Goal: Task Accomplishment & Management: Use online tool/utility

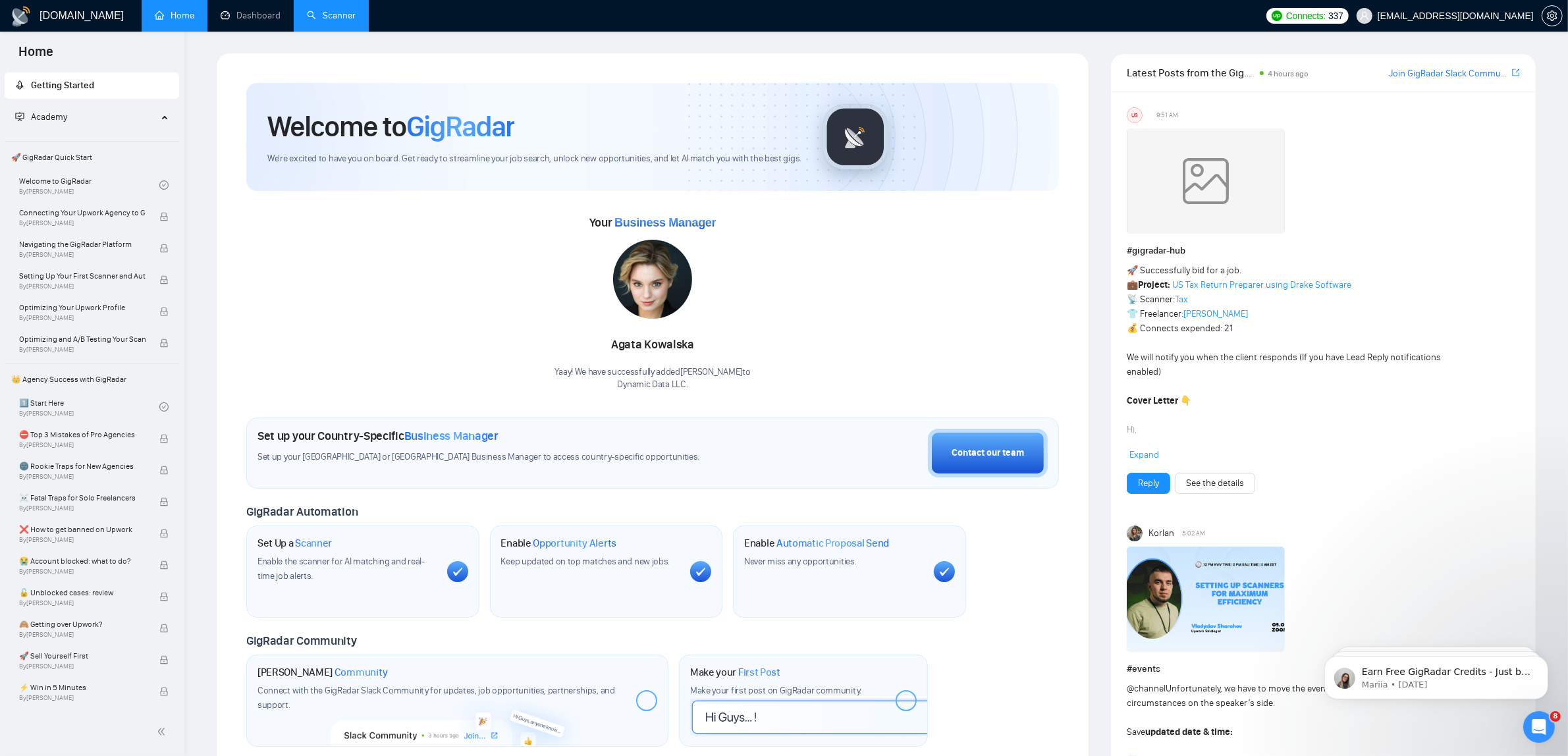
click at [313, 17] on link "Scanner" at bounding box center [331, 16] width 49 height 11
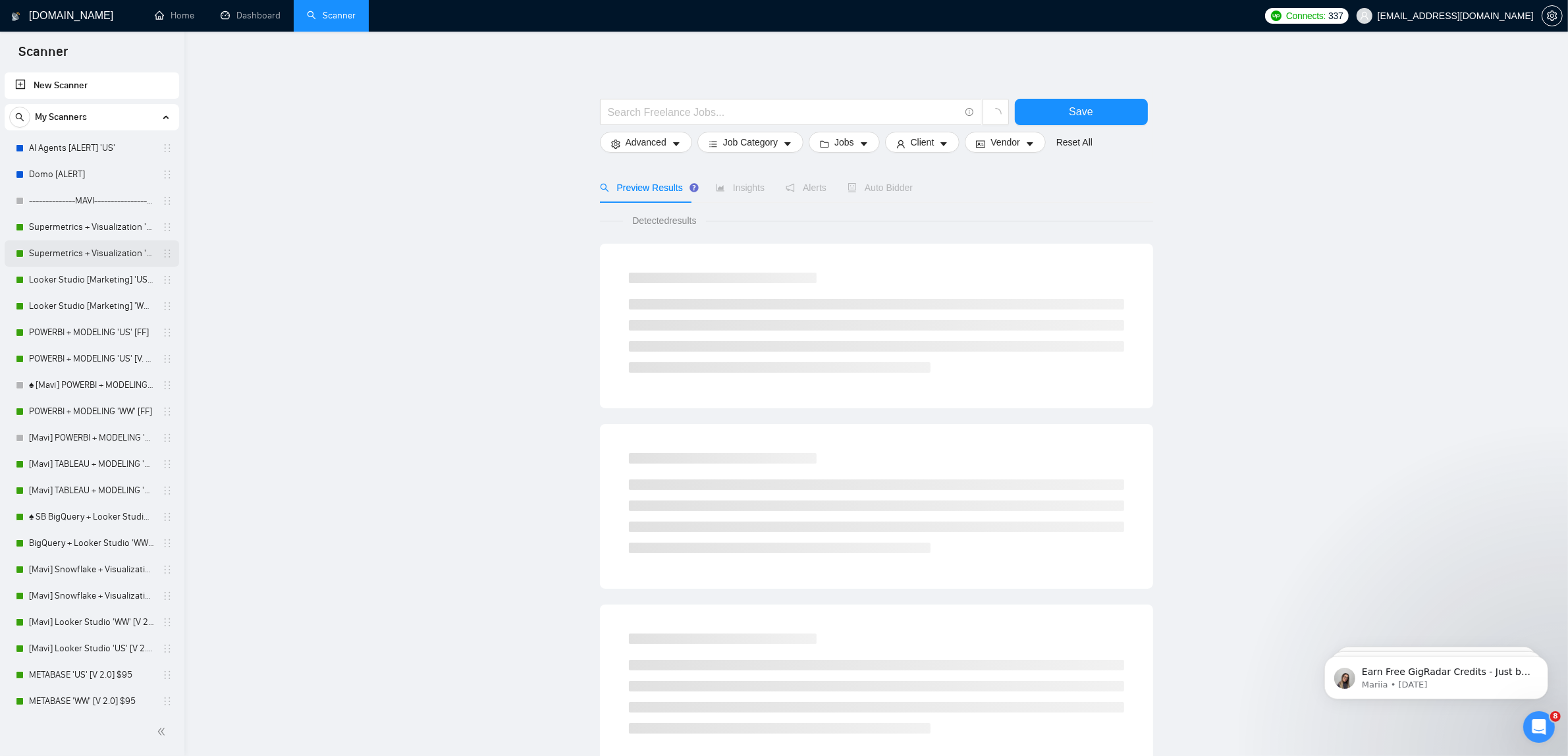
click at [86, 241] on link "Supermetrics + Visualization 'WW' (Locked) $95" at bounding box center [91, 253] width 125 height 26
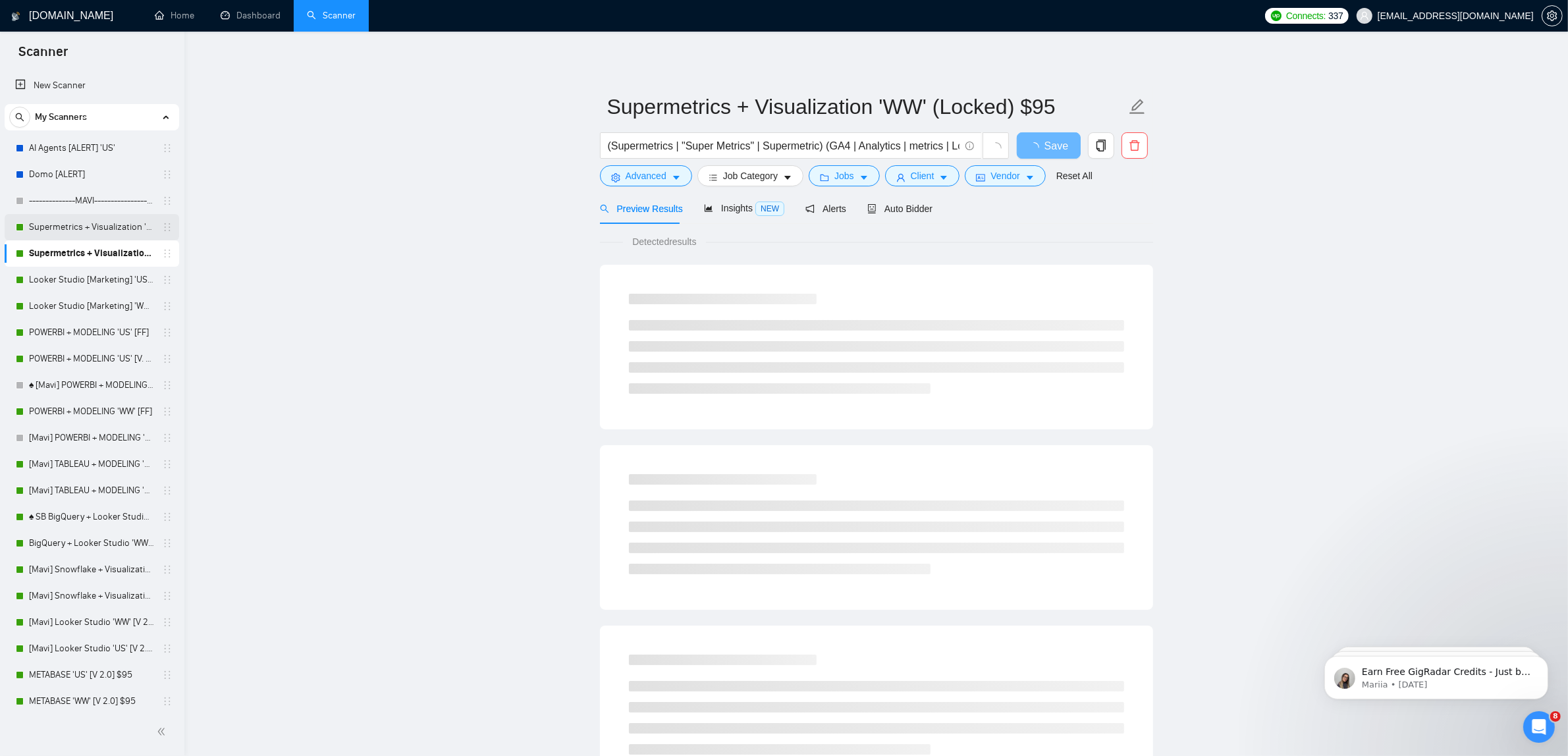
click at [69, 218] on link "Supermetrics + Visualization 'US' (Locked + Boost) $95" at bounding box center [91, 227] width 125 height 26
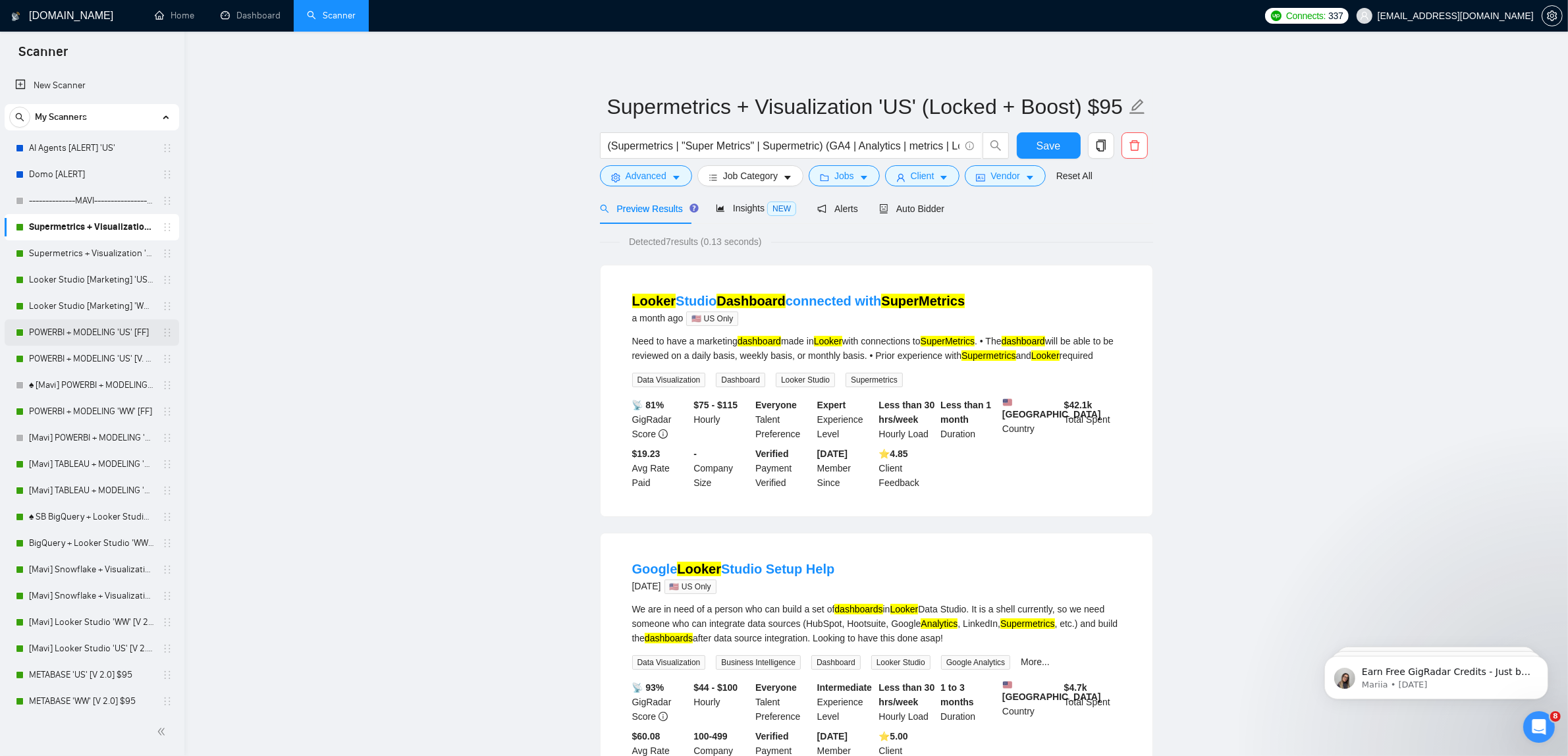
click at [113, 333] on link "POWERBI + MODELING 'US' [FF]" at bounding box center [91, 333] width 125 height 26
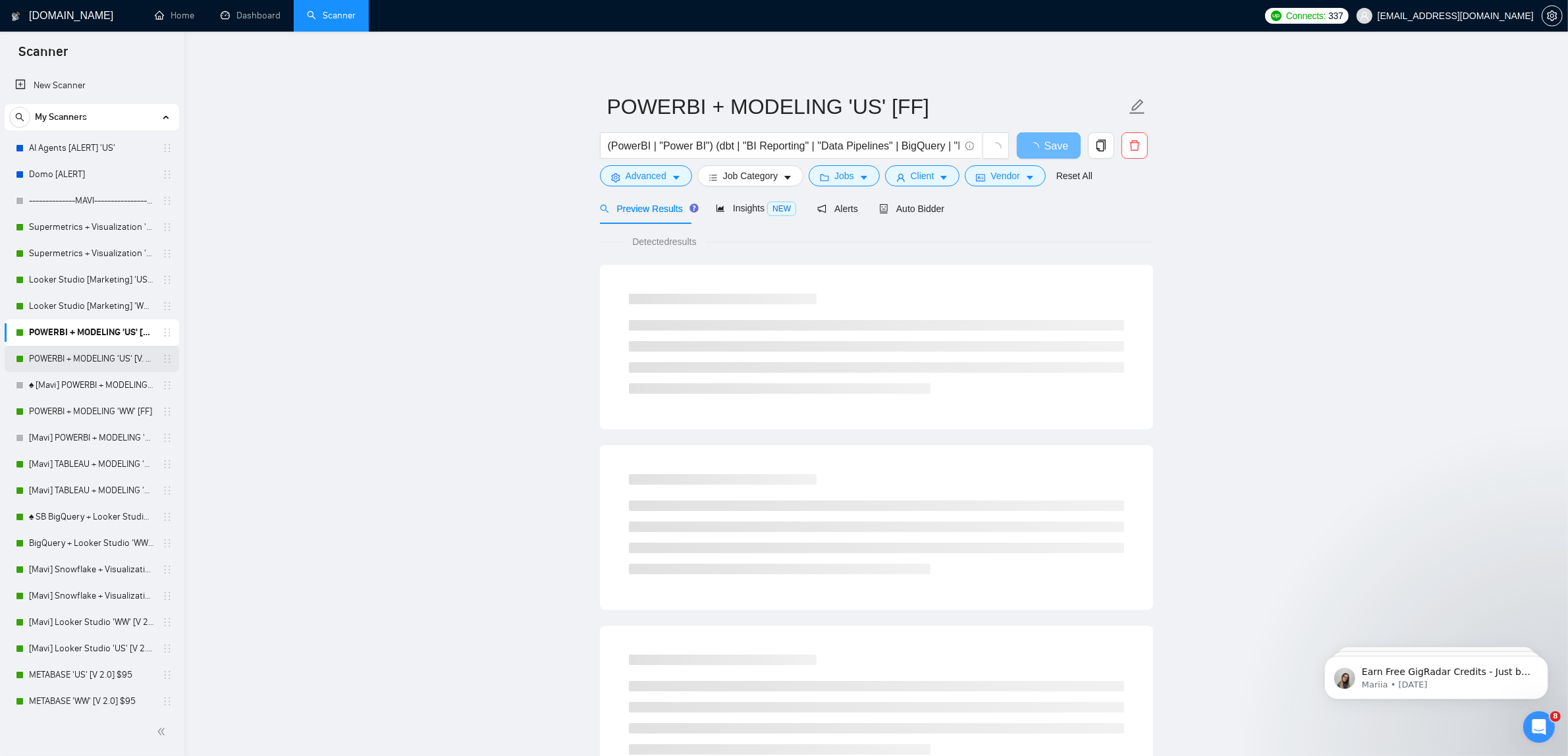
click at [104, 361] on link "POWERBI + MODELING 'US' [V. 2.2]" at bounding box center [91, 359] width 125 height 26
click at [94, 231] on link "Supermetrics + Visualization 'US' (Locked + Boost) $95" at bounding box center [91, 227] width 125 height 26
click at [881, 211] on icon "robot" at bounding box center [883, 209] width 9 height 9
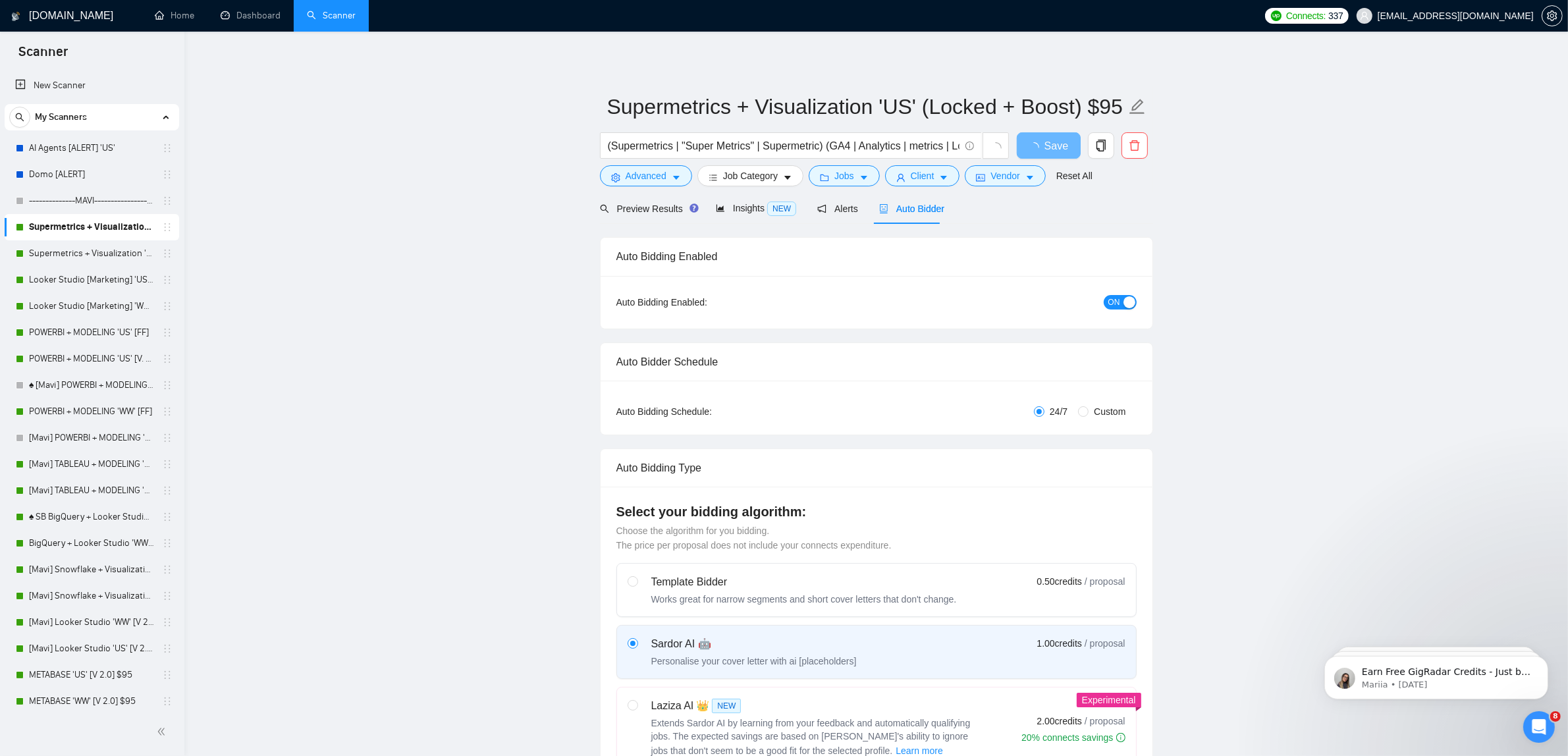
checkbox input "true"
drag, startPoint x: 1094, startPoint y: 102, endPoint x: 1338, endPoint y: 104, distance: 244.0
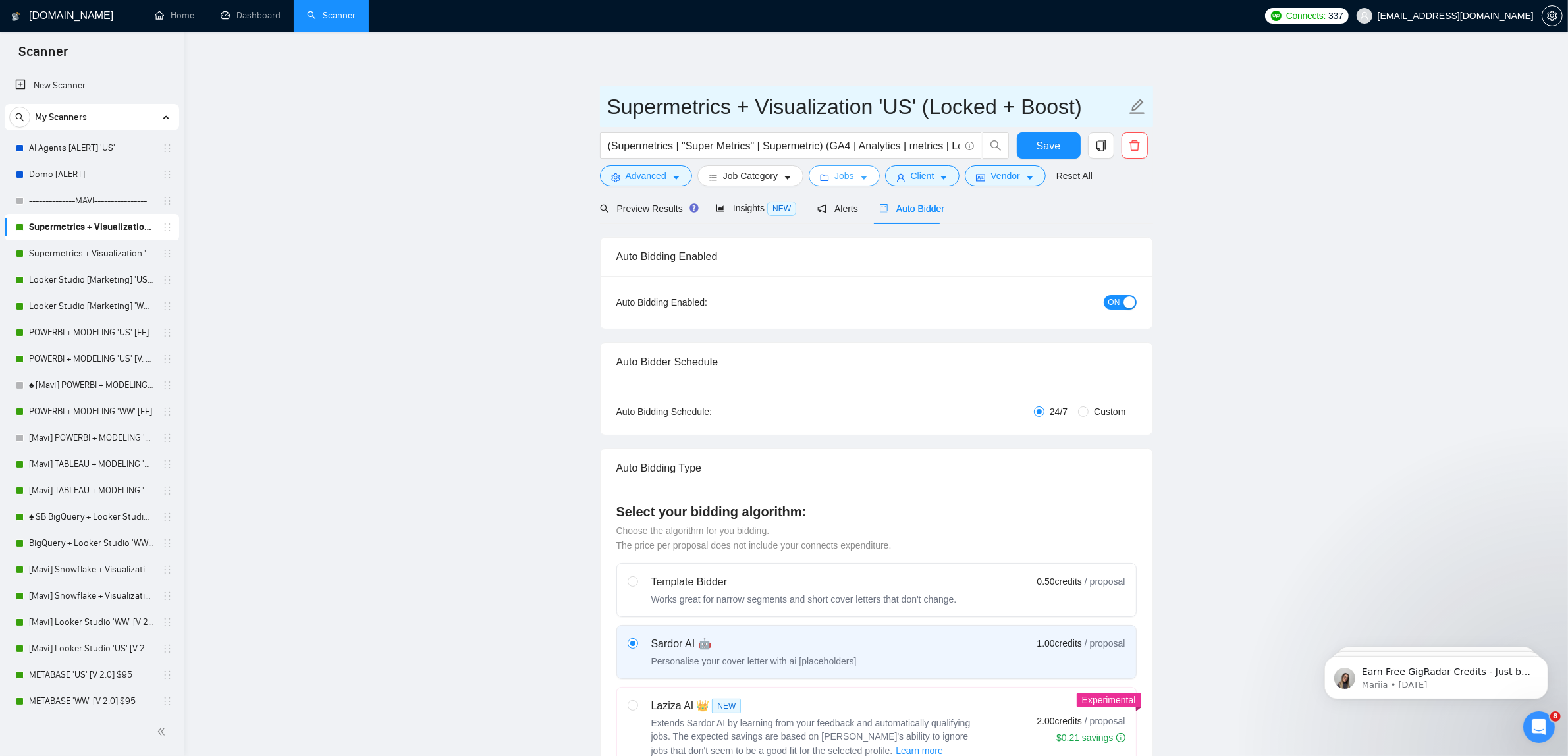
type input "Supermetrics + Visualization 'US' (Locked + Boost)"
click at [843, 173] on span "Jobs" at bounding box center [844, 176] width 20 height 14
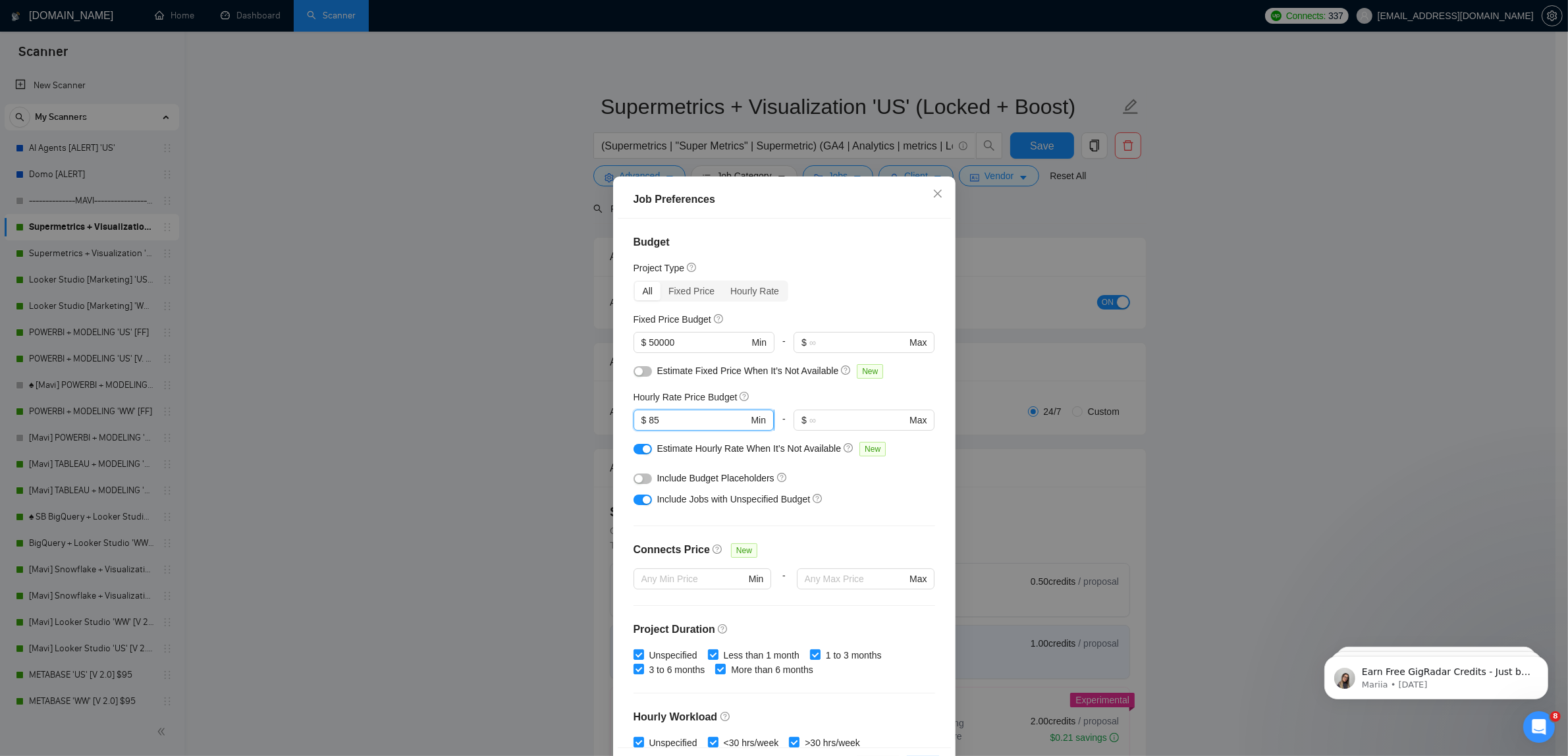
click at [668, 425] on input "85" at bounding box center [698, 420] width 99 height 14
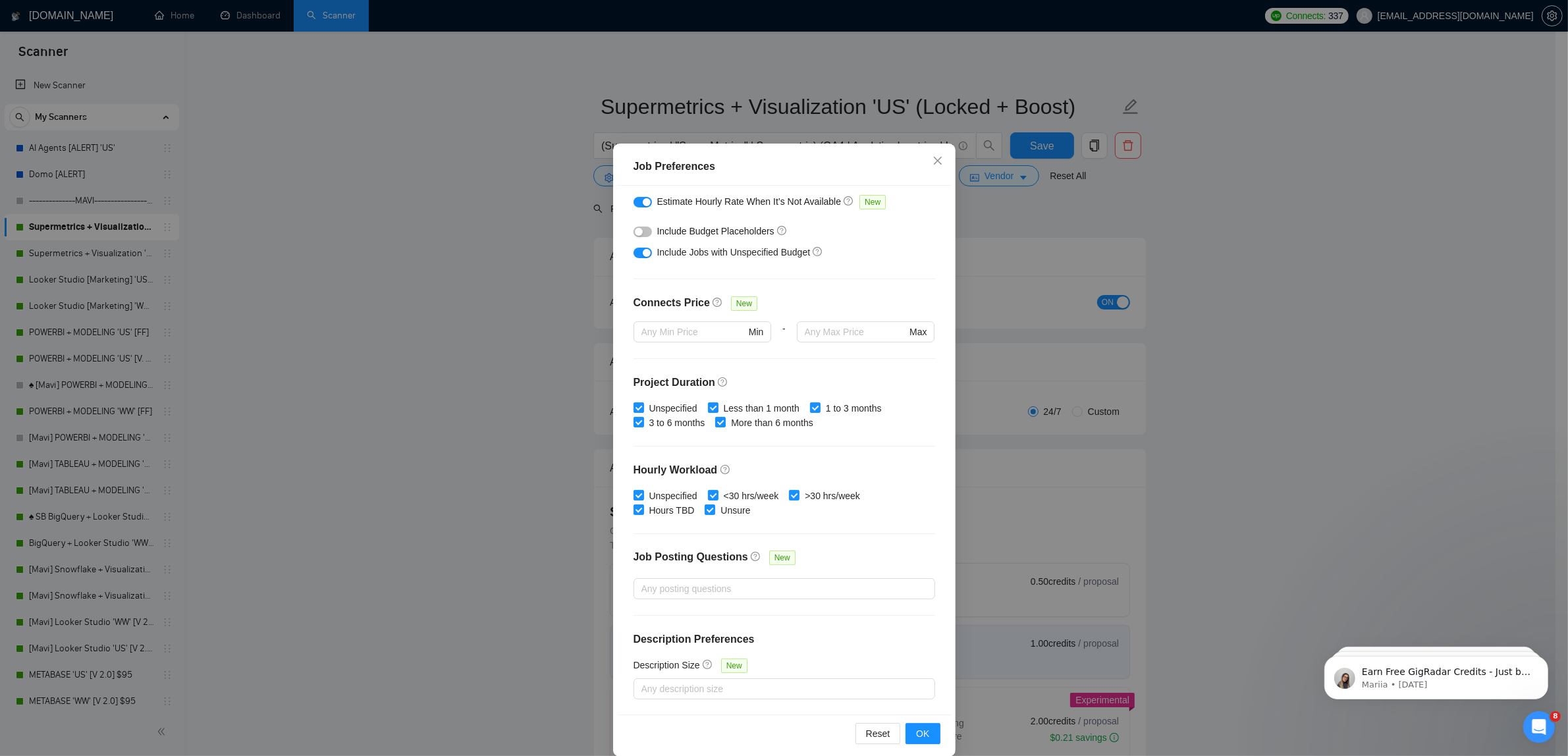
scroll to position [50, 0]
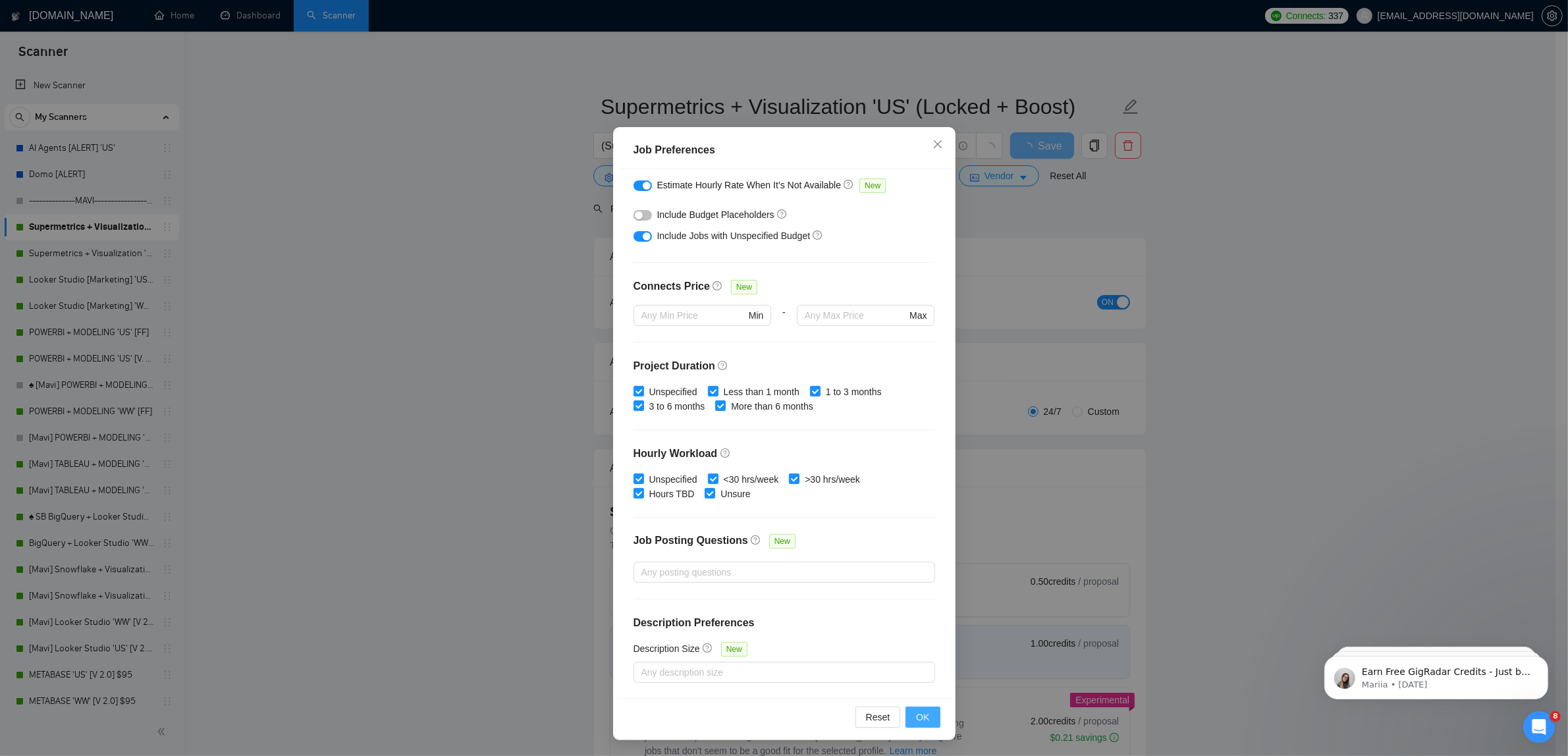
type input "75"
click at [916, 718] on span "OK" at bounding box center [922, 717] width 13 height 14
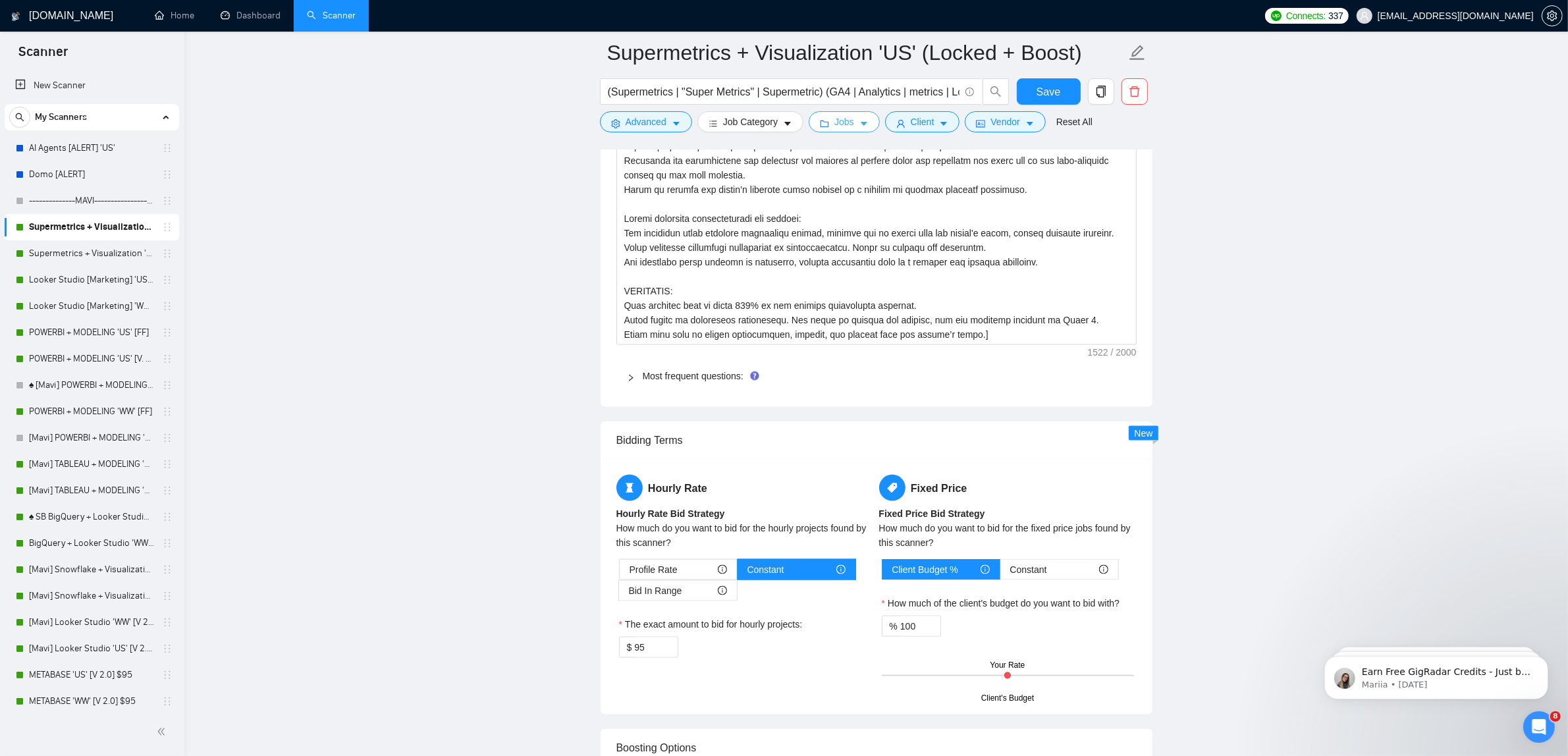
scroll to position [2223, 0]
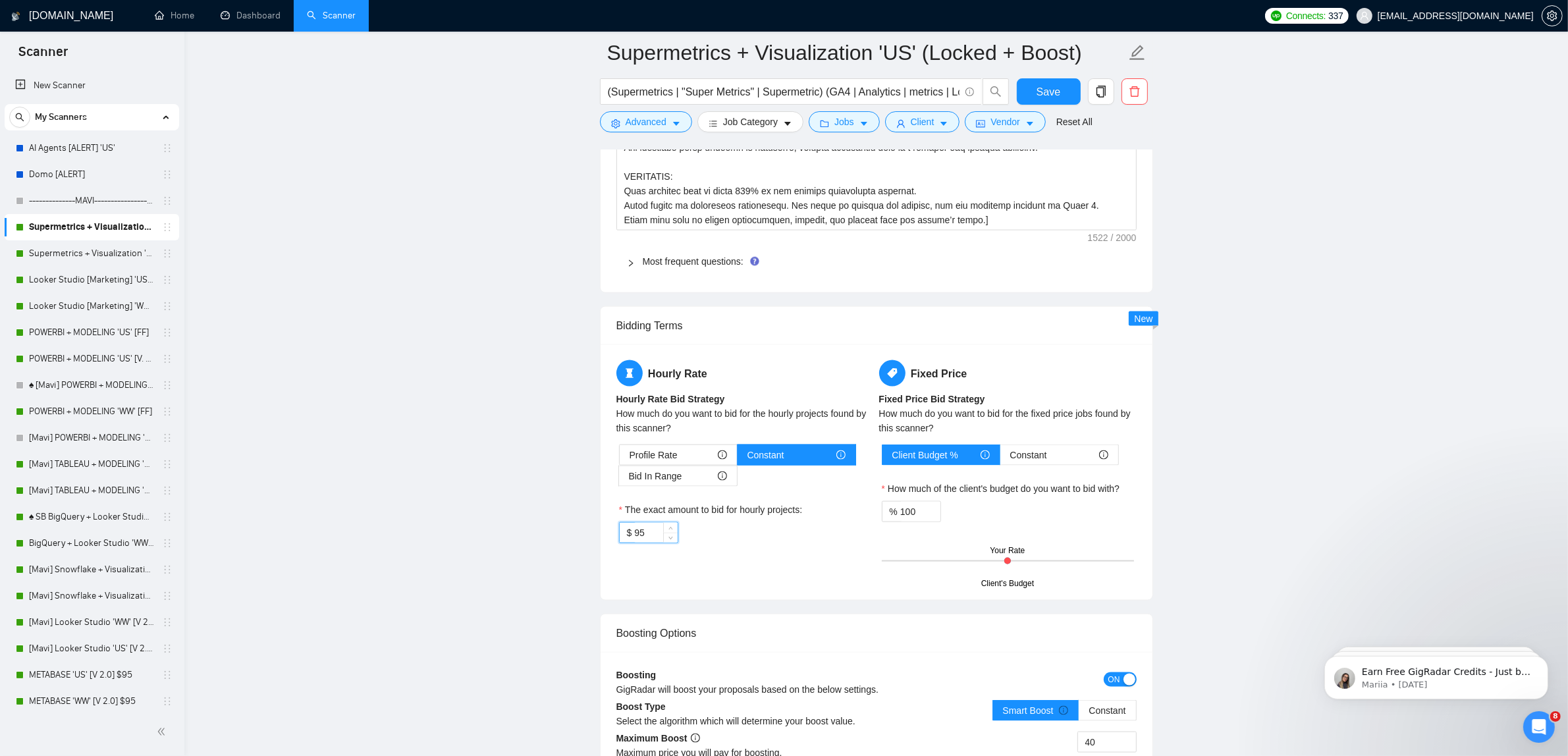
click at [652, 543] on input "95" at bounding box center [656, 533] width 43 height 20
type input "85"
click at [1051, 77] on form "Supermetrics + Visualization 'US' (Locked + Boost) (Supermetrics | "Super Metri…" at bounding box center [876, 85] width 553 height 107
click at [1055, 93] on span "Save" at bounding box center [1048, 91] width 23 height 16
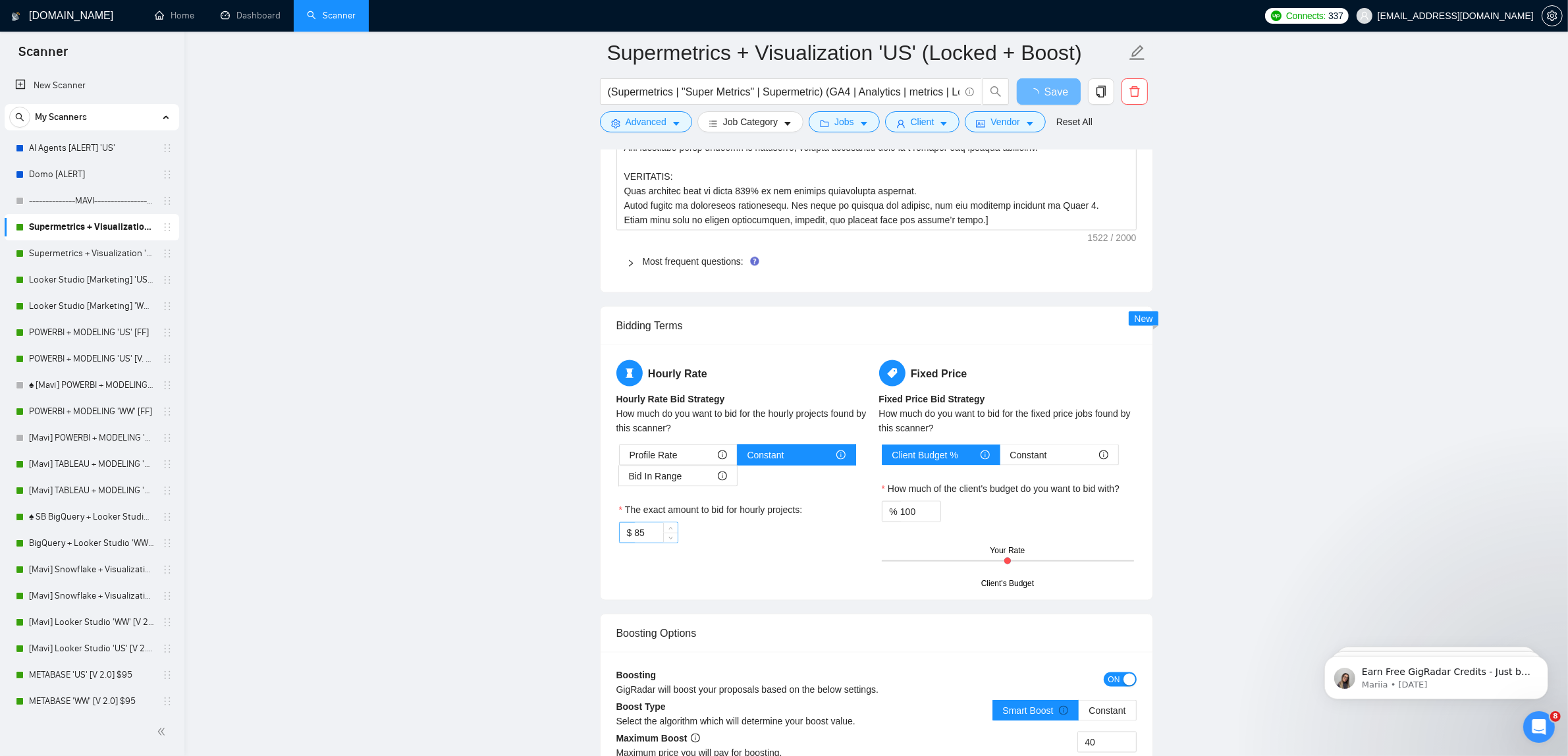
click at [649, 538] on input "85" at bounding box center [656, 533] width 43 height 20
type input "80"
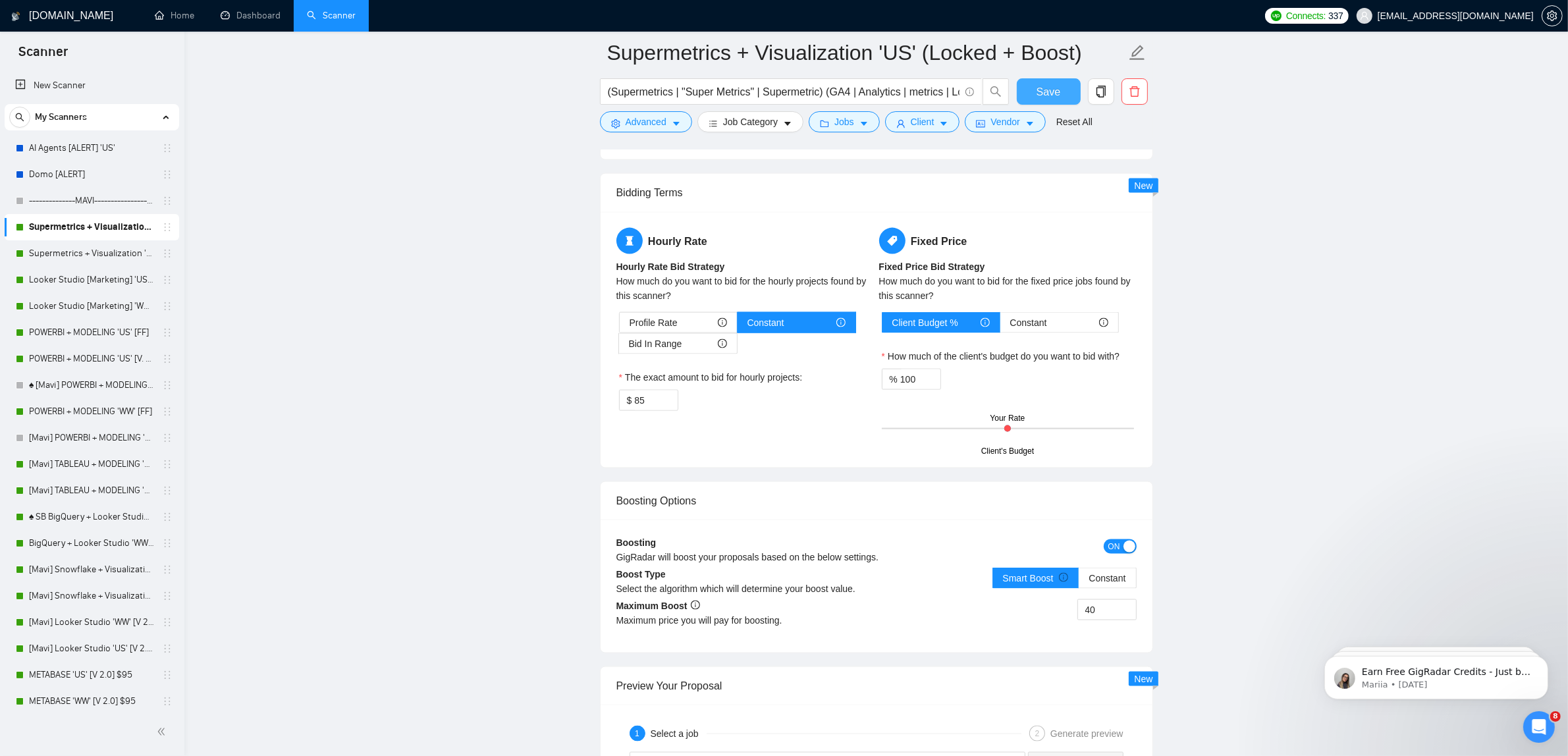
click at [1054, 86] on span "Save" at bounding box center [1048, 91] width 23 height 16
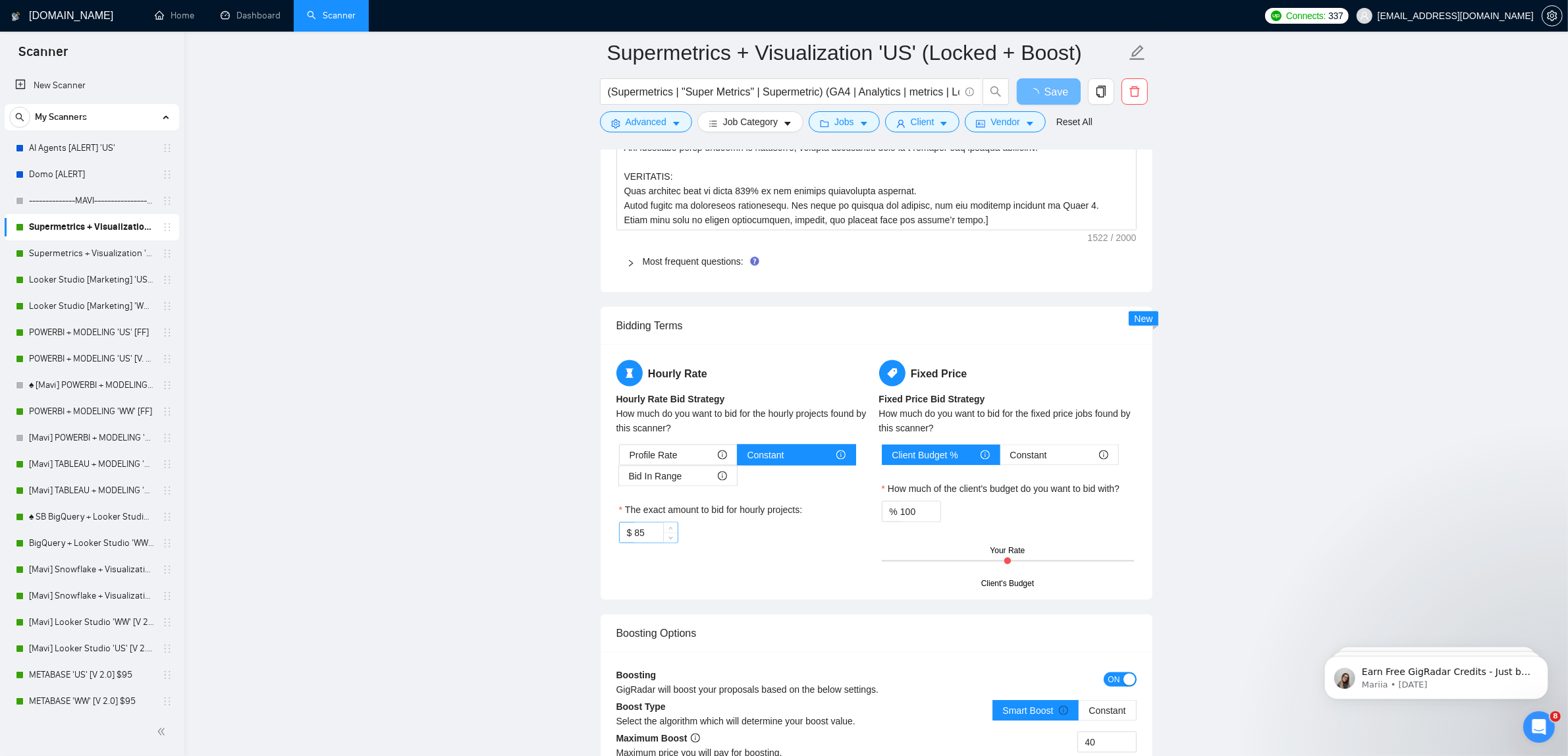
click at [635, 543] on input "85" at bounding box center [656, 533] width 43 height 20
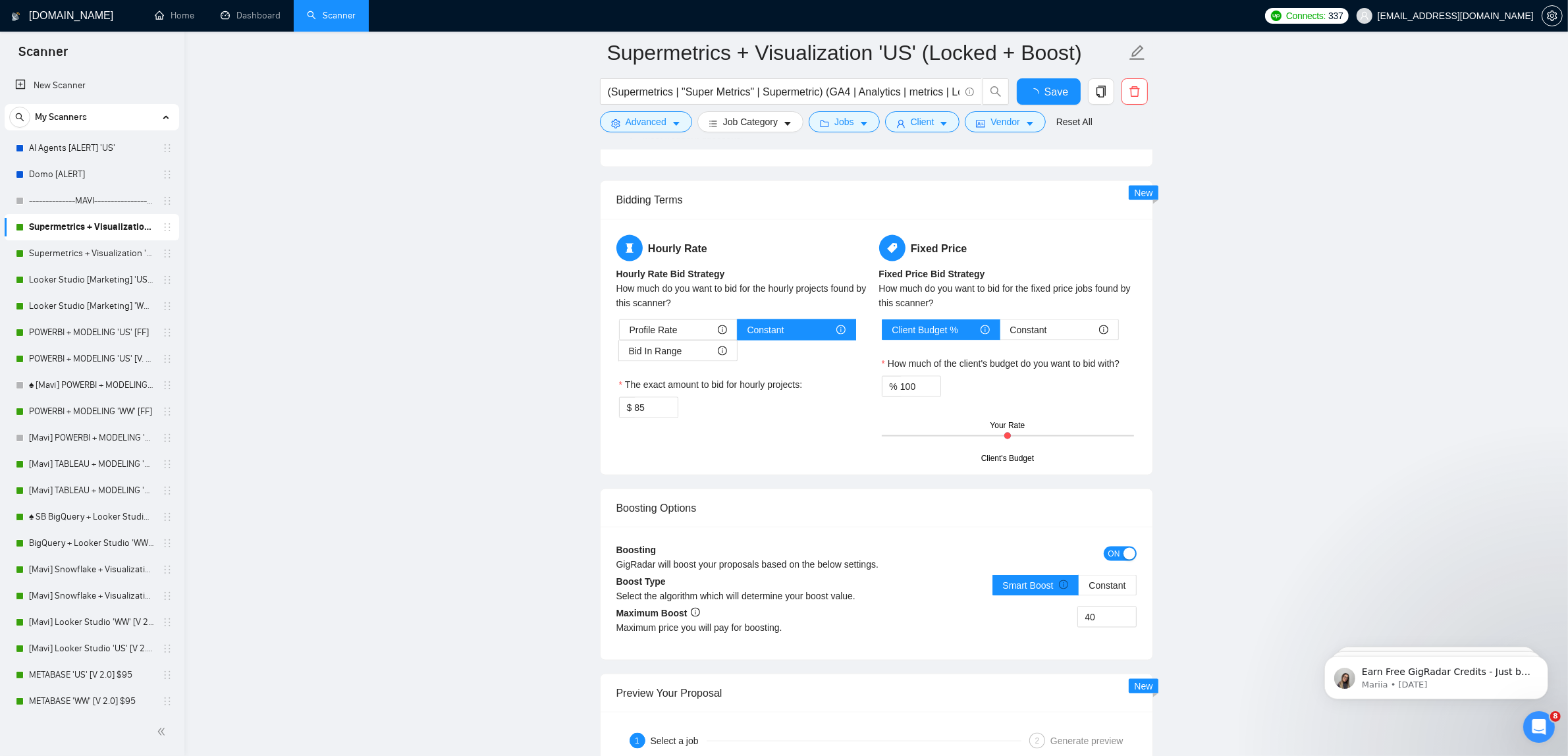
checkbox input "true"
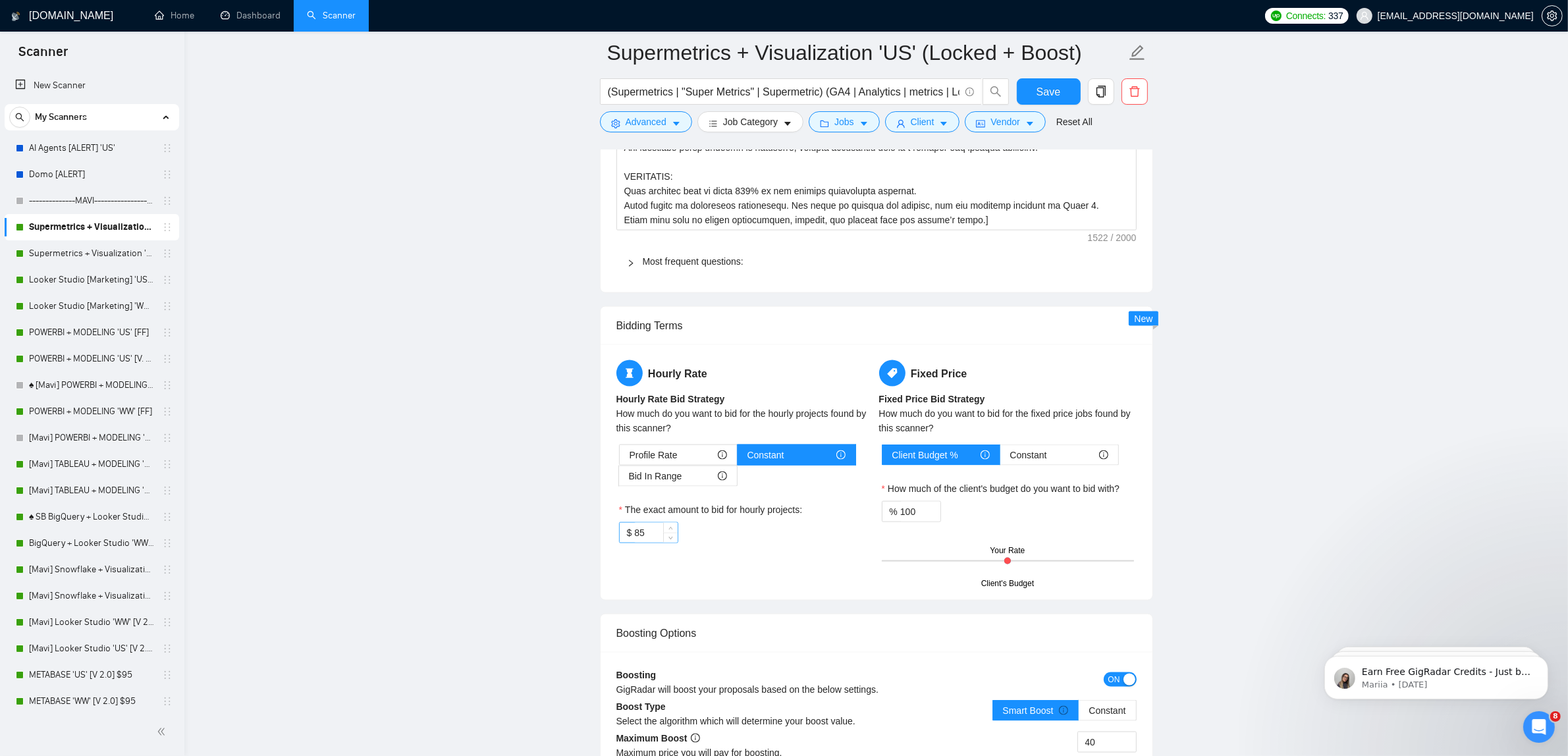
click at [651, 535] on input "85" at bounding box center [656, 533] width 43 height 20
type input "80"
click at [1065, 81] on button "Save" at bounding box center [1048, 91] width 64 height 26
click at [837, 118] on span "Jobs" at bounding box center [844, 122] width 20 height 14
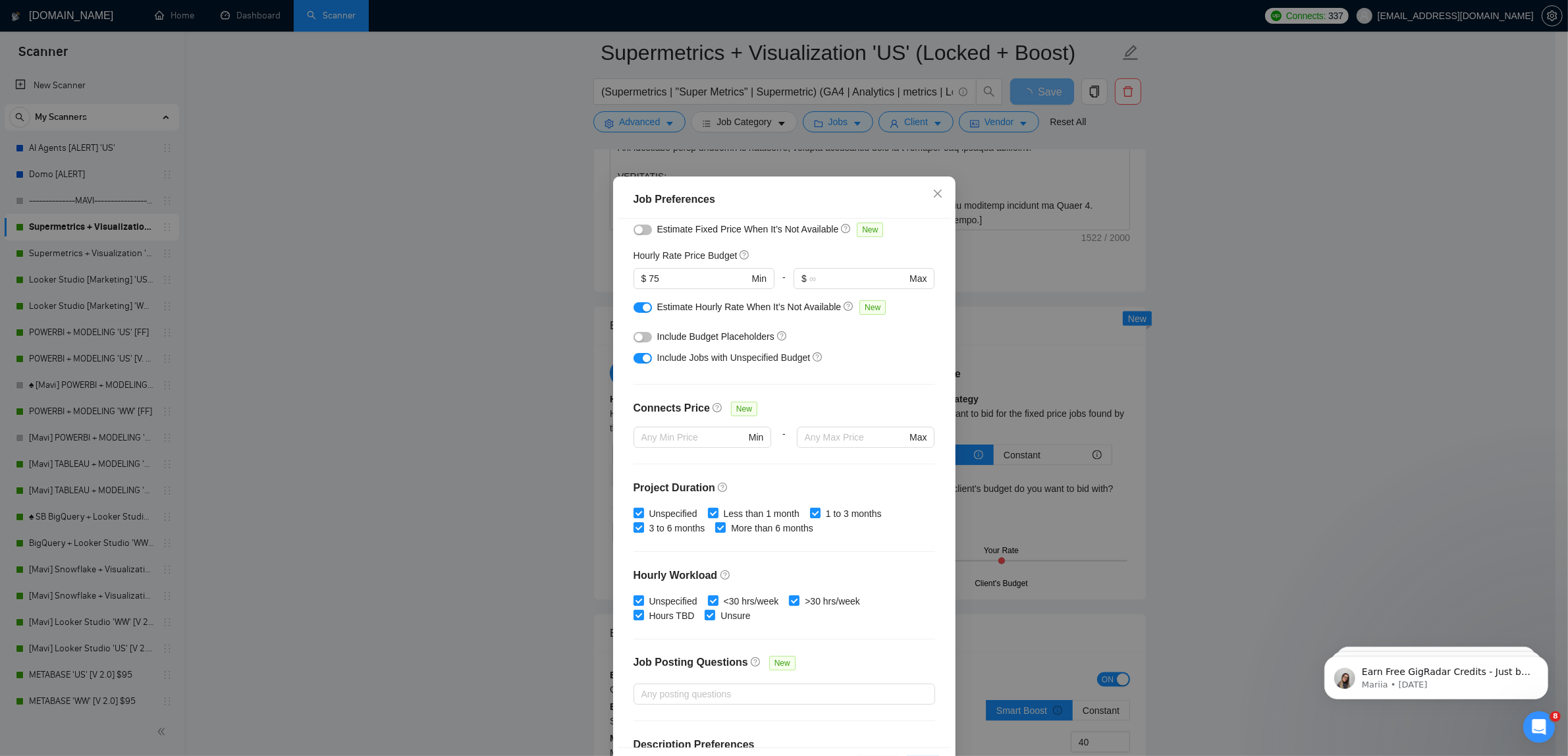
scroll to position [0, 0]
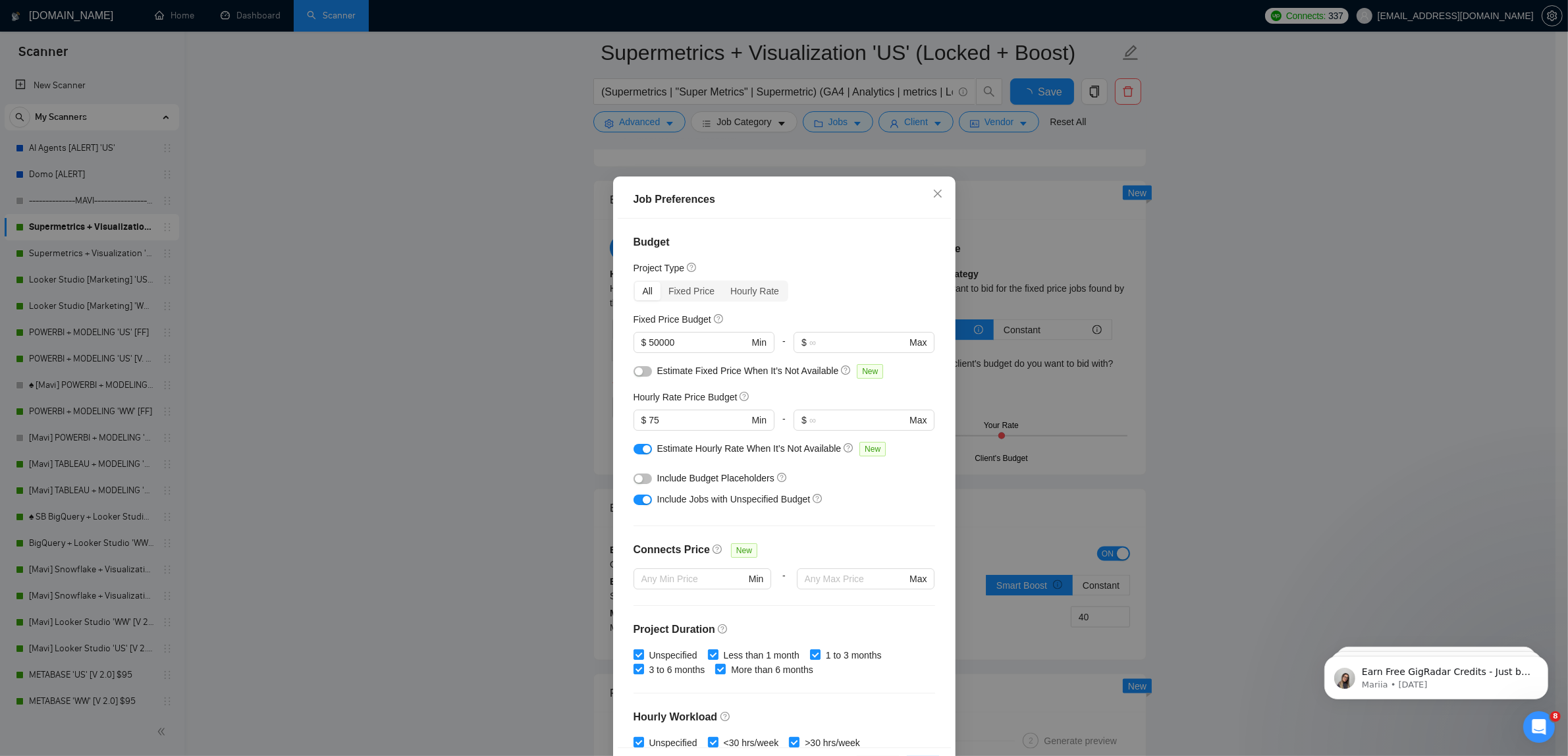
checkbox input "true"
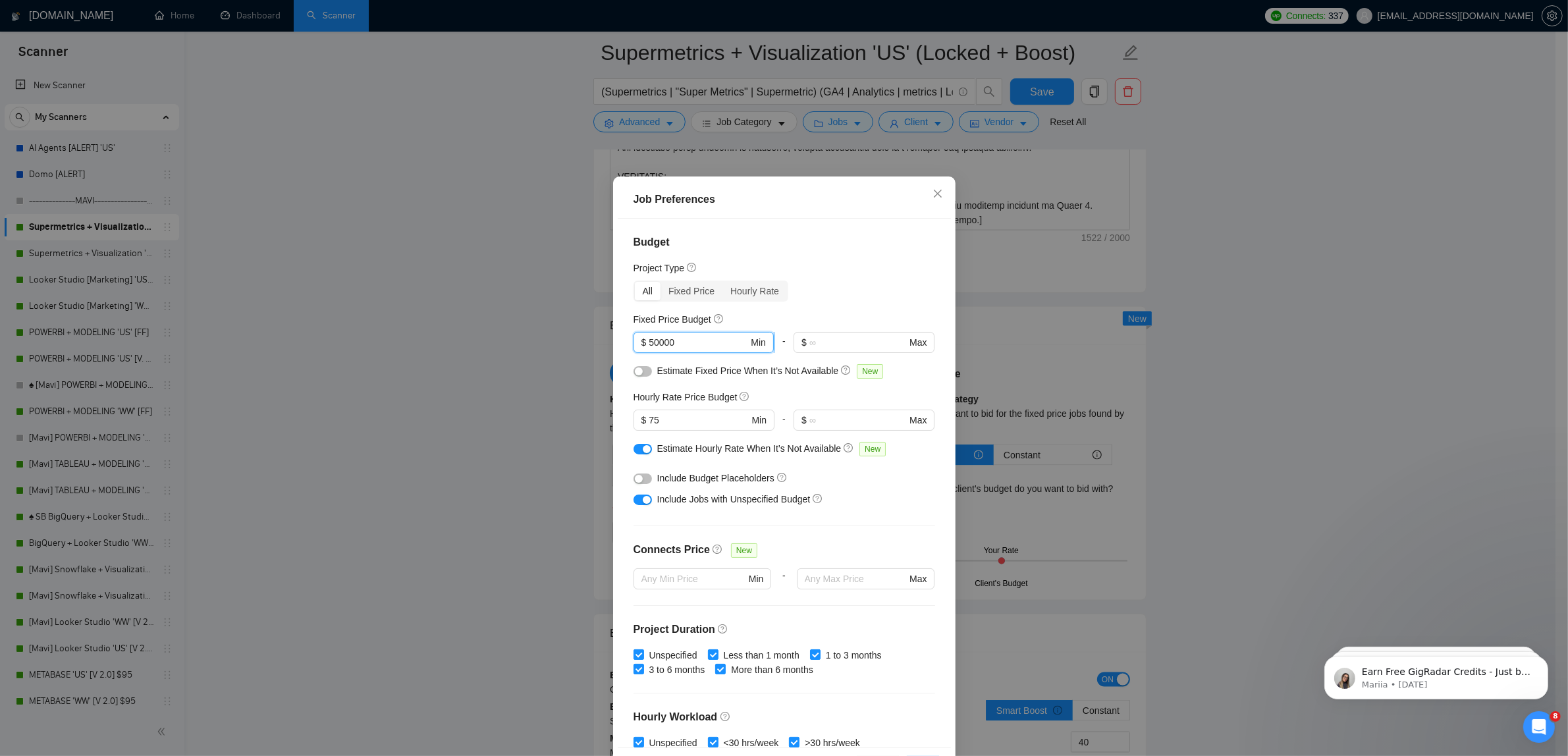
drag, startPoint x: 651, startPoint y: 340, endPoint x: 637, endPoint y: 343, distance: 14.3
click at [637, 343] on span "$ 50000 Min" at bounding box center [704, 343] width 140 height 21
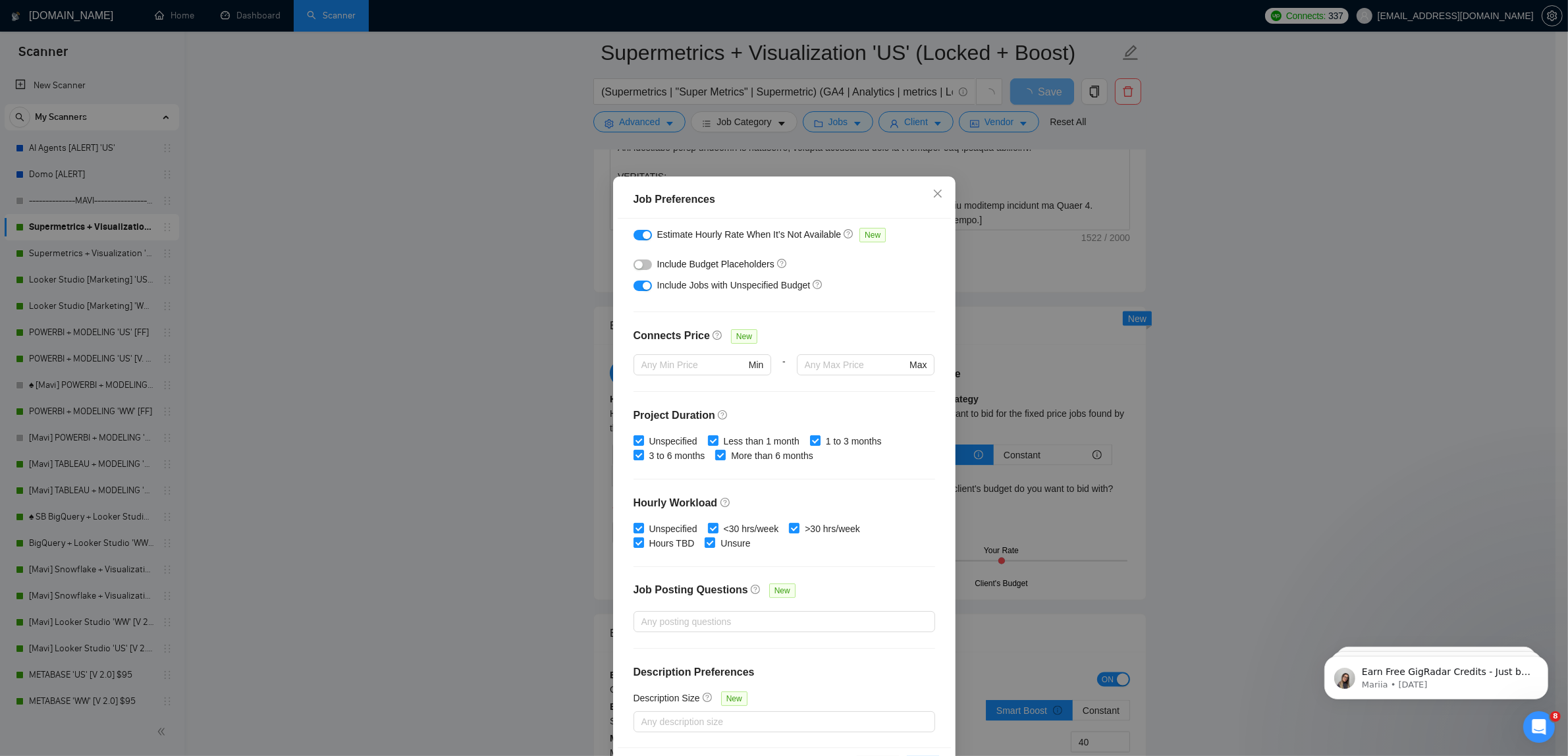
scroll to position [50, 0]
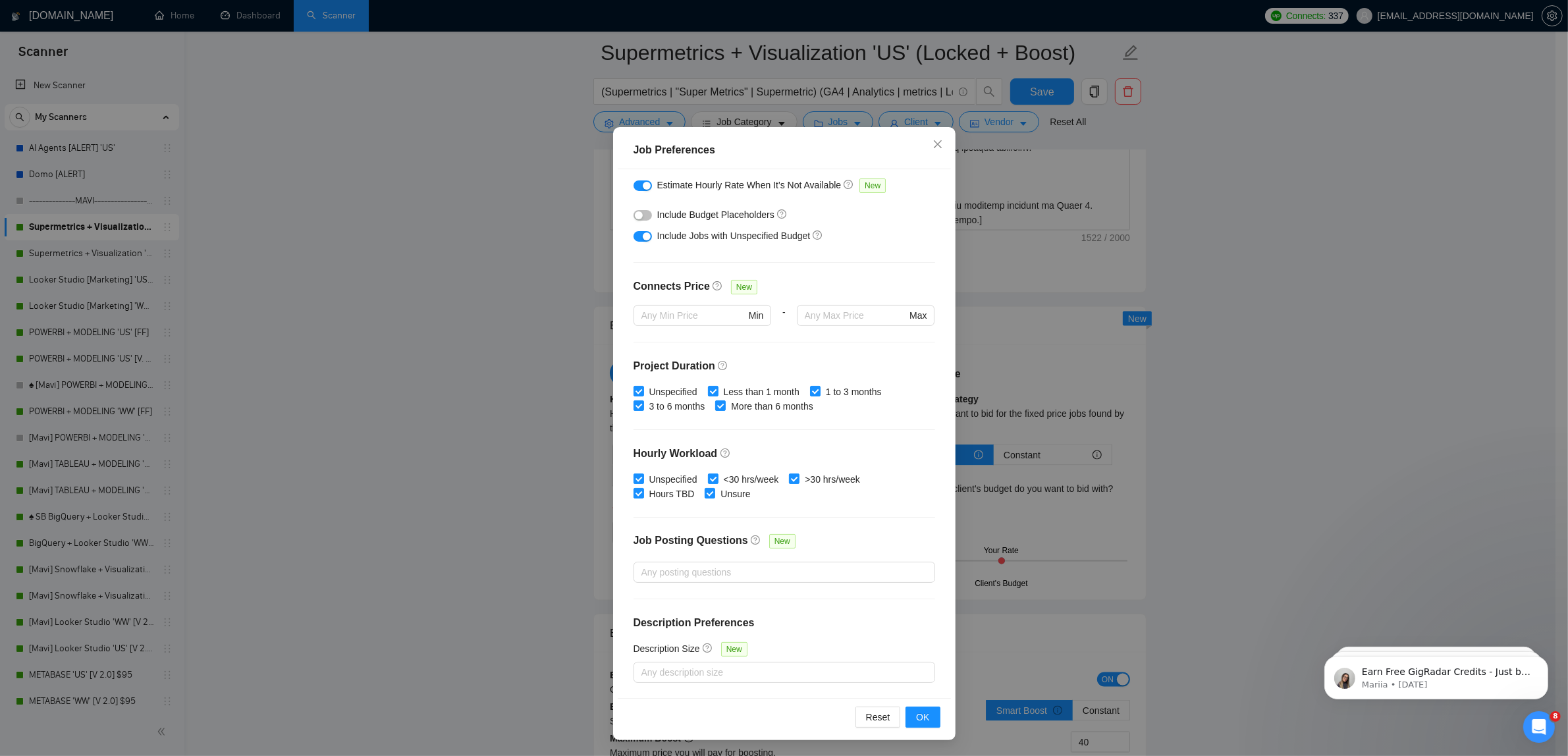
type input "90000"
click at [637, 181] on button "button" at bounding box center [643, 186] width 18 height 11
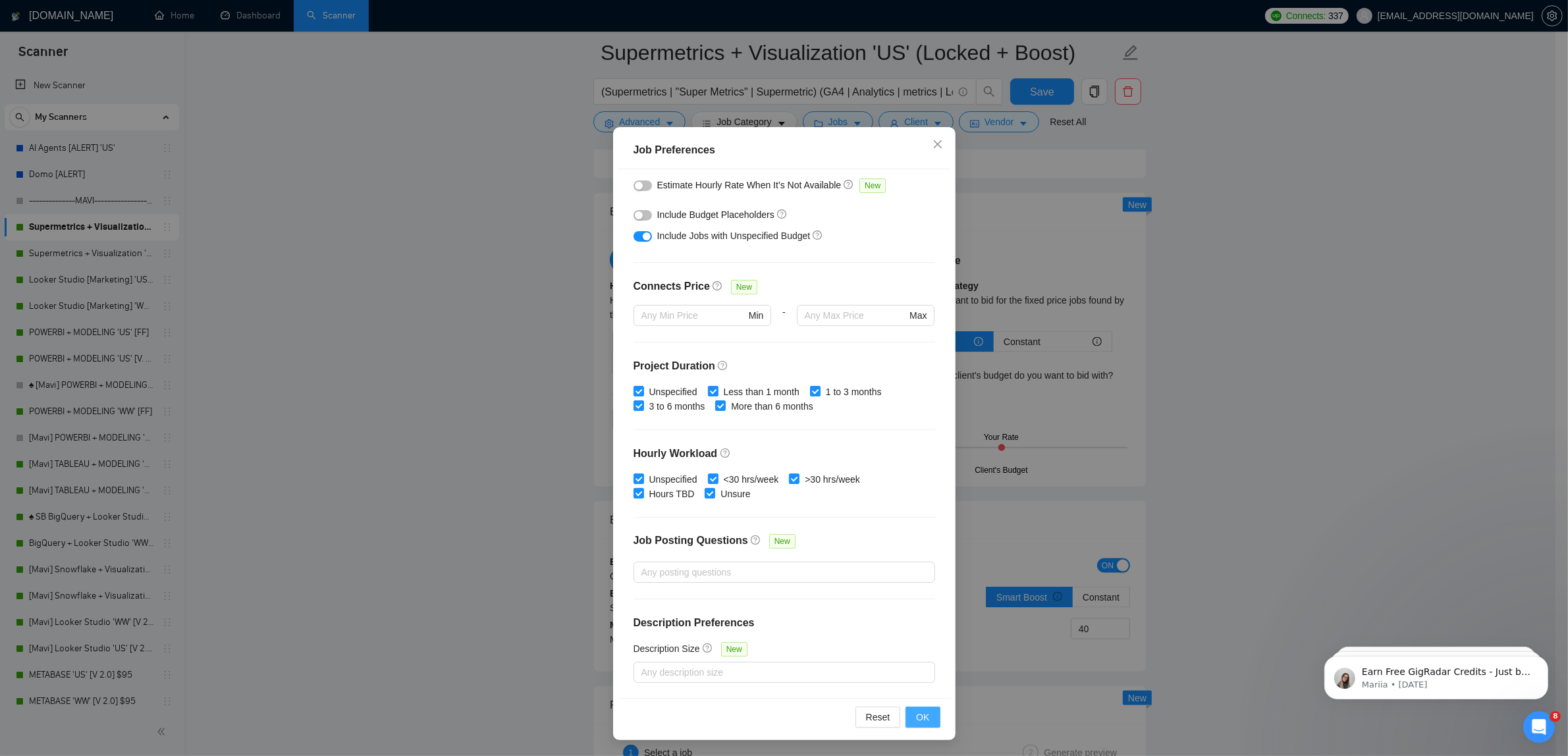
click at [916, 717] on span "OK" at bounding box center [922, 717] width 13 height 14
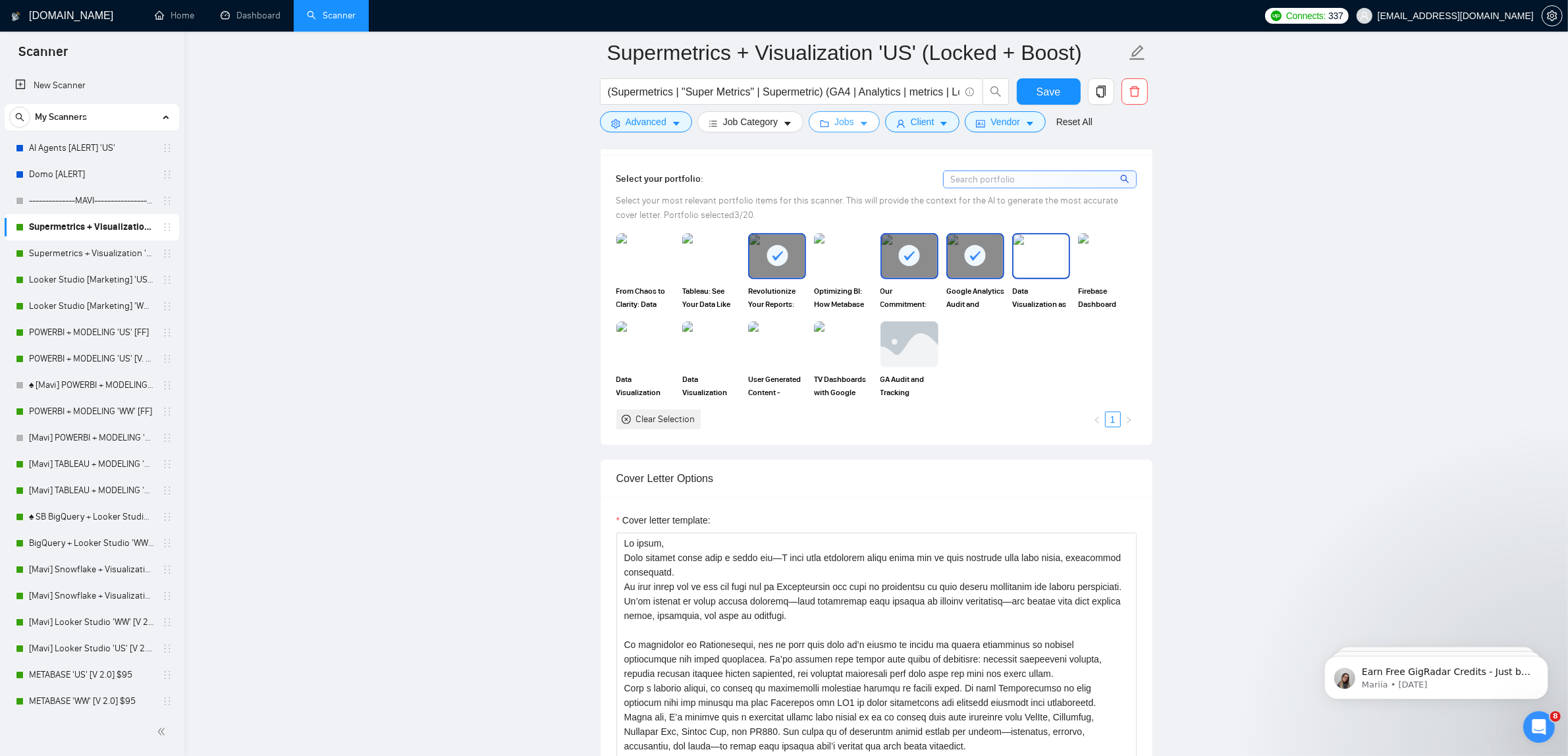
scroll to position [1071, 0]
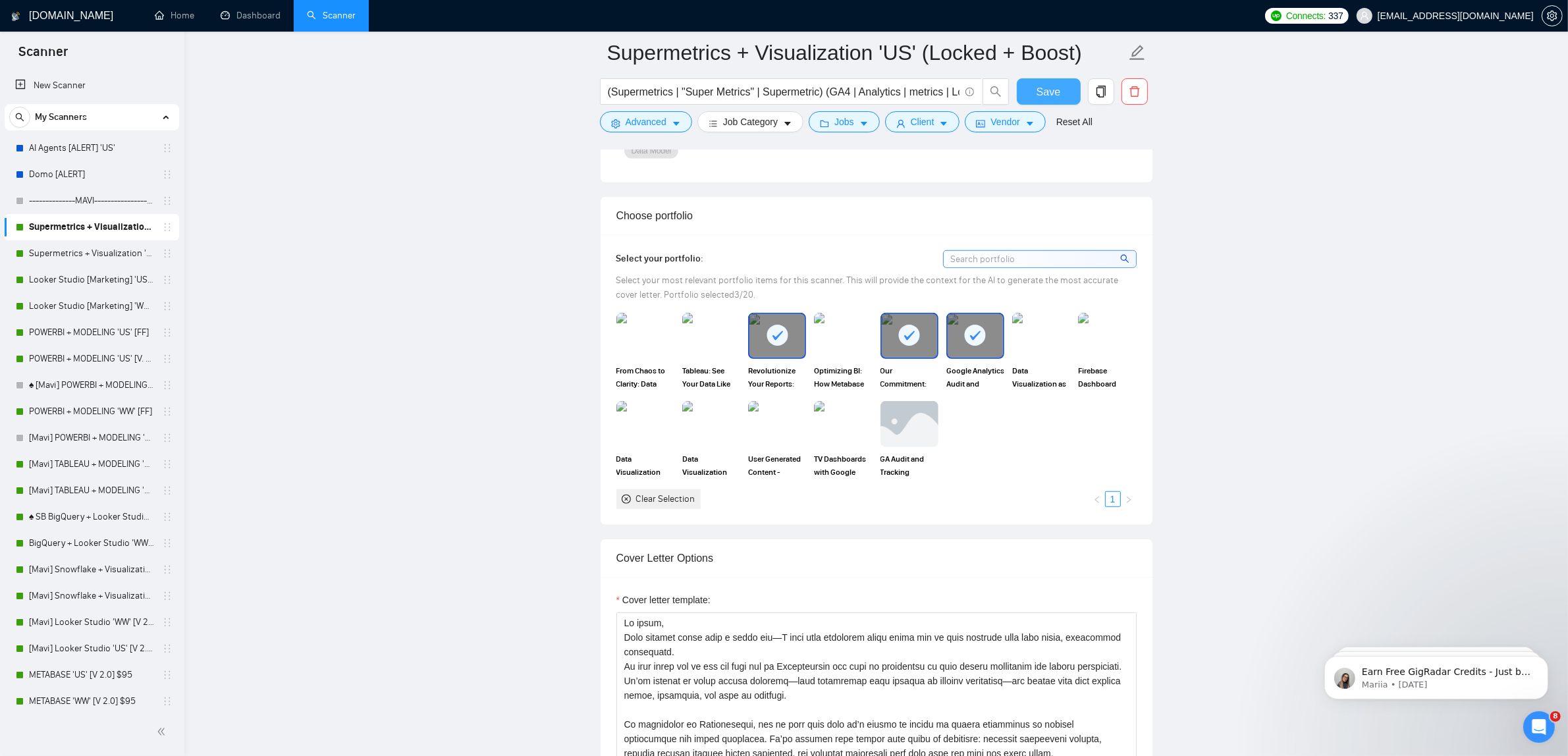
click at [1038, 86] on span "Save" at bounding box center [1048, 91] width 23 height 16
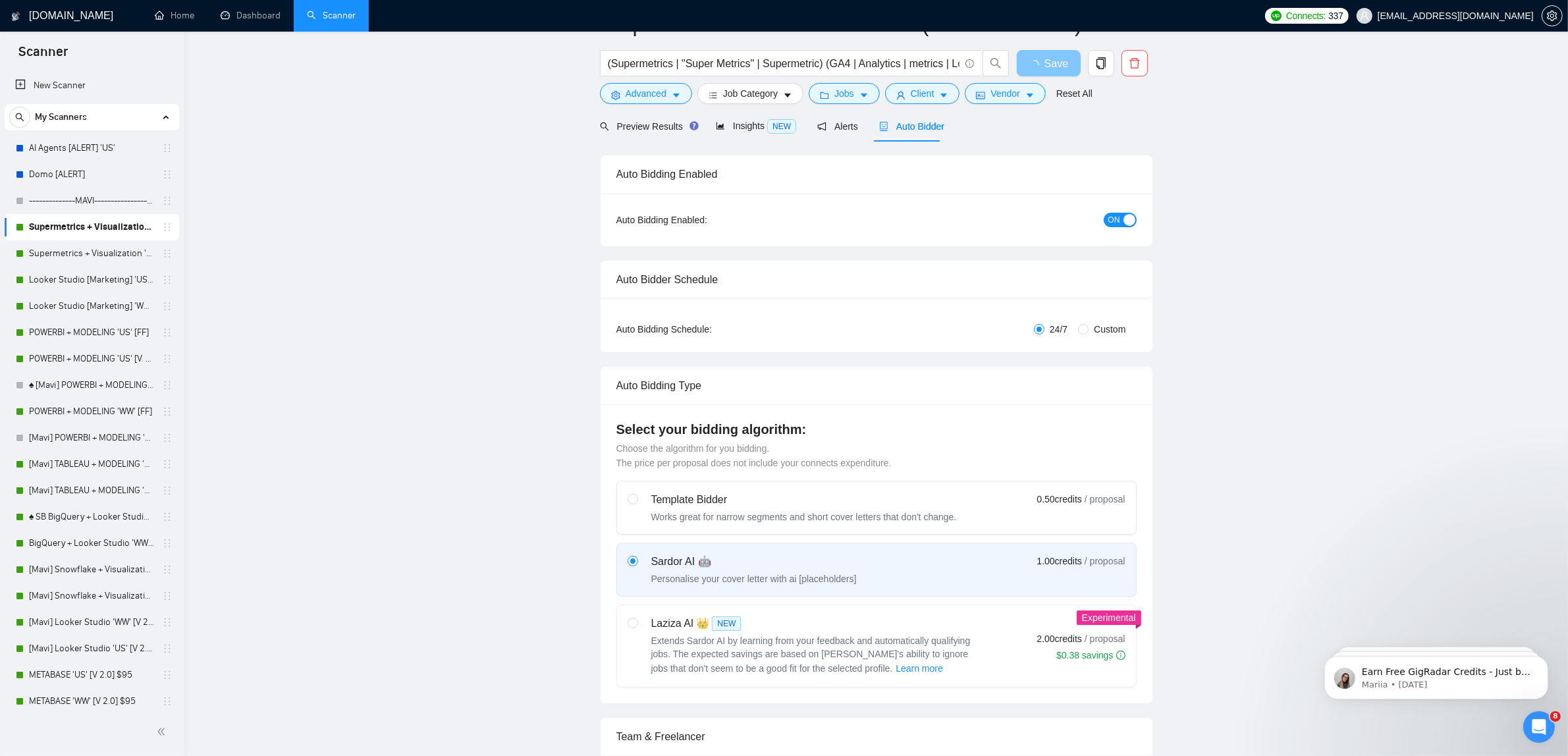
scroll to position [0, 0]
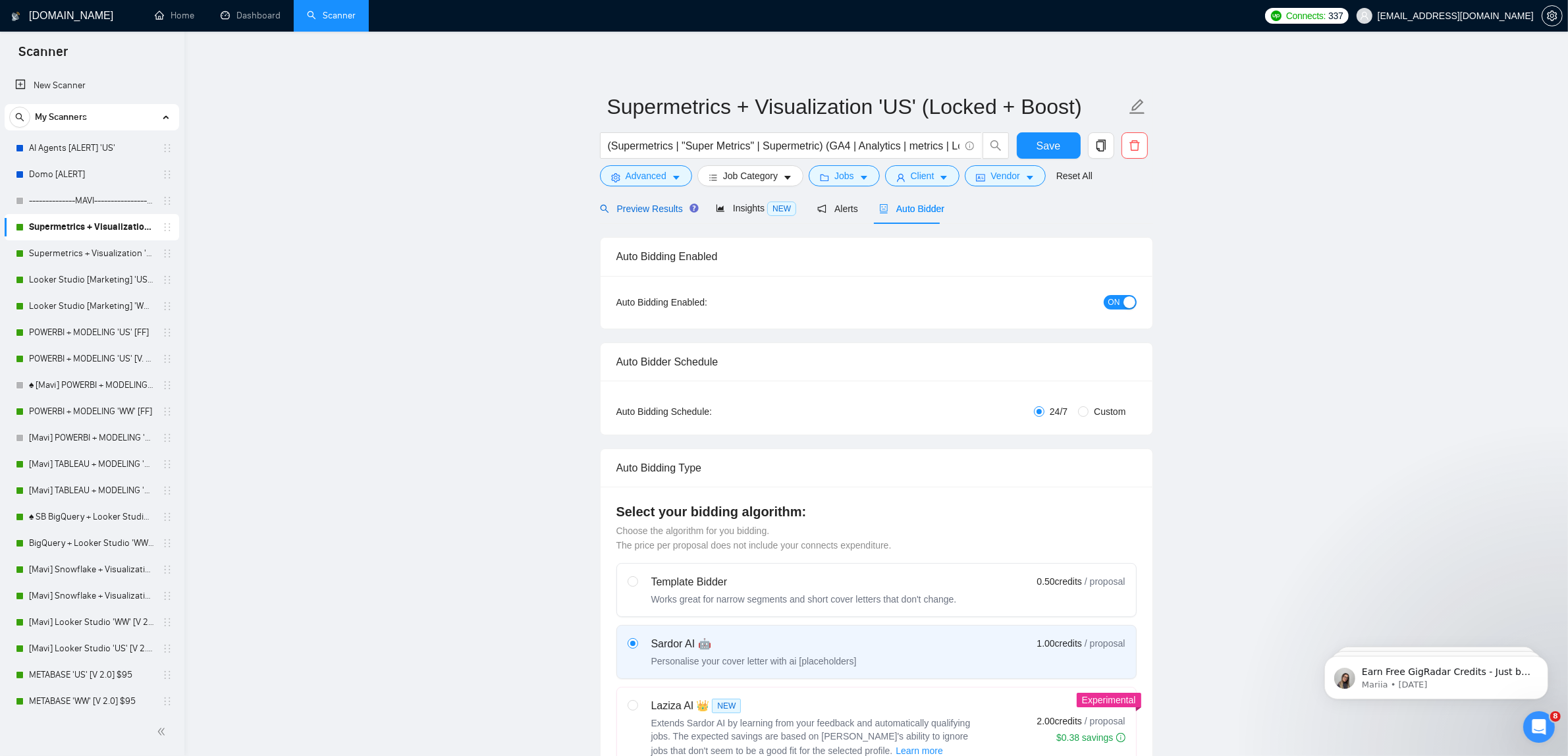
click at [645, 206] on span "Preview Results" at bounding box center [647, 209] width 95 height 11
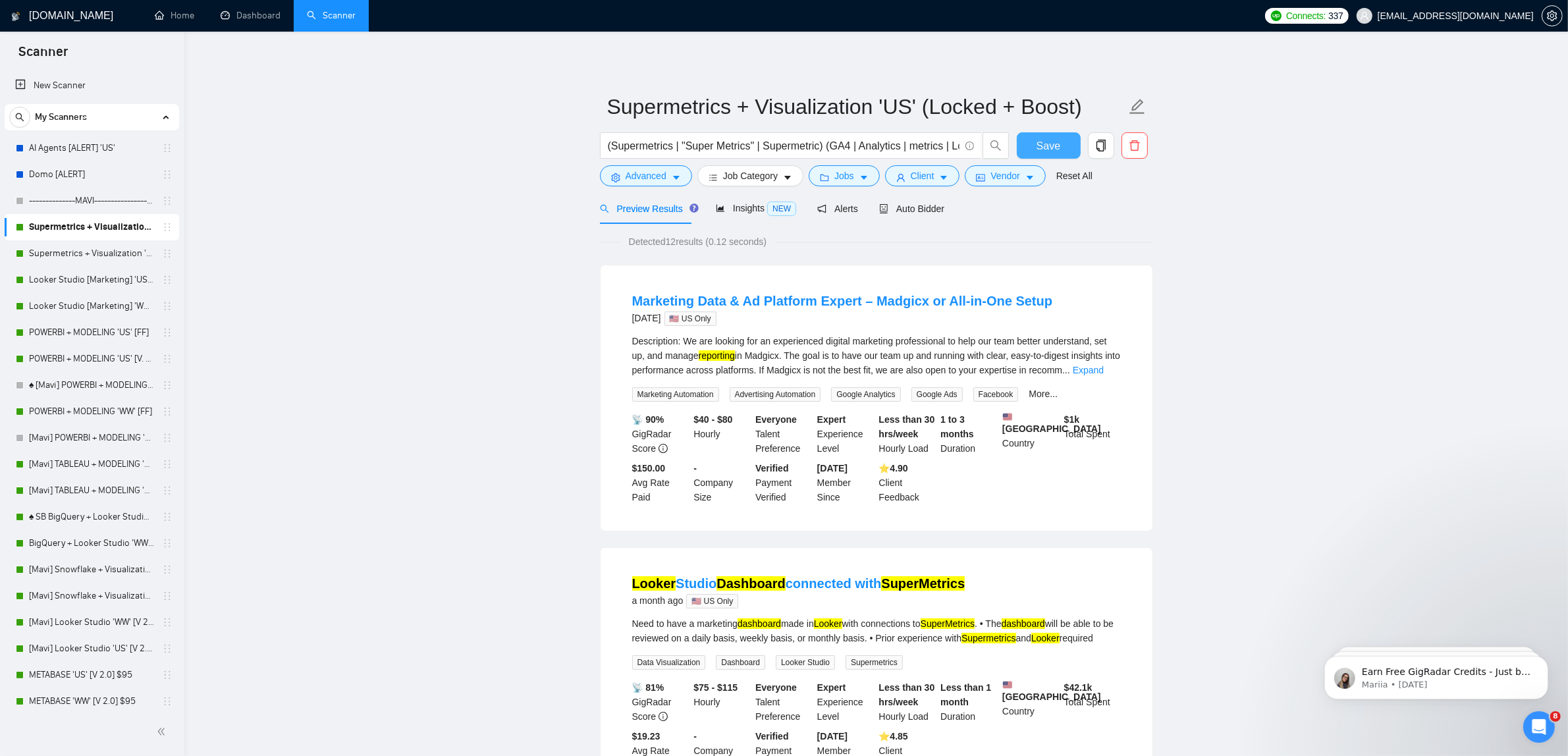
click at [1021, 143] on button "Save" at bounding box center [1048, 145] width 64 height 26
click at [897, 216] on div "Auto Bidder" at bounding box center [912, 209] width 65 height 31
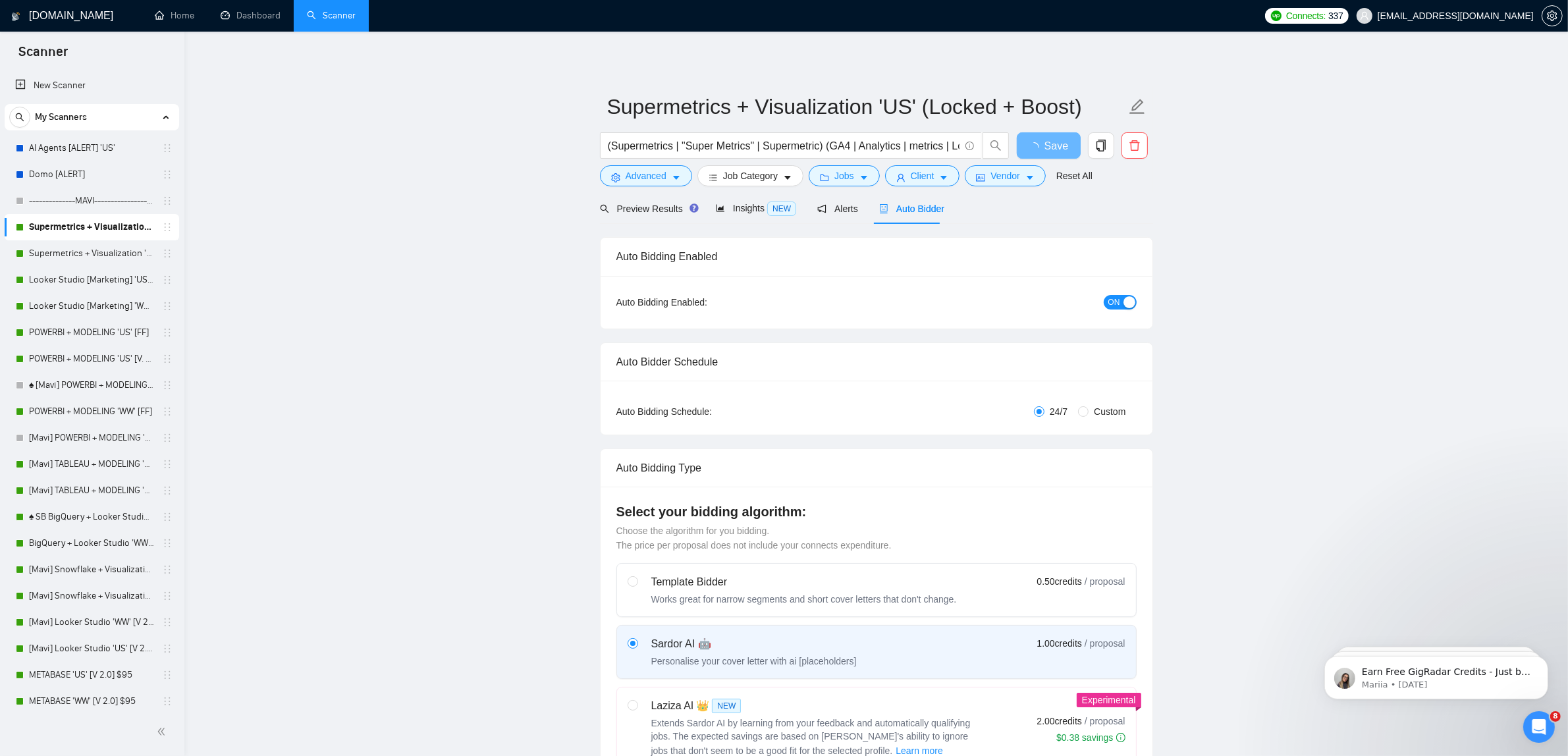
checkbox input "true"
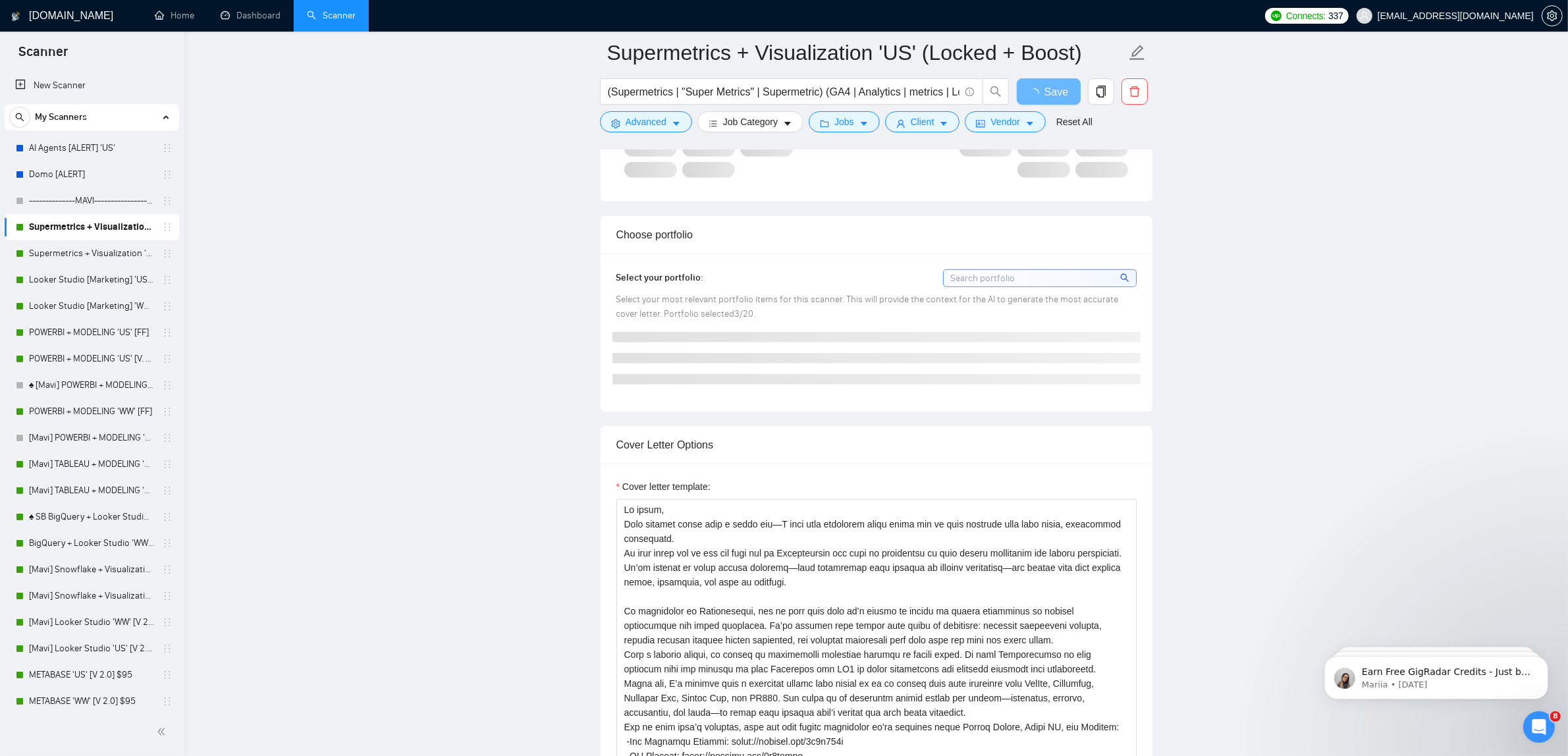
scroll to position [1153, 0]
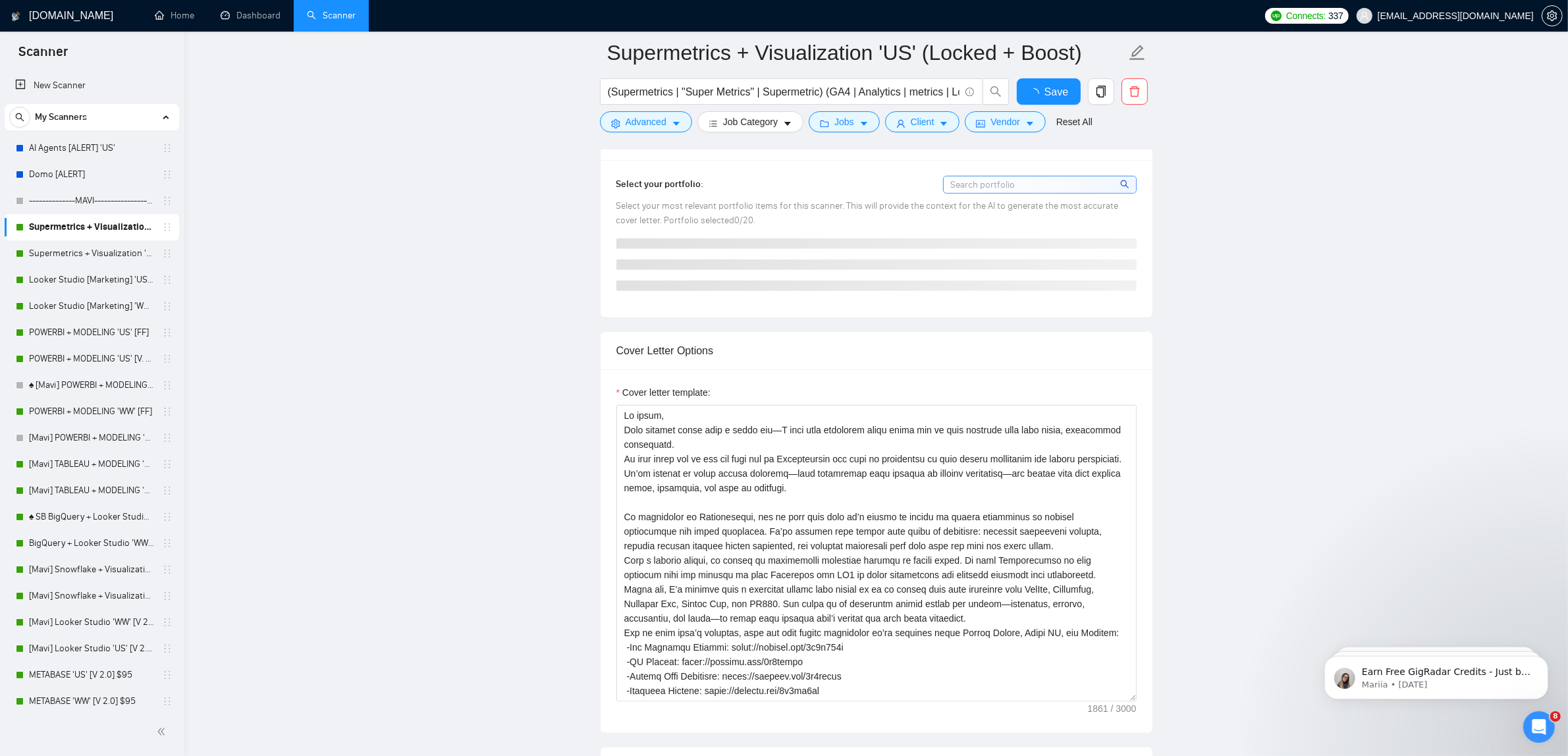
checkbox input "true"
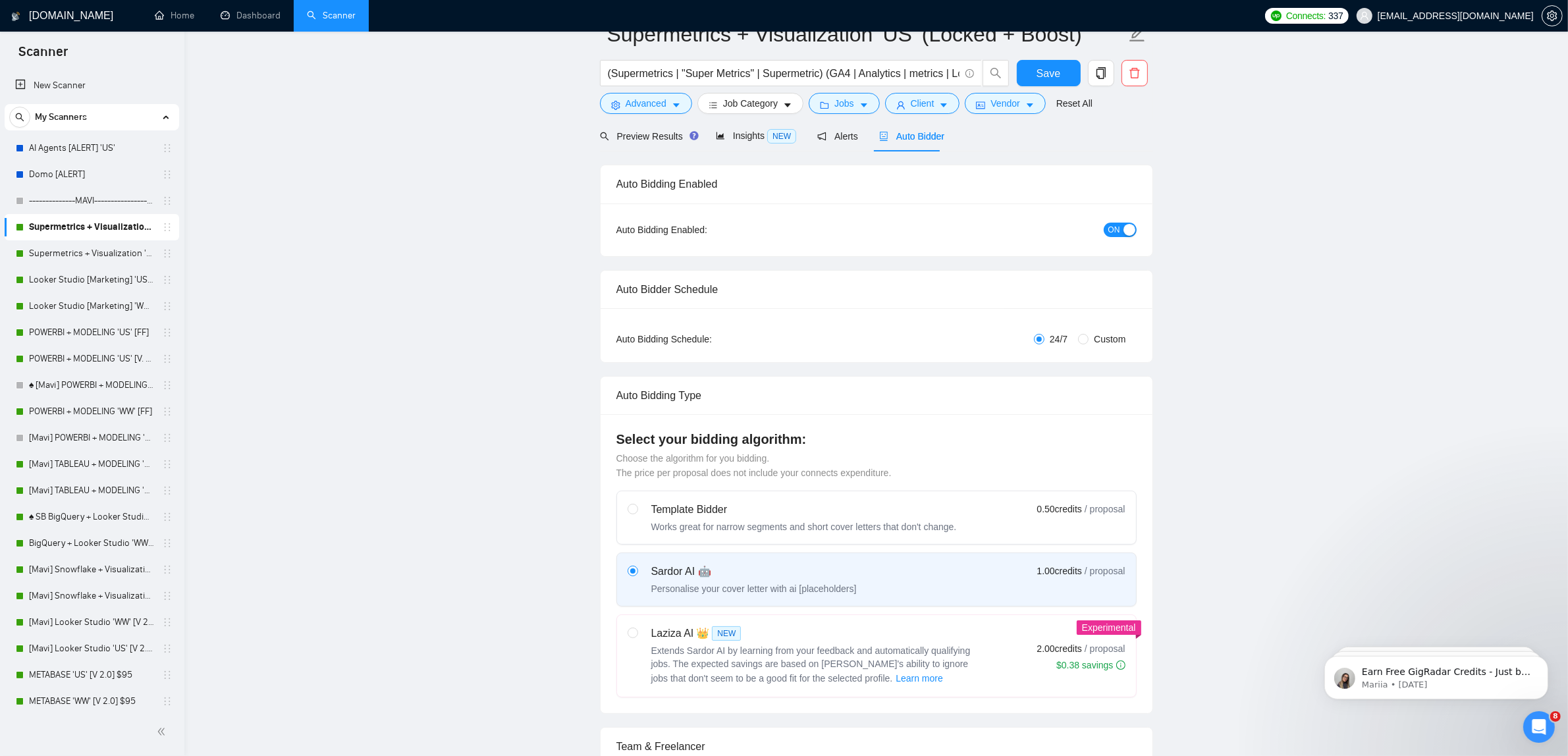
scroll to position [0, 0]
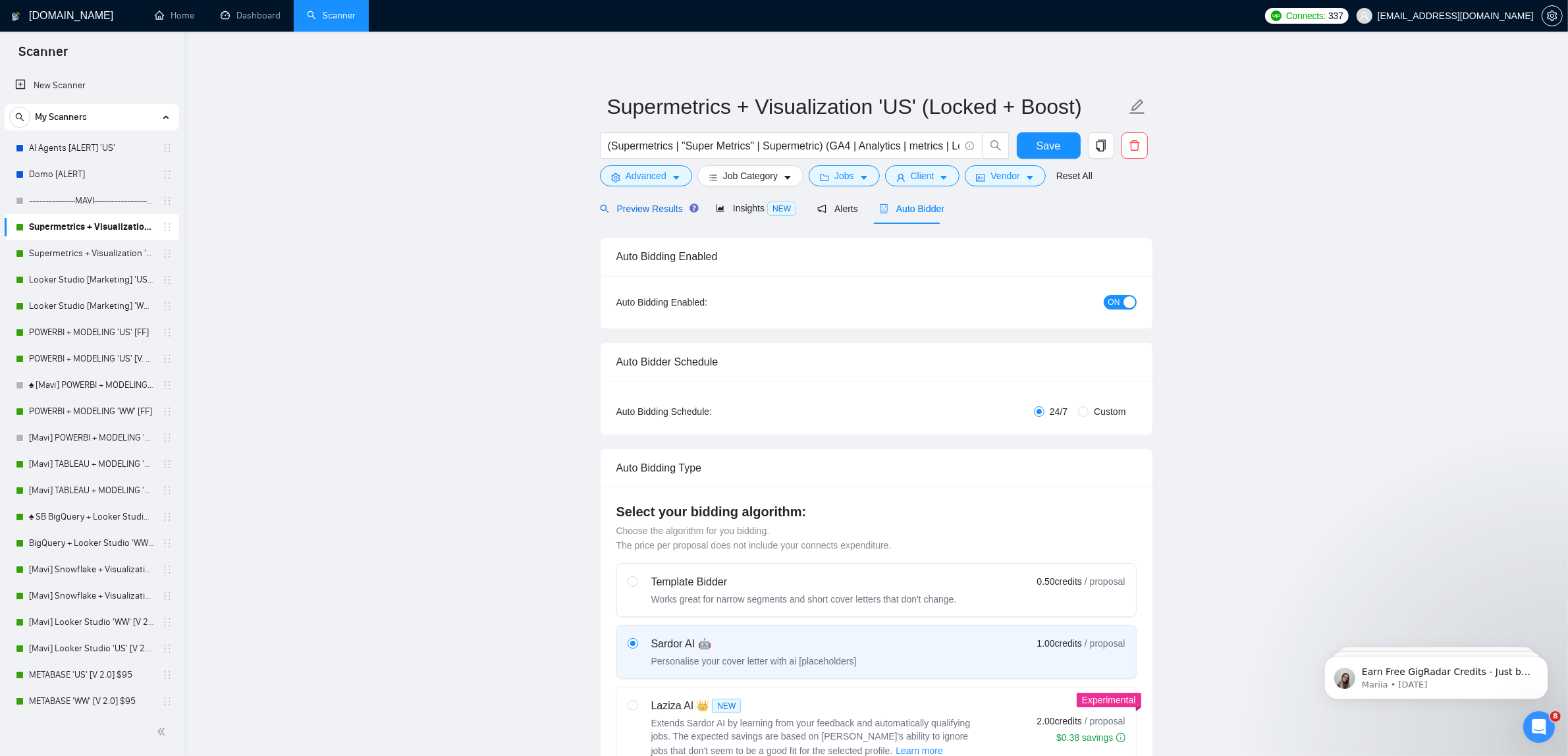
click at [656, 209] on span "Preview Results" at bounding box center [647, 209] width 95 height 11
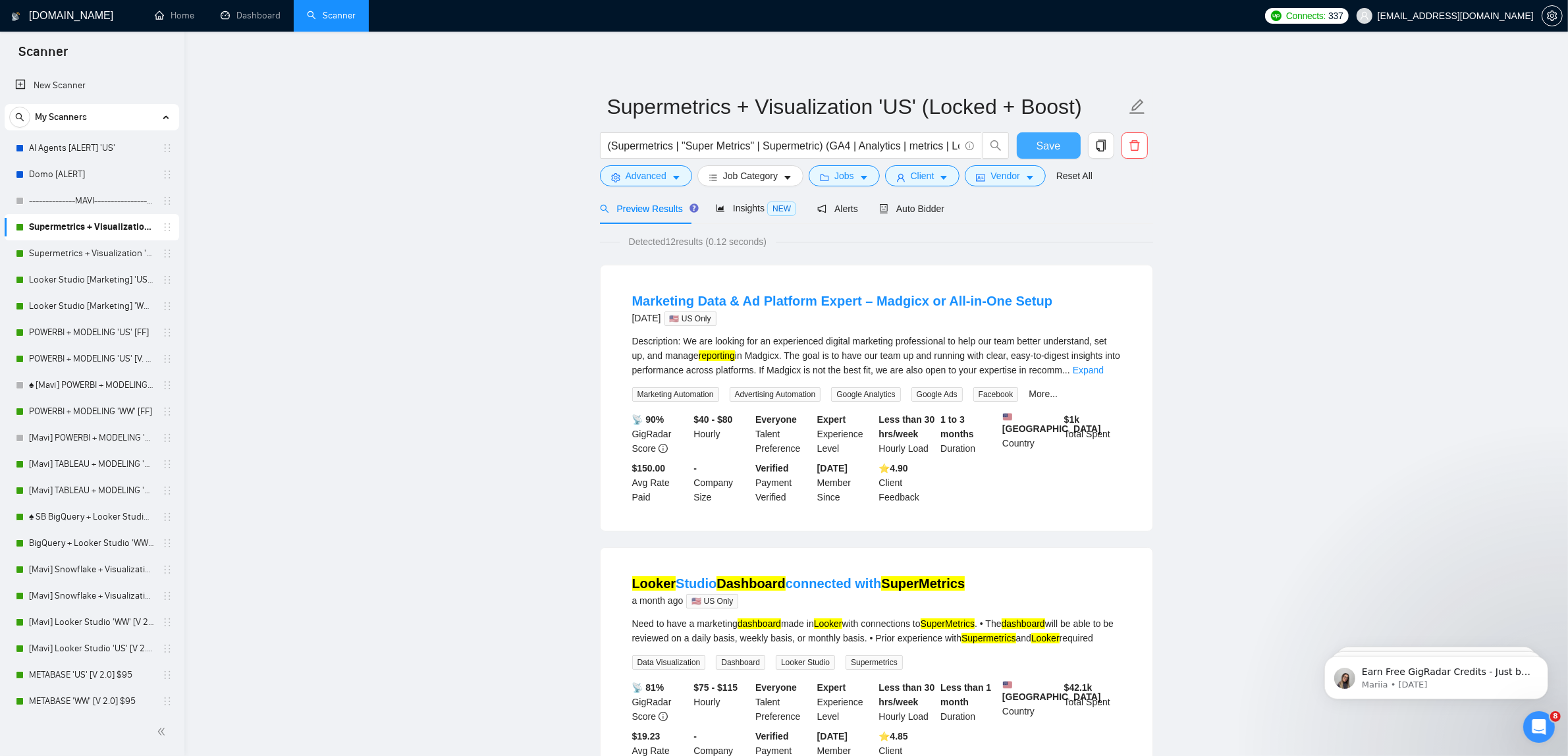
click at [1058, 145] on span "Save" at bounding box center [1048, 145] width 23 height 16
click at [104, 255] on link "Supermetrics + Visualization 'WW' (Locked) $95" at bounding box center [91, 253] width 125 height 26
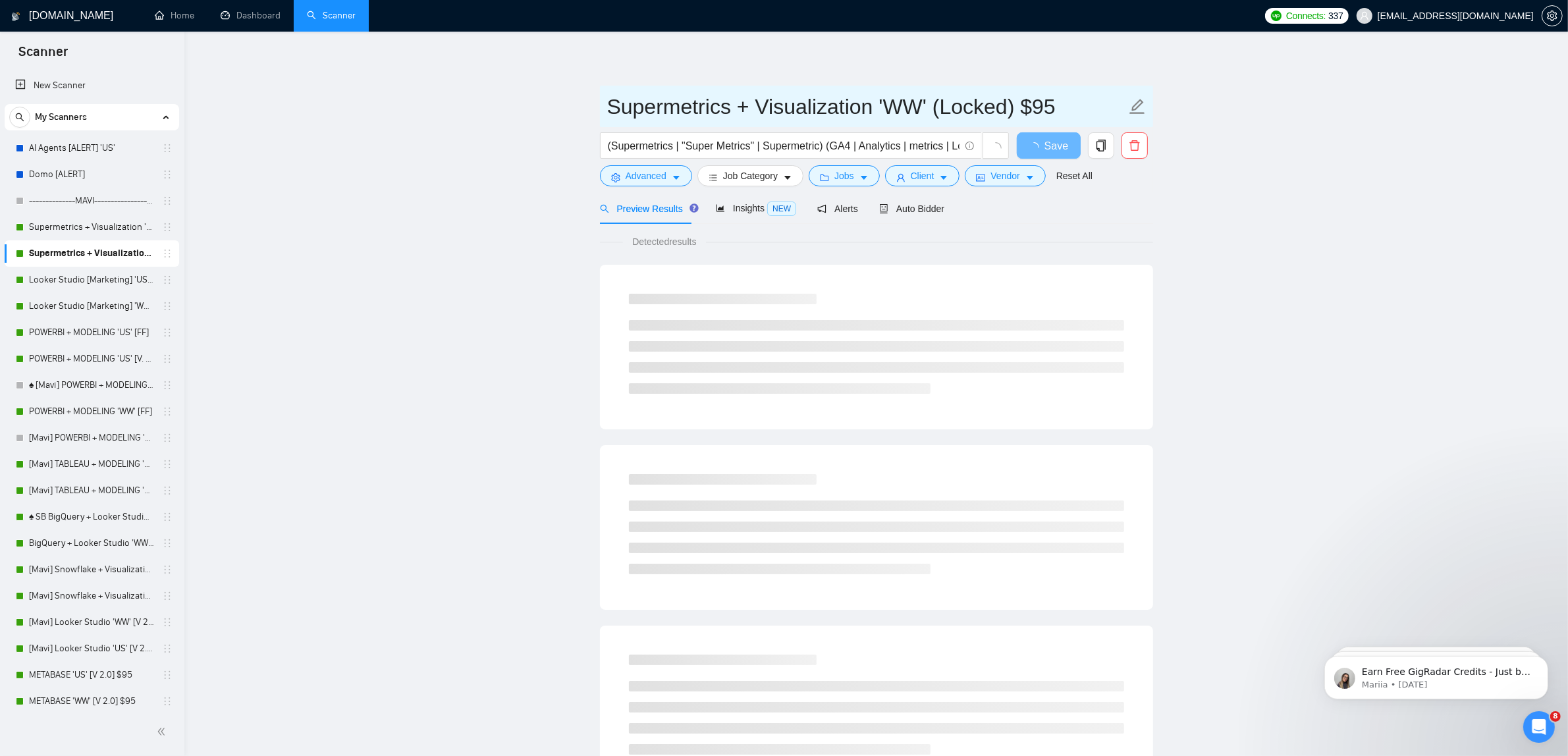
click at [1069, 112] on input "Supermetrics + Visualization 'WW' (Locked) $95" at bounding box center [866, 106] width 519 height 33
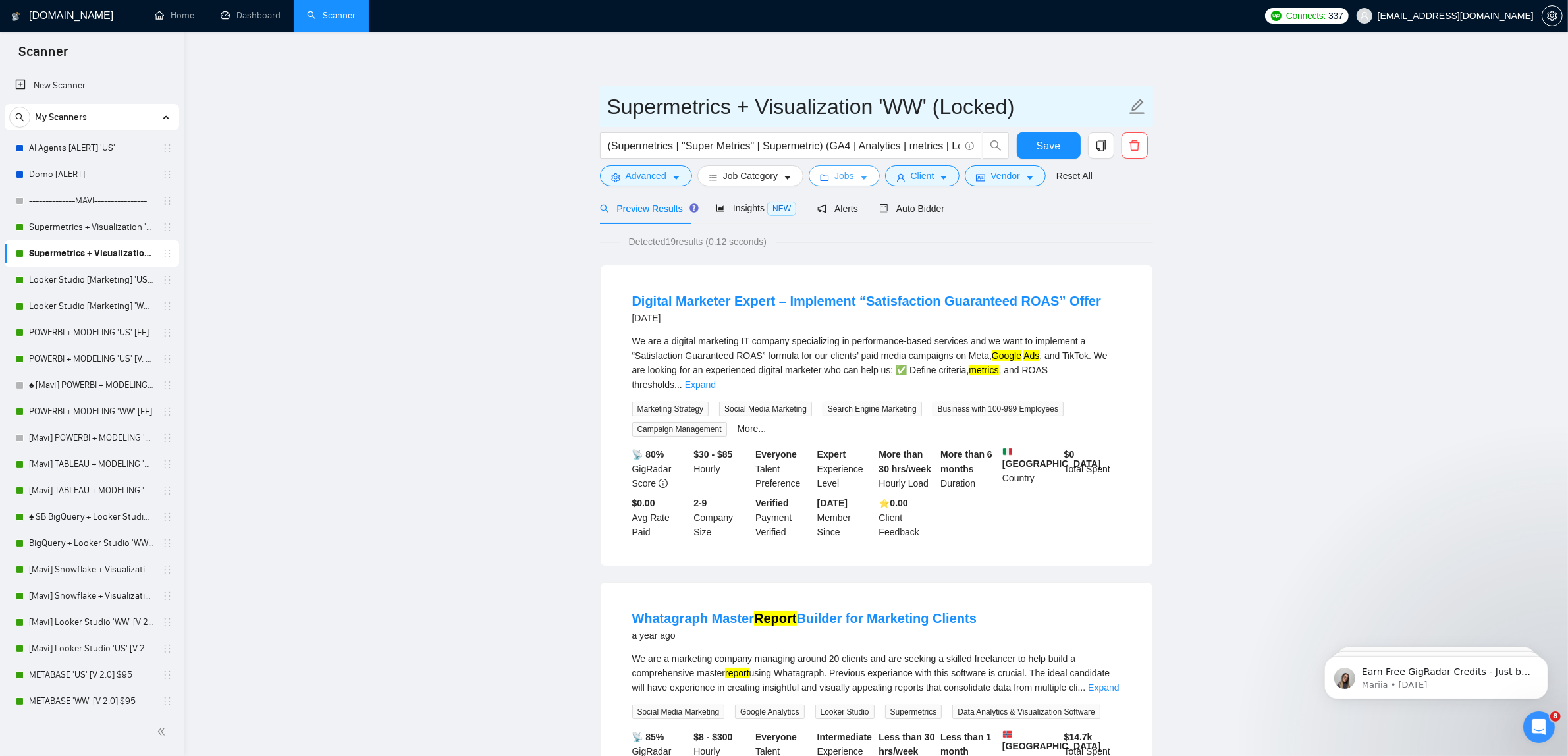
type input "Supermetrics + Visualization 'WW' (Locked)"
click at [845, 172] on span "Jobs" at bounding box center [844, 176] width 20 height 14
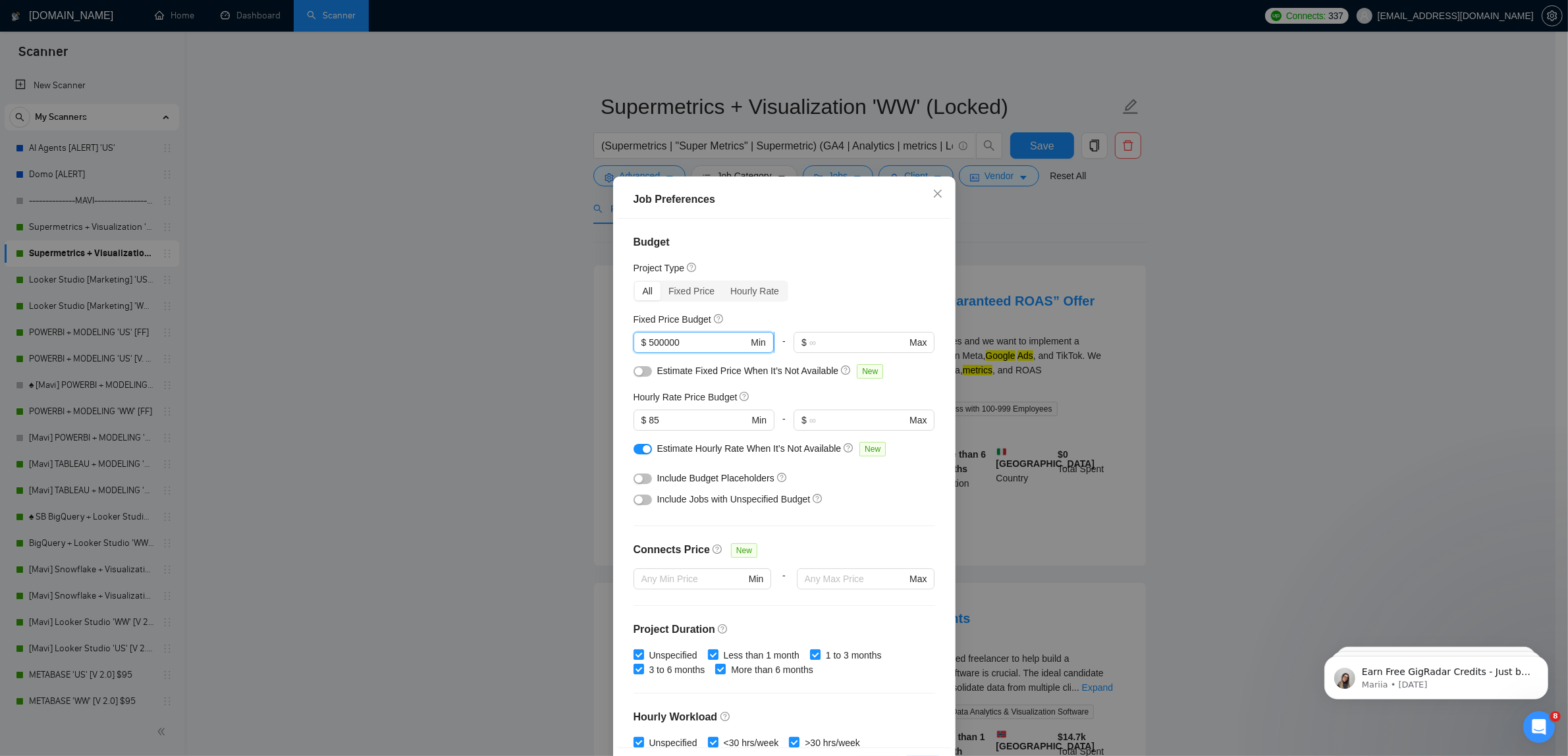
drag, startPoint x: 657, startPoint y: 349, endPoint x: 688, endPoint y: 343, distance: 31.6
click at [688, 343] on input "500000" at bounding box center [698, 343] width 99 height 14
click at [682, 410] on span "$ 85 Min" at bounding box center [704, 421] width 140 height 21
click at [682, 418] on input "85" at bounding box center [698, 420] width 99 height 14
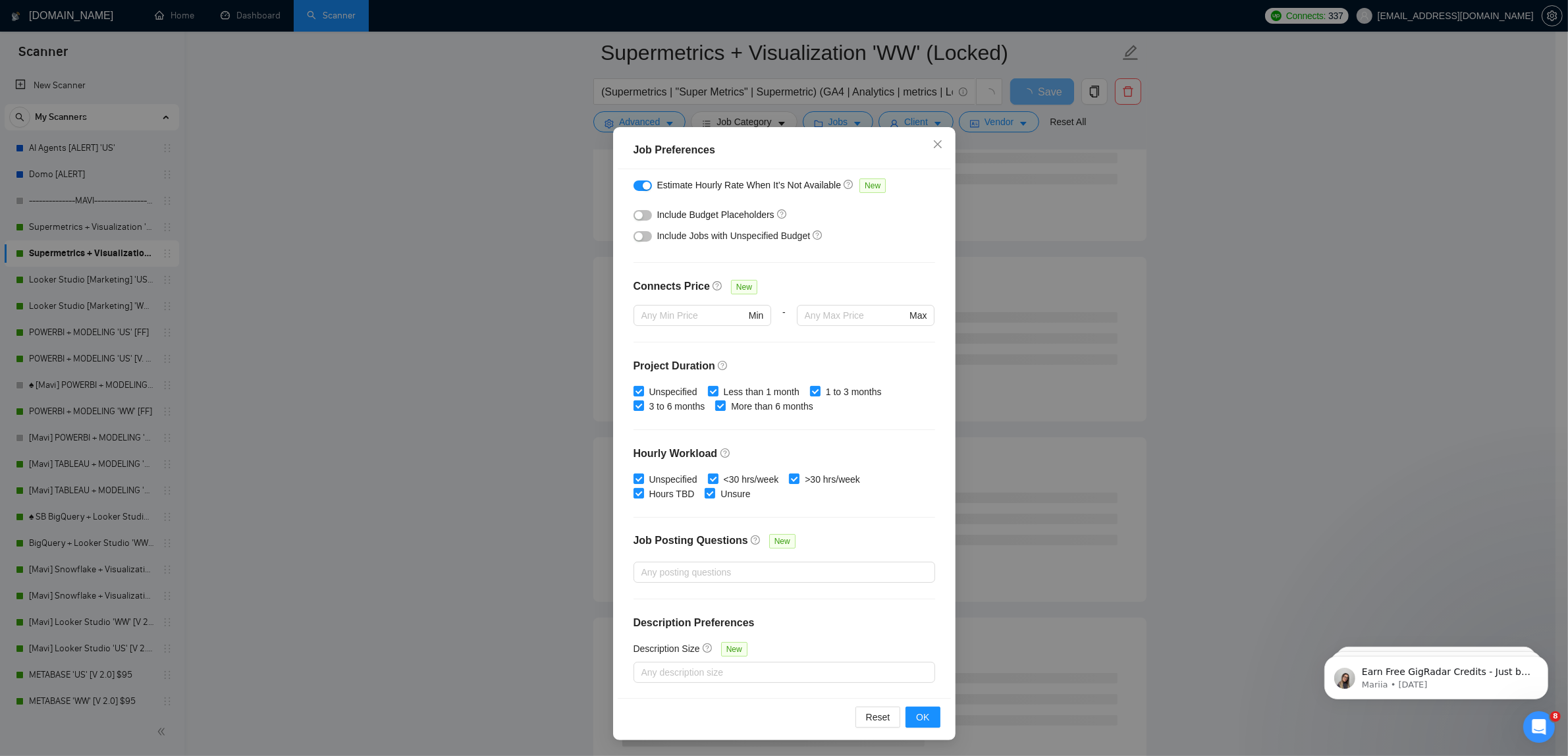
scroll to position [247, 0]
type input "80"
click at [916, 717] on span "OK" at bounding box center [922, 717] width 13 height 14
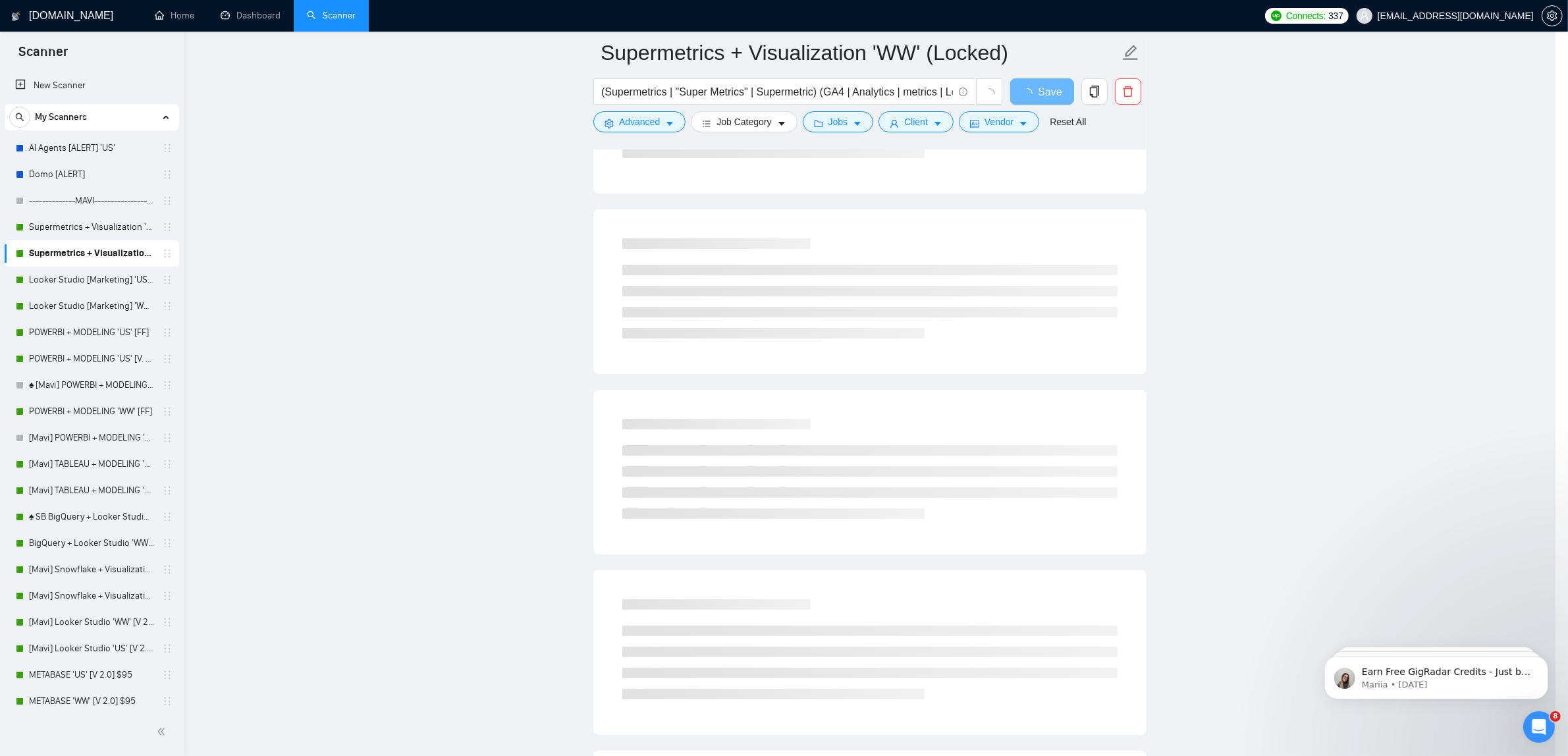
scroll to position [0, 0]
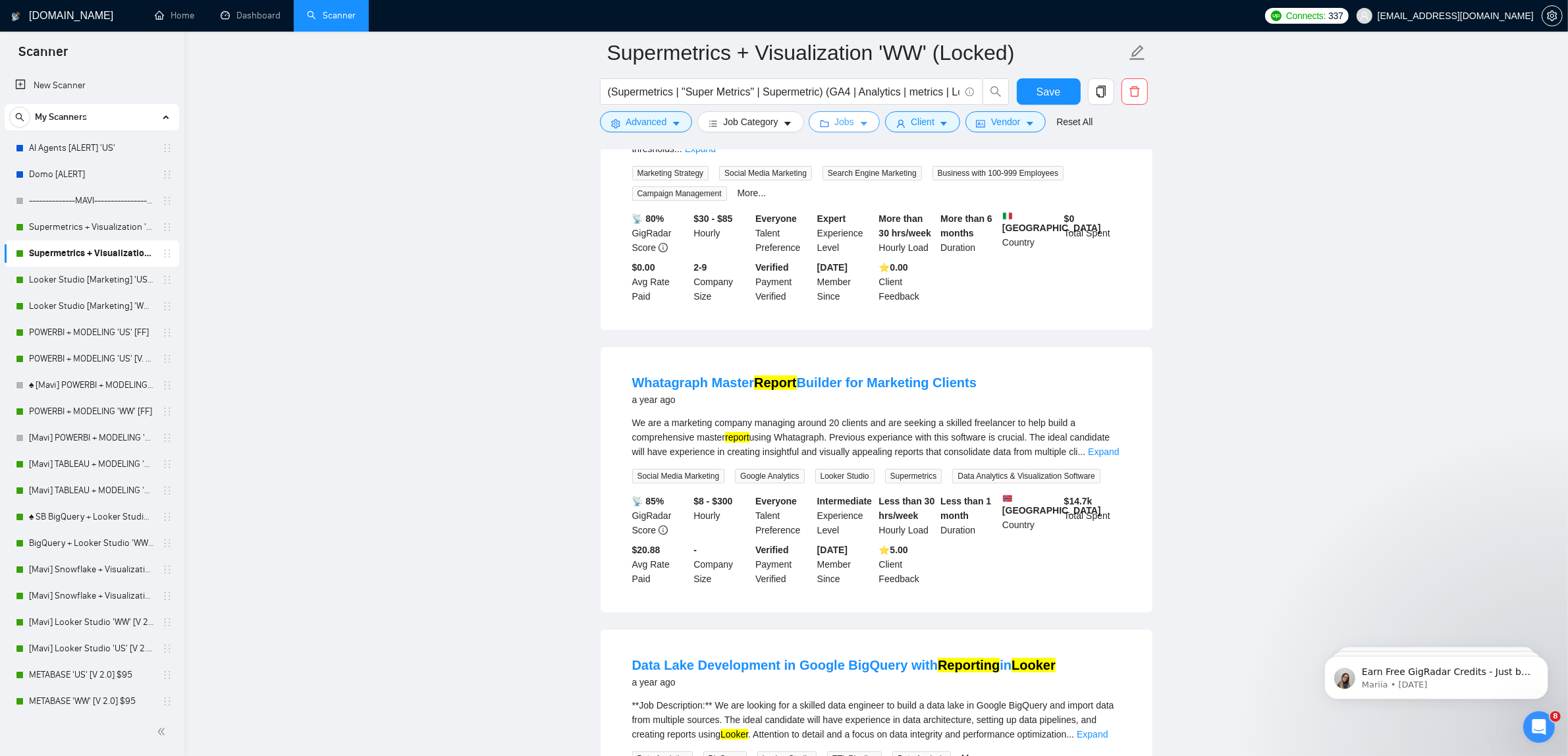
click at [847, 118] on span "Jobs" at bounding box center [844, 122] width 20 height 14
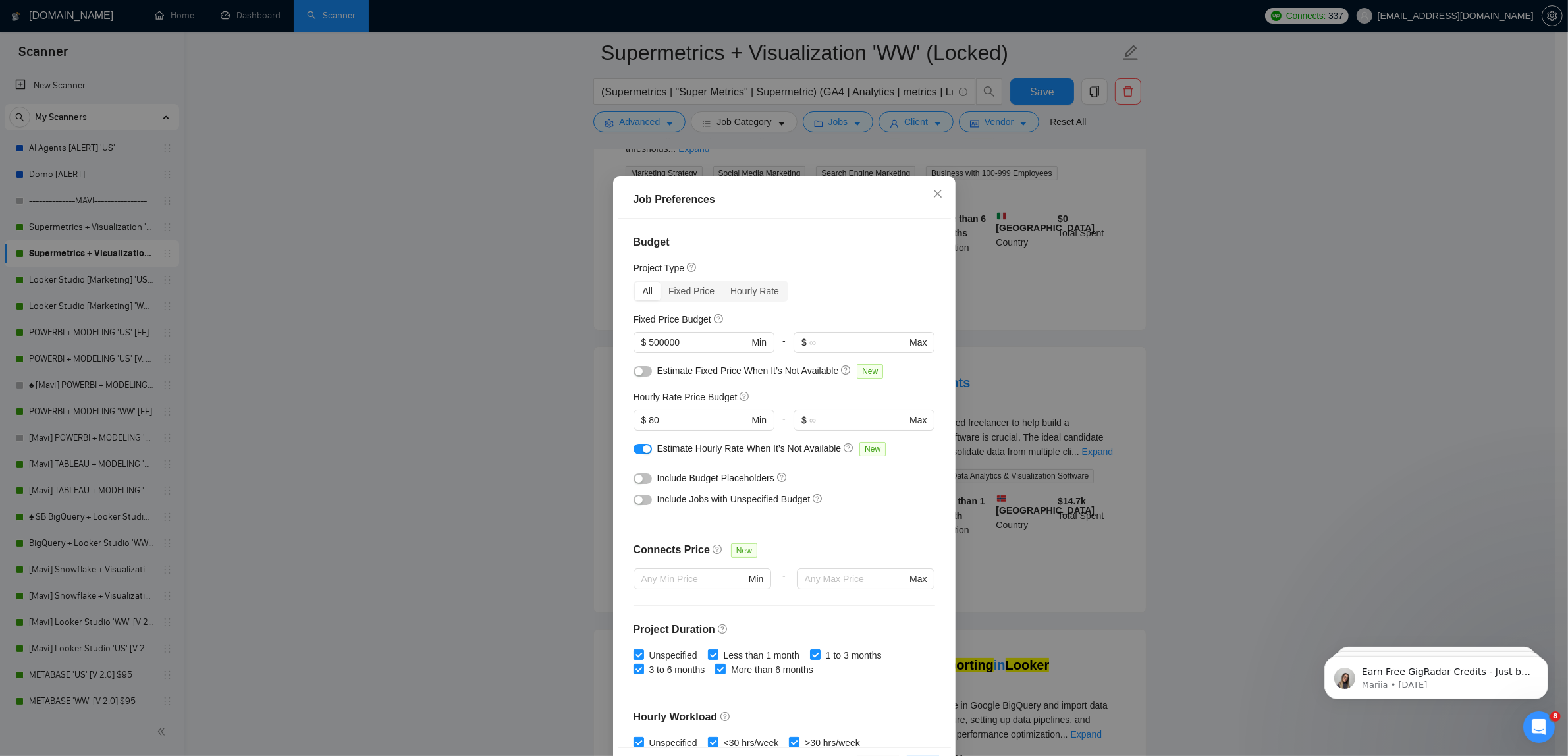
click at [1028, 184] on div "Job Preferences Budget Project Type All Fixed Price Hourly Rate Fixed Price Bud…" at bounding box center [784, 378] width 1568 height 756
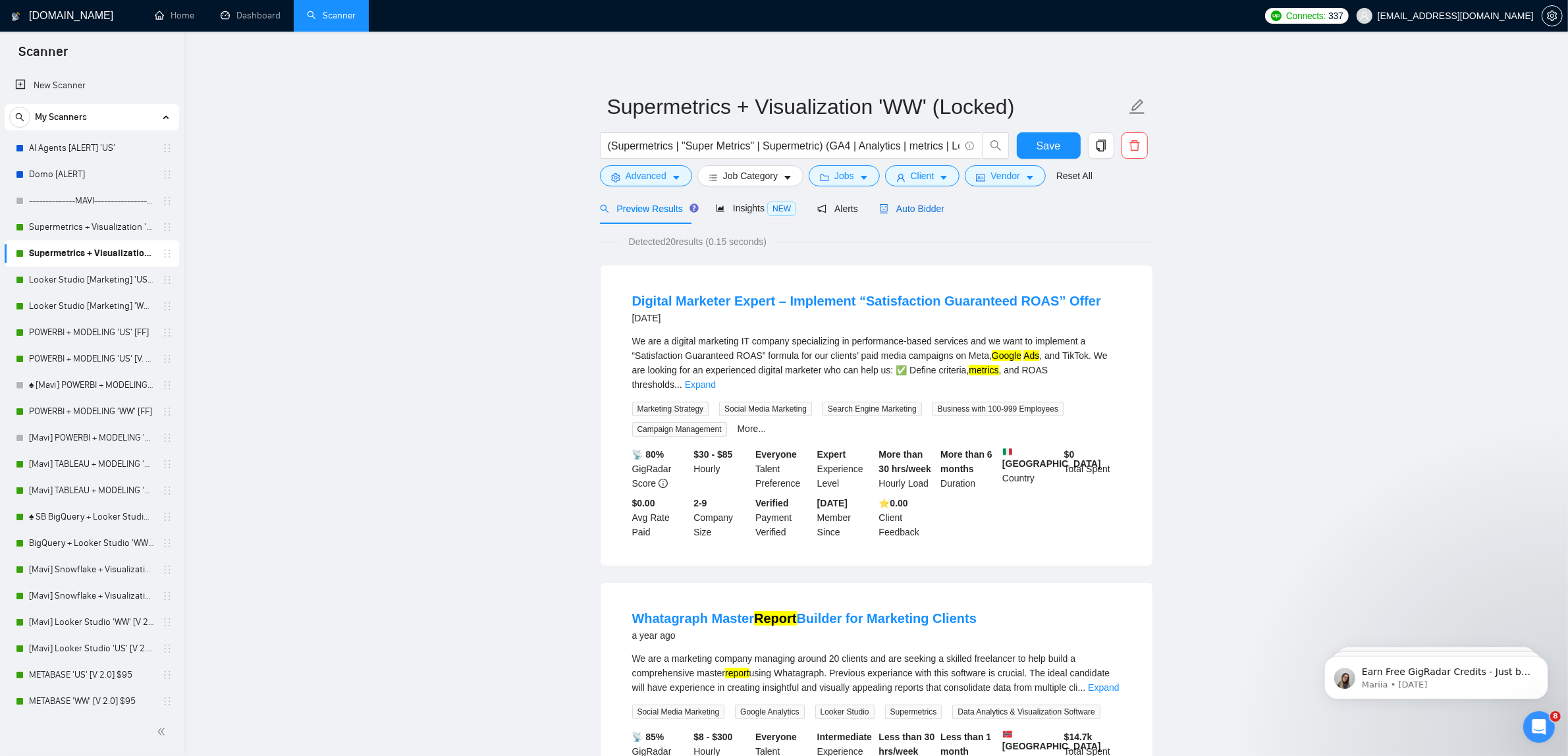
click at [919, 213] on span "Auto Bidder" at bounding box center [912, 209] width 65 height 11
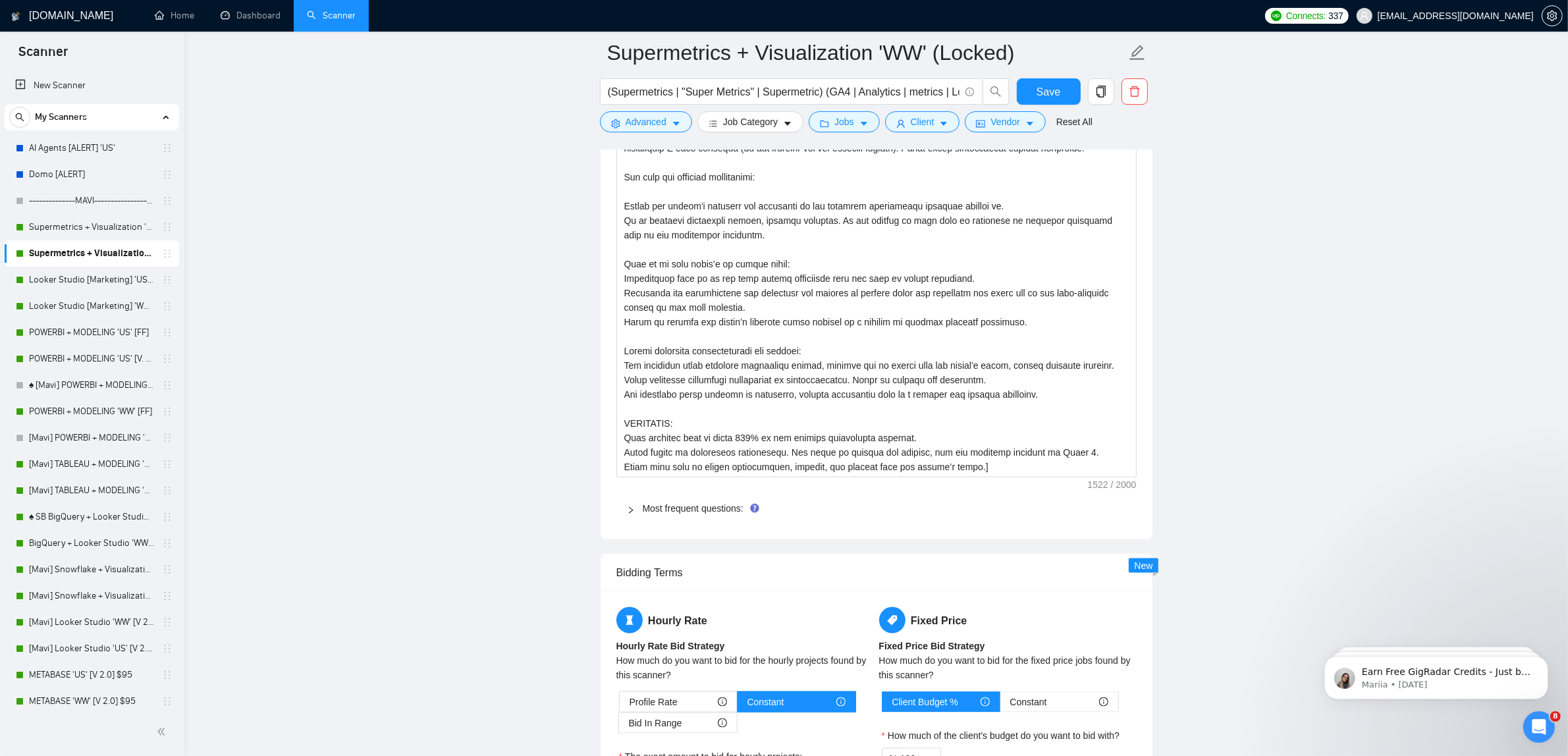
scroll to position [2388, 0]
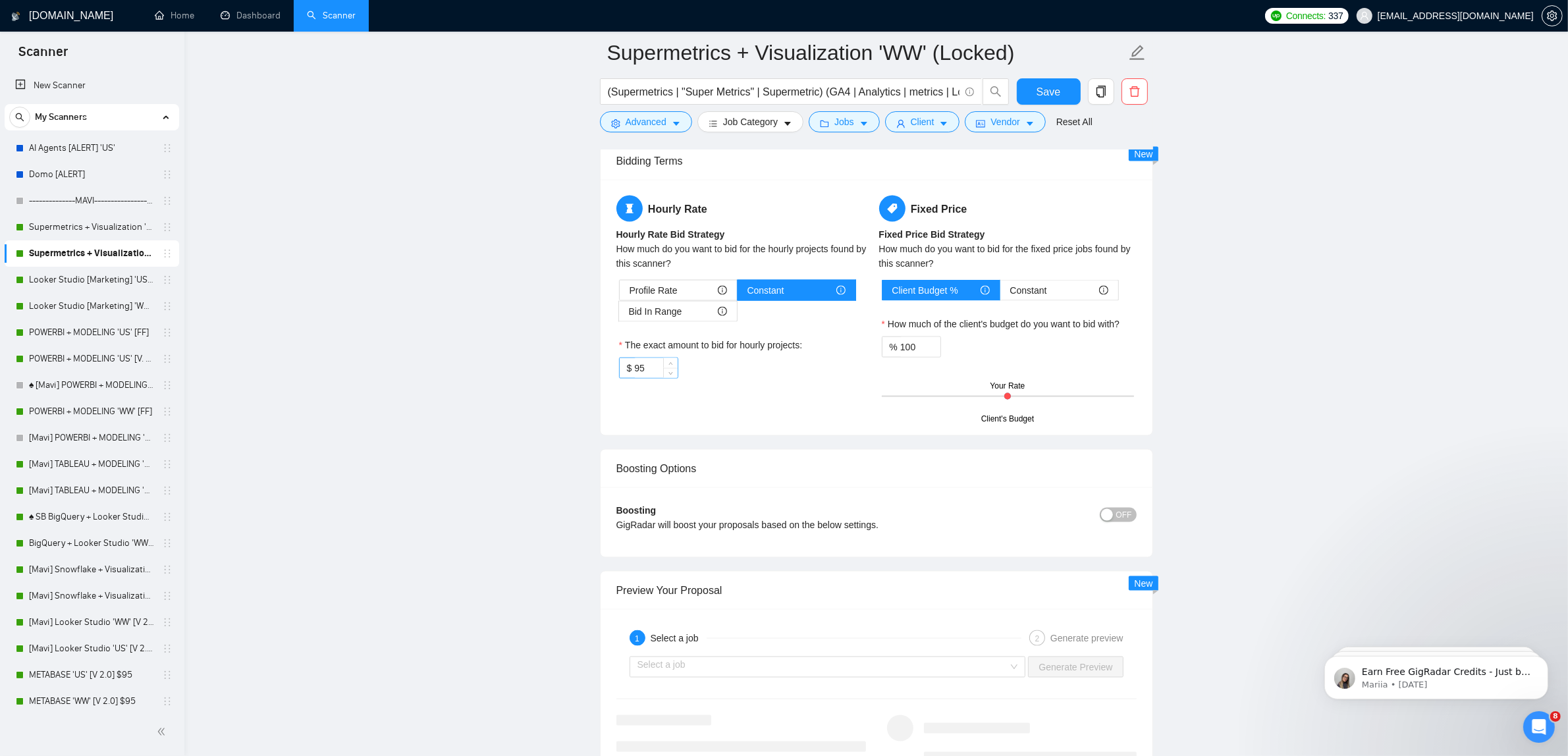
click at [639, 378] on input "95" at bounding box center [656, 368] width 43 height 20
type input "80"
click at [859, 123] on icon "caret-down" at bounding box center [863, 123] width 9 height 9
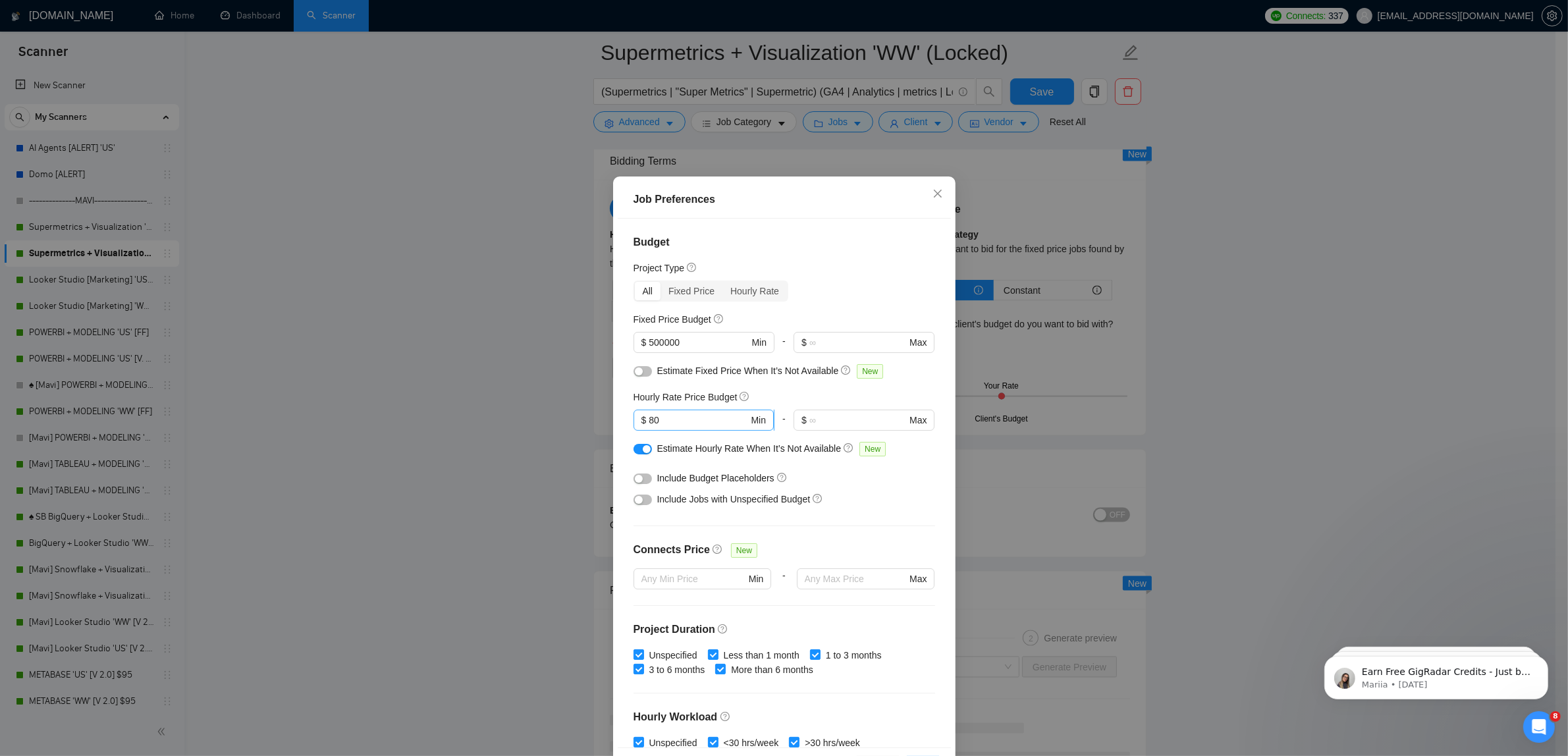
click at [719, 416] on input "80" at bounding box center [698, 420] width 99 height 14
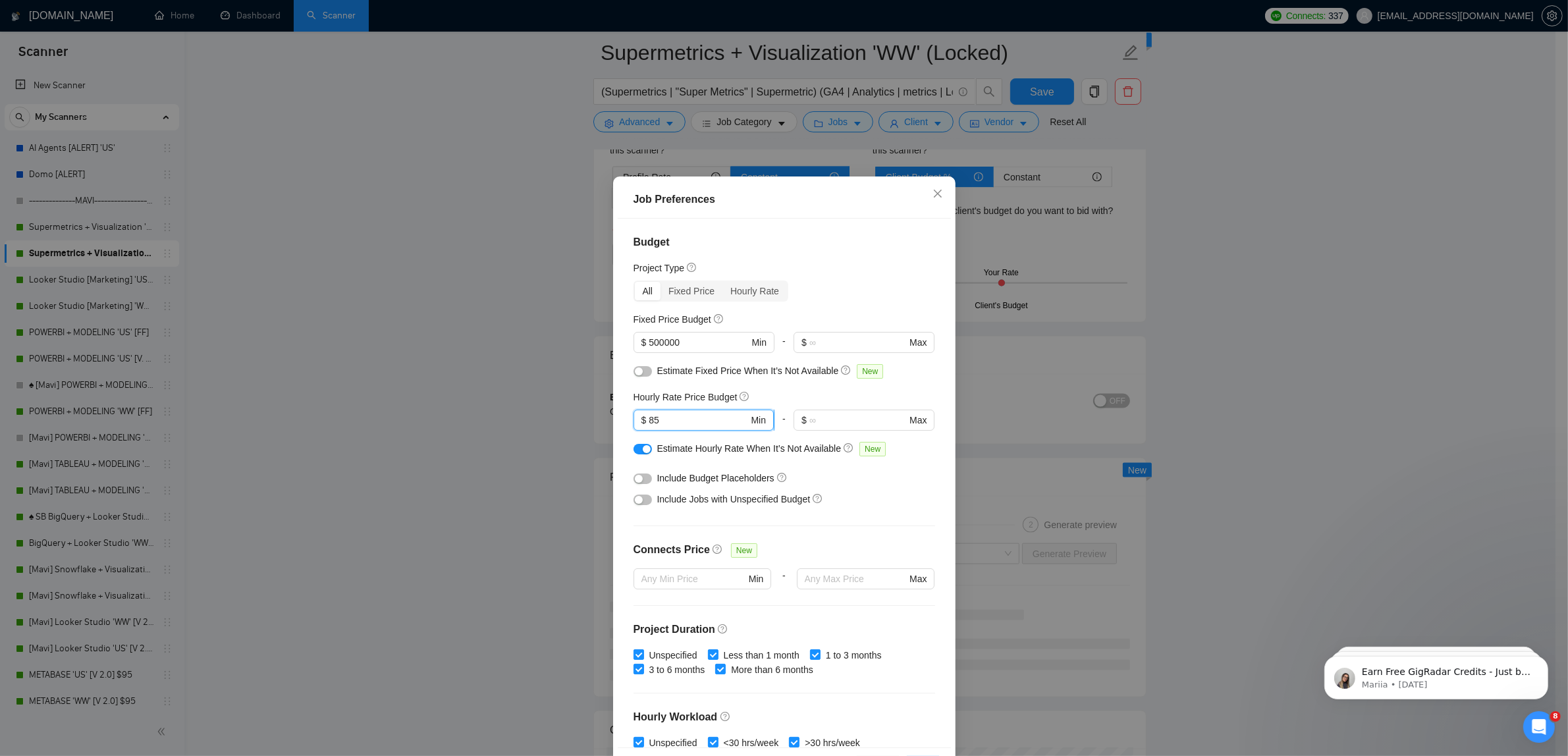
click at [719, 416] on input "85" at bounding box center [698, 420] width 99 height 14
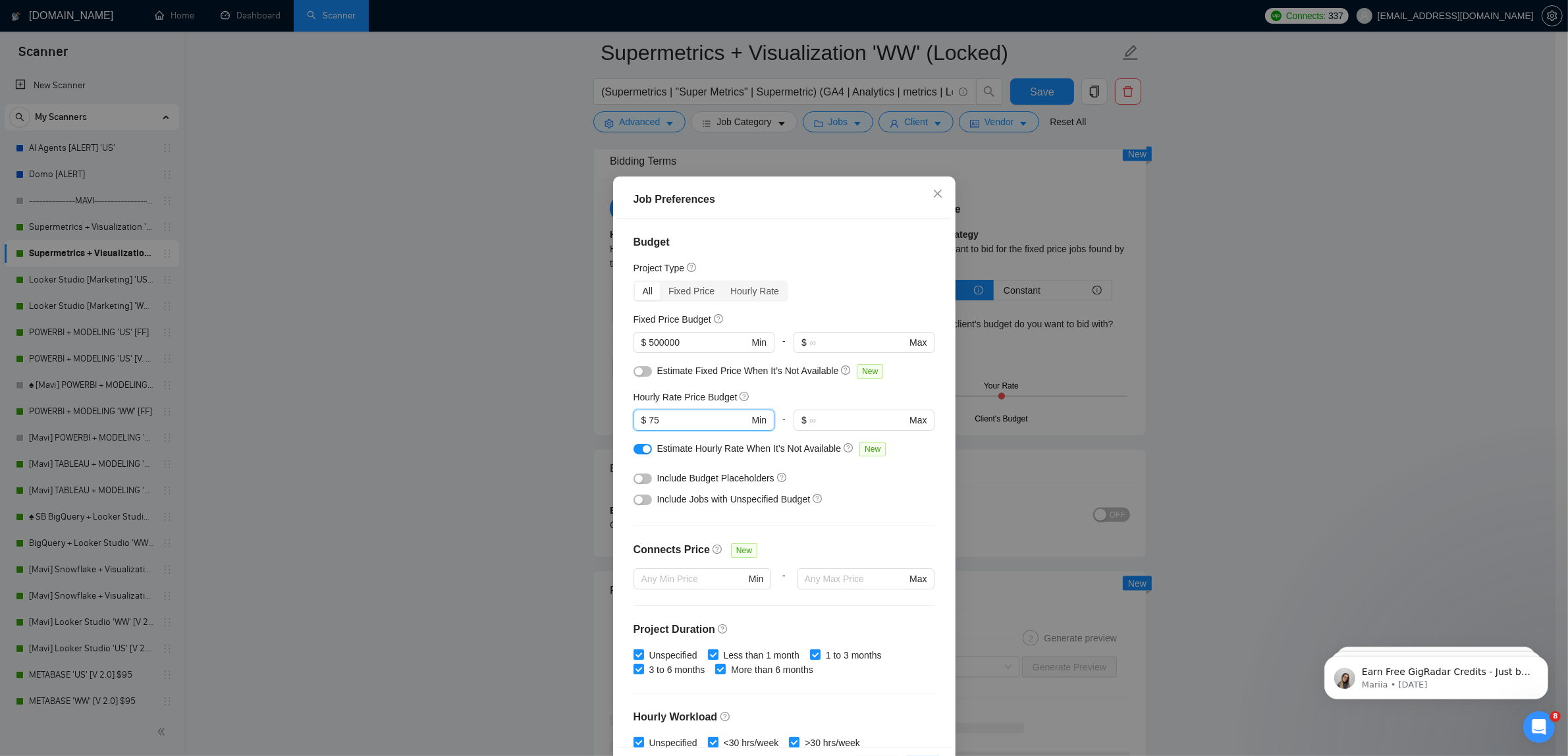
type input "75"
click at [795, 392] on div "Hourly Rate Price Budget" at bounding box center [784, 397] width 301 height 14
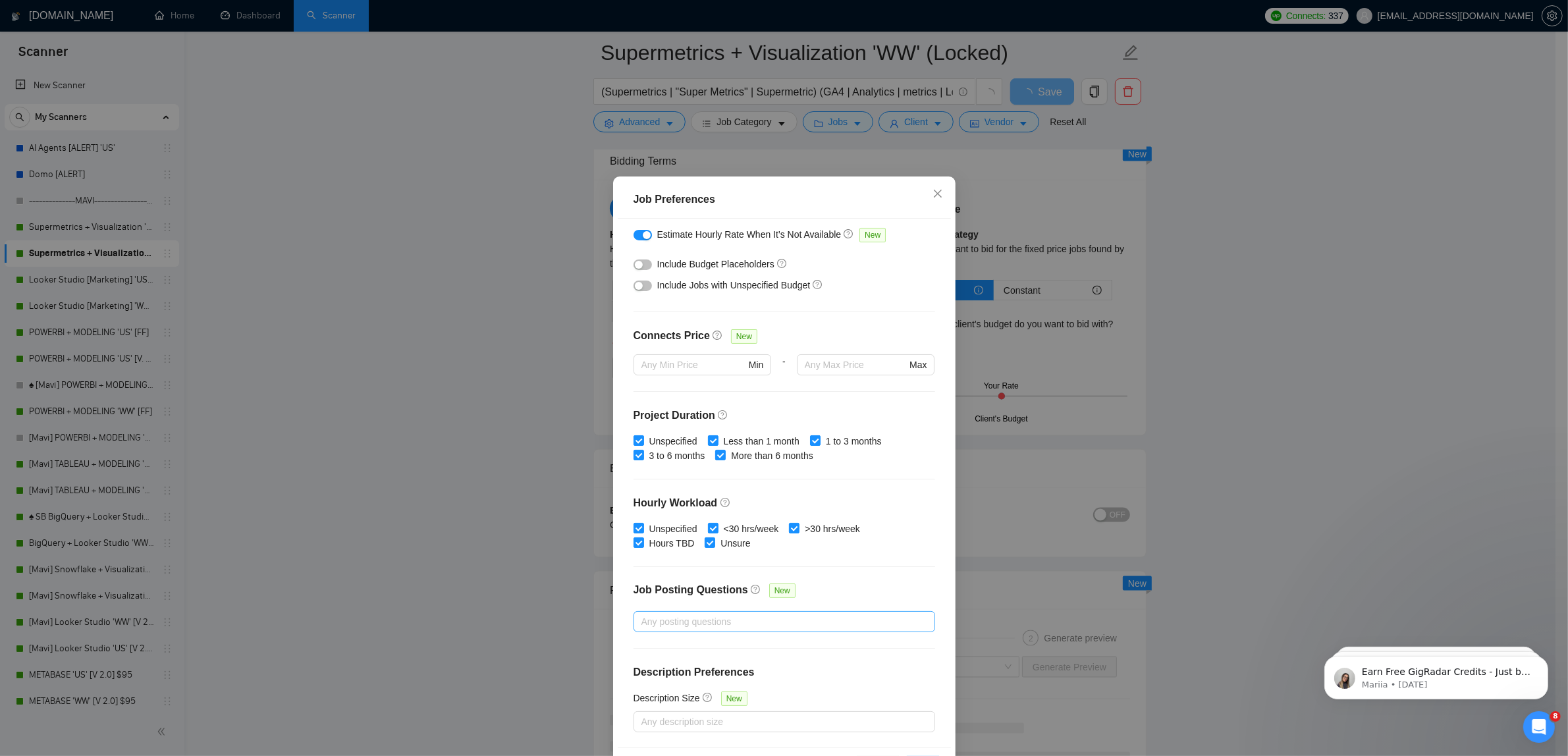
scroll to position [50, 0]
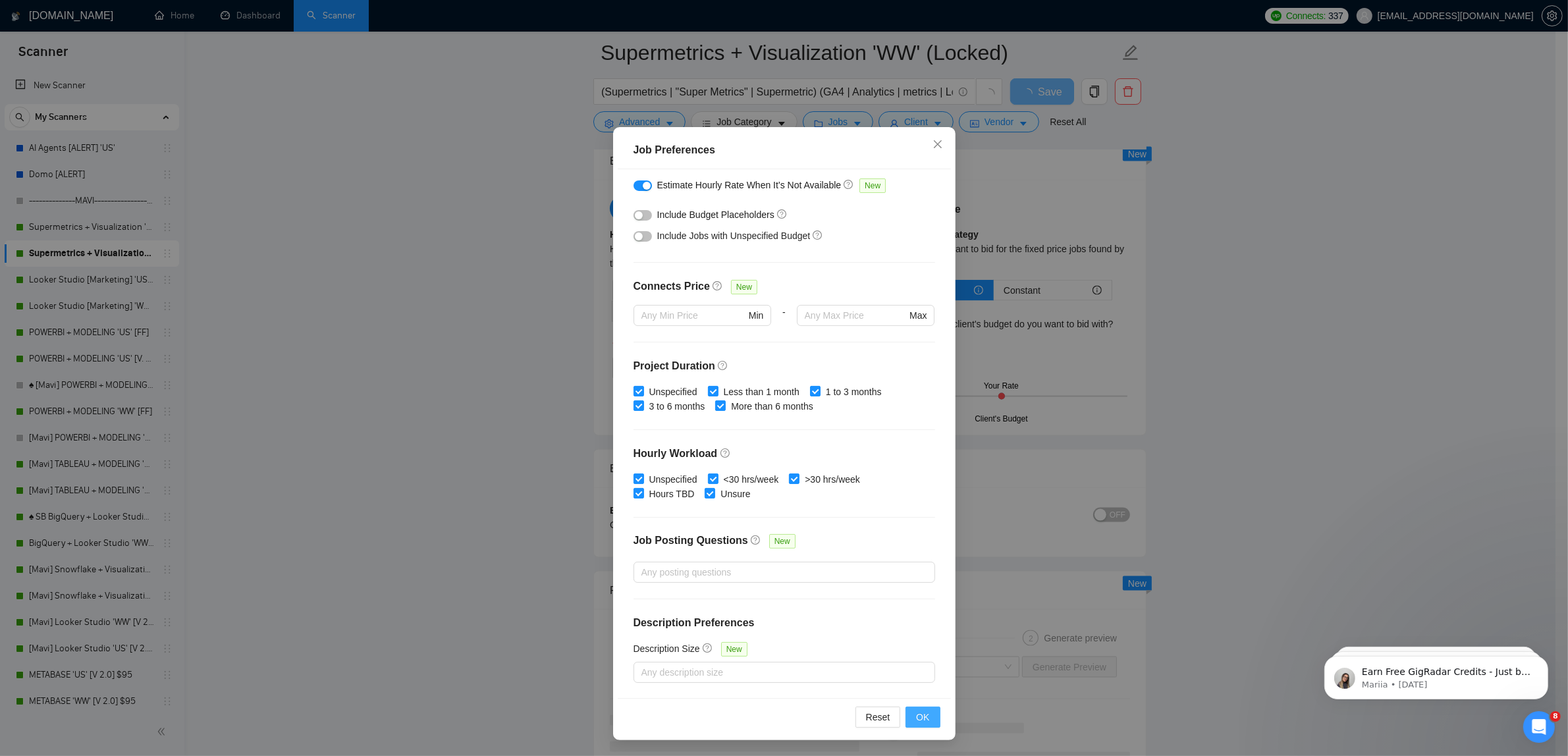
click at [925, 710] on button "OK" at bounding box center [922, 718] width 34 height 21
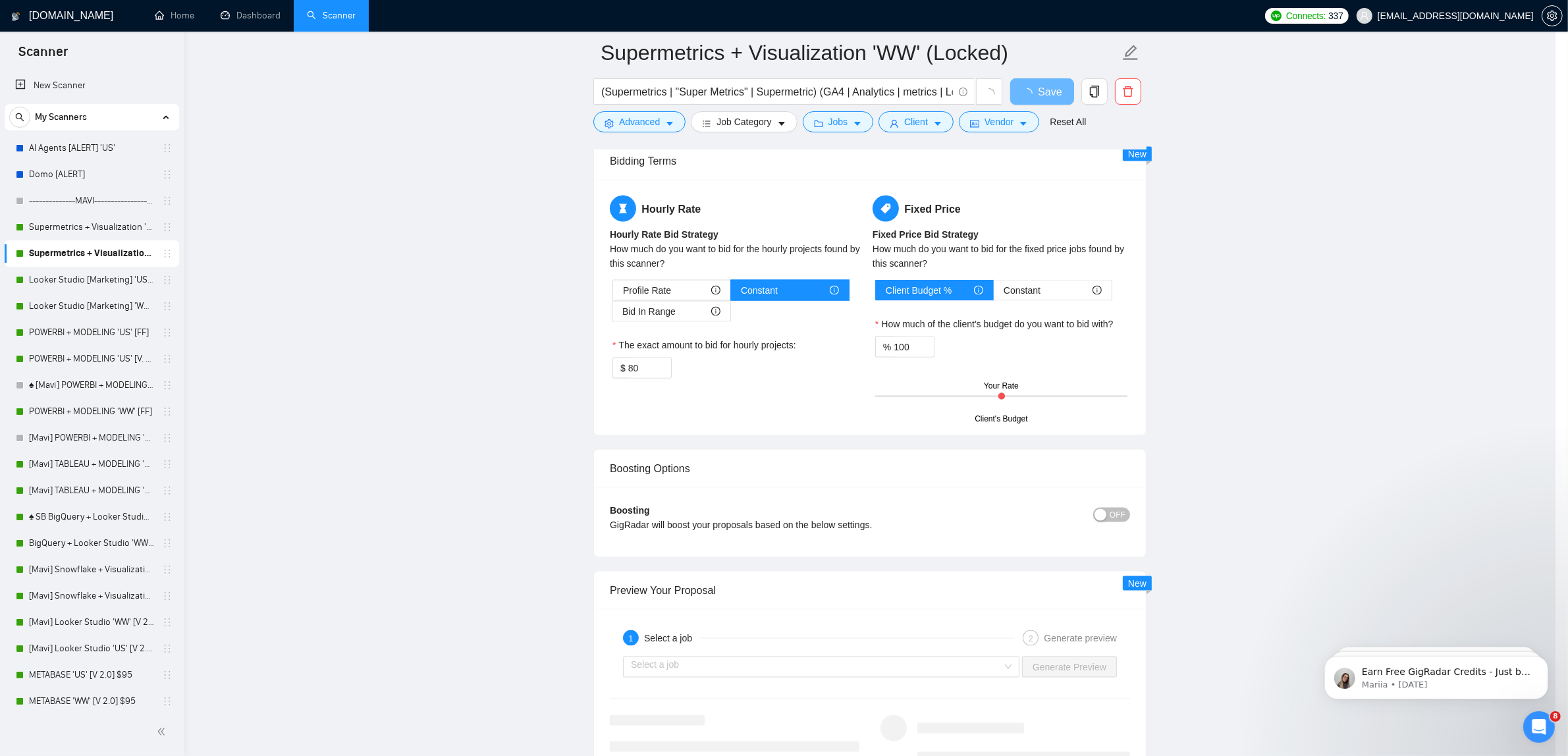
scroll to position [0, 0]
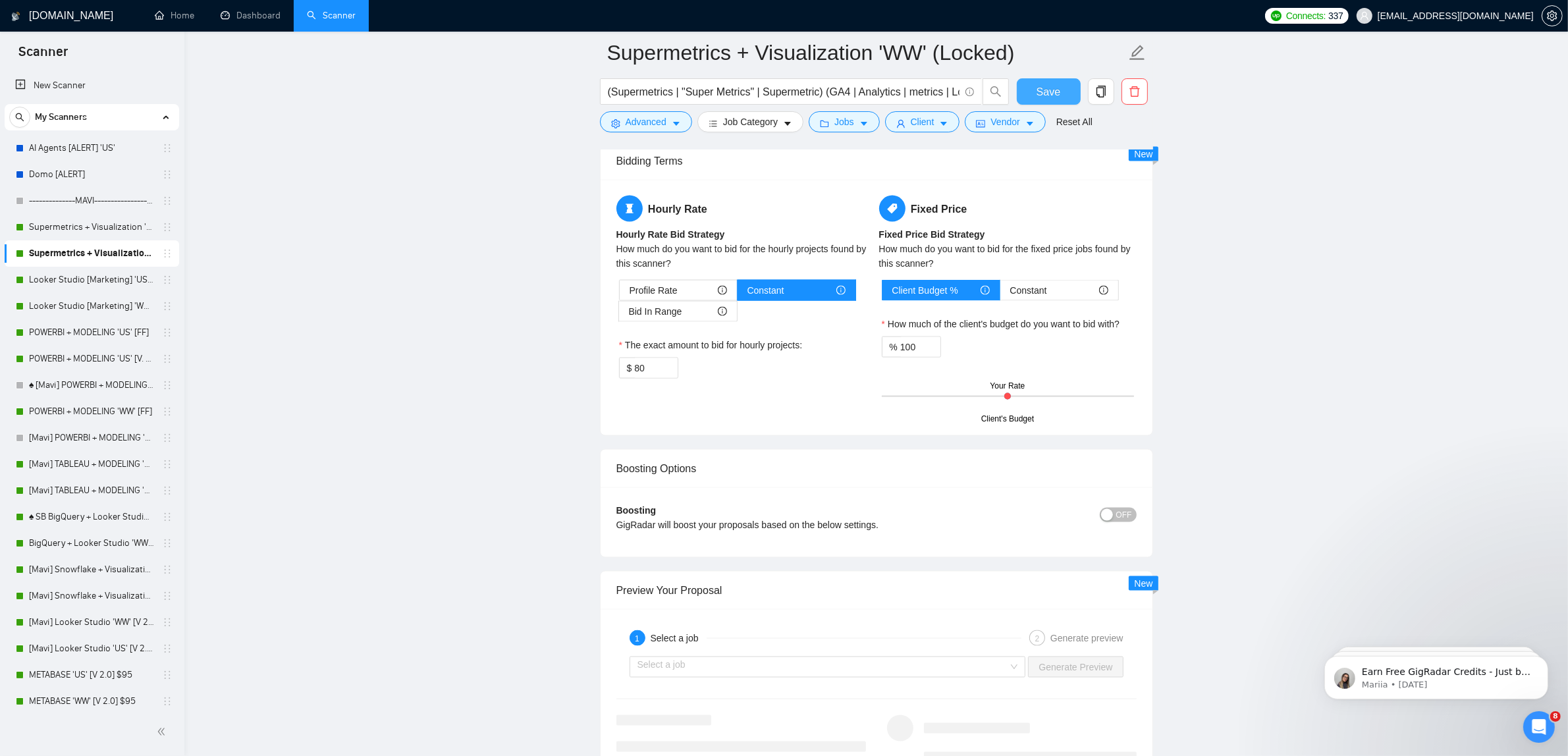
click at [1041, 84] on span "Save" at bounding box center [1048, 91] width 23 height 16
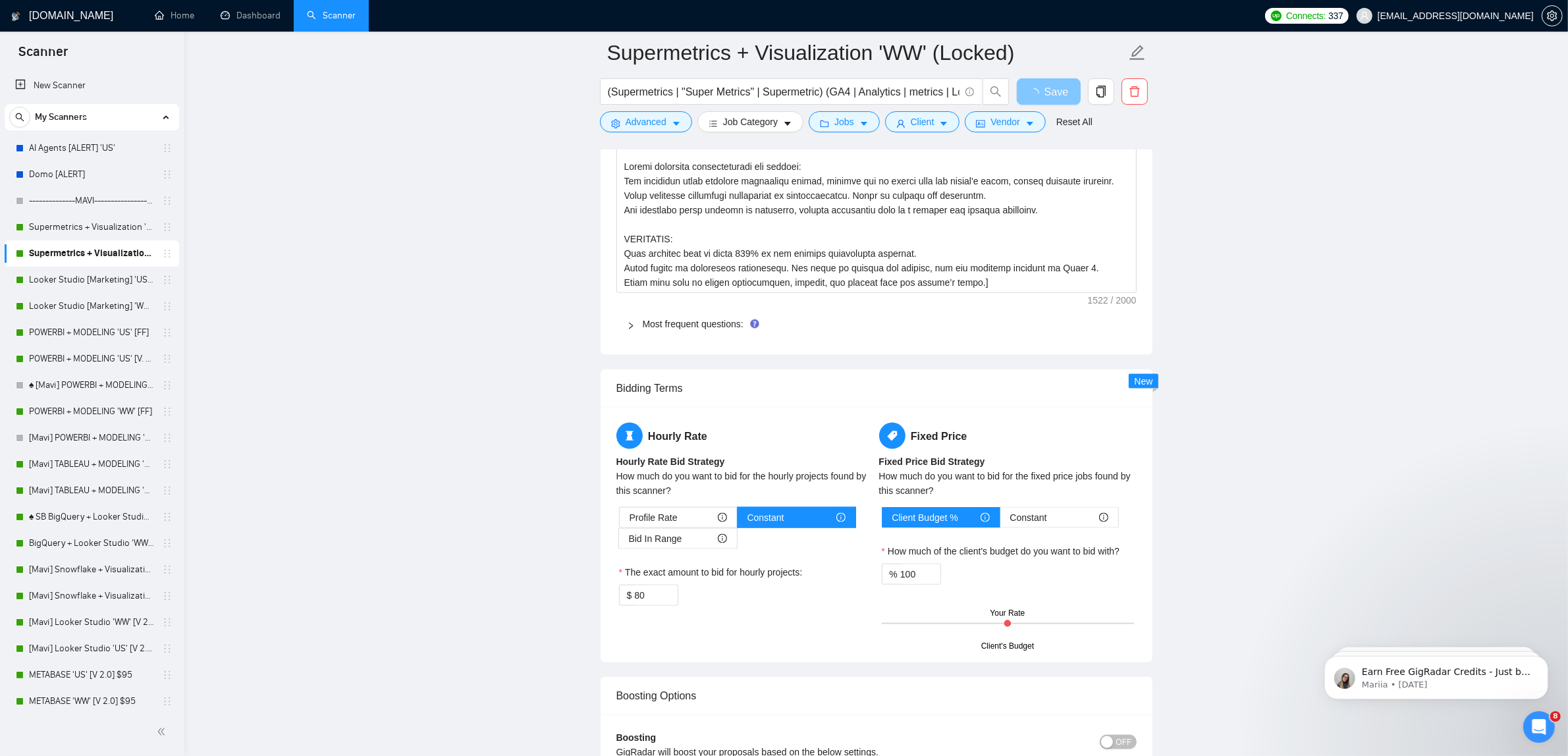
scroll to position [2141, 0]
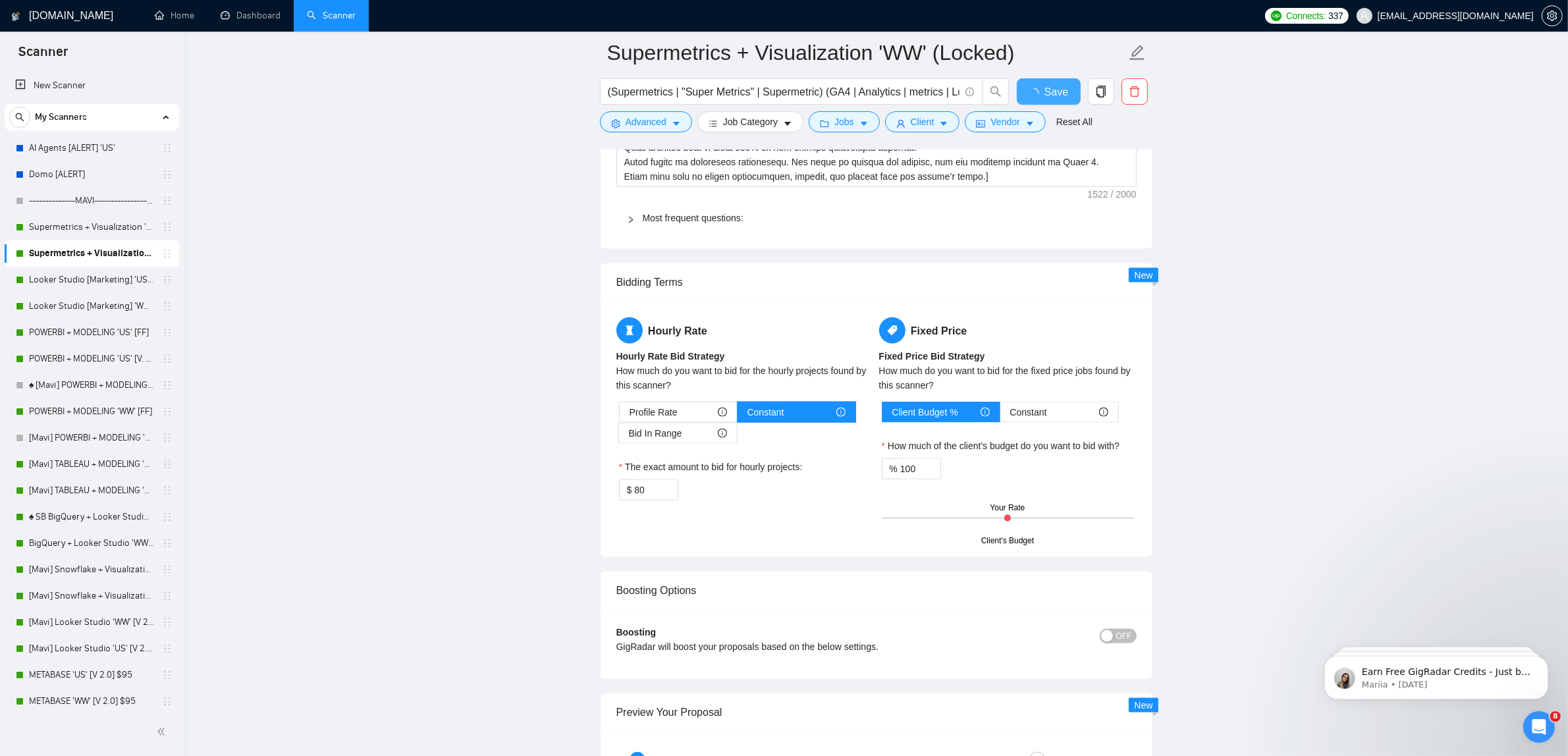
checkbox input "true"
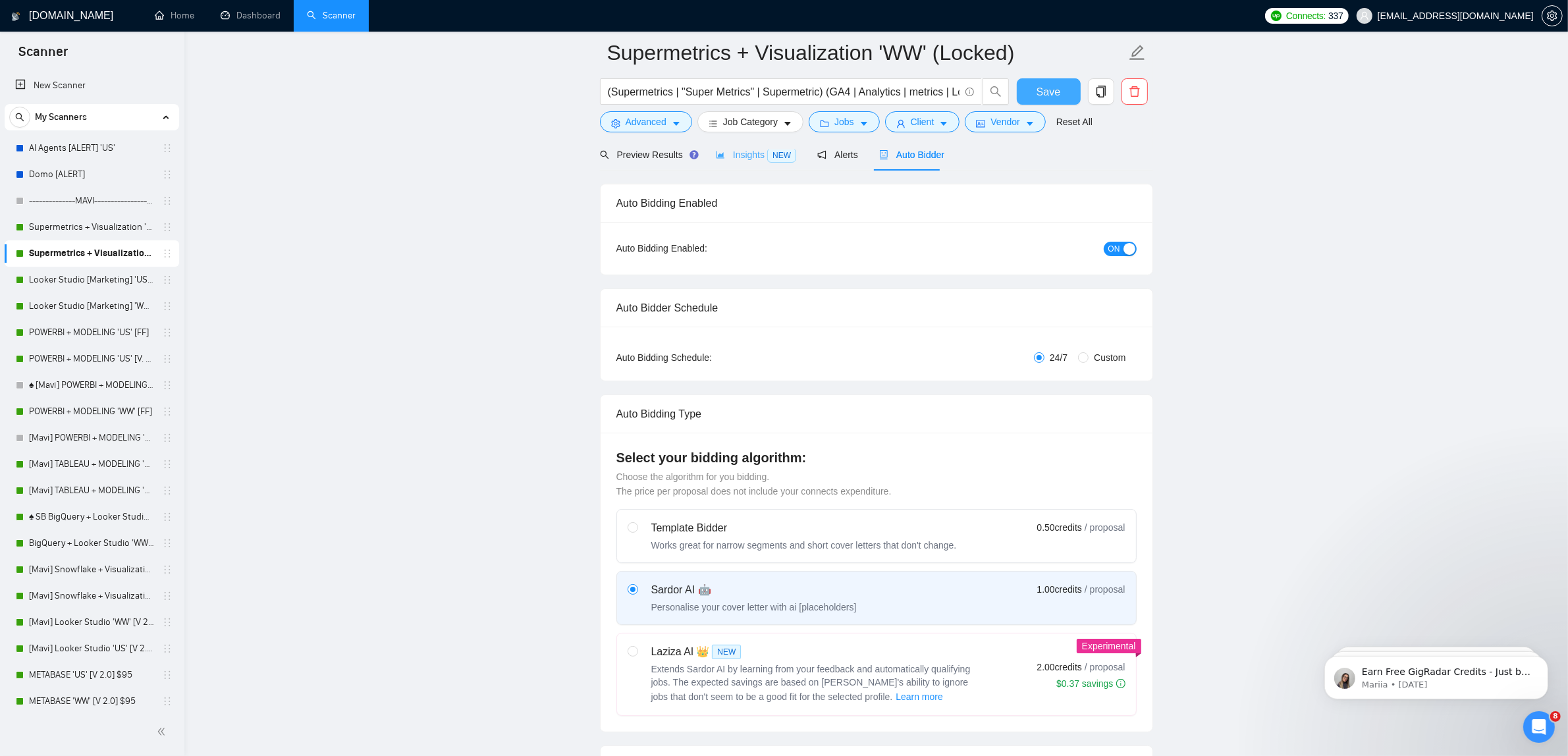
scroll to position [0, 0]
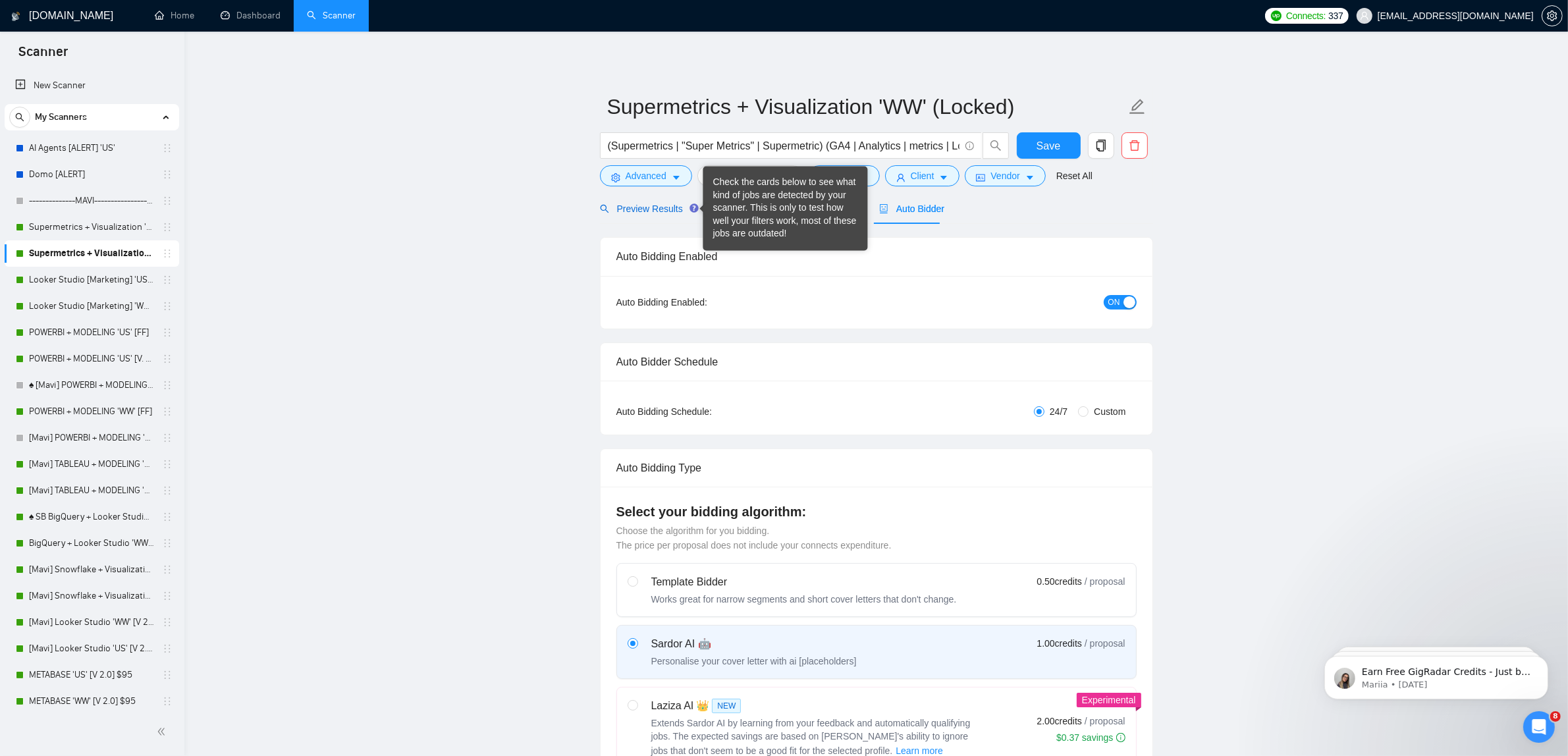
click at [657, 206] on span "Preview Results" at bounding box center [647, 209] width 95 height 11
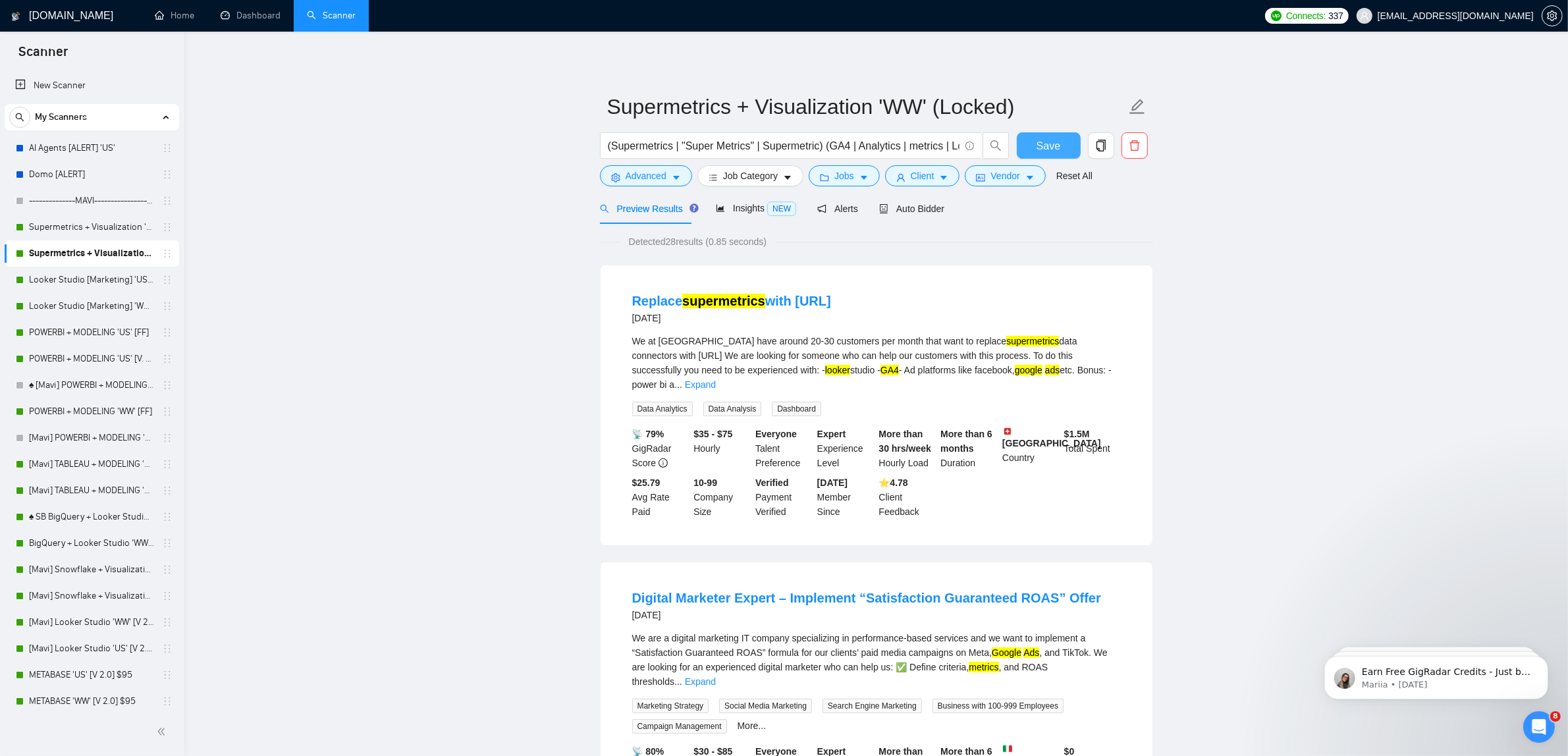
click at [1041, 143] on span "Save" at bounding box center [1048, 145] width 23 height 16
click at [1057, 140] on span "Save" at bounding box center [1048, 145] width 23 height 16
click at [118, 287] on link "Looker Studio [Marketing] 'US' (Locked + Boost) $95" at bounding box center [91, 279] width 125 height 26
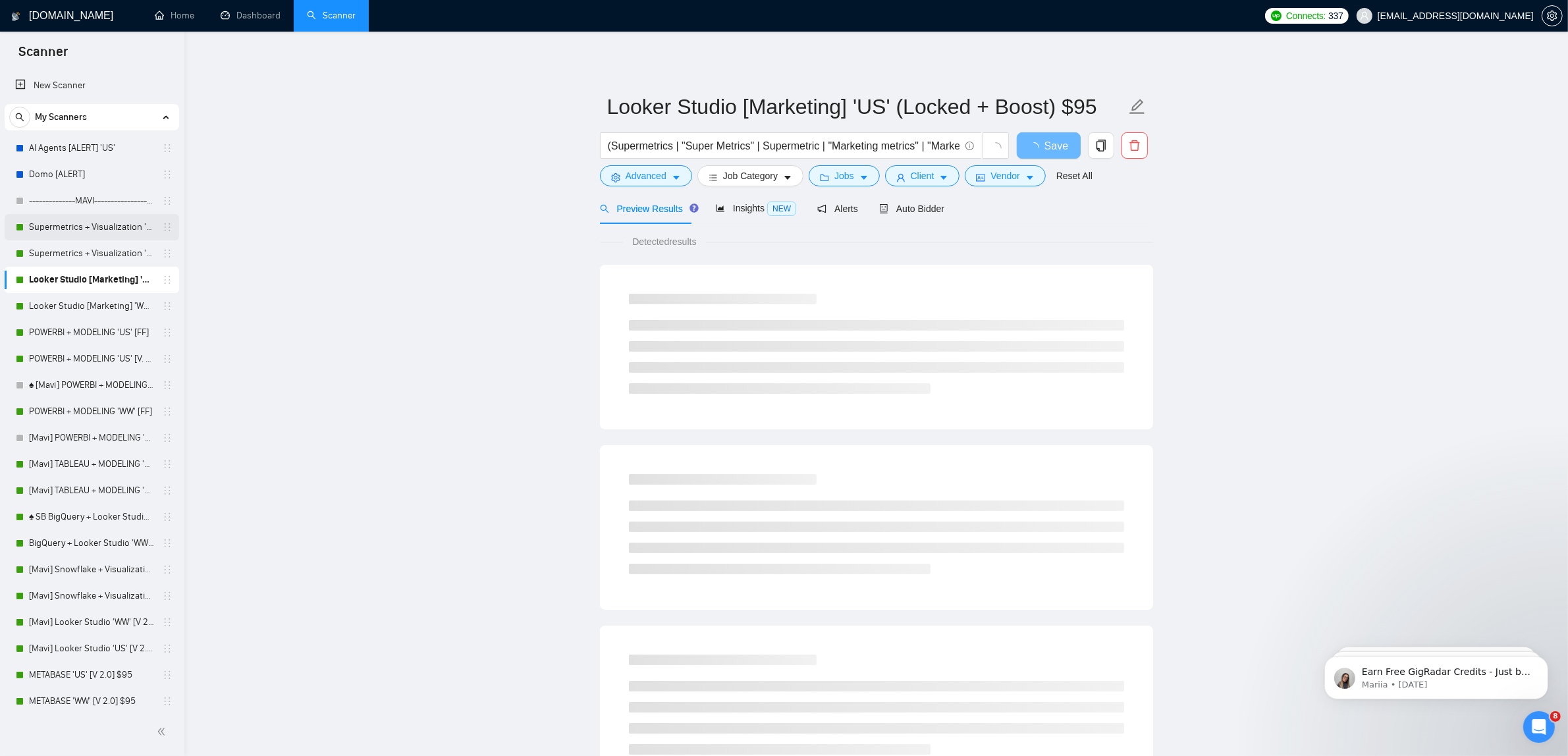
click at [89, 234] on link "Supermetrics + Visualization 'US' (Locked + Boost)" at bounding box center [91, 227] width 125 height 26
click at [106, 249] on link "Supermetrics + Visualization 'WW' (Locked)" at bounding box center [91, 253] width 125 height 26
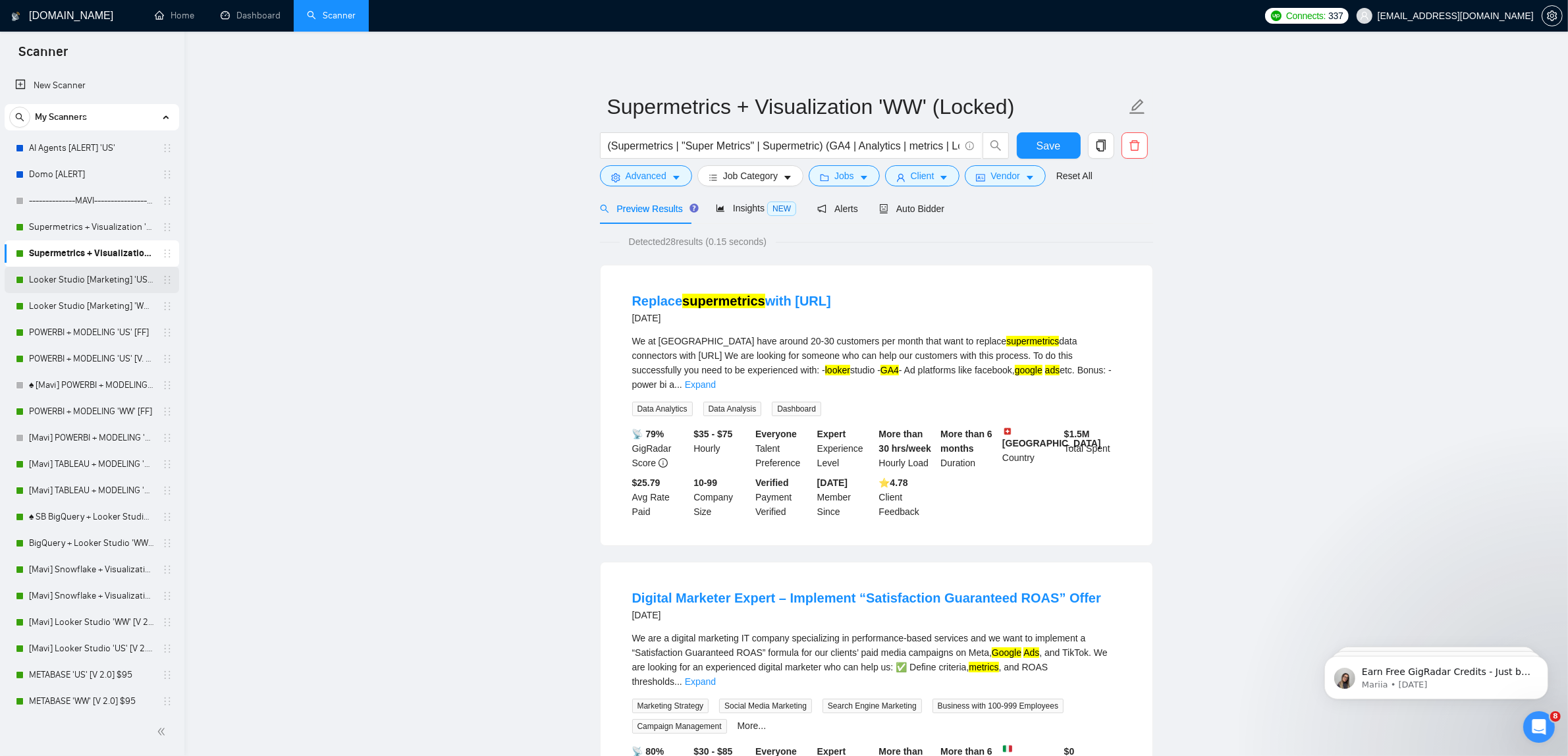
click at [102, 289] on link "Looker Studio [Marketing] 'US' (Locked + Boost) $95" at bounding box center [91, 279] width 125 height 26
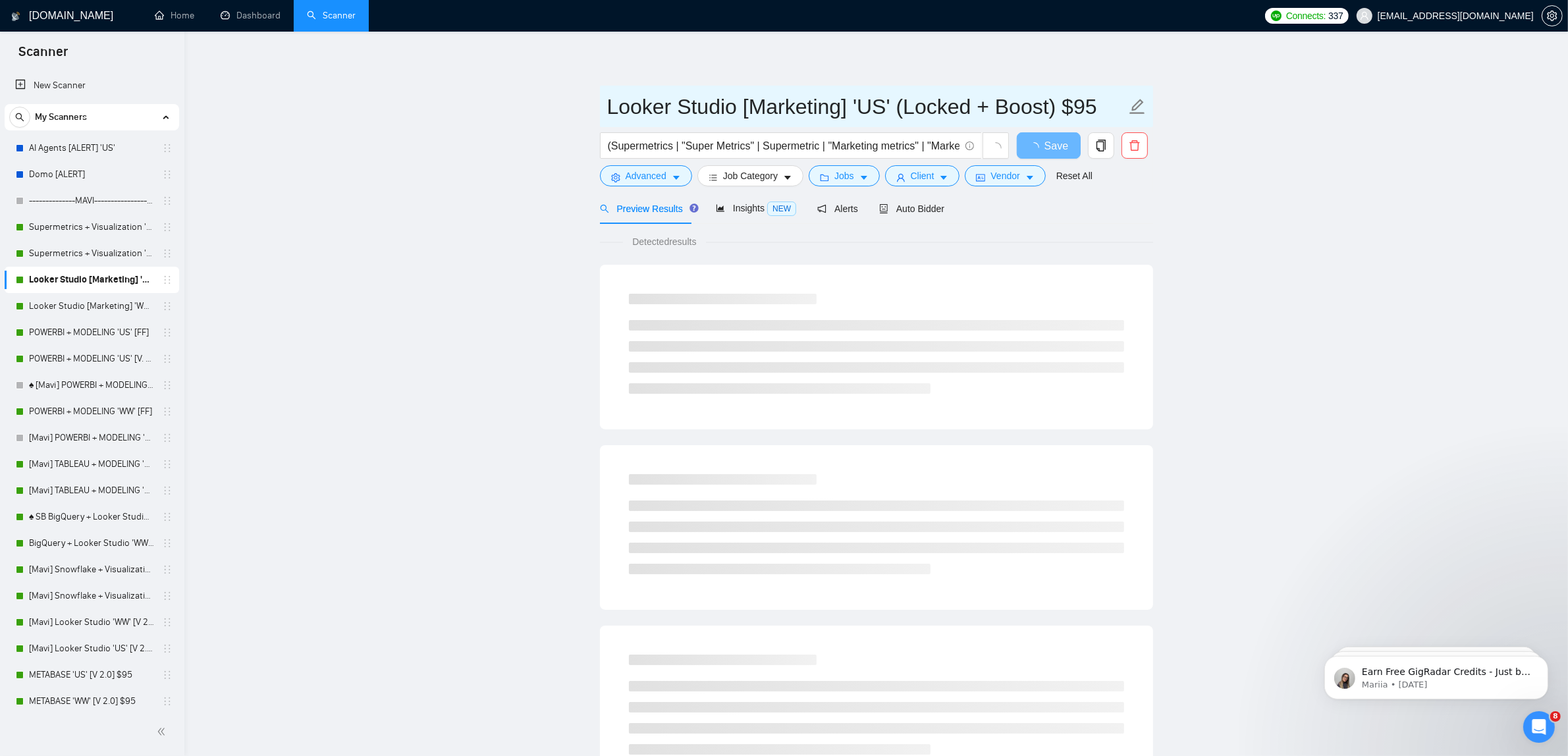
drag, startPoint x: 1077, startPoint y: 107, endPoint x: 1161, endPoint y: 104, distance: 84.1
click at [1161, 104] on main "Looker Studio [Marketing] 'US' (Locked + Boost) $95 (Supermetrics | "Super Metr…" at bounding box center [876, 601] width 1341 height 1099
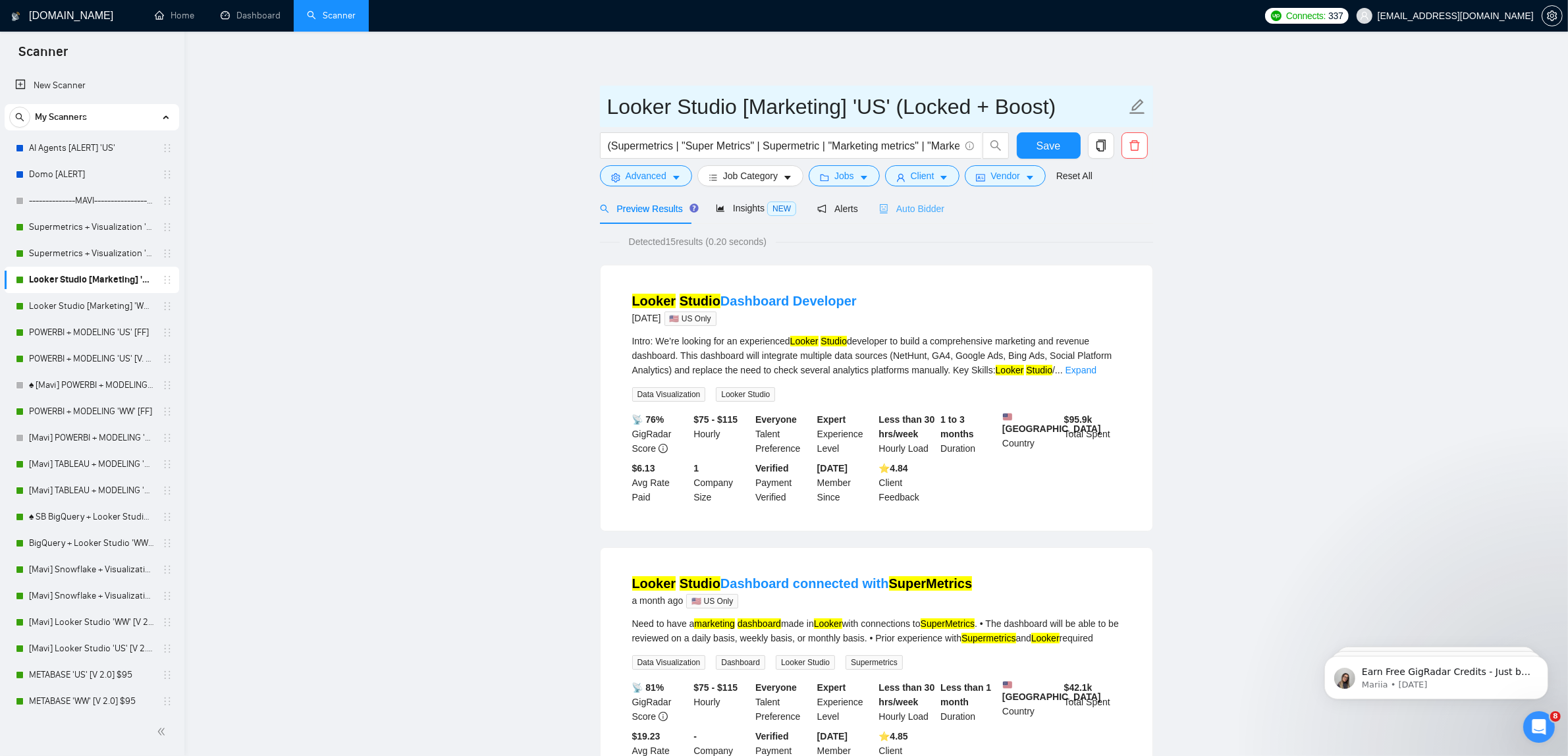
type input "Looker Studio [Marketing] 'US' (Locked + Boost)"
click at [903, 211] on span "Auto Bidder" at bounding box center [912, 209] width 65 height 11
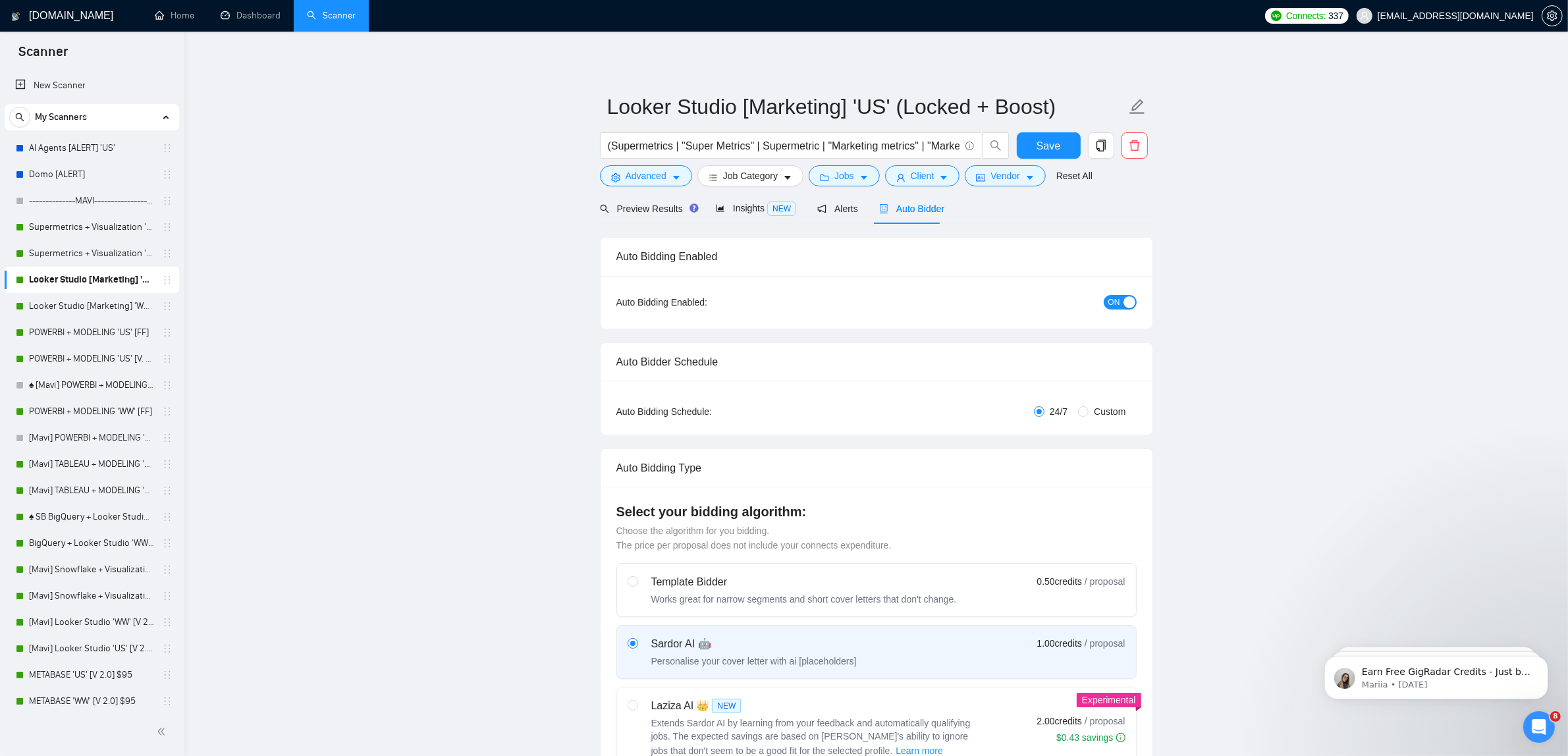
checkbox input "true"
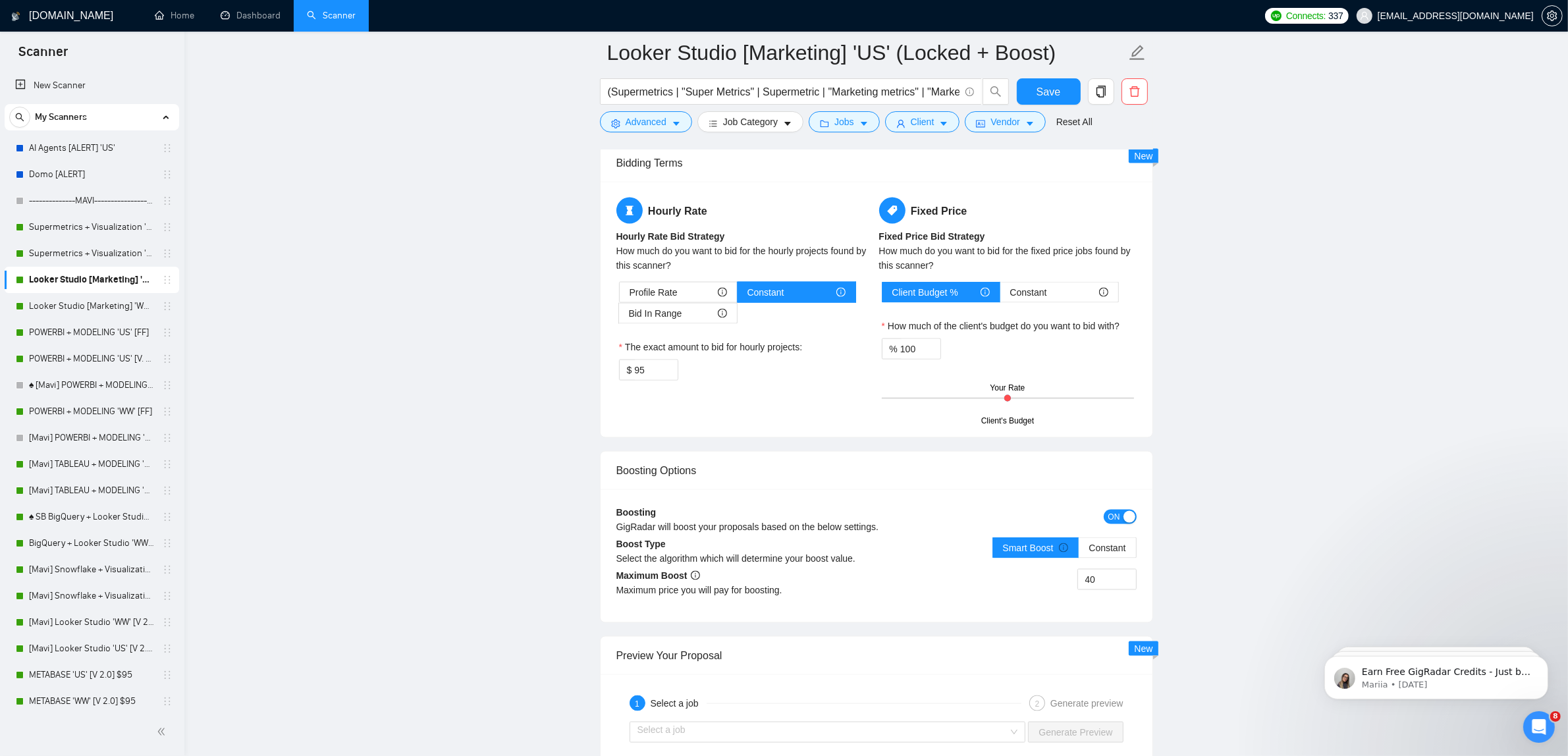
scroll to position [2388, 0]
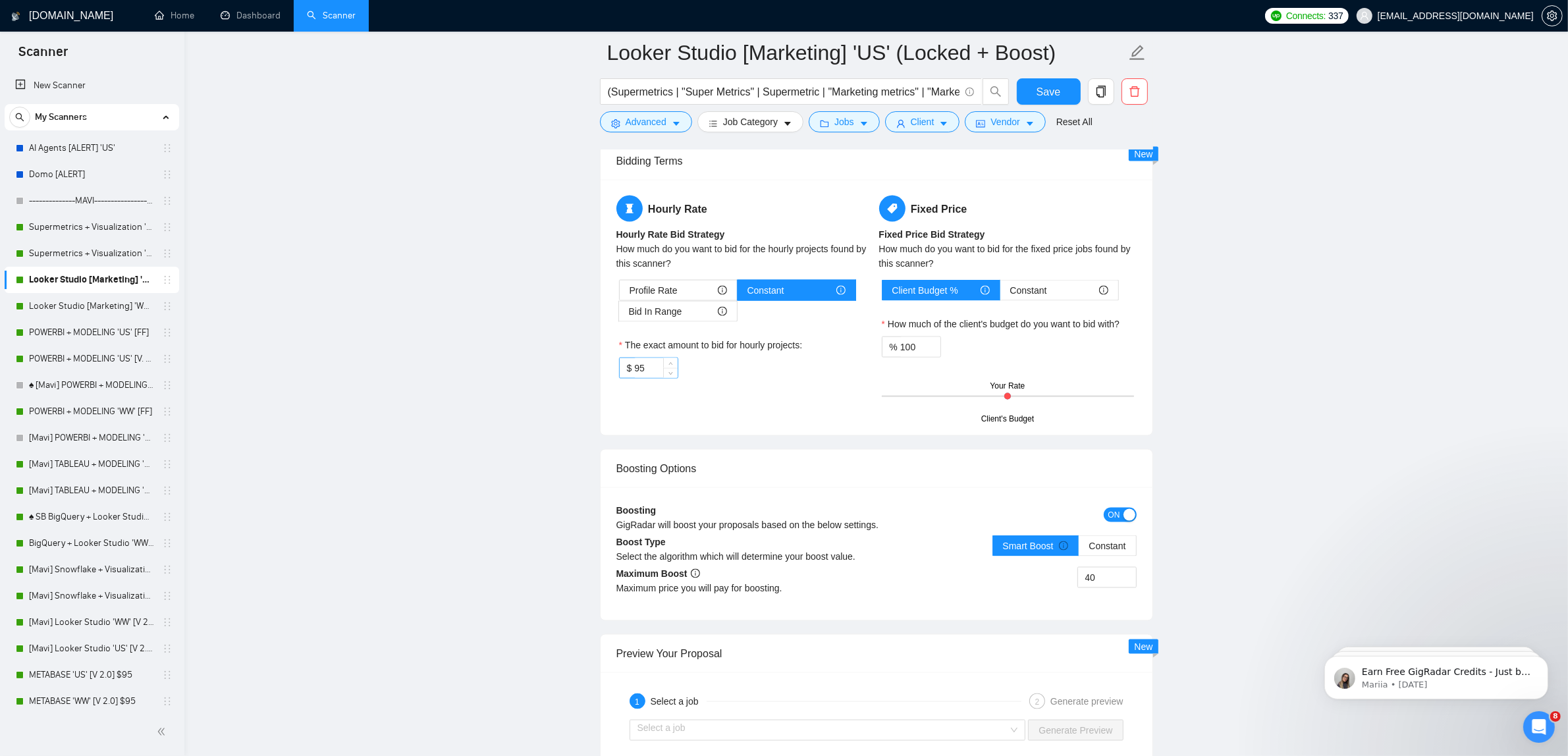
click at [654, 378] on input "95" at bounding box center [656, 368] width 43 height 20
type input "80"
click at [922, 126] on span "Client" at bounding box center [922, 122] width 23 height 14
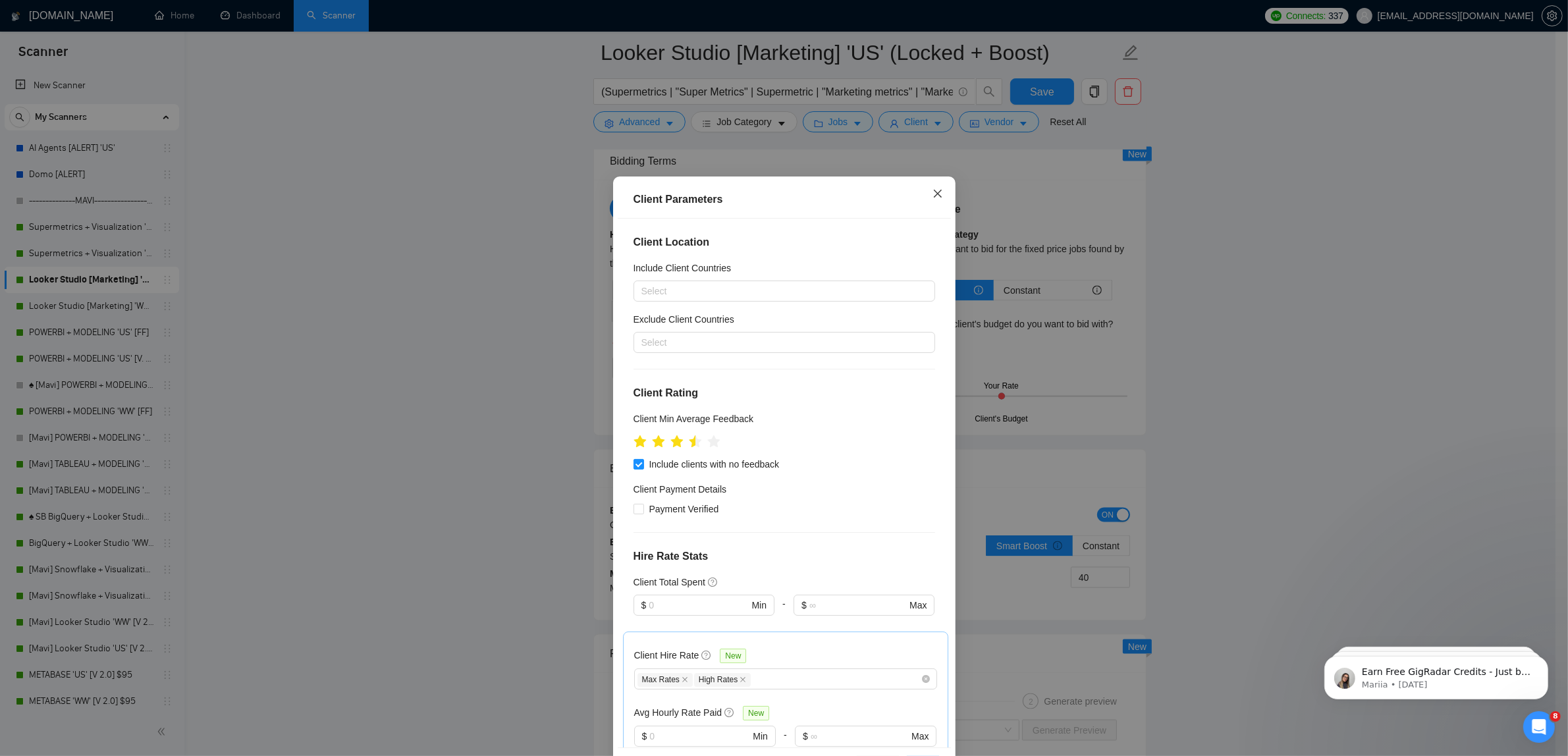
click at [932, 194] on icon "close" at bounding box center [937, 194] width 11 height 11
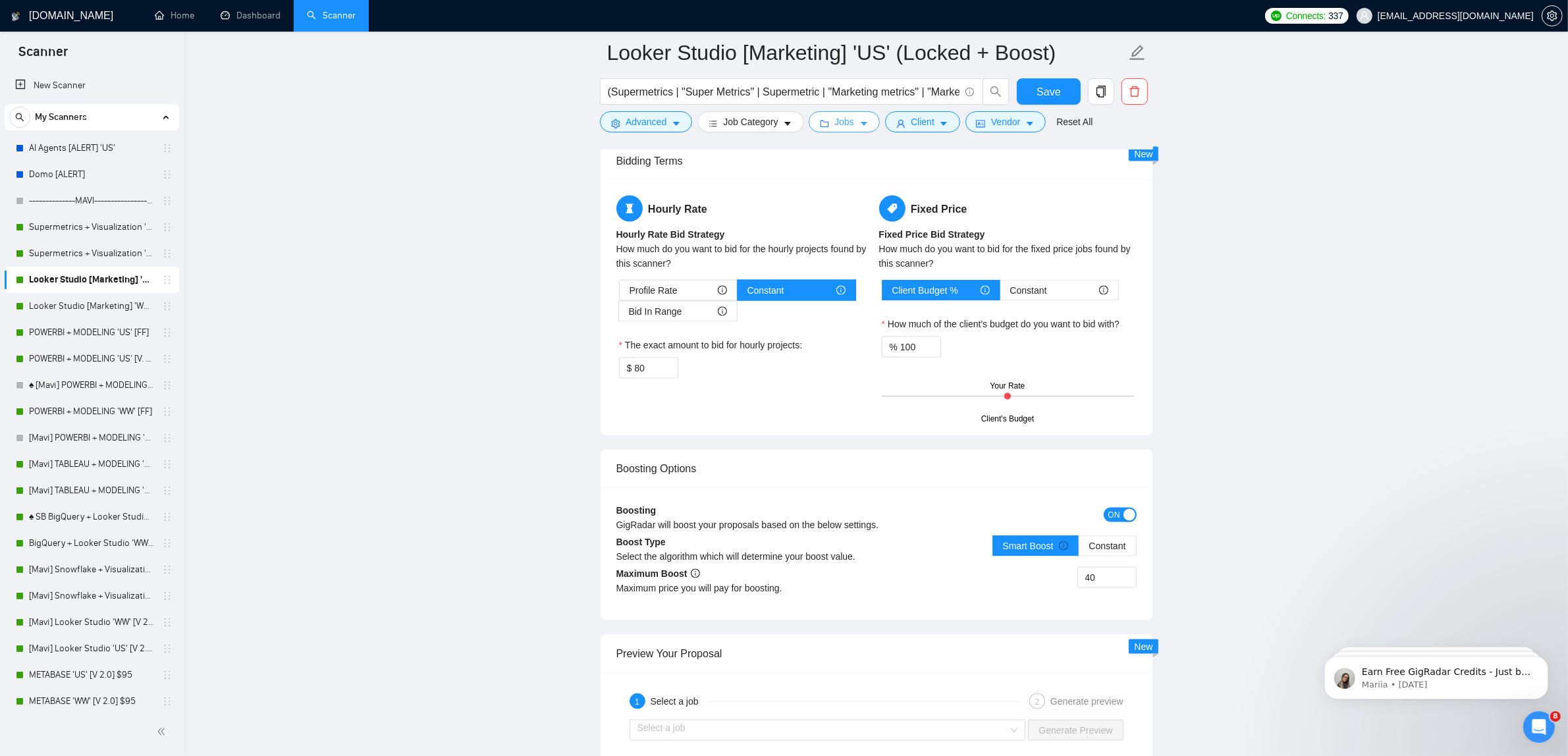
click at [843, 128] on span "Jobs" at bounding box center [844, 122] width 20 height 14
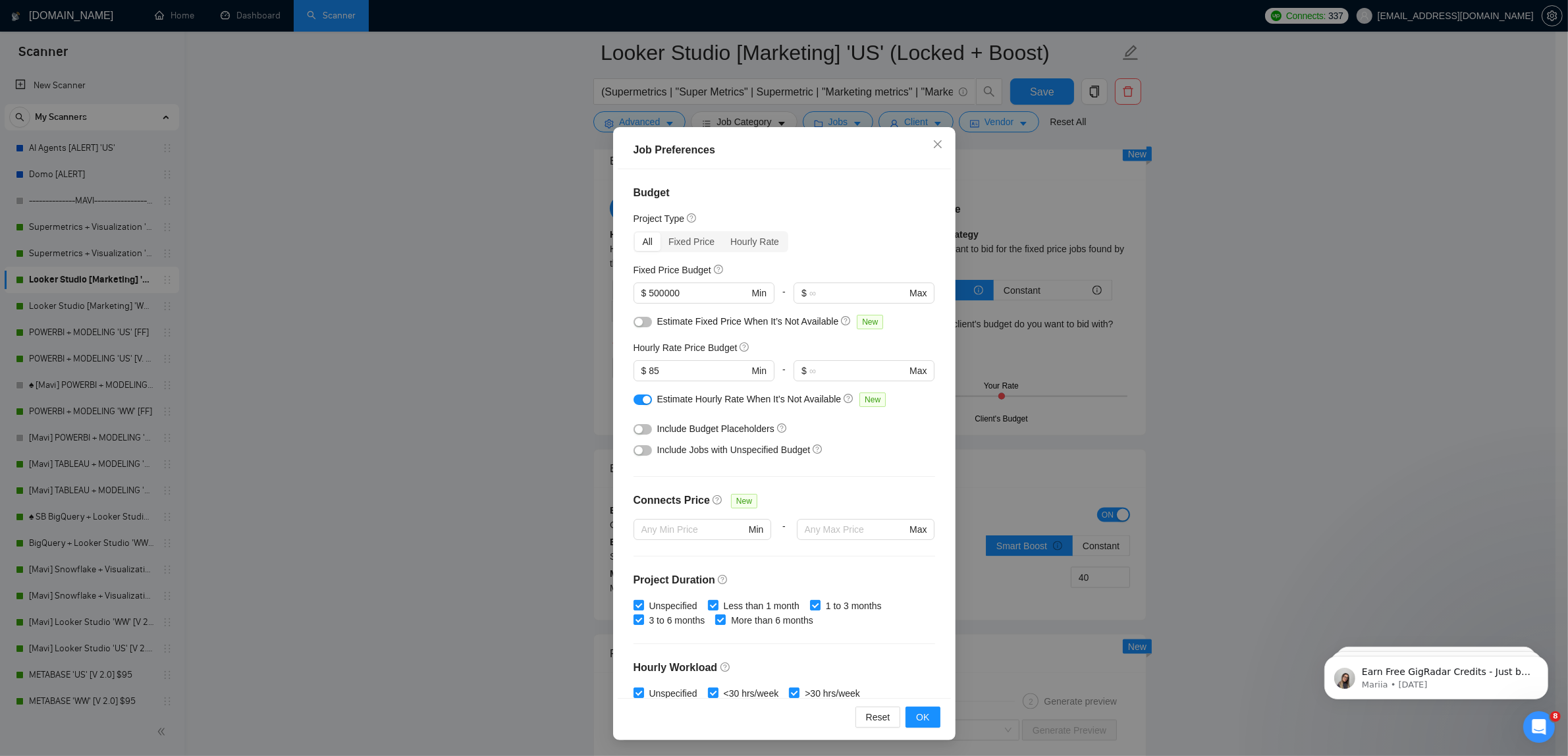
scroll to position [0, 0]
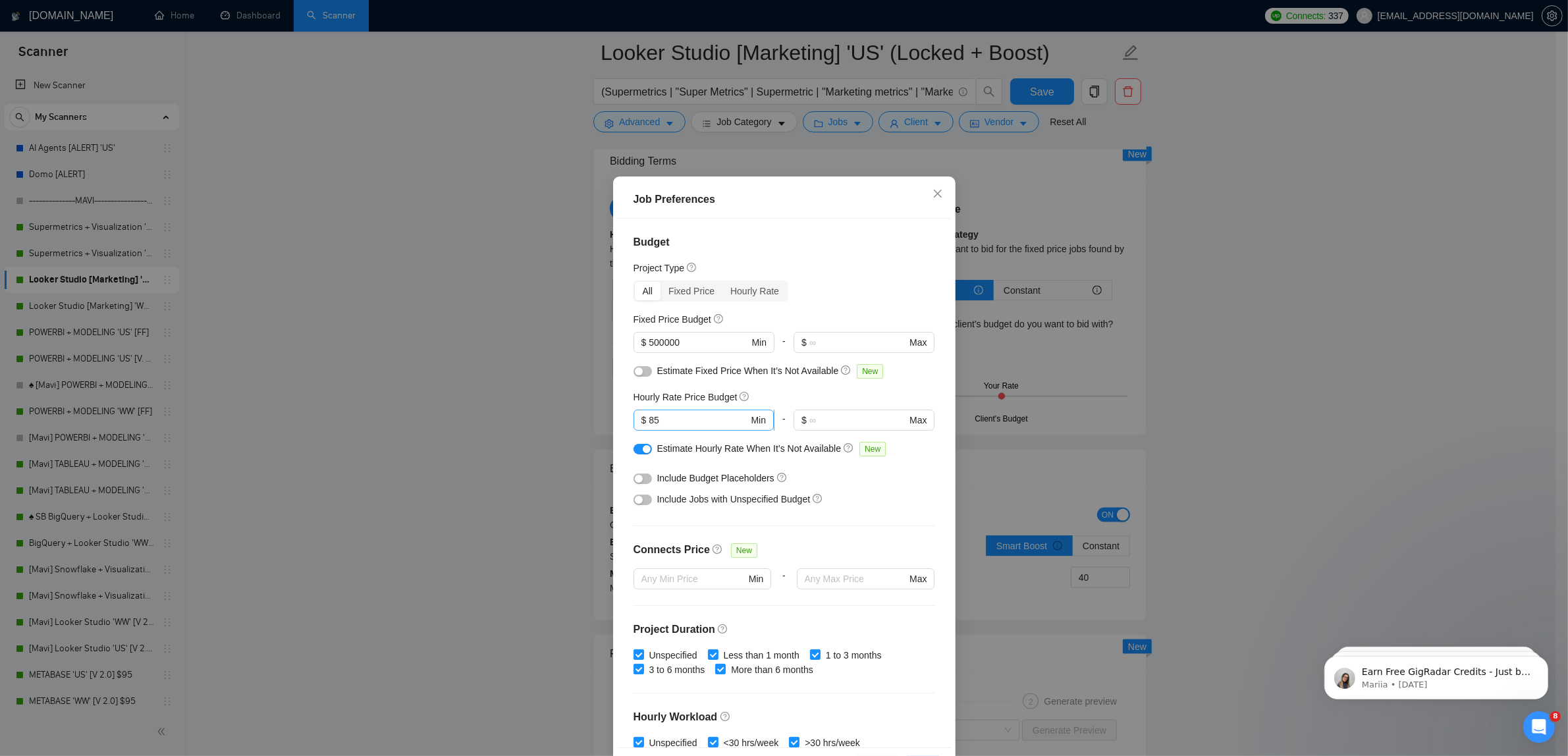
click at [701, 421] on input "85" at bounding box center [698, 420] width 99 height 14
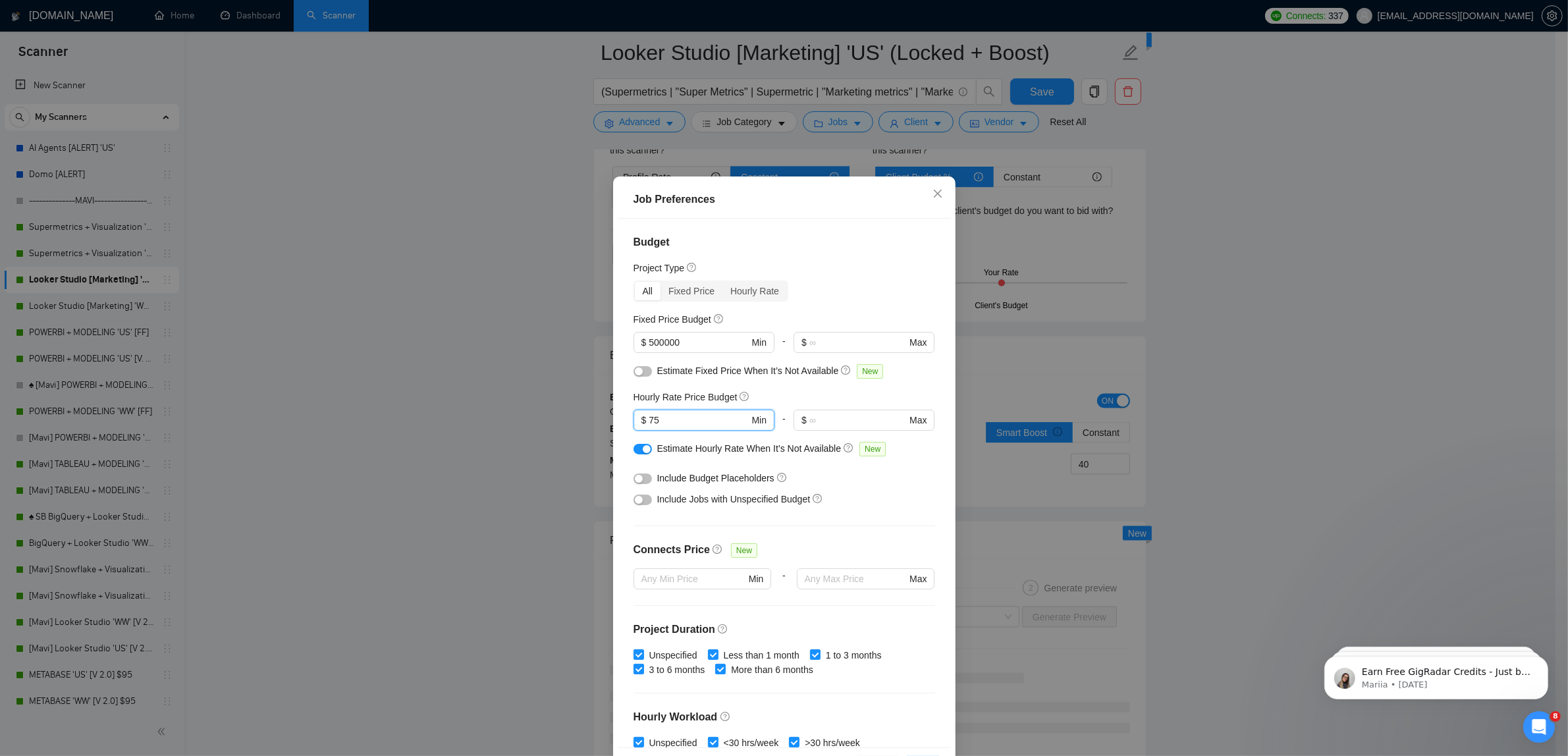
type input "75"
click at [635, 496] on div "button" at bounding box center [638, 499] width 8 height 8
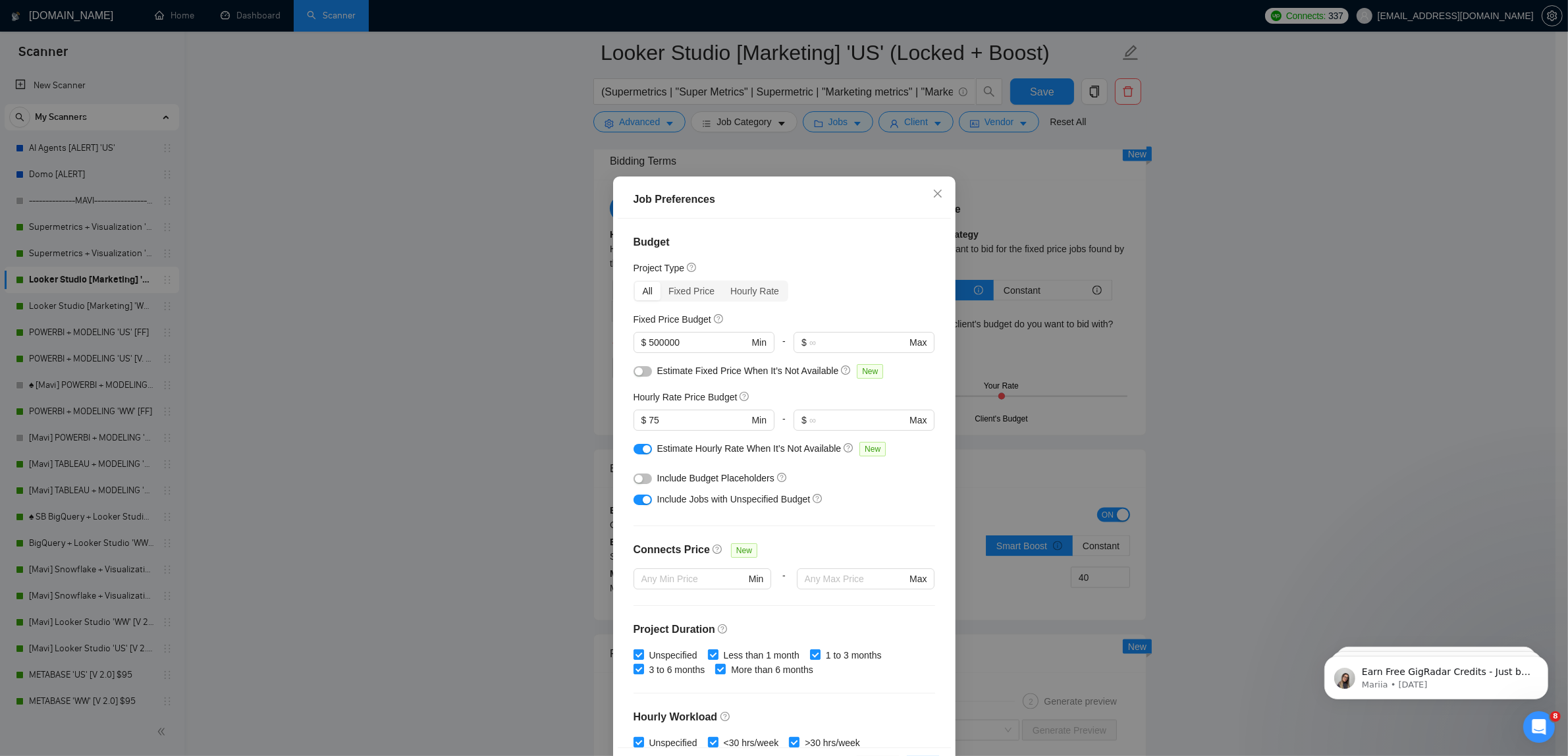
click at [634, 455] on div at bounding box center [643, 448] width 18 height 14
click at [634, 455] on button "button" at bounding box center [643, 449] width 18 height 11
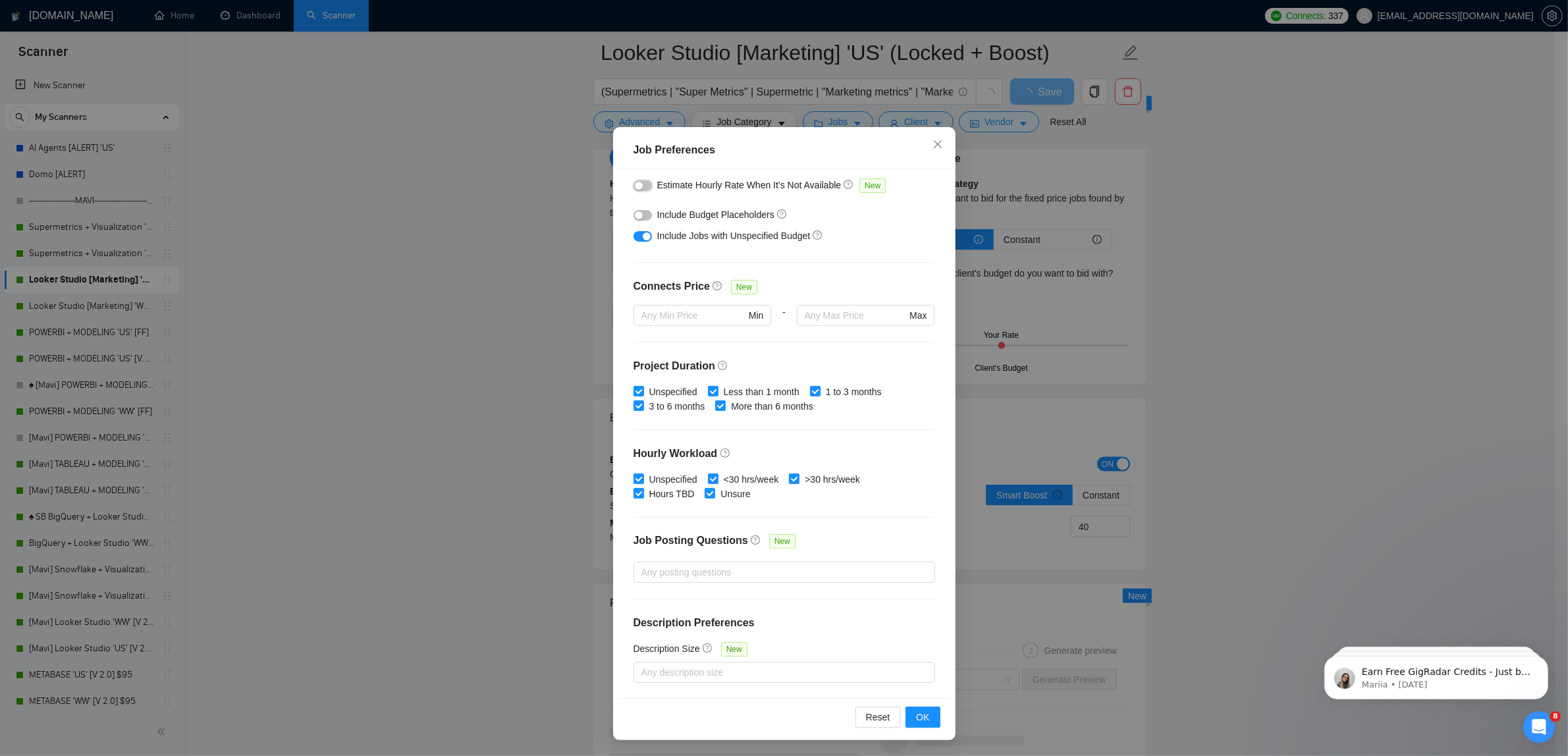
scroll to position [2471, 0]
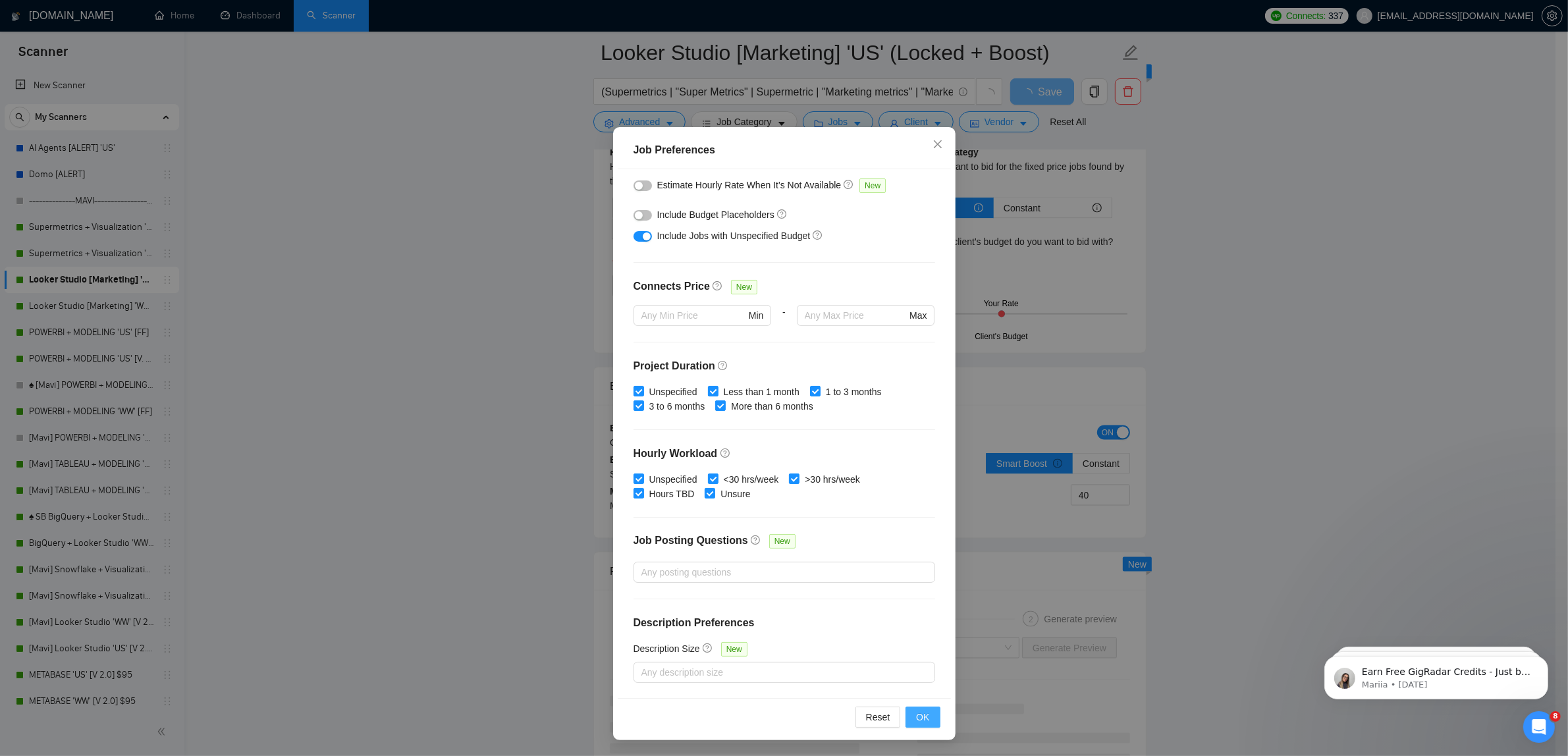
click at [923, 717] on button "OK" at bounding box center [922, 718] width 34 height 21
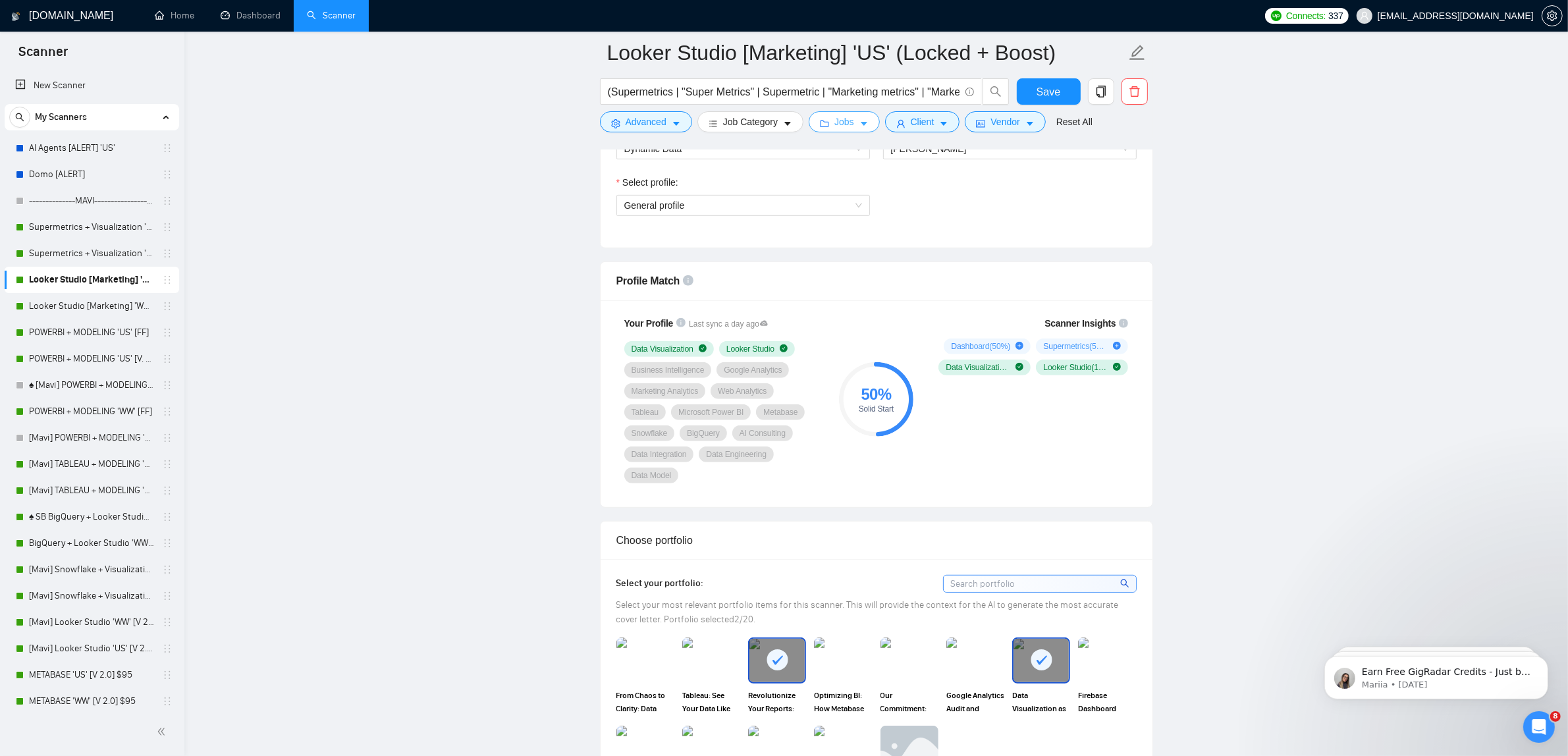
scroll to position [741, 0]
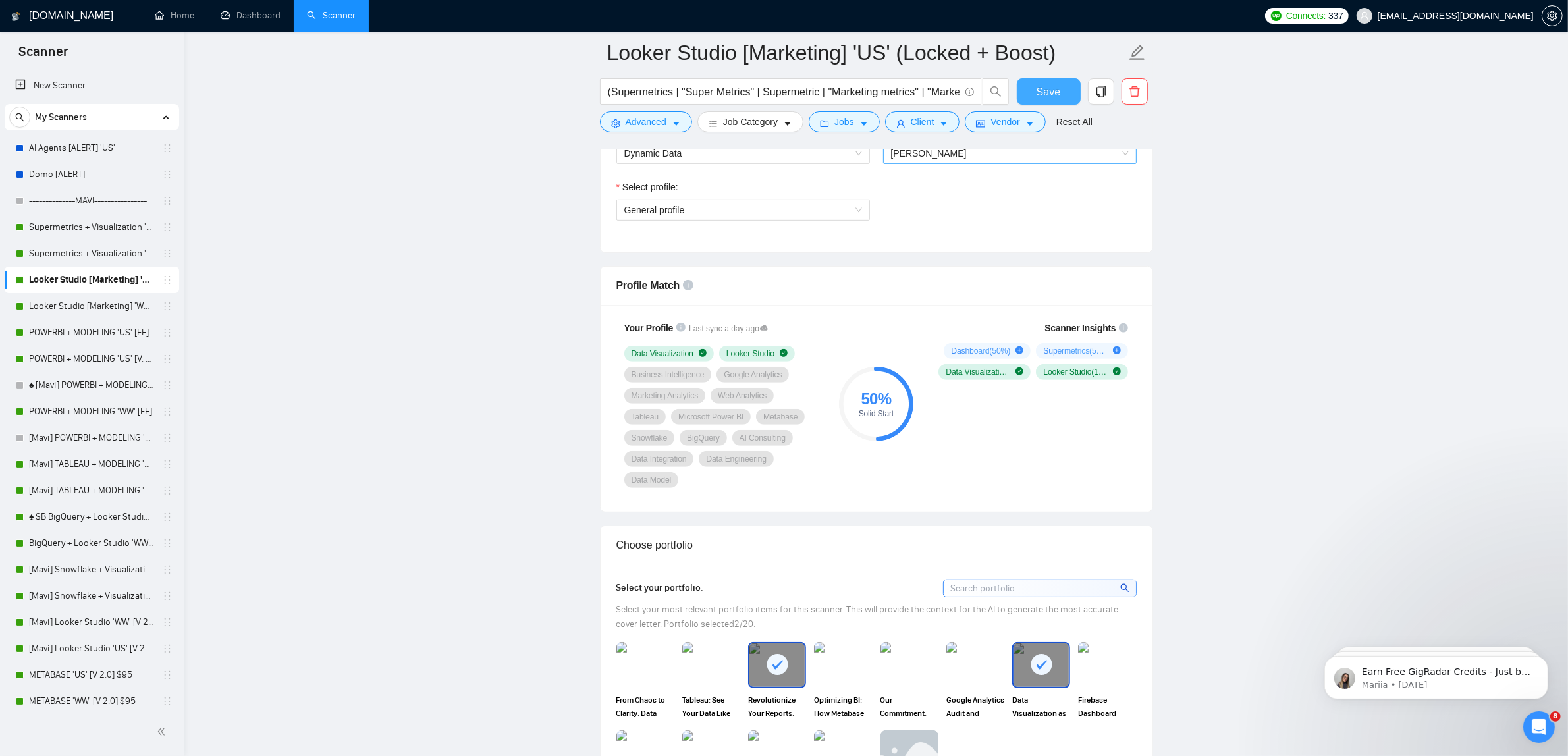
click at [1052, 93] on span "Save" at bounding box center [1048, 91] width 23 height 16
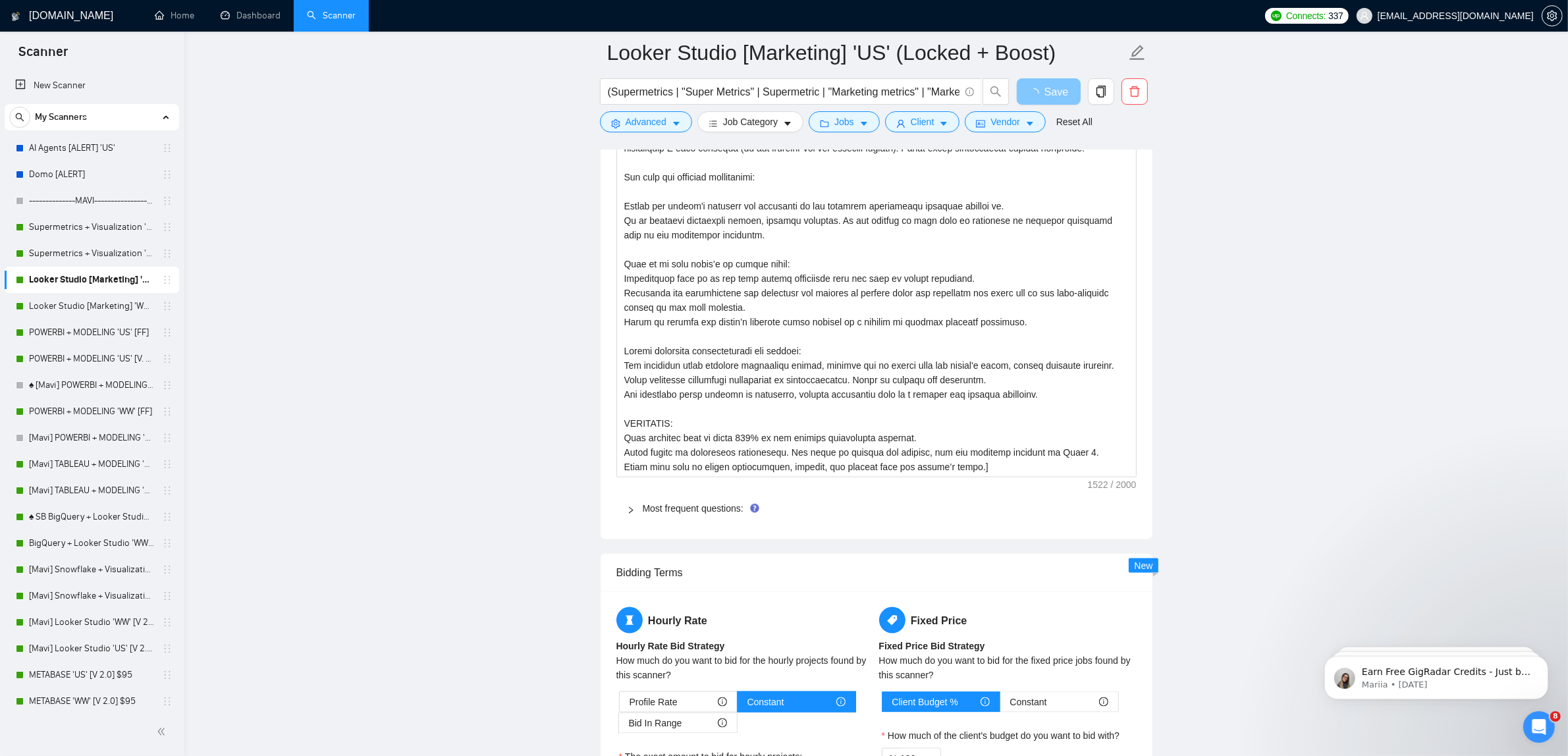
scroll to position [2388, 0]
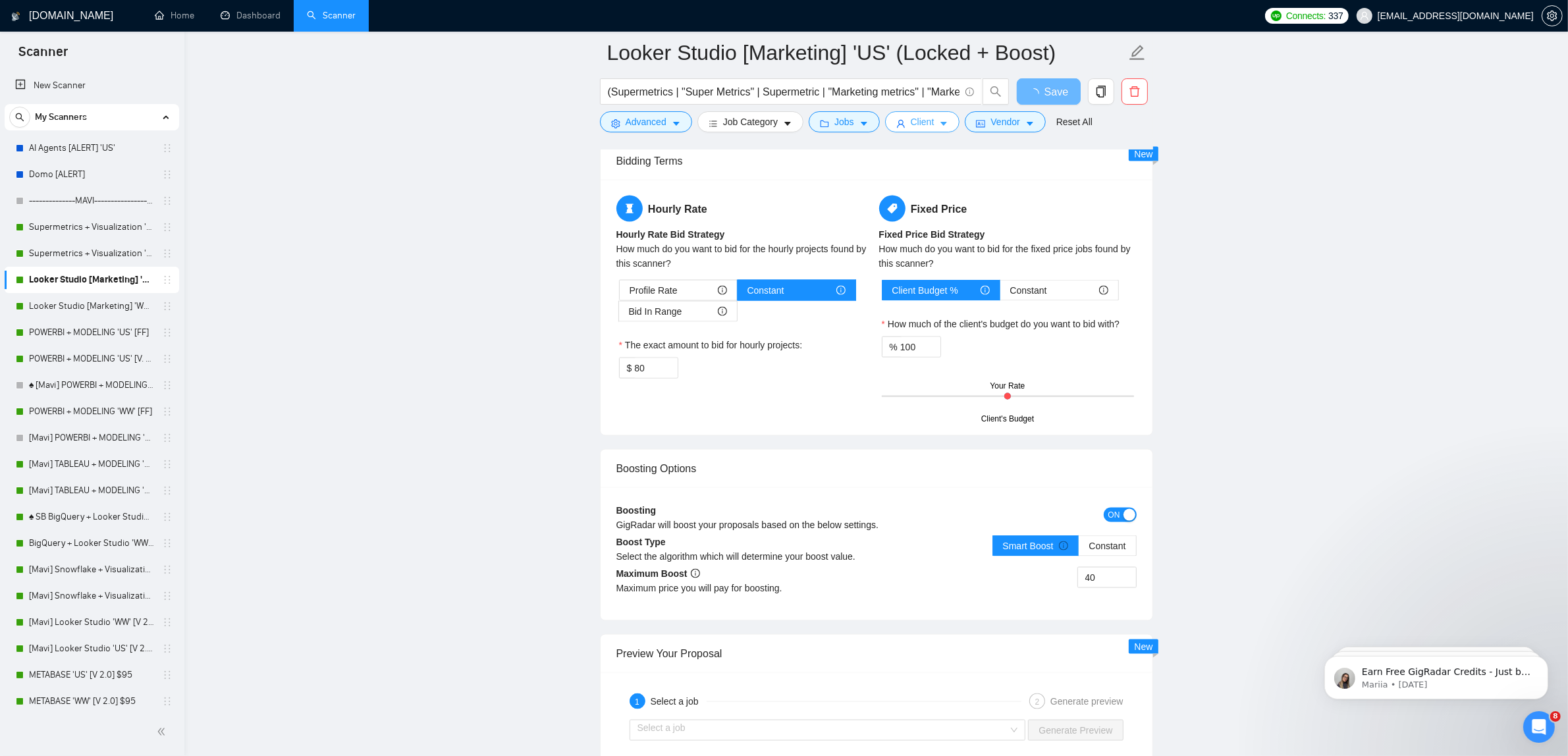
click at [906, 130] on button "Client" at bounding box center [922, 122] width 75 height 21
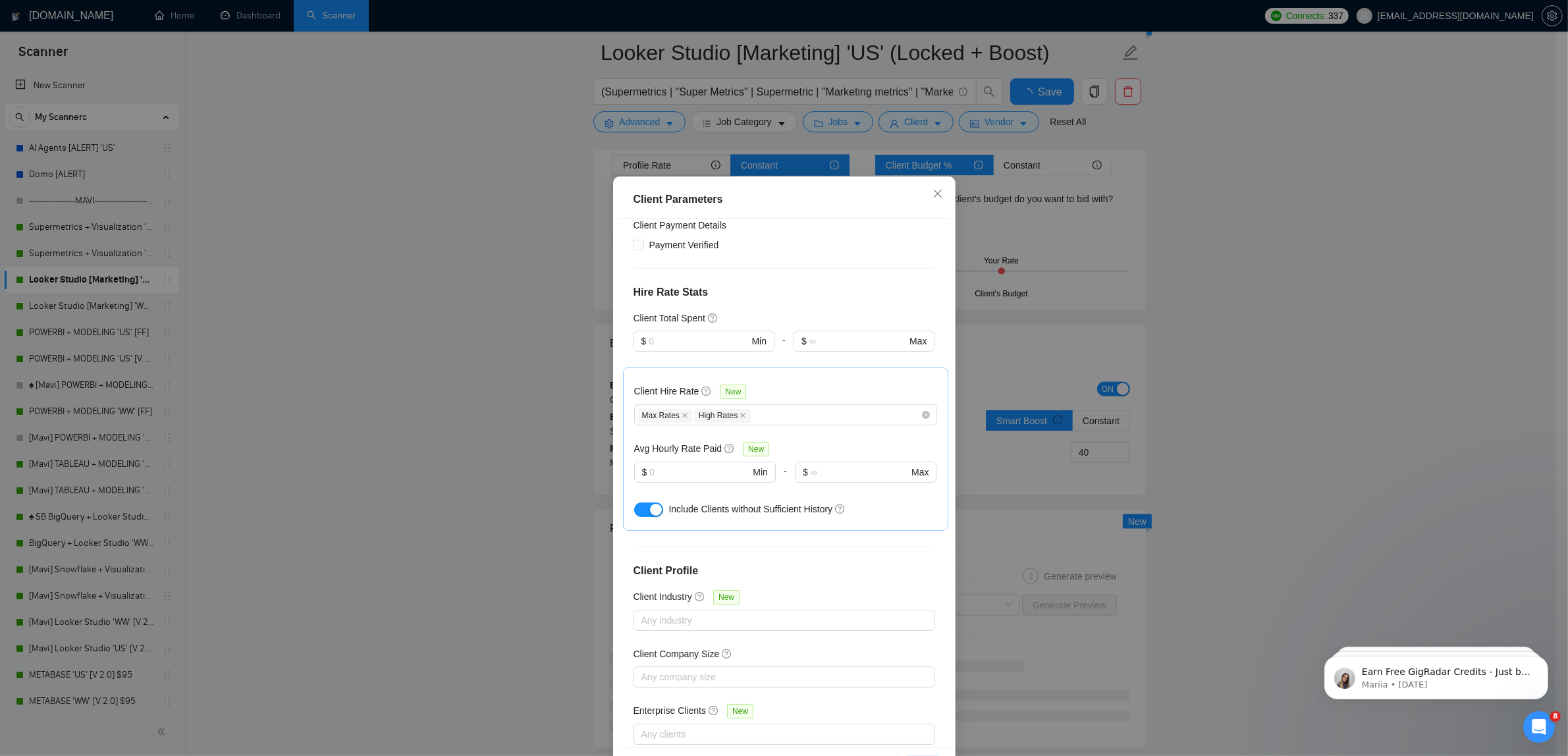
scroll to position [0, 0]
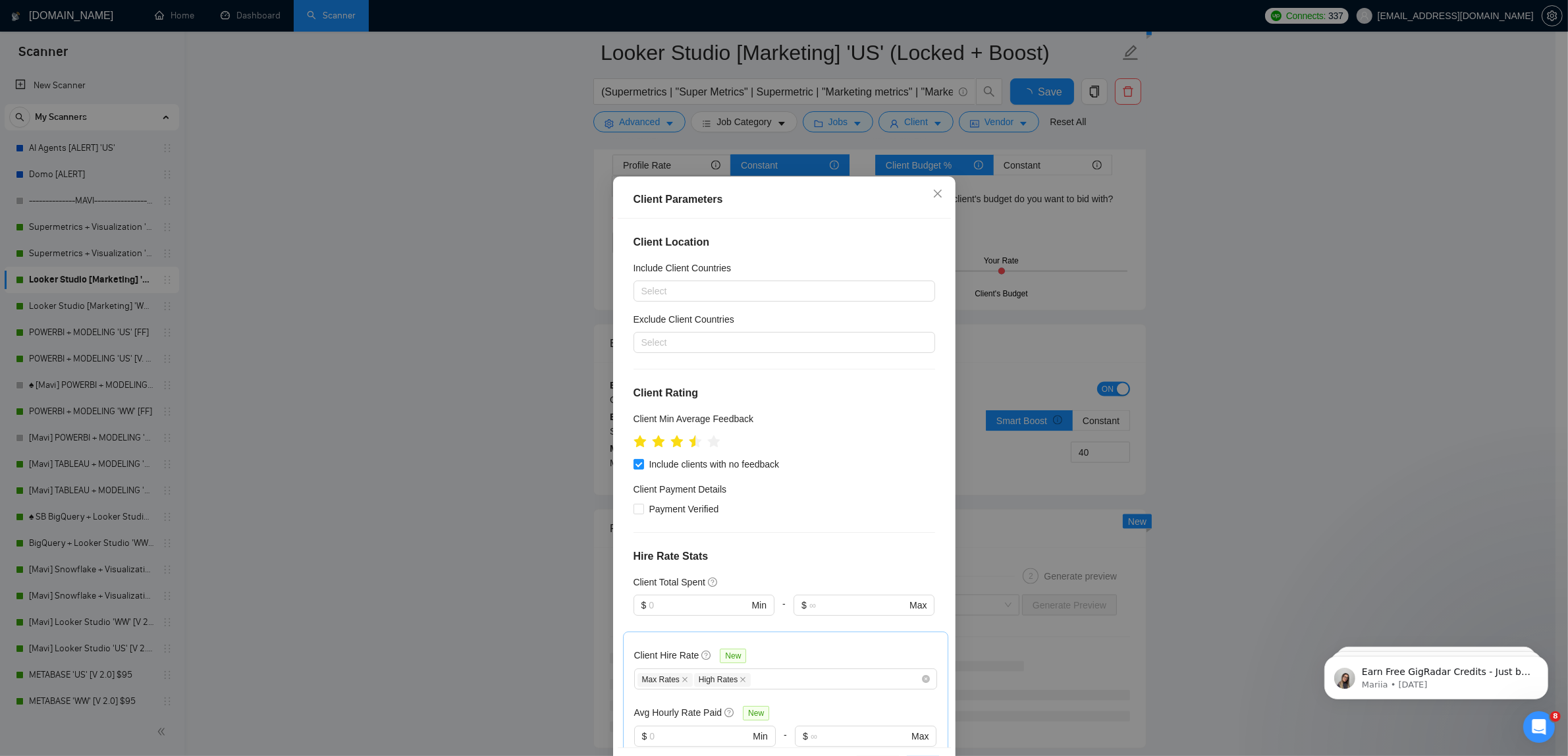
checkbox input "true"
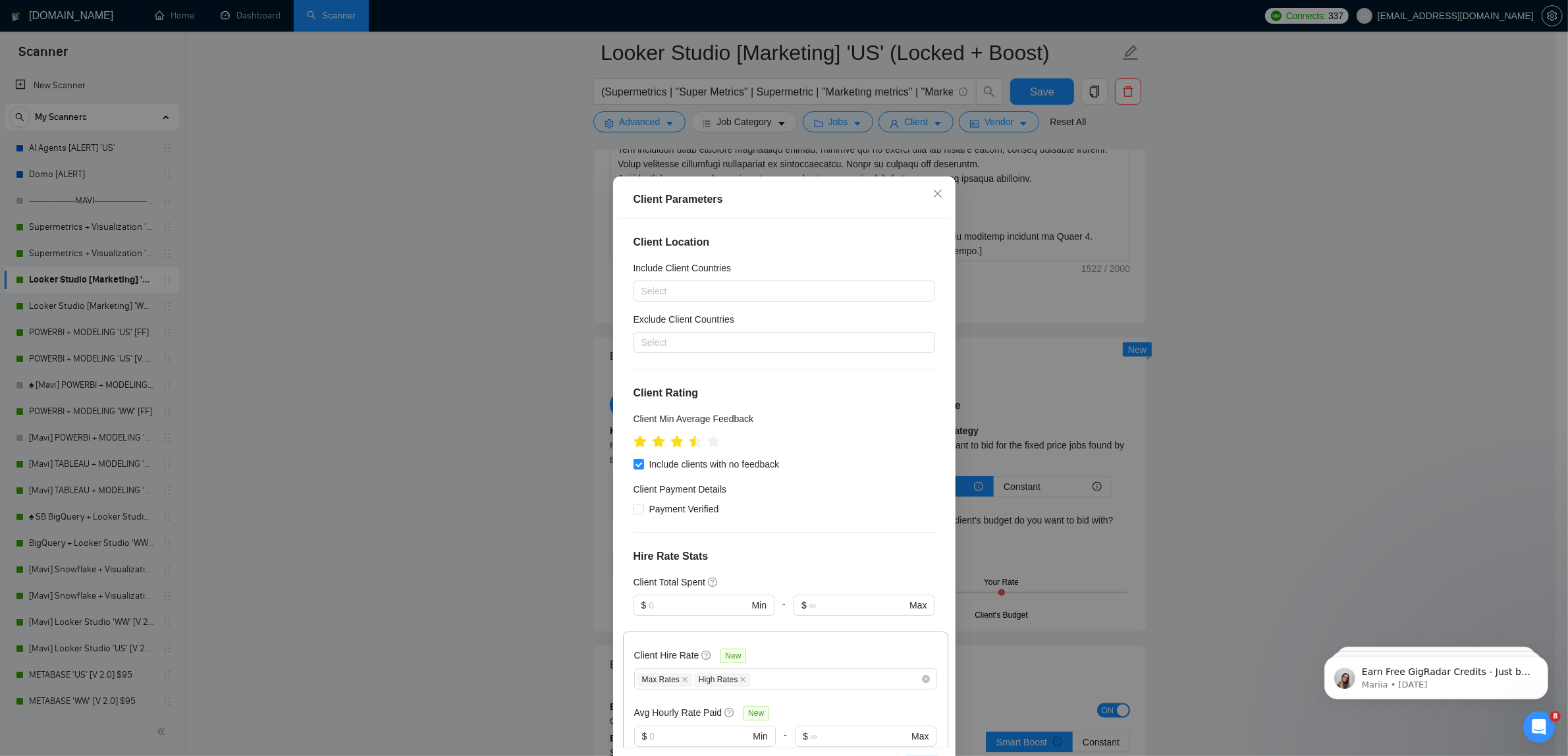
scroll to position [2059, 0]
click at [932, 199] on icon "close" at bounding box center [937, 194] width 11 height 11
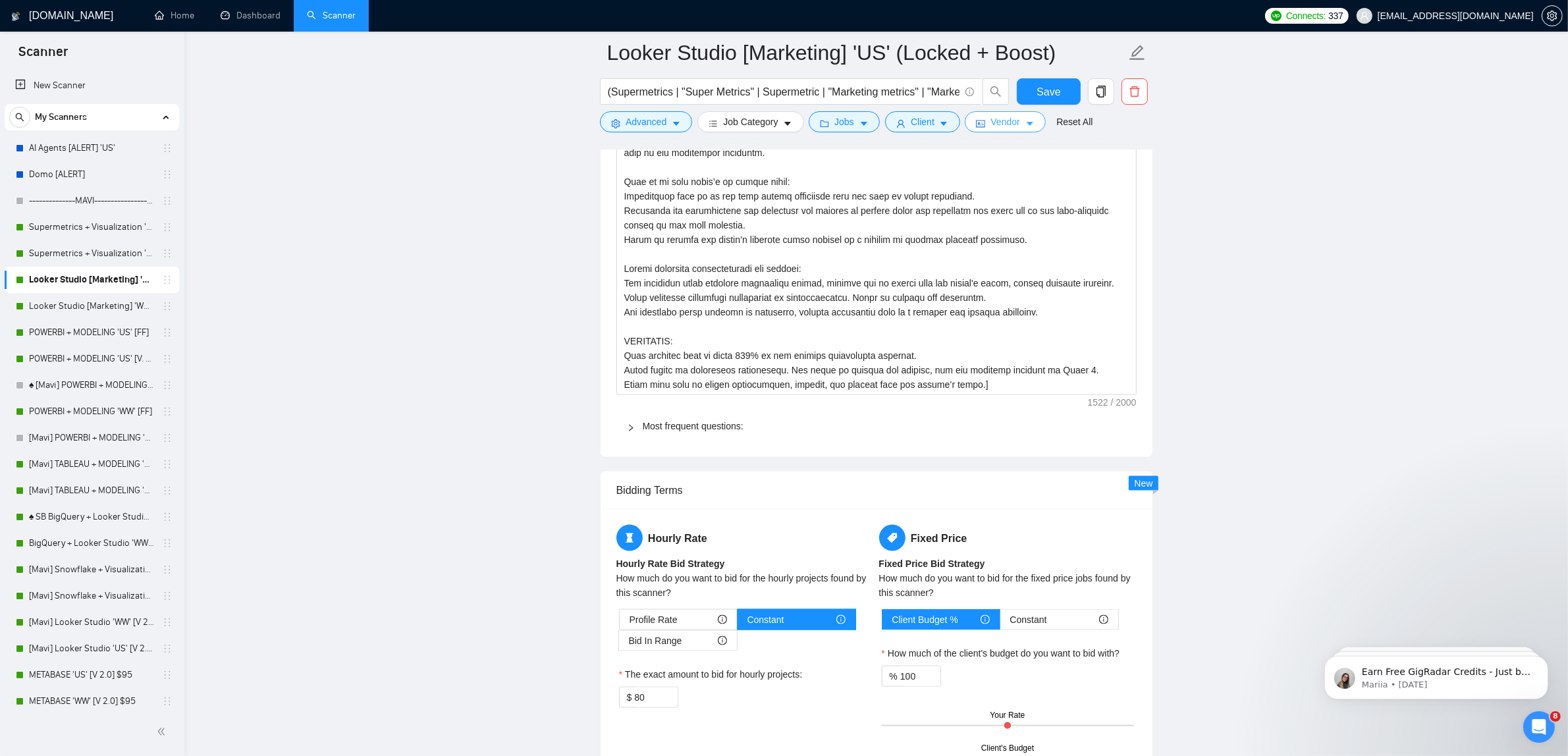
click at [991, 128] on span "Vendor" at bounding box center [1004, 122] width 29 height 14
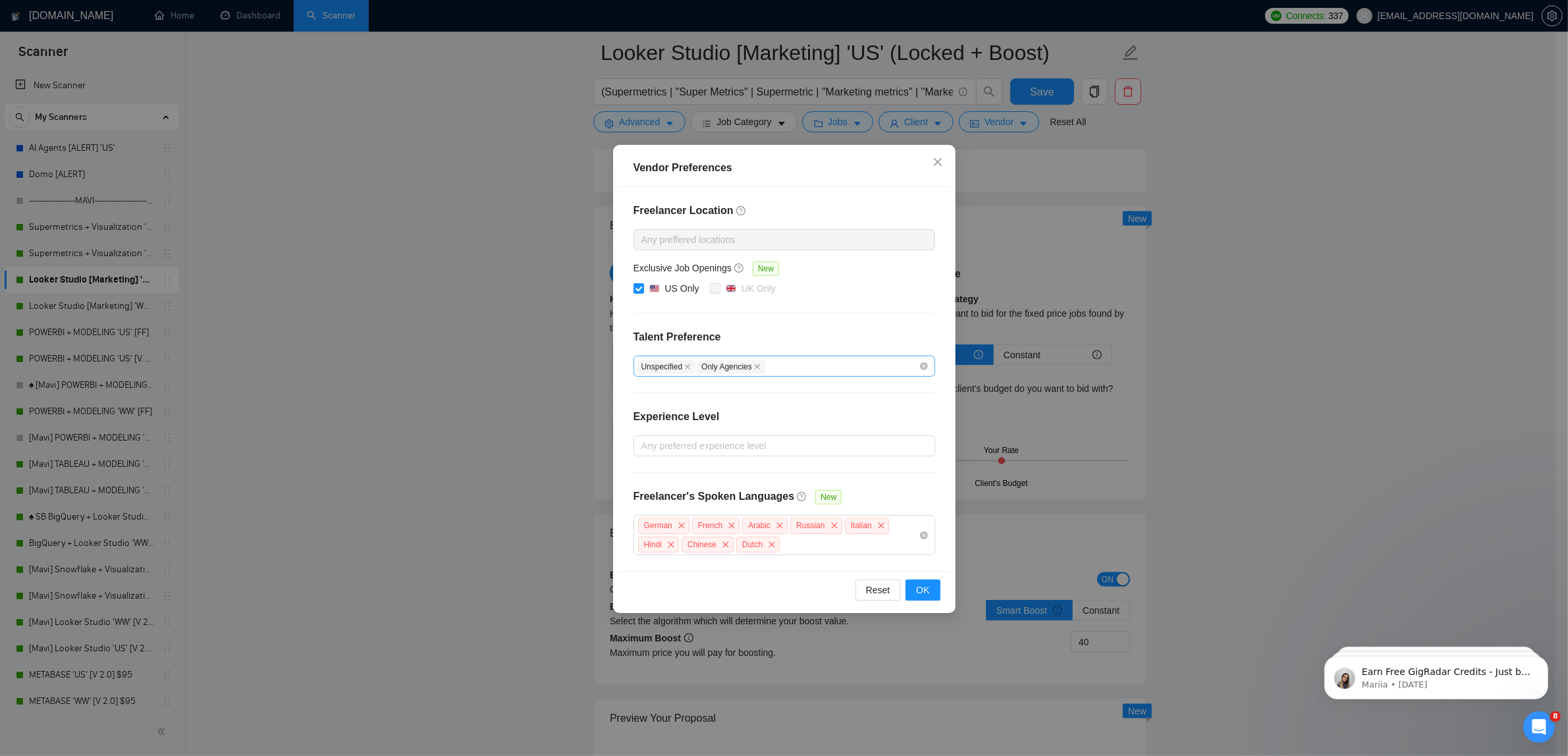
scroll to position [2388, 0]
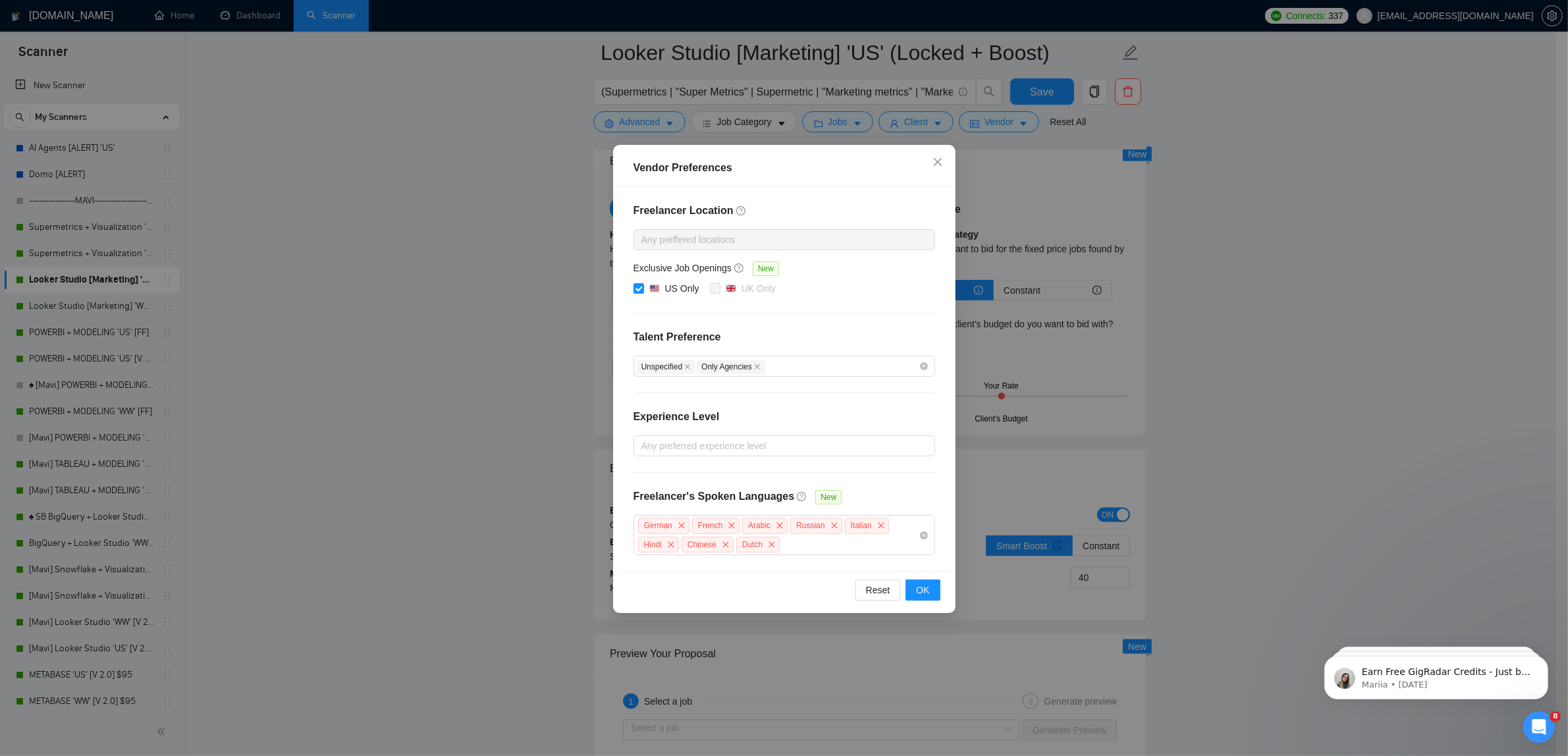
click at [1012, 189] on div "Vendor Preferences Freelancer Location Any preffered locations Exclusive Job Op…" at bounding box center [784, 378] width 1568 height 756
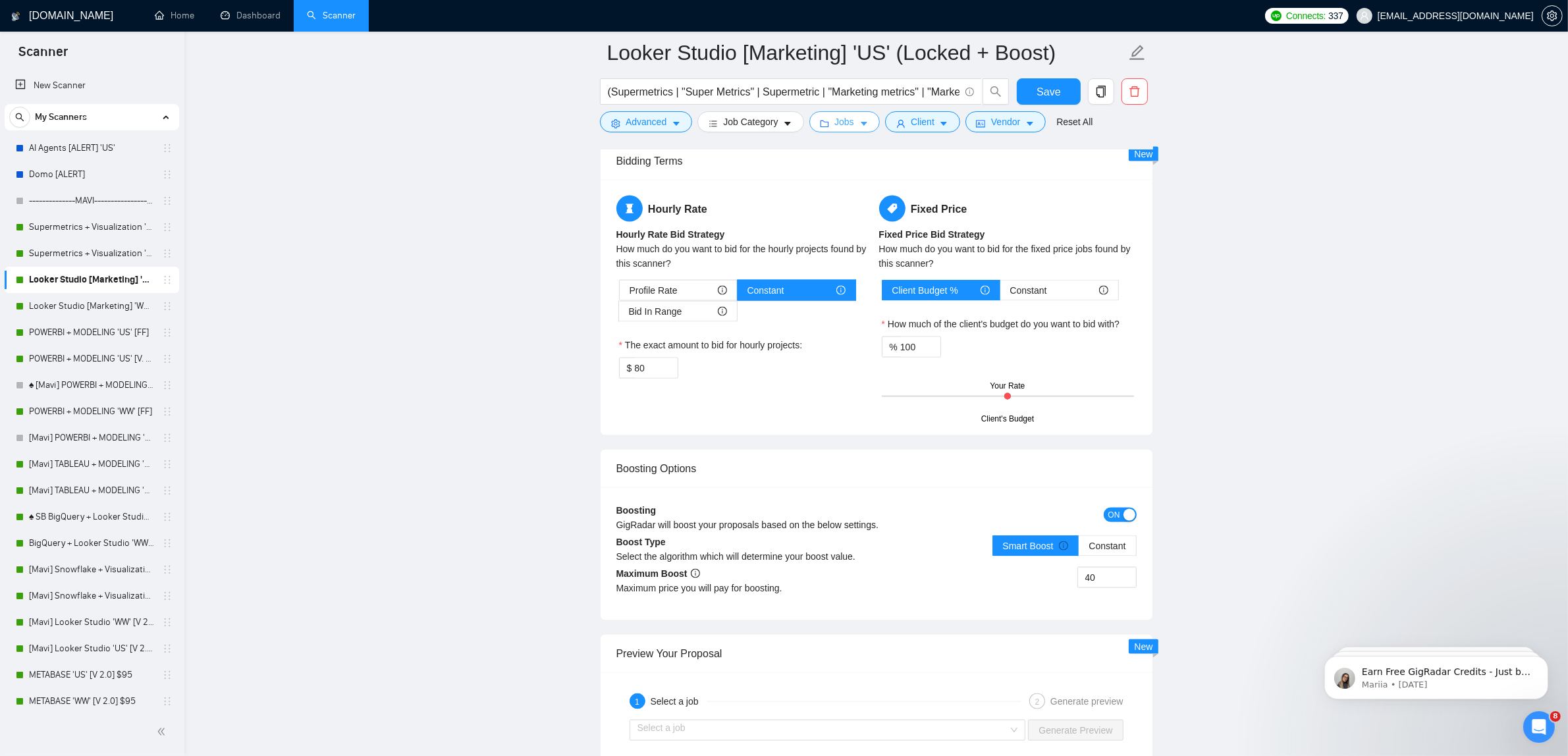
click at [820, 117] on button "Jobs" at bounding box center [844, 122] width 71 height 21
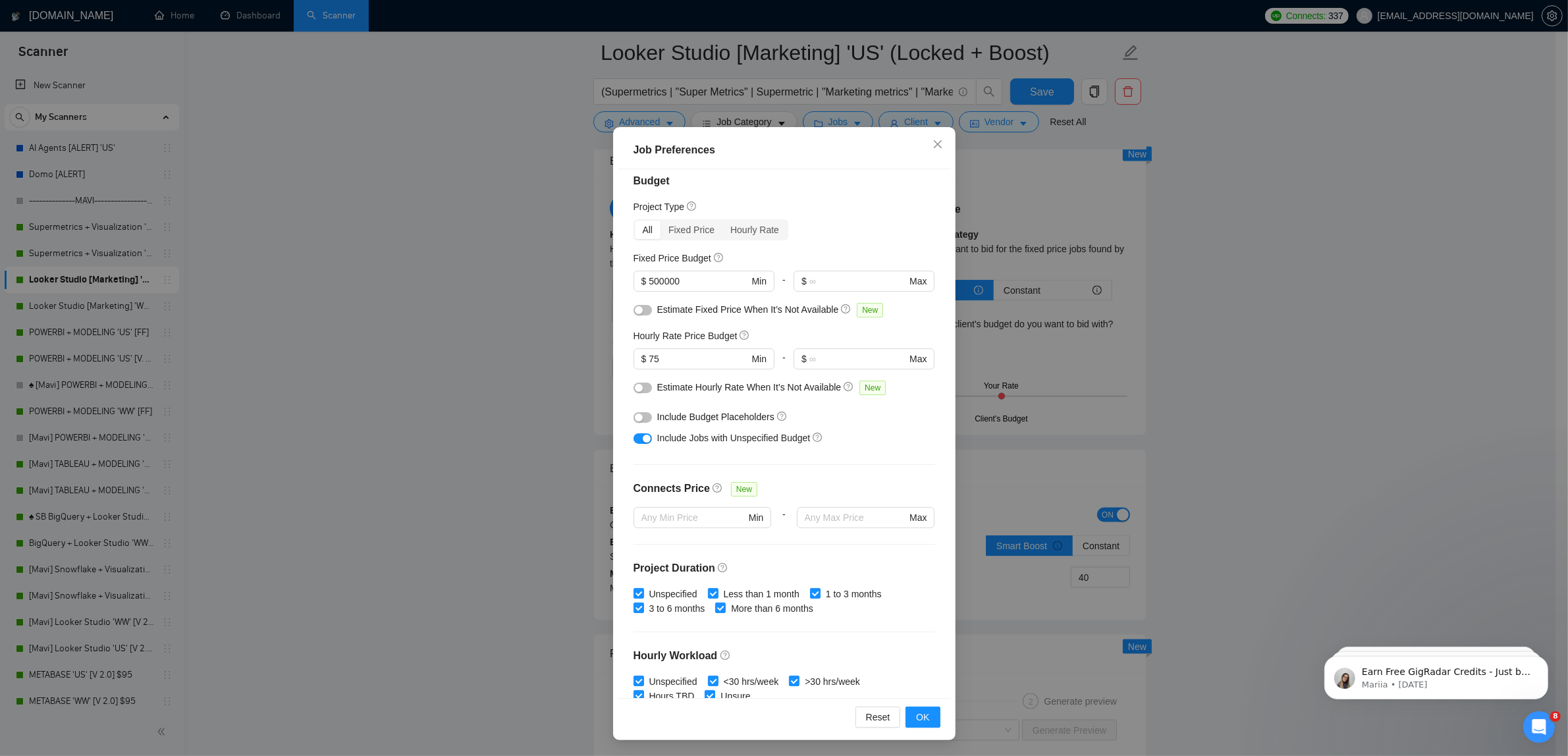
scroll to position [0, 0]
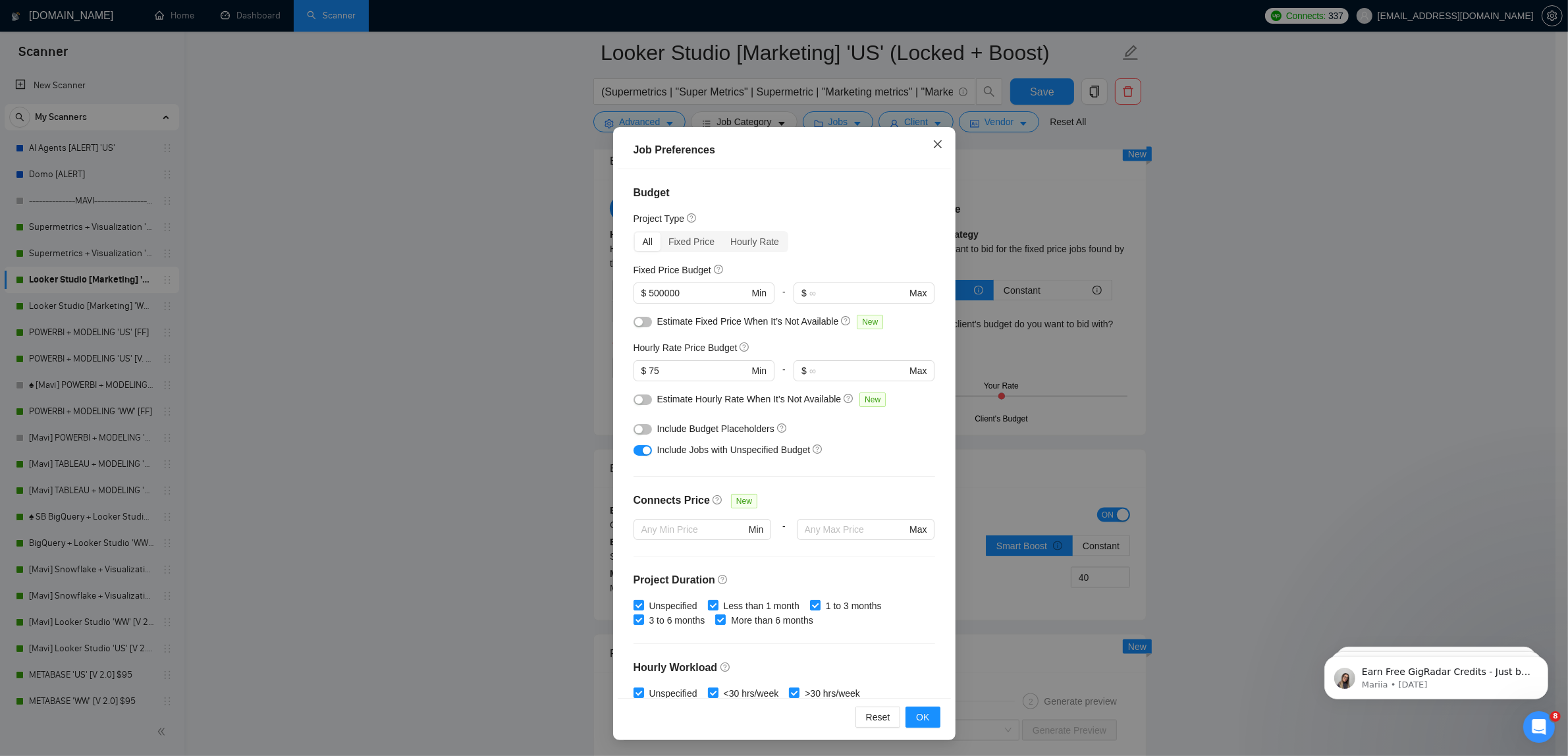
click at [926, 152] on span "Close" at bounding box center [938, 145] width 35 height 35
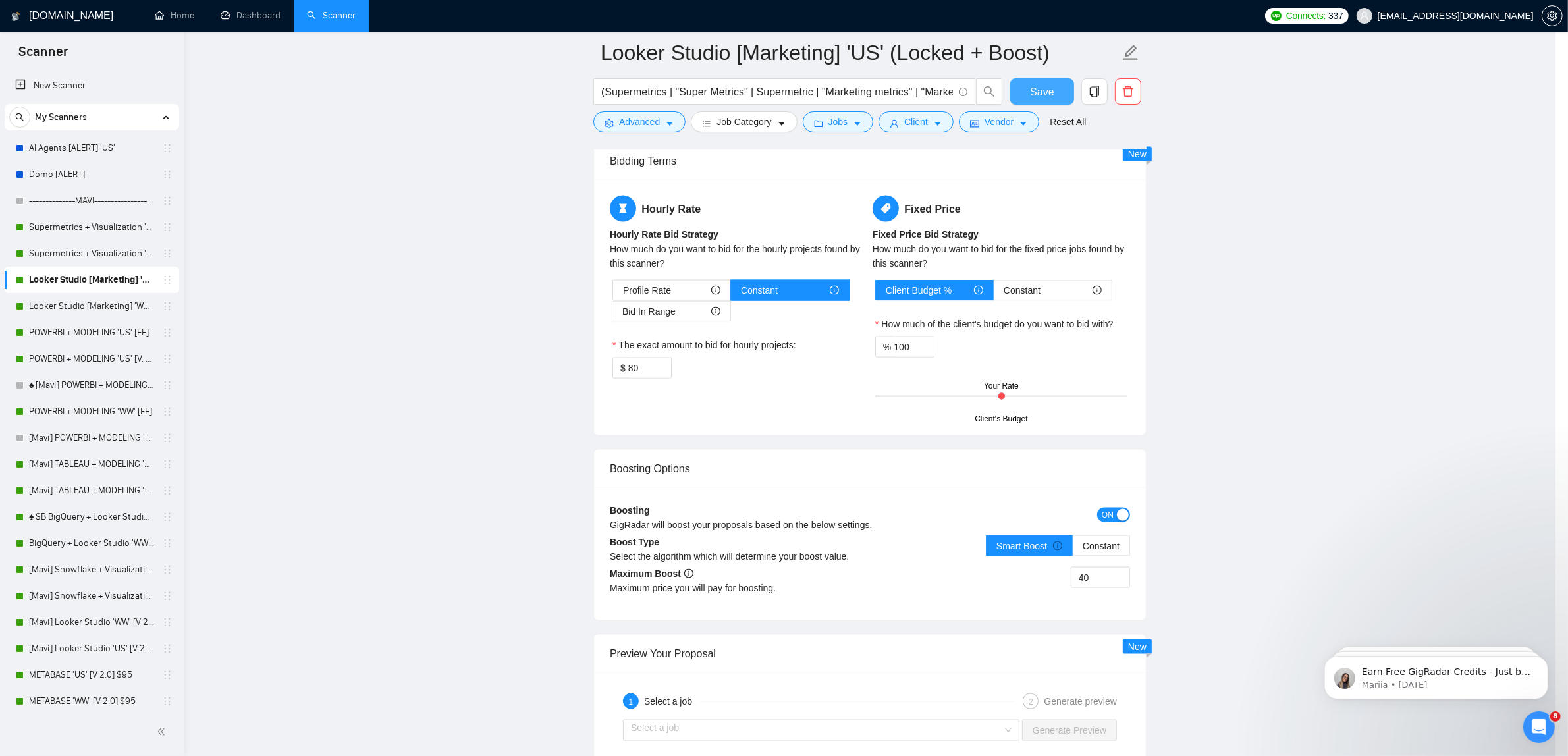
click at [1051, 91] on span "Save" at bounding box center [1041, 91] width 23 height 16
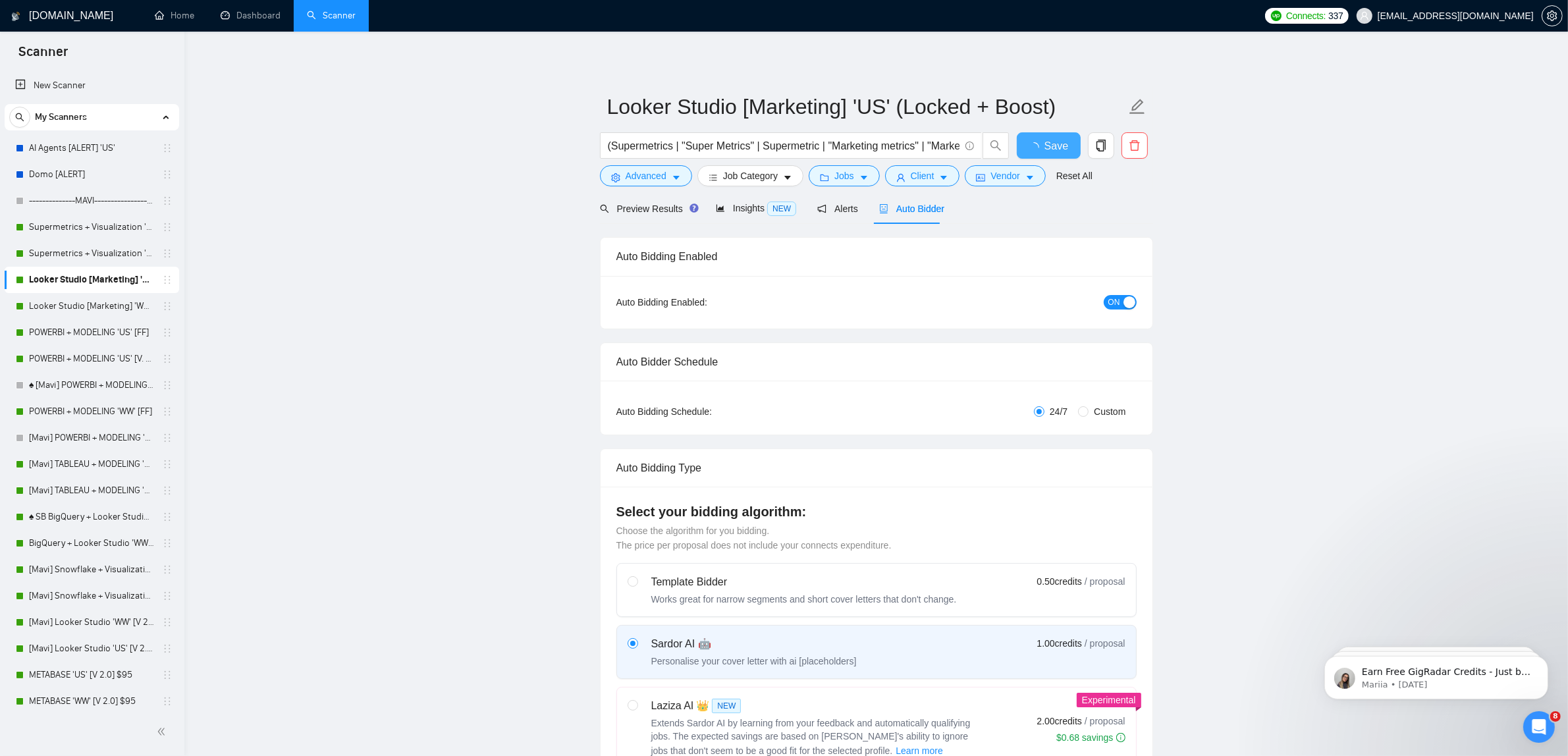
checkbox input "true"
drag, startPoint x: 1221, startPoint y: 308, endPoint x: 1166, endPoint y: 94, distance: 221.0
click at [1026, 176] on icon "caret-down" at bounding box center [1029, 177] width 9 height 9
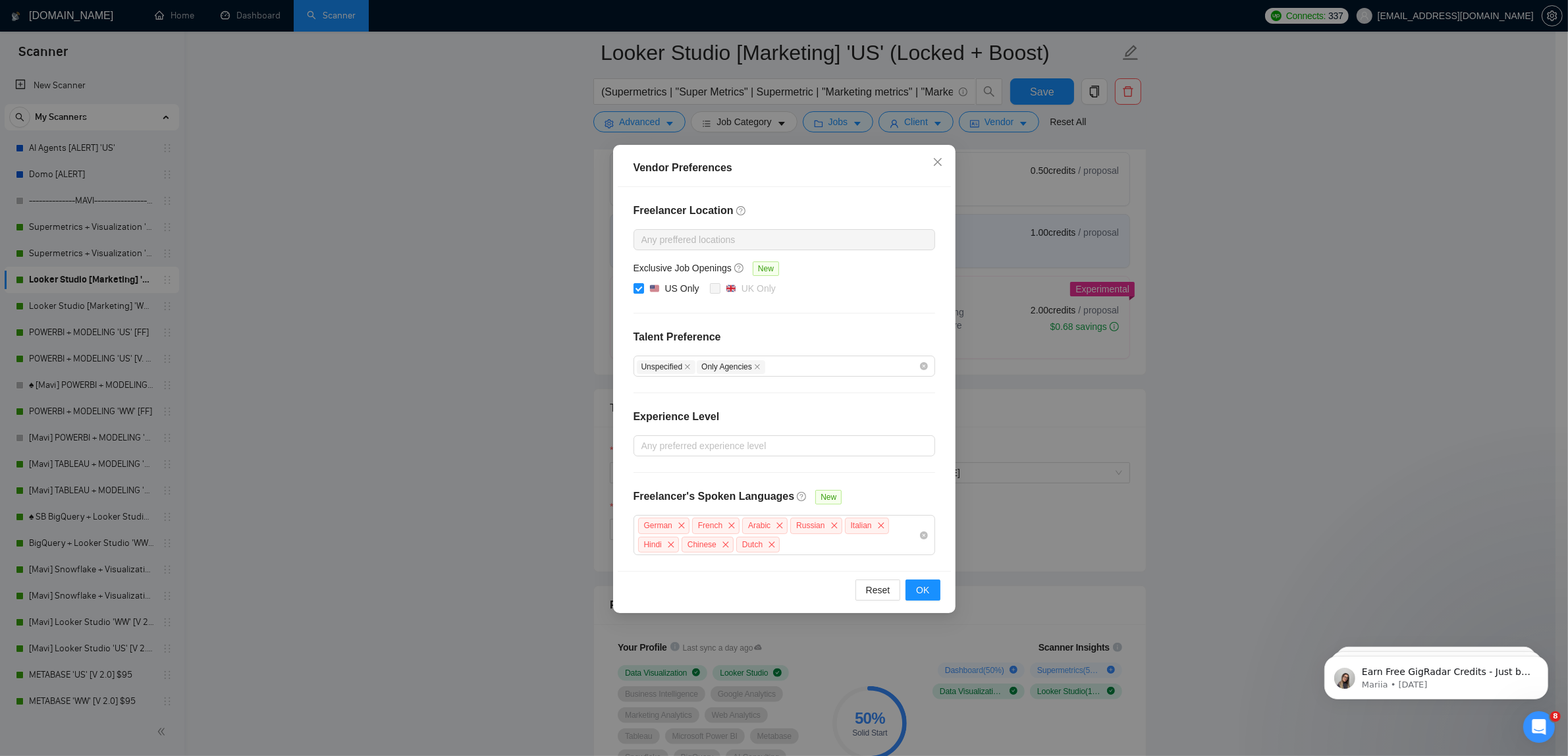
scroll to position [659, 0]
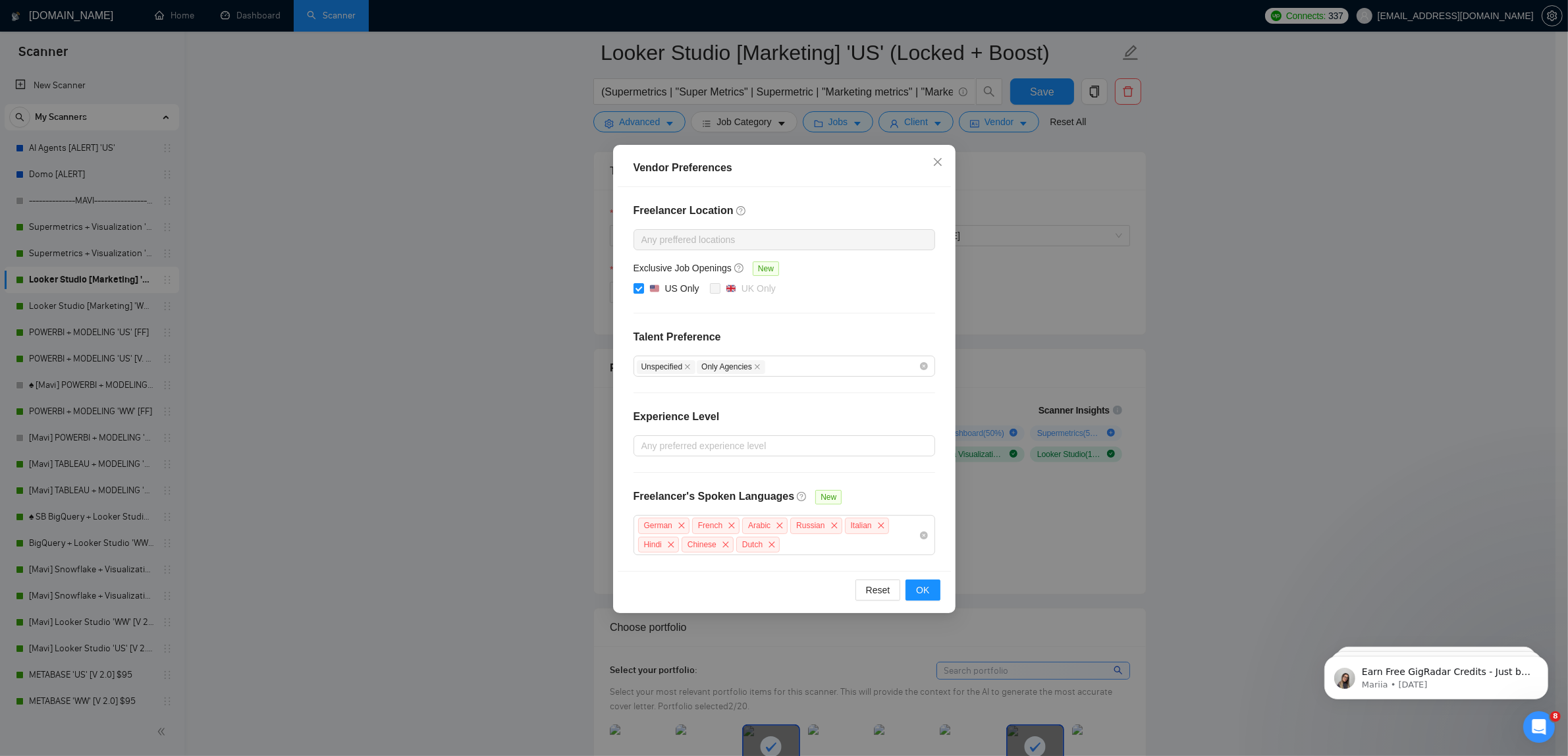
click at [1252, 281] on div "Vendor Preferences Freelancer Location Any preffered locations Exclusive Job Op…" at bounding box center [784, 378] width 1568 height 756
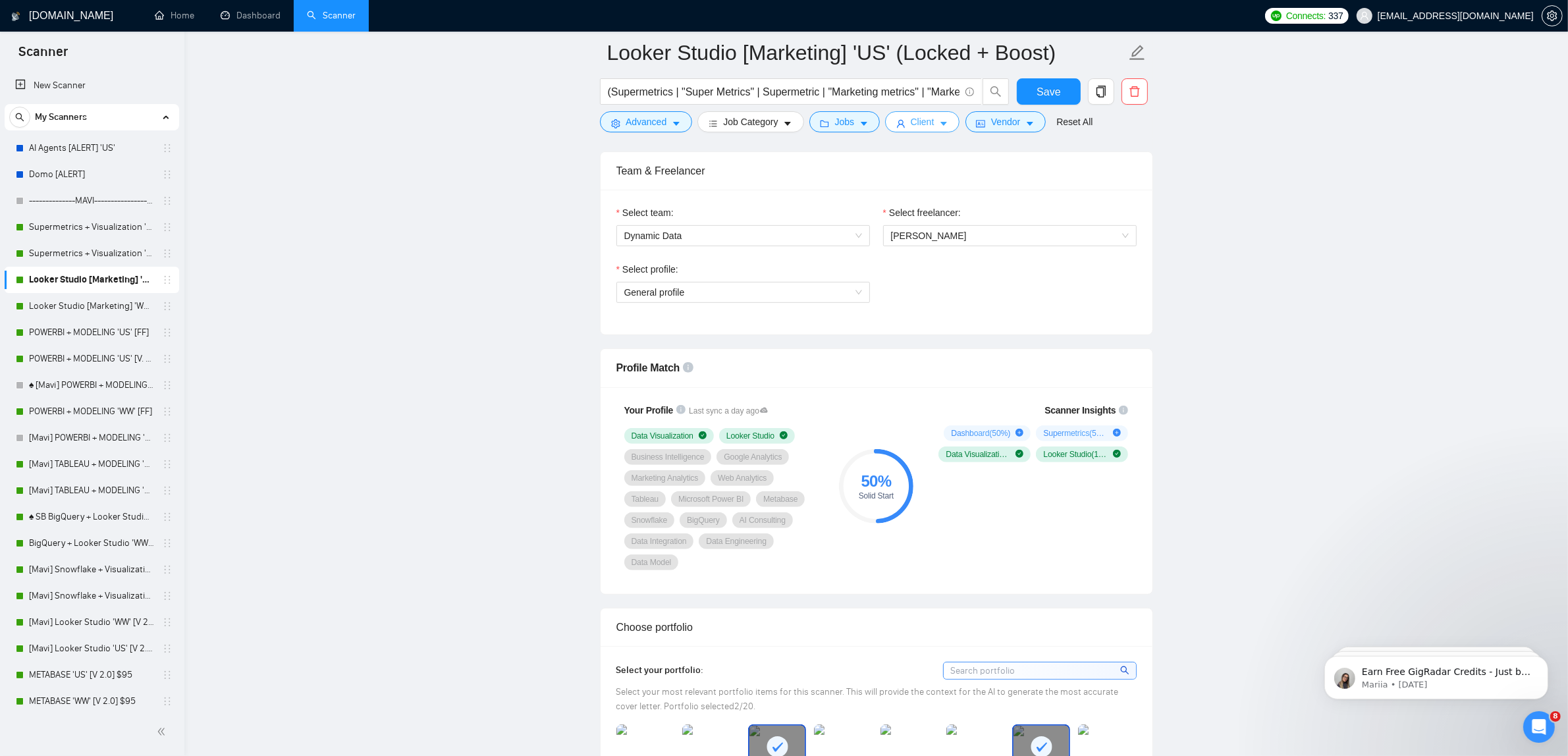
click at [917, 126] on span "Client" at bounding box center [922, 122] width 23 height 14
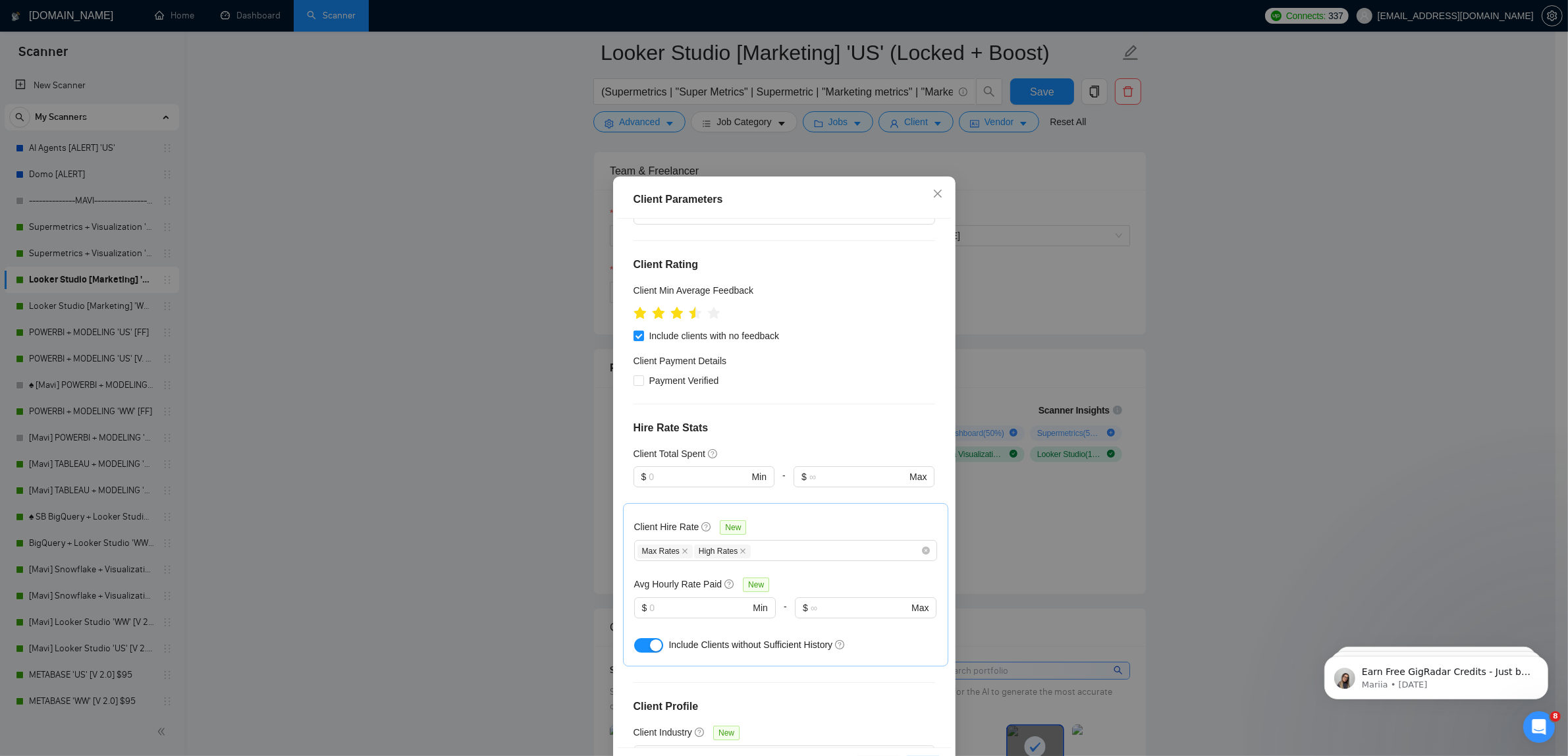
scroll to position [0, 0]
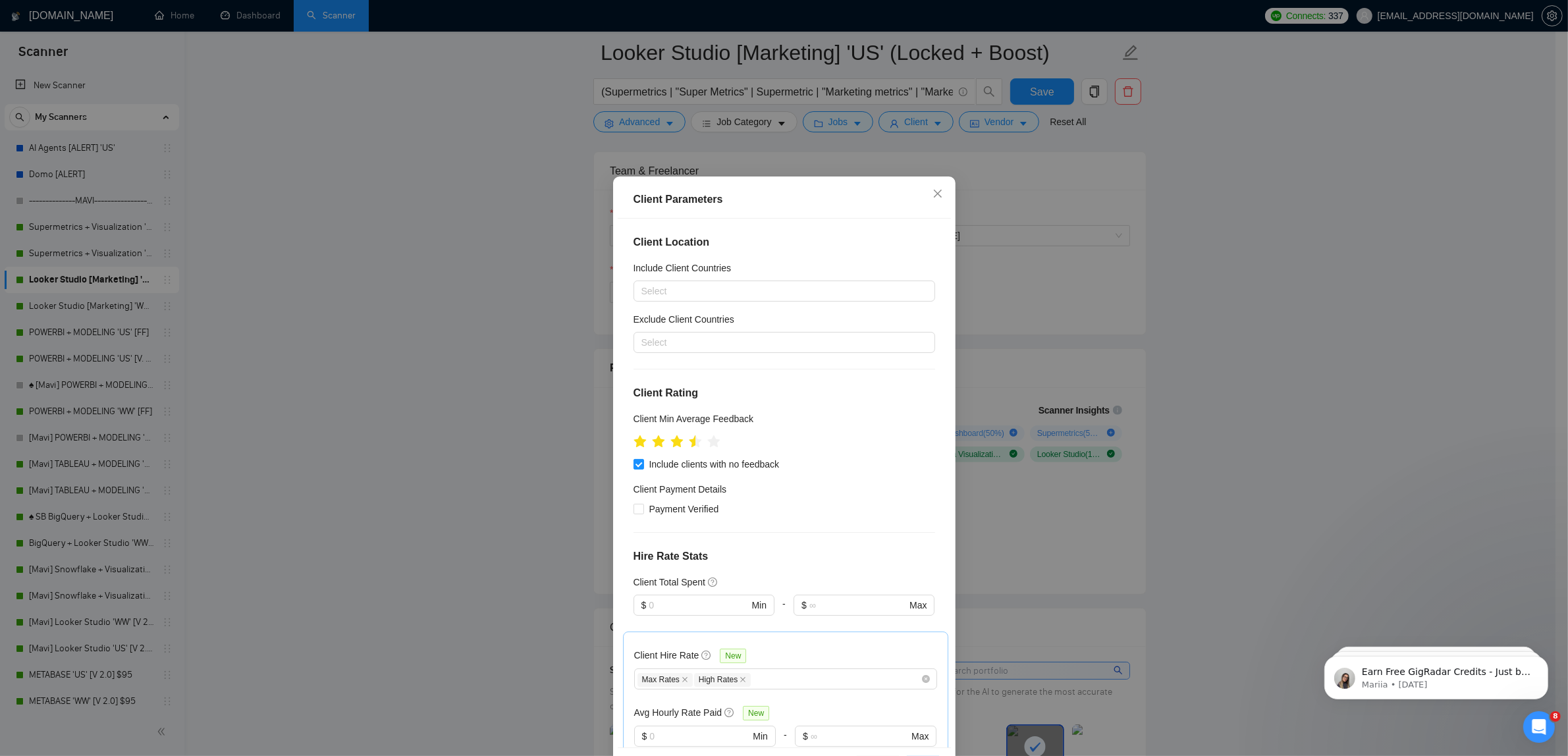
click at [1189, 250] on div "Client Parameters Client Location Include Client Countries Select Exclude Clien…" at bounding box center [784, 378] width 1568 height 756
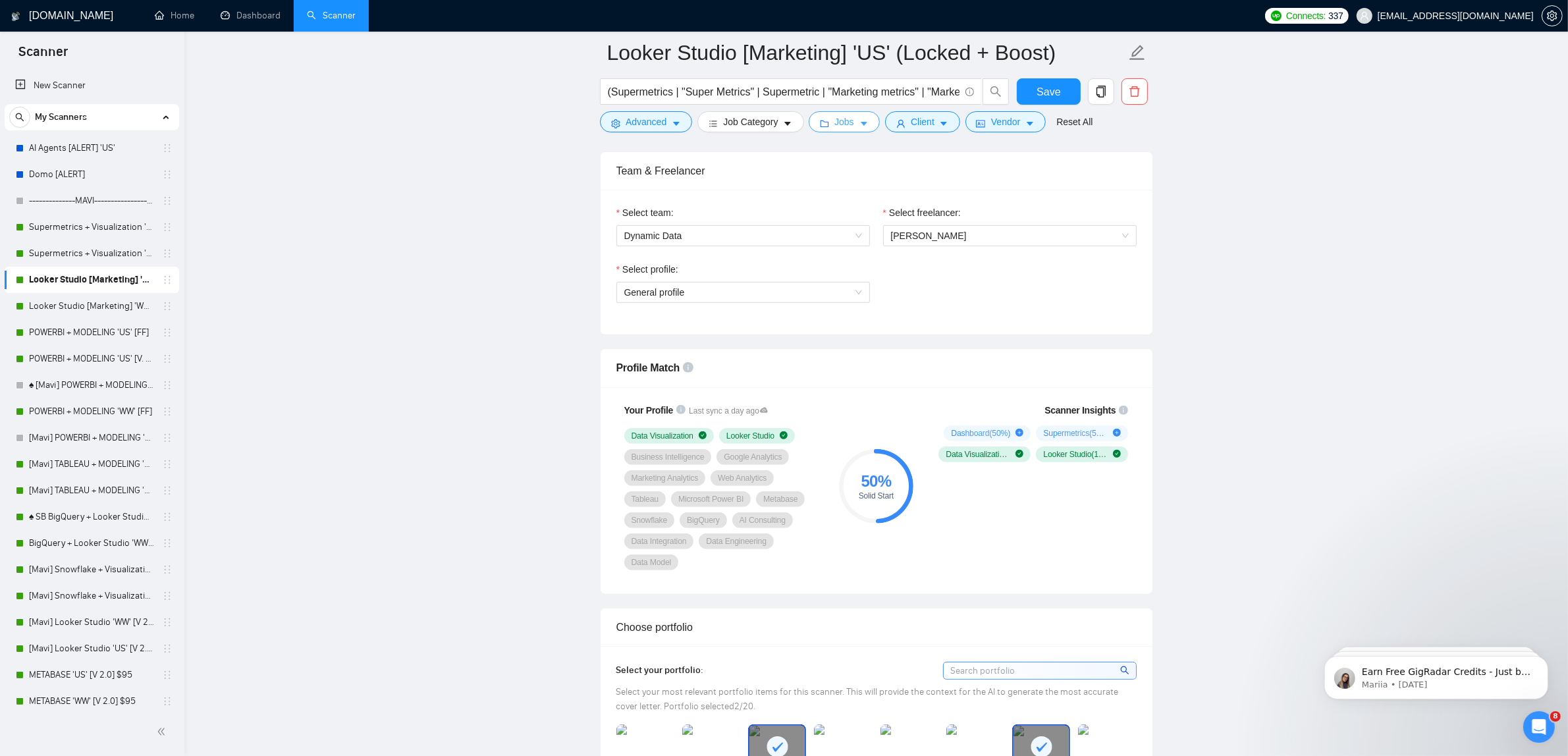
click at [812, 130] on button "Jobs" at bounding box center [844, 122] width 71 height 21
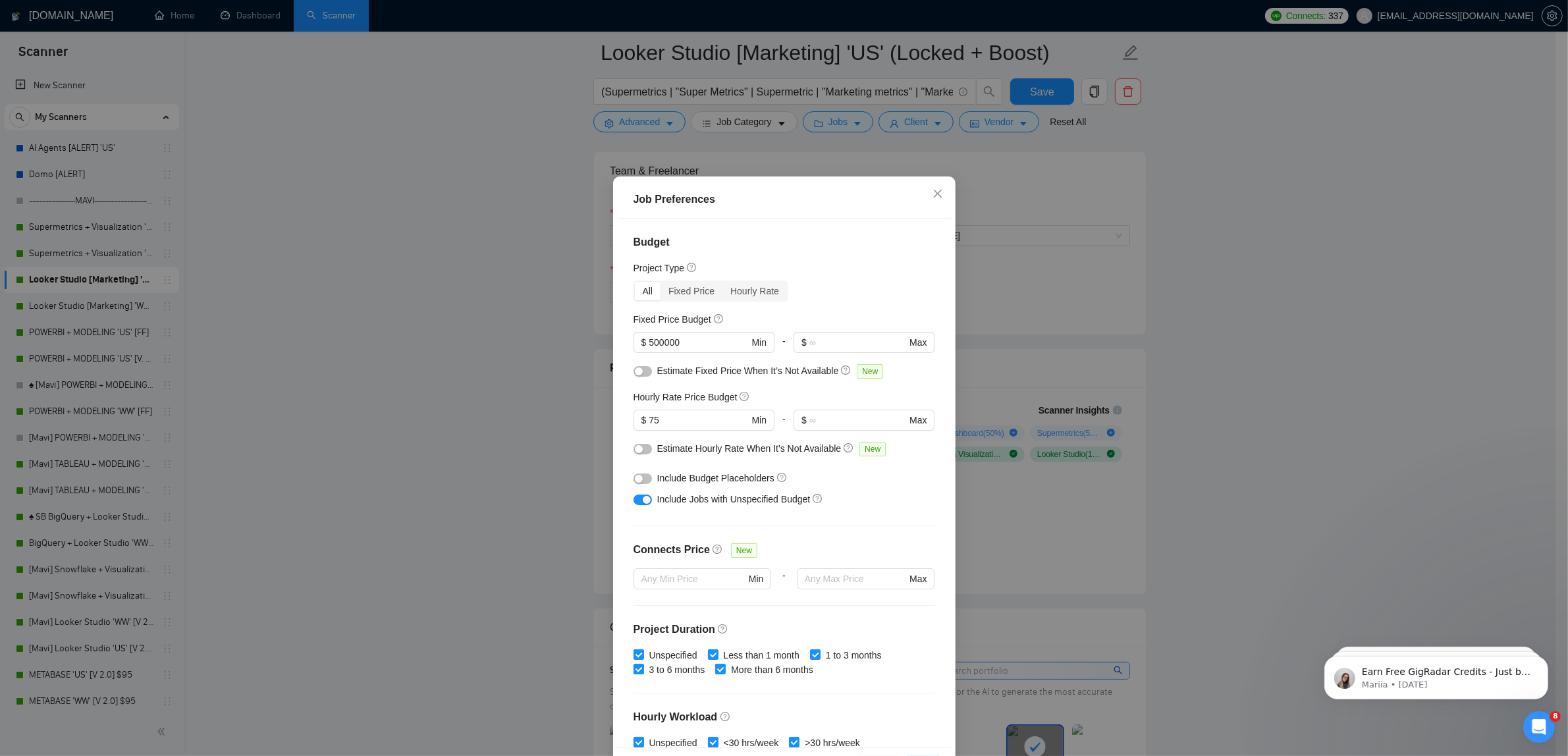
click at [1276, 255] on div "Job Preferences Budget Project Type All Fixed Price Hourly Rate Fixed Price Bud…" at bounding box center [784, 378] width 1568 height 756
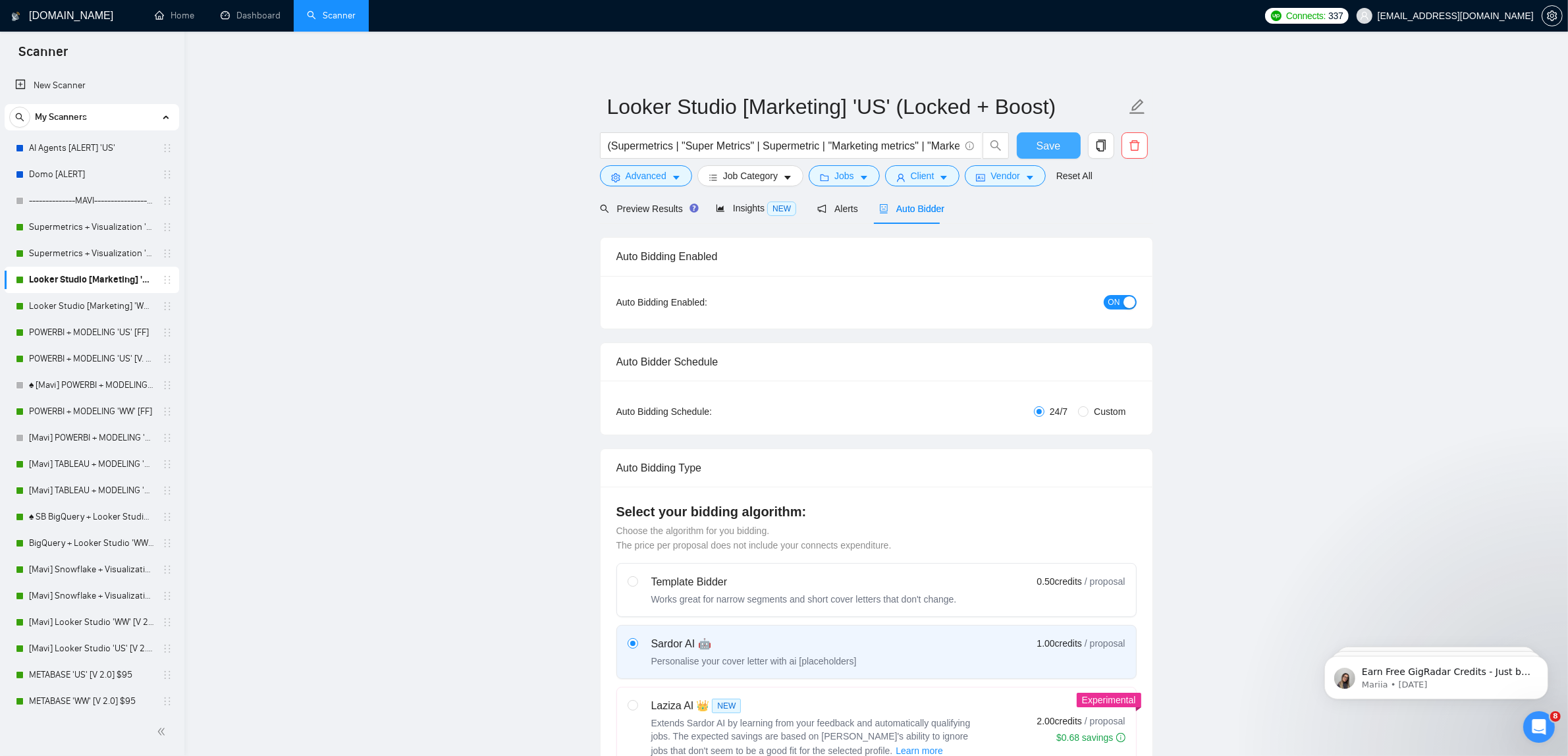
click at [1061, 136] on button "Save" at bounding box center [1048, 145] width 64 height 26
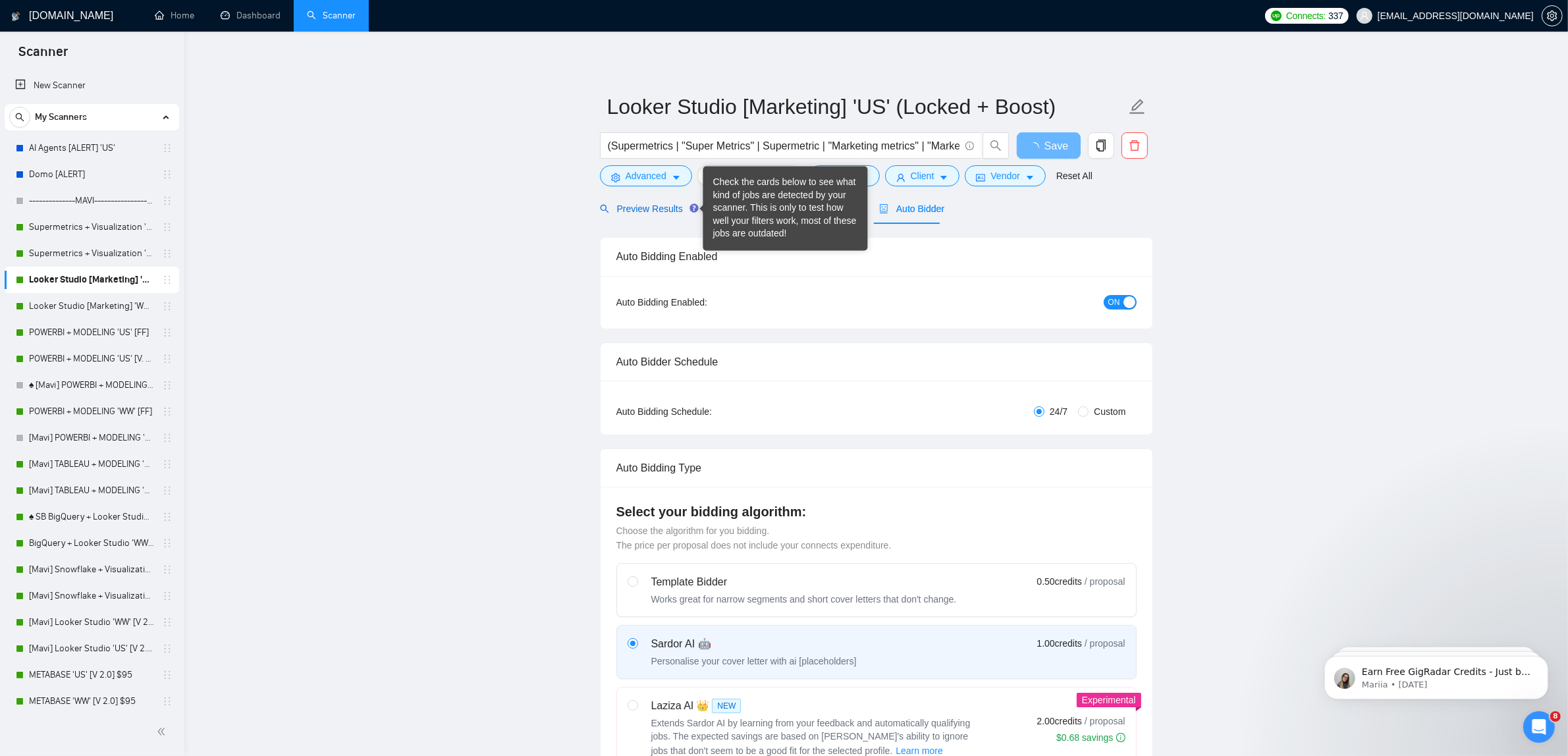
click at [668, 211] on span "Preview Results" at bounding box center [647, 209] width 95 height 11
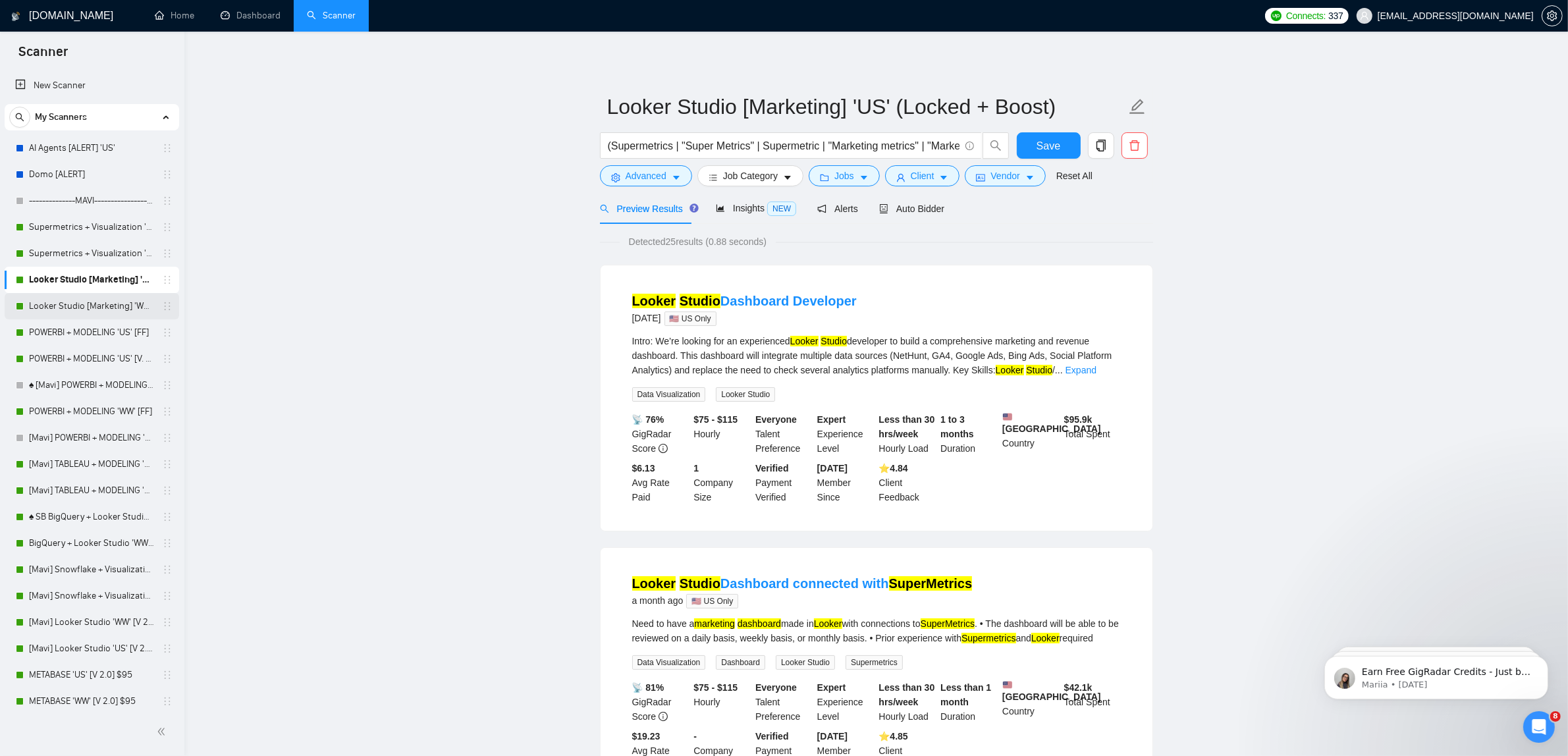
click at [94, 308] on link "Looker Studio [Marketing] 'WW' (Locked) $95" at bounding box center [91, 306] width 125 height 26
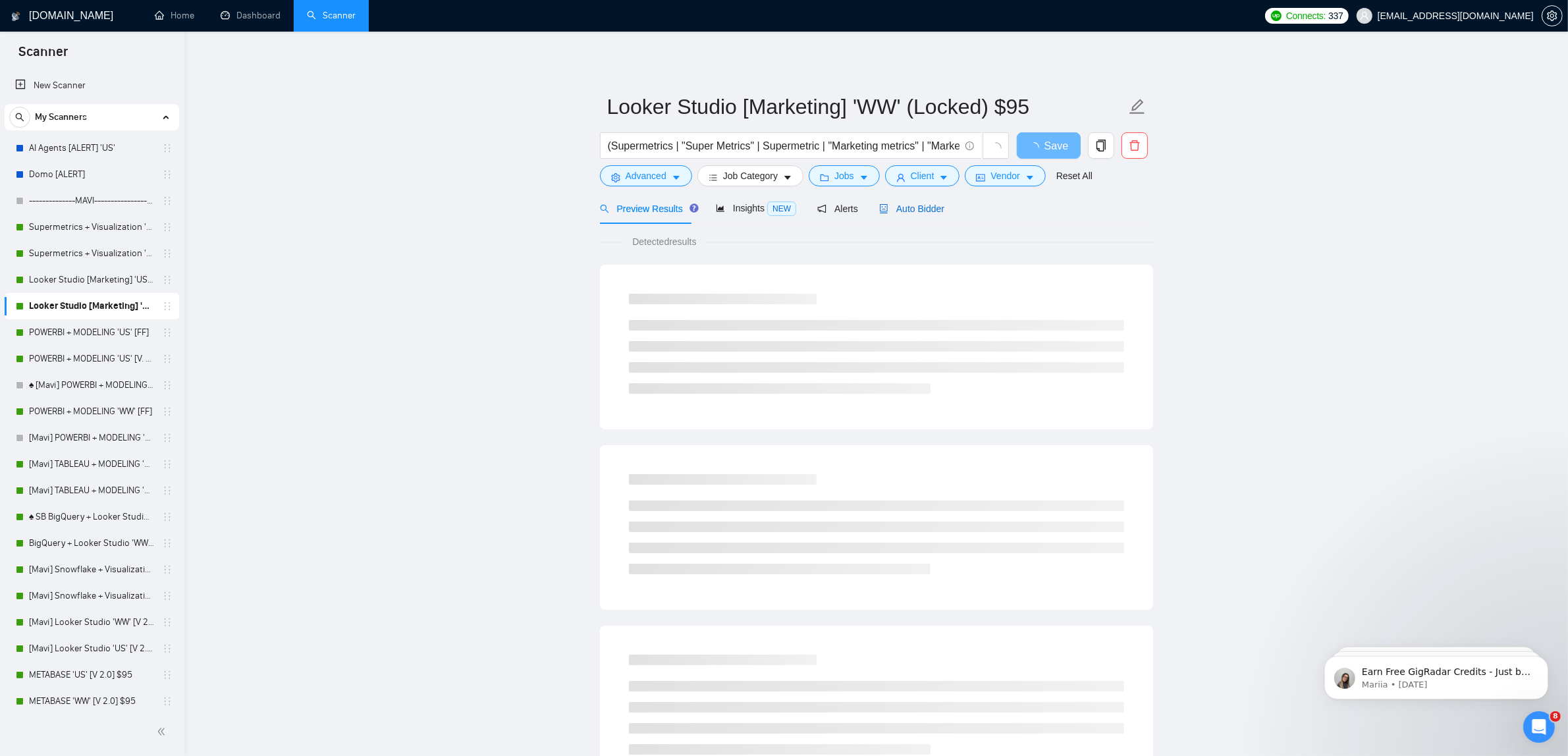
click at [897, 206] on span "Auto Bidder" at bounding box center [912, 209] width 65 height 11
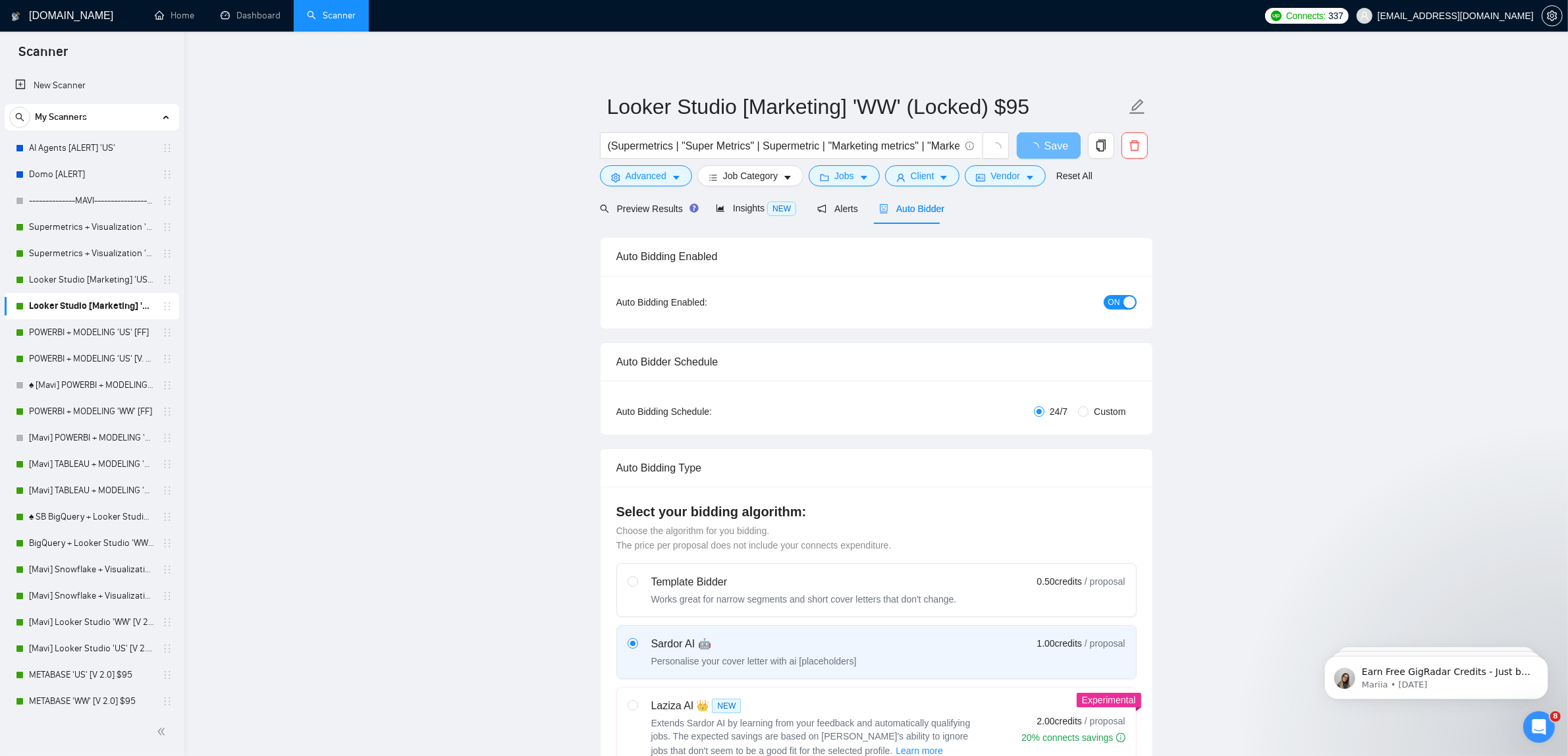
checkbox input "true"
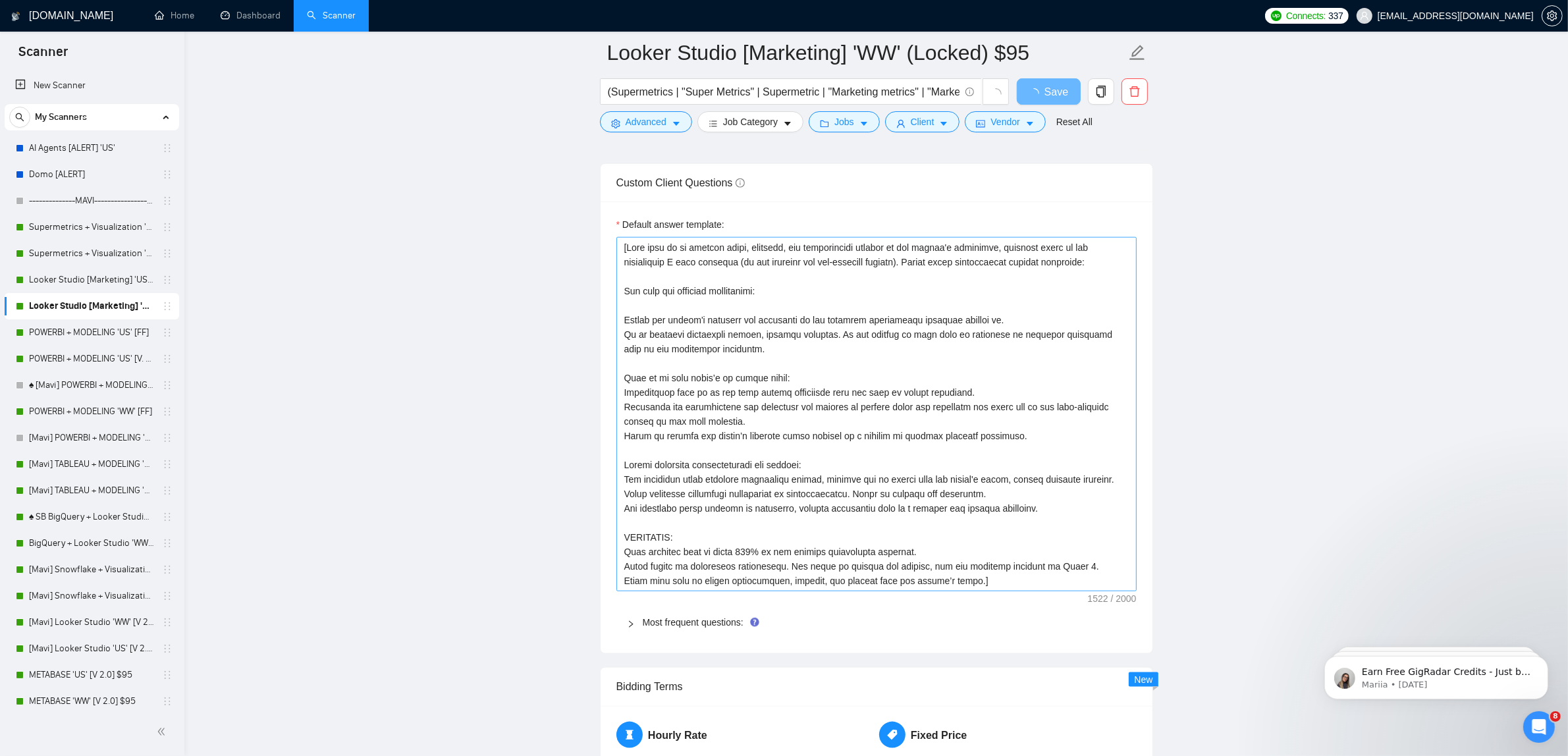
scroll to position [2141, 0]
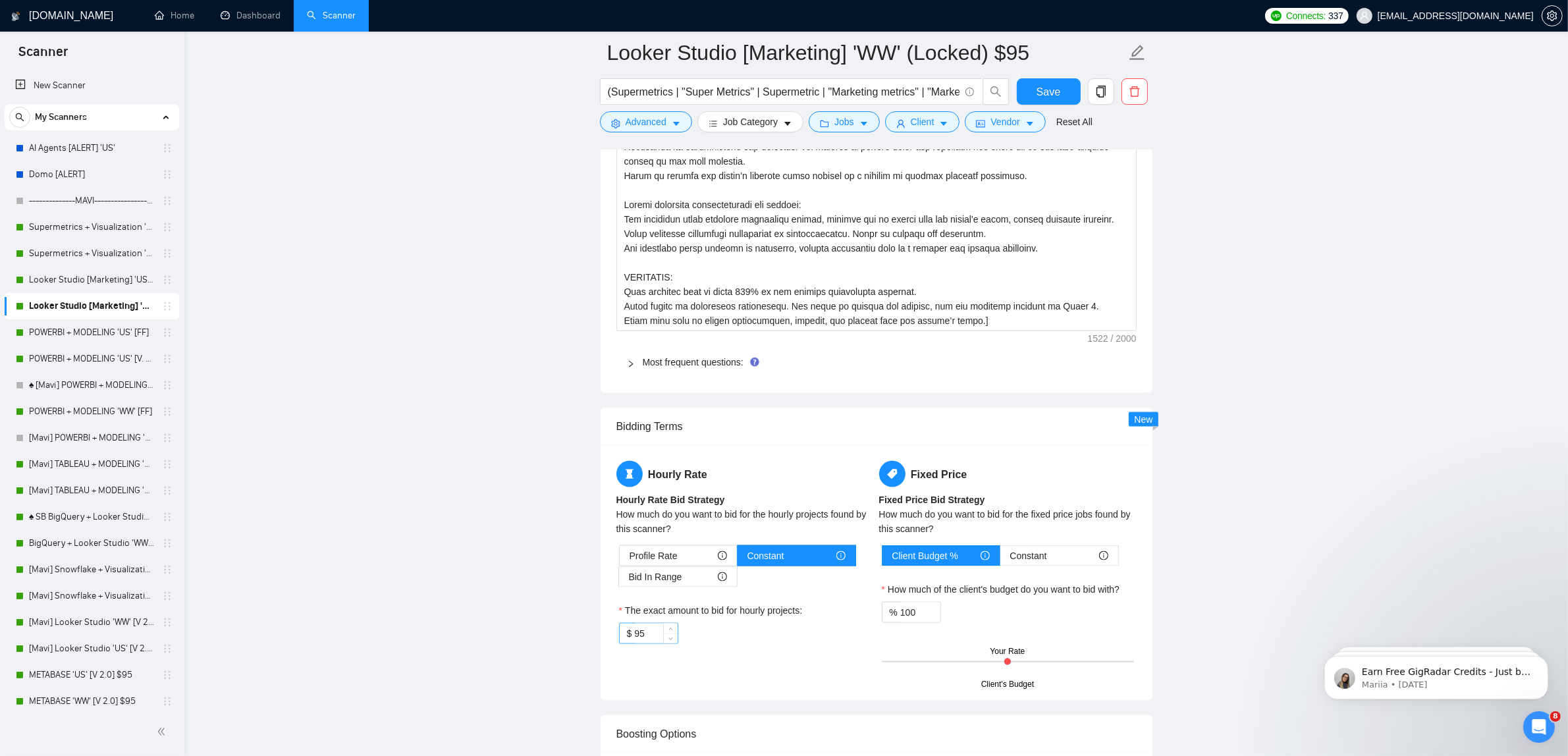
click at [645, 644] on input "95" at bounding box center [656, 634] width 43 height 20
type input "80"
click at [1002, 120] on span "Vendor" at bounding box center [1004, 122] width 29 height 14
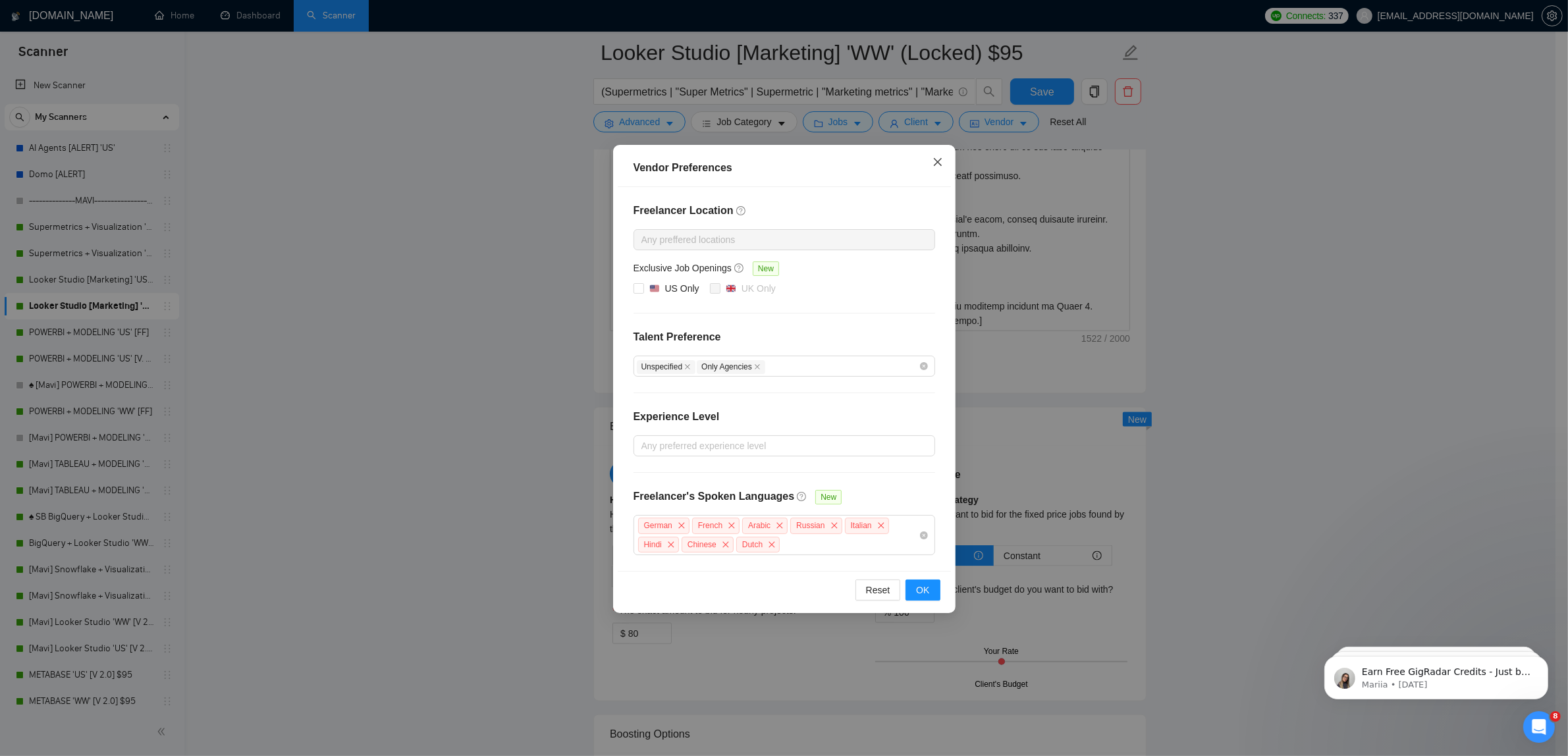
click at [933, 160] on icon "close" at bounding box center [937, 162] width 11 height 11
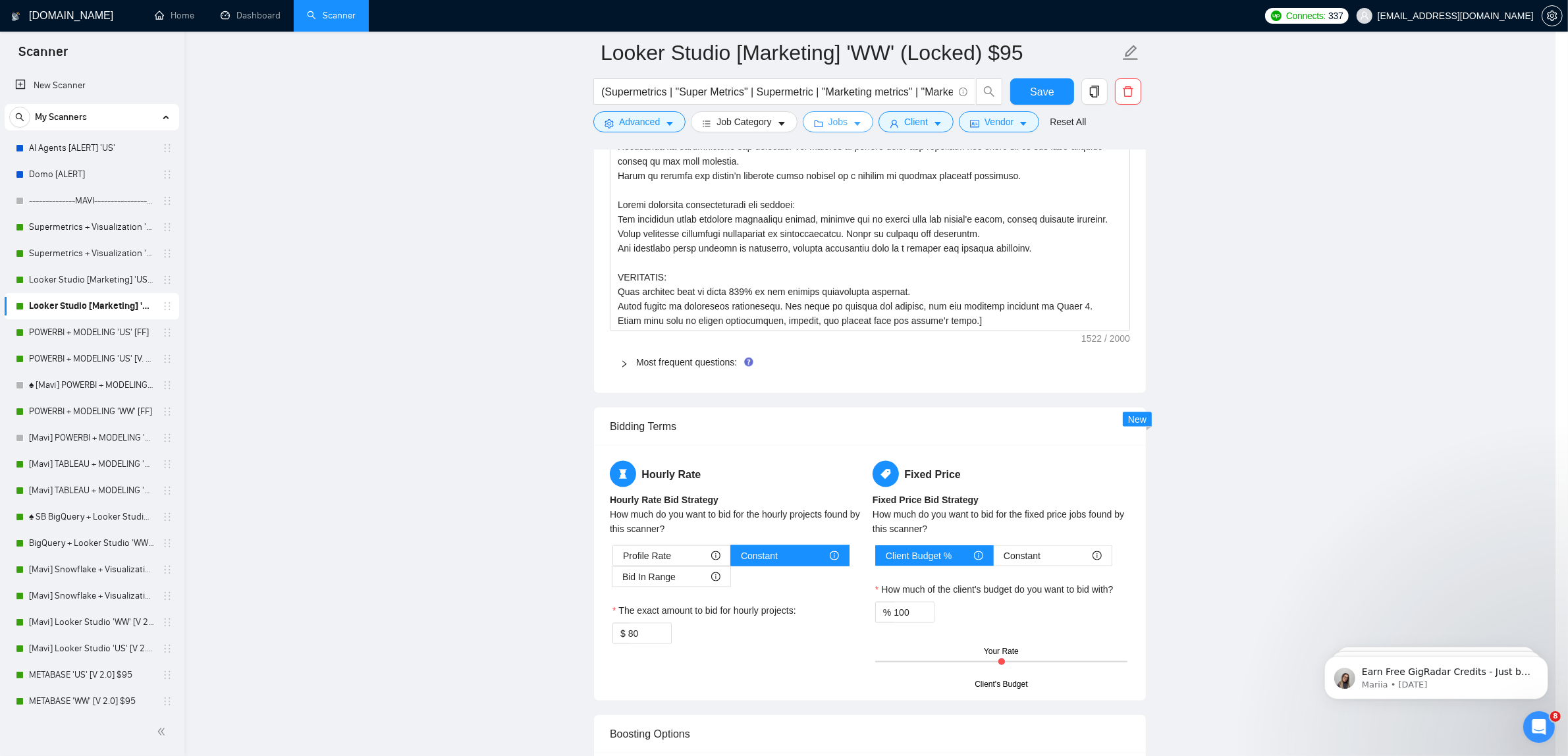
click at [837, 116] on span "Jobs" at bounding box center [839, 122] width 20 height 14
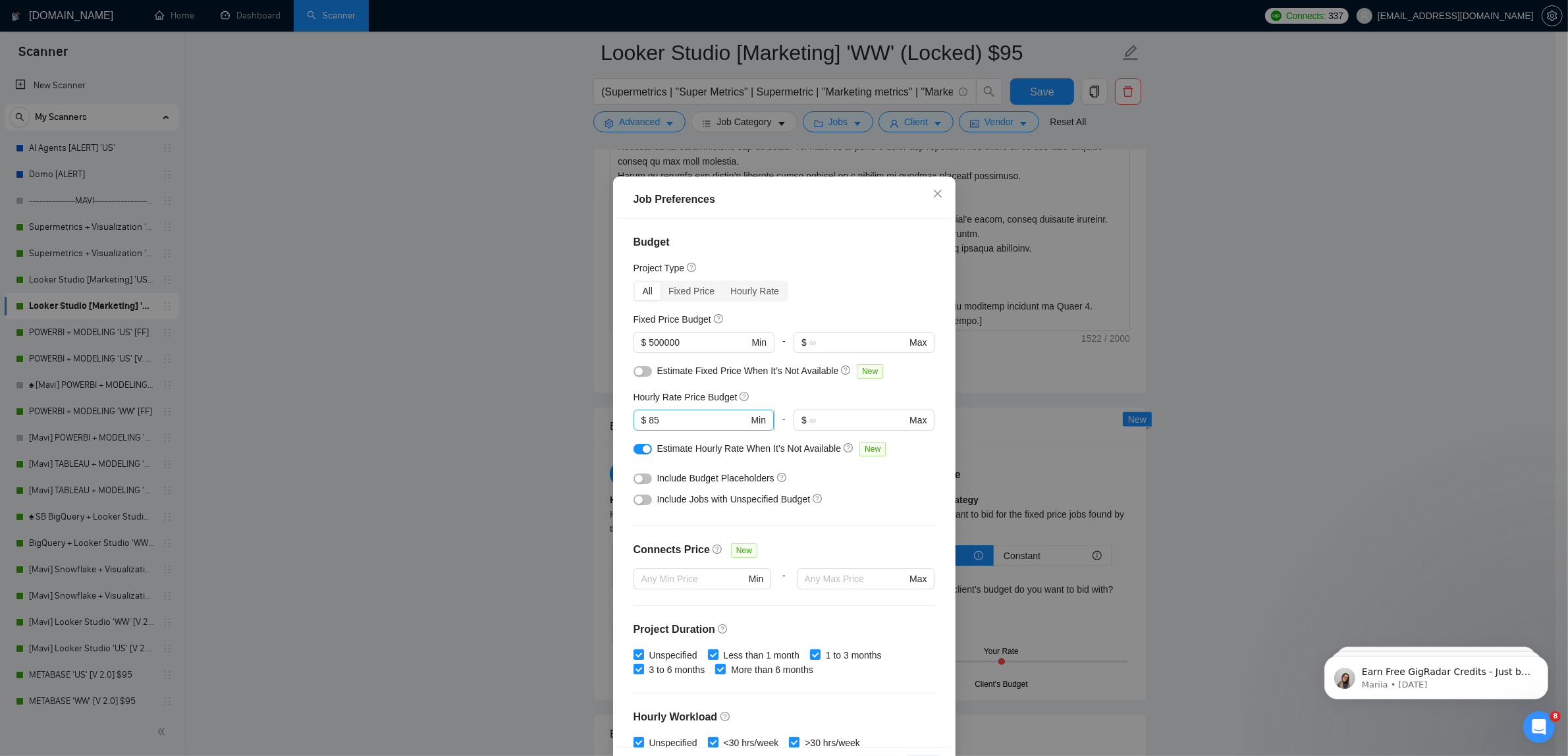
click at [676, 411] on span "$ 85 Min" at bounding box center [704, 421] width 140 height 21
click at [686, 416] on input "85" at bounding box center [698, 420] width 99 height 14
click at [634, 503] on div "button" at bounding box center [638, 499] width 8 height 8
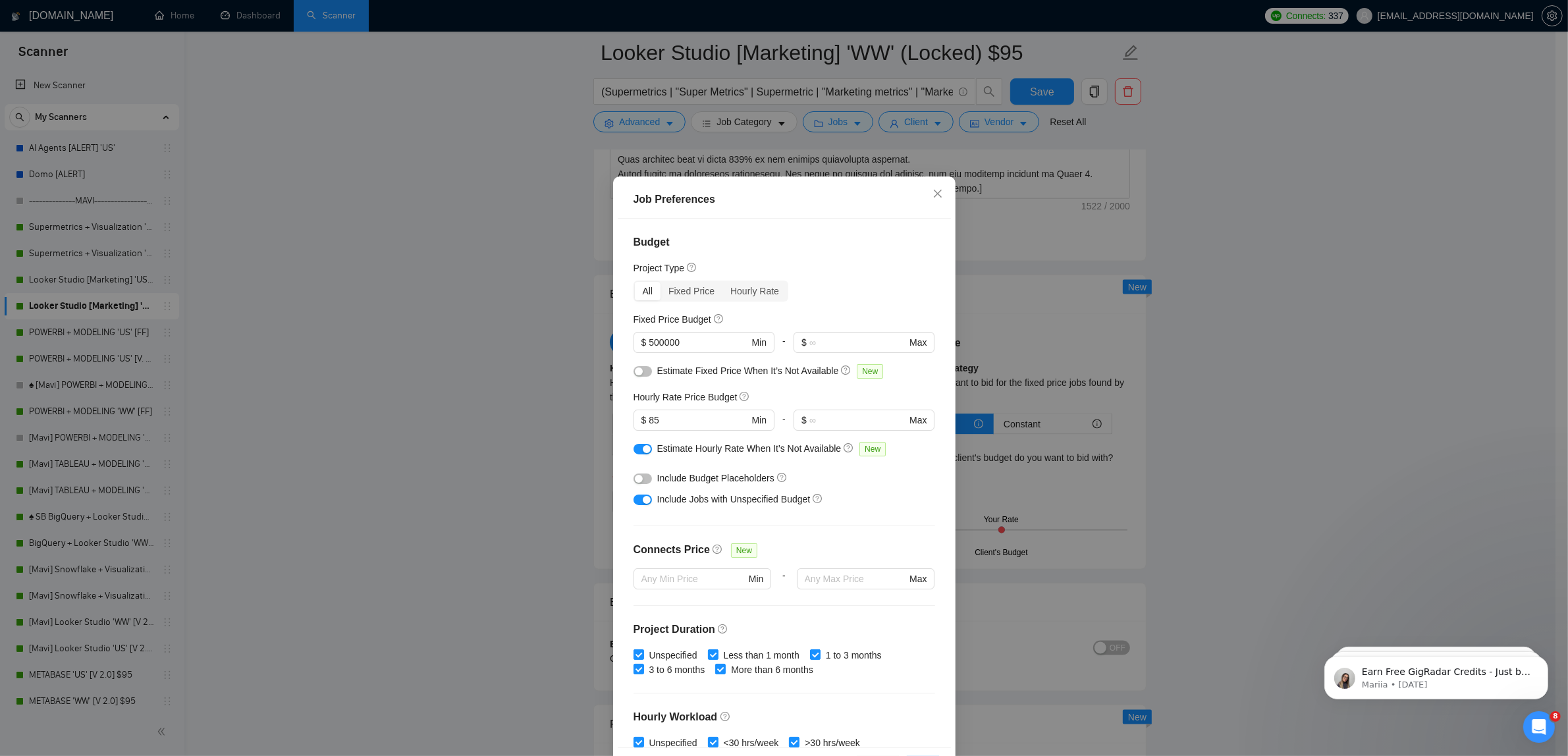
click at [643, 453] on div "button" at bounding box center [646, 449] width 8 height 8
click at [662, 427] on input "85" at bounding box center [698, 420] width 99 height 14
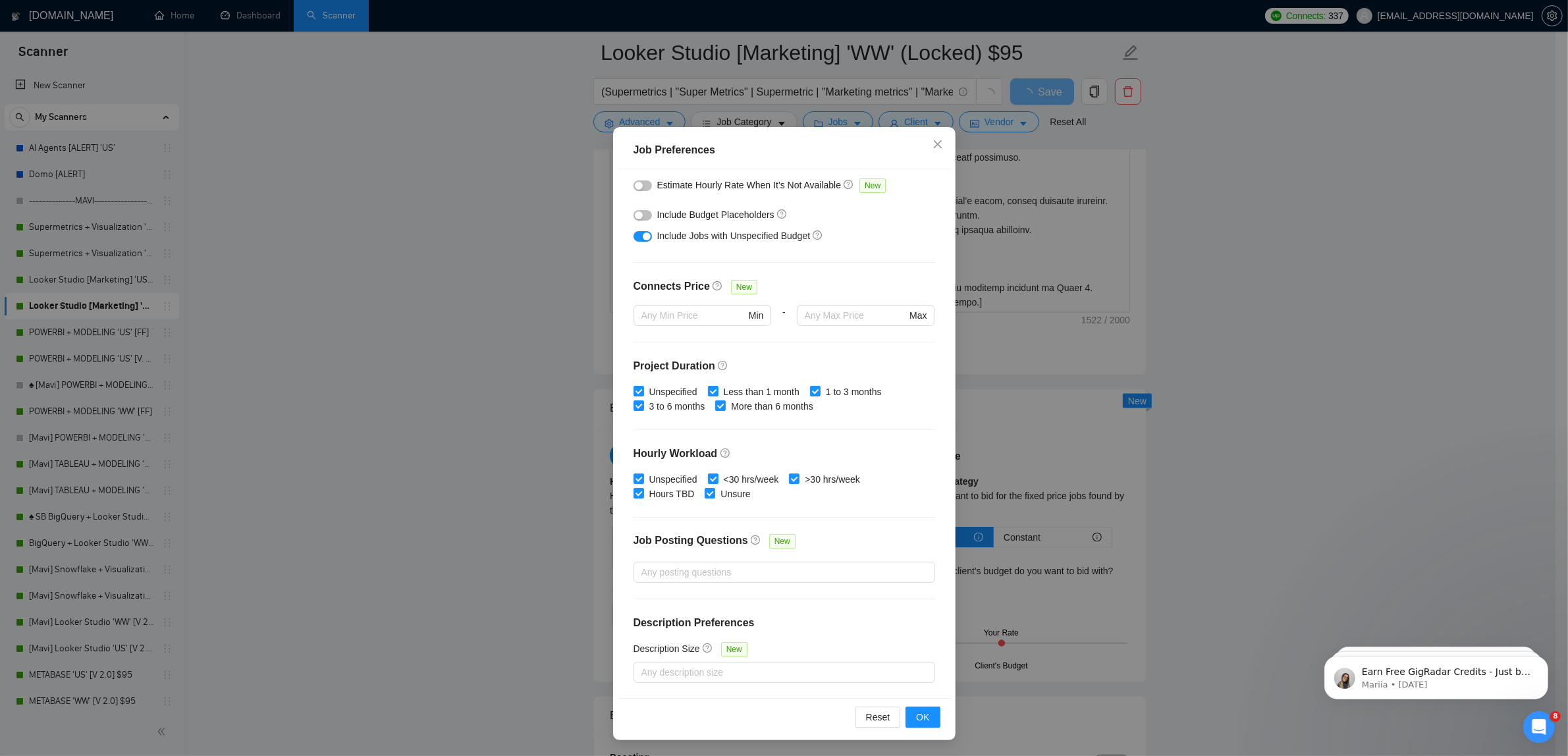
scroll to position [50, 0]
type input "75"
click at [917, 717] on span "OK" at bounding box center [922, 717] width 13 height 14
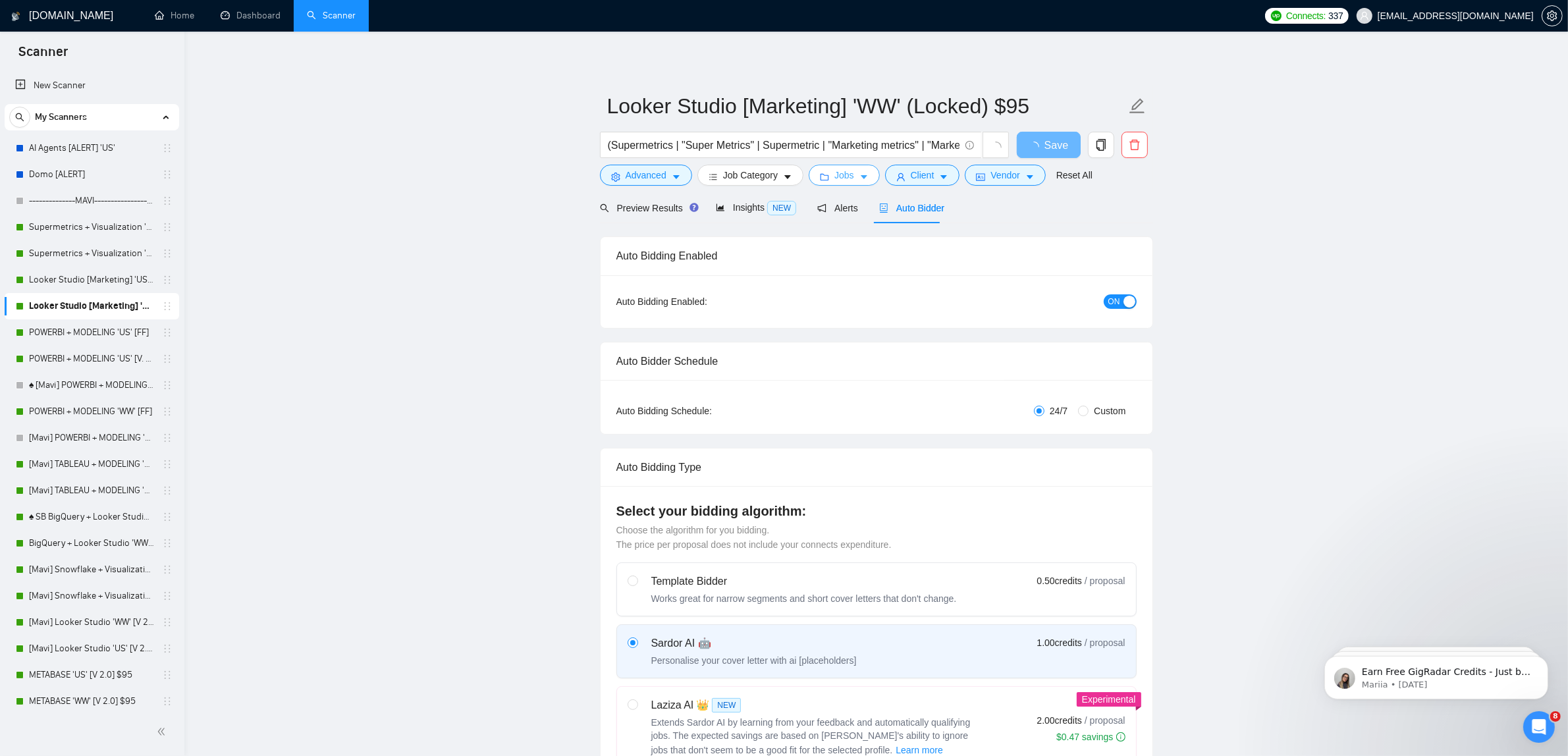
scroll to position [0, 0]
click at [1036, 112] on input "Looker Studio [Marketing] 'WW' (Locked) $95" at bounding box center [866, 106] width 519 height 33
click at [1047, 112] on input "Looker Studio [Marketing] 'WW' (Locked) $95" at bounding box center [866, 106] width 519 height 33
type input "Looker Studio [Marketing] 'WW' (Locked)"
click at [1068, 153] on button "Save" at bounding box center [1048, 145] width 64 height 26
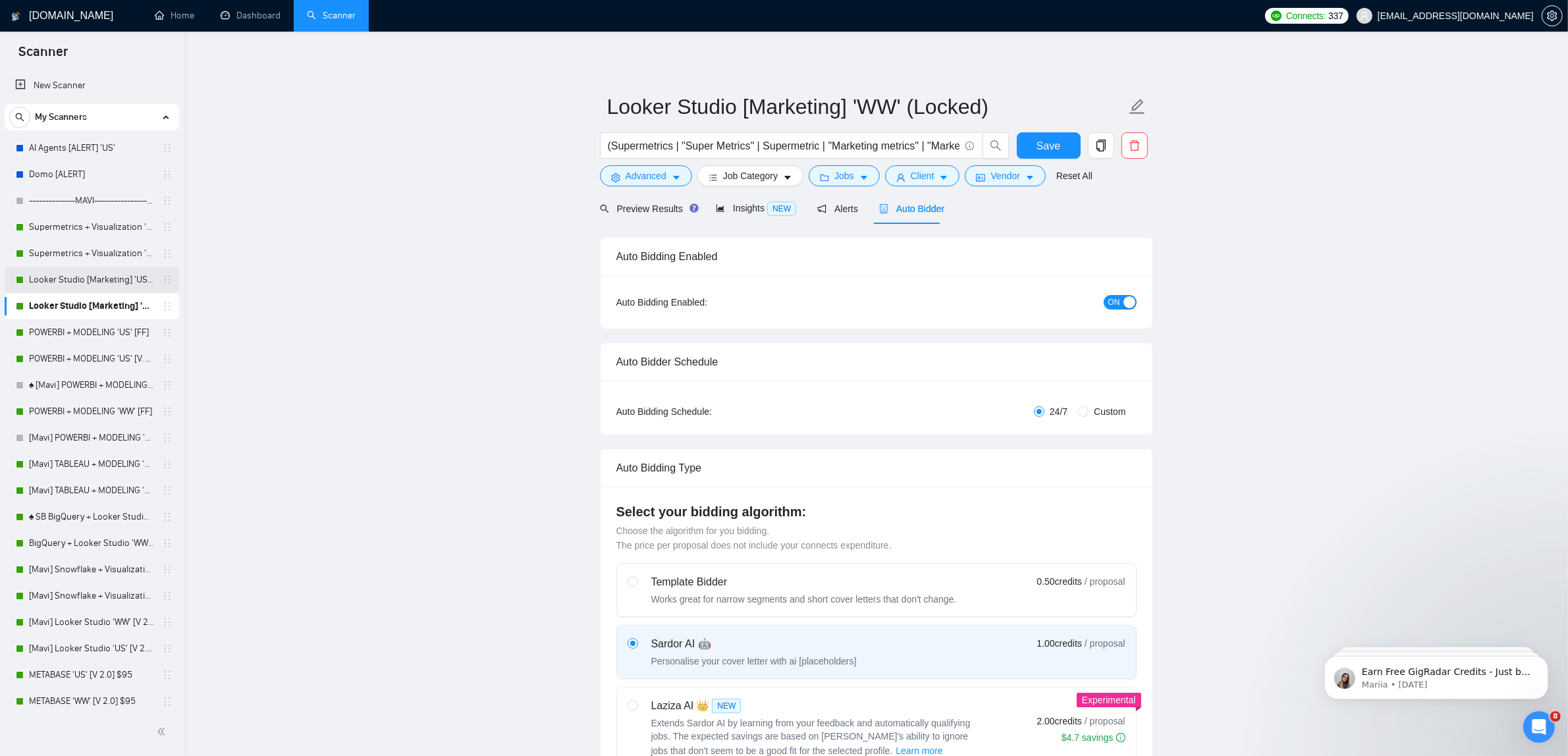
click at [120, 283] on link "Looker Studio [Marketing] 'US' (Locked + Boost)" at bounding box center [91, 279] width 125 height 26
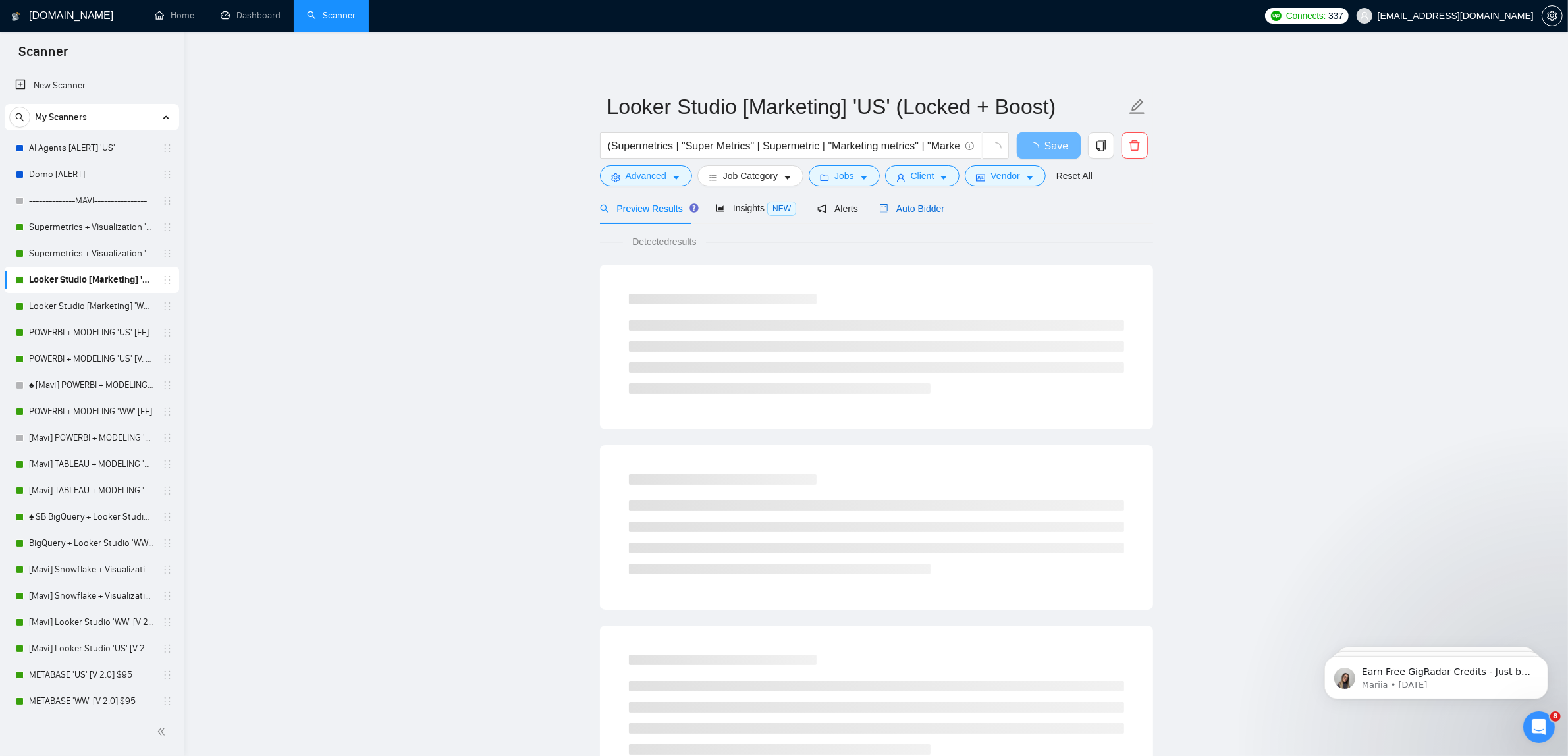
click at [896, 211] on span "Auto Bidder" at bounding box center [912, 209] width 65 height 11
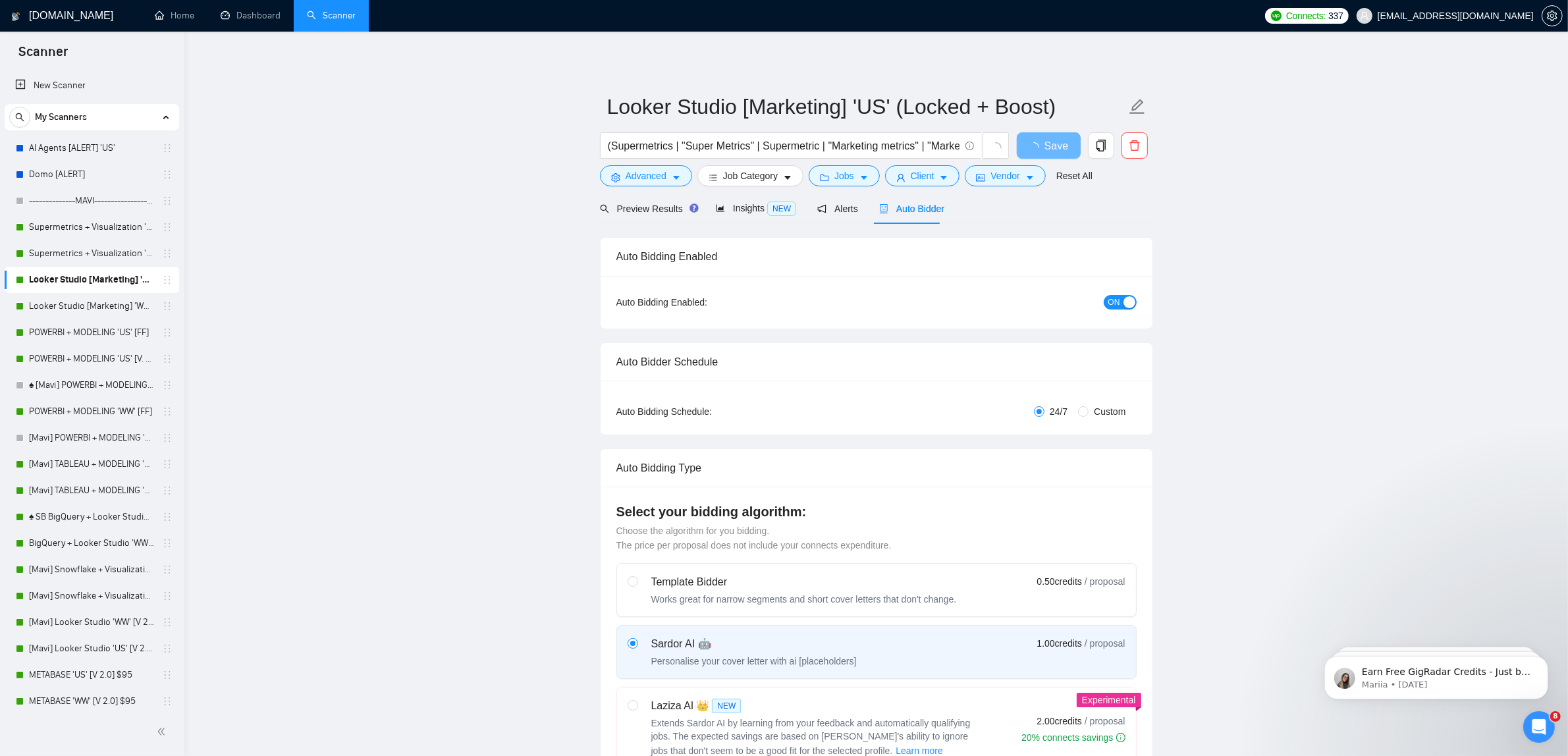
checkbox input "true"
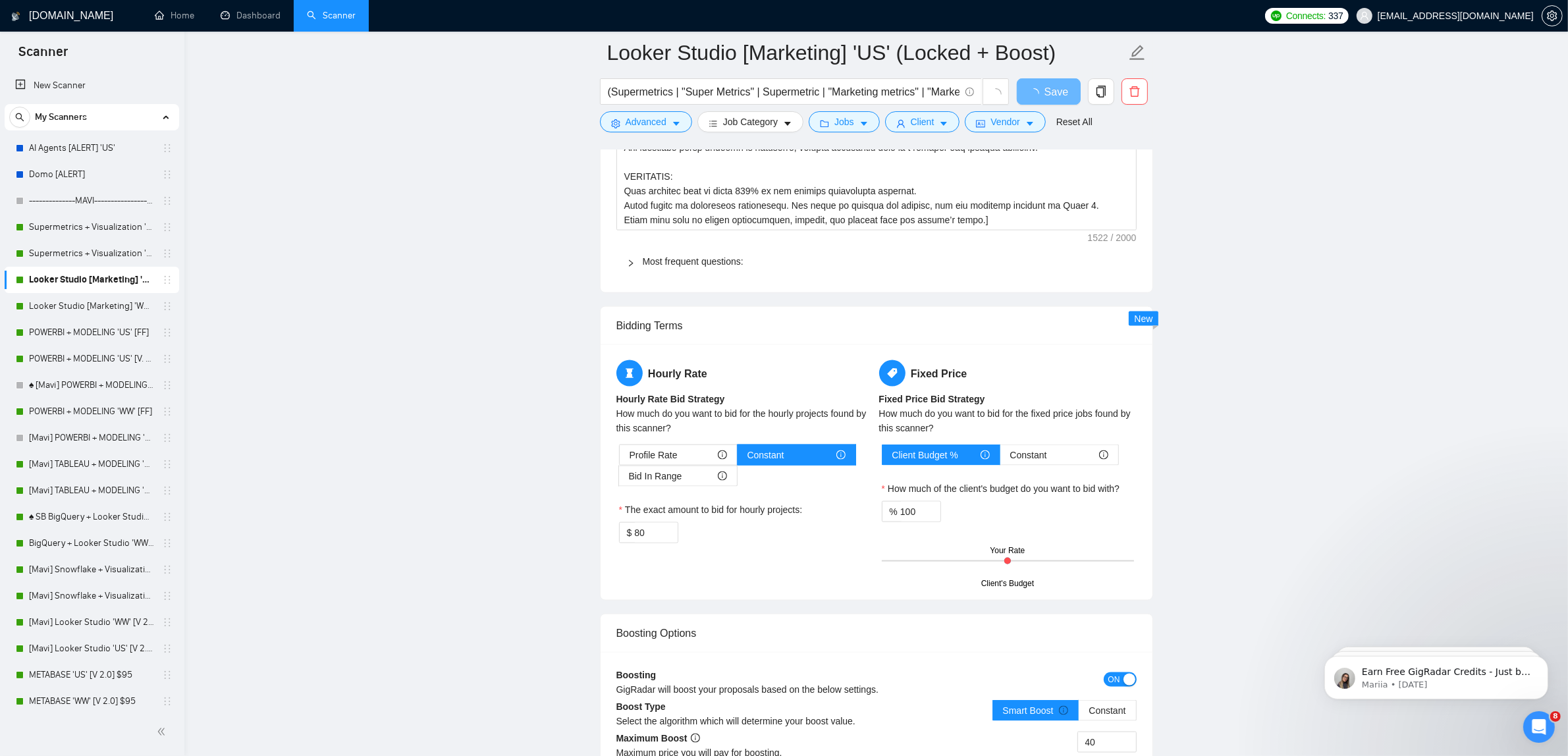
scroll to position [2388, 0]
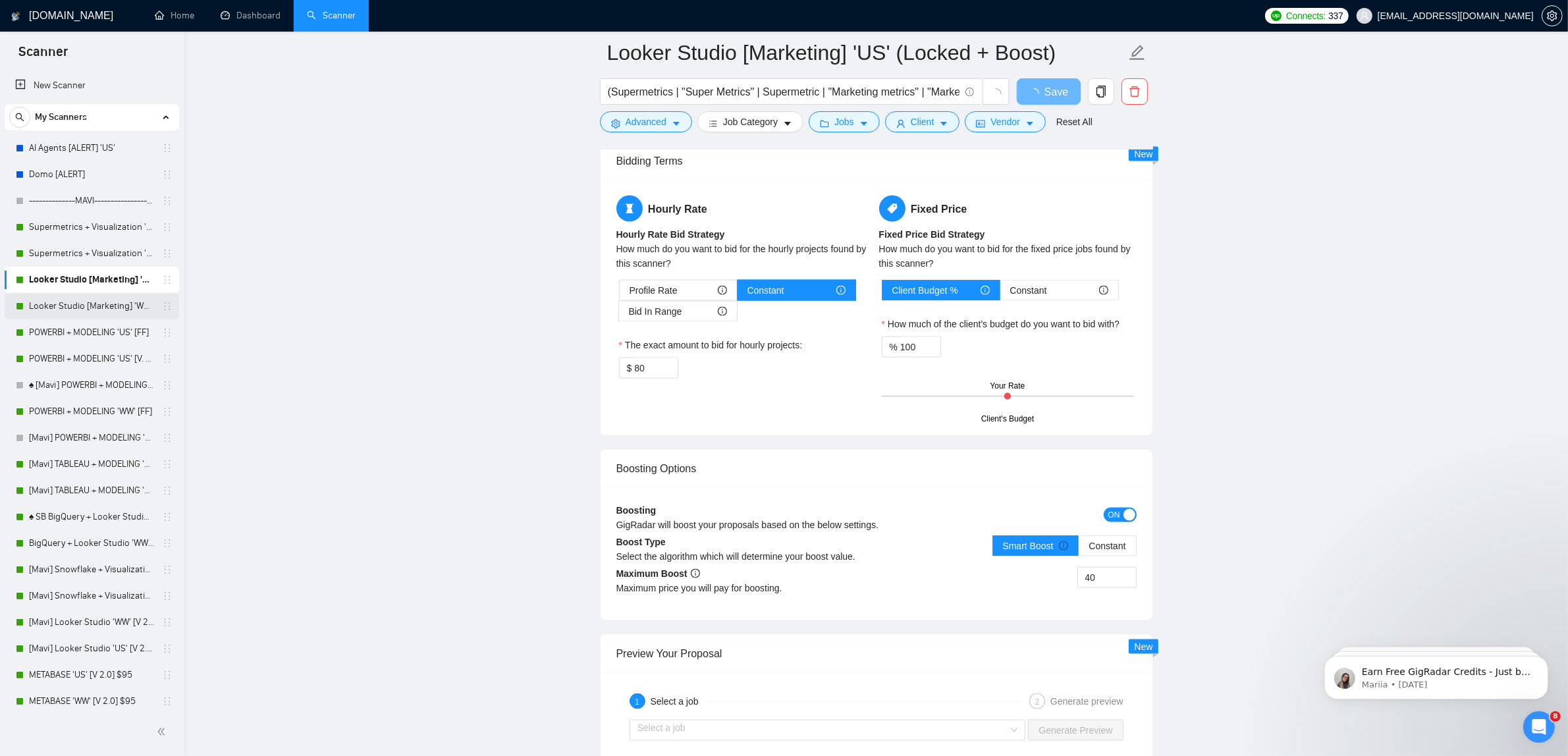
click at [103, 304] on link "Looker Studio [Marketing] 'WW' (Locked)" at bounding box center [91, 306] width 125 height 26
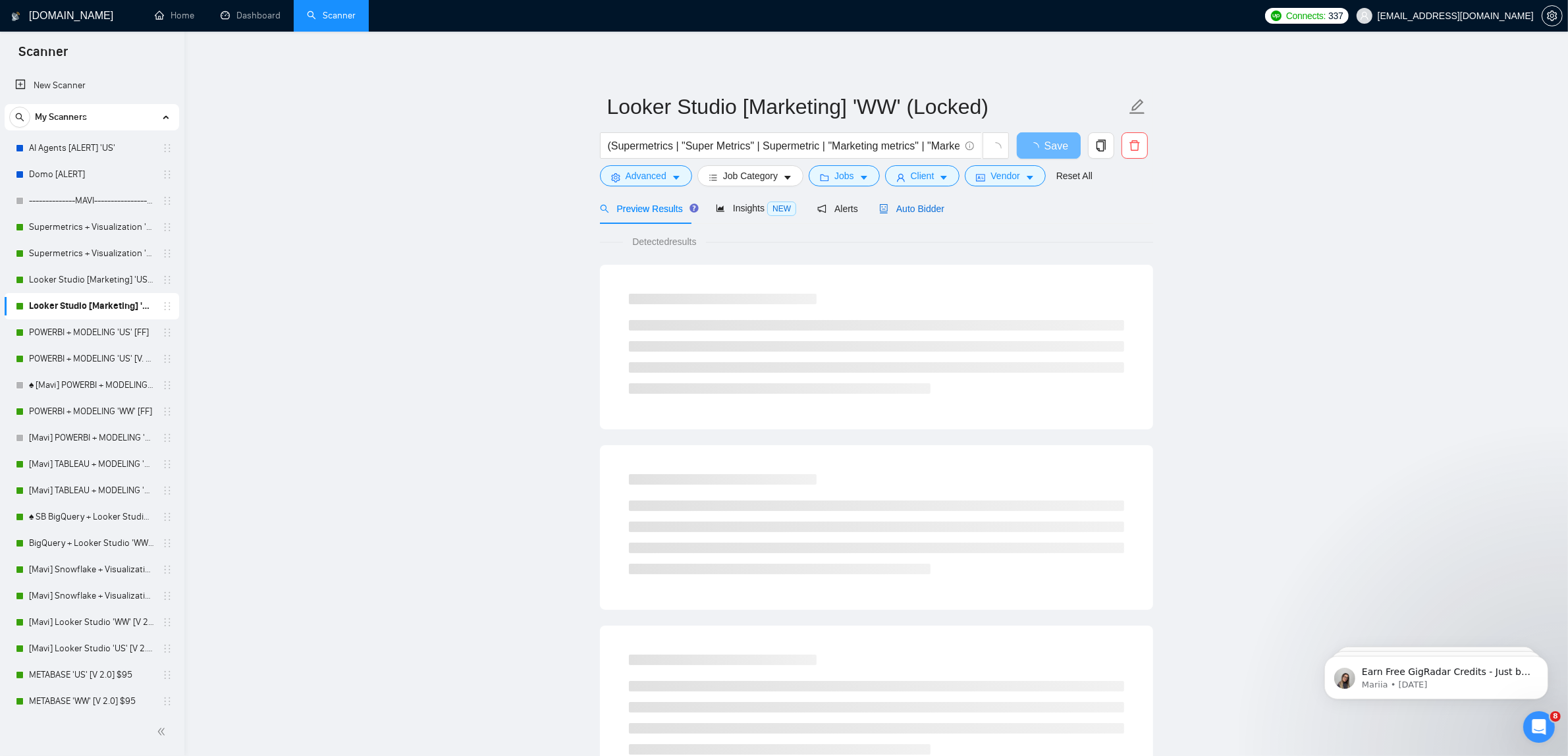
click at [917, 211] on span "Auto Bidder" at bounding box center [912, 209] width 65 height 11
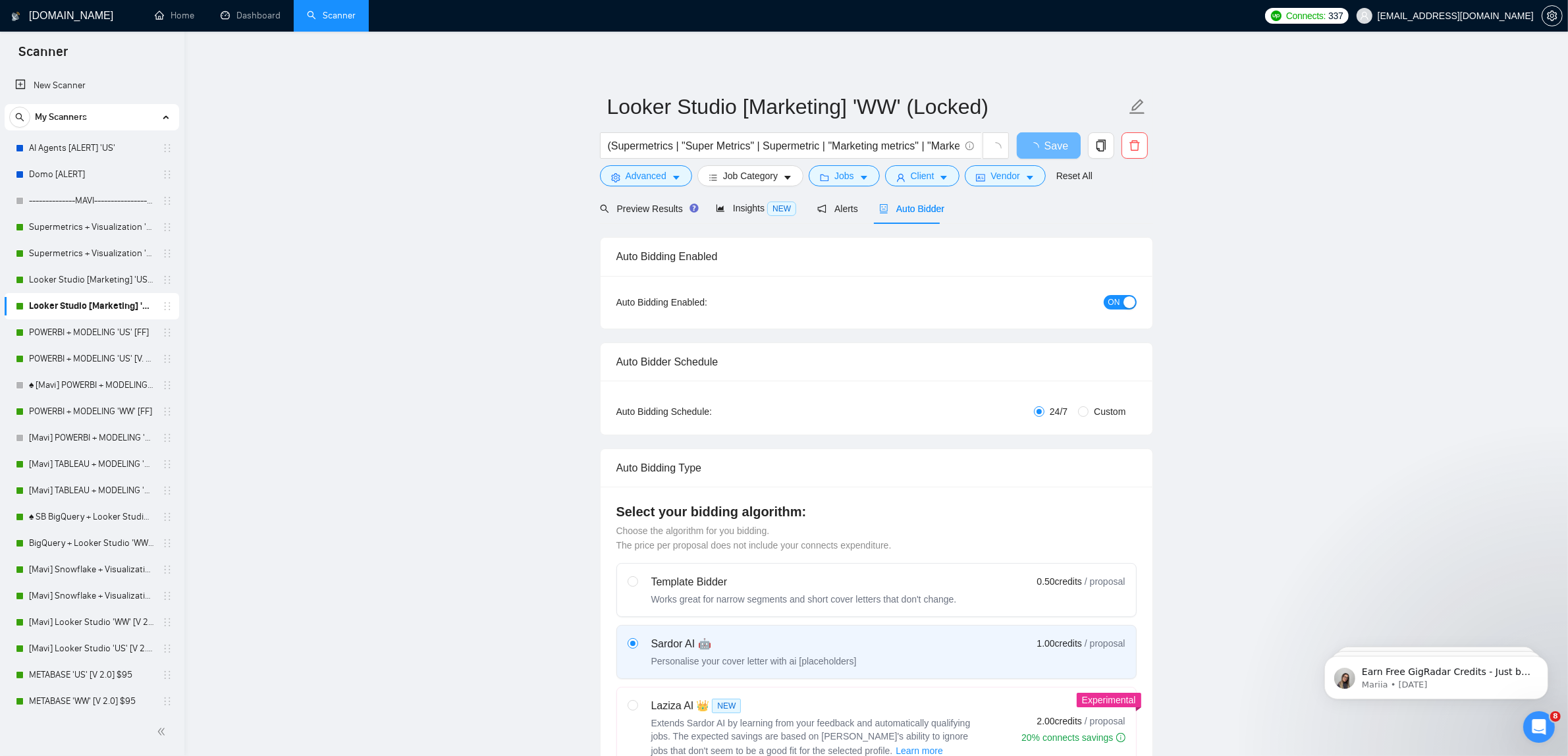
checkbox input "true"
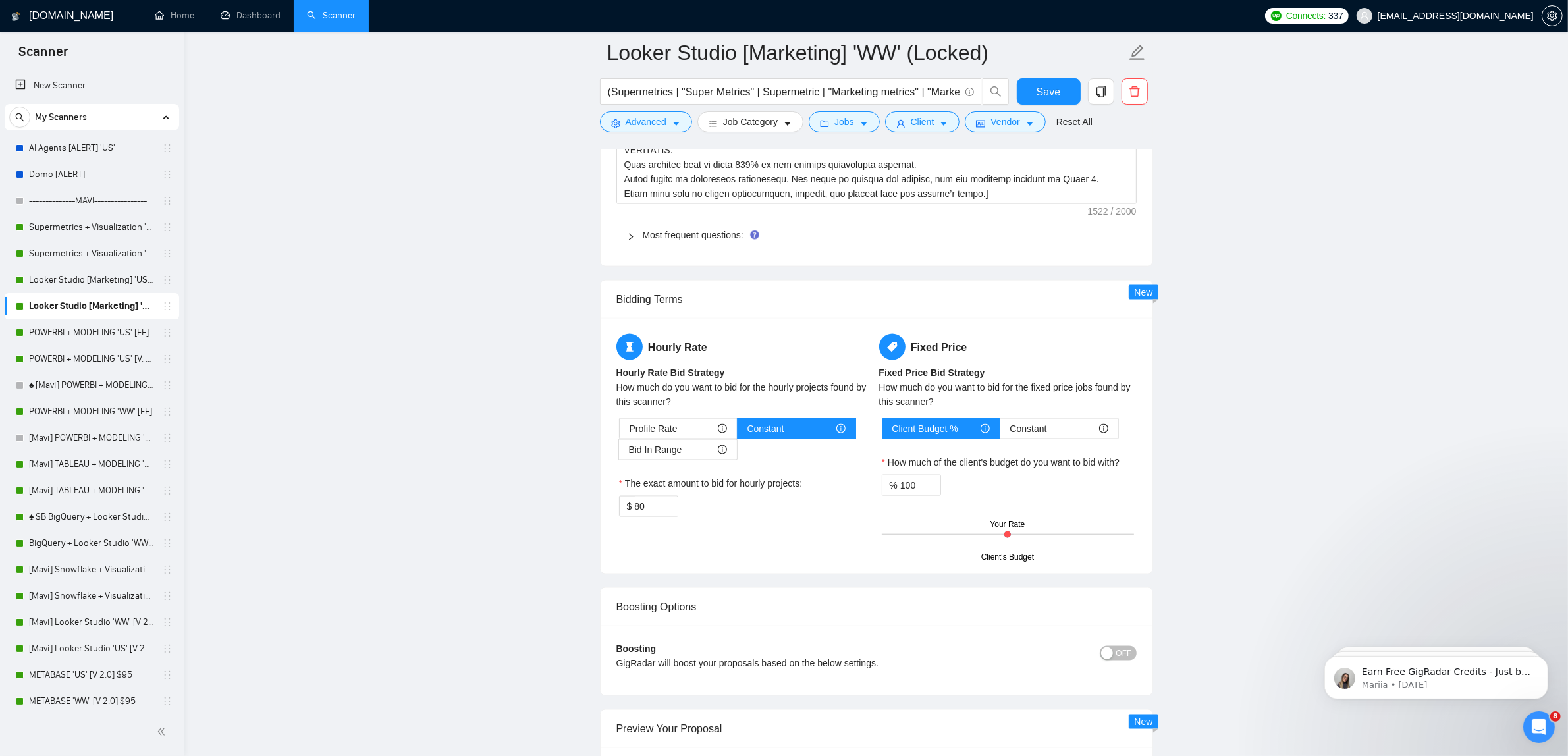
scroll to position [2306, 0]
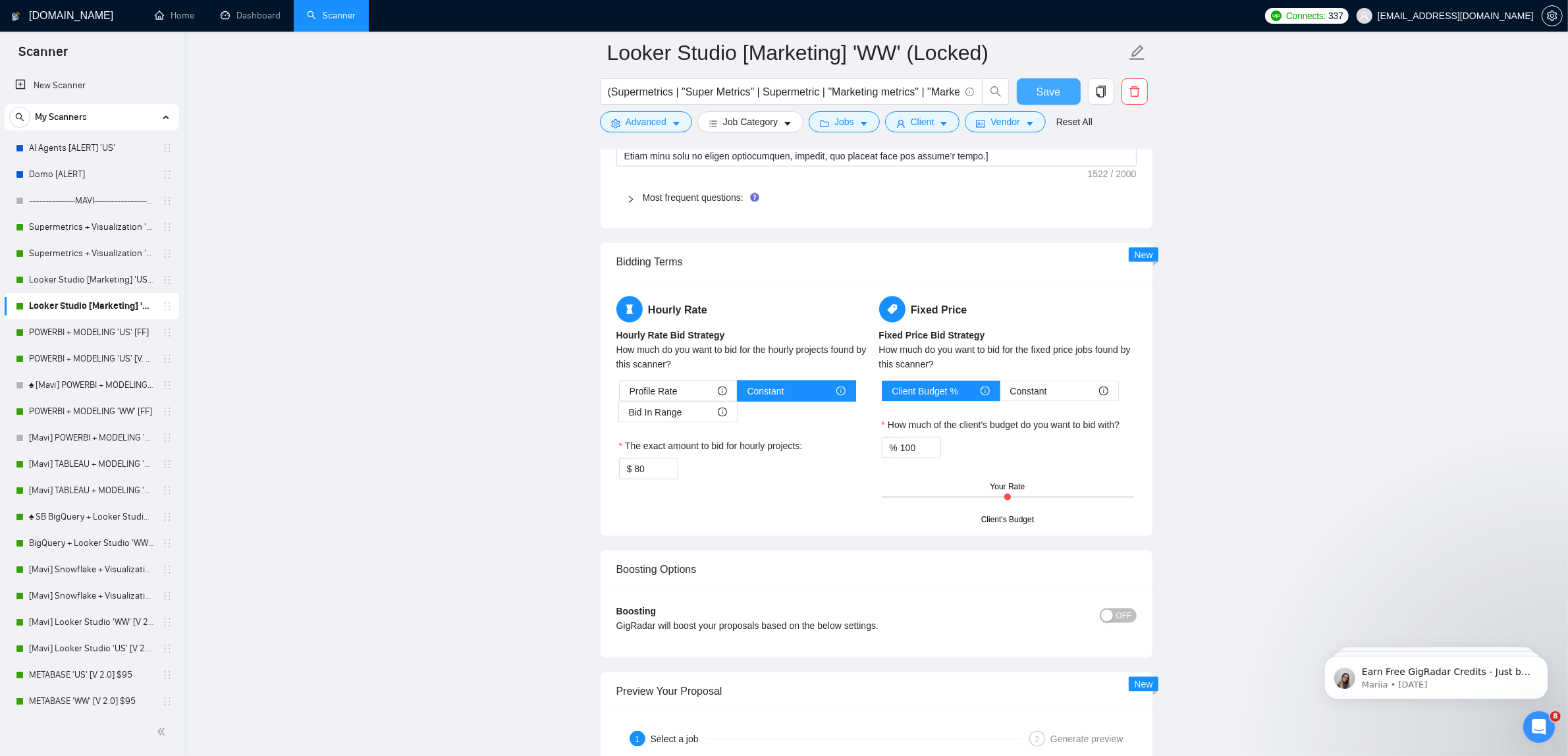
click at [1046, 96] on span "Save" at bounding box center [1048, 91] width 23 height 16
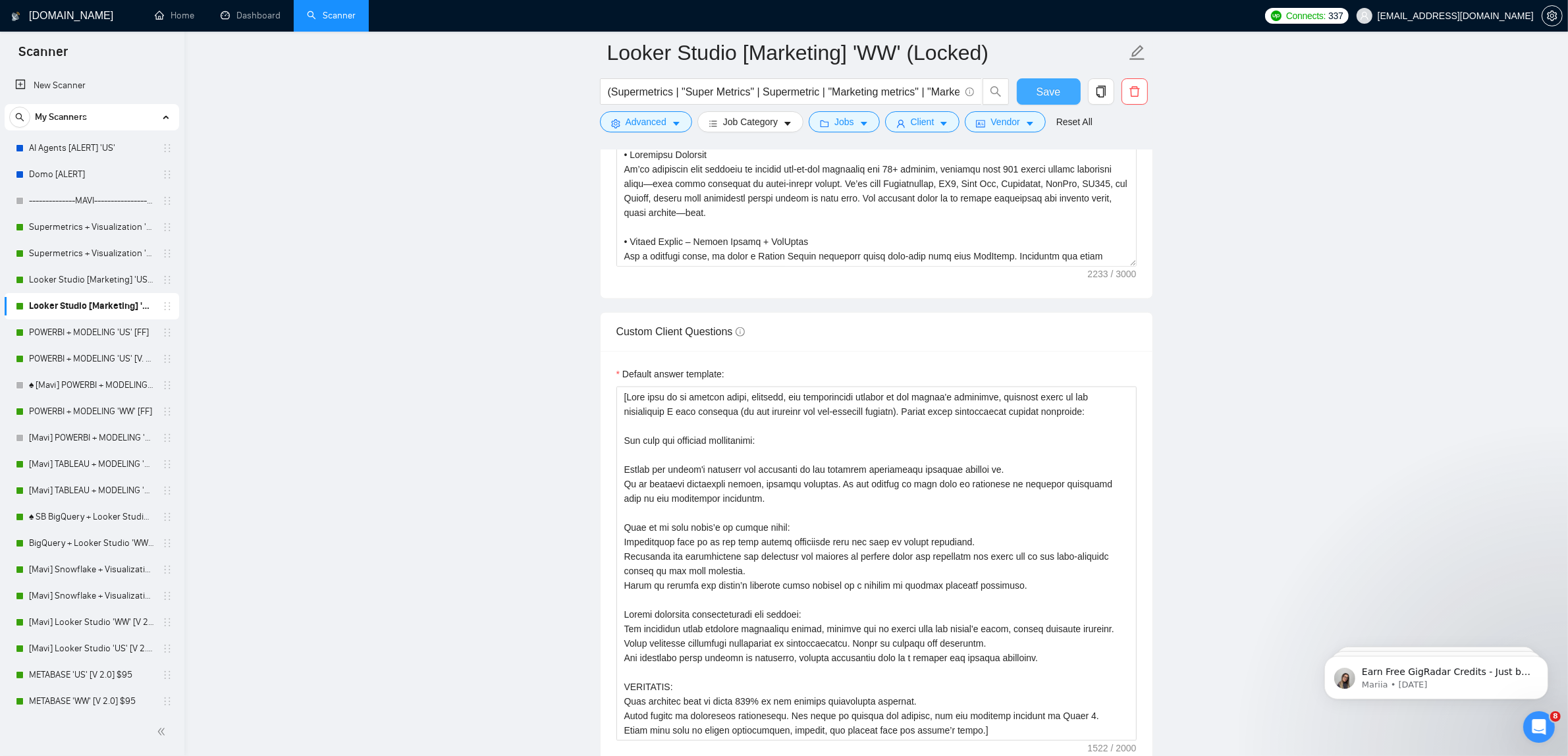
scroll to position [1729, 0]
click at [1061, 99] on button "Save" at bounding box center [1048, 91] width 64 height 26
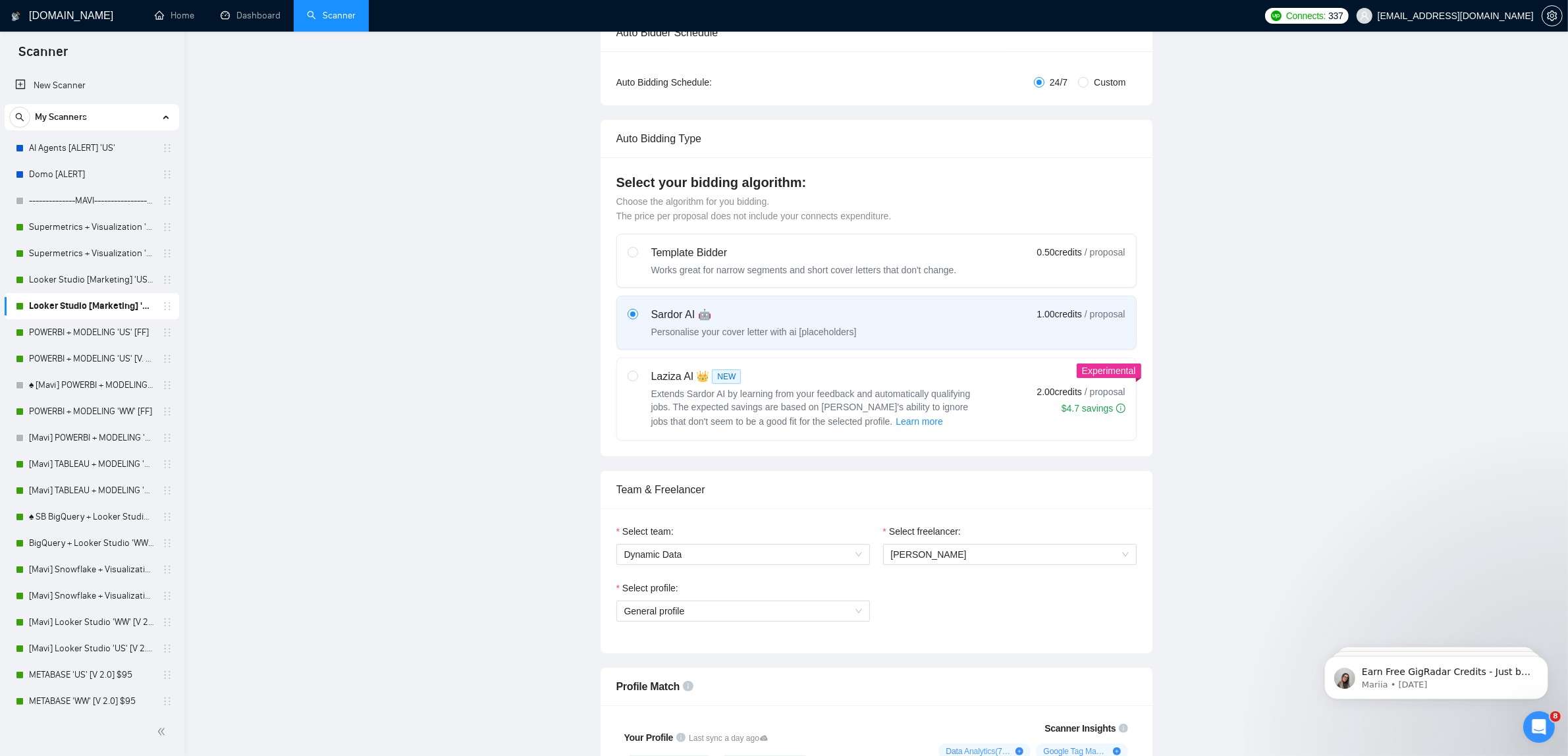
scroll to position [0, 0]
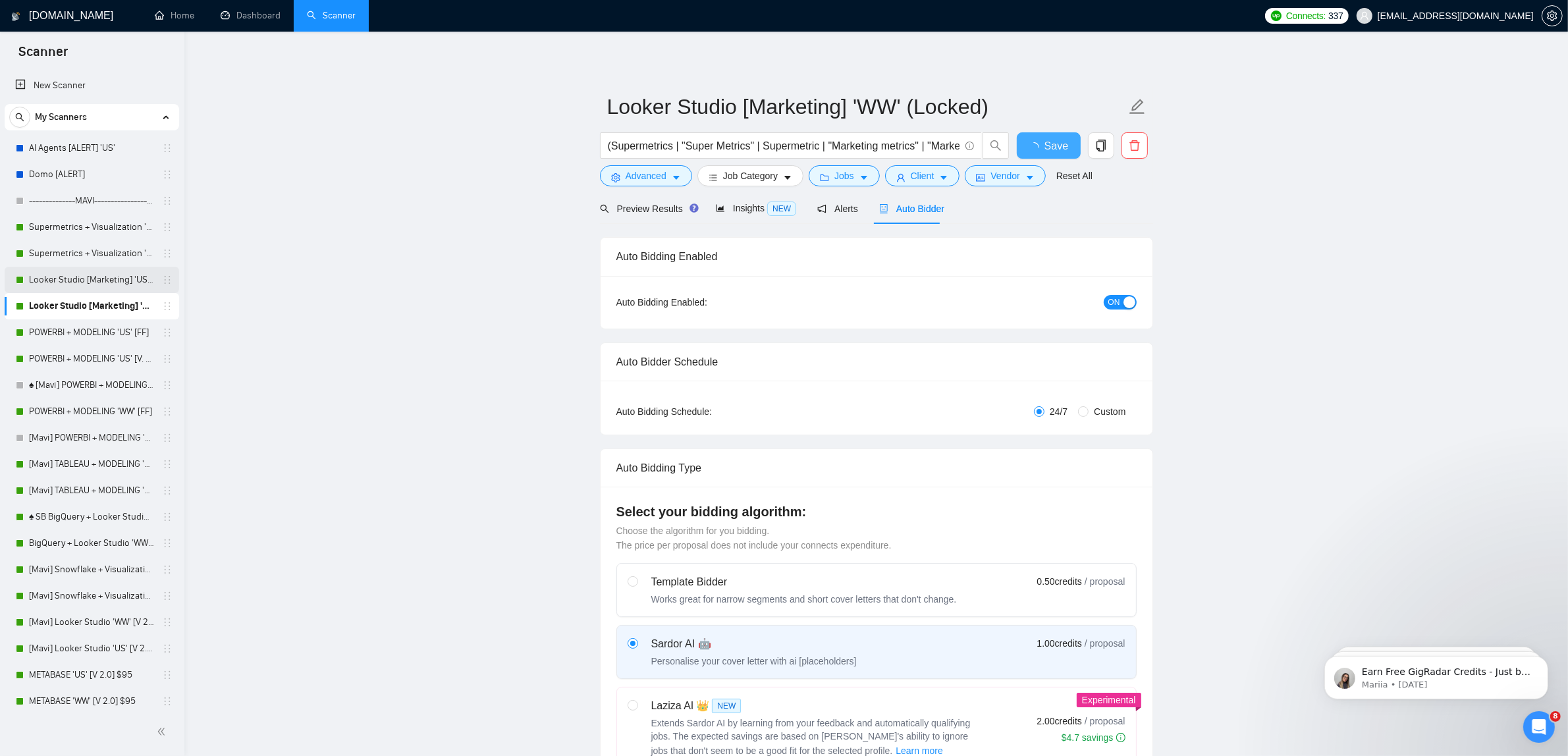
checkbox input "true"
click at [91, 281] on link "Looker Studio [Marketing] 'US' (Locked + Boost)" at bounding box center [91, 279] width 125 height 26
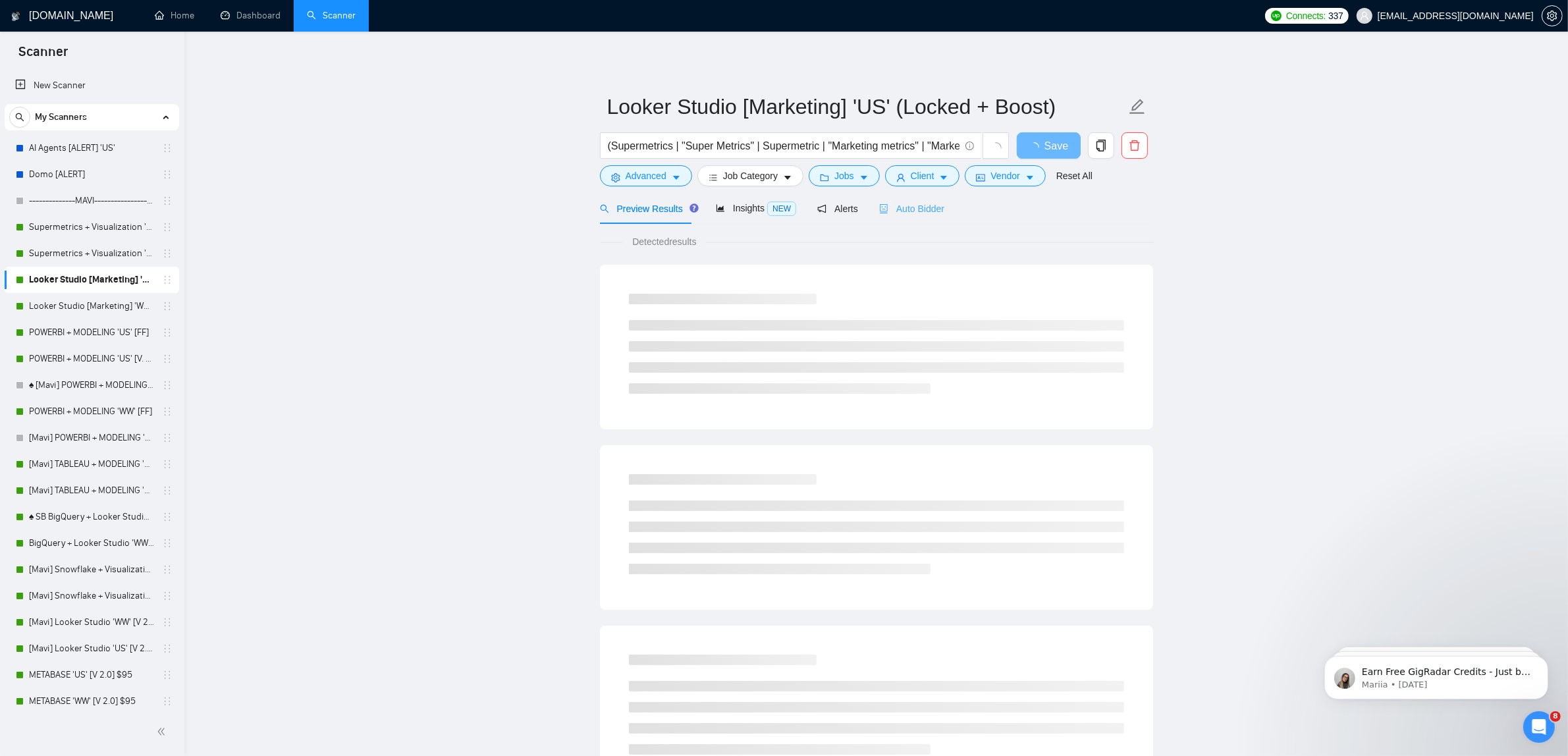
click at [936, 218] on div "Auto Bidder" at bounding box center [912, 209] width 65 height 31
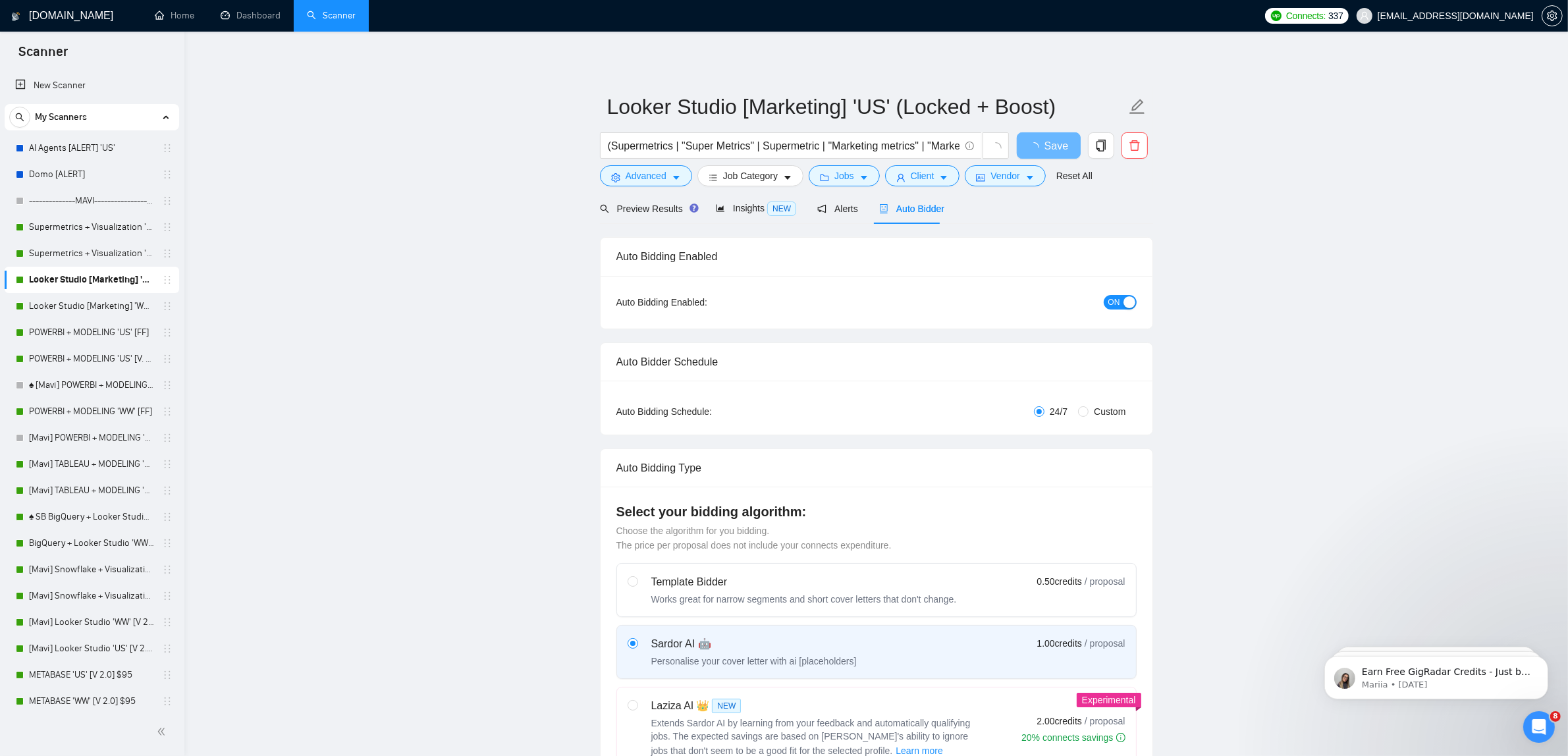
checkbox input "true"
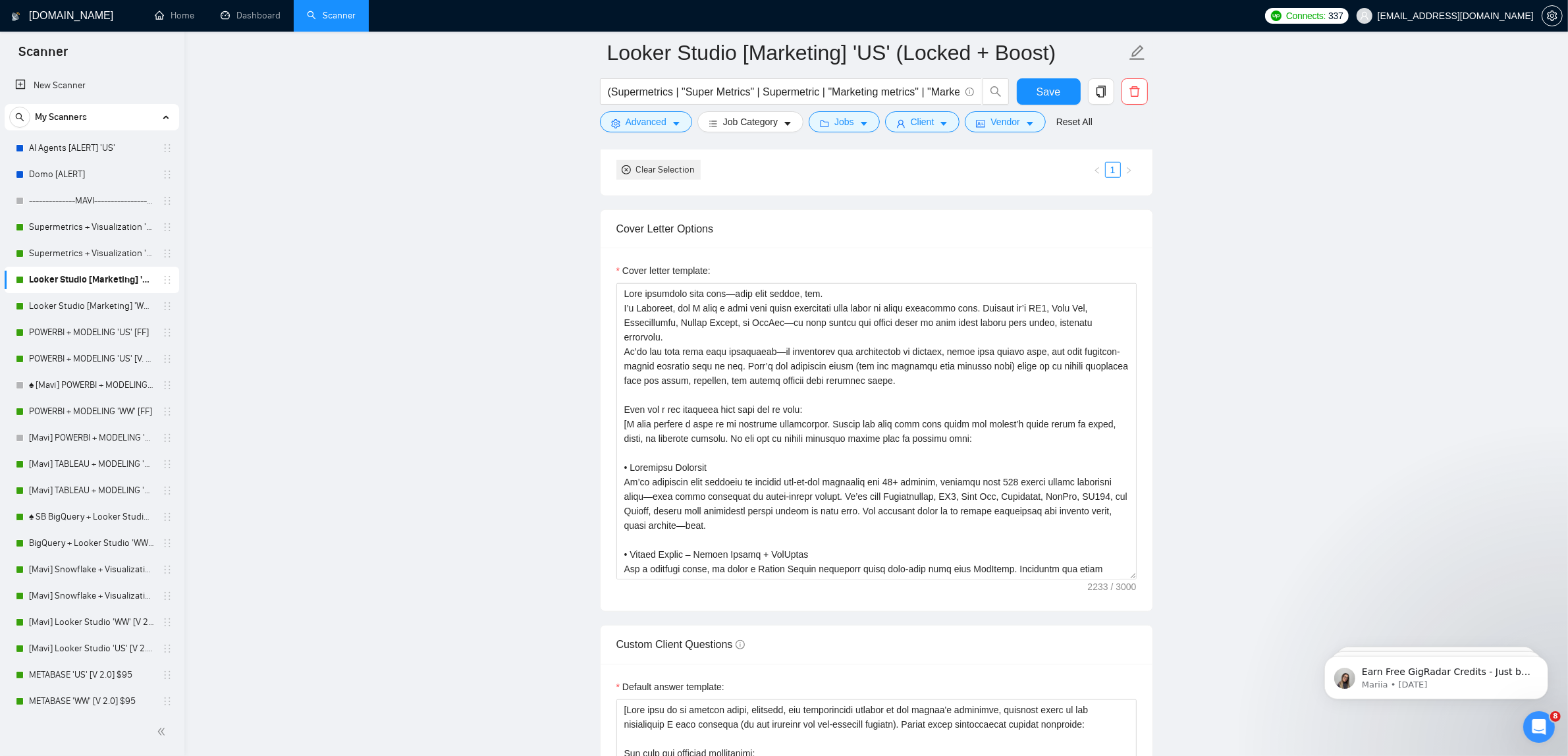
scroll to position [988, 0]
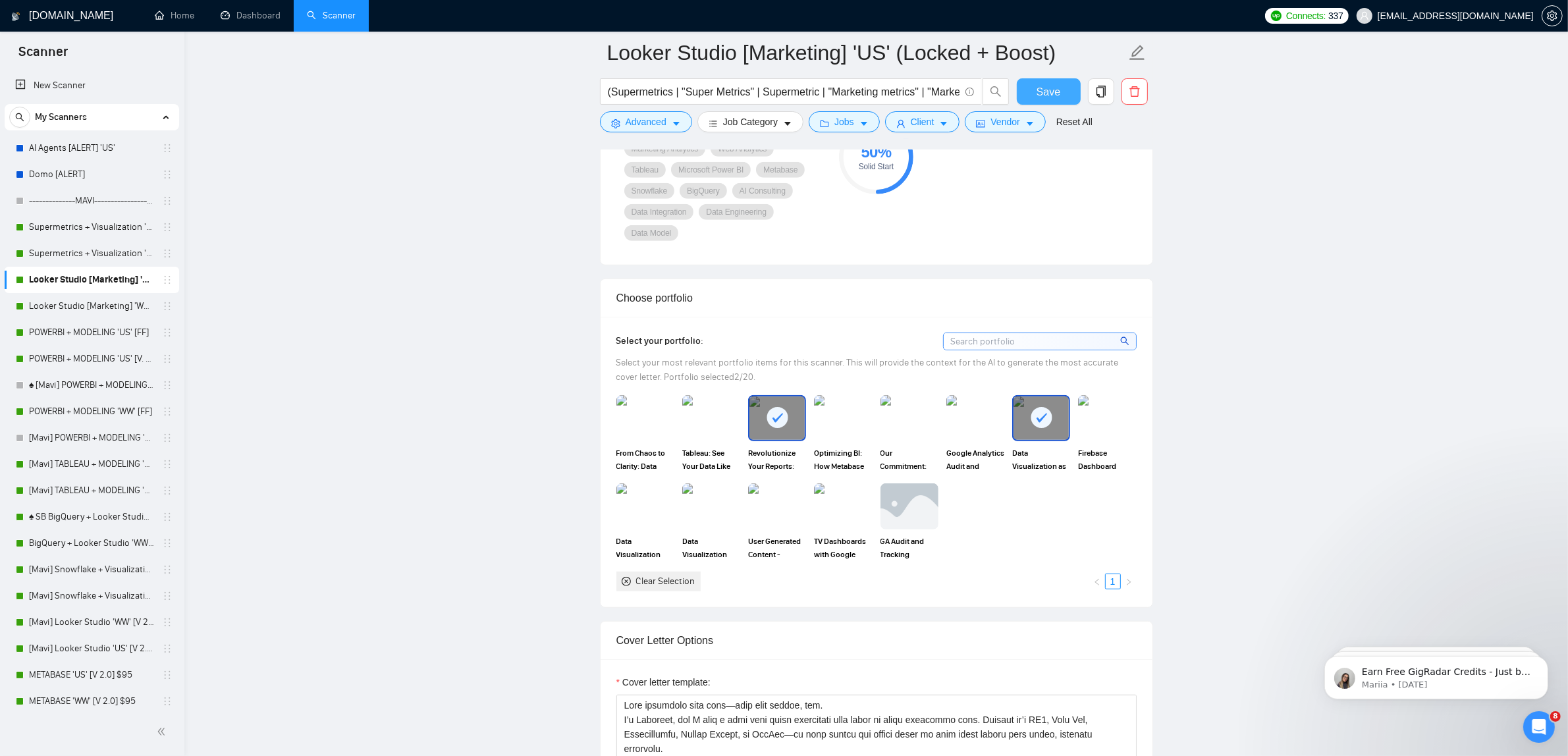
click at [1032, 89] on button "Save" at bounding box center [1048, 91] width 64 height 26
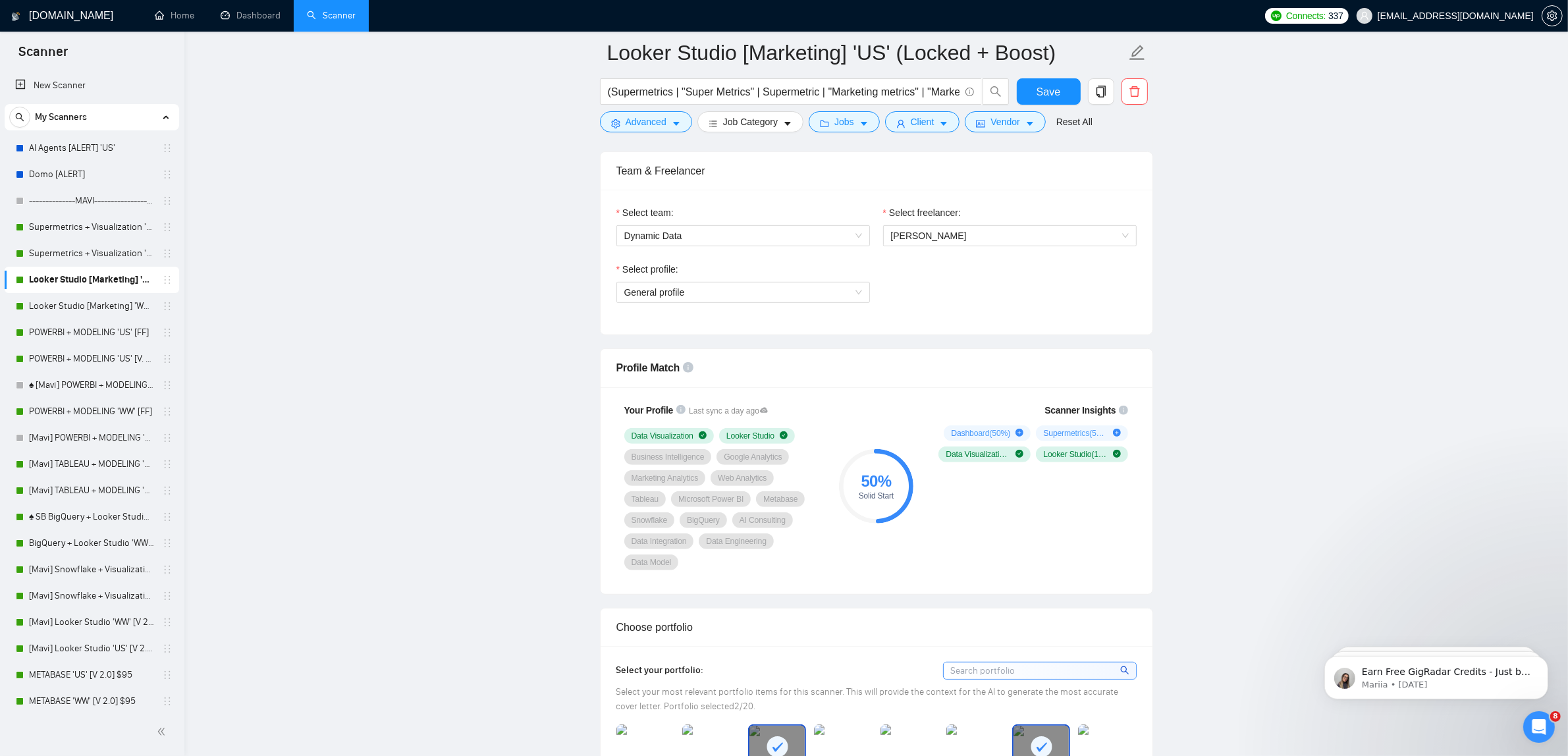
scroll to position [0, 0]
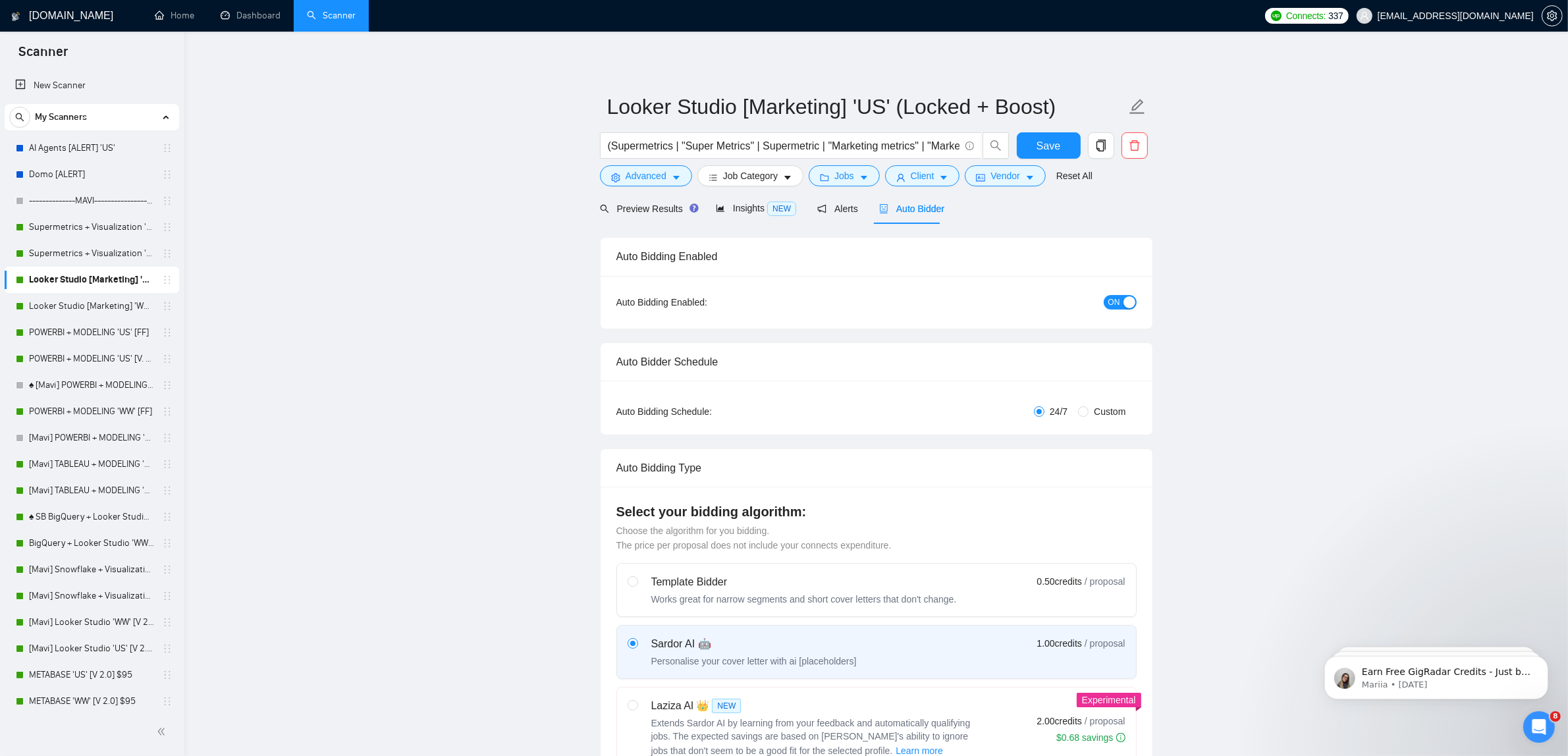
drag, startPoint x: 1322, startPoint y: 487, endPoint x: 1179, endPoint y: 67, distance: 443.7
click at [113, 466] on link "[Mavi] TABLEAU + MODELING 'US' $95" at bounding box center [91, 464] width 125 height 26
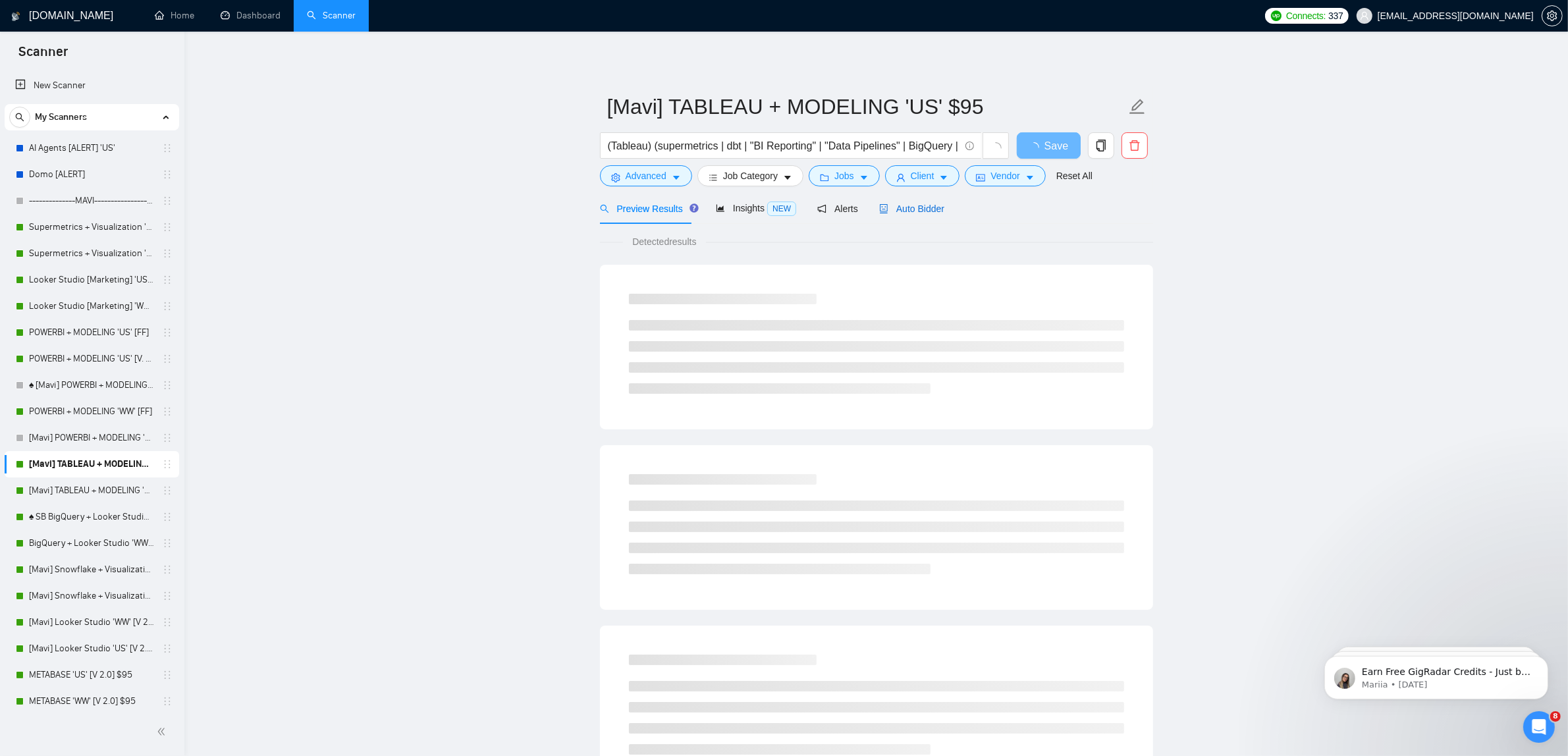
click at [919, 204] on span "Auto Bidder" at bounding box center [912, 209] width 65 height 11
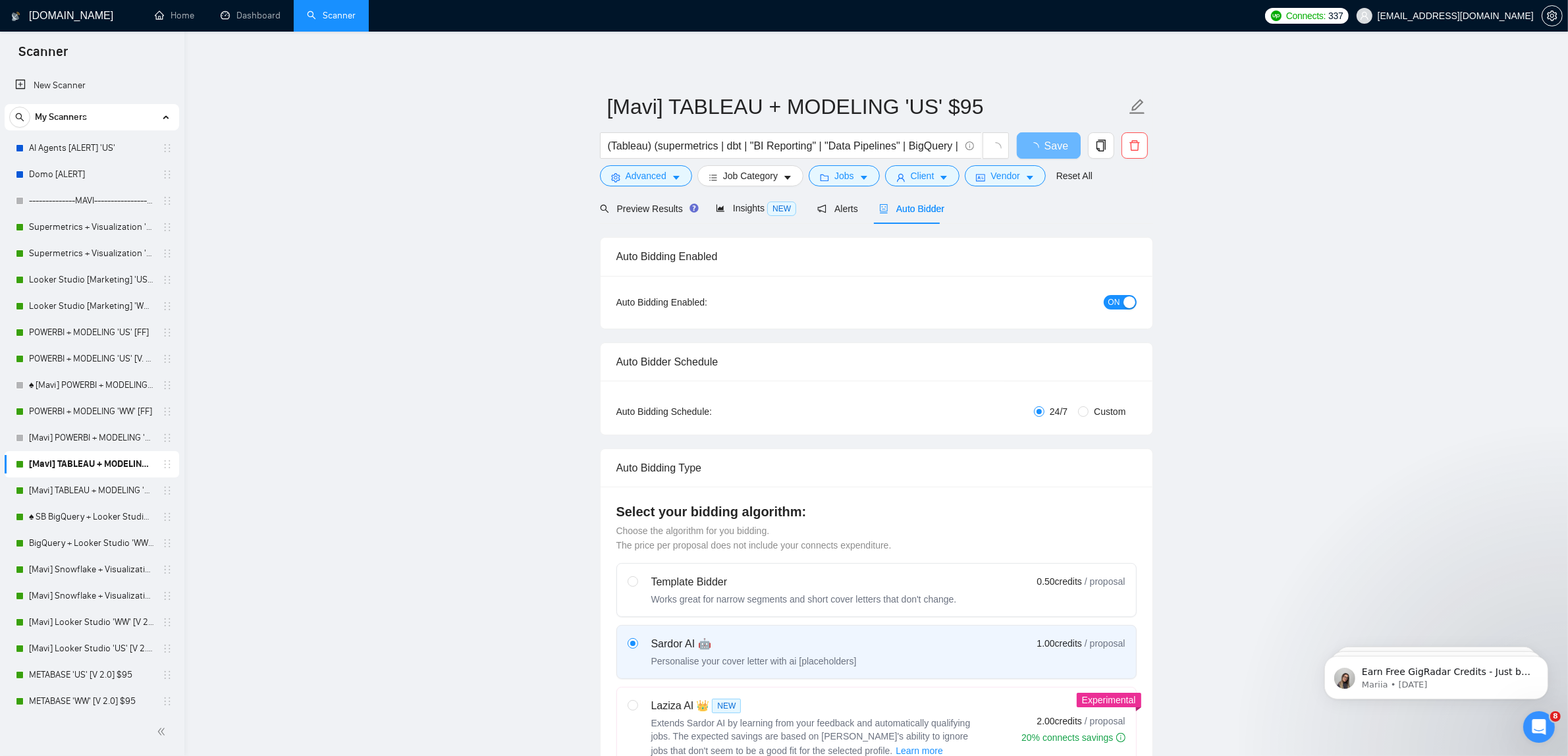
checkbox input "true"
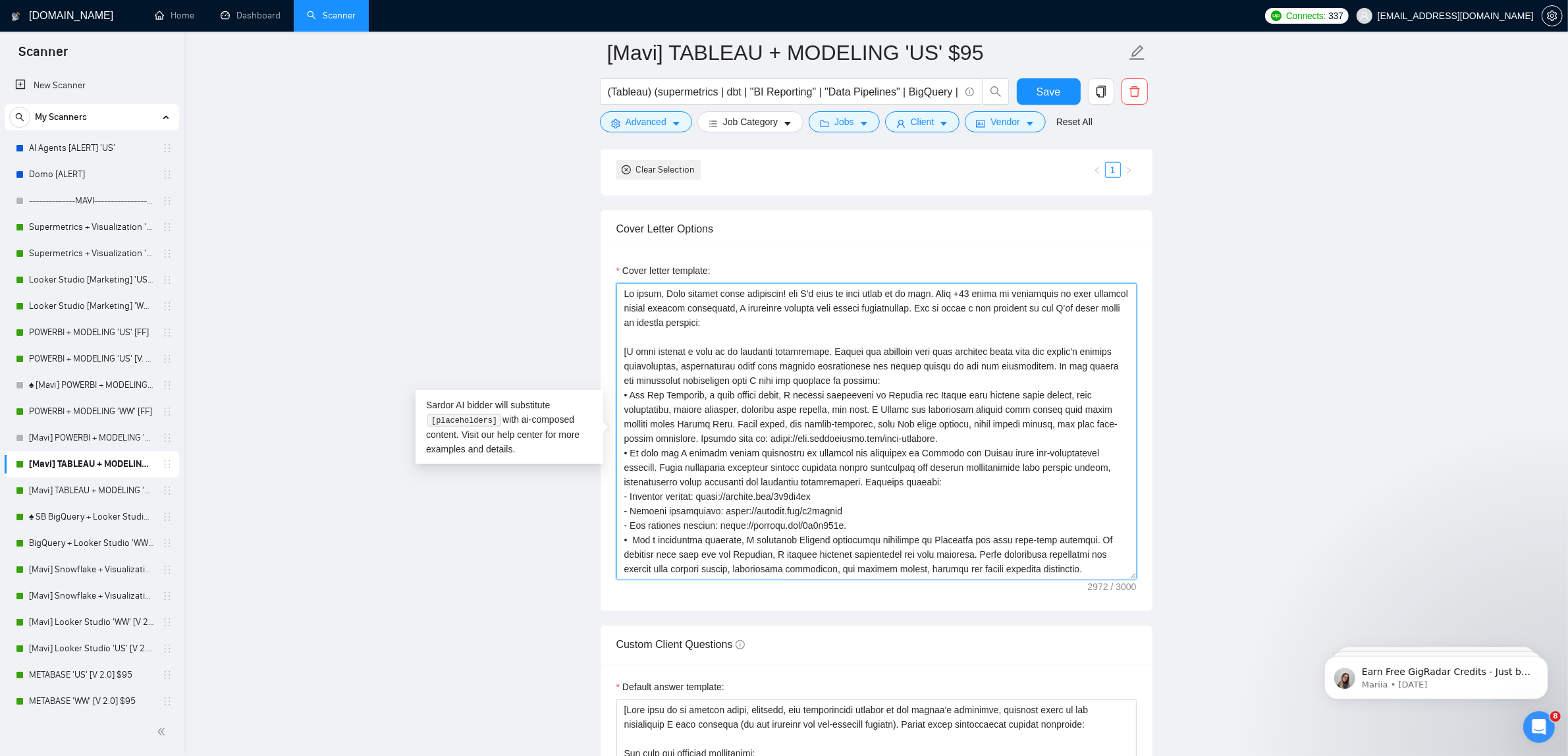
scroll to position [232, 0]
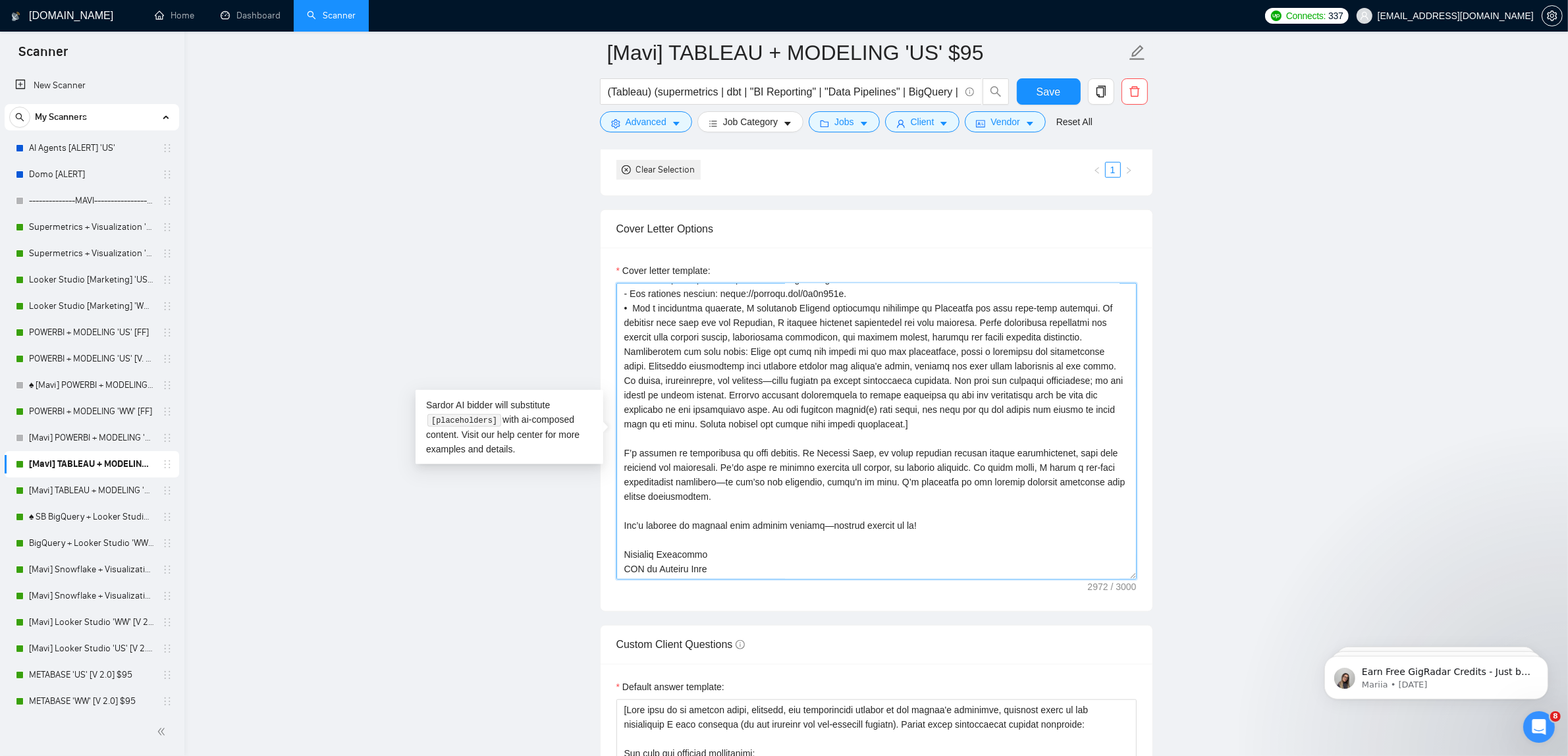
drag, startPoint x: 623, startPoint y: 291, endPoint x: 1055, endPoint y: 633, distance: 551.0
click at [1055, 633] on form "Auto Bidding Enabled Auto Bidding Enabled: ON Auto Bidder Schedule Auto Bidding…" at bounding box center [876, 663] width 553 height 3630
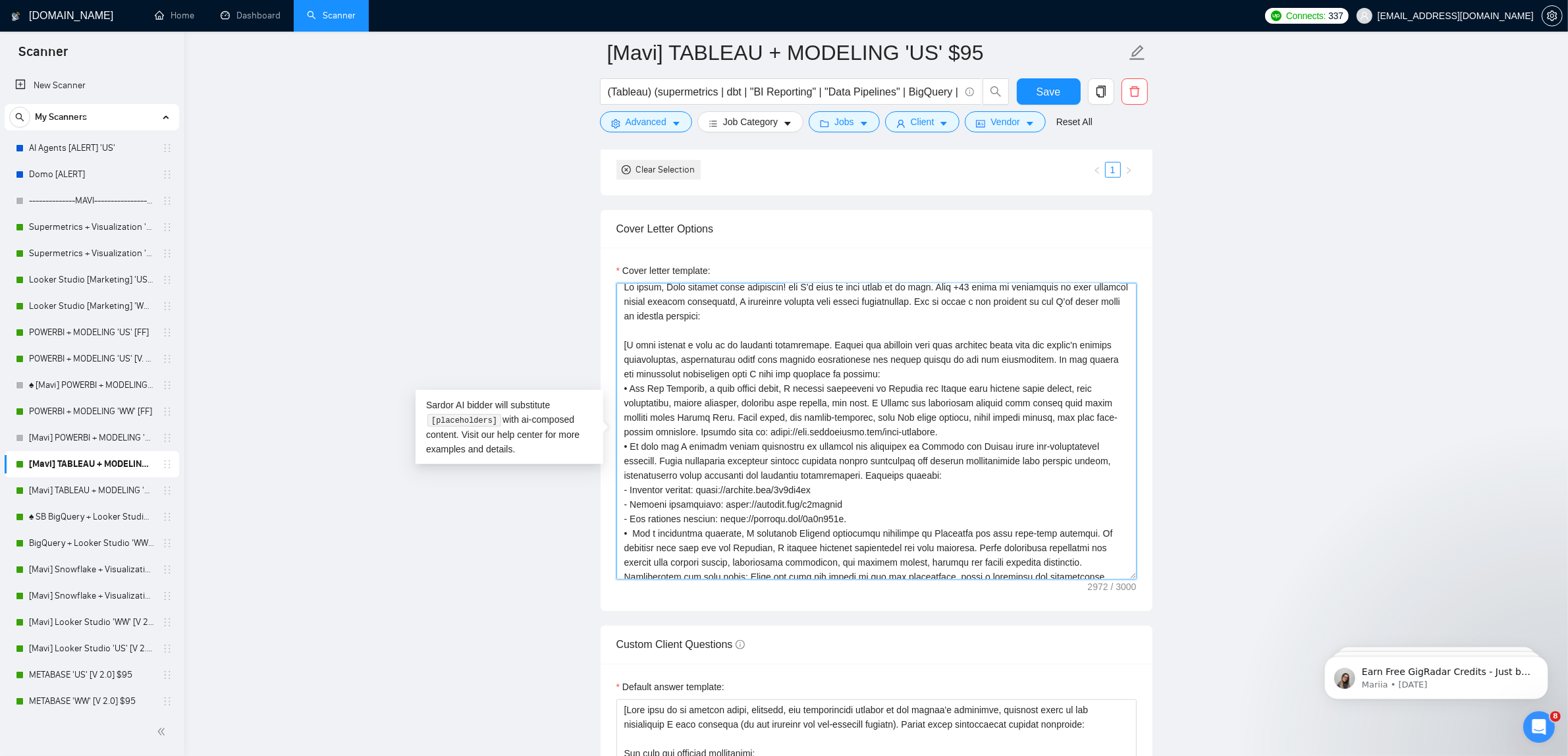
scroll to position [0, 0]
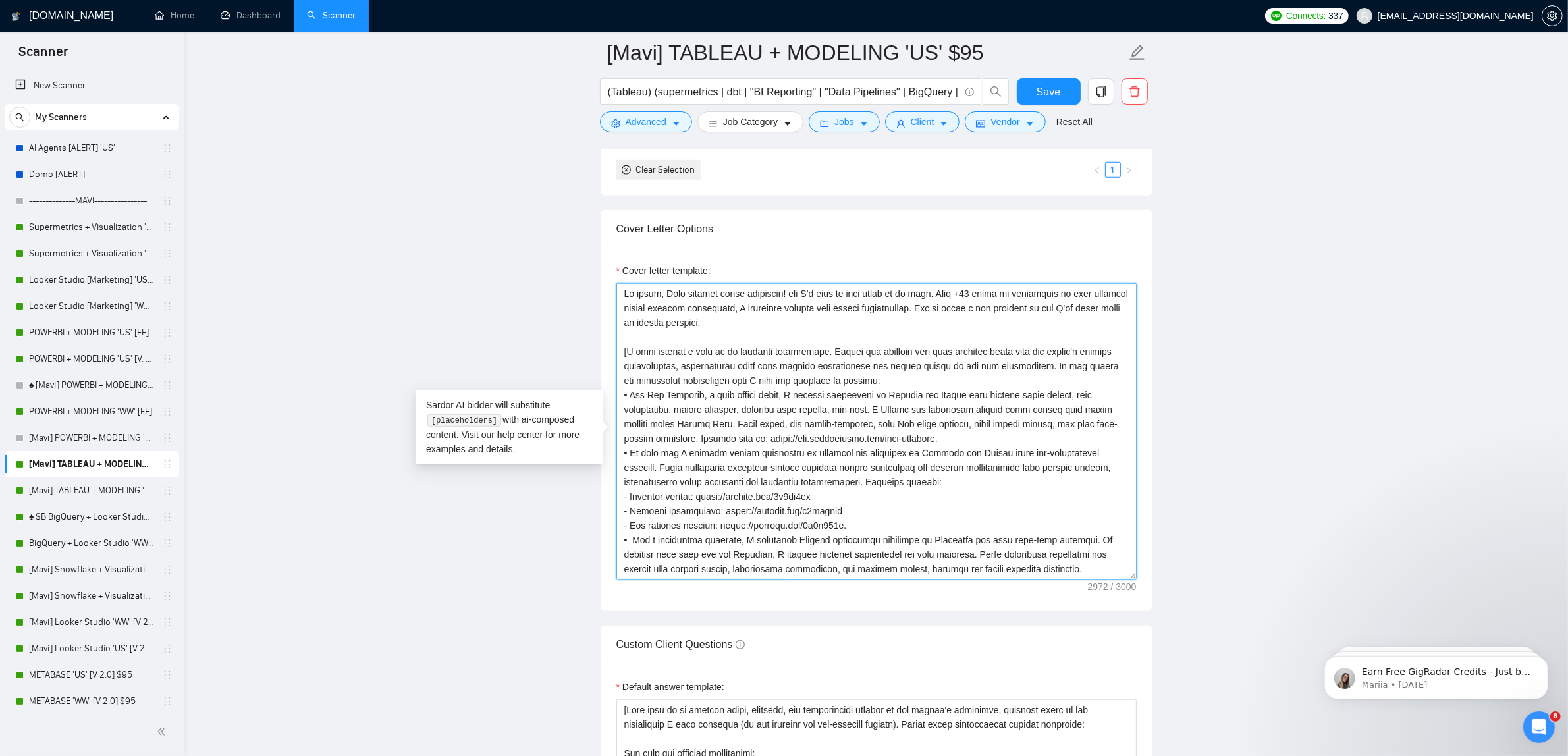
paste textarea "Lorem ipsumd. Sitametco adipisc elit. S doeiu temporinci utlab etdo magna ali e…"
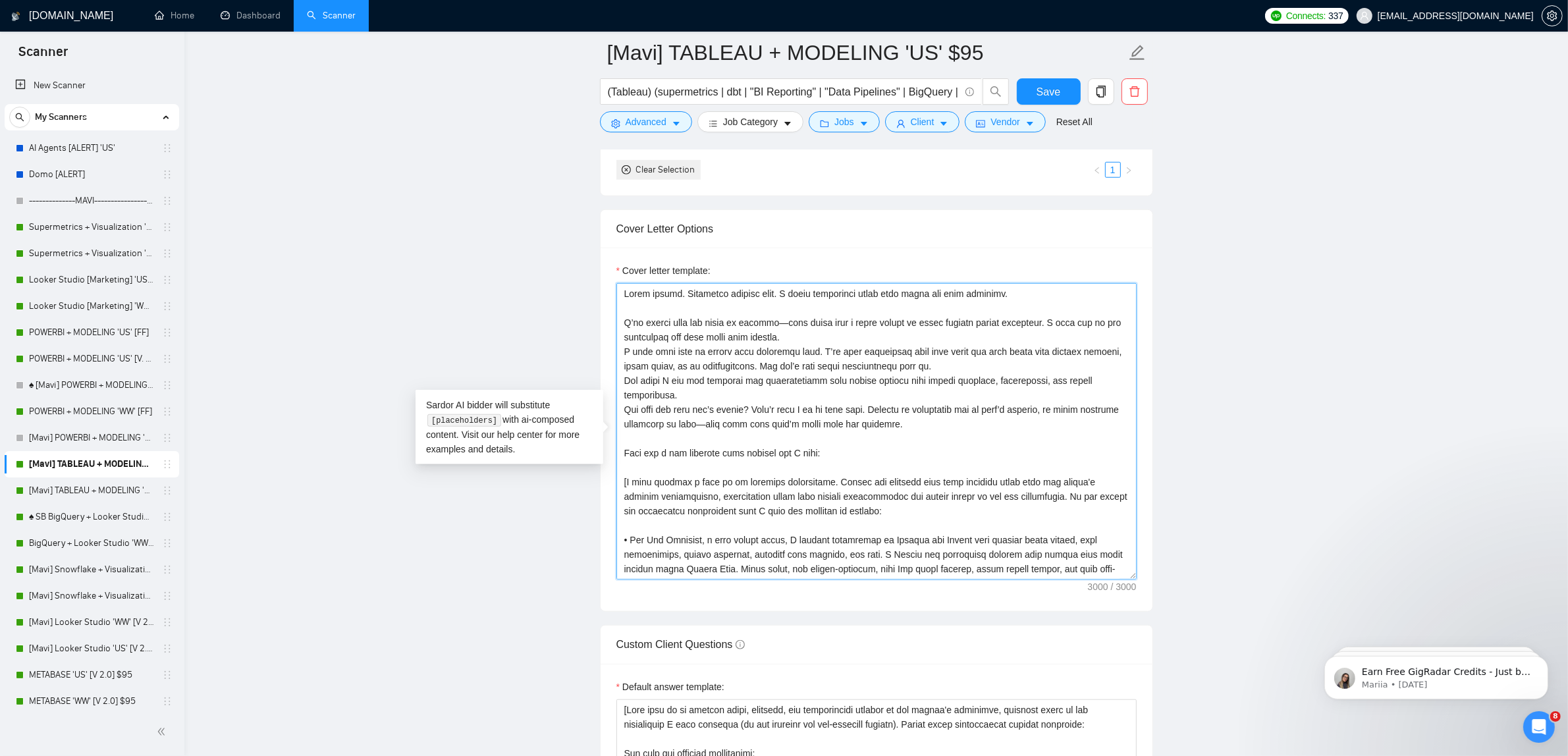
type textarea "Lorem ipsumd. Sitametco adipisc elit. S doeiu temporinci utlab etdo magna ali e…"
click at [1053, 221] on div "Cover Letter Options" at bounding box center [876, 228] width 520 height 38
click at [817, 394] on textarea "Cover letter template:" at bounding box center [876, 431] width 520 height 296
click at [78, 477] on link "[Mavi] TABLEAU + MODELING 'WW' $95" at bounding box center [91, 490] width 125 height 26
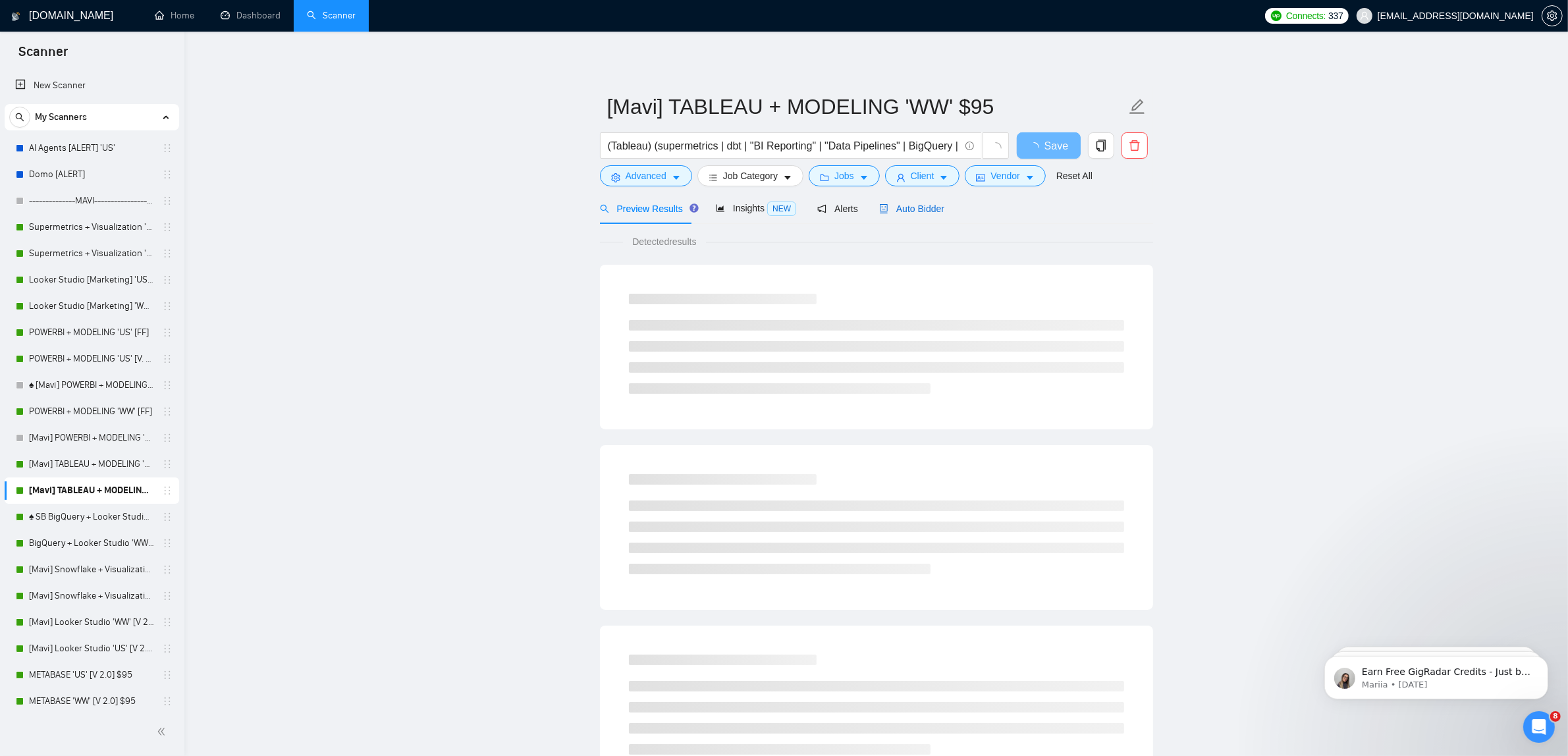
click at [929, 213] on span "Auto Bidder" at bounding box center [912, 209] width 65 height 11
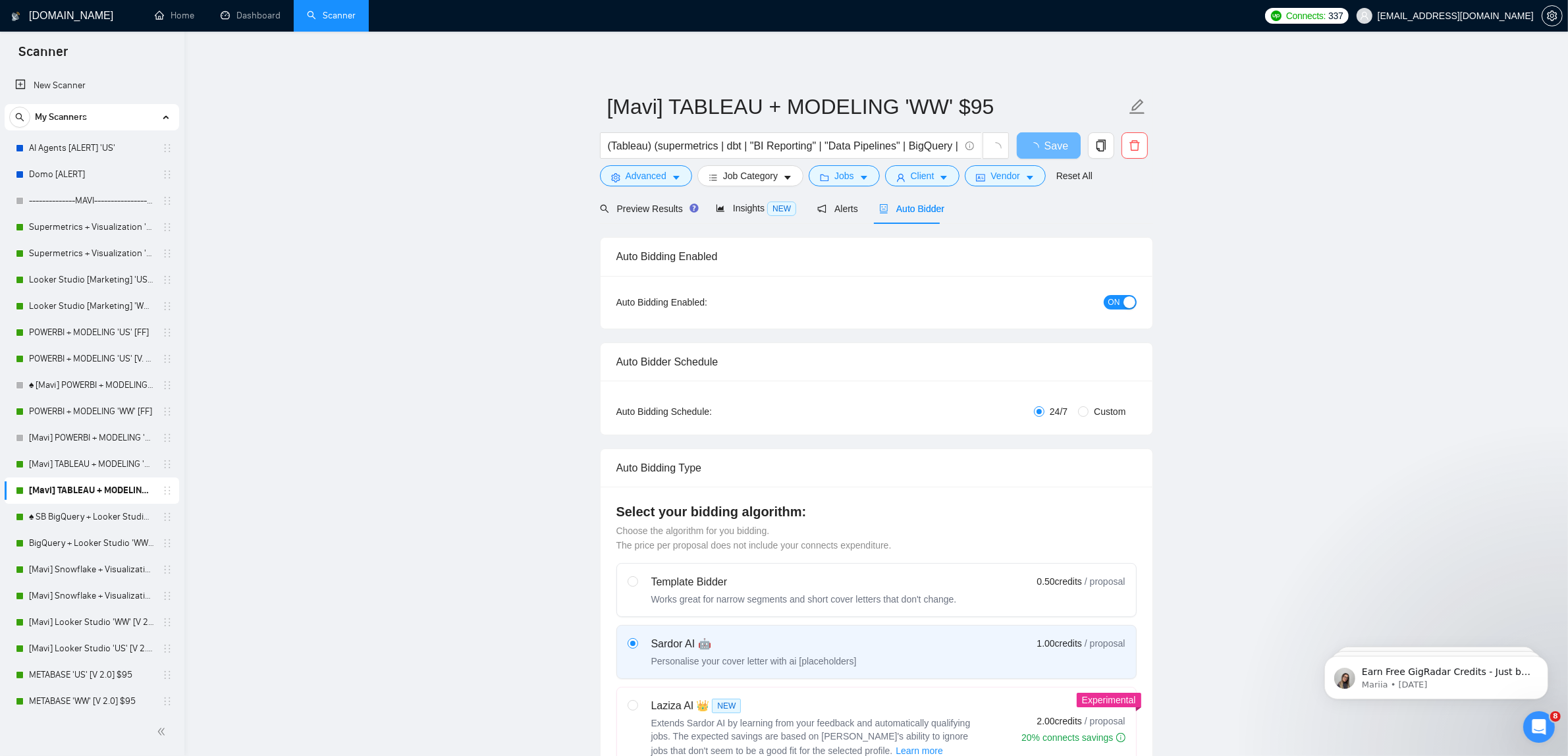
checkbox input "true"
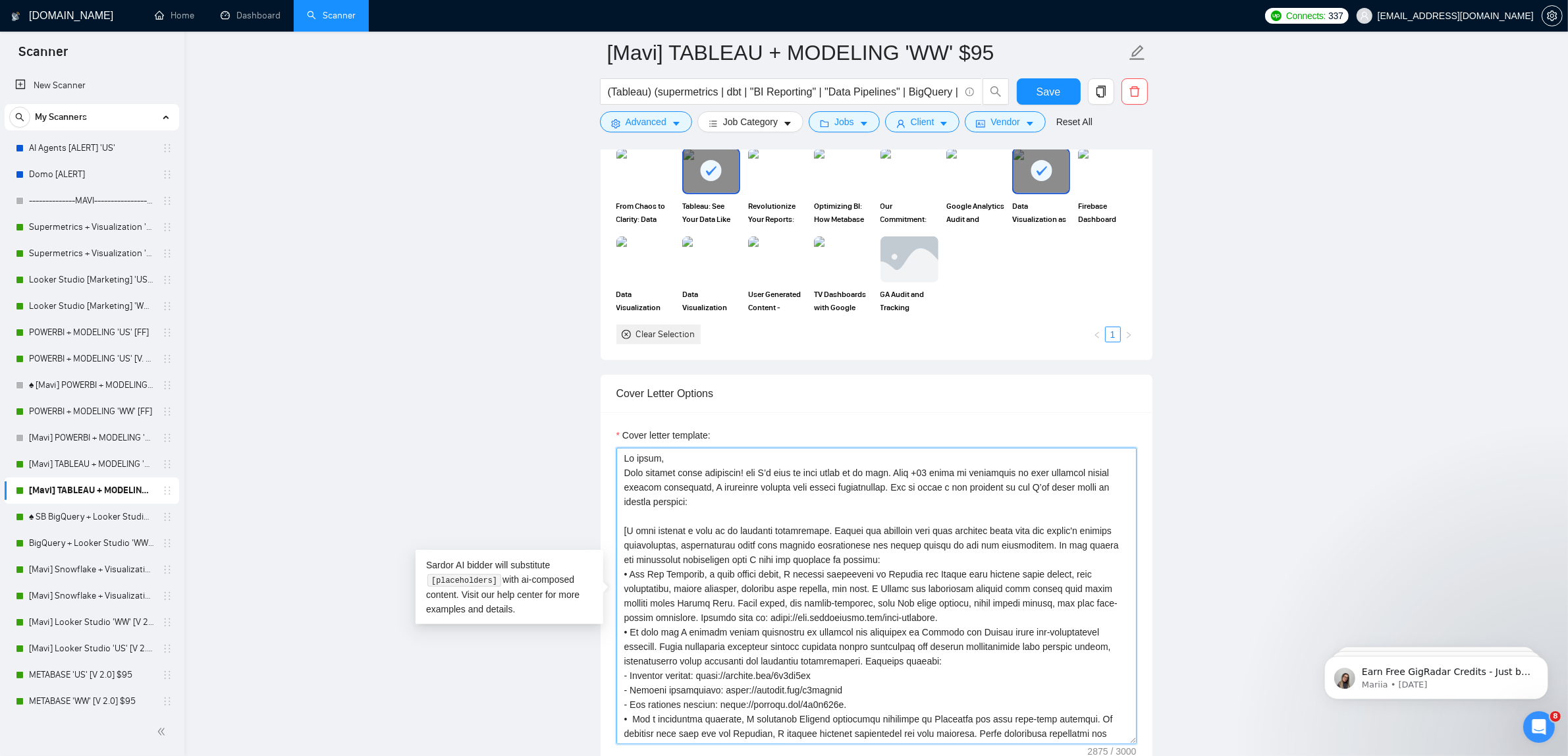
drag, startPoint x: 702, startPoint y: 512, endPoint x: 542, endPoint y: 426, distance: 181.6
paste textarea
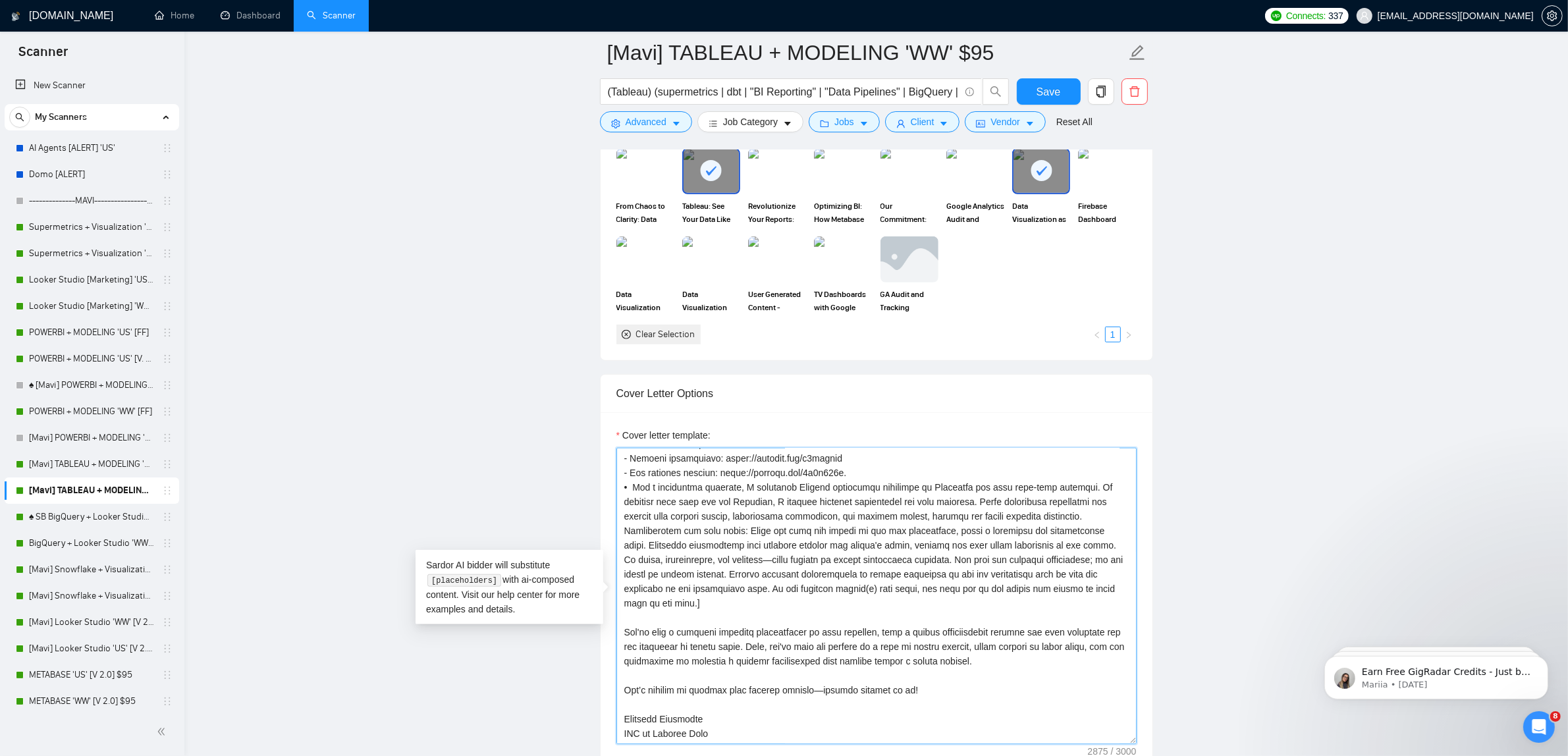
drag, startPoint x: 726, startPoint y: 733, endPoint x: 533, endPoint y: 619, distance: 224.2
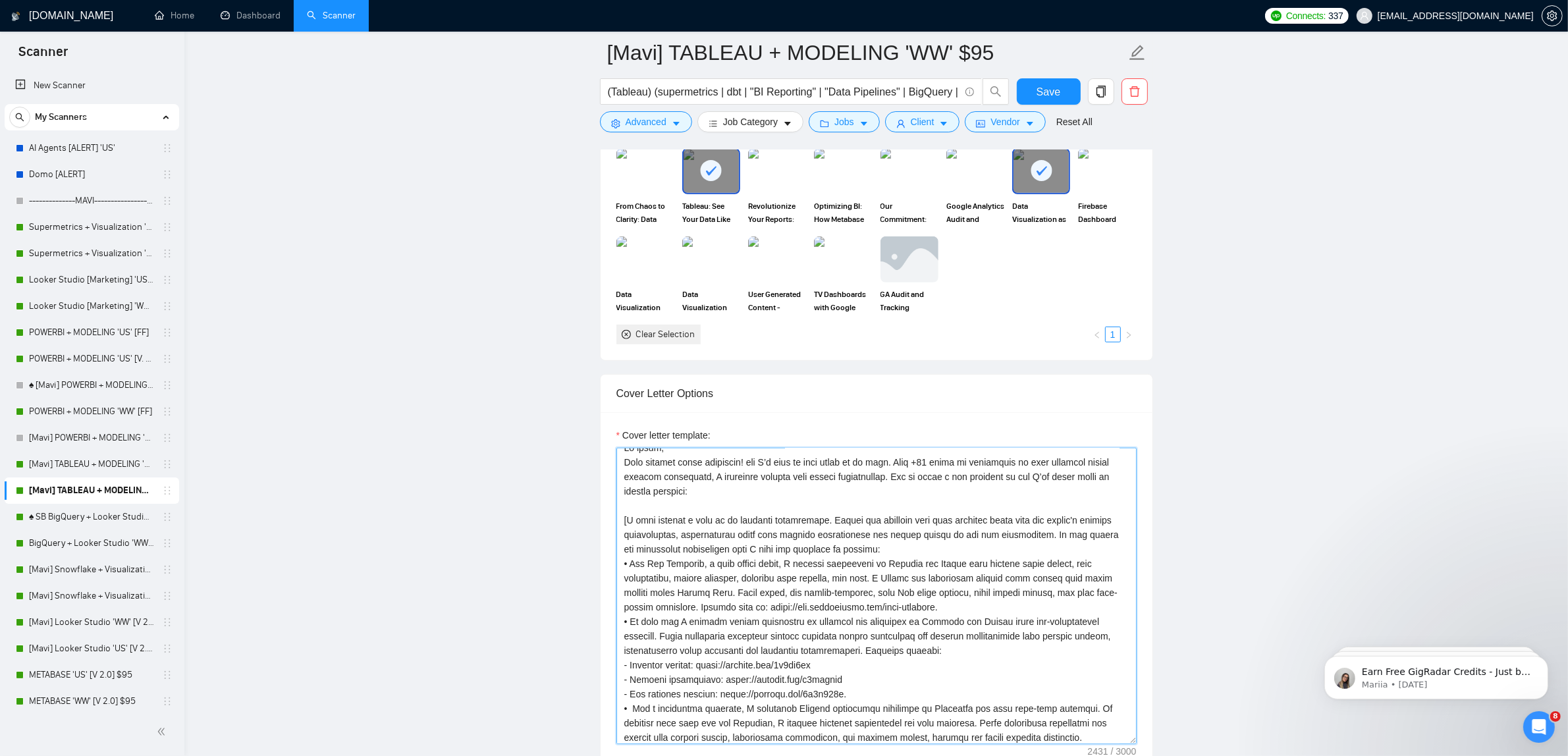
scroll to position [0, 0]
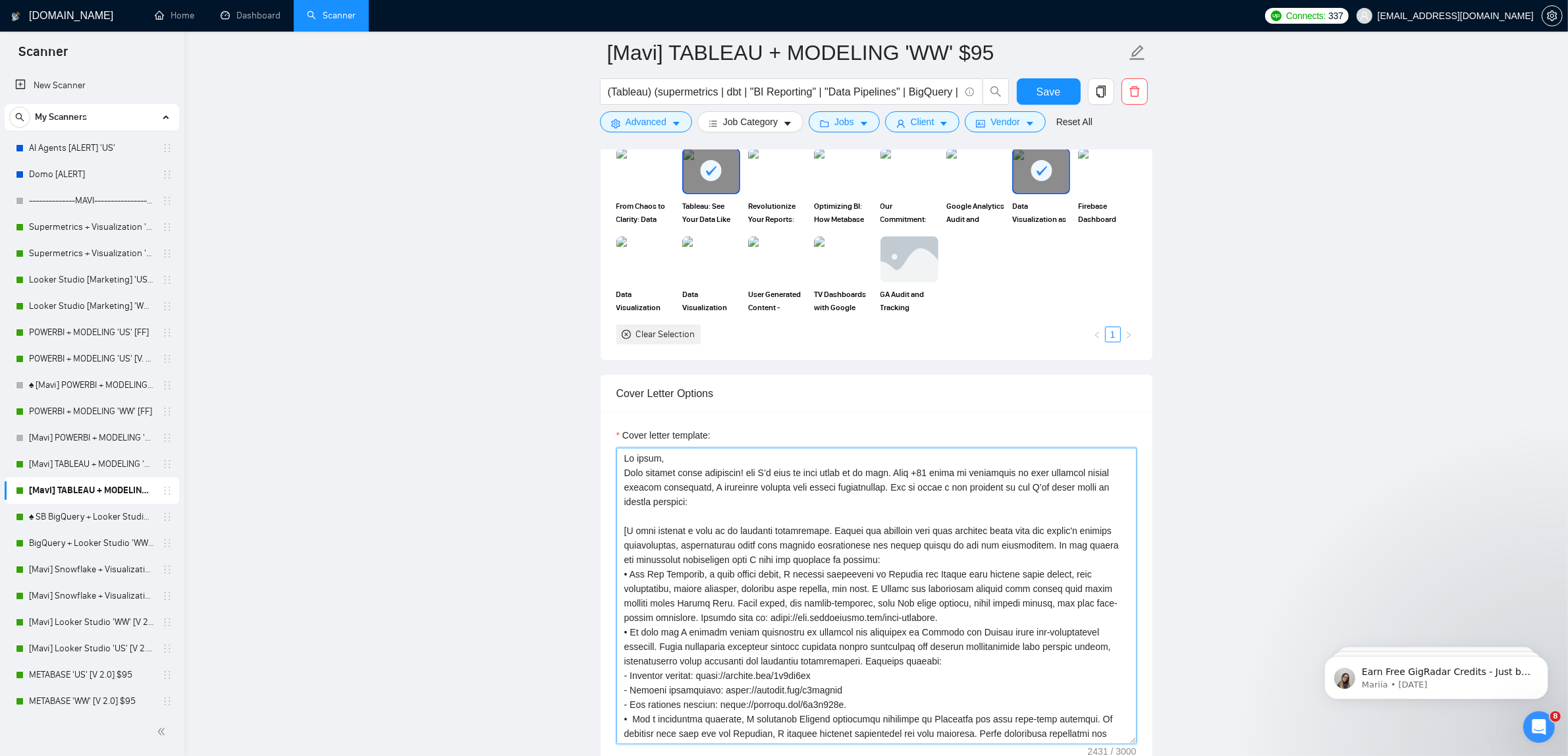
drag, startPoint x: 739, startPoint y: 499, endPoint x: 570, endPoint y: 426, distance: 184.1
paste textarea "Looks matter. Structure matters more. I build dashboards where both speak the s…"
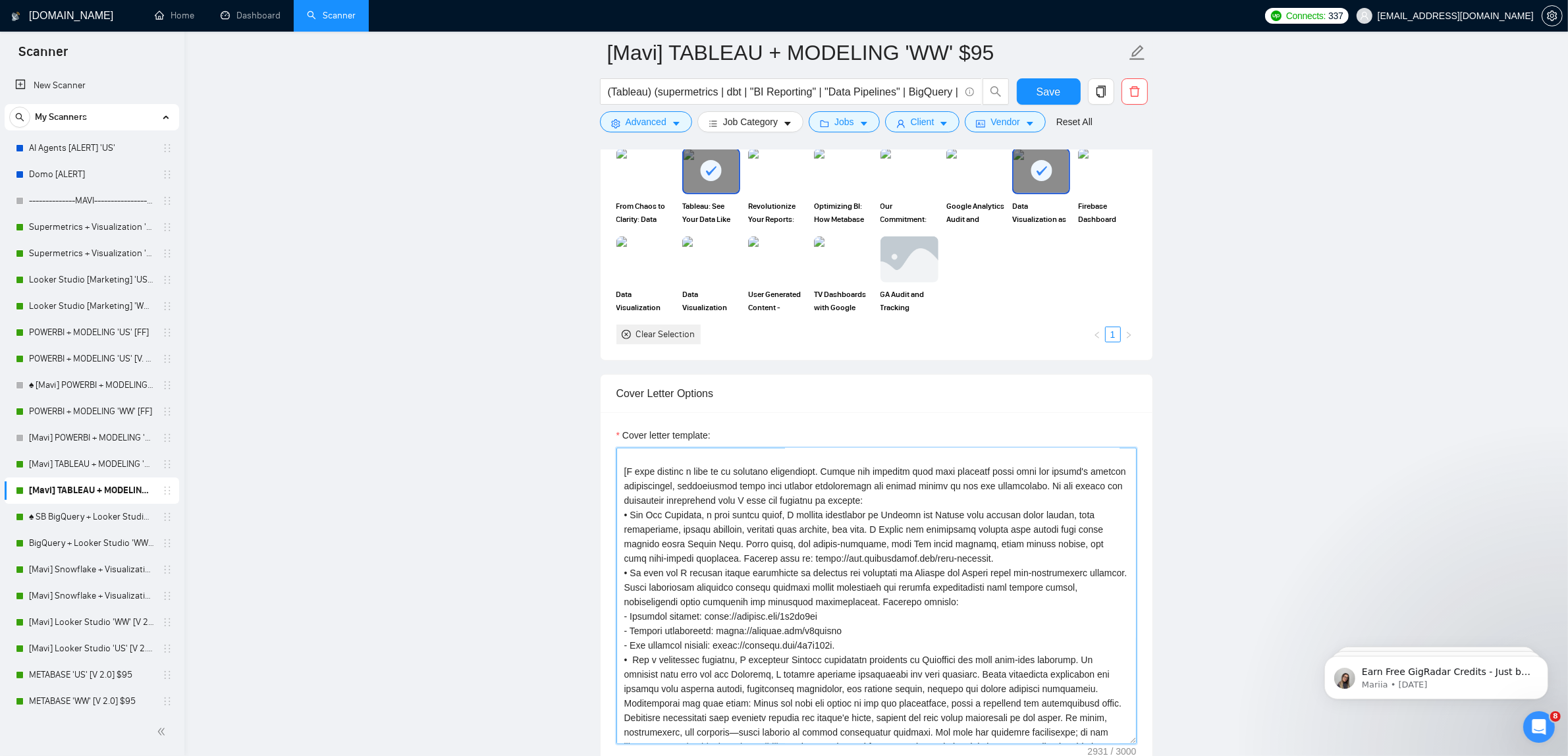
scroll to position [121, 0]
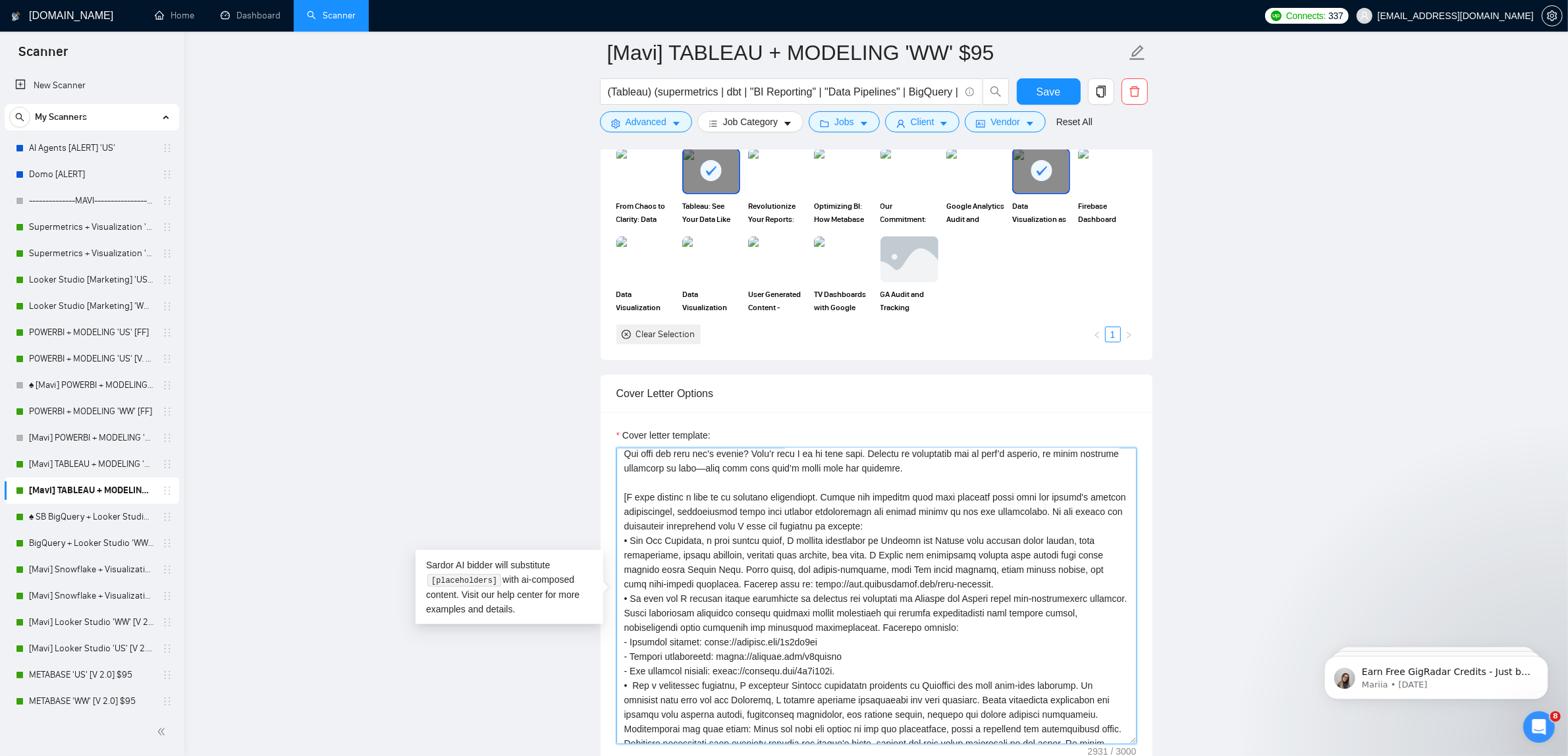
click at [681, 489] on textarea "Cover letter template:" at bounding box center [876, 596] width 520 height 296
paste textarea "Here are a few examples that reflect how I work:"
click at [625, 488] on textarea "Cover letter template:" at bounding box center [876, 596] width 520 height 296
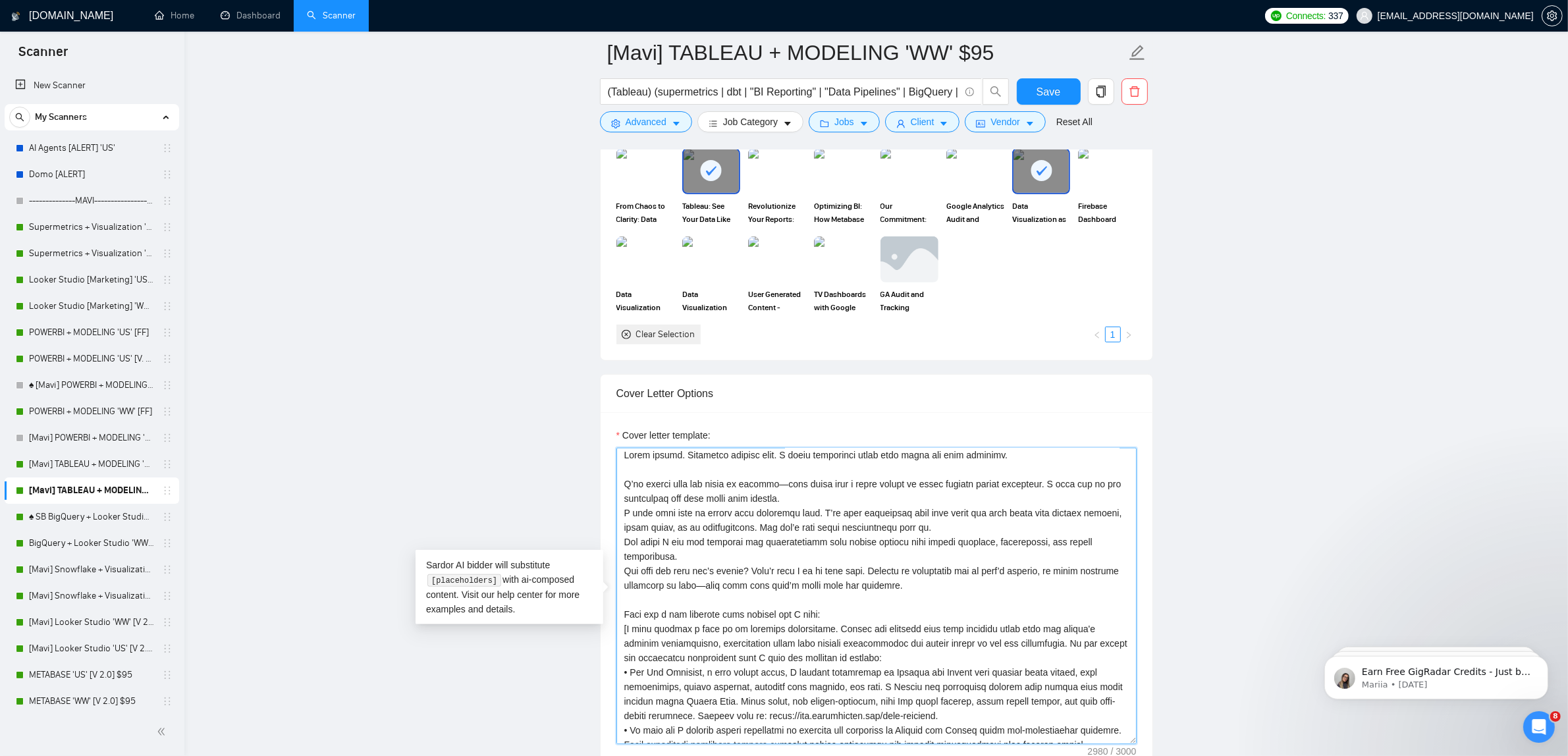
scroll to position [0, 0]
click at [735, 487] on textarea "Cover letter template:" at bounding box center [876, 596] width 520 height 296
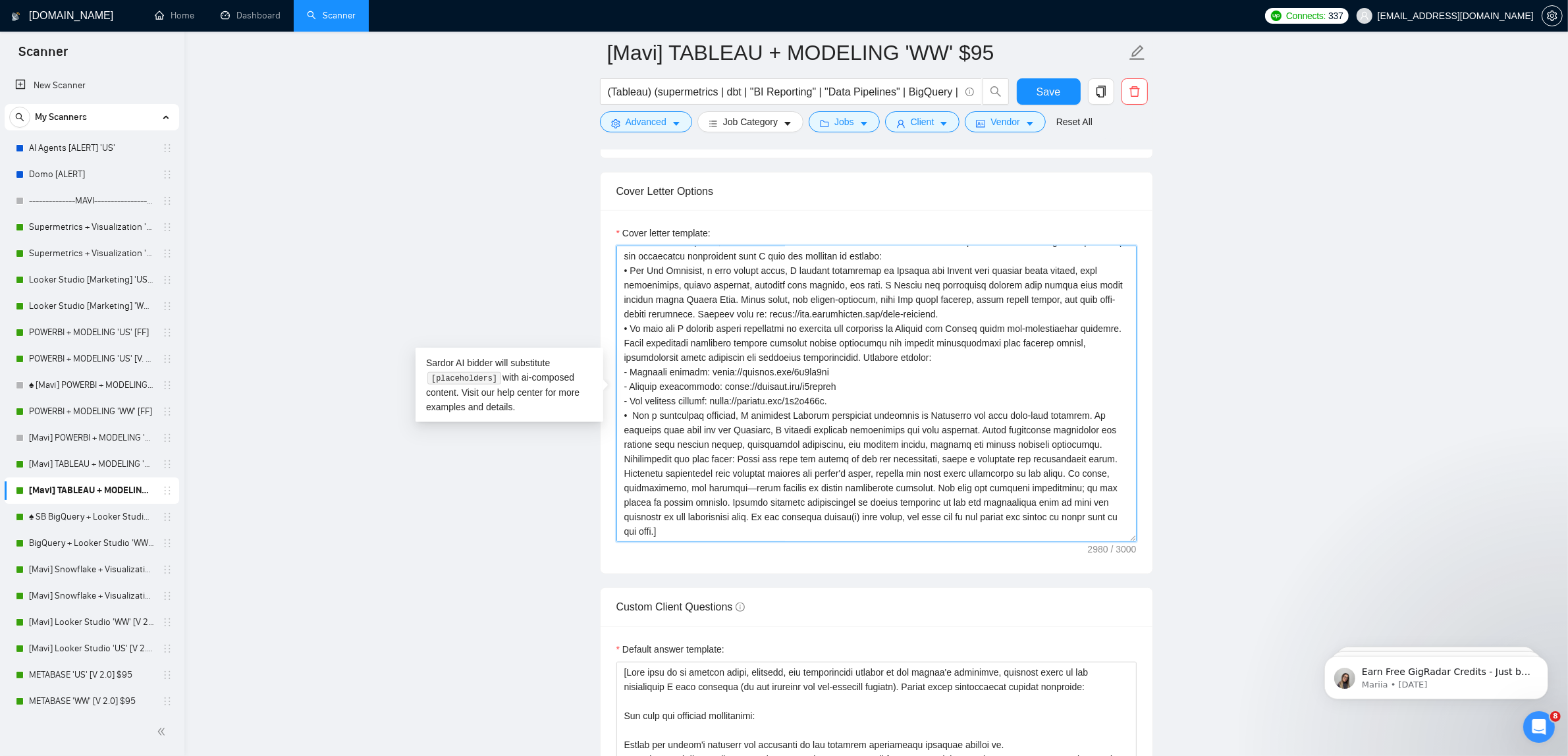
scroll to position [1564, 0]
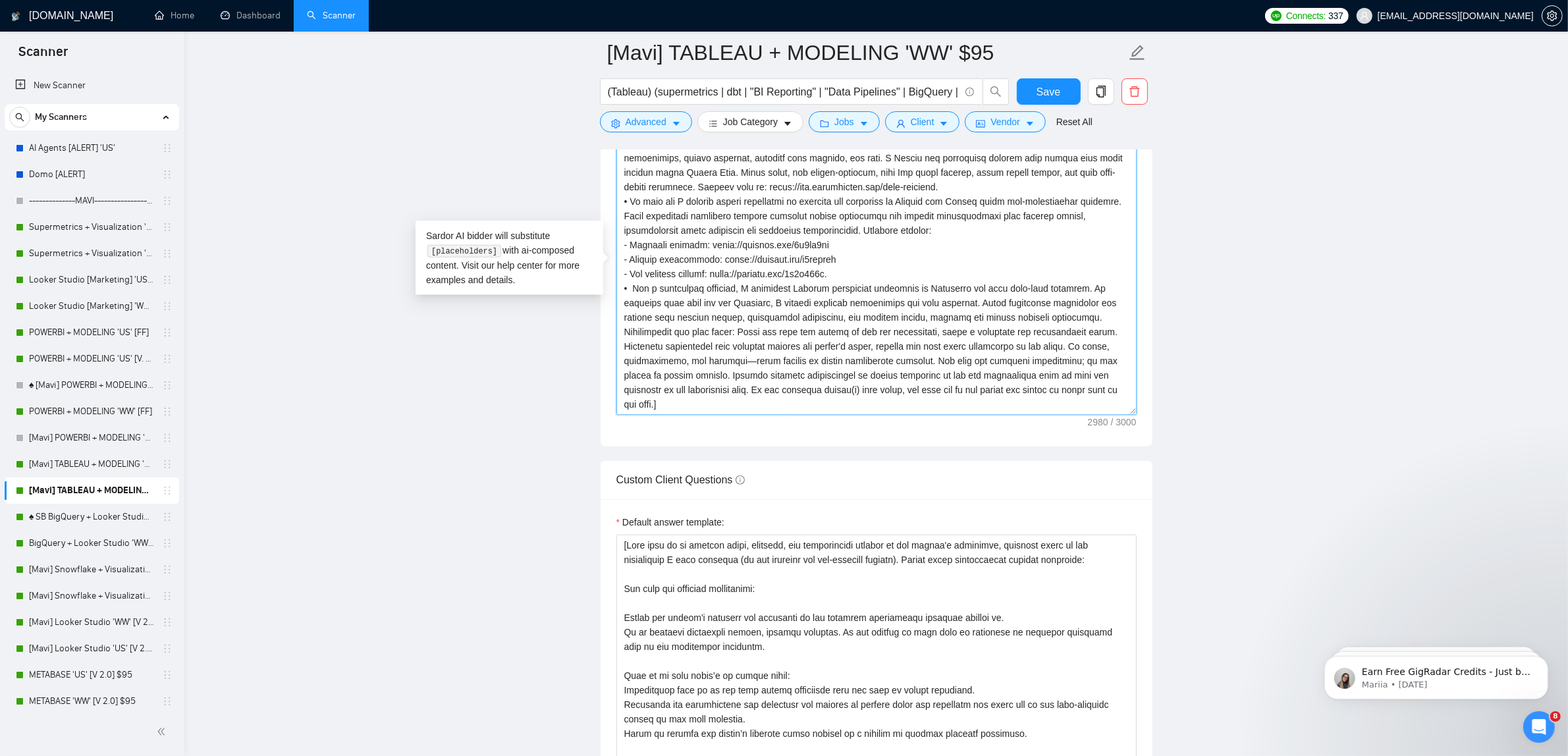
drag, startPoint x: 624, startPoint y: 323, endPoint x: 734, endPoint y: 392, distance: 129.8
click at [734, 392] on textarea "Cover letter template:" at bounding box center [876, 267] width 520 height 296
paste textarea ". Be direct, confident, and clear. Only mention tools or skills the client list…"
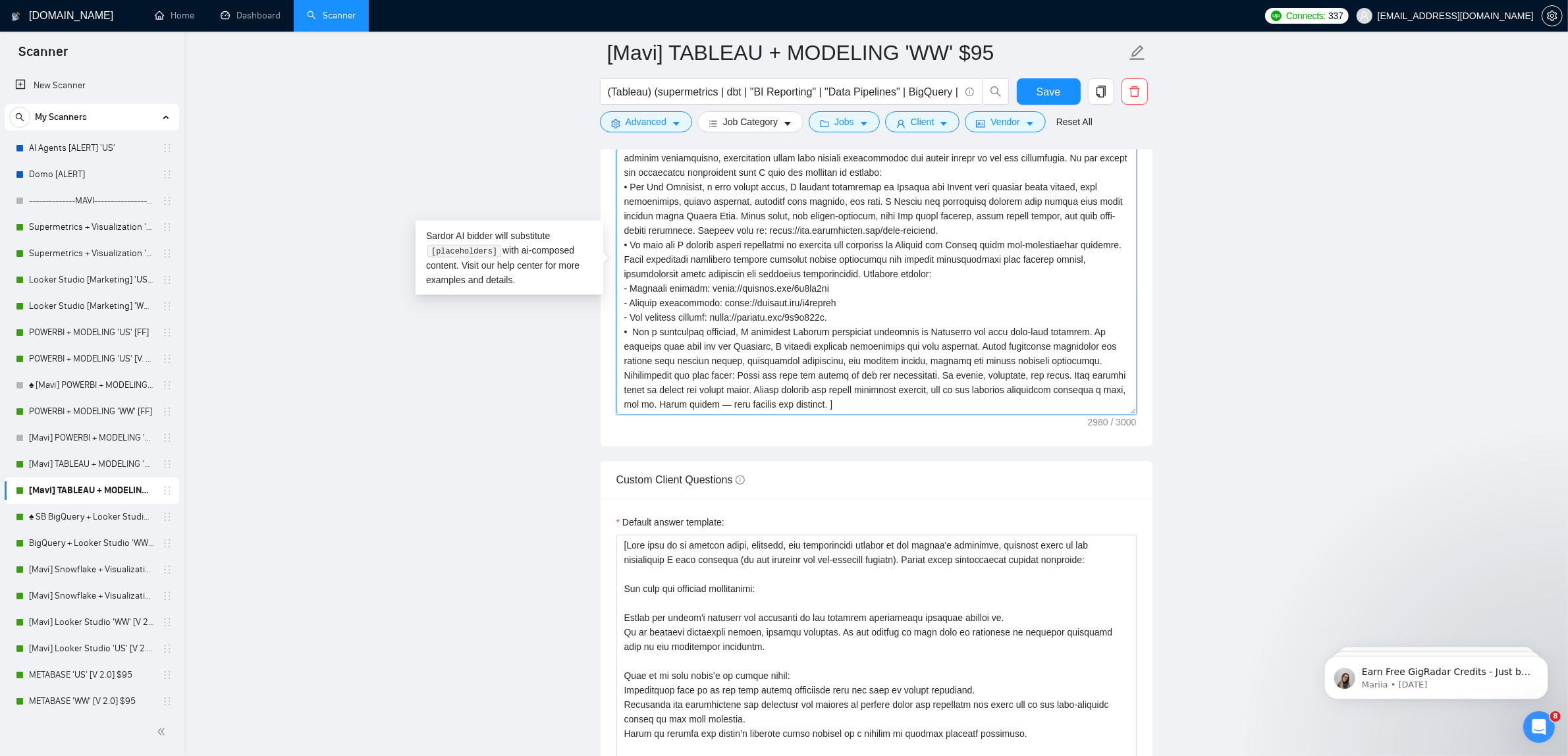
scroll to position [173, 0]
click at [624, 363] on textarea "Cover letter template:" at bounding box center [876, 267] width 520 height 296
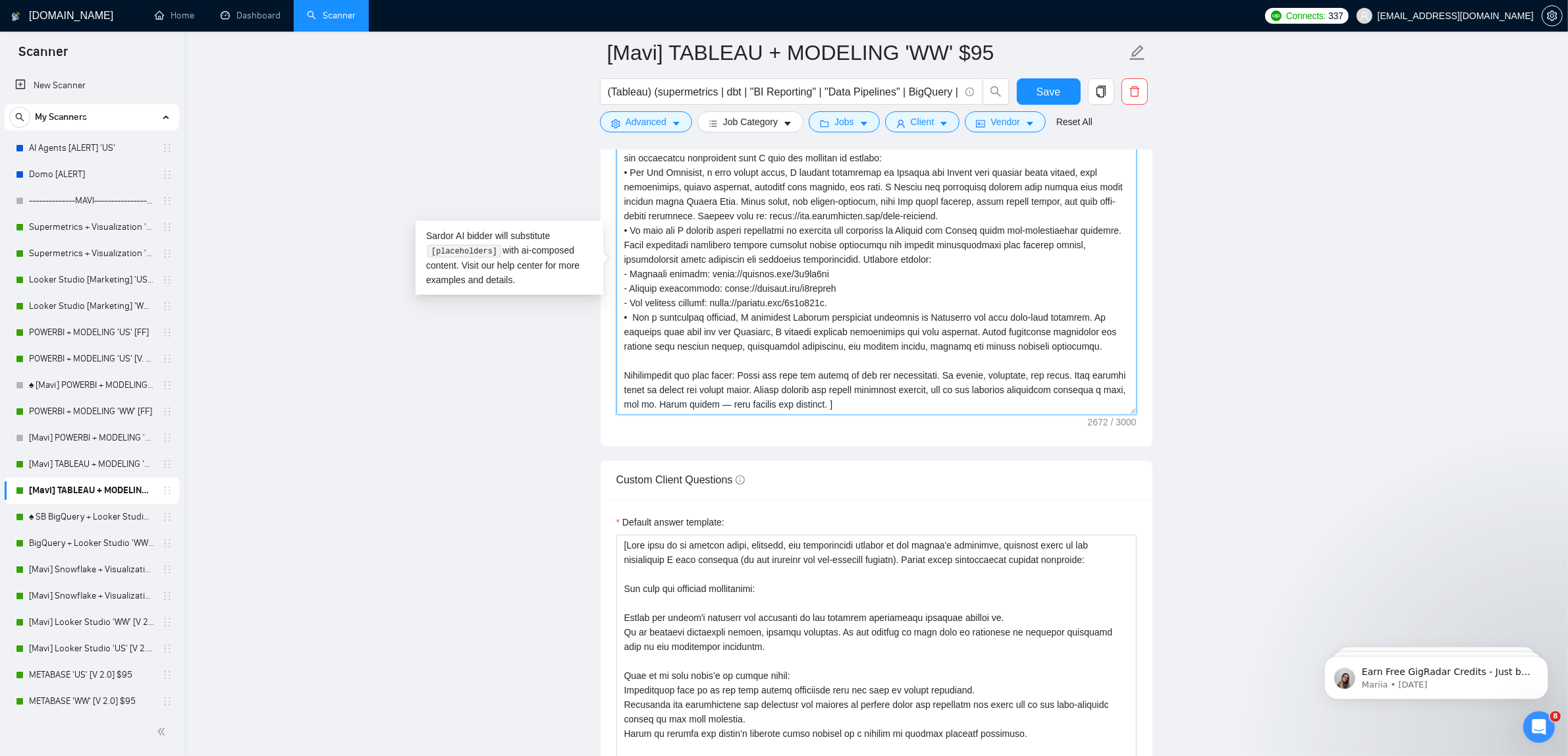
scroll to position [14, 0]
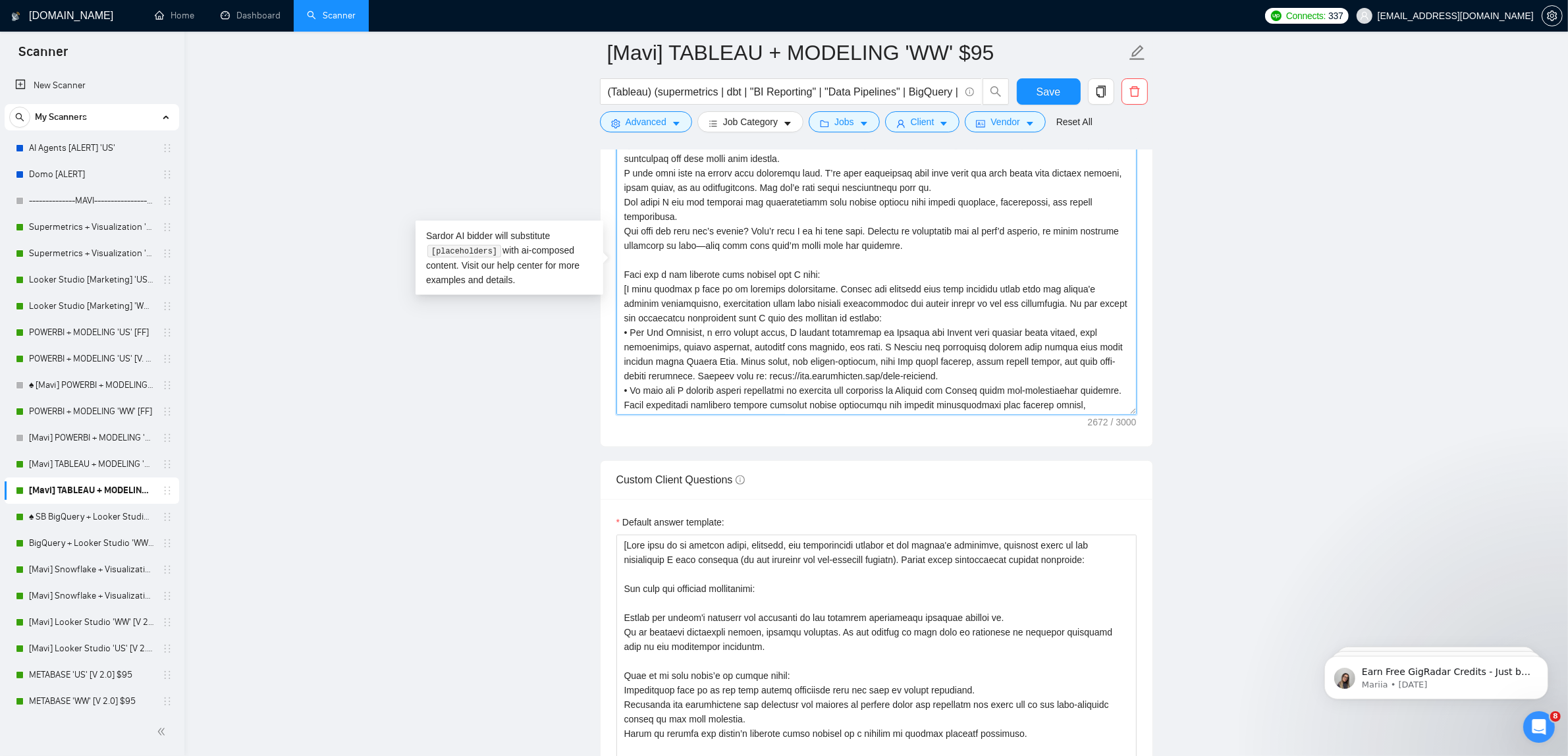
drag, startPoint x: 939, startPoint y: 244, endPoint x: 607, endPoint y: 295, distance: 335.9
click at [607, 295] on div "Cover letter template:" at bounding box center [876, 265] width 551 height 364
paste textarea "• For [PERSON_NAME], a real estate agent, I created dashboards in Tableau and L…"
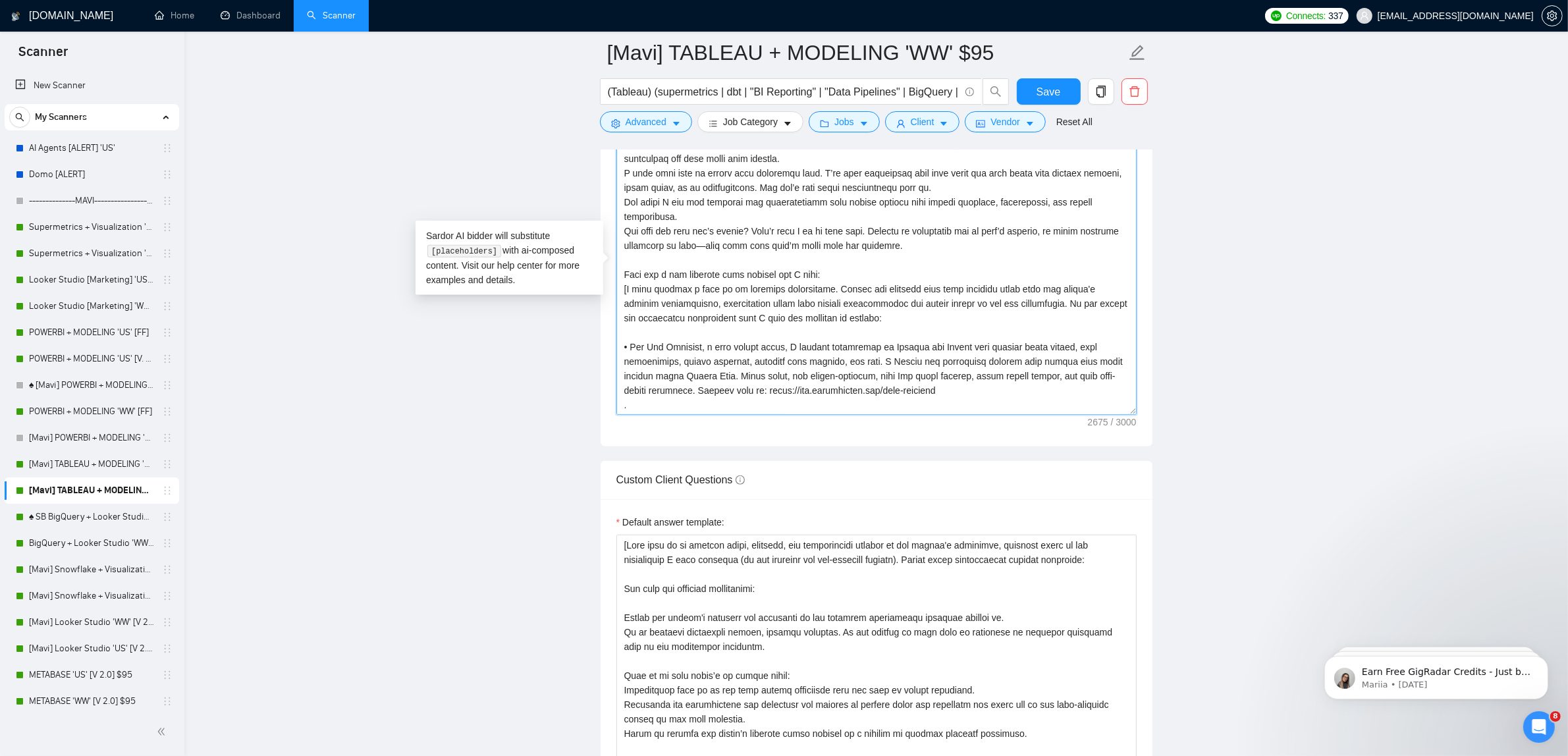
scroll to position [70, 0]
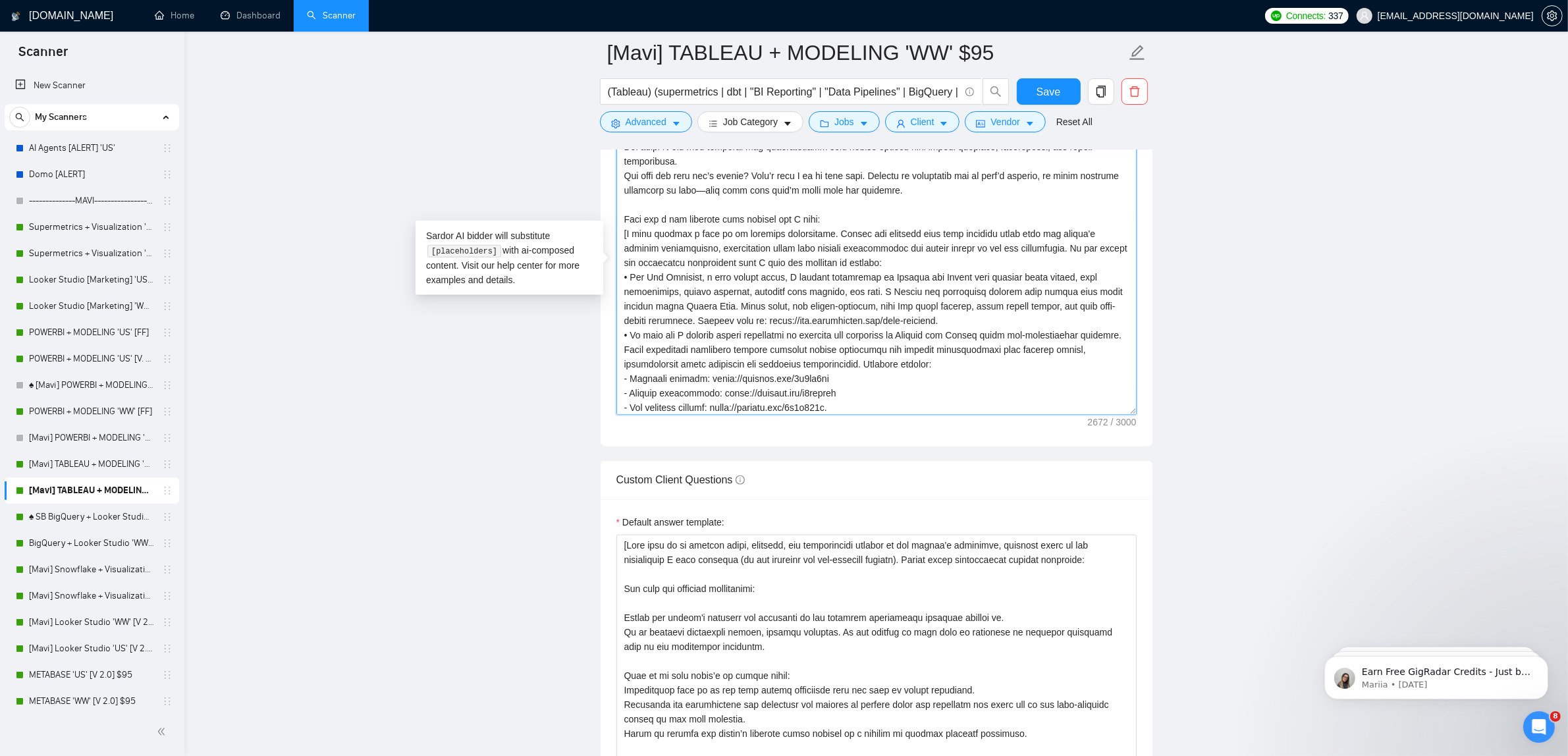
click at [811, 272] on textarea "Cover letter template:" at bounding box center [876, 267] width 520 height 296
drag, startPoint x: 798, startPoint y: 250, endPoint x: 627, endPoint y: 237, distance: 171.5
click at [627, 237] on textarea "Cover letter template:" at bounding box center [876, 267] width 520 height 296
paste textarea "ones that best match the client’s needs based on tools, goals, or business cont…"
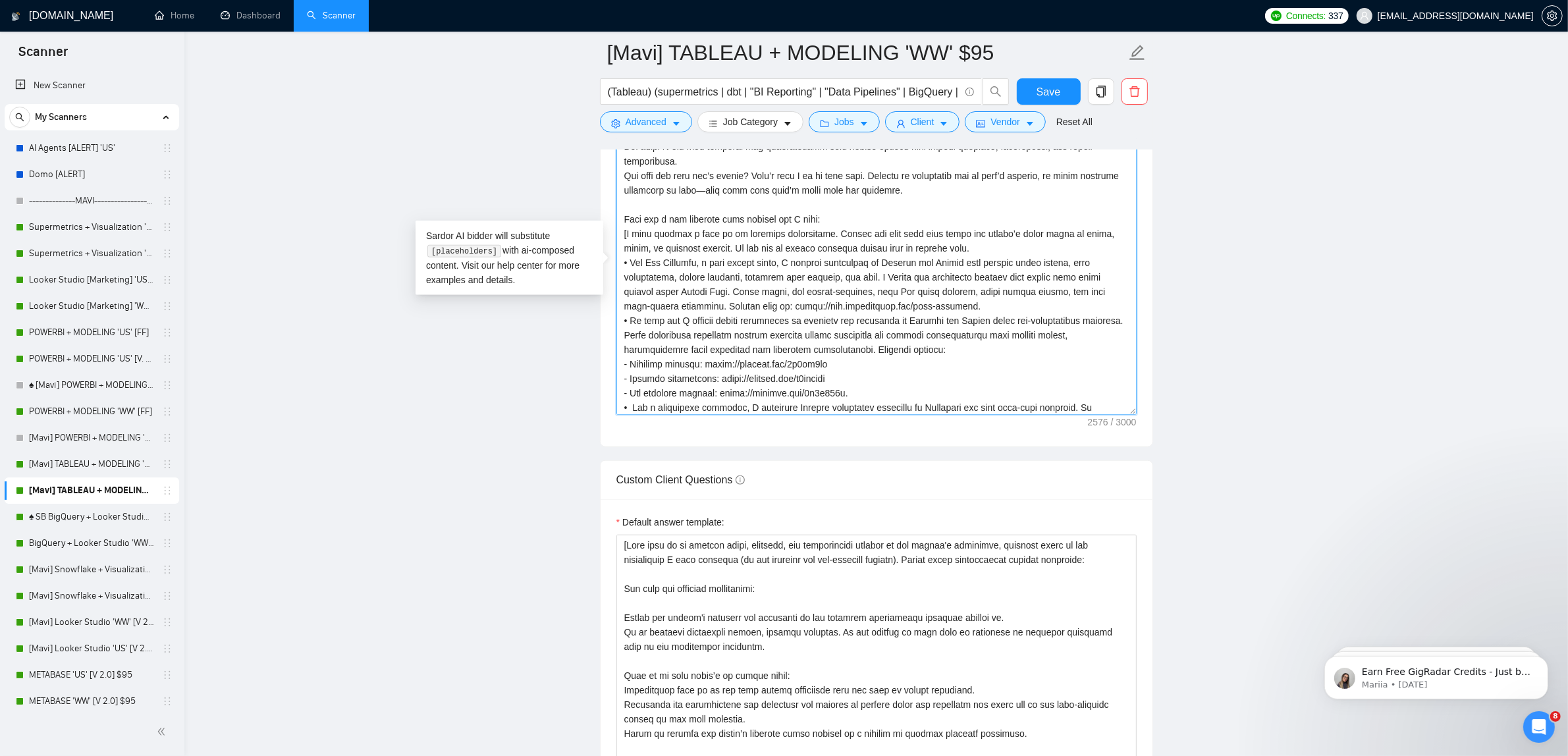
drag, startPoint x: 629, startPoint y: 267, endPoint x: 761, endPoint y: 311, distance: 139.1
click at [761, 311] on textarea "Cover letter template:" at bounding box center [876, 267] width 520 height 296
drag, startPoint x: 635, startPoint y: 320, endPoint x: 981, endPoint y: 357, distance: 348.0
click at [981, 357] on textarea "Cover letter template:" at bounding box center [876, 267] width 520 height 296
paste textarea "M"
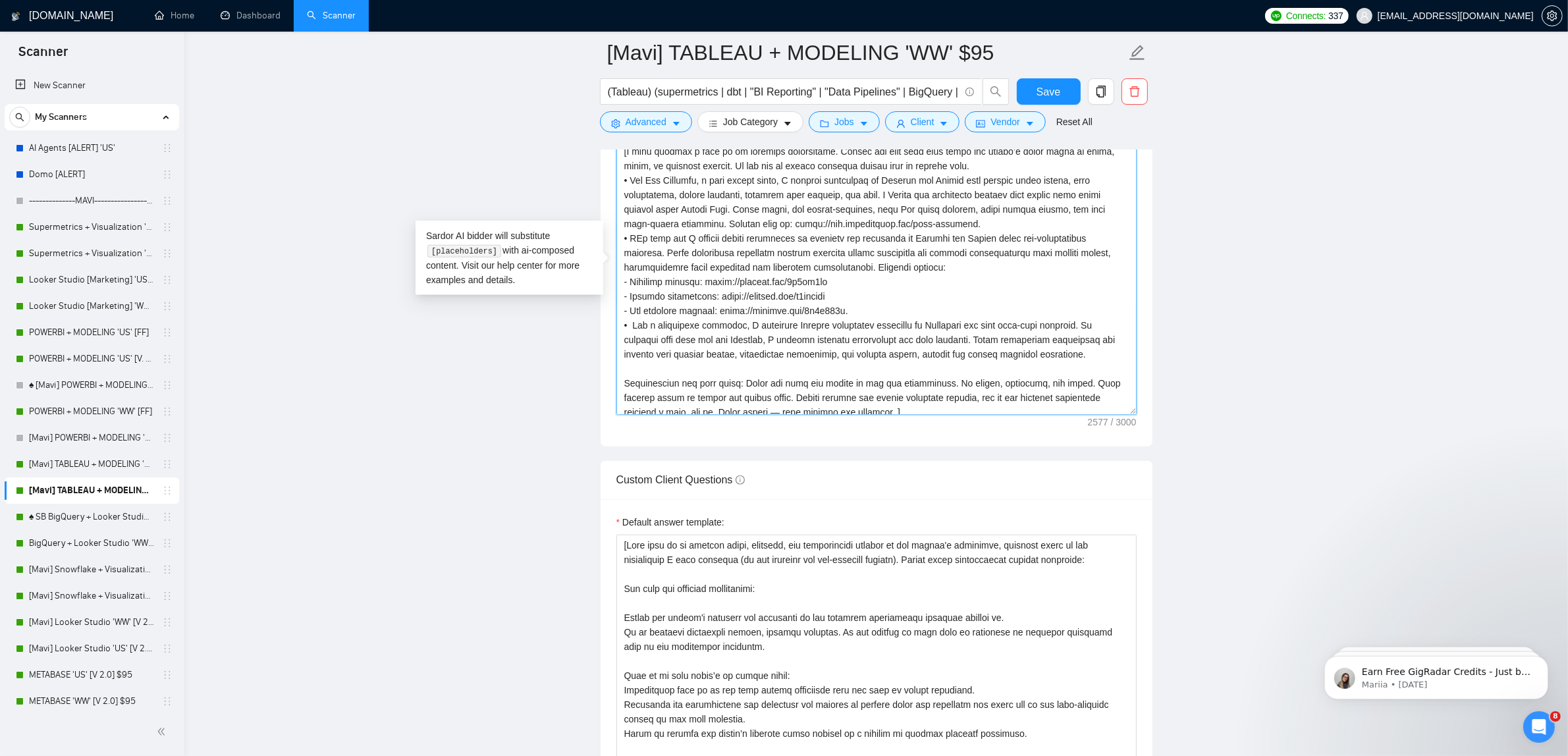
scroll to position [173, 0]
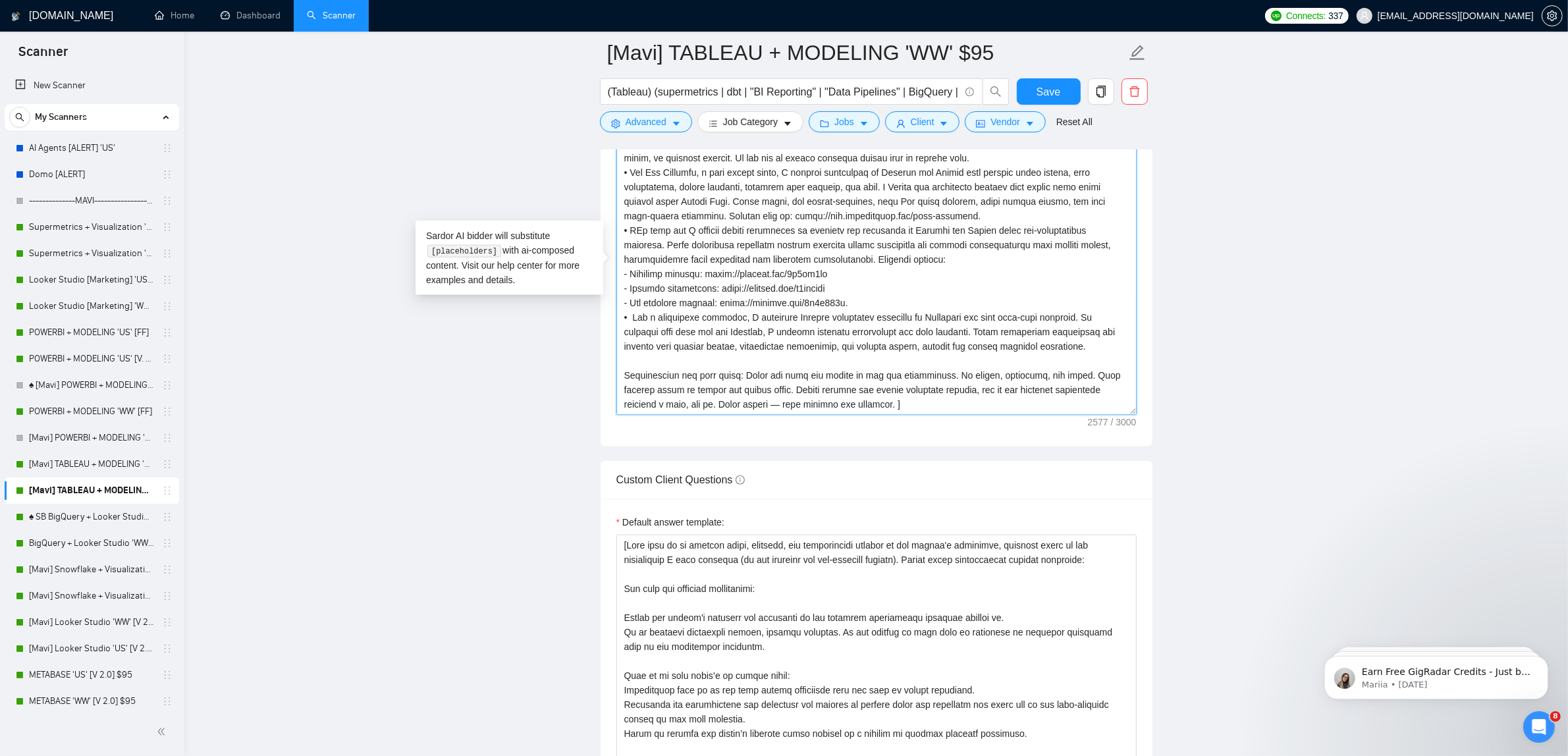
click at [732, 406] on textarea "Cover letter template:" at bounding box center [876, 267] width 520 height 296
paste textarea "If this sounds aligned with what you’re looking for, I’d love to show you how I…"
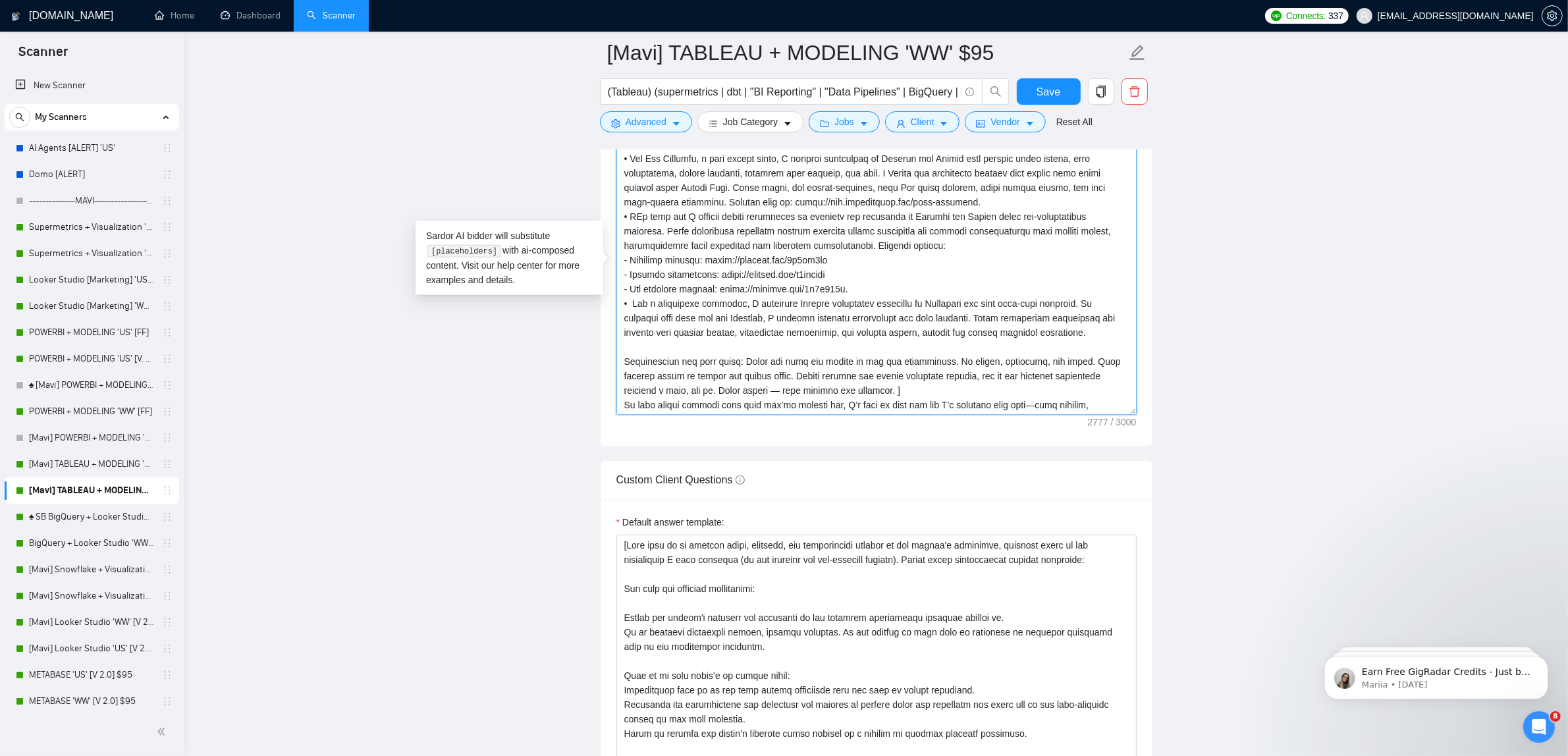
scroll to position [243, 0]
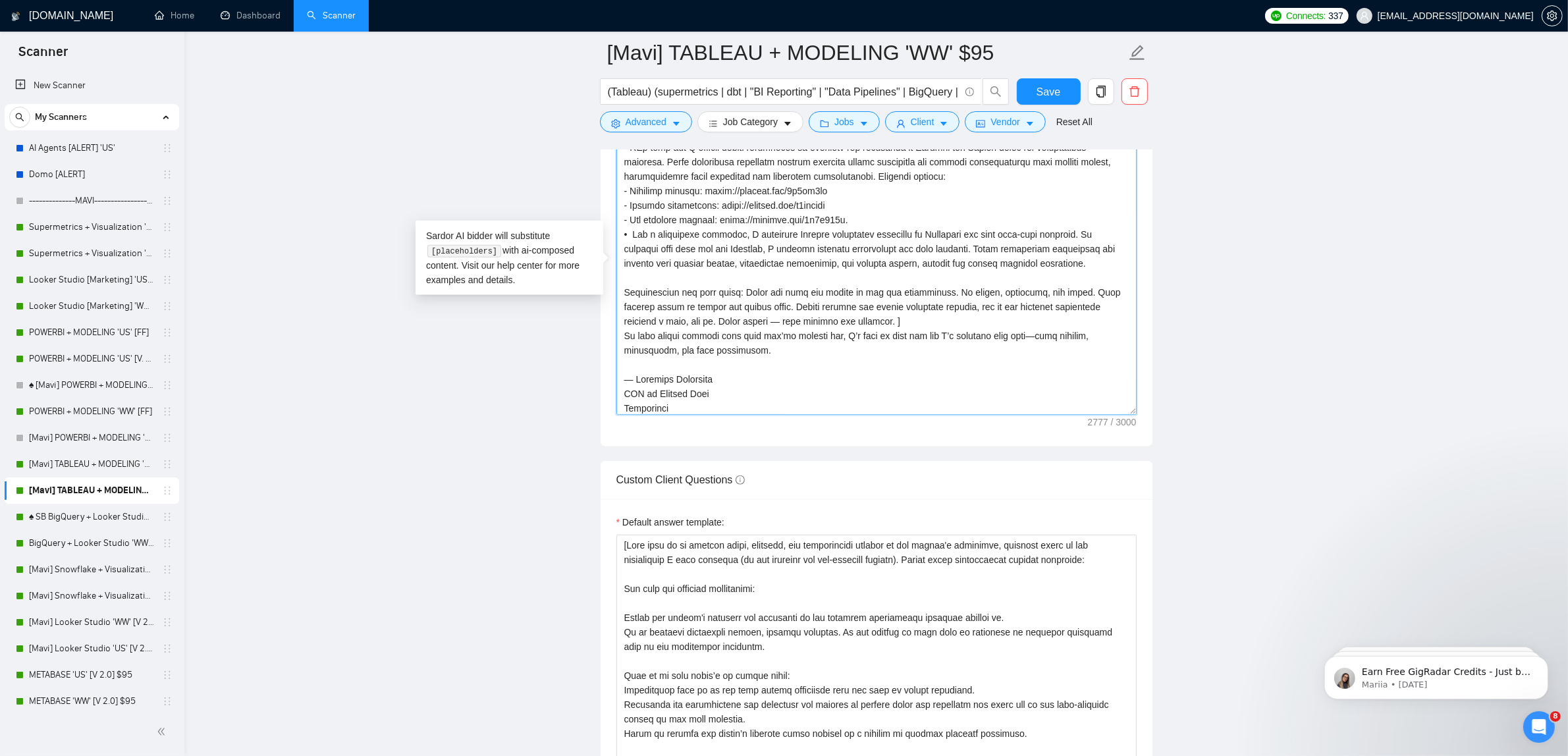
click at [913, 328] on textarea "Cover letter template:" at bounding box center [876, 267] width 520 height 296
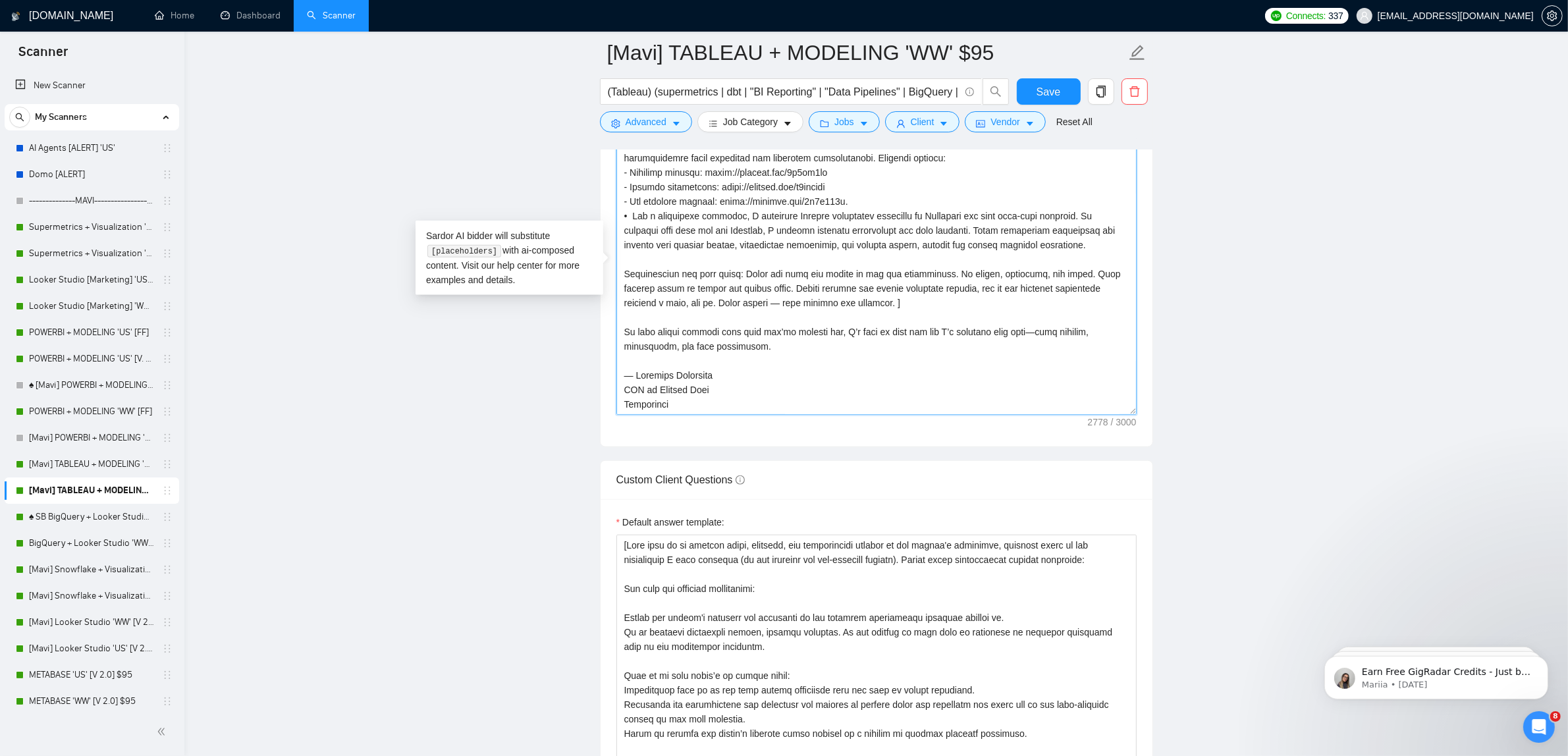
scroll to position [0, 0]
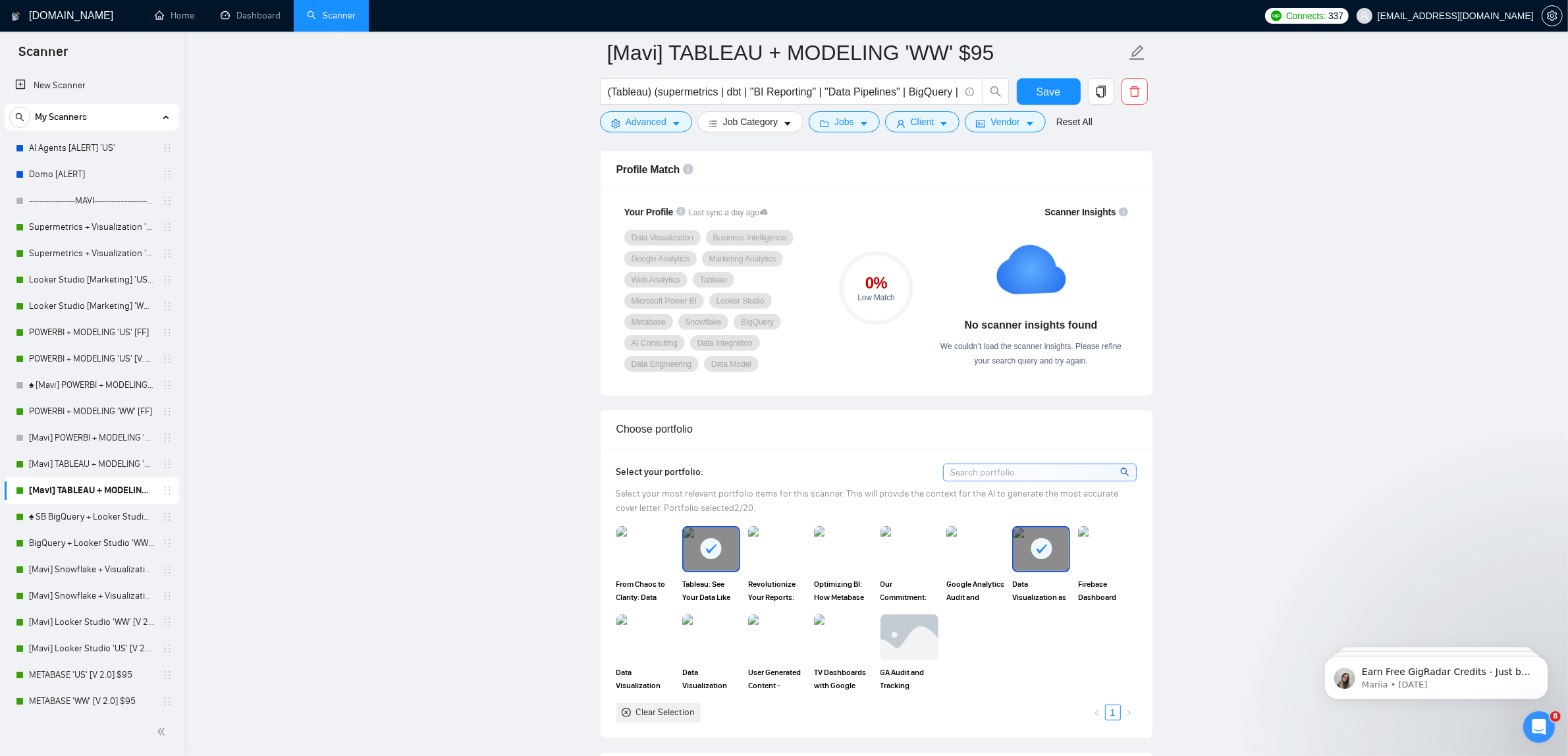
drag, startPoint x: 745, startPoint y: 400, endPoint x: 547, endPoint y: 163, distance: 308.8
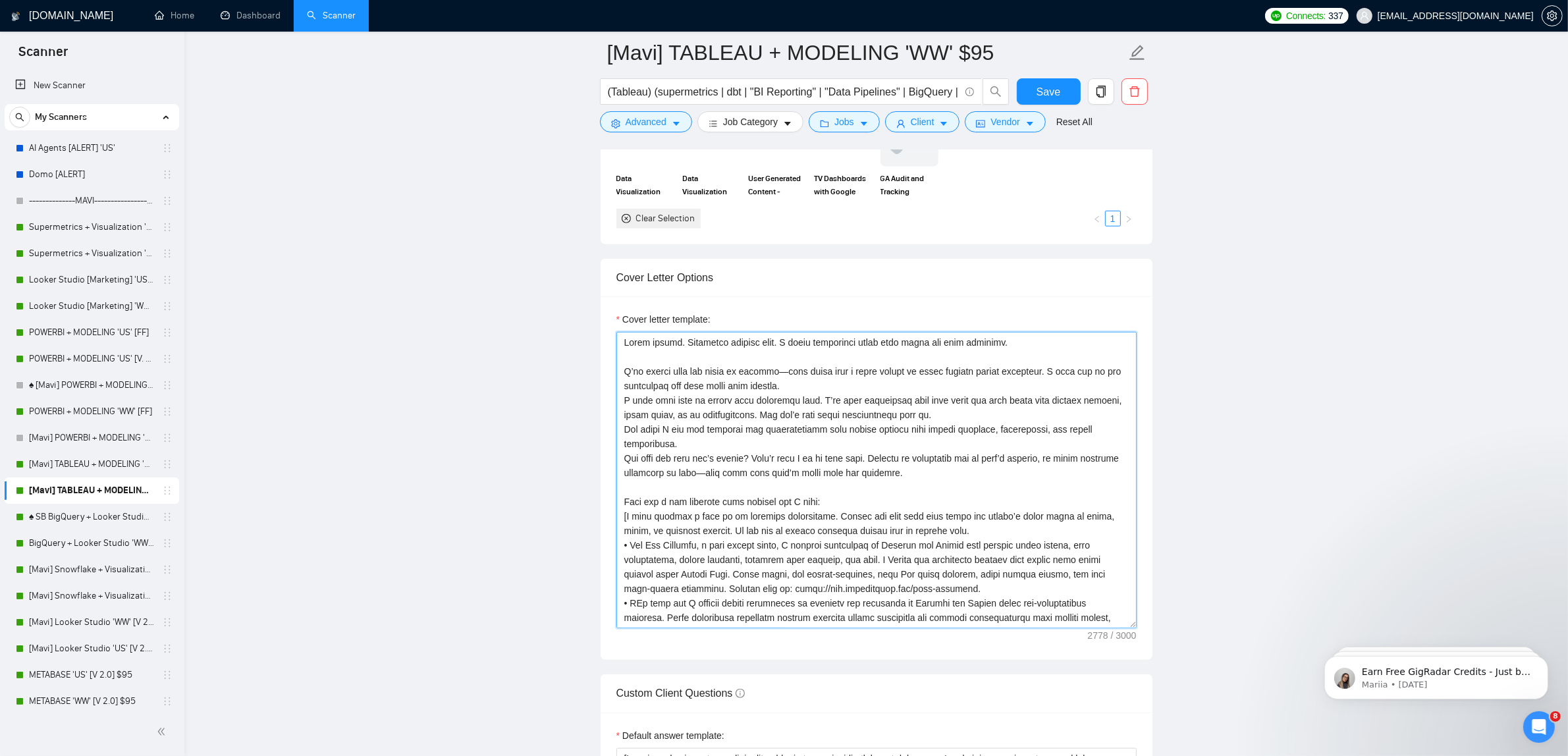
click at [880, 465] on textarea "Cover letter template:" at bounding box center [876, 480] width 520 height 296
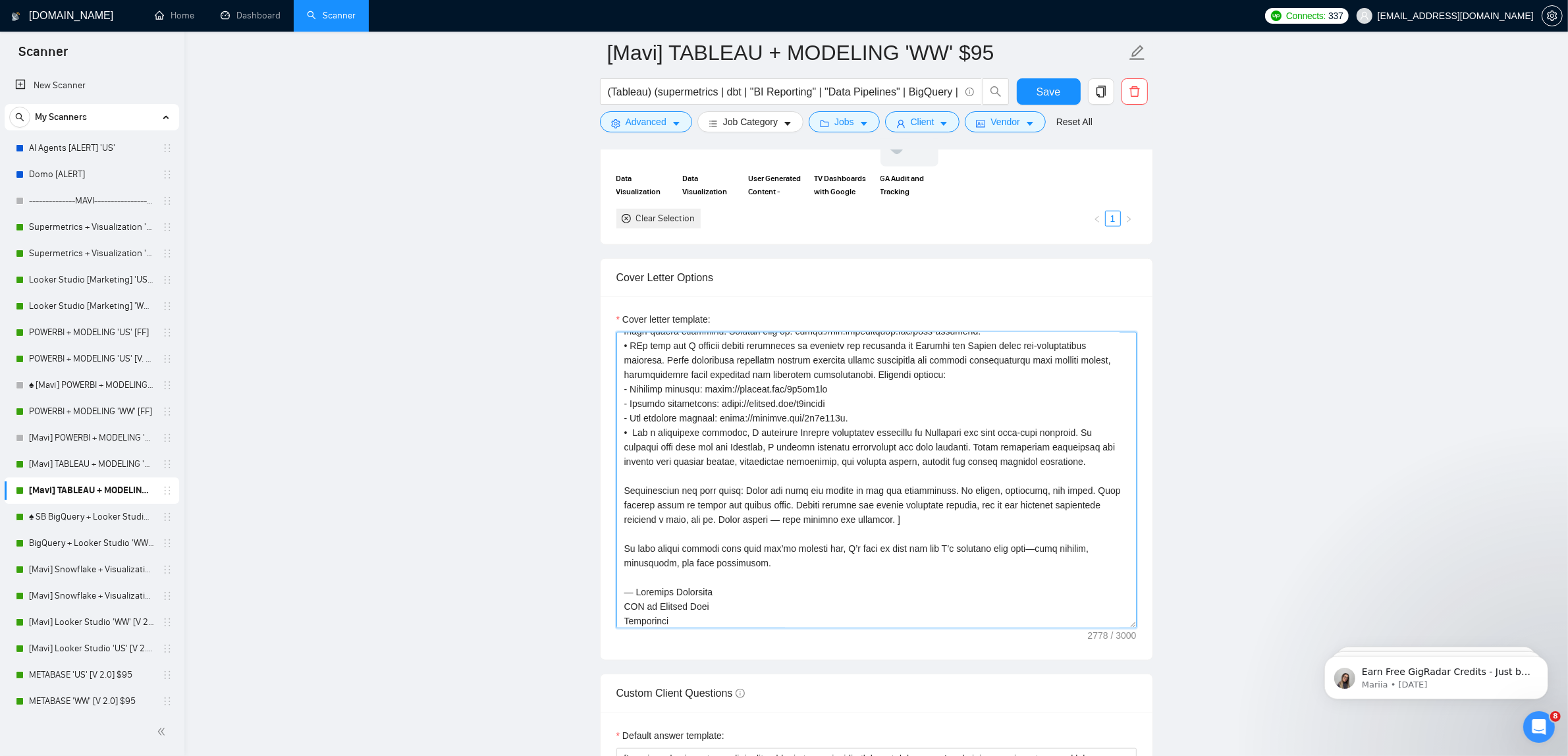
scroll to position [261, 0]
type textarea "Lorem ipsumd. Sitametco adipisc elit. S doeiu temporinci utlab etdo magna ali e…"
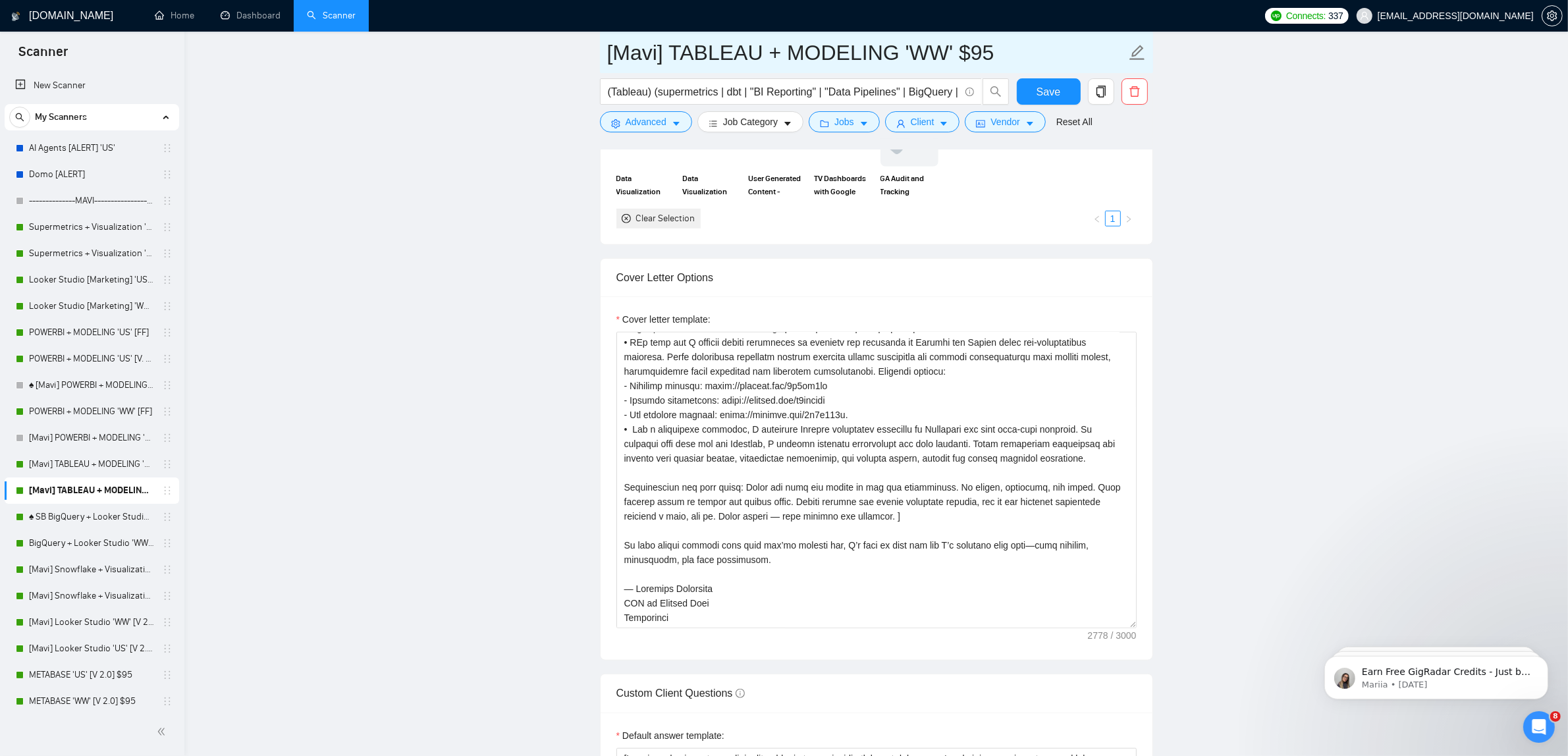
click at [1005, 60] on input "[Mavi] TABLEAU + MODELING 'WW' $95" at bounding box center [866, 52] width 519 height 33
type input "[Mavi] TABLEAU + MODELING 'WW' [FF]"
click at [905, 124] on button "Client" at bounding box center [922, 122] width 75 height 21
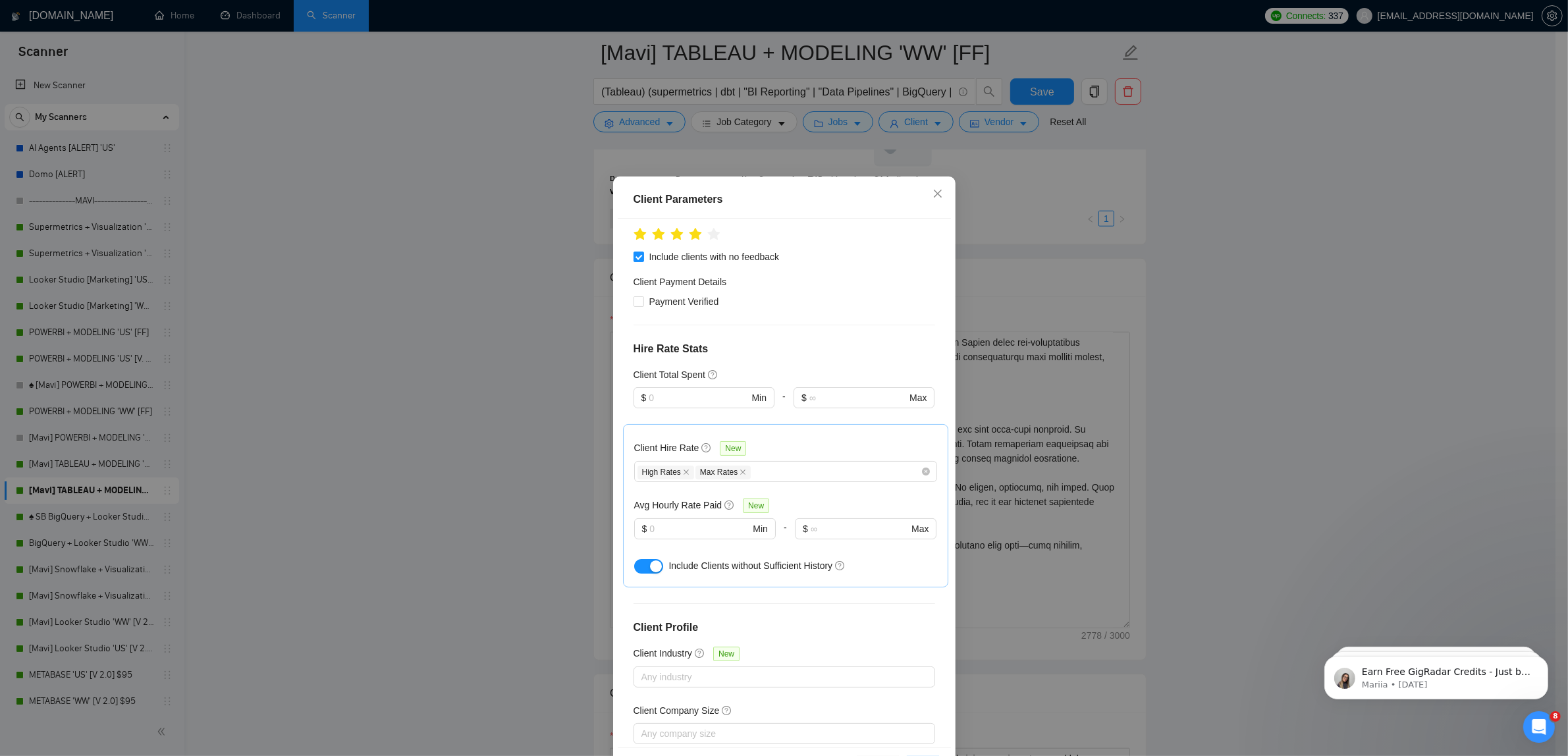
scroll to position [0, 0]
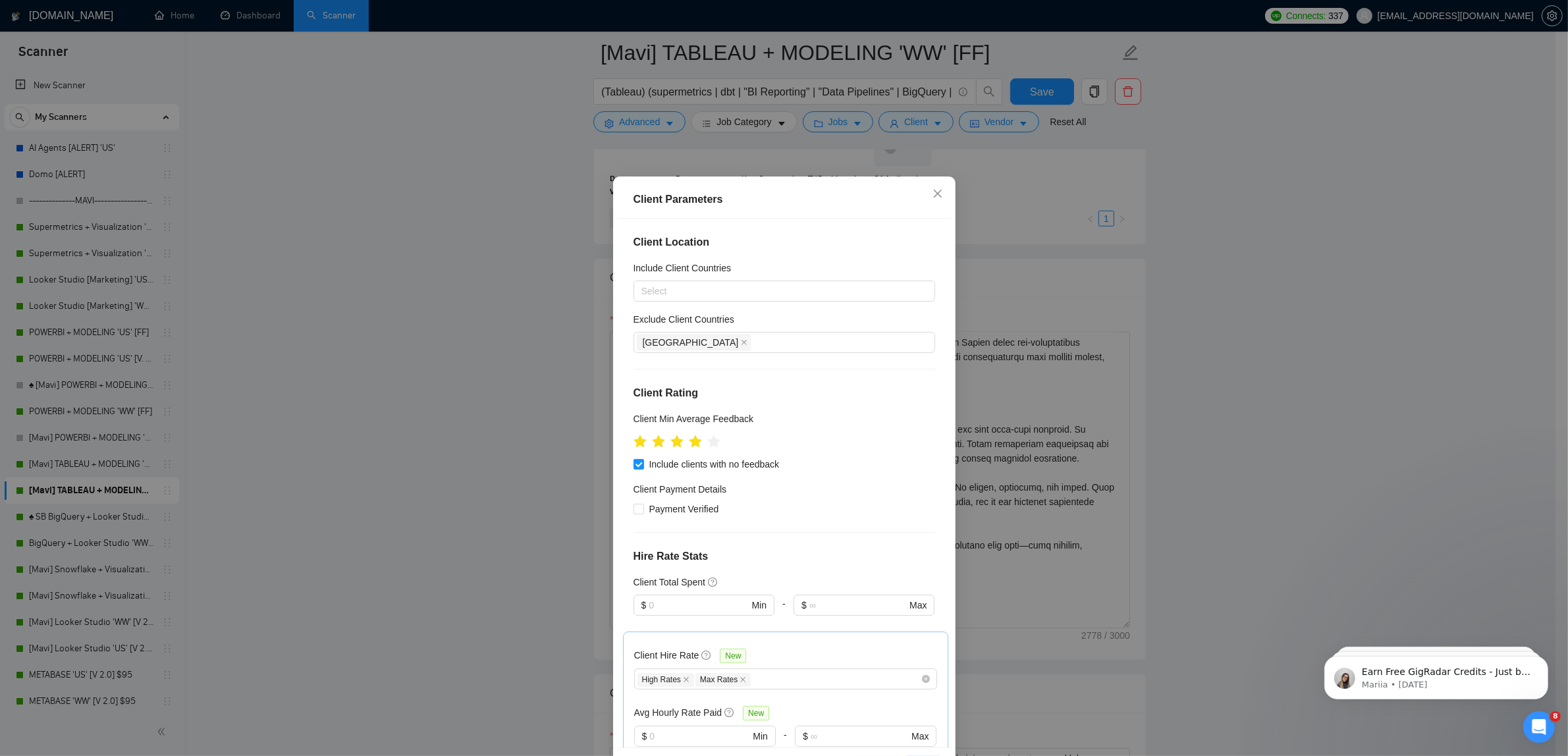
click at [895, 147] on div "Client Parameters Client Location Include Client Countries Select Exclude Clien…" at bounding box center [784, 378] width 1568 height 756
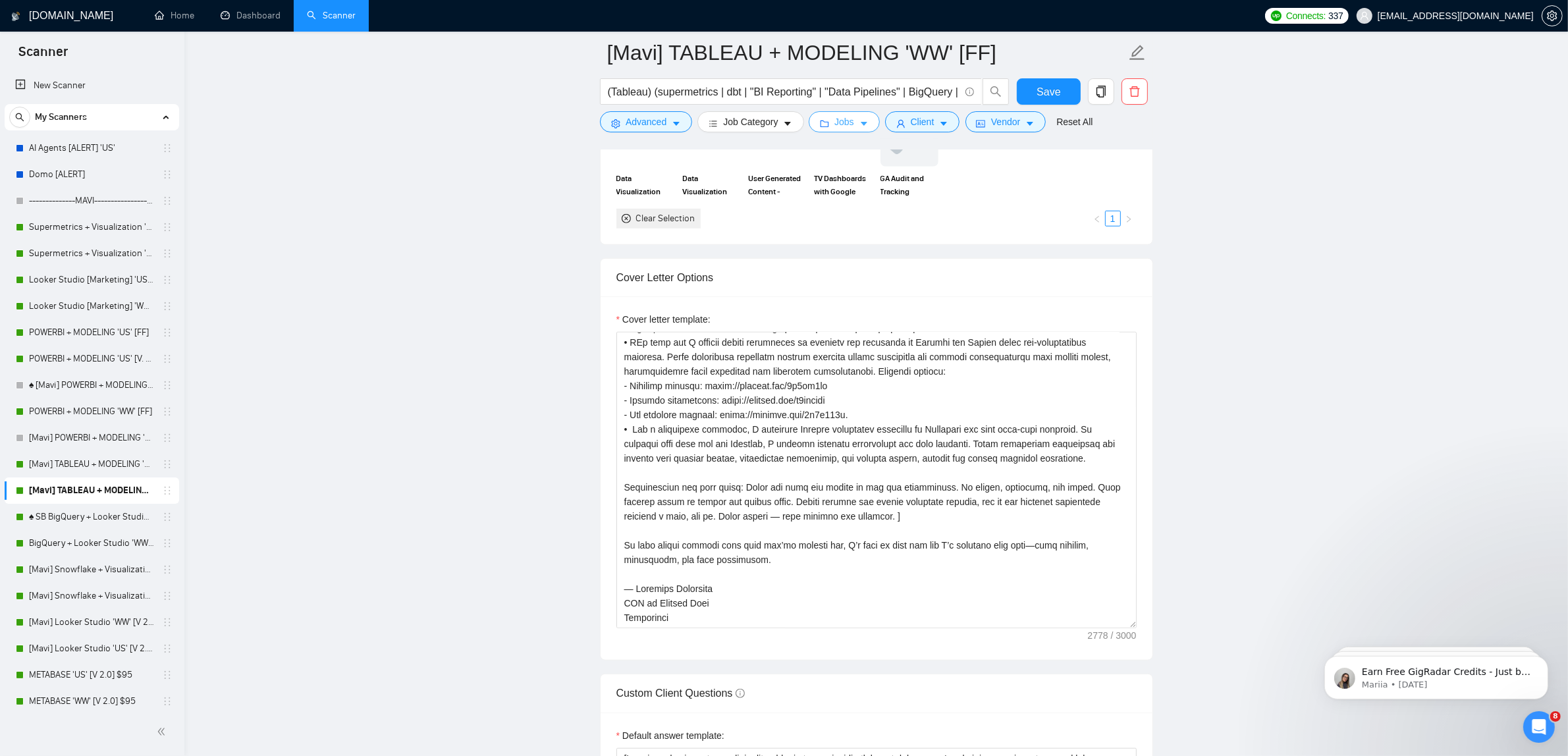
click at [850, 118] on span "Jobs" at bounding box center [844, 122] width 20 height 14
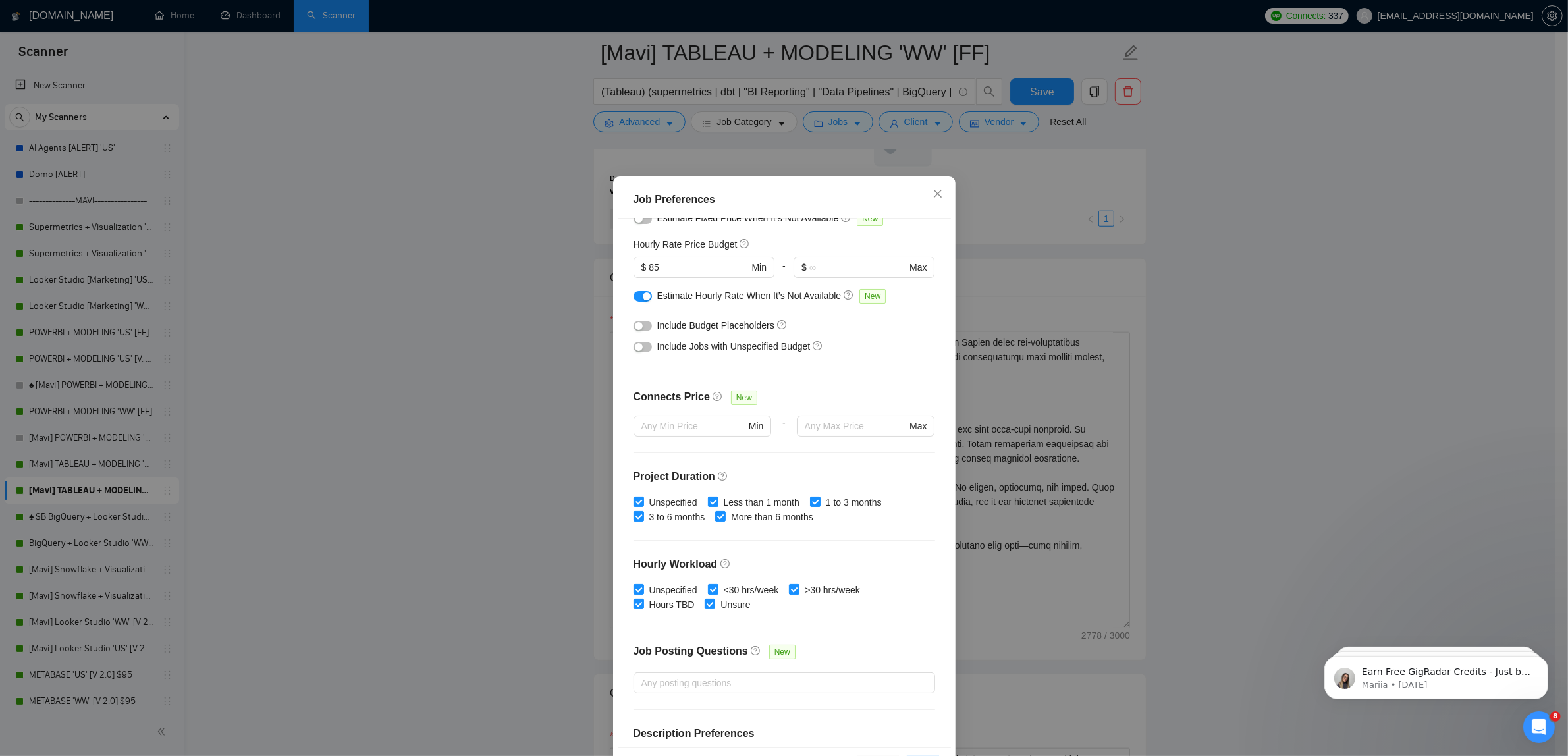
scroll to position [50, 0]
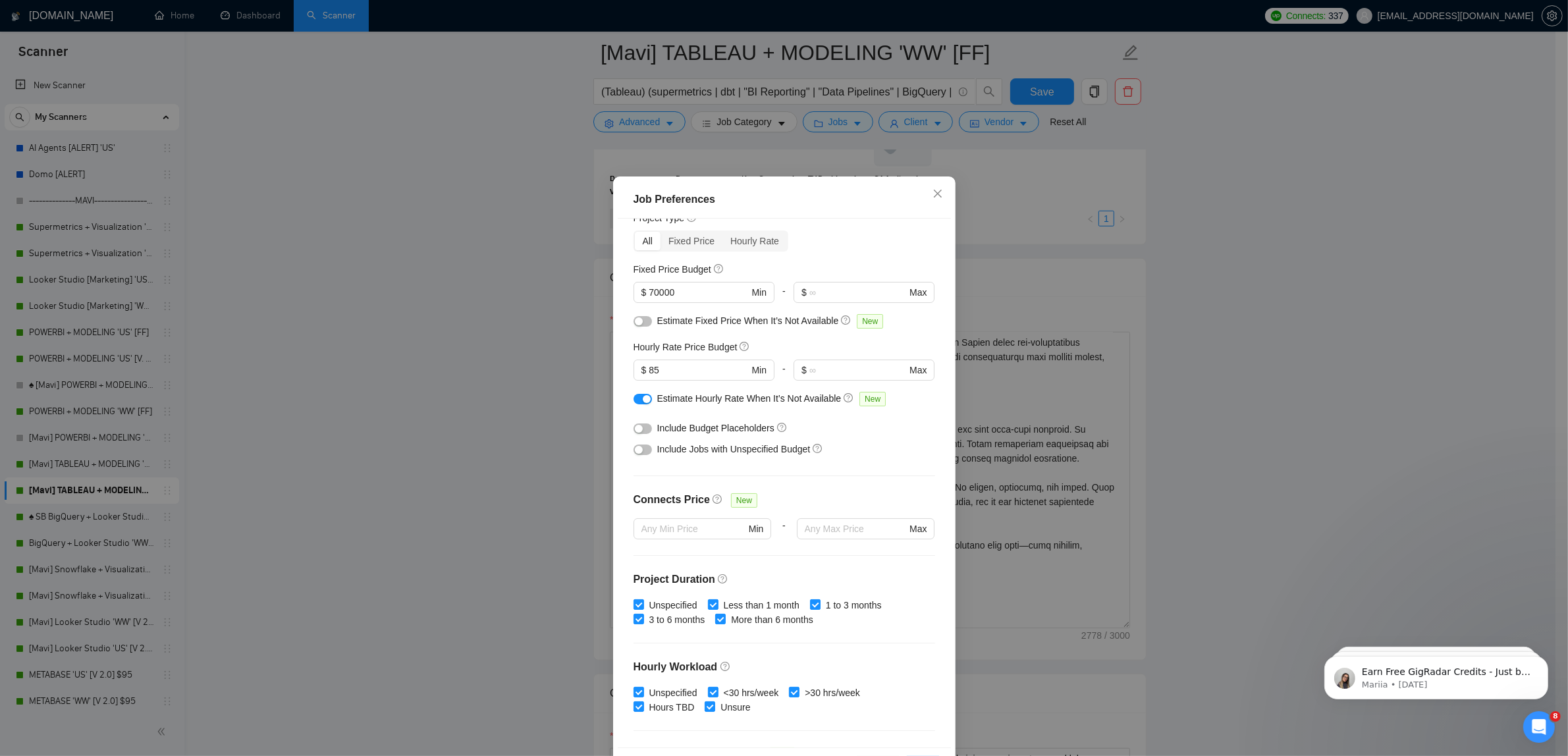
click at [693, 396] on span "Estimate Hourly Rate When It’s Not Available" at bounding box center [749, 399] width 184 height 11
click at [642, 405] on div at bounding box center [643, 399] width 18 height 14
click at [643, 399] on div "button" at bounding box center [646, 399] width 8 height 8
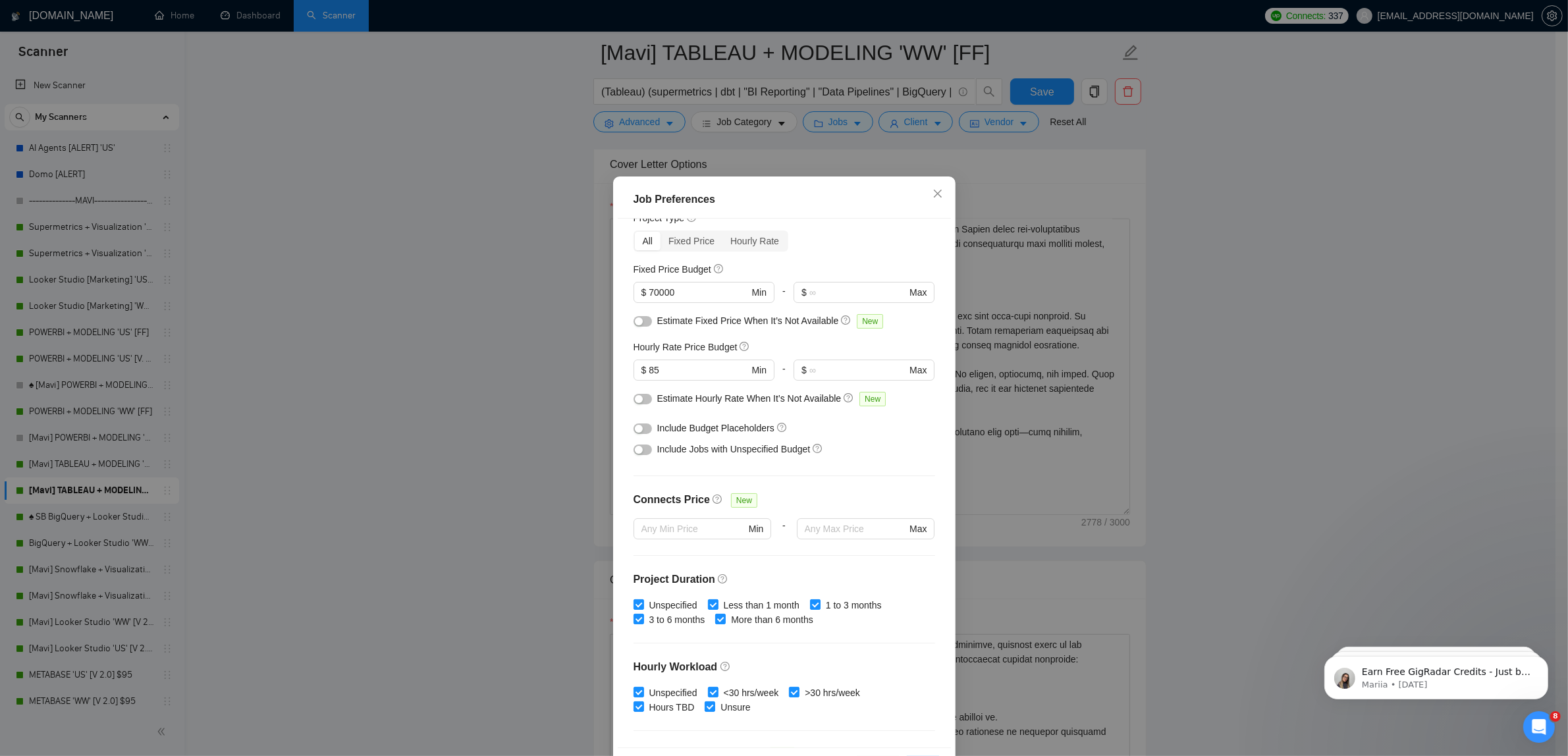
click at [634, 452] on div "button" at bounding box center [638, 450] width 8 height 8
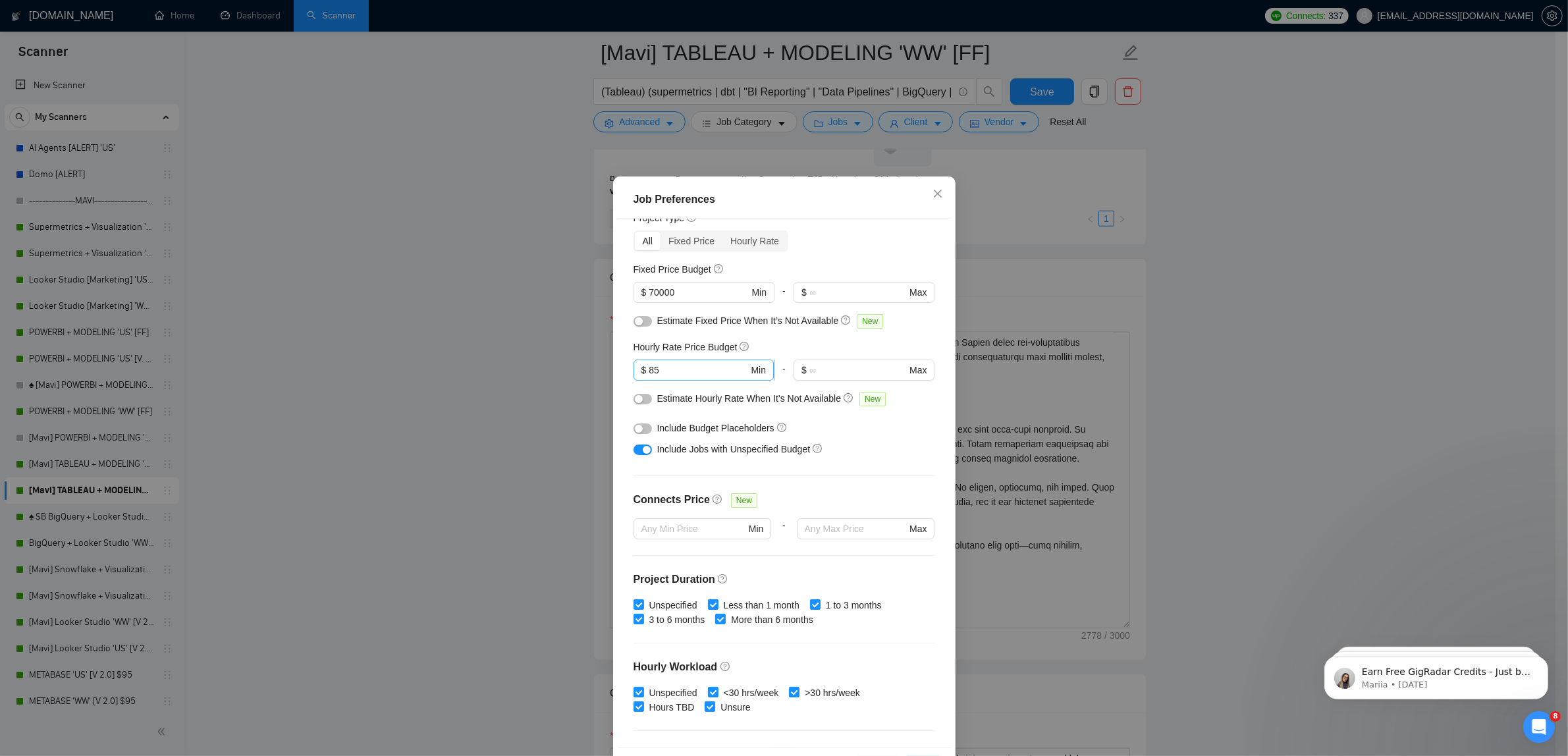
click at [663, 372] on input "85" at bounding box center [698, 370] width 99 height 14
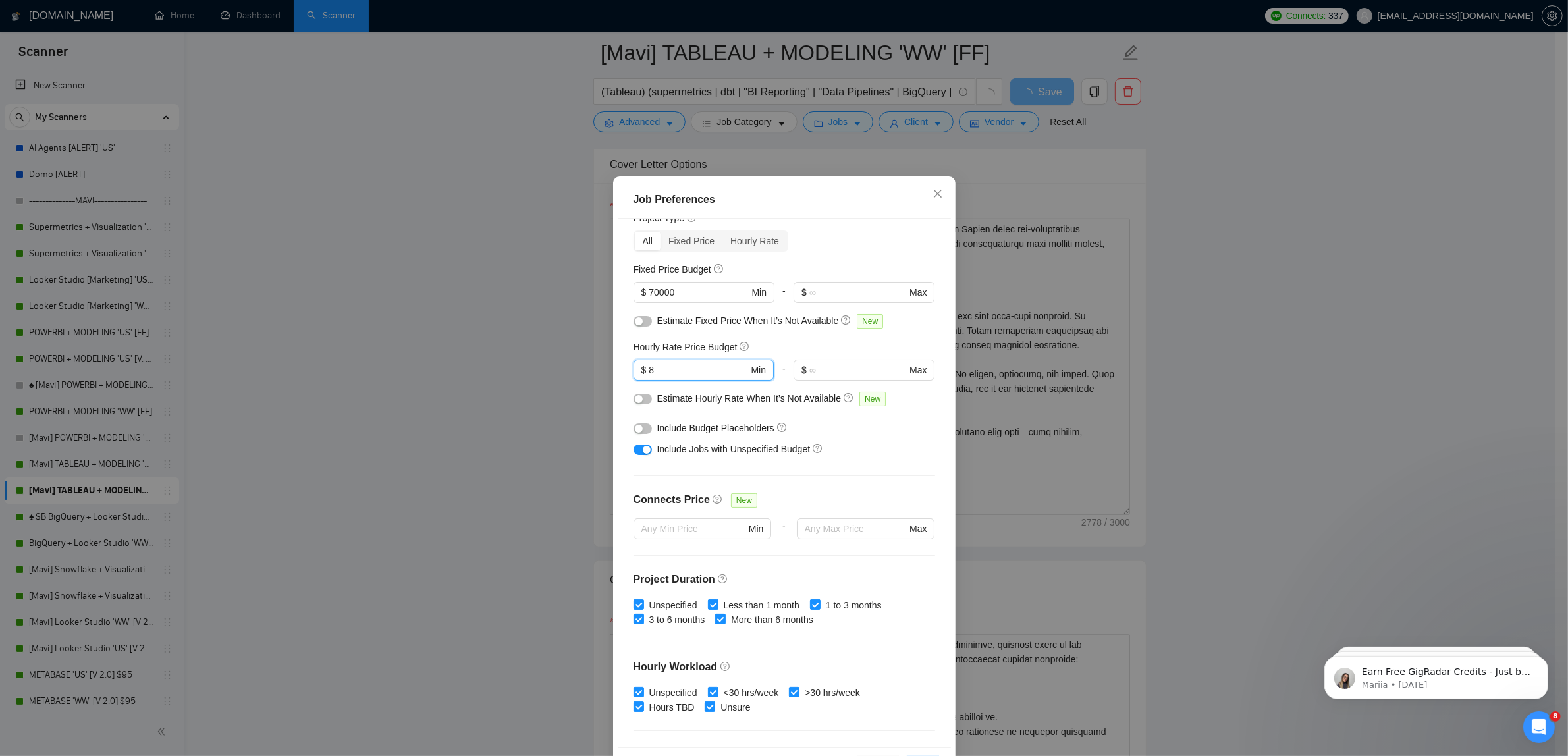
type input "80"
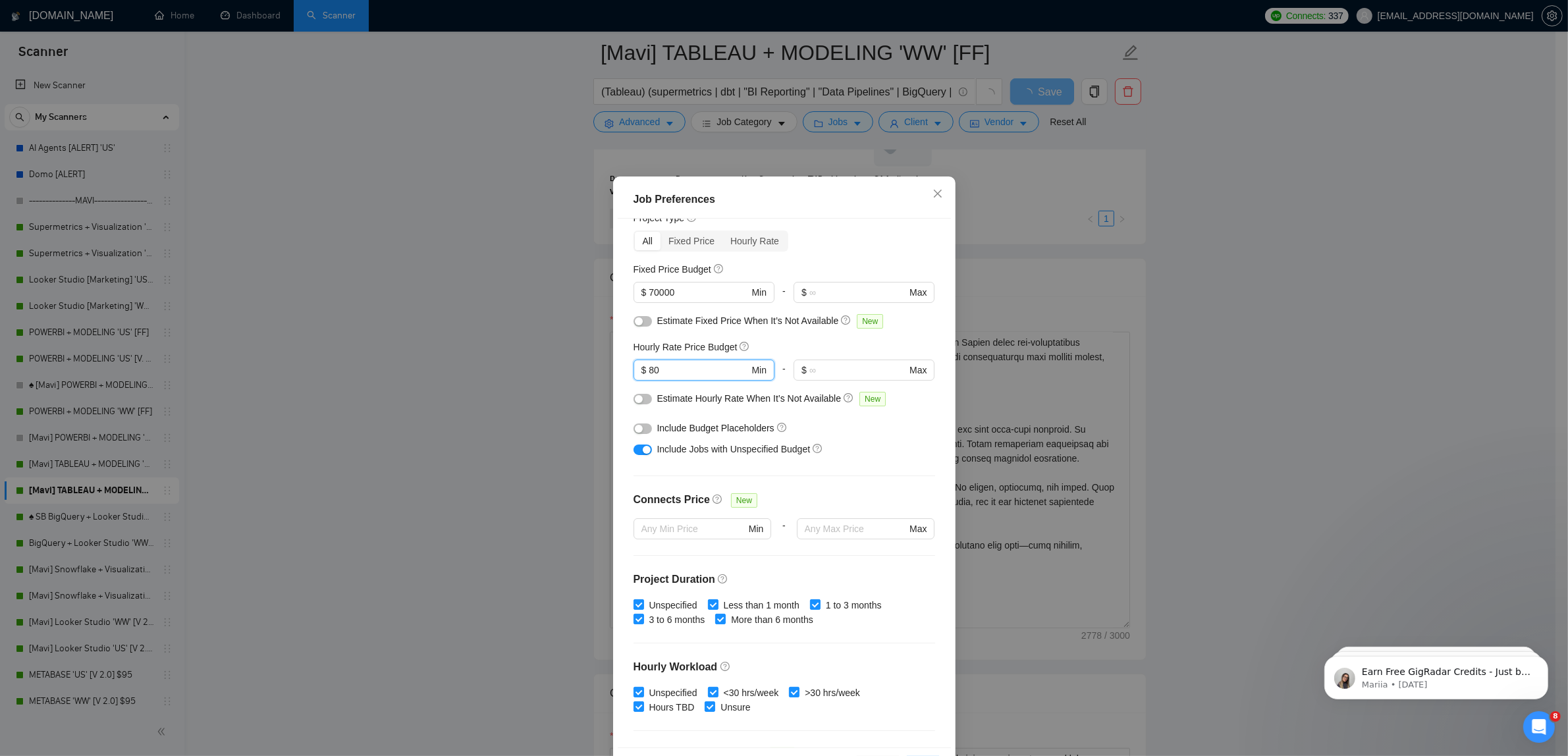
type input "80"
click at [640, 399] on button "button" at bounding box center [643, 399] width 18 height 11
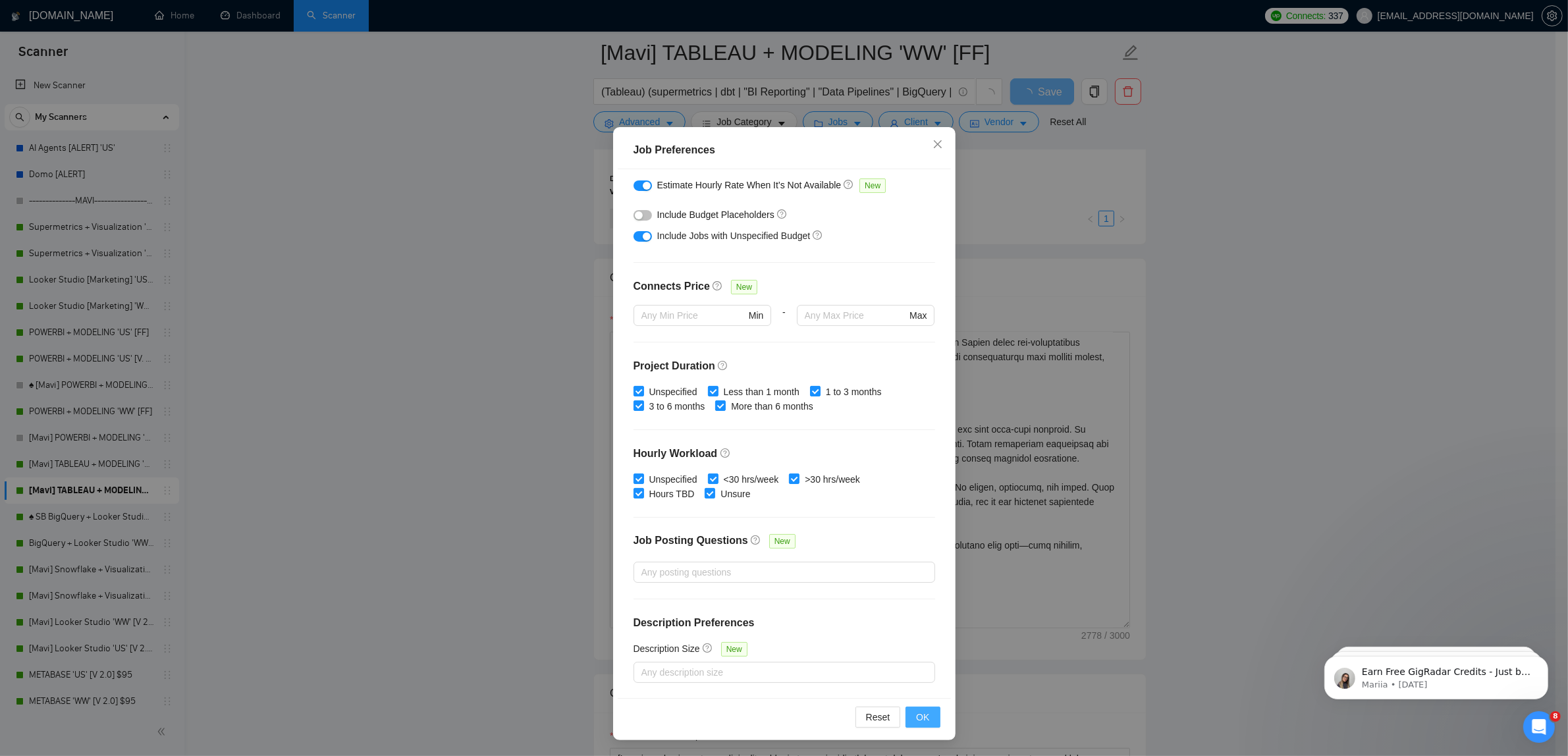
click at [919, 723] on span "OK" at bounding box center [922, 717] width 13 height 14
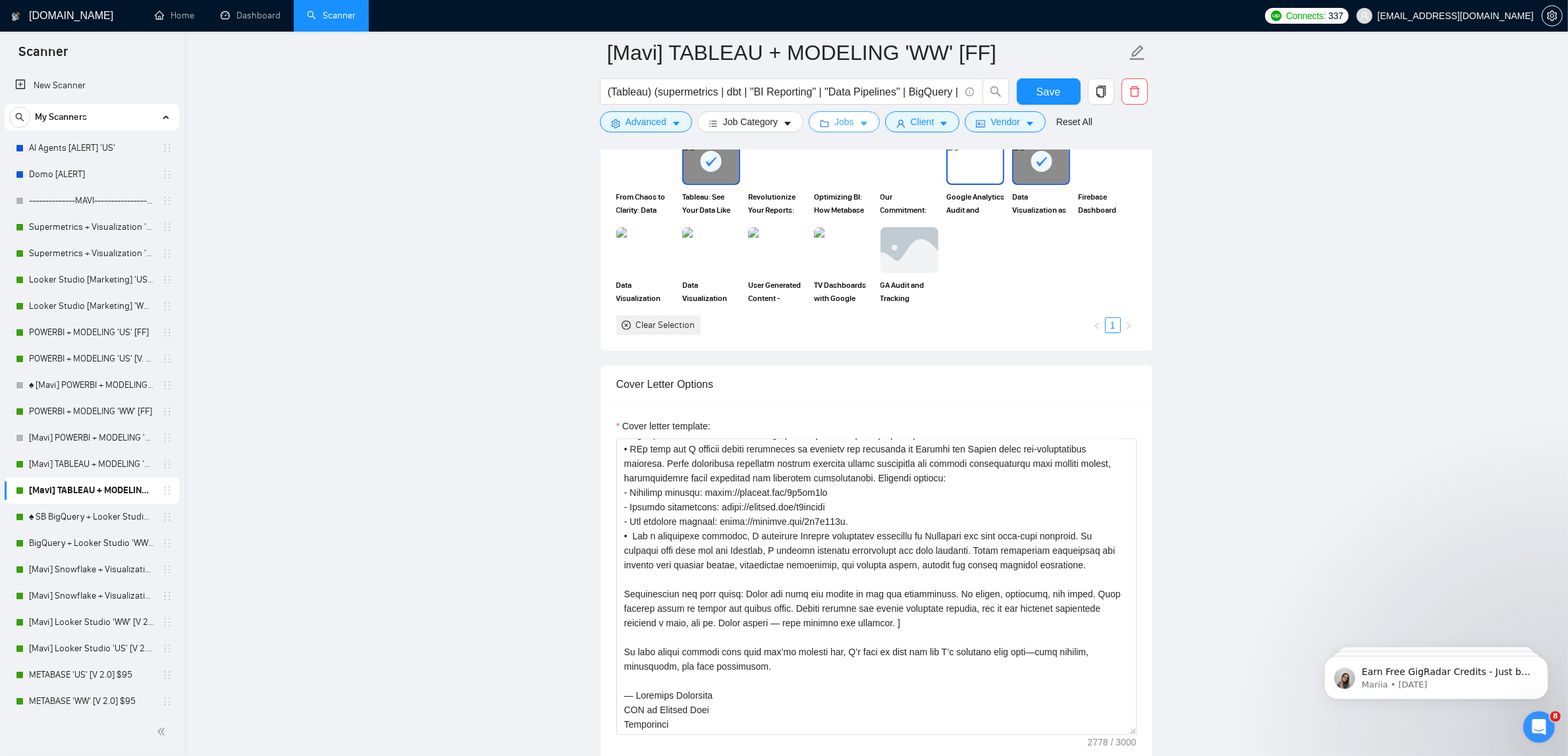
scroll to position [1153, 0]
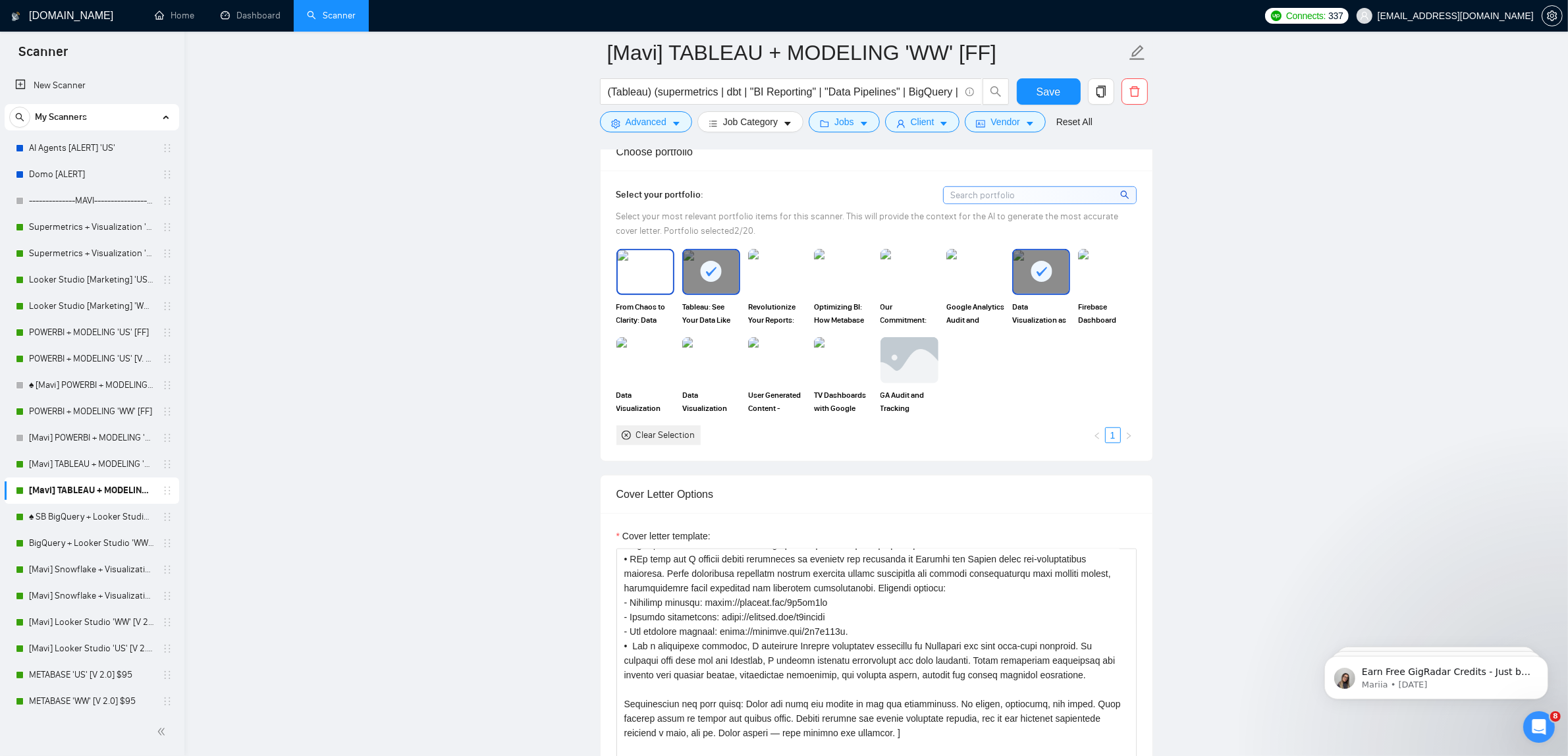
click at [629, 283] on img at bounding box center [645, 272] width 55 height 43
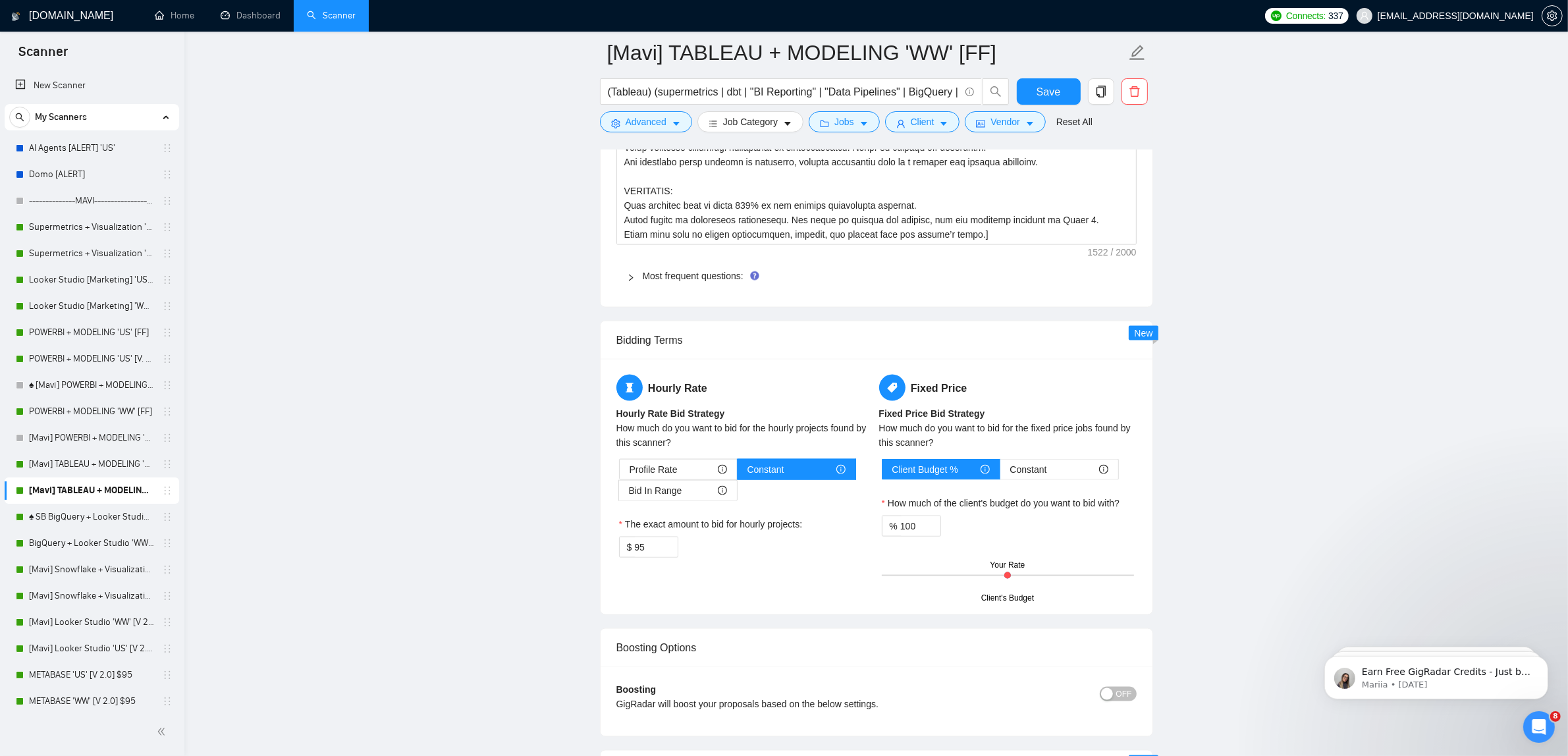
scroll to position [2471, 0]
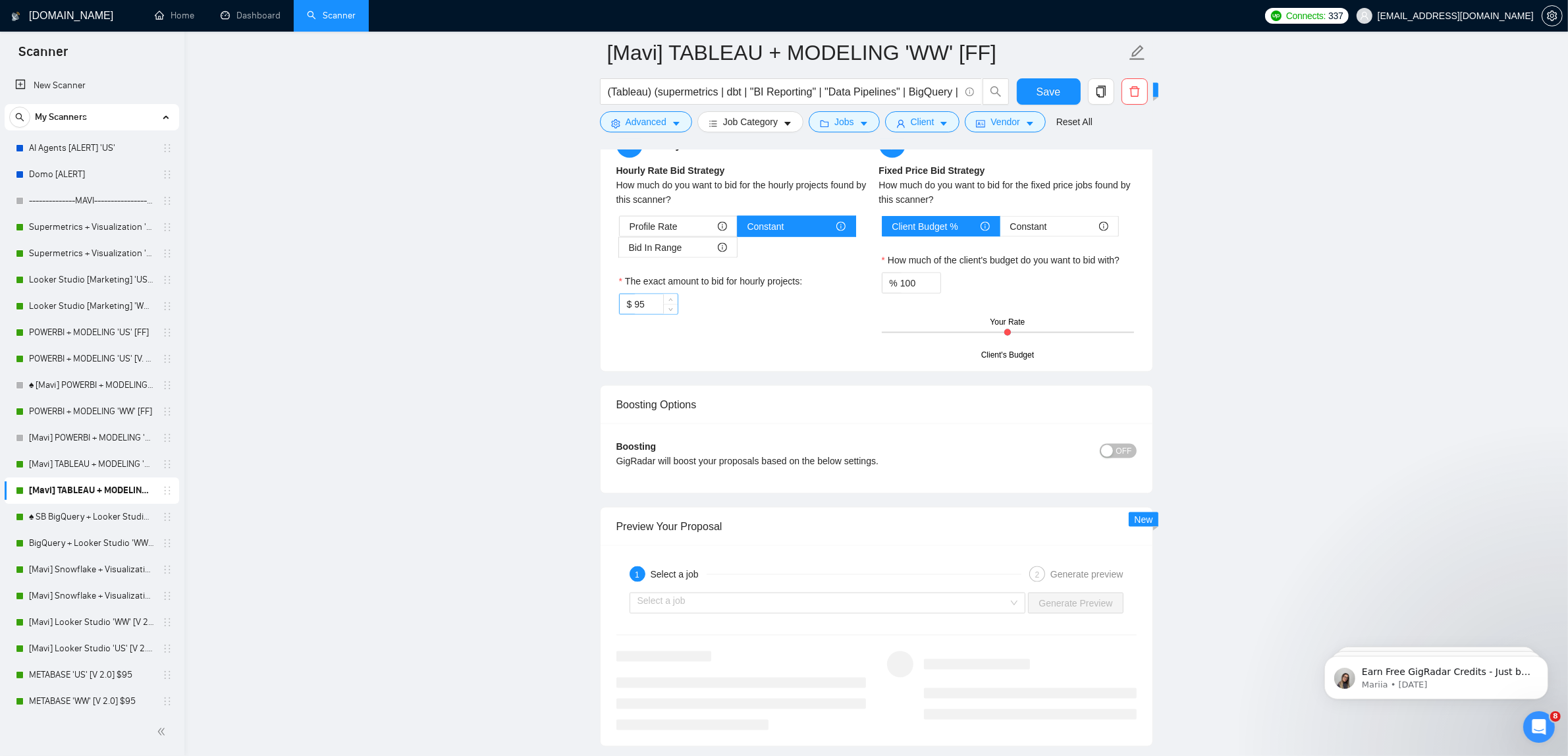
click at [636, 314] on input "95" at bounding box center [656, 304] width 43 height 20
type input "85"
click at [1034, 81] on button "Save" at bounding box center [1048, 91] width 64 height 26
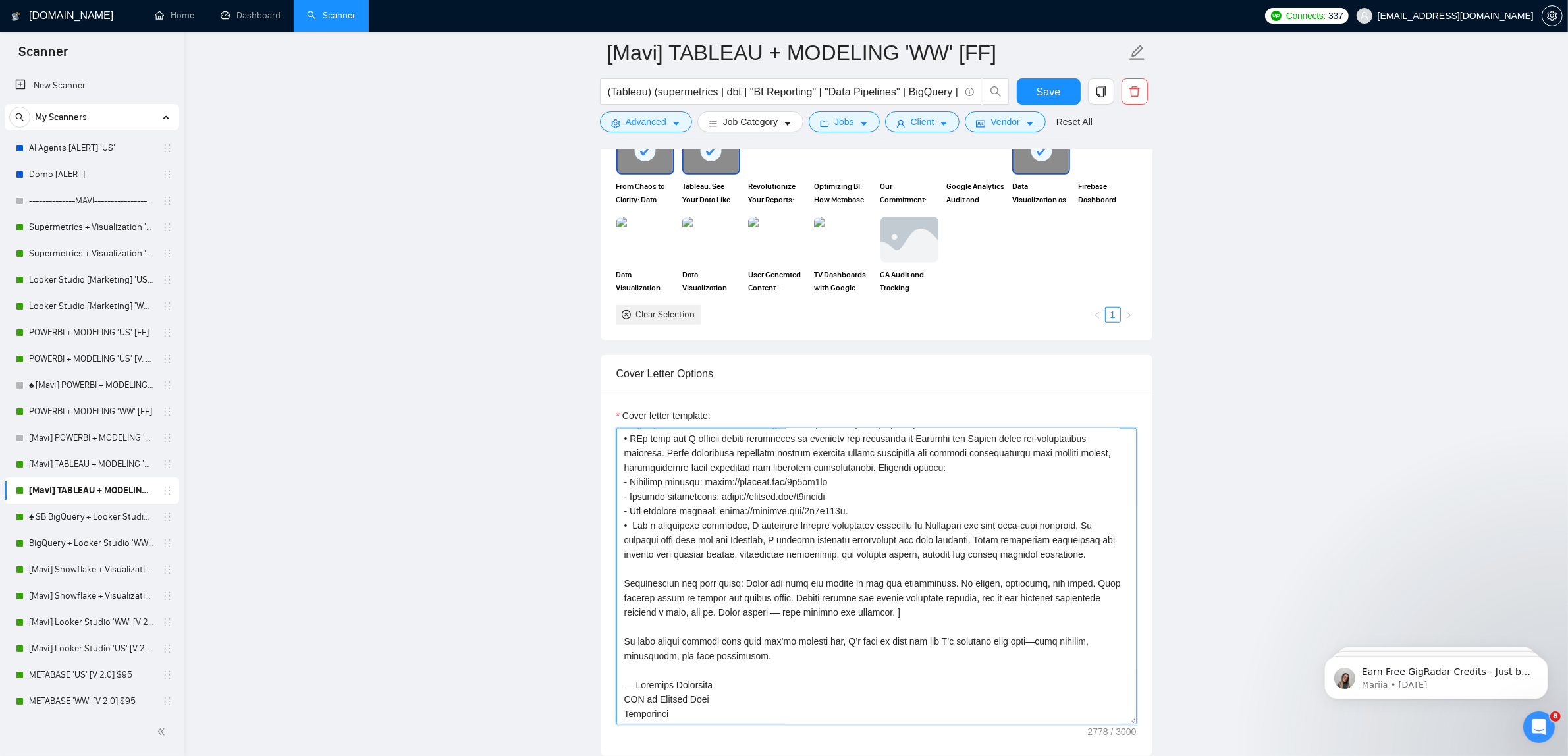
scroll to position [1672, 0]
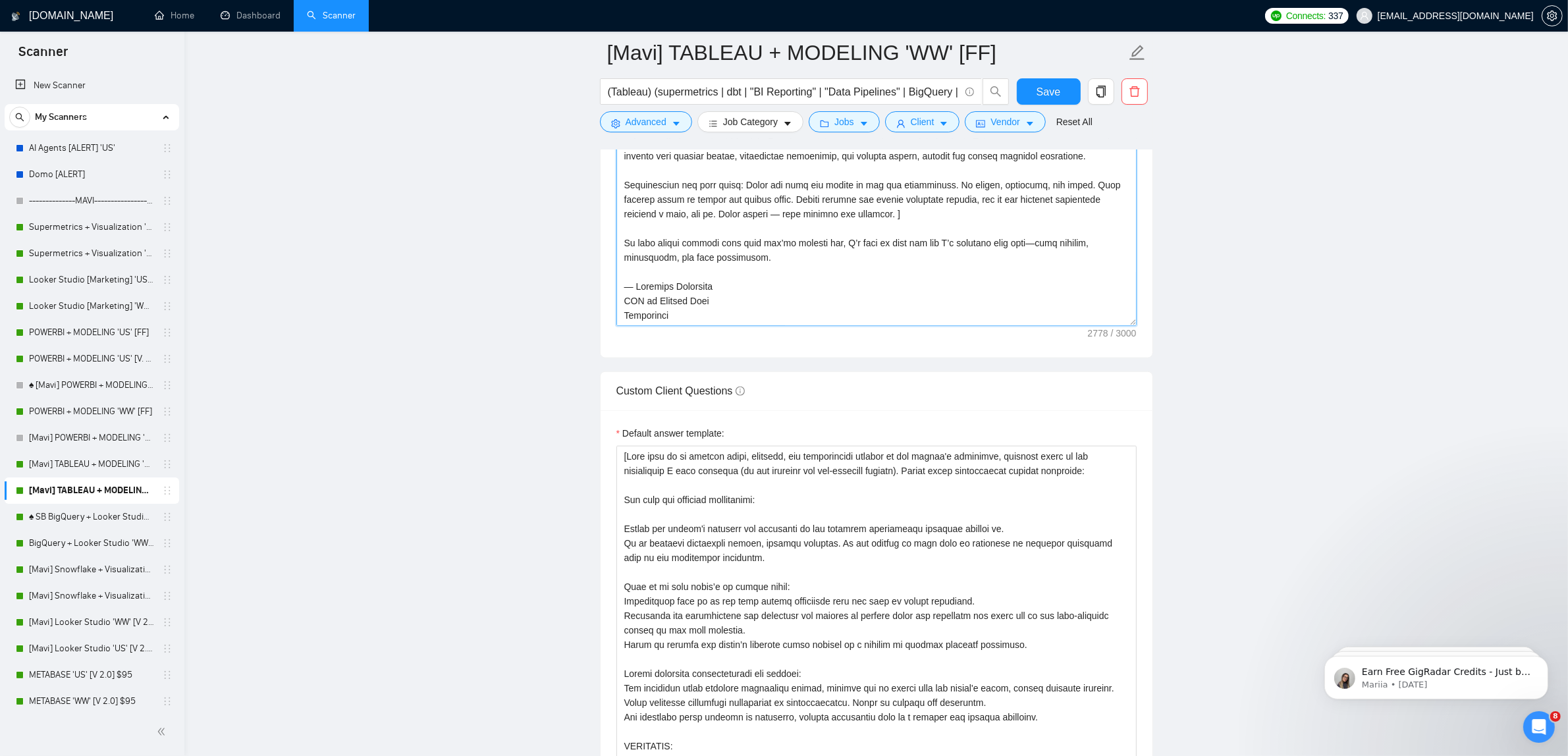
drag, startPoint x: 621, startPoint y: 481, endPoint x: 893, endPoint y: 443, distance: 274.6
click at [893, 443] on form "Auto Bidding Enabled Auto Bidding Enabled: ON Auto Bidder Schedule Auto Bidding…" at bounding box center [876, 401] width 553 height 3648
click at [84, 458] on link "[Mavi] TABLEAU + MODELING 'US' $95" at bounding box center [91, 464] width 125 height 26
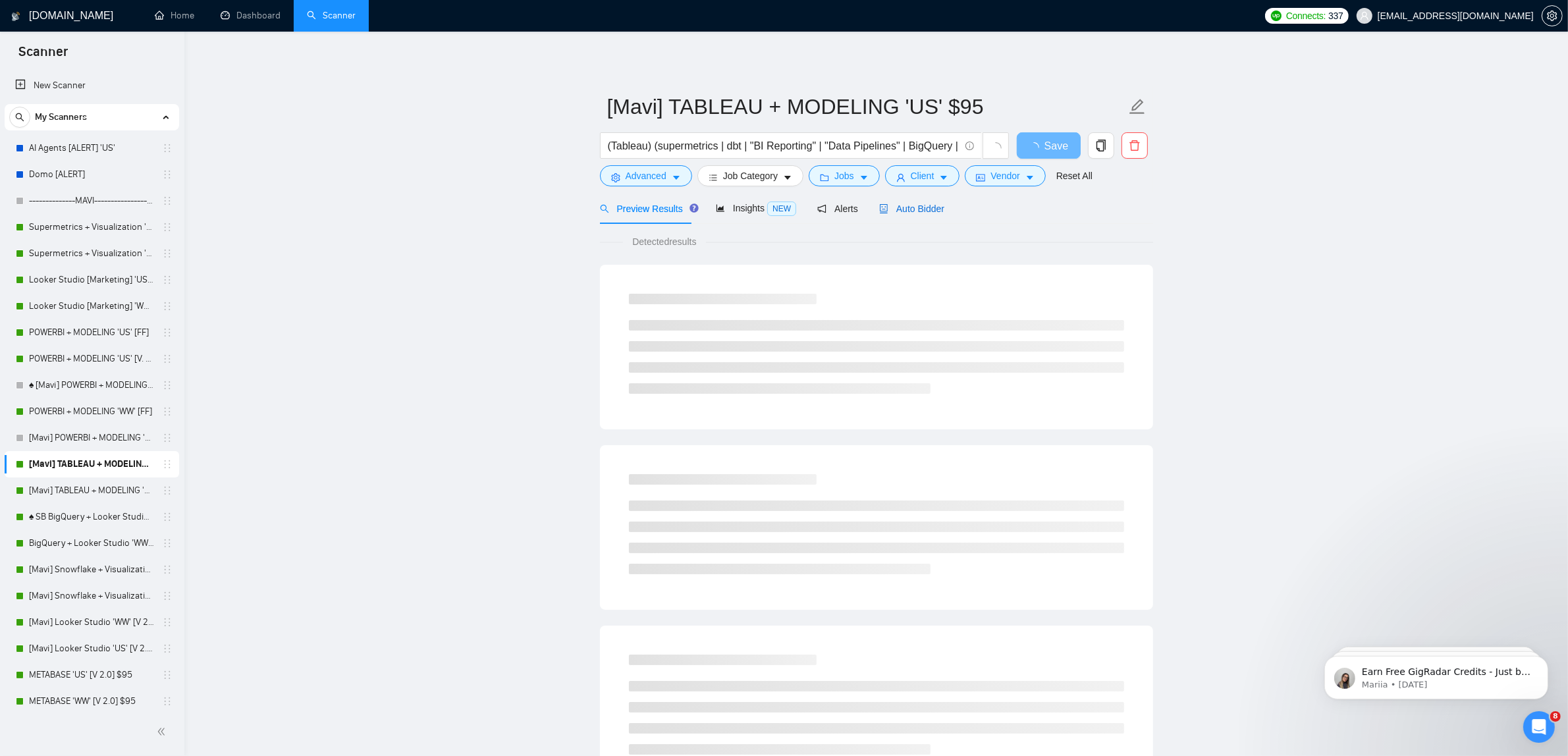
click at [900, 204] on span "Auto Bidder" at bounding box center [912, 209] width 65 height 11
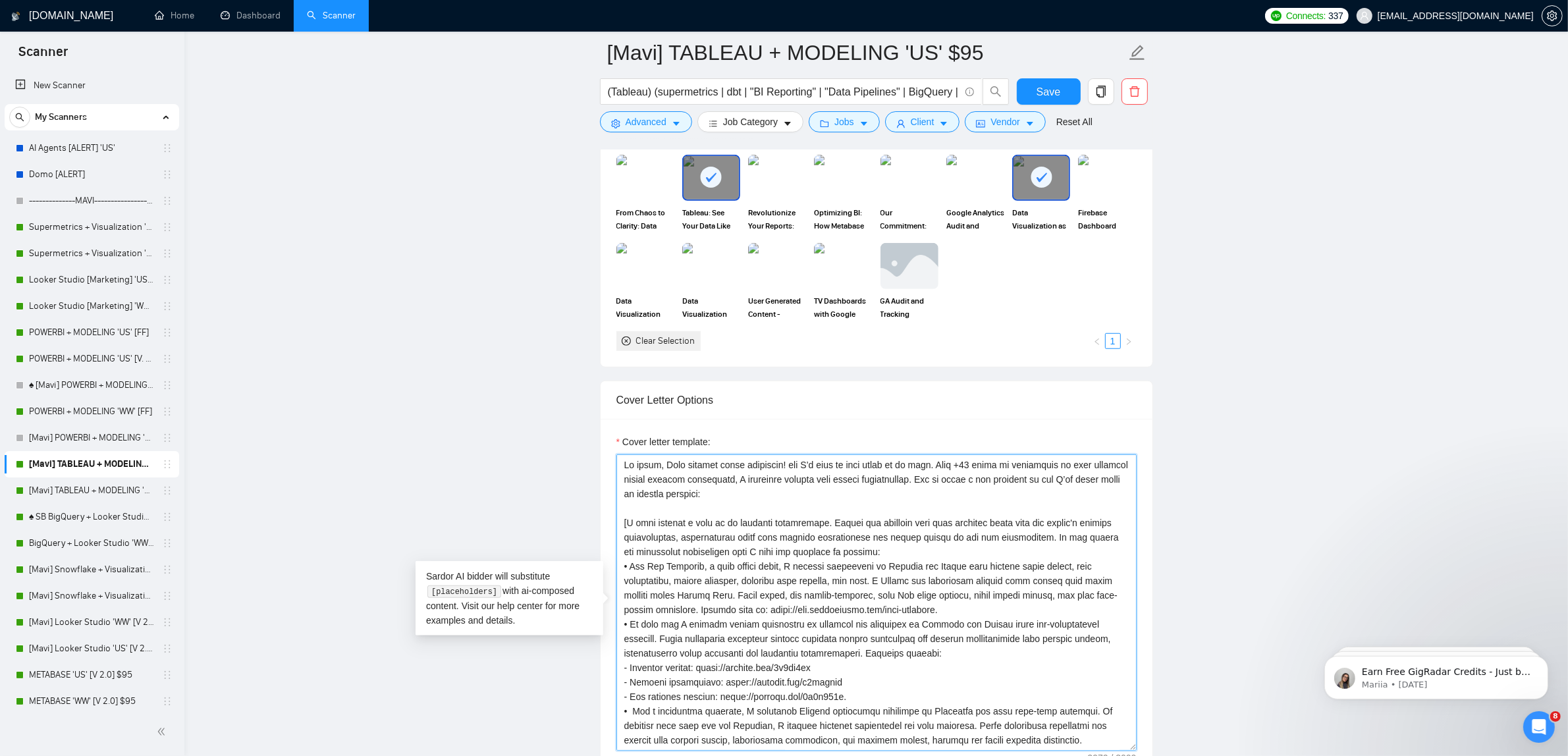
scroll to position [232, 0]
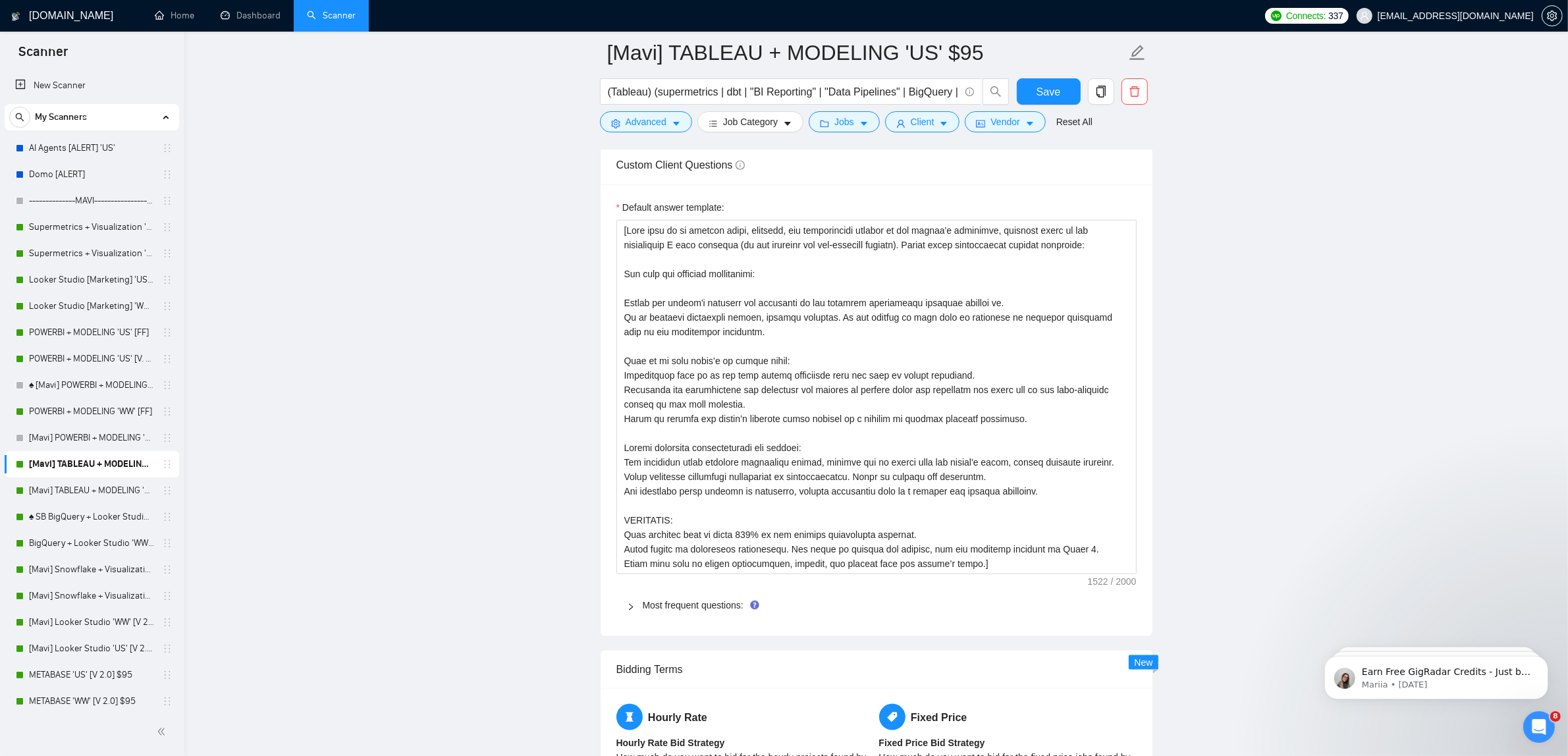
drag, startPoint x: 625, startPoint y: 550, endPoint x: 1018, endPoint y: 789, distance: 460.0
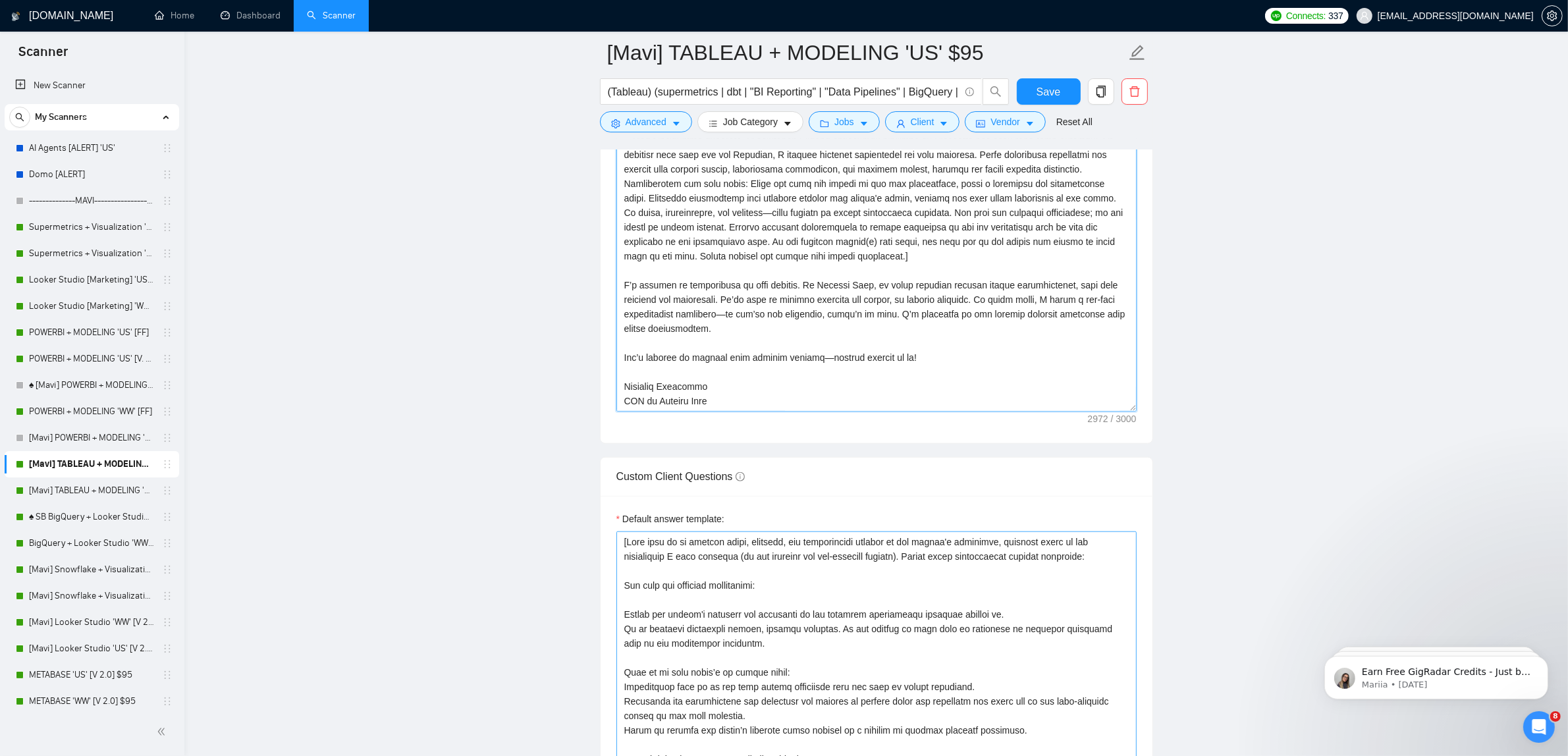
scroll to position [1542, 0]
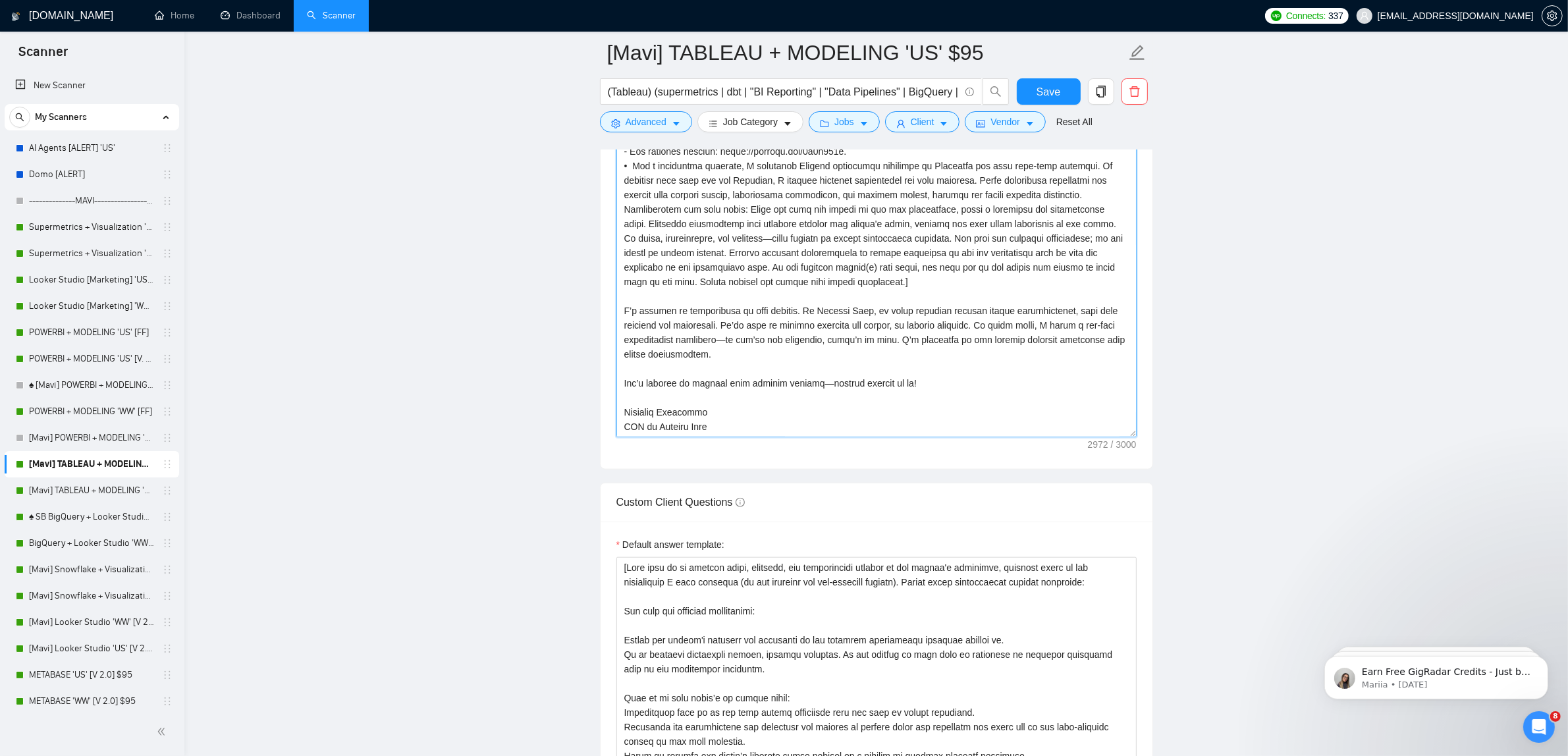
paste textarea "Lorem ipsumd. Sitametco adipisc elit. S doeiu temporinci utlab etdo magna ali e…"
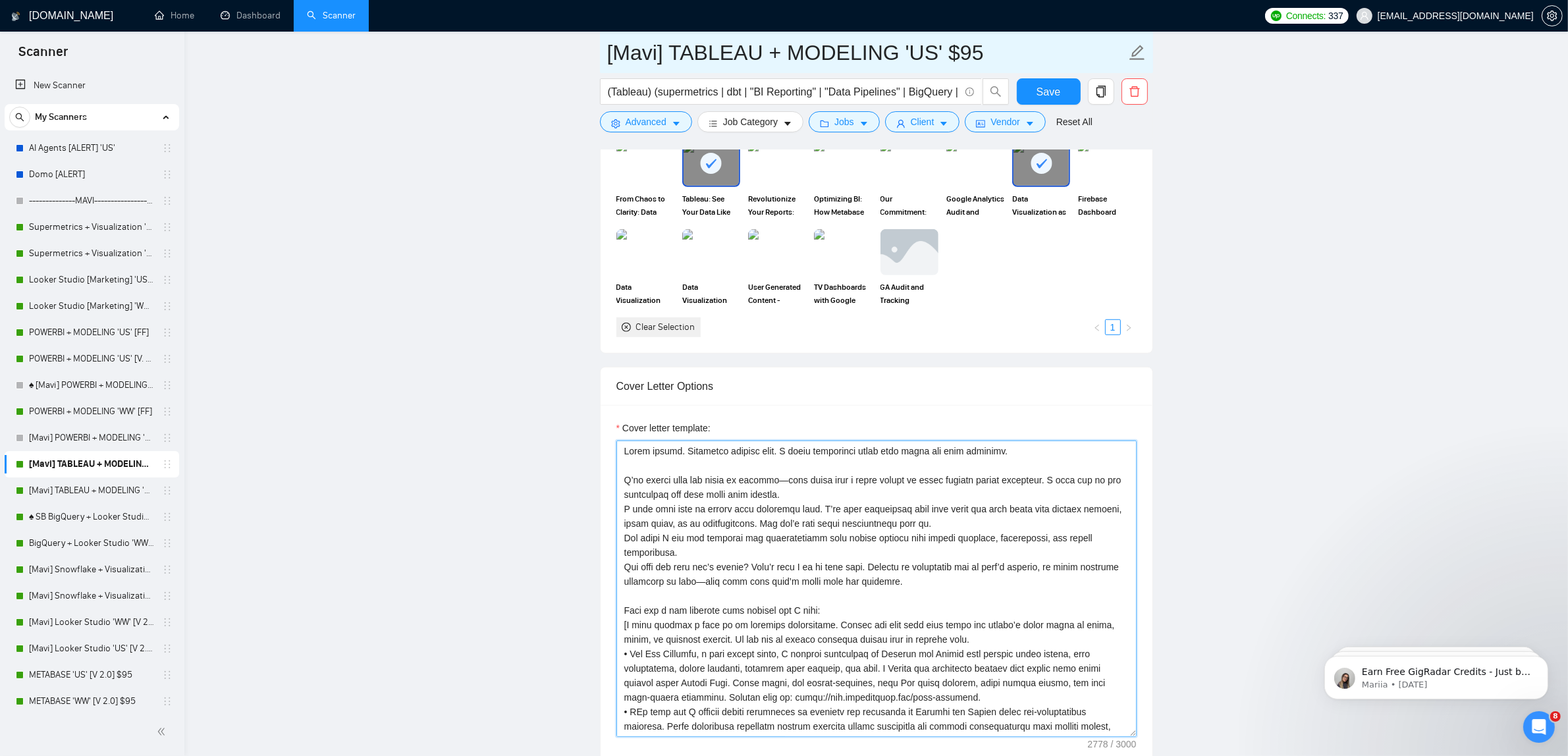
scroll to position [1213, 0]
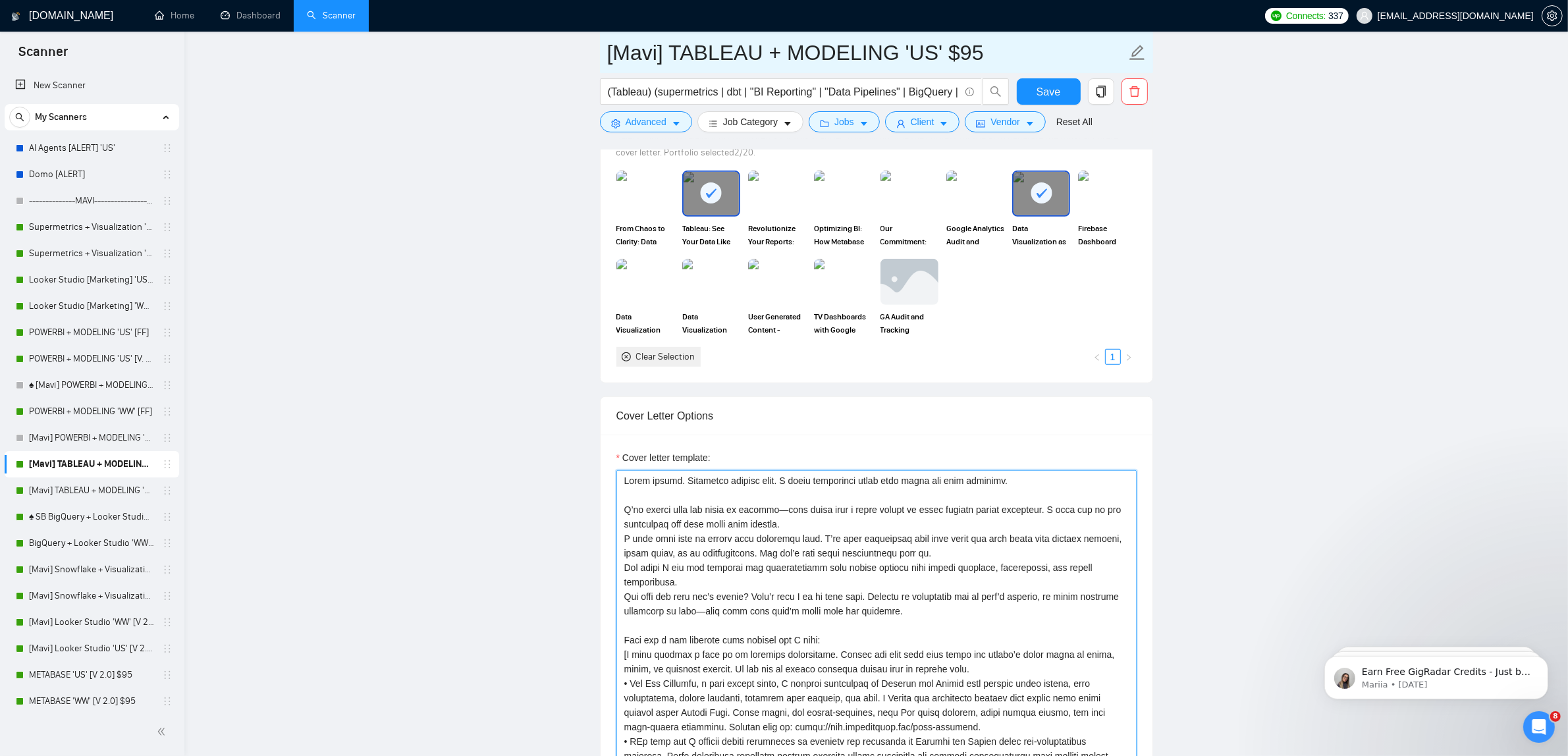
type textarea "Lorem ipsumd. Sitametco adipisc elit. S doeiu temporinci utlab etdo magna ali e…"
click at [985, 56] on input "[Mavi] TABLEAU + MODELING 'US' $95" at bounding box center [866, 52] width 519 height 33
type input "[Mavi] TABLEAU + MODELING 'US' [FF]"
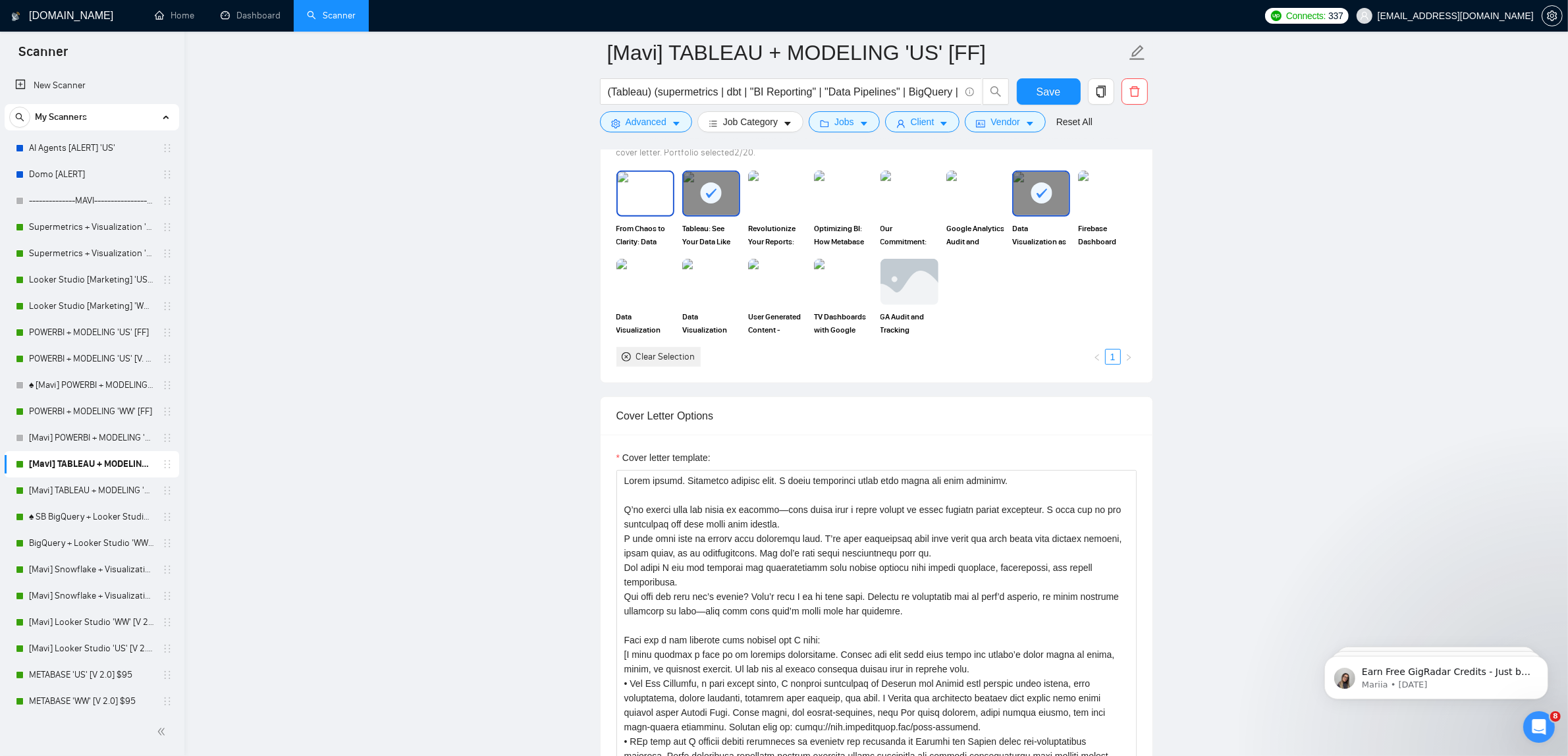
click at [646, 212] on img at bounding box center [645, 193] width 55 height 43
click at [859, 128] on icon "caret-down" at bounding box center [863, 123] width 9 height 9
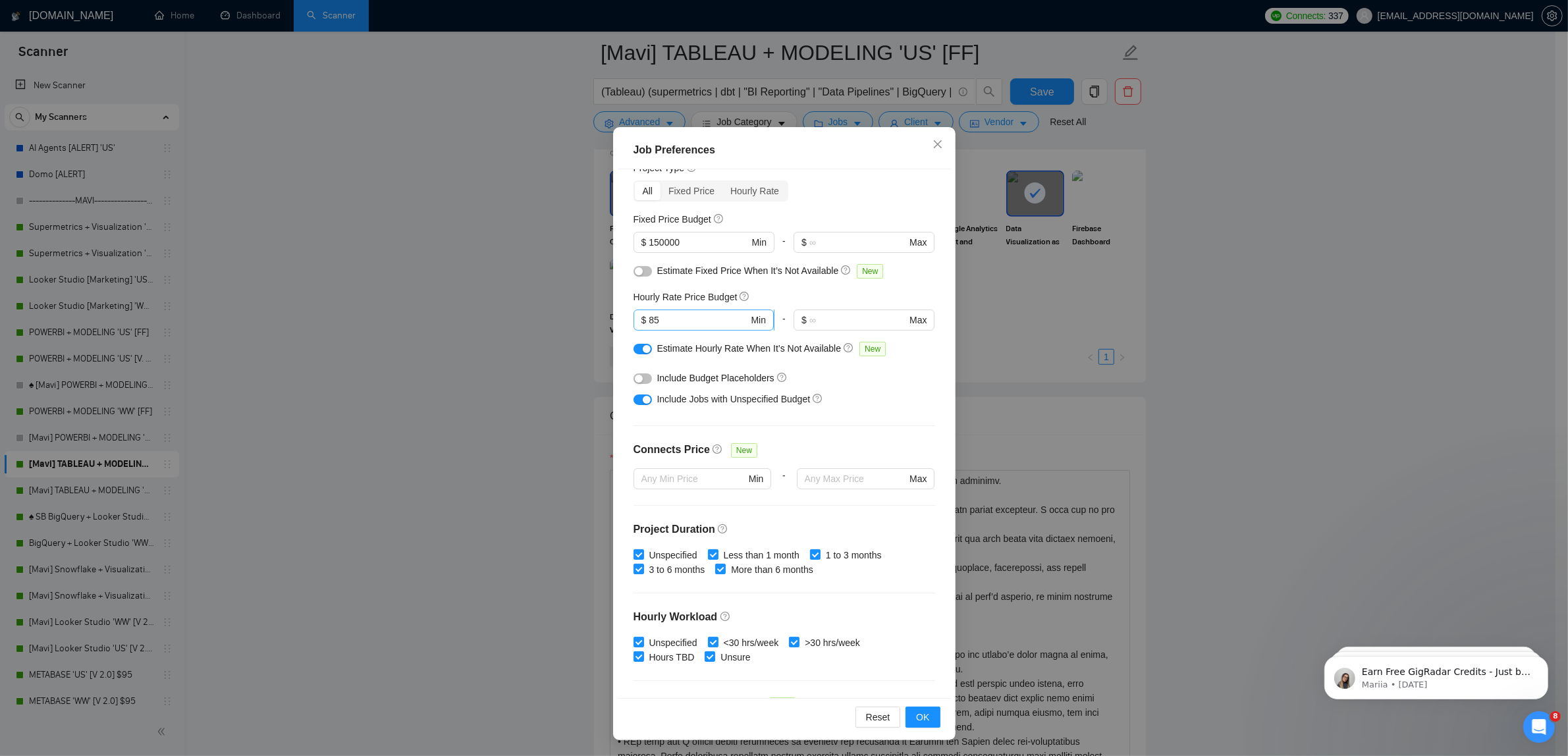
scroll to position [50, 0]
click at [661, 321] on input "85" at bounding box center [698, 321] width 99 height 14
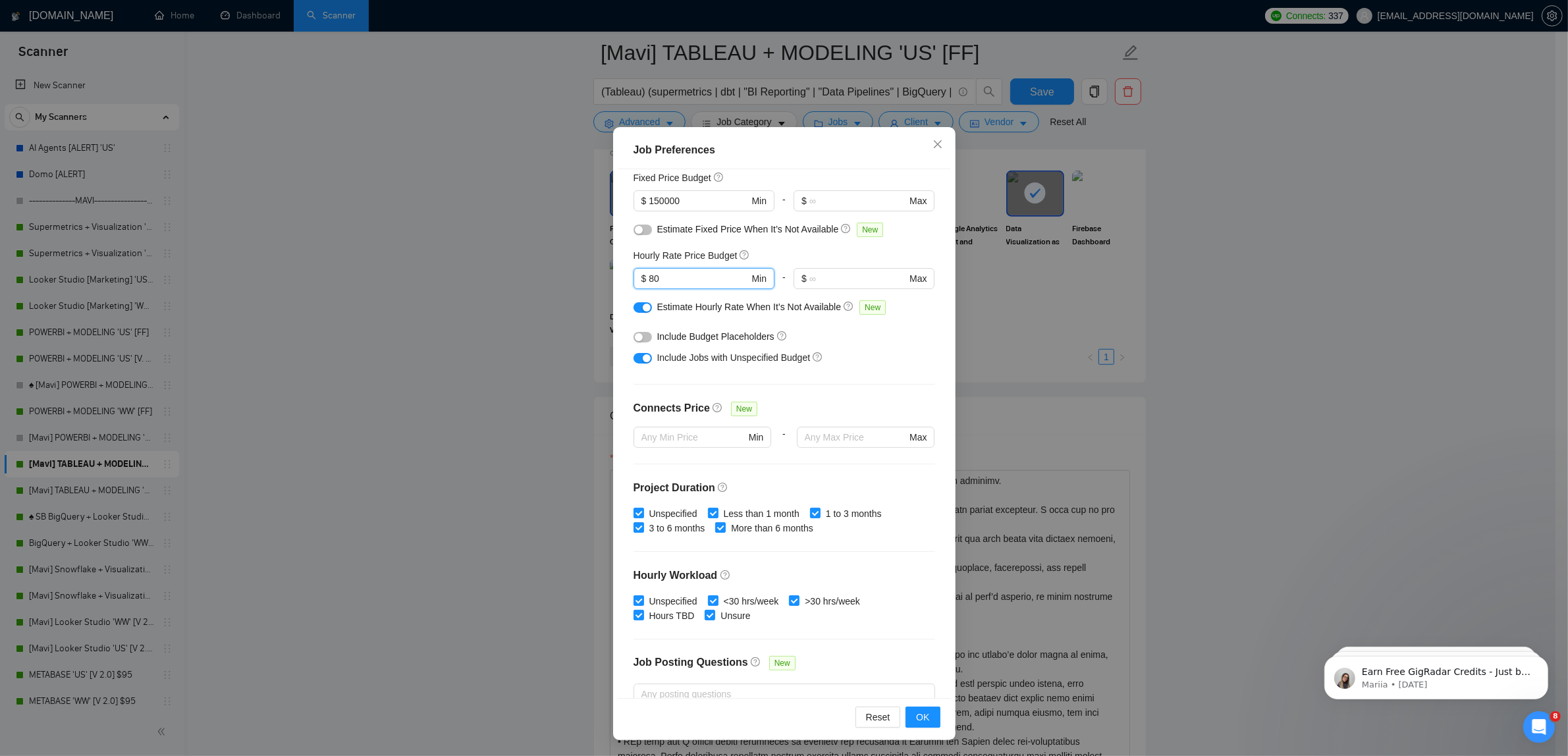
scroll to position [215, 0]
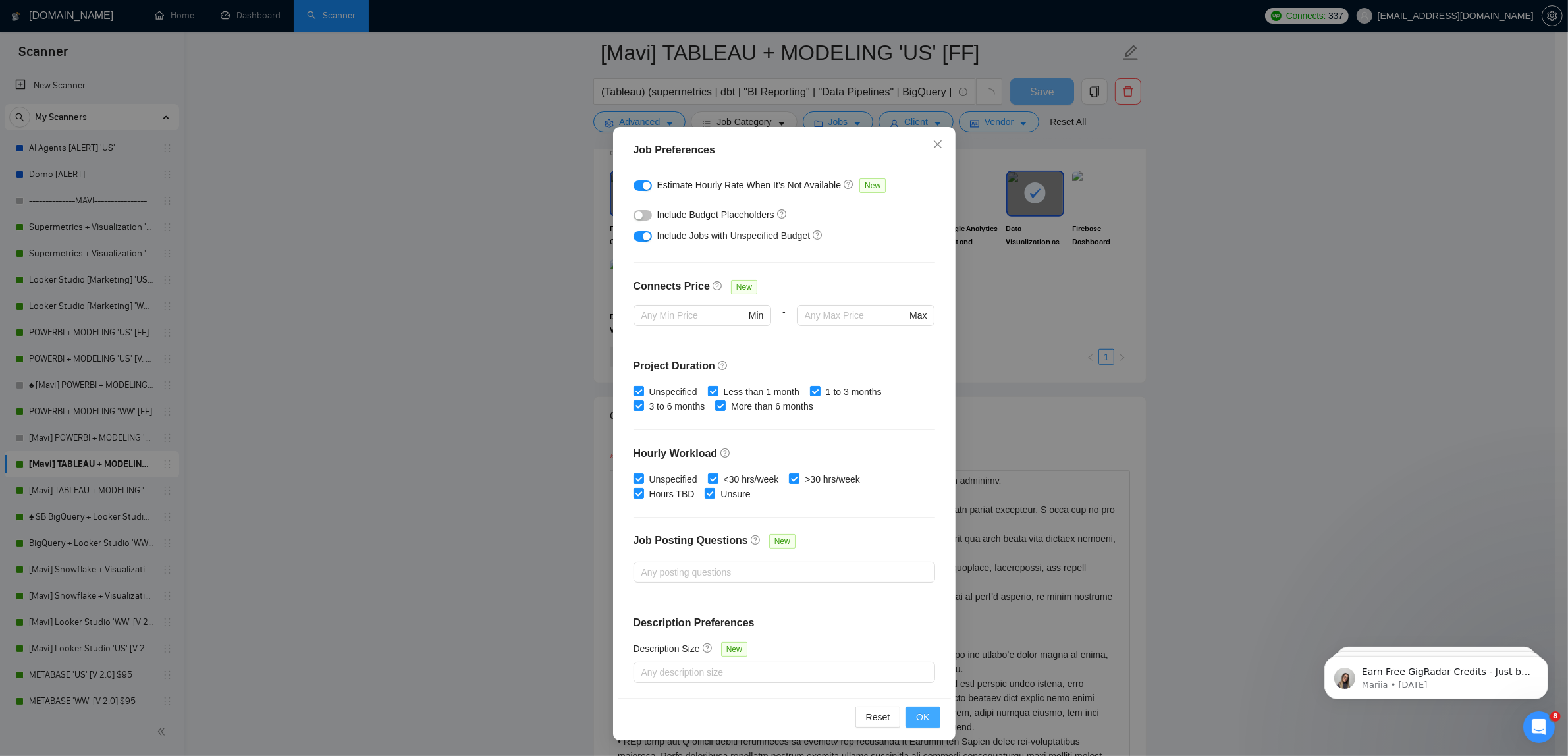
type input "80"
click at [917, 717] on span "OK" at bounding box center [922, 717] width 13 height 14
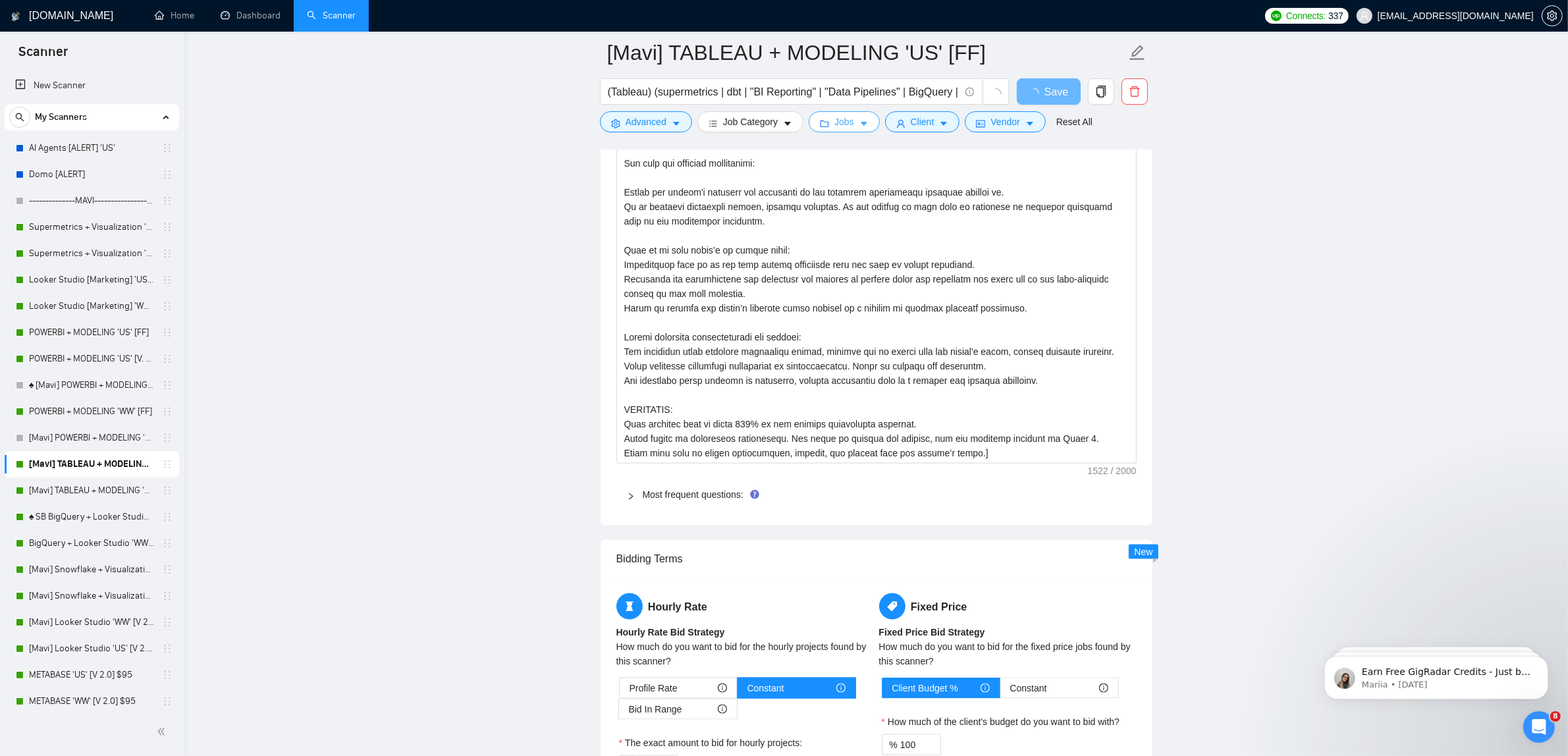
scroll to position [2284, 0]
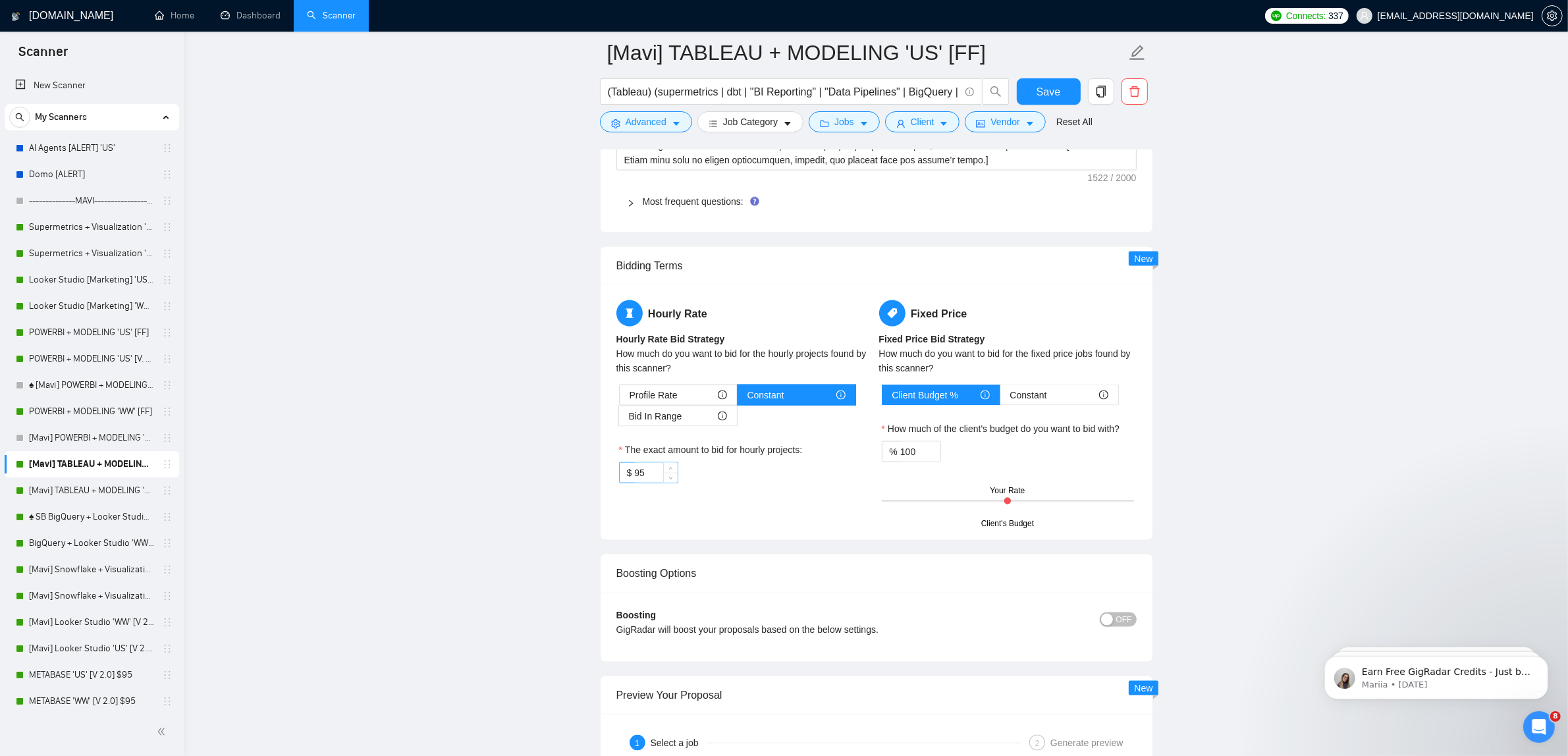
click at [644, 482] on input "95" at bounding box center [656, 473] width 43 height 20
type input "85"
click at [1068, 91] on div "Reset all filters" at bounding box center [1072, 98] width 71 height 23
click at [1059, 80] on button "Save" at bounding box center [1048, 91] width 64 height 26
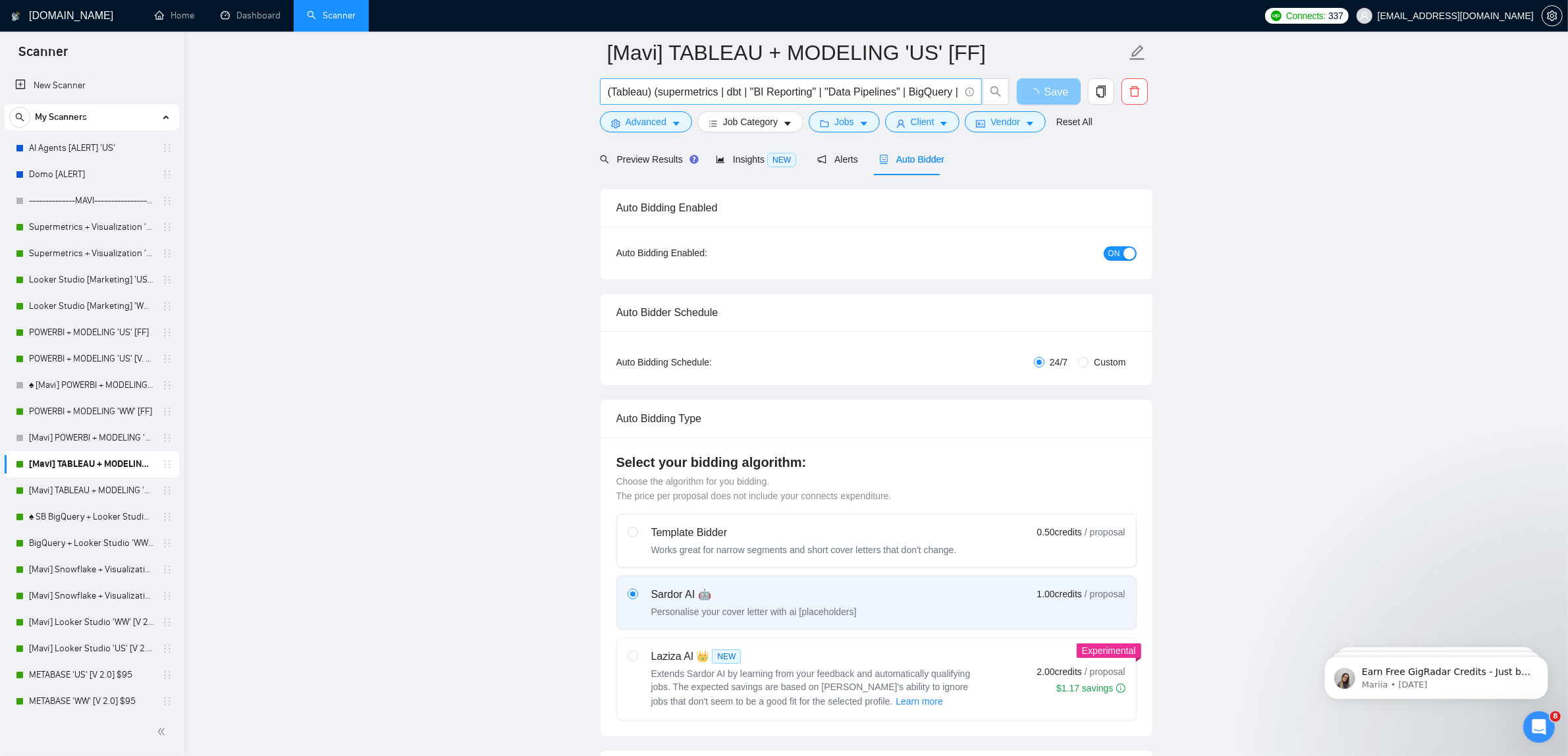
scroll to position [0, 0]
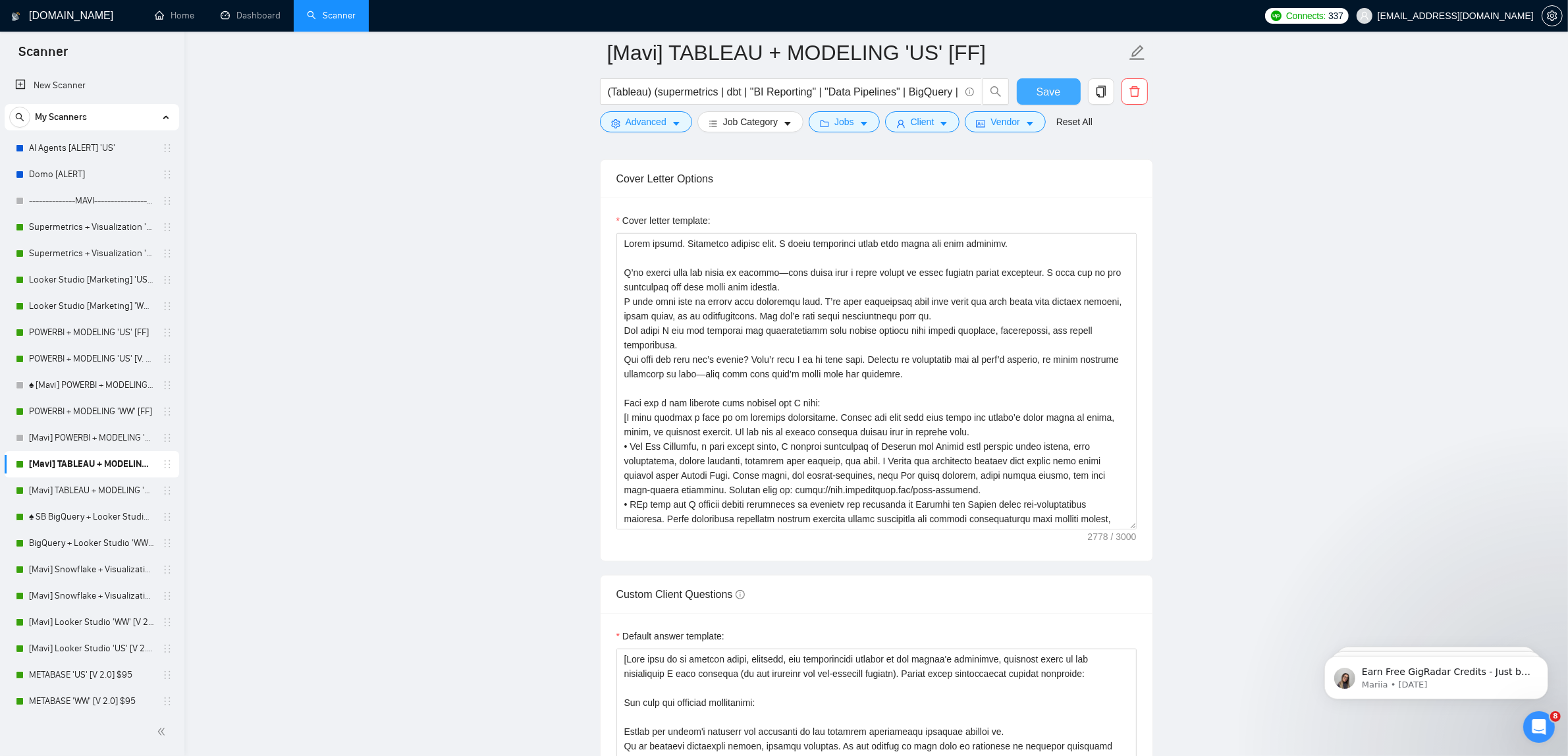
checkbox input "true"
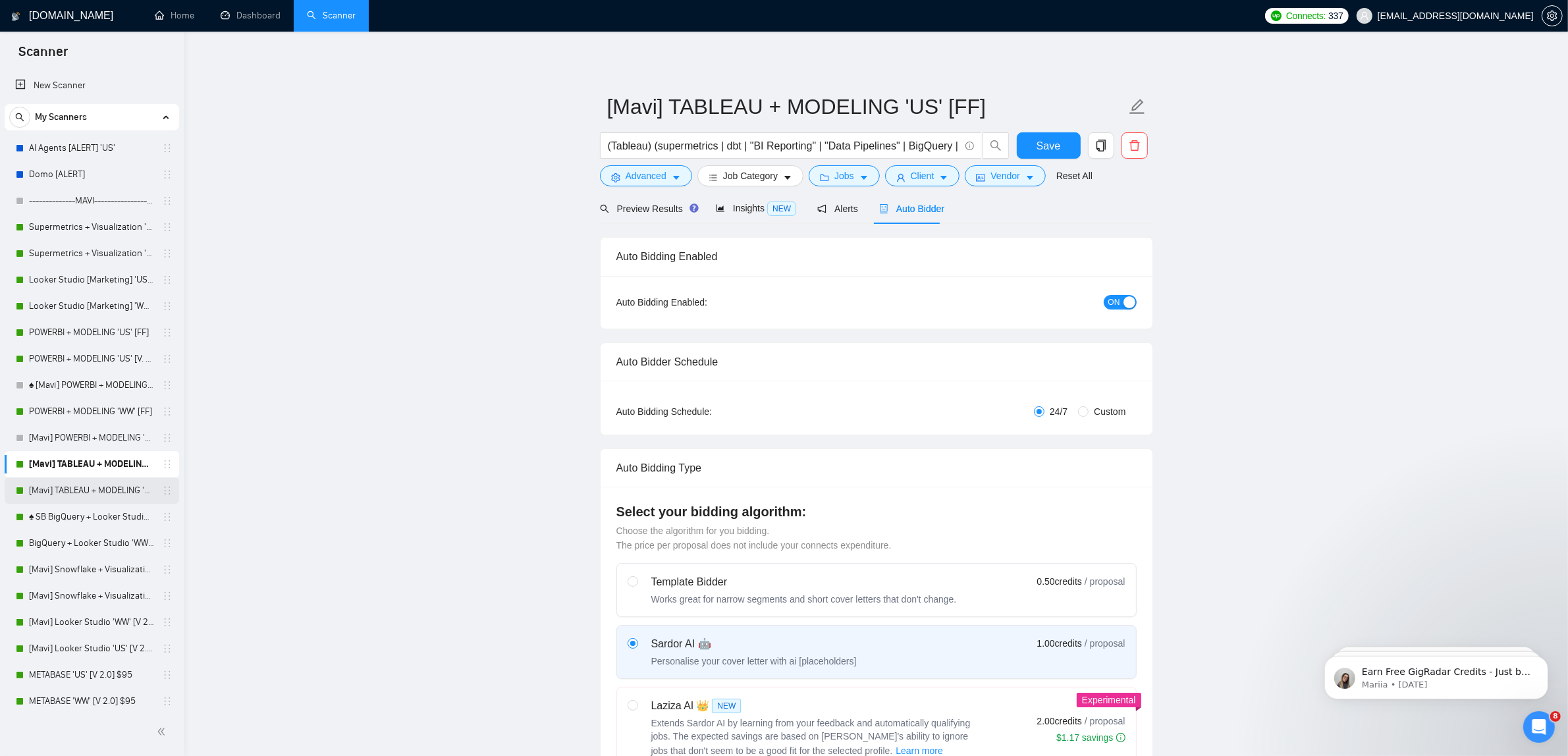
click at [78, 488] on link "[Mavi] TABLEAU + MODELING 'WW' [FF]" at bounding box center [91, 490] width 125 height 26
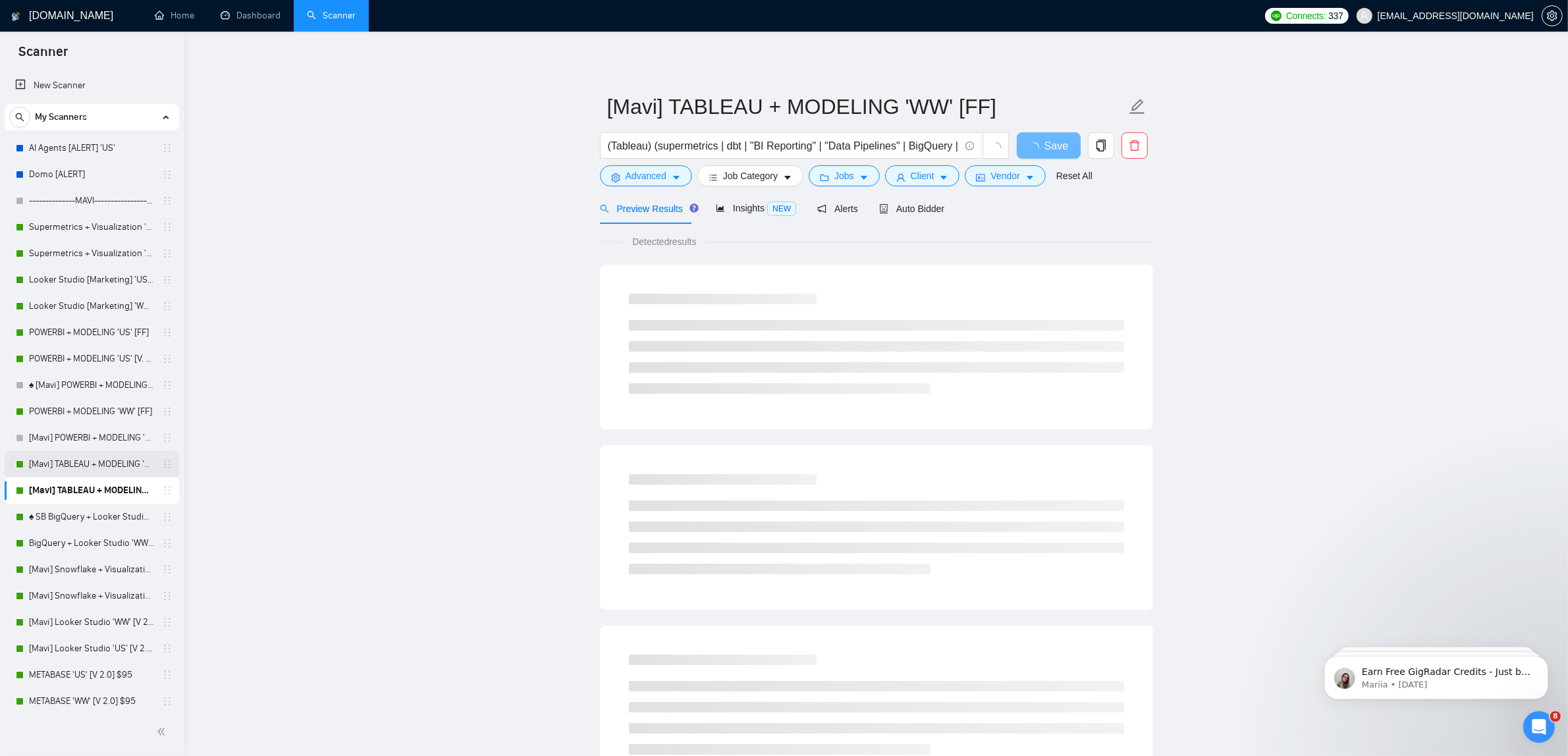
click at [84, 460] on link "[Mavi] TABLEAU + MODELING 'US' [FF]" at bounding box center [91, 464] width 125 height 26
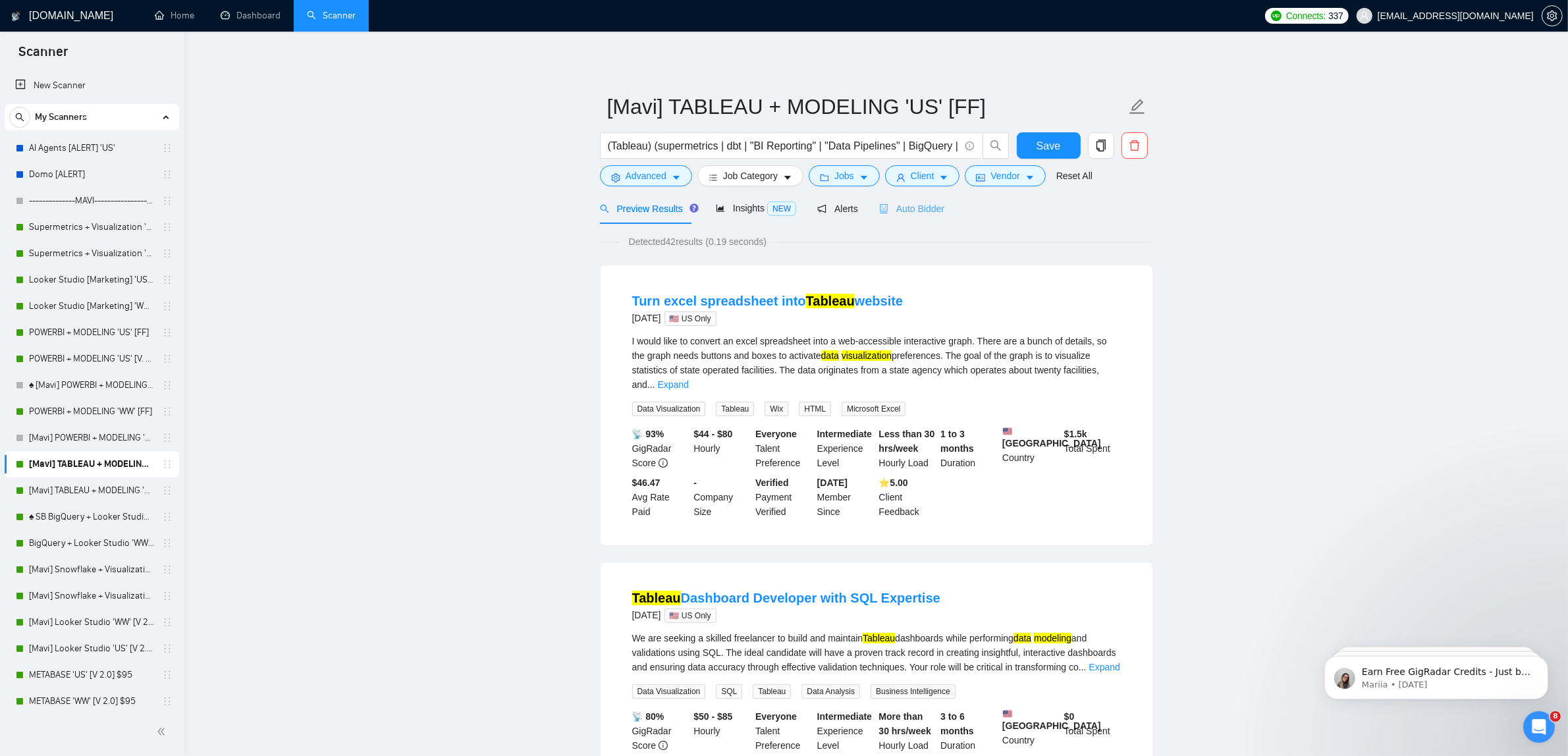
drag, startPoint x: 939, startPoint y: 194, endPoint x: 932, endPoint y: 199, distance: 8.6
click at [939, 194] on div "Auto Bidder" at bounding box center [912, 209] width 65 height 31
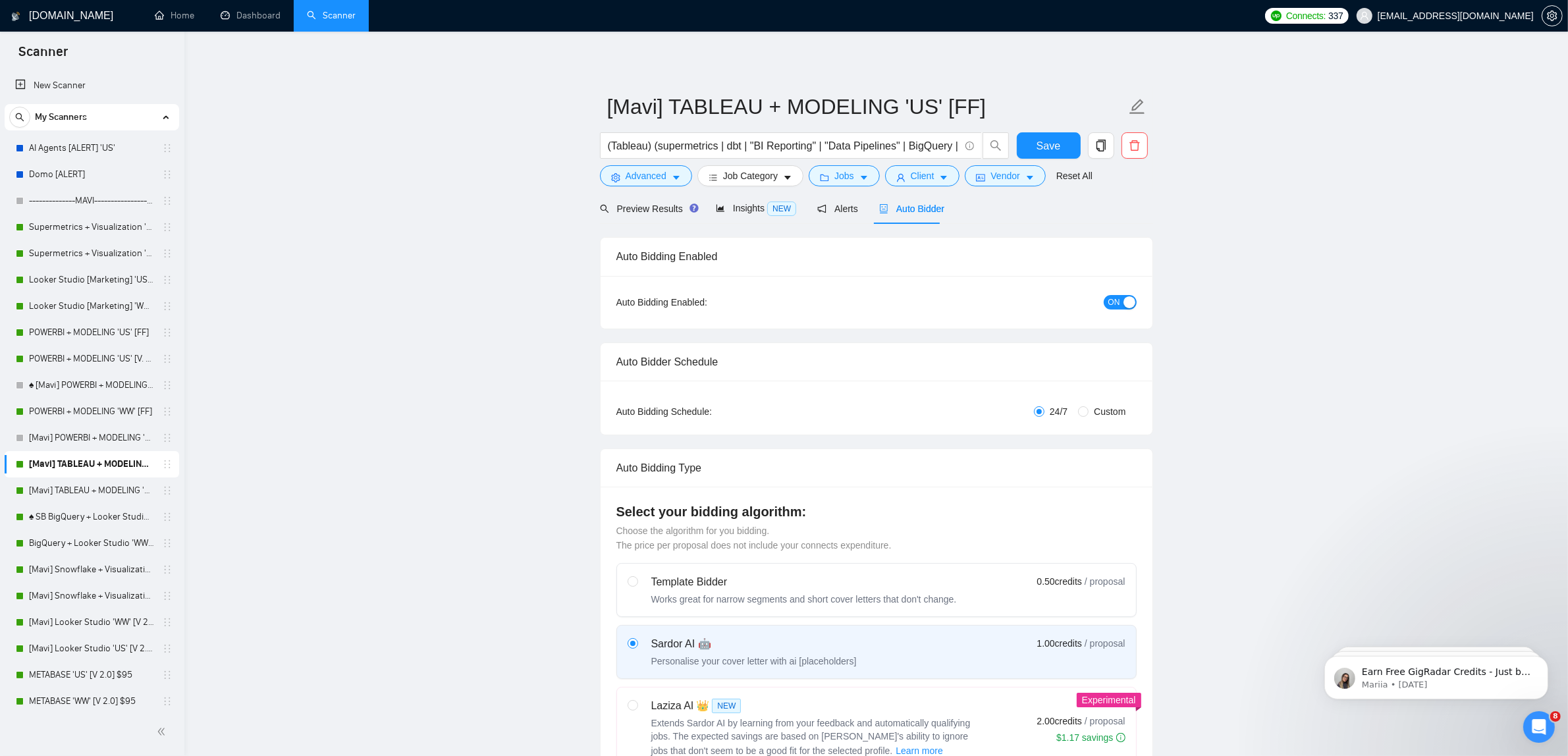
checkbox input "true"
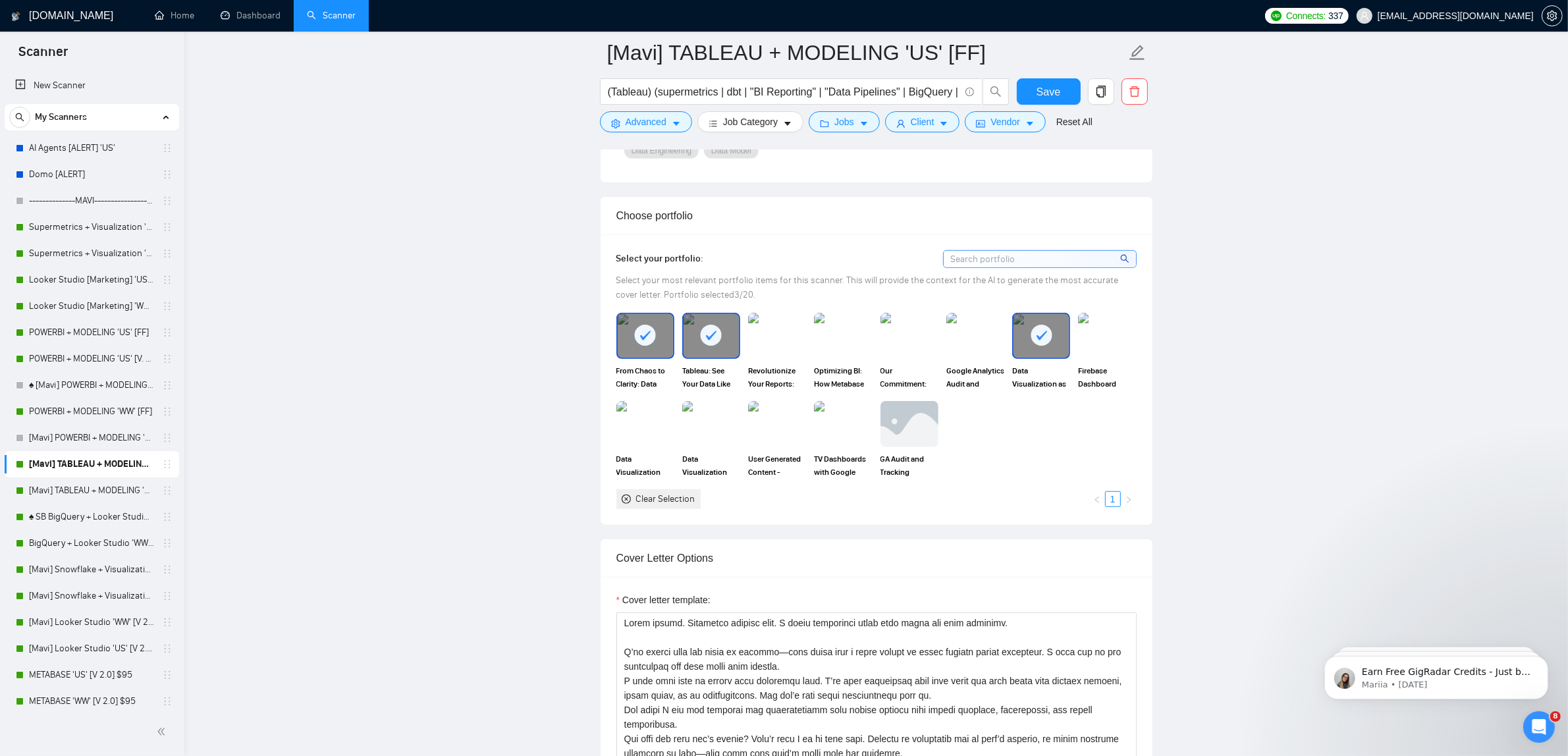
scroll to position [1318, 0]
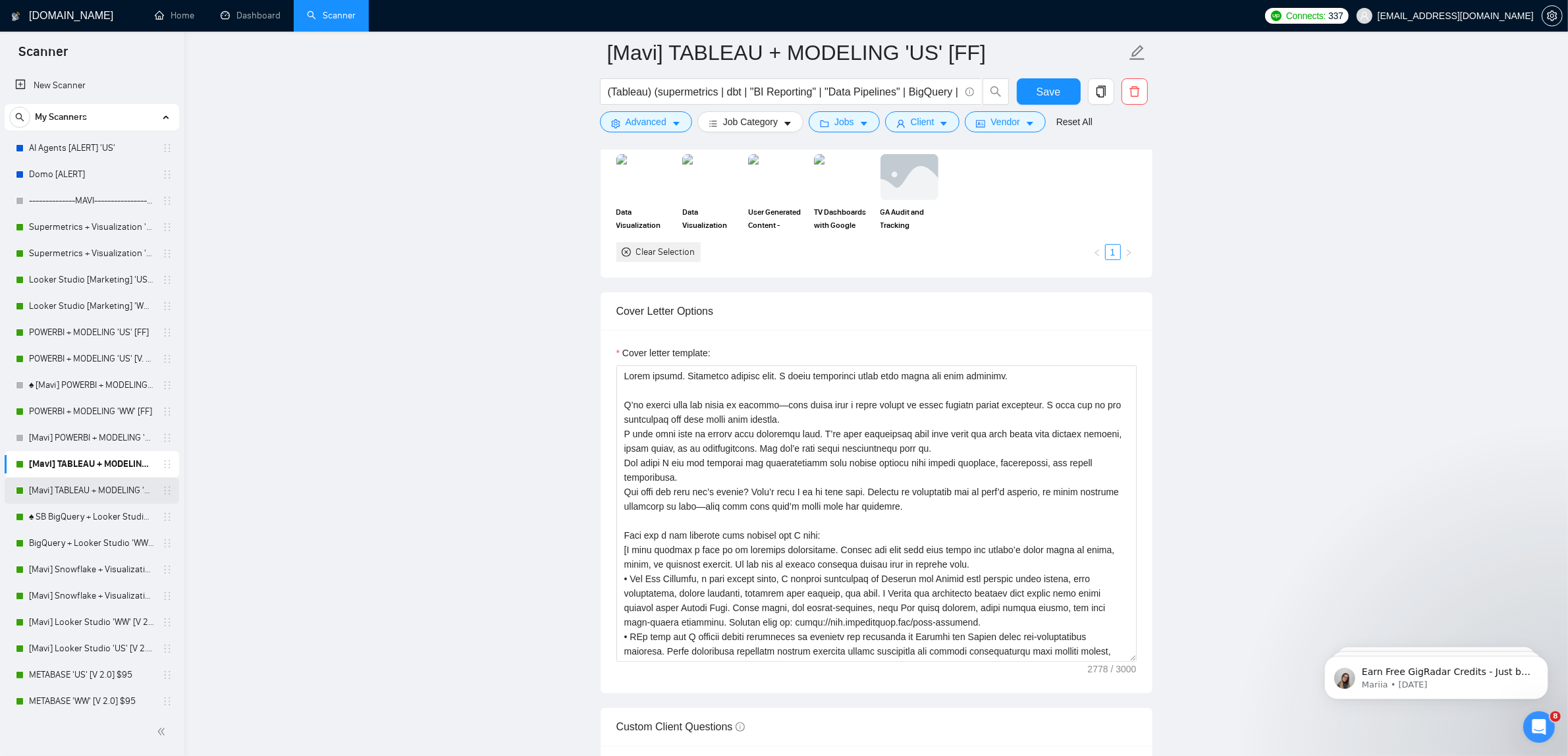
click at [93, 482] on link "[Mavi] TABLEAU + MODELING 'WW' [FF]" at bounding box center [91, 490] width 125 height 26
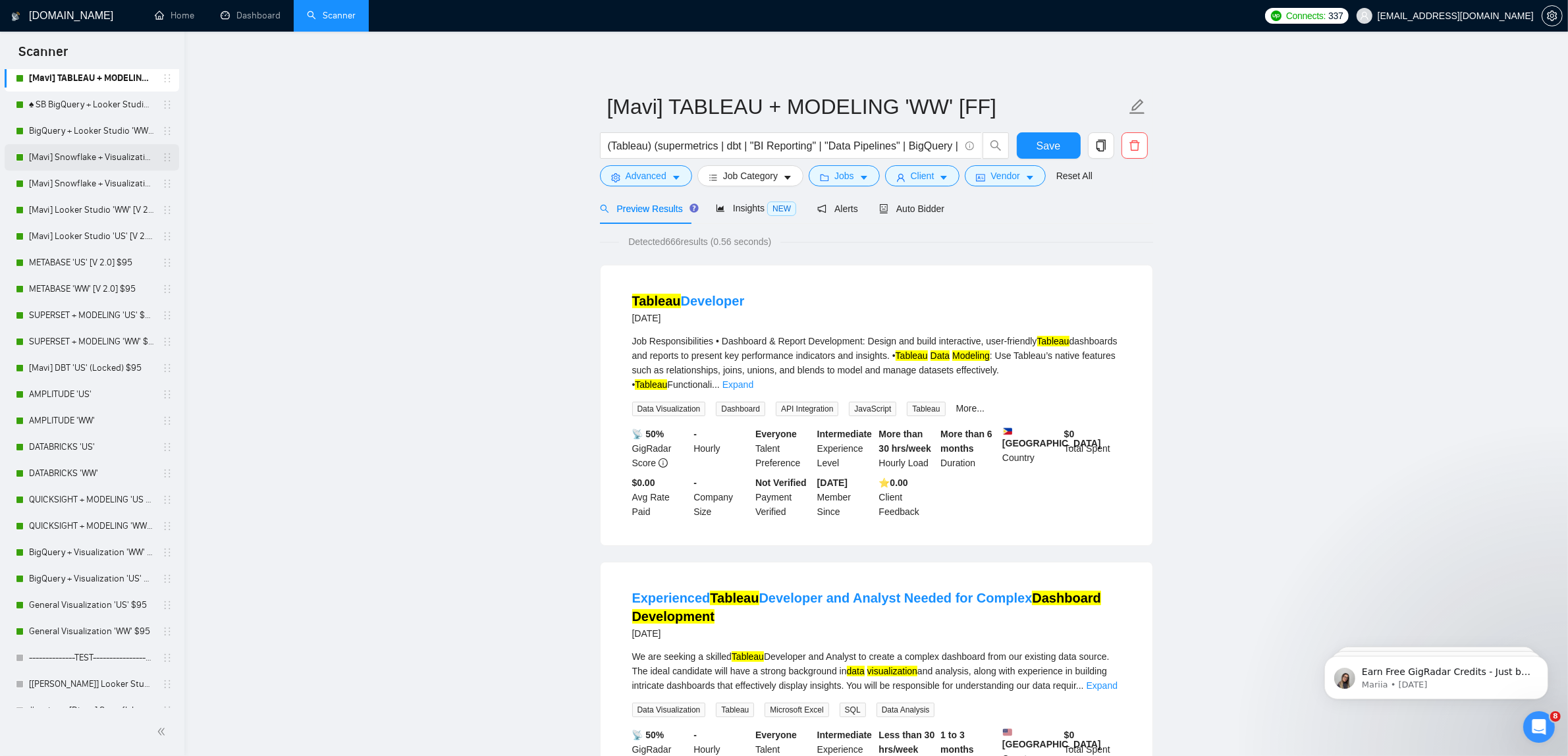
scroll to position [453, 0]
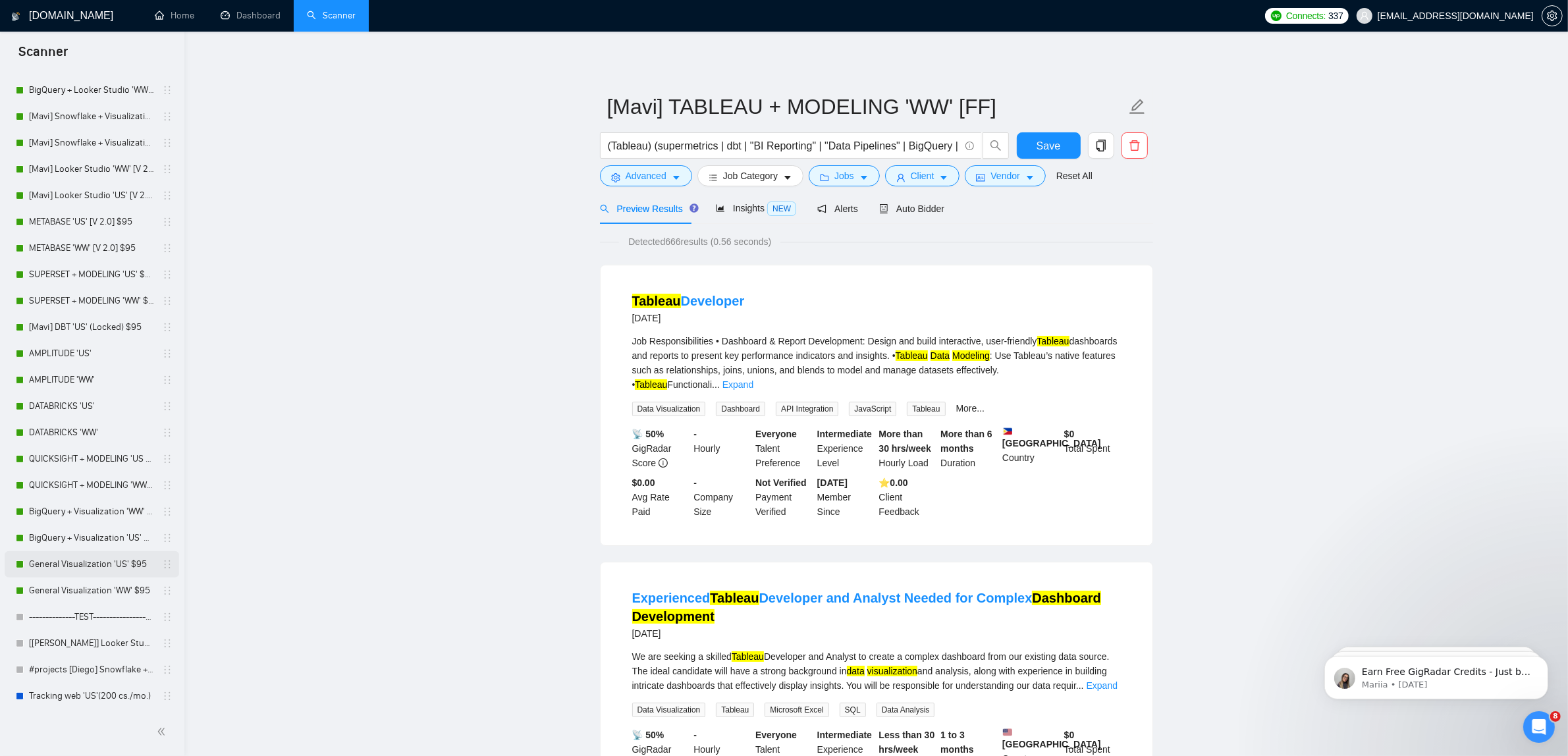
click at [114, 563] on link "General Visualization 'US' $95" at bounding box center [91, 565] width 125 height 26
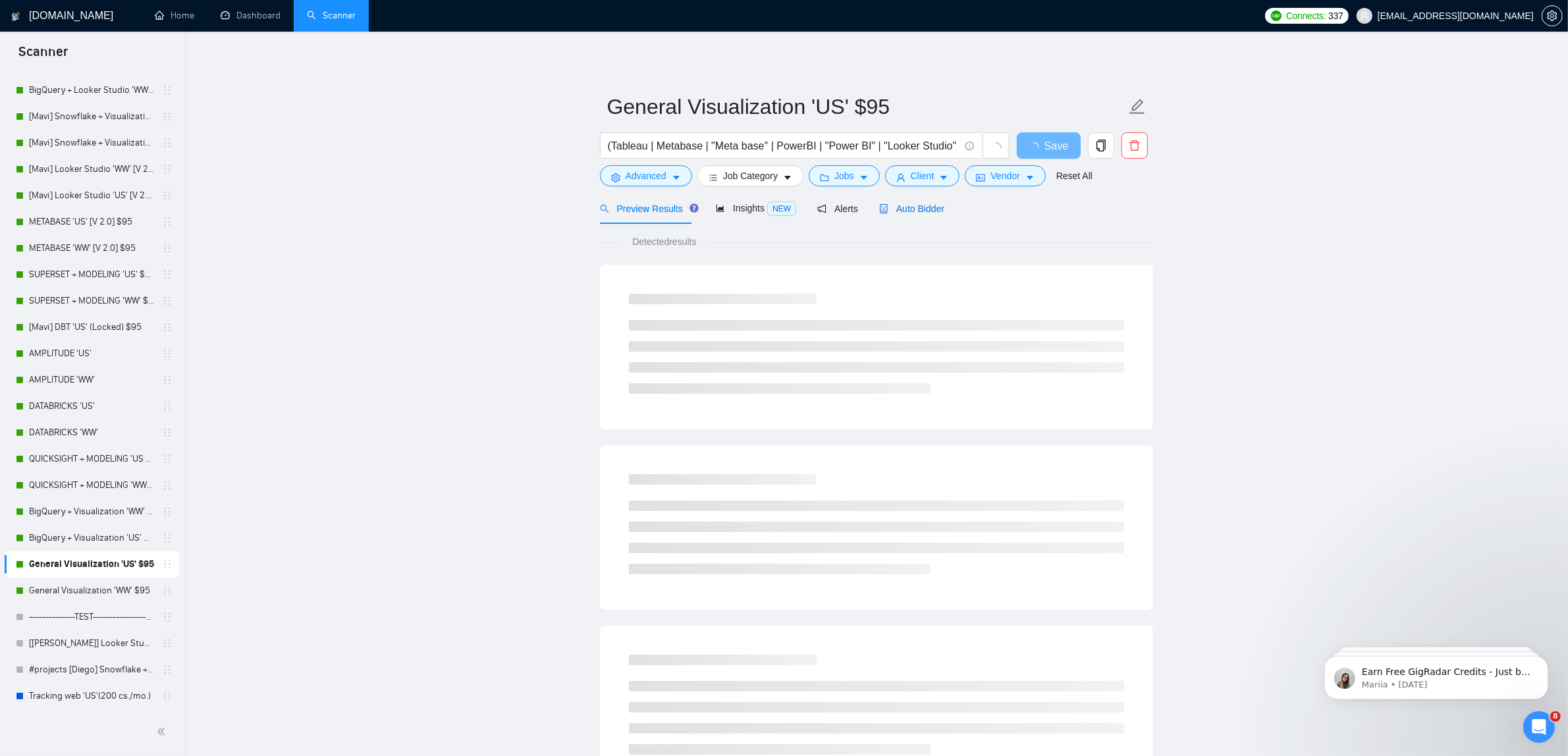
click at [900, 213] on span "Auto Bidder" at bounding box center [912, 209] width 65 height 11
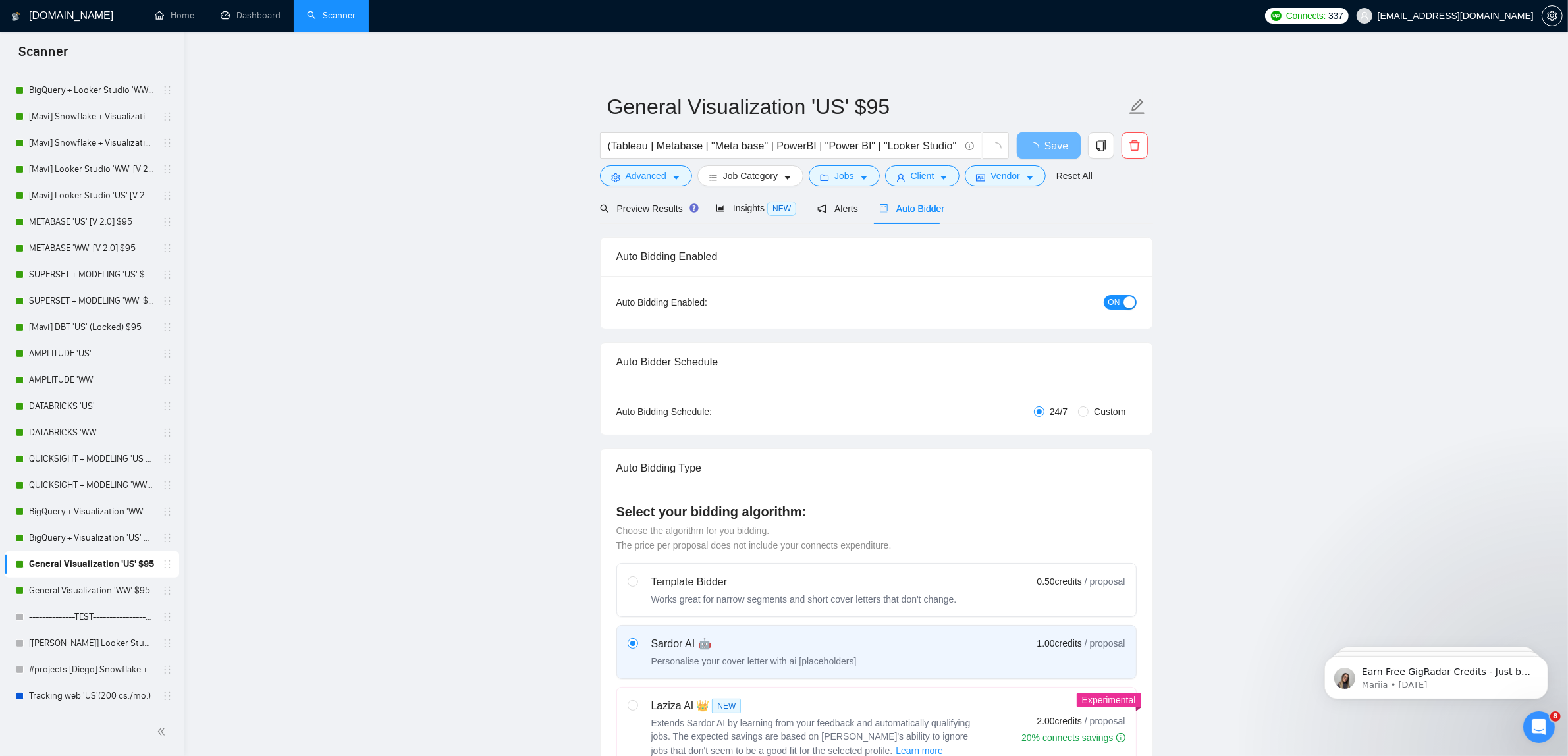
checkbox input "true"
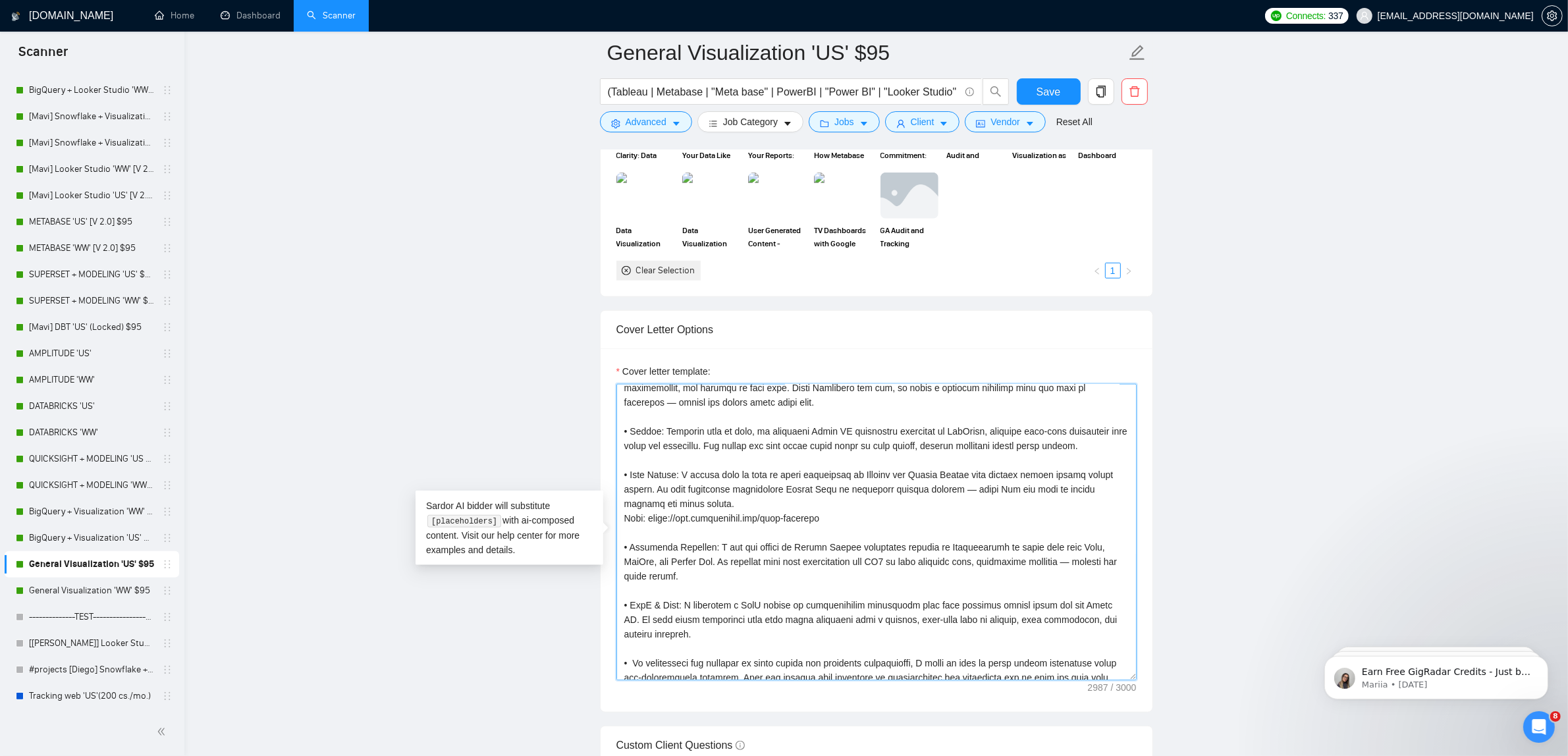
scroll to position [391, 0]
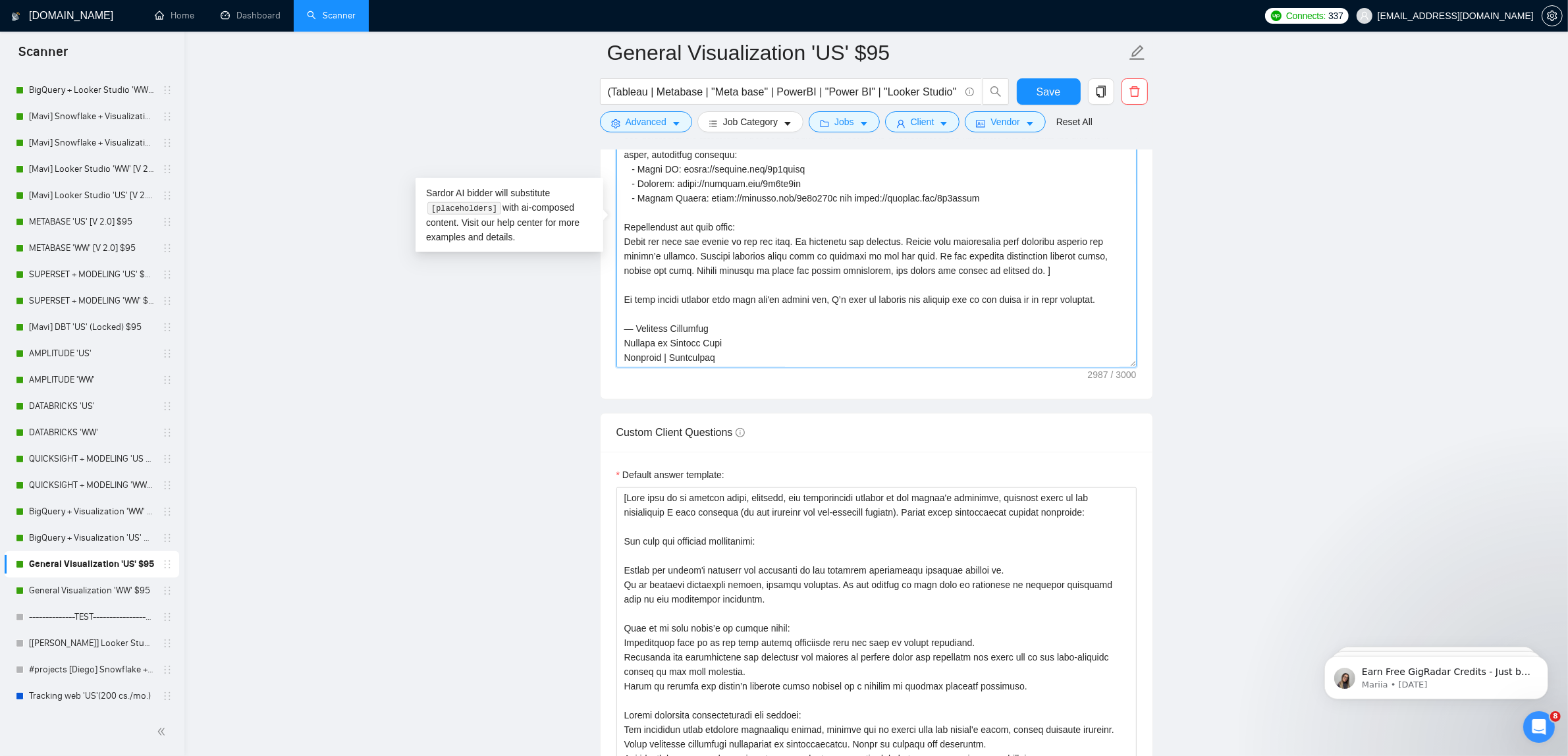
drag, startPoint x: 619, startPoint y: 400, endPoint x: 1113, endPoint y: 765, distance: 614.2
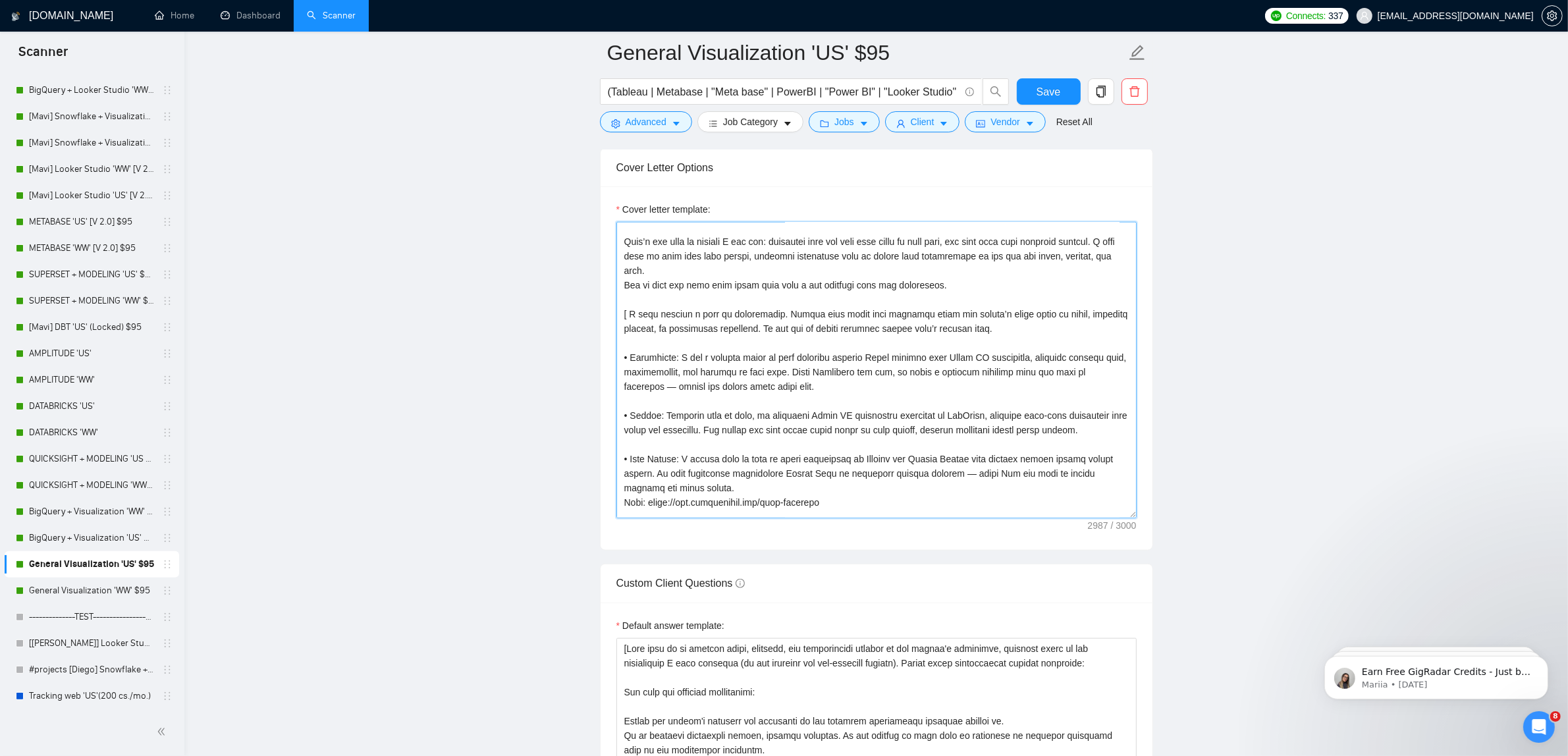
scroll to position [0, 0]
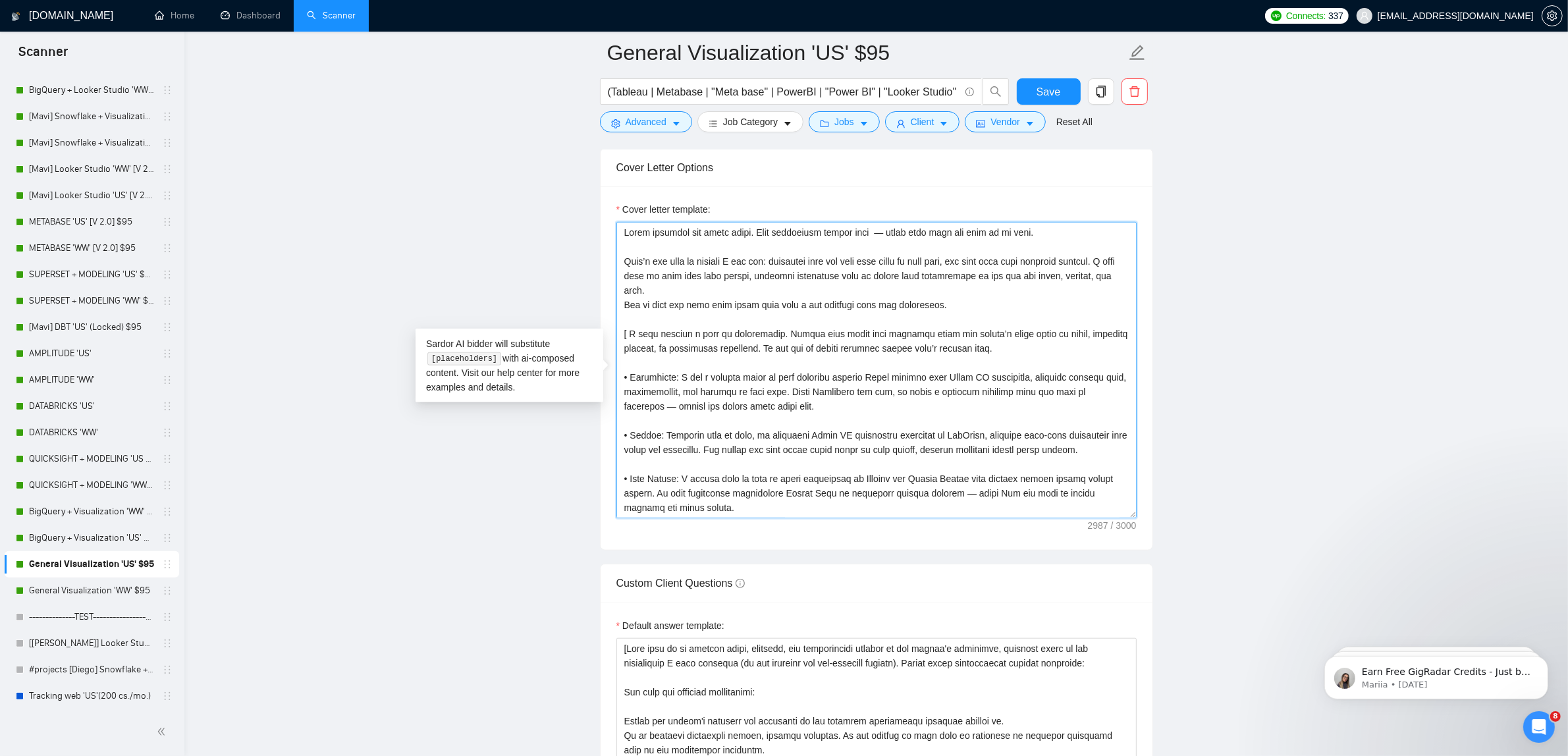
click at [875, 310] on textarea "Cover letter template:" at bounding box center [876, 370] width 520 height 296
drag, startPoint x: 966, startPoint y: 301, endPoint x: 907, endPoint y: 310, distance: 59.7
click at [907, 310] on textarea "Cover letter template:" at bounding box center [876, 370] width 520 height 296
click at [946, 306] on textarea "Cover letter template:" at bounding box center [876, 370] width 520 height 296
drag, startPoint x: 956, startPoint y: 311, endPoint x: 461, endPoint y: 168, distance: 515.2
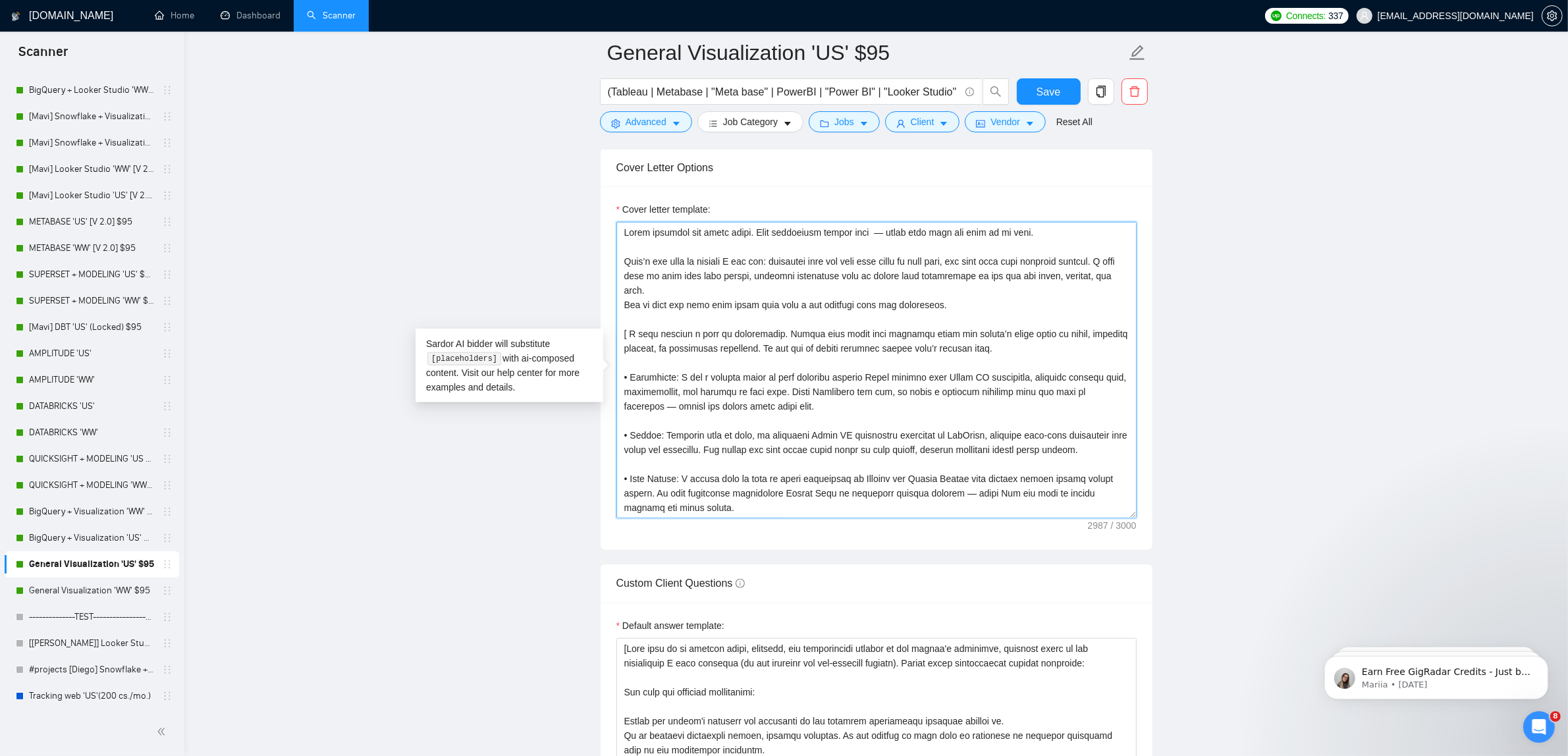
click at [461, 168] on main "General Visualization 'US' $95 (Tableau | Metabase | "Meta base" | PowerBI | "P…" at bounding box center [876, 700] width 1341 height 4254
paste textarea
click at [728, 374] on textarea "Cover letter template:" at bounding box center [876, 370] width 520 height 296
click at [695, 429] on textarea "Cover letter template:" at bounding box center [876, 370] width 520 height 296
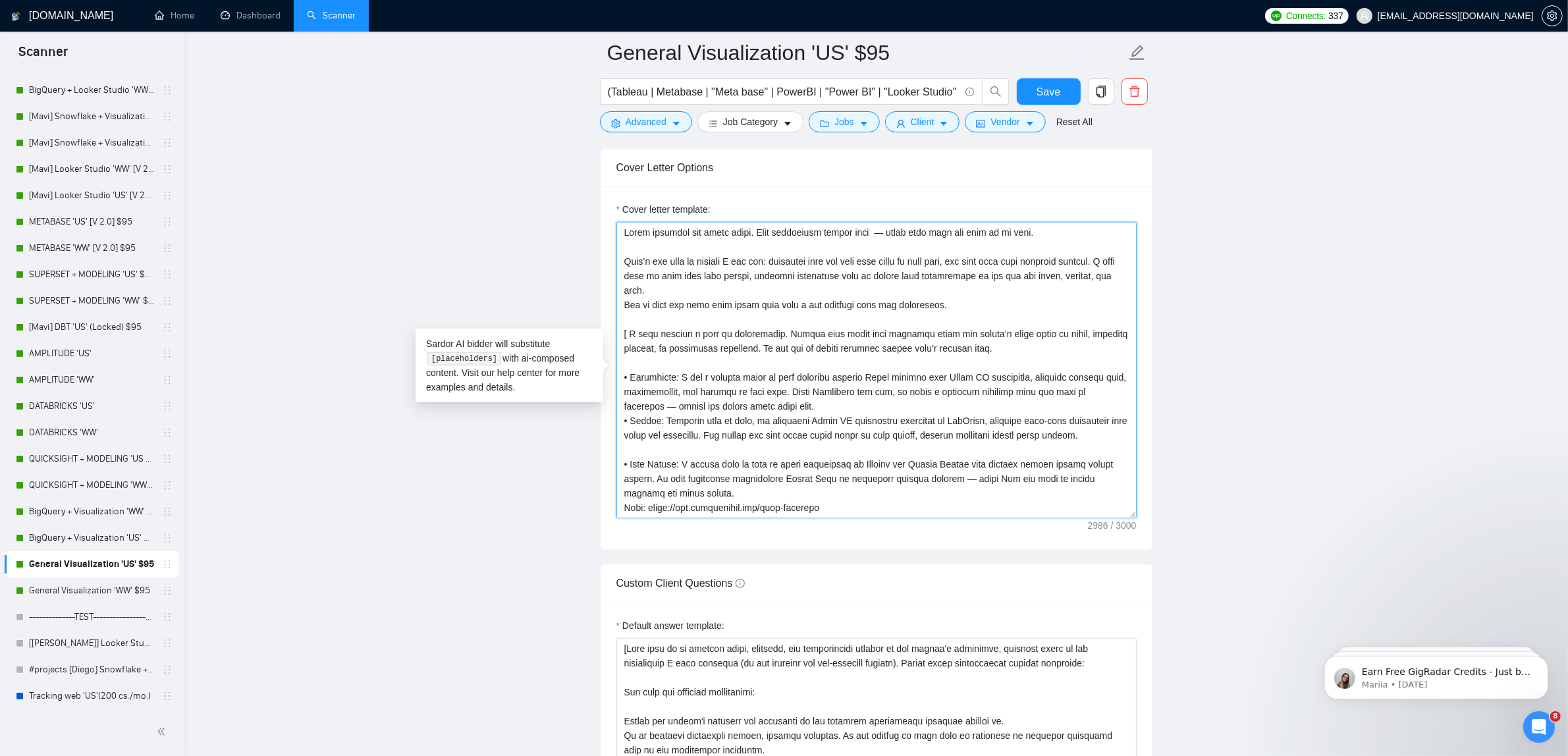
click at [642, 460] on textarea "Cover letter template:" at bounding box center [876, 370] width 520 height 296
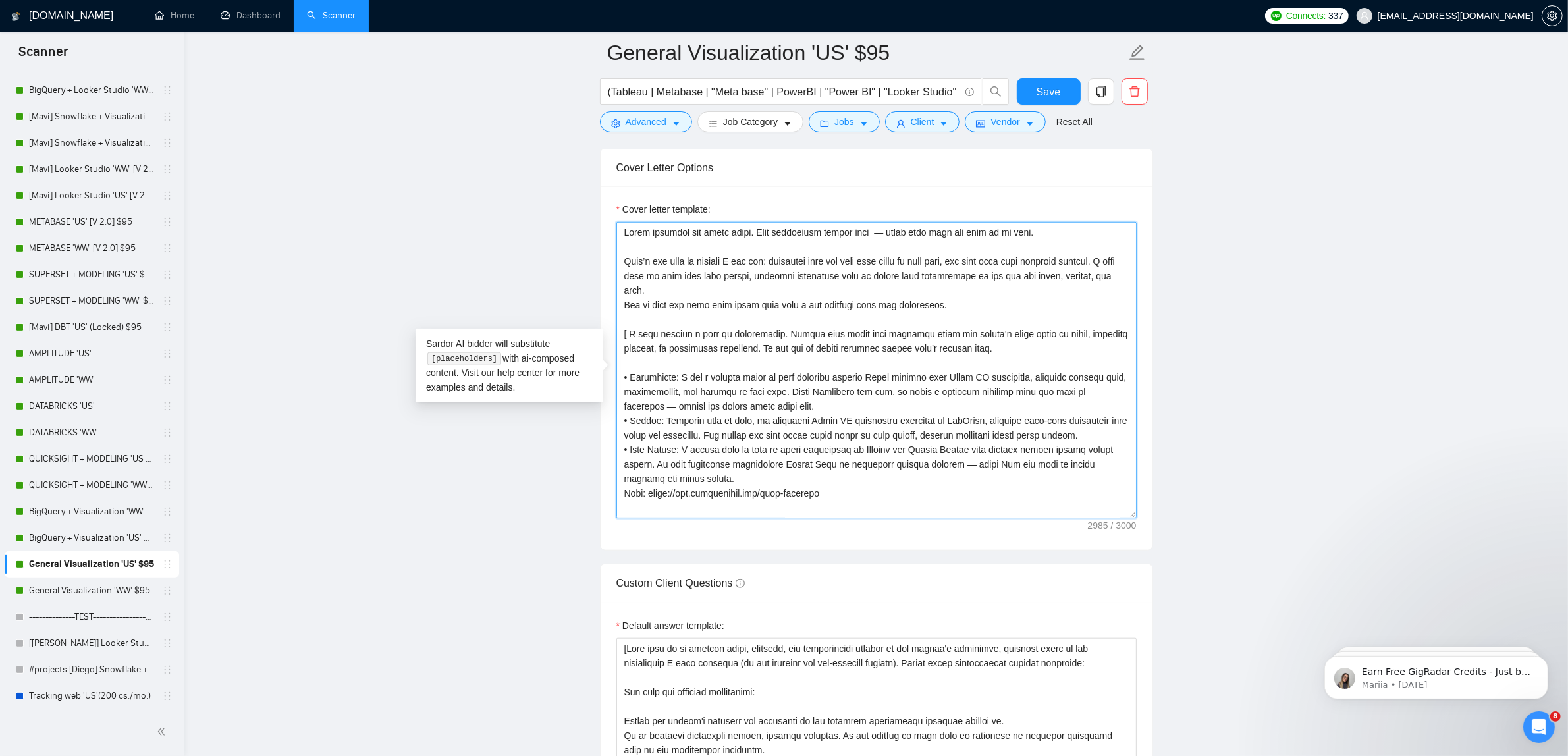
scroll to position [165, 0]
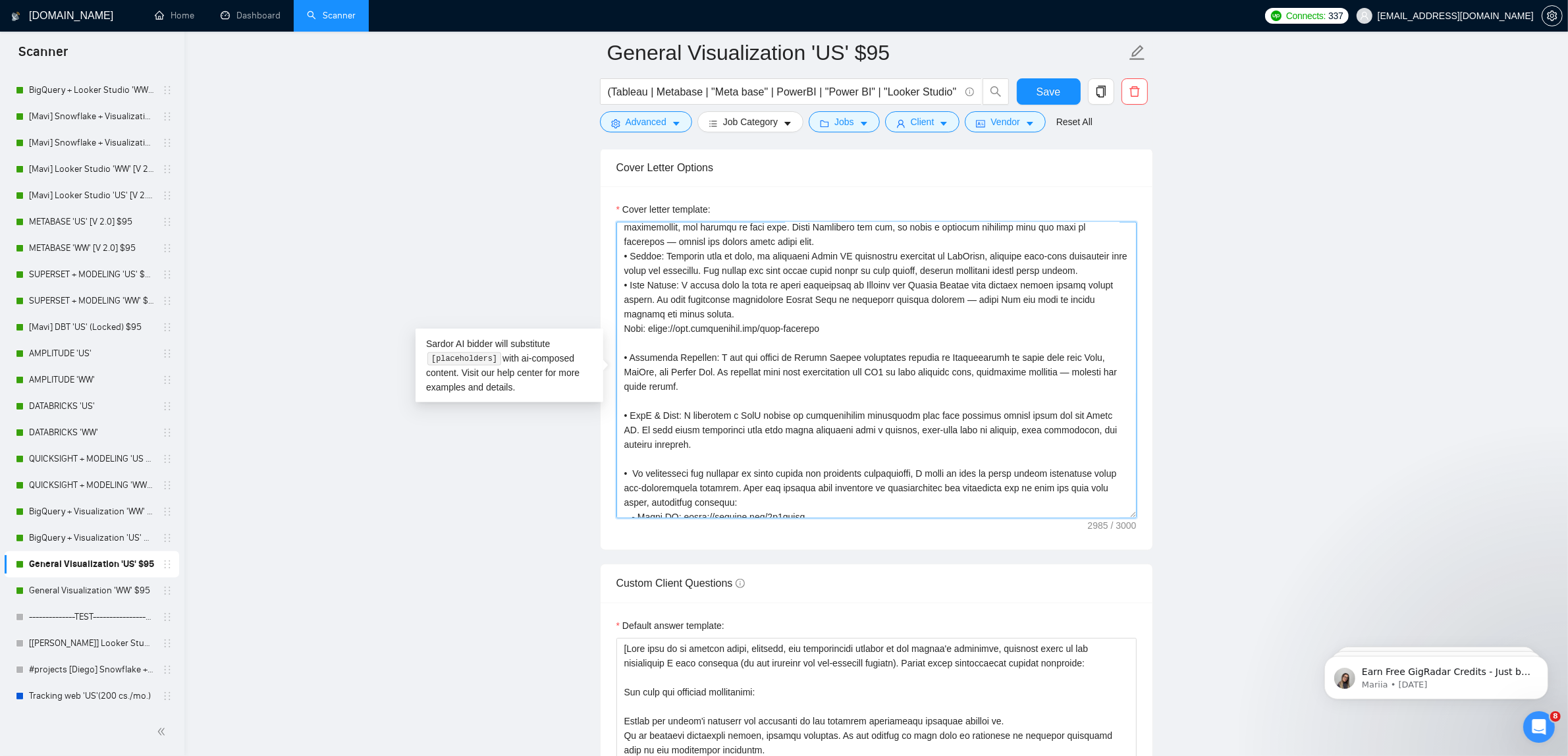
click at [650, 355] on textarea "Cover letter template:" at bounding box center [876, 370] width 520 height 296
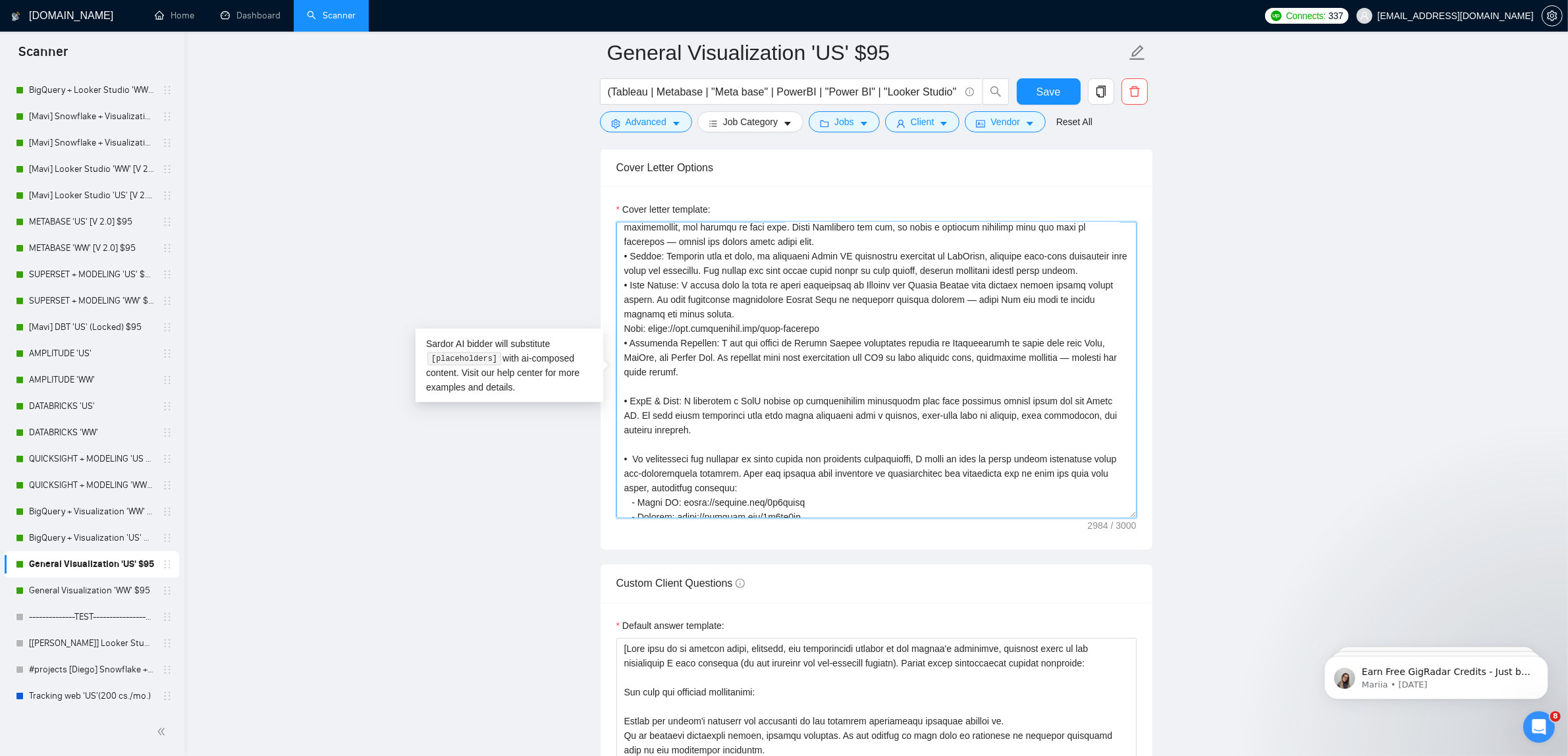
click at [672, 401] on textarea "Cover letter template:" at bounding box center [876, 370] width 520 height 296
drag, startPoint x: 716, startPoint y: 438, endPoint x: 586, endPoint y: 399, distance: 135.7
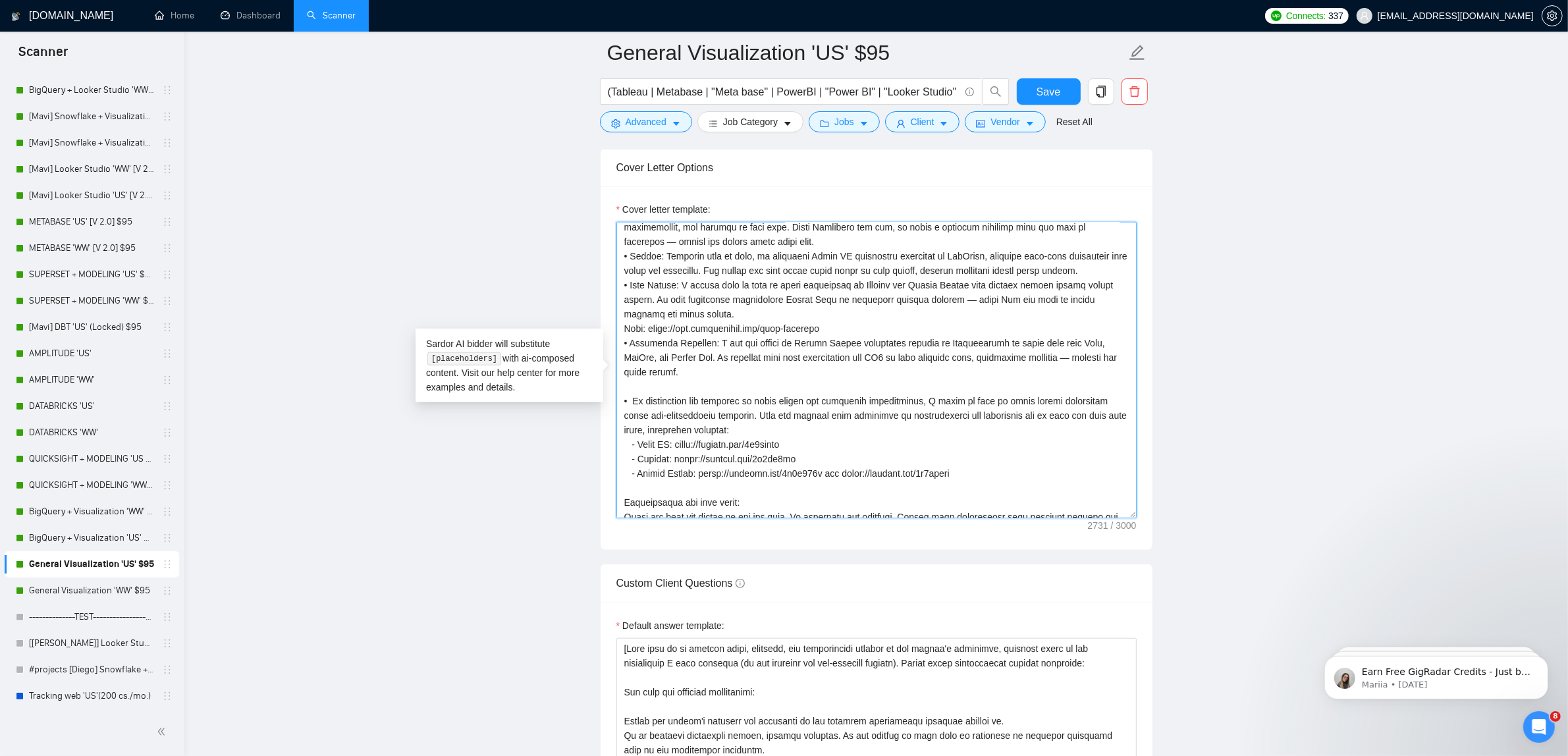
click at [647, 394] on textarea "Cover letter template:" at bounding box center [876, 370] width 520 height 296
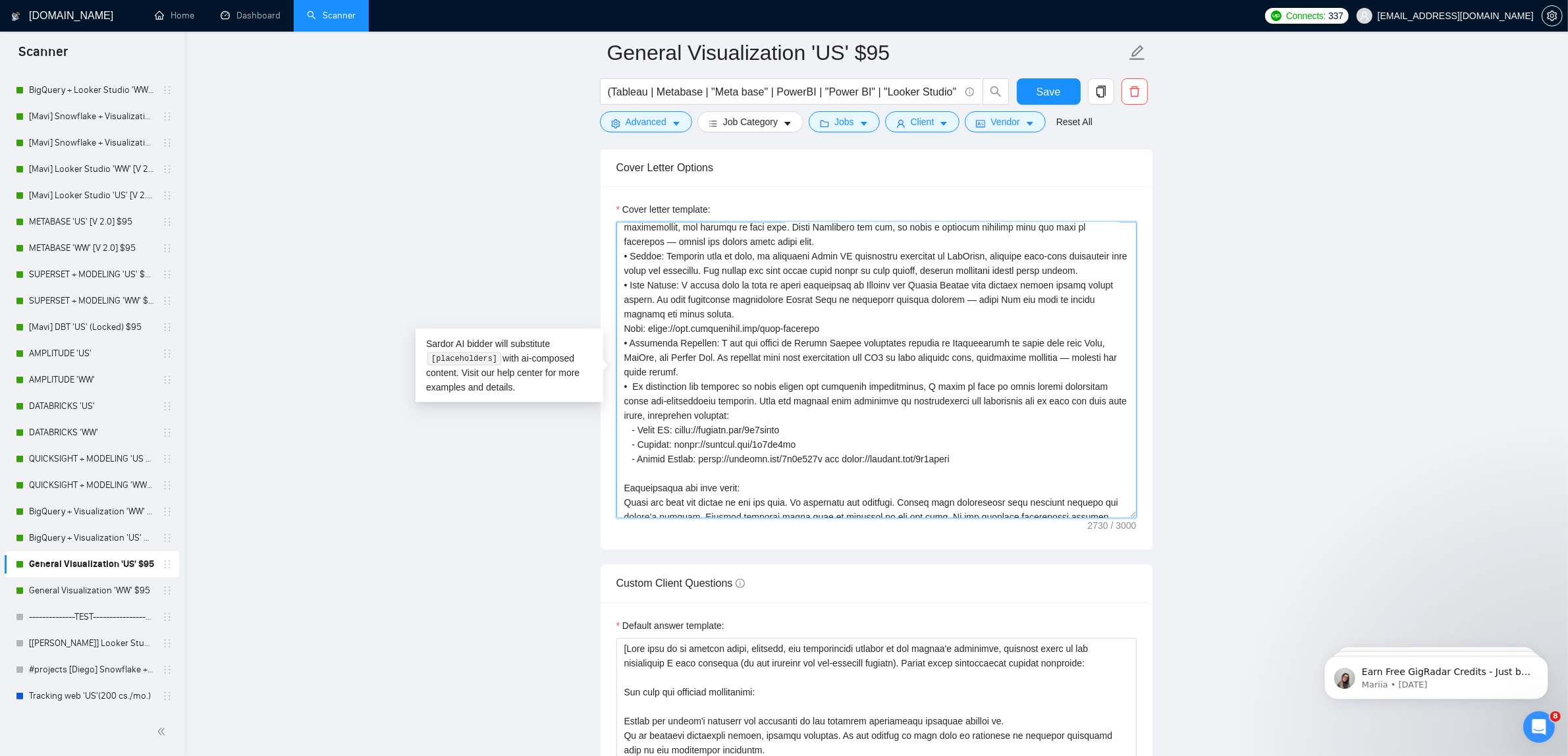
scroll to position [0, 0]
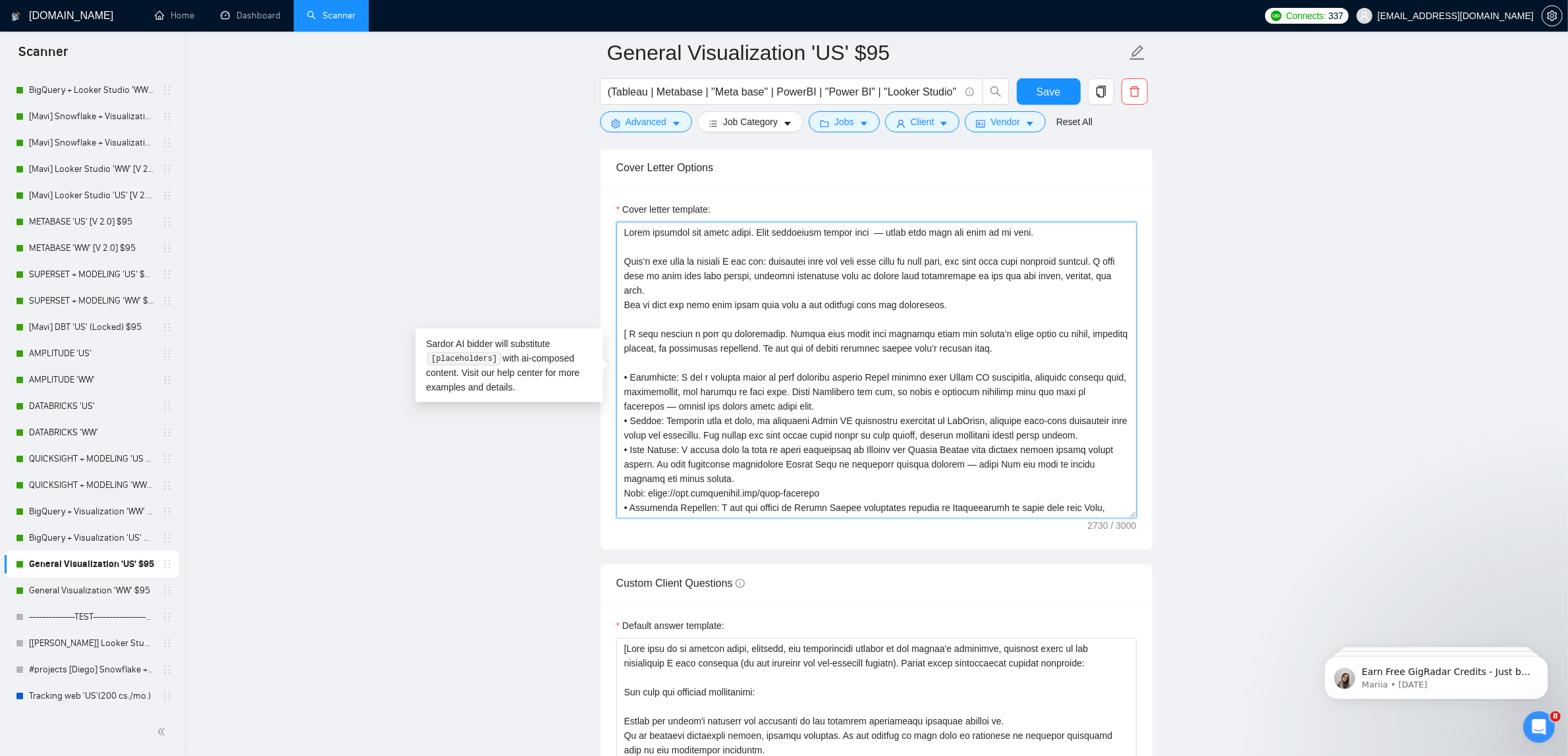
drag, startPoint x: 942, startPoint y: 311, endPoint x: 527, endPoint y: 201, distance: 429.3
click at [527, 201] on main "General Visualization 'US' $95 (Tableau | Metabase | "Meta base" | PowerBI | "P…" at bounding box center [876, 700] width 1341 height 4254
paste textarea
drag, startPoint x: 953, startPoint y: 311, endPoint x: 298, endPoint y: 118, distance: 682.8
click at [298, 118] on main "General Visualization 'US' $95 (Tableau | Metabase | "Meta base" | PowerBI | "P…" at bounding box center [876, 700] width 1341 height 4254
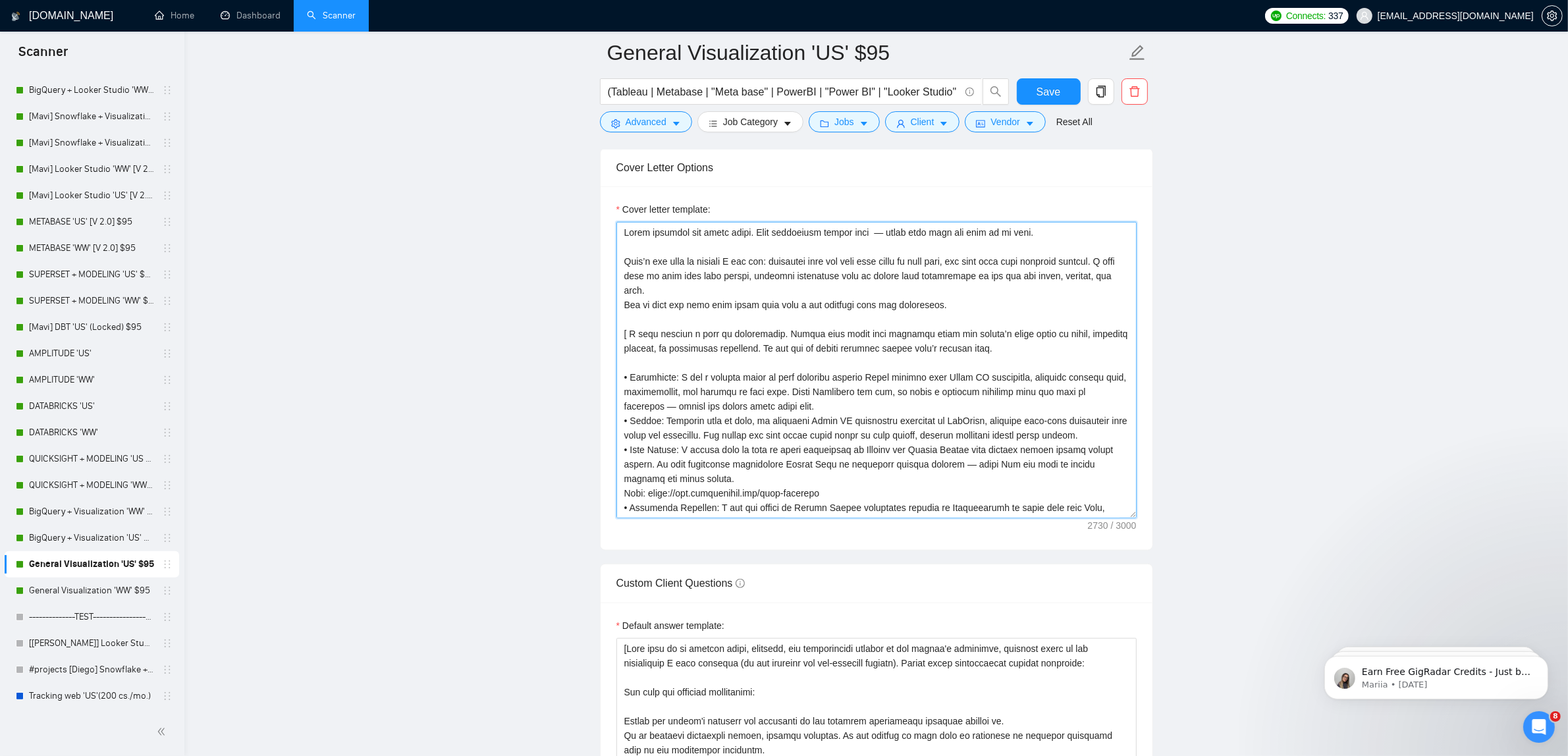
paste textarea
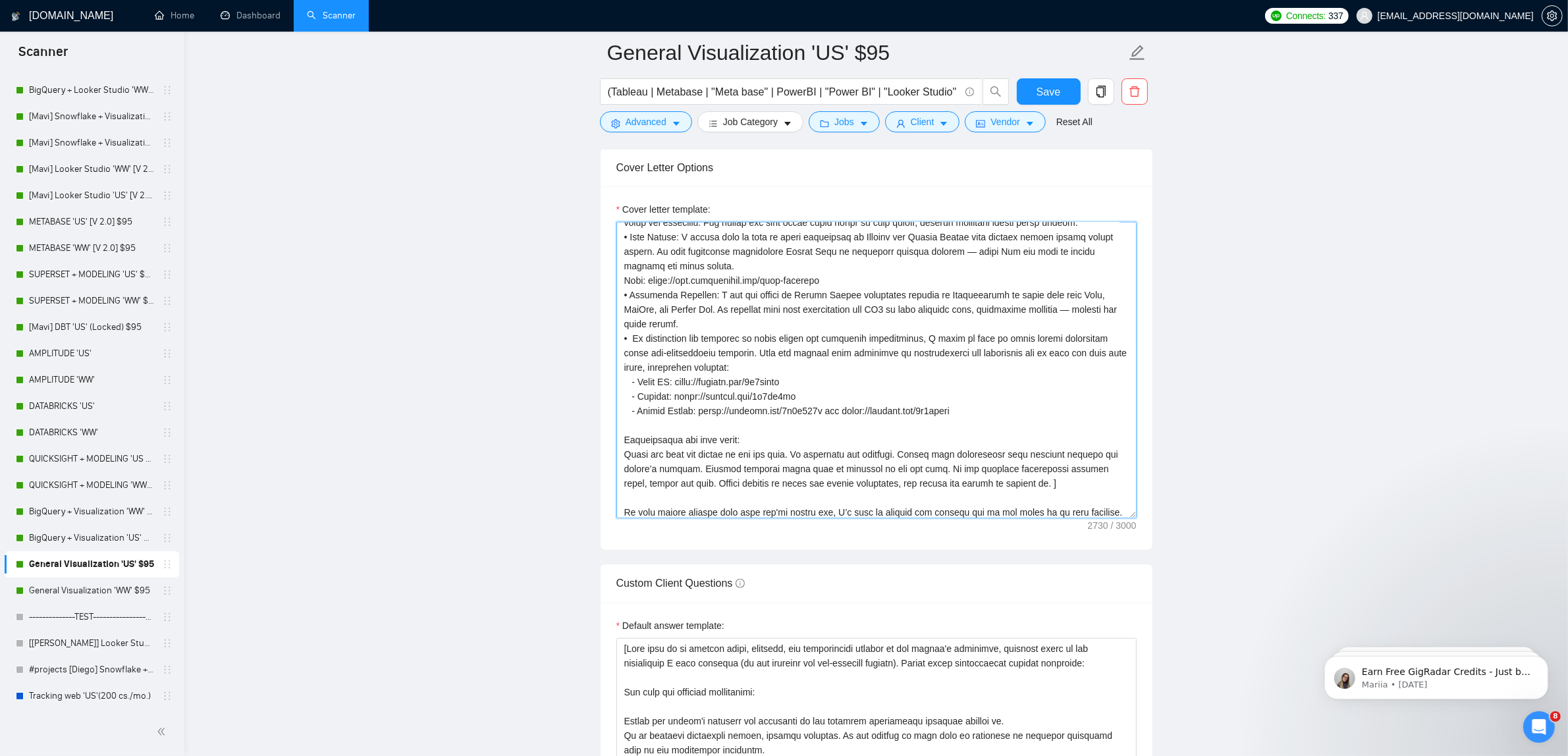
scroll to position [189, 0]
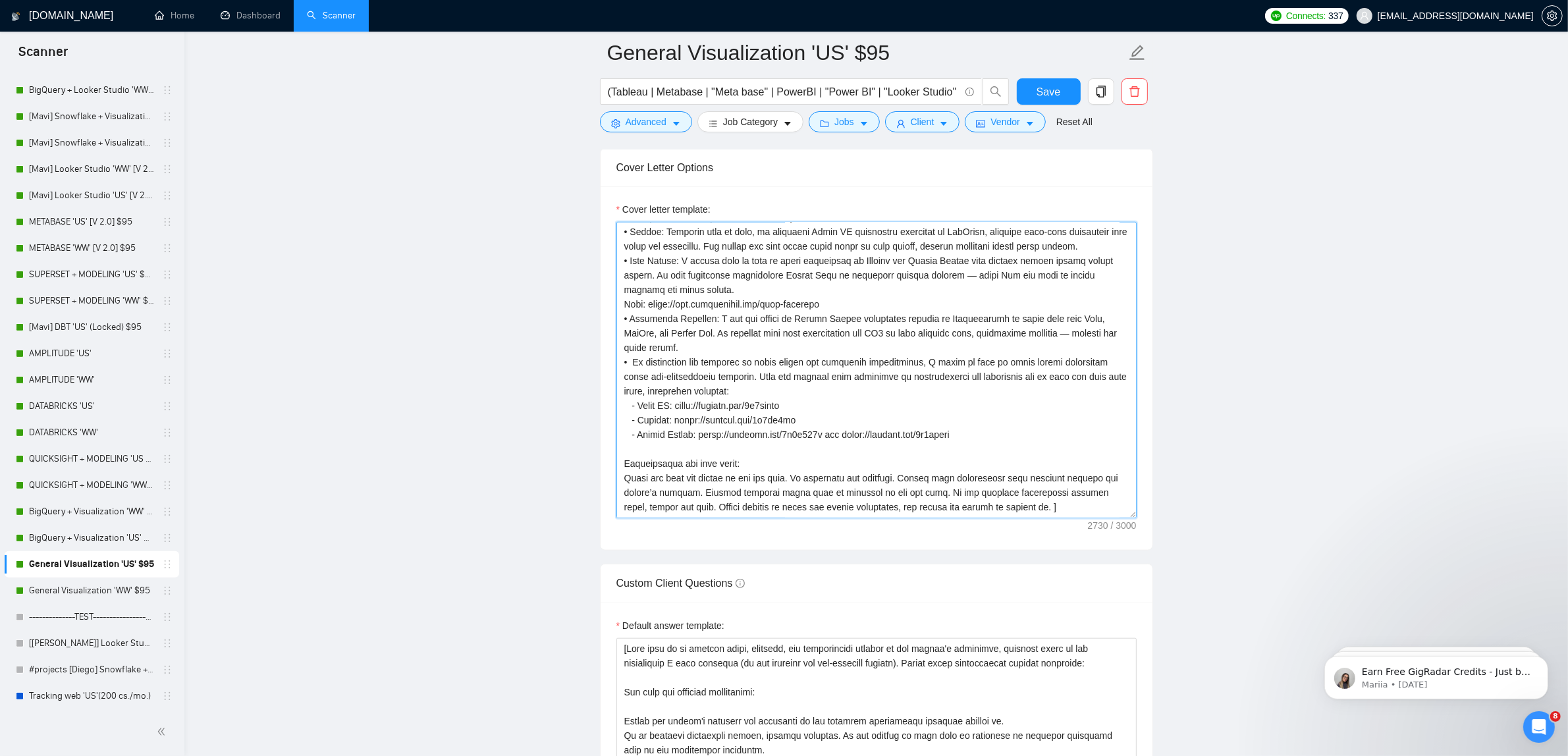
click at [631, 411] on textarea "Cover letter template:" at bounding box center [876, 370] width 520 height 296
click at [631, 427] on textarea "Cover letter template:" at bounding box center [876, 370] width 520 height 296
click at [634, 442] on textarea "Cover letter template:" at bounding box center [876, 370] width 520 height 296
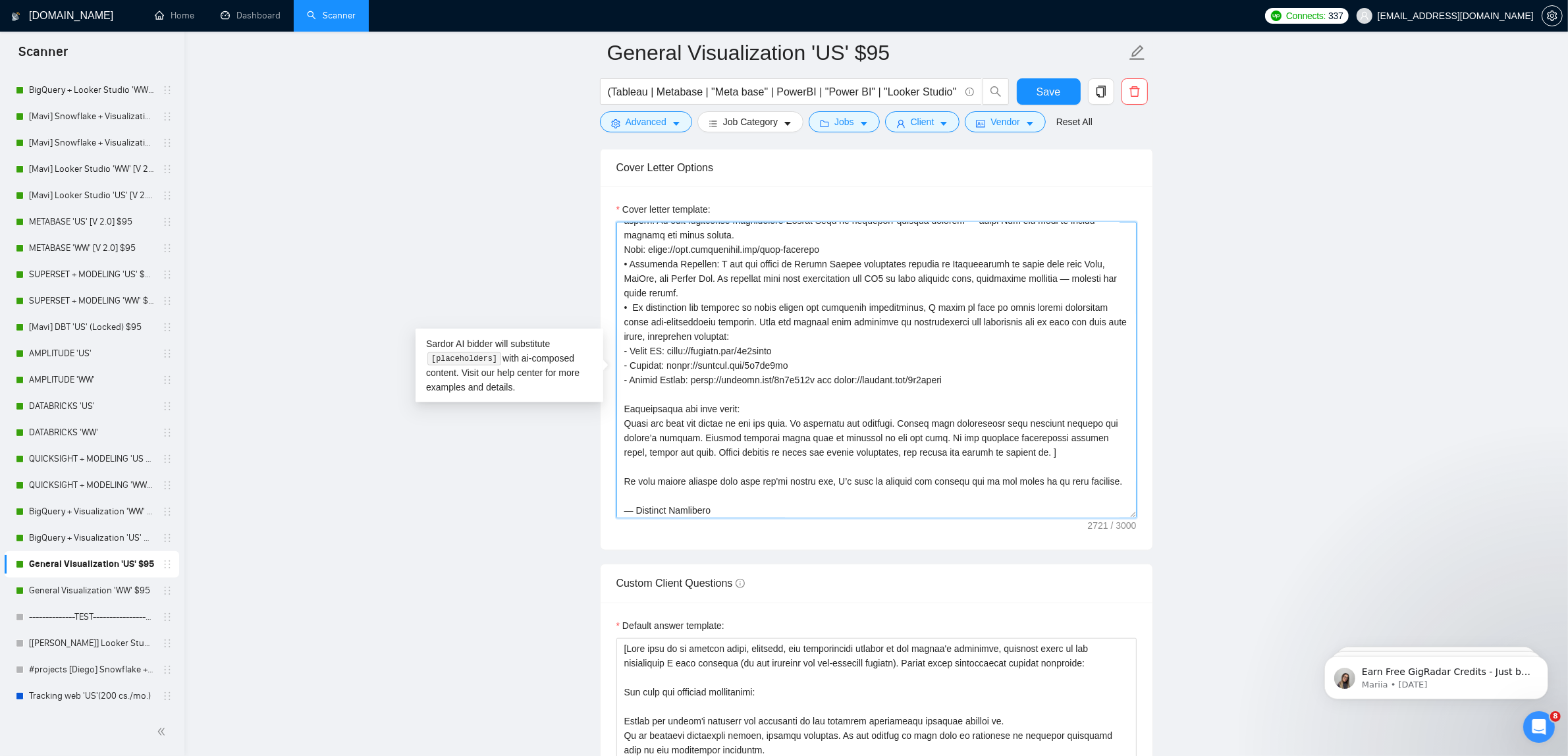
scroll to position [272, 0]
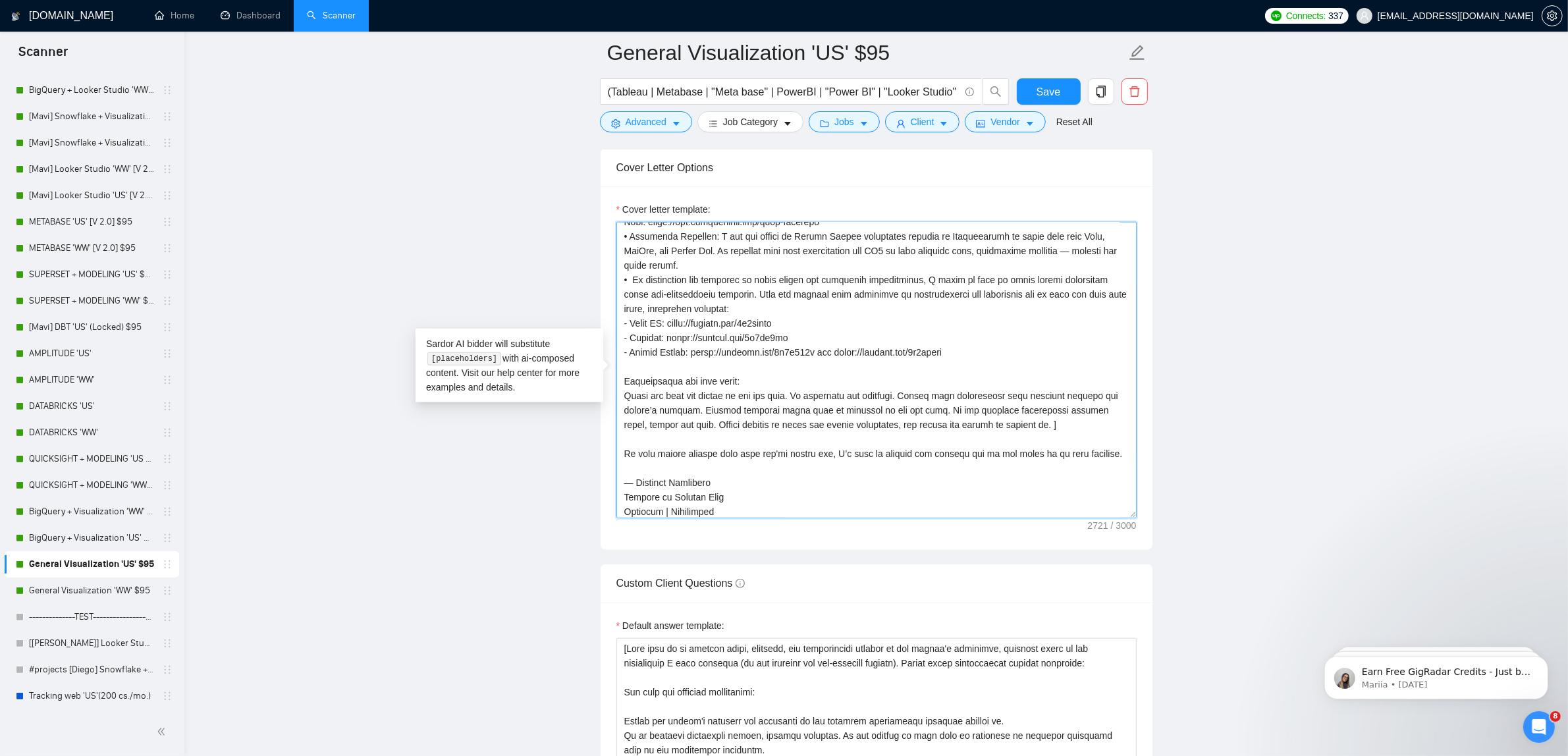
click at [997, 426] on textarea "Cover letter template:" at bounding box center [876, 370] width 520 height 296
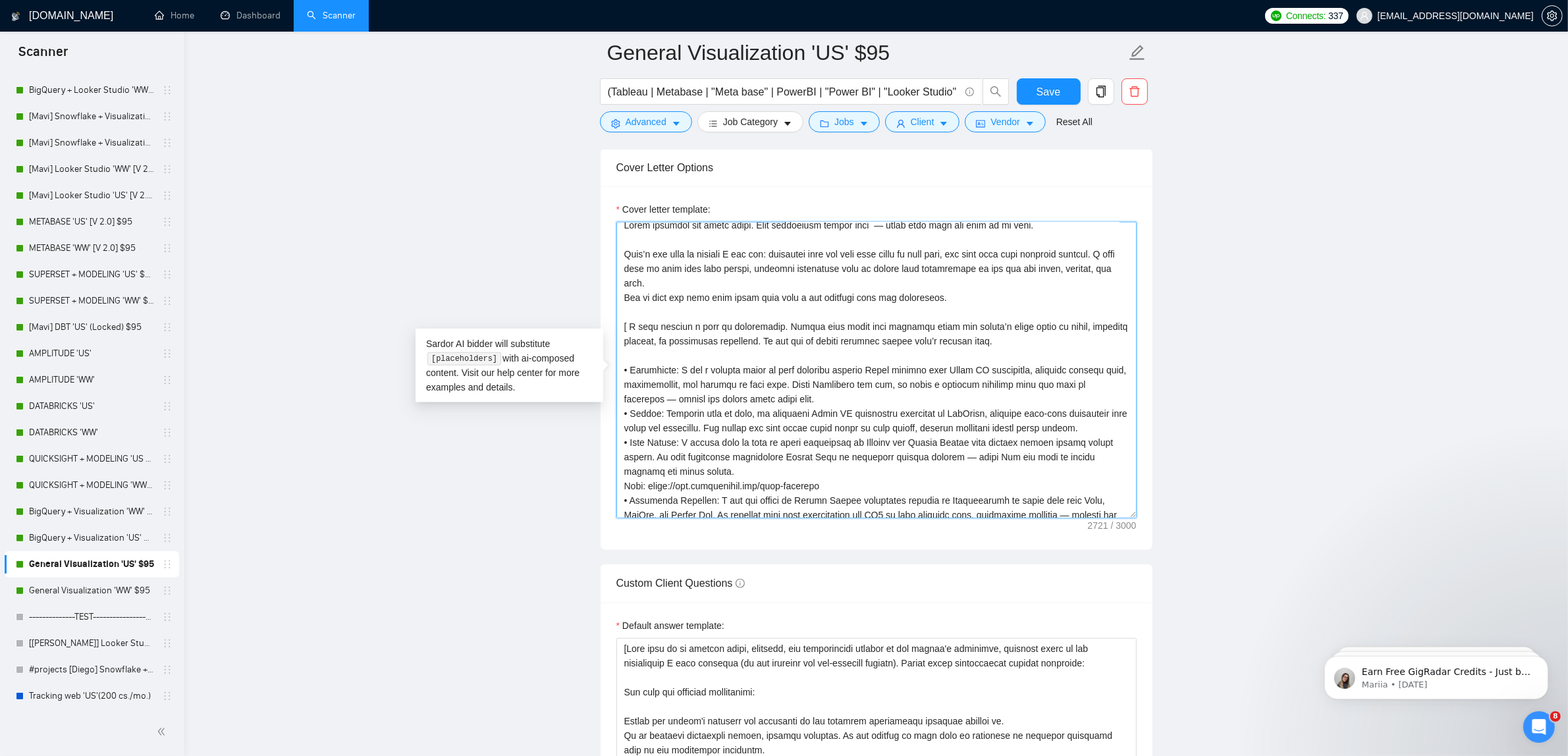
scroll to position [0, 0]
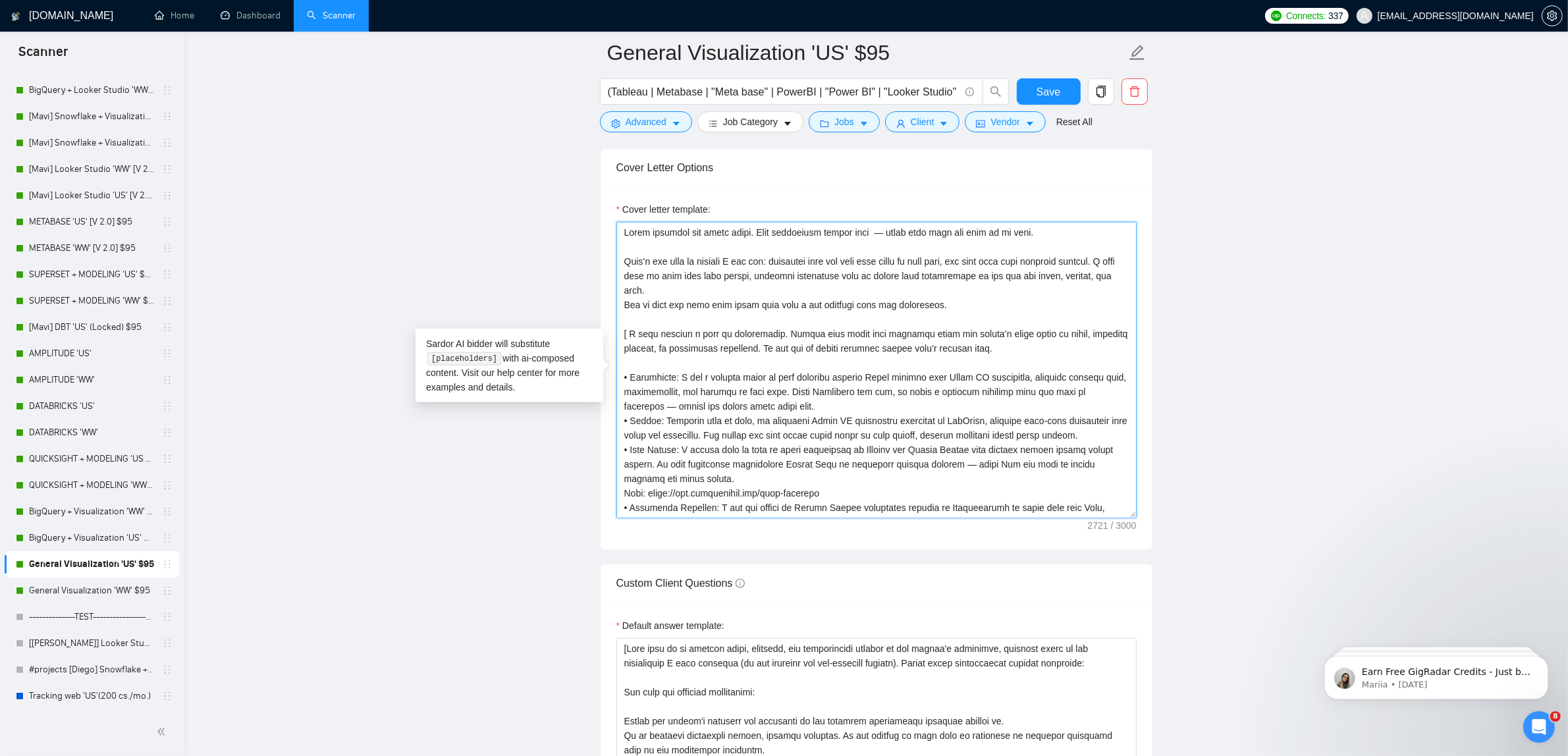
click at [978, 316] on textarea "Cover letter template:" at bounding box center [876, 370] width 520 height 296
drag, startPoint x: 880, startPoint y: 295, endPoint x: 417, endPoint y: 184, distance: 476.1
click at [417, 184] on main "General Visualization 'US' $95 (Tableau | Metabase | "Meta base" | PowerBI | "P…" at bounding box center [876, 700] width 1341 height 4254
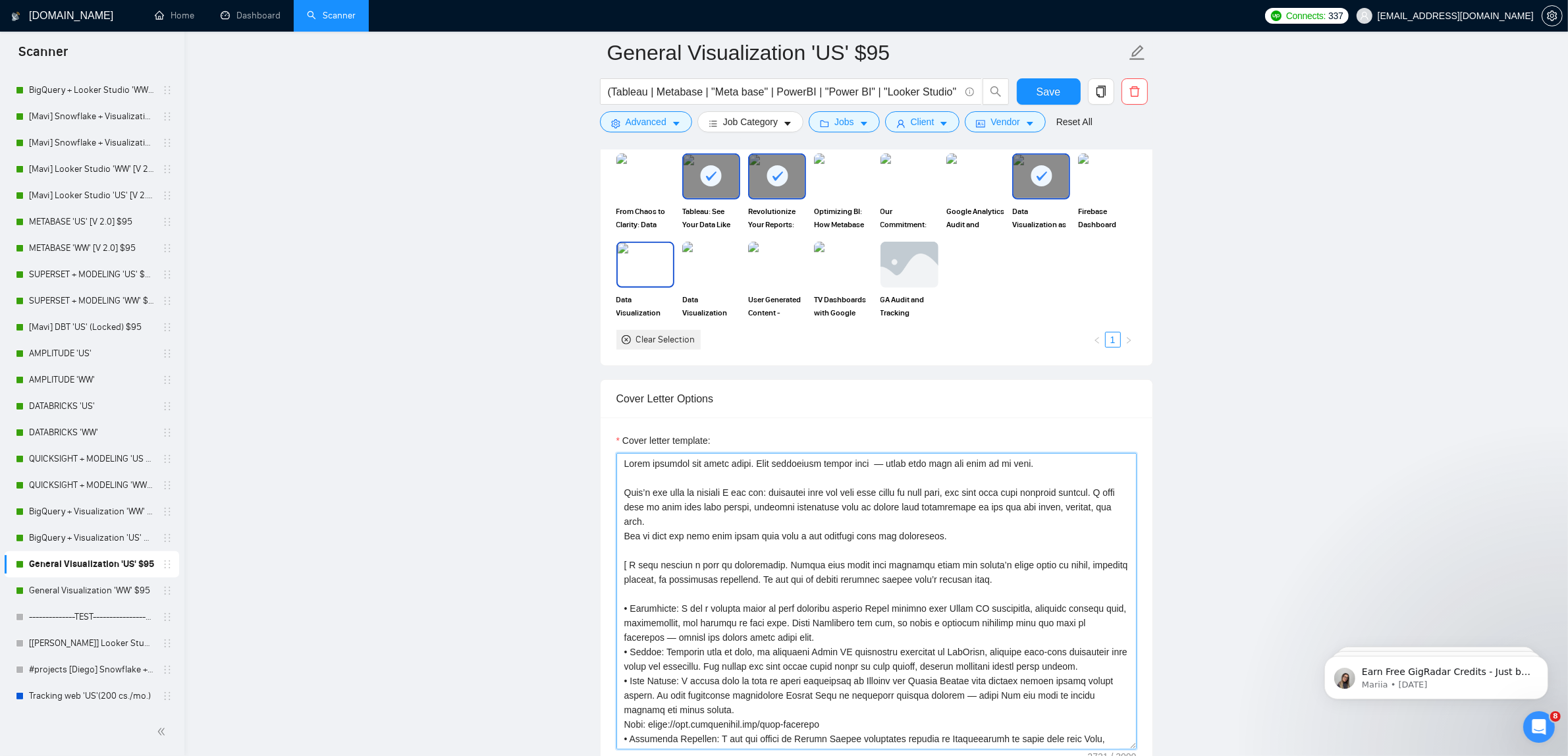
scroll to position [1233, 0]
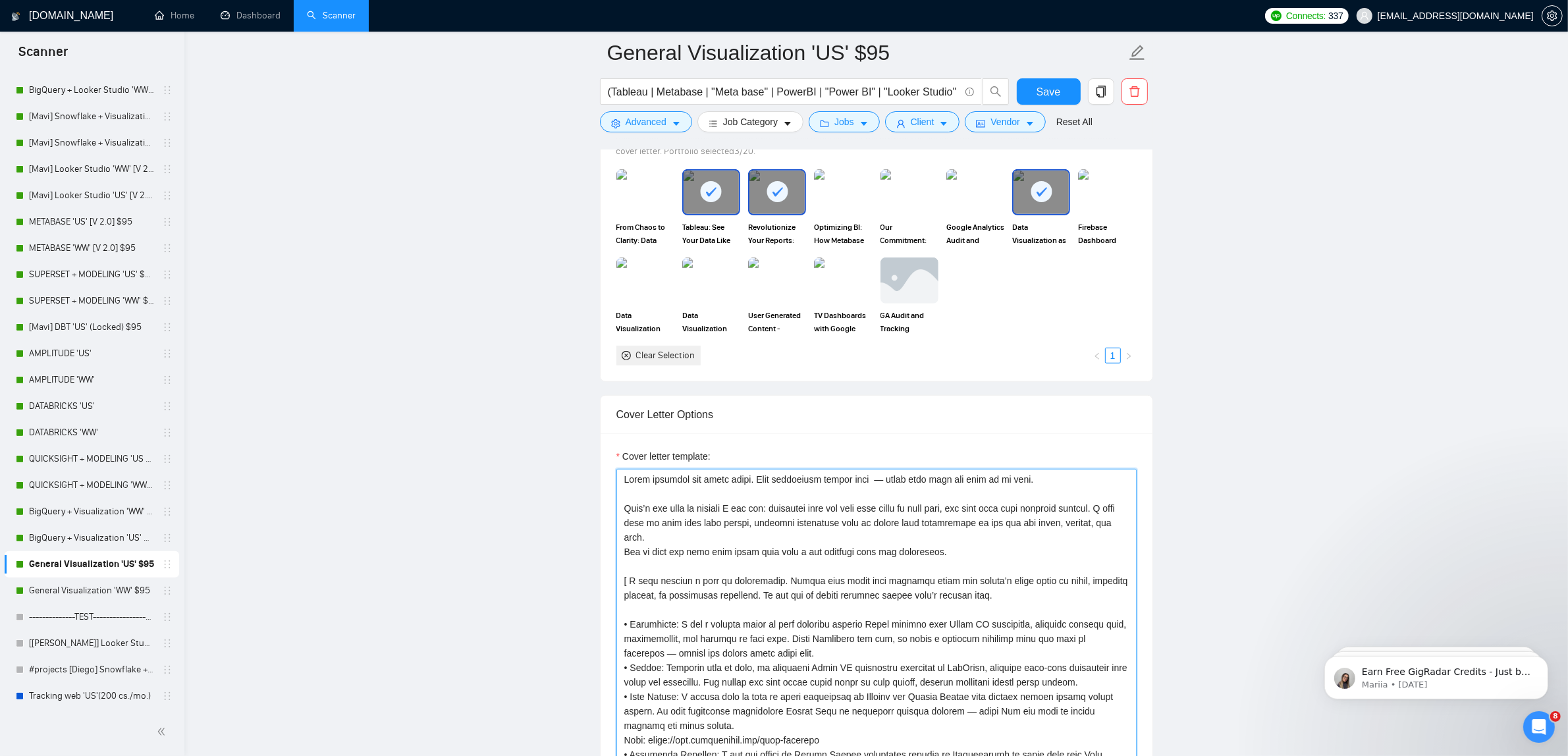
paste textarea
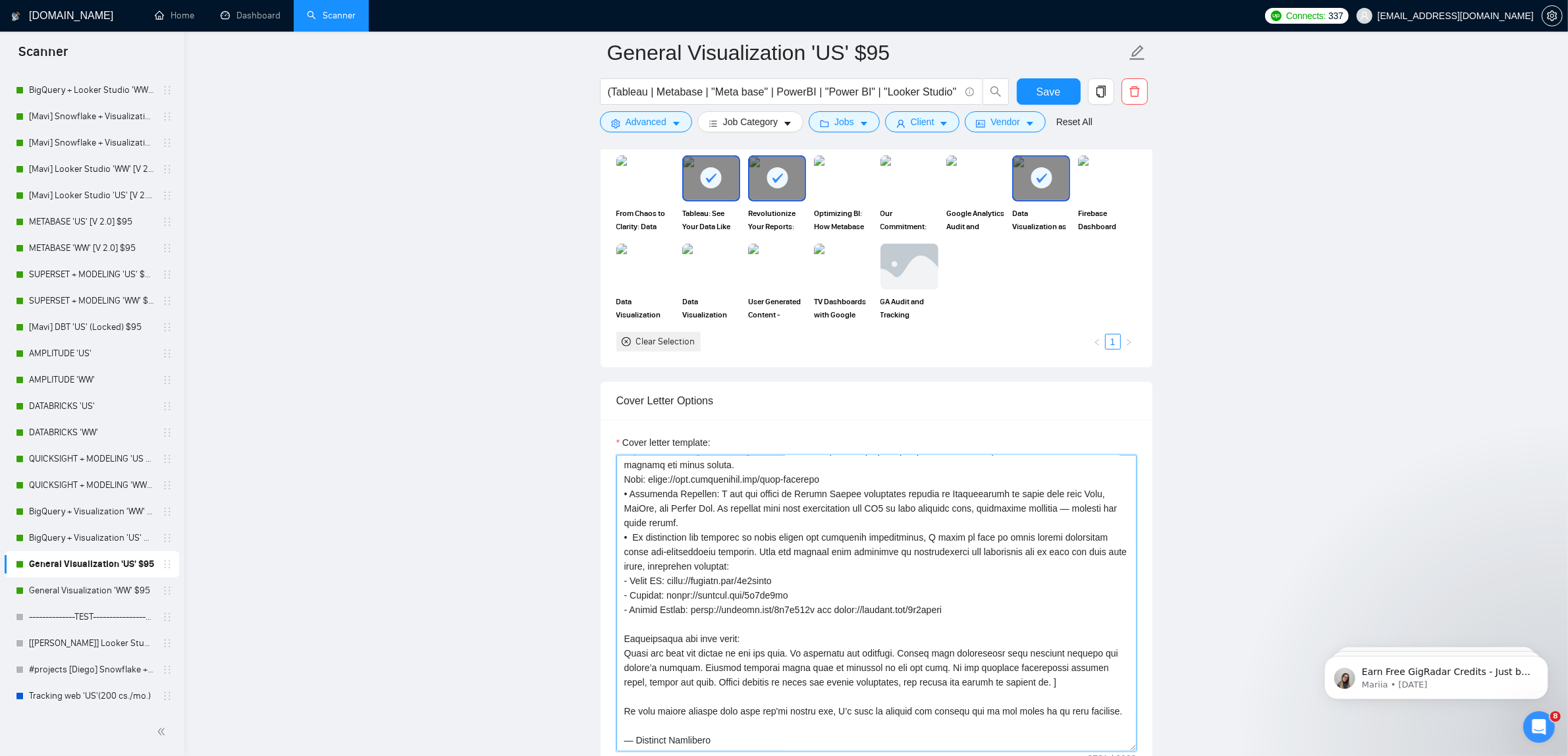
scroll to position [274, 0]
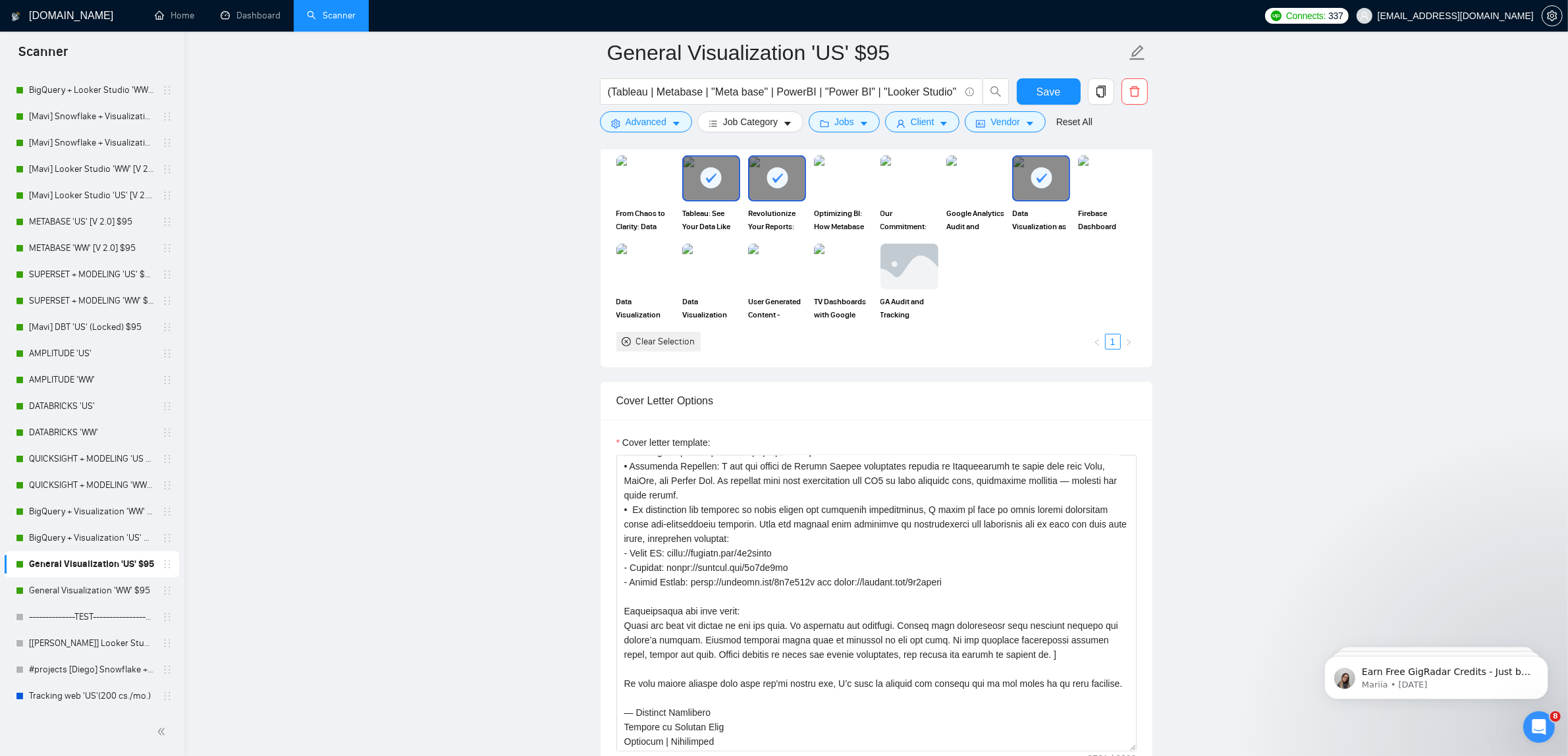
click at [615, 192] on div "From Chaos to Clarity: Data Architecture in Action" at bounding box center [645, 194] width 66 height 78
click at [641, 200] on img at bounding box center [645, 178] width 55 height 43
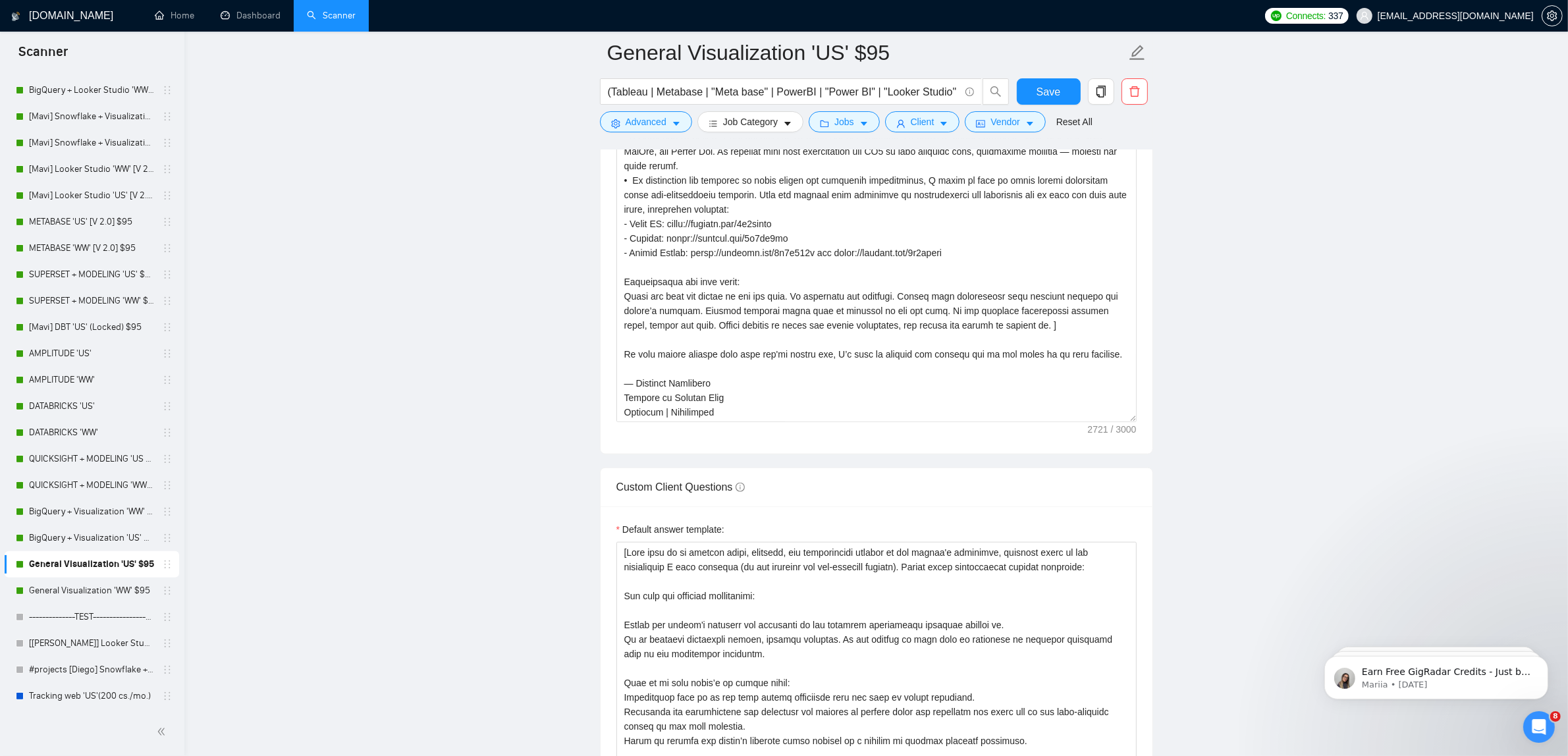
scroll to position [1494, 0]
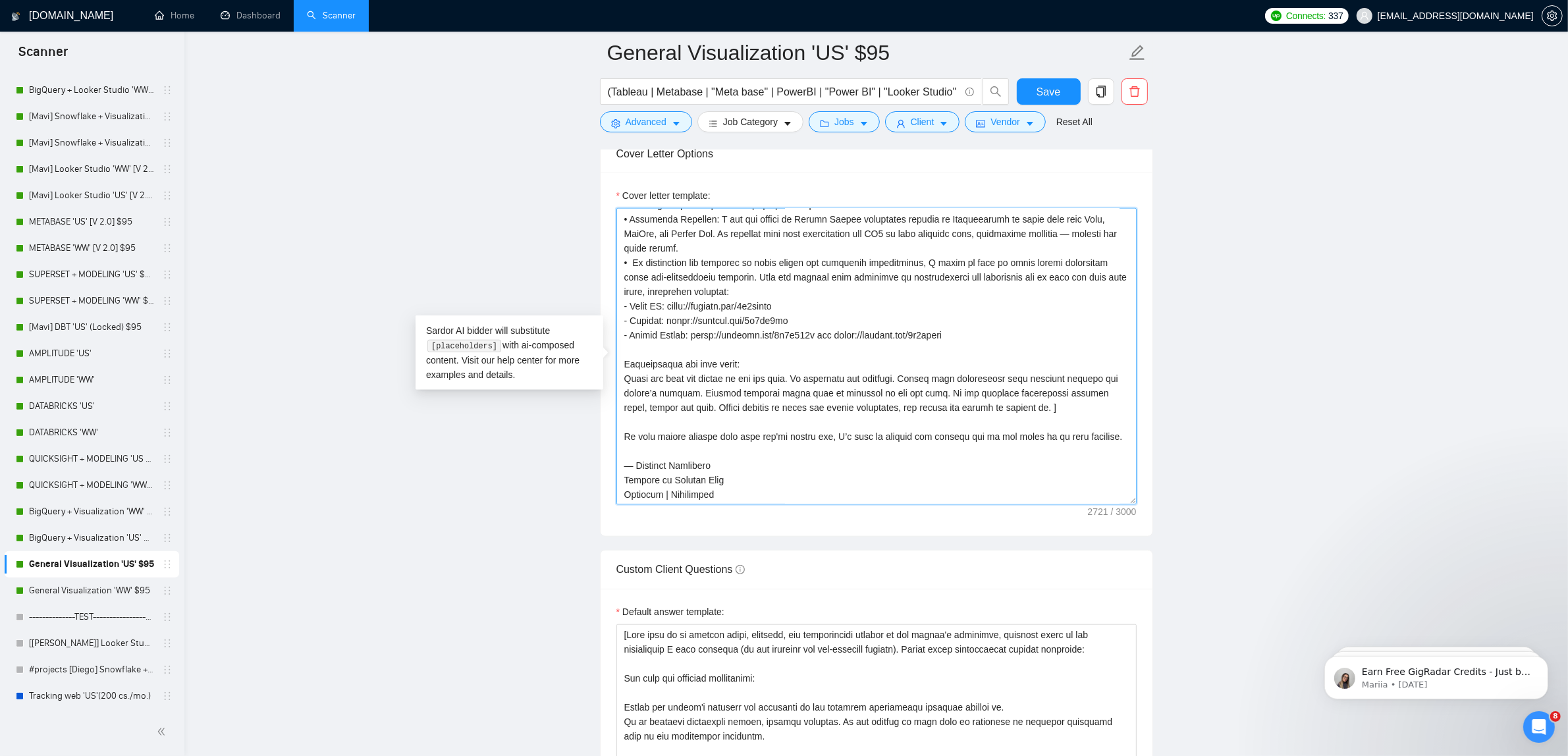
drag, startPoint x: 660, startPoint y: 487, endPoint x: 586, endPoint y: 495, distance: 74.4
click at [586, 495] on main "General Visualization 'US' $95 (Tableau | Metabase | "Meta base" | PowerBI | "P…" at bounding box center [876, 686] width 1341 height 4254
click at [639, 479] on textarea "Cover letter template:" at bounding box center [876, 357] width 520 height 296
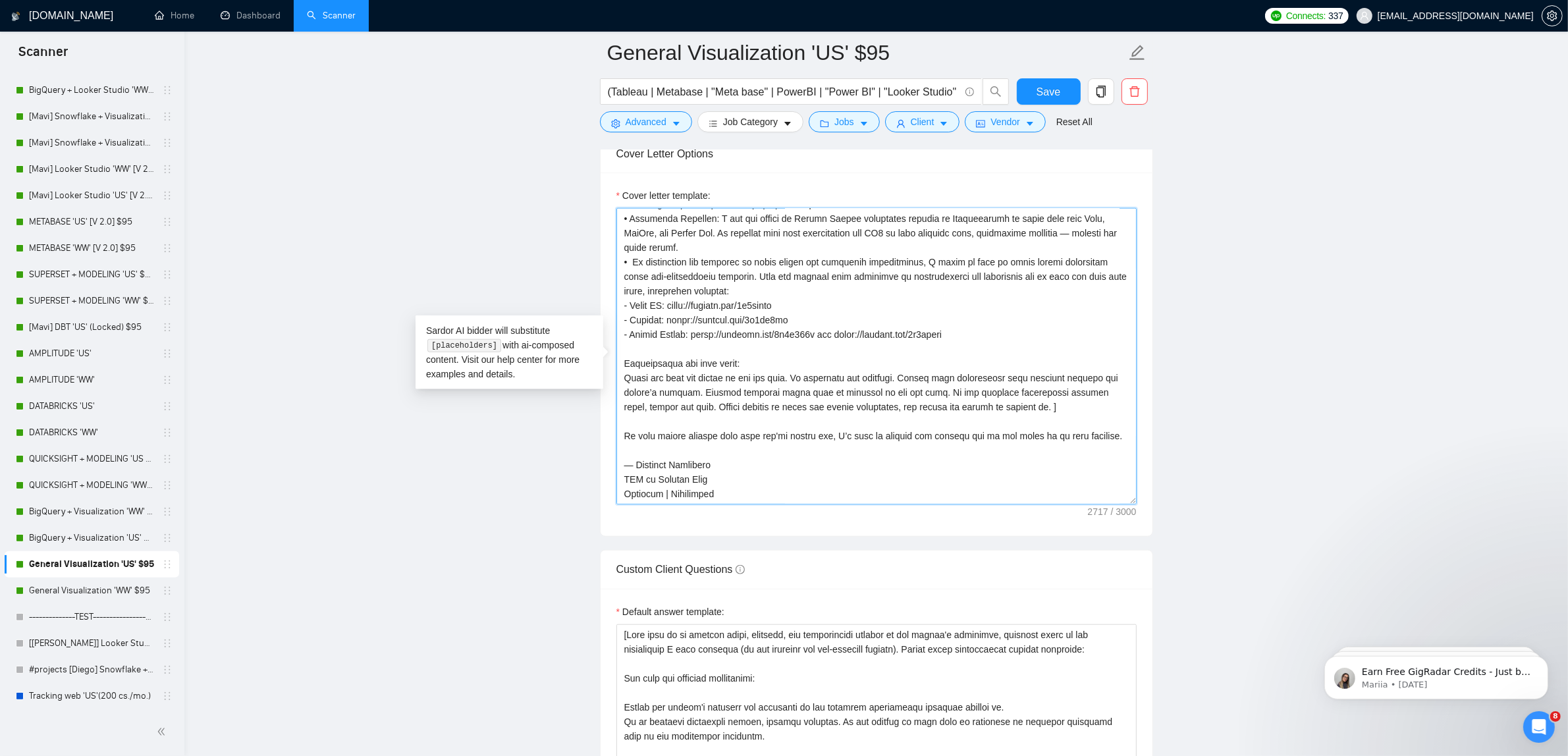
click at [751, 496] on textarea "Cover letter template:" at bounding box center [876, 357] width 520 height 296
drag, startPoint x: 666, startPoint y: 503, endPoint x: 543, endPoint y: 509, distance: 123.1
click at [543, 509] on main "General Visualization 'US' $95 (Tableau | Metabase | "Meta base" | PowerBI | "P…" at bounding box center [876, 686] width 1341 height 4254
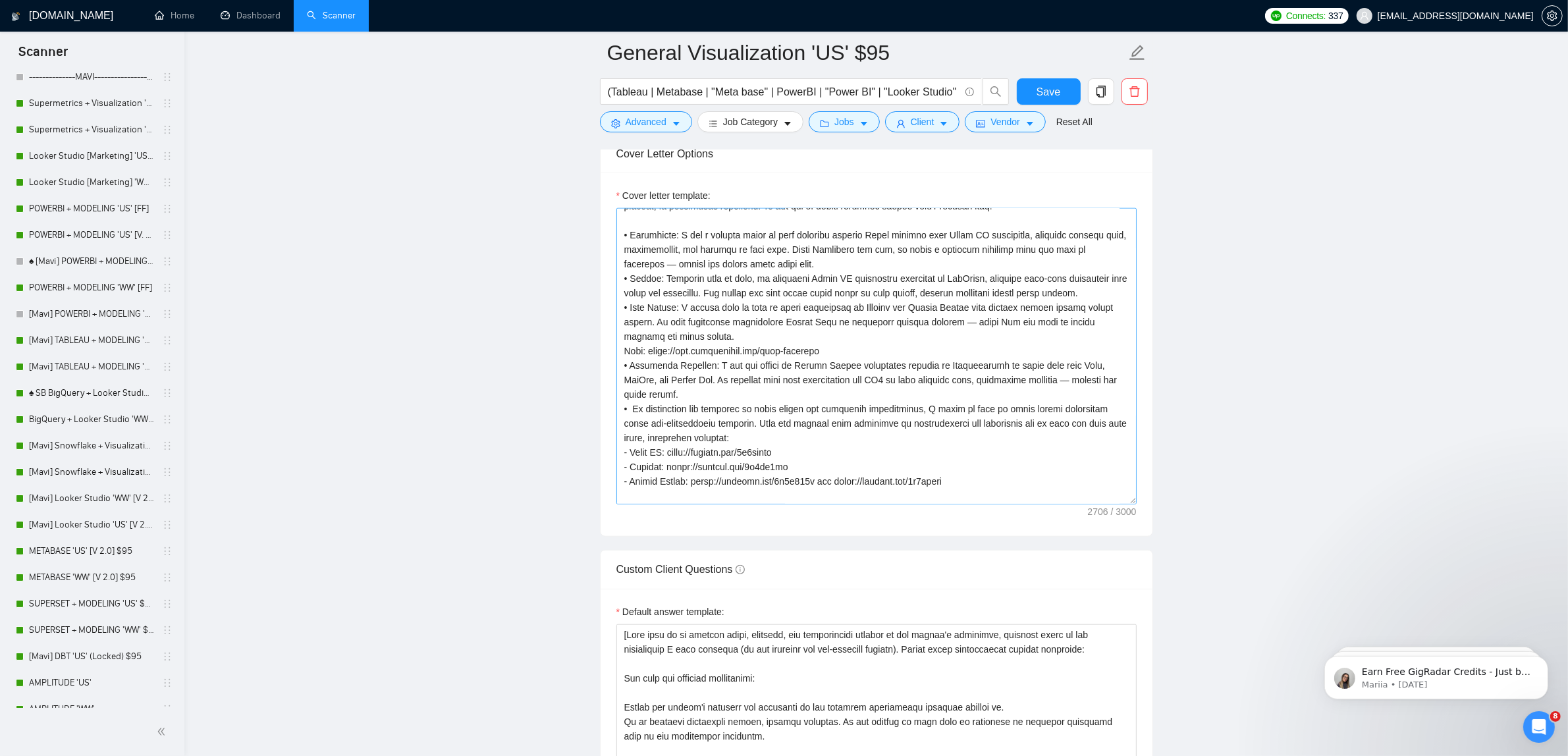
scroll to position [274, 0]
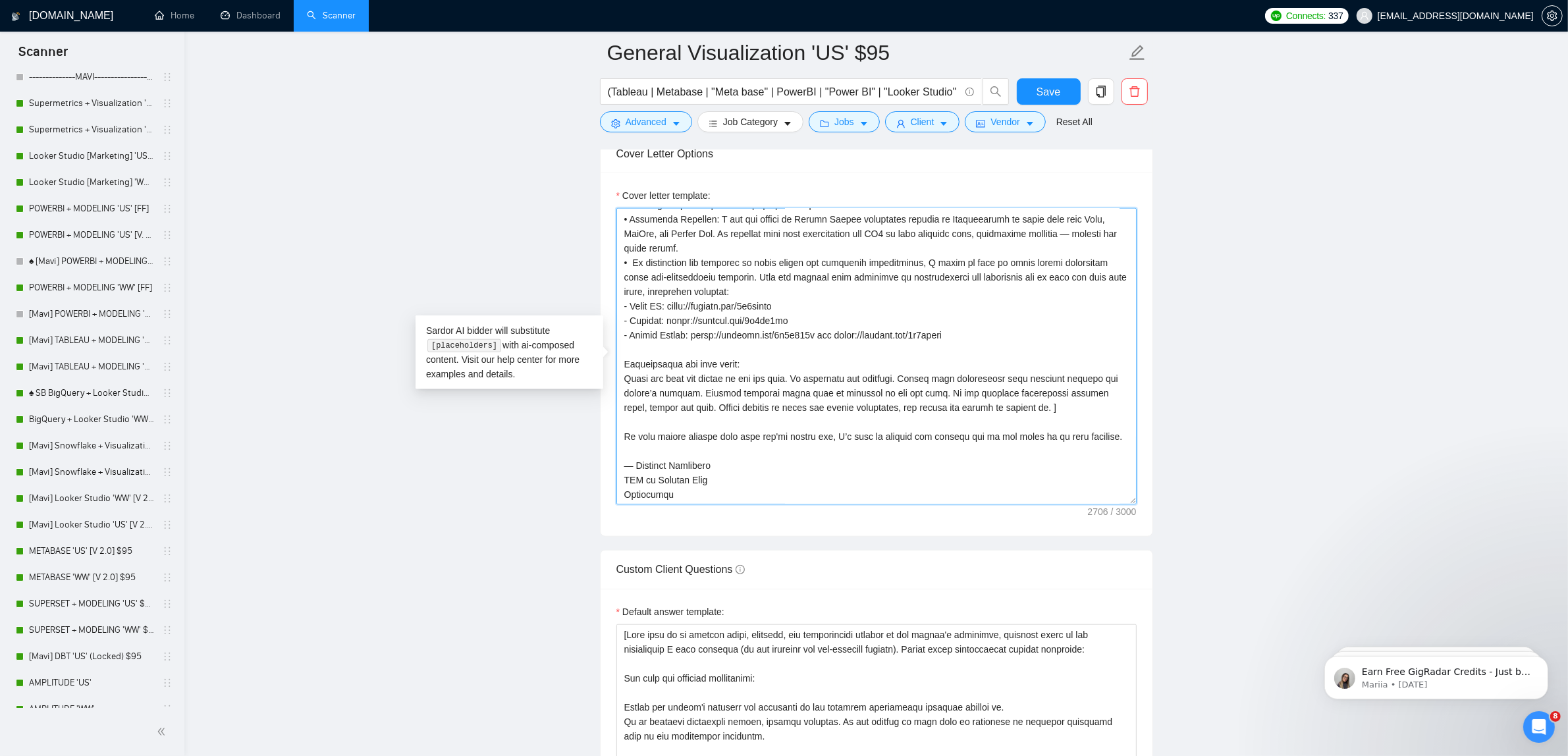
drag, startPoint x: 854, startPoint y: 396, endPoint x: 603, endPoint y: 369, distance: 252.4
paste textarea "Match the tone and length to the job description. Be direct, confident, and cle…"
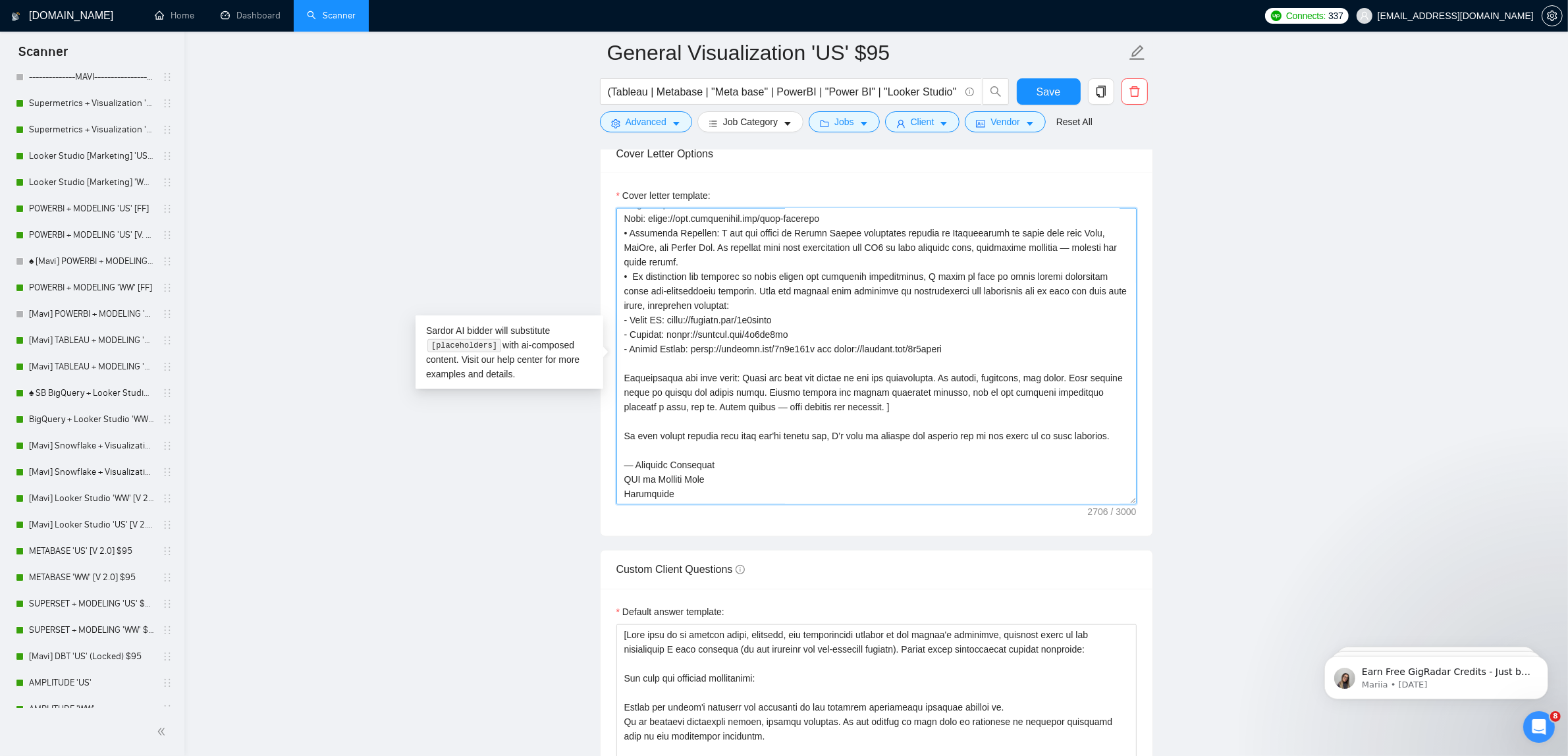
scroll to position [261, 0]
drag, startPoint x: 708, startPoint y: 499, endPoint x: 435, endPoint y: 413, distance: 286.2
click at [435, 413] on main "General Visualization 'US' $95 (Tableau | Metabase | "Meta base" | PowerBI | "P…" at bounding box center [876, 686] width 1341 height 4254
click at [635, 462] on textarea "Cover letter template:" at bounding box center [876, 357] width 520 height 296
drag, startPoint x: 621, startPoint y: 441, endPoint x: 1171, endPoint y: 462, distance: 550.4
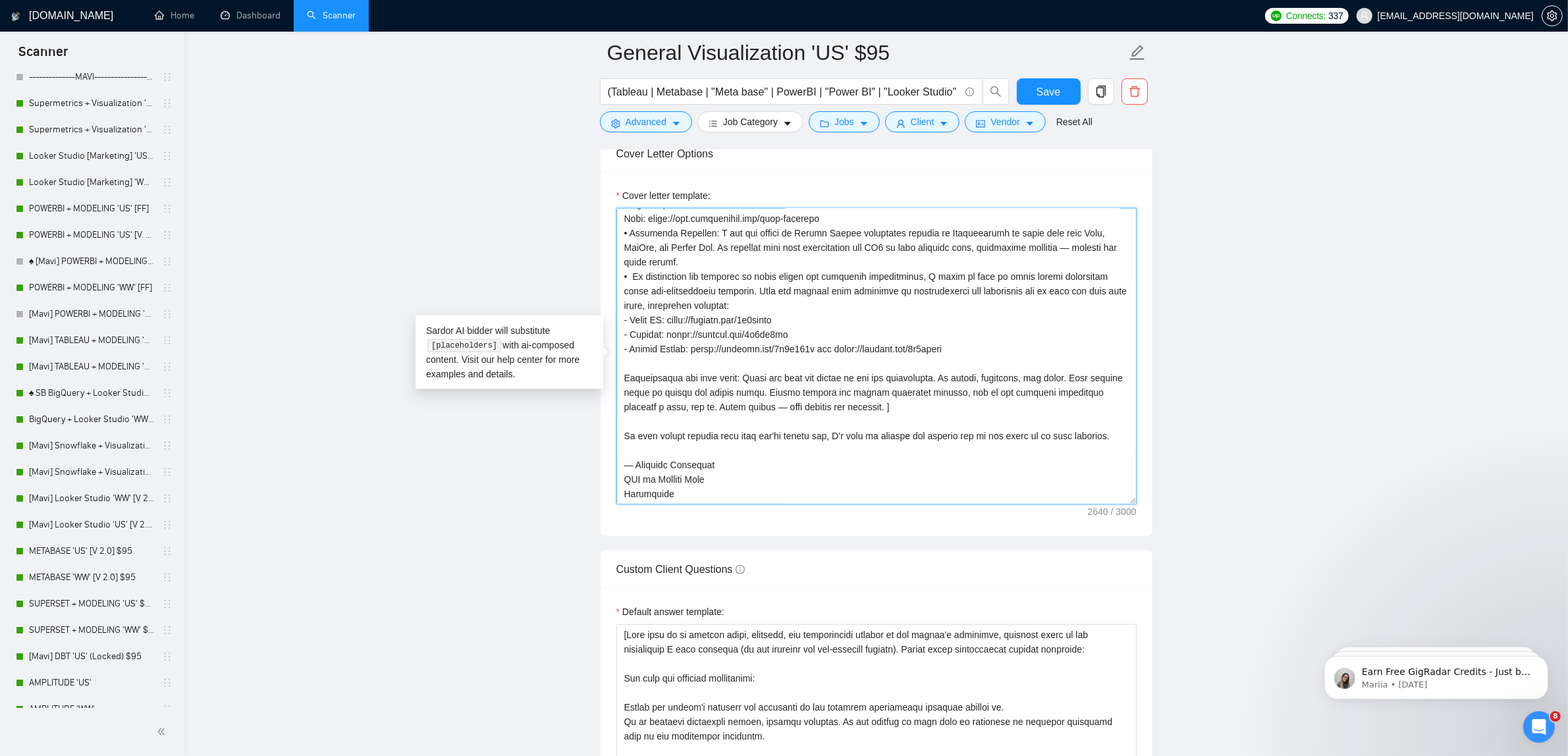
click at [1171, 462] on main "General Visualization 'US' $95 (Tableau | Metabase | "Meta base" | PowerBI | "P…" at bounding box center [876, 686] width 1341 height 4254
paste textarea "’re looking for, I’d love to show you how I’d approach your case—with clarity, …"
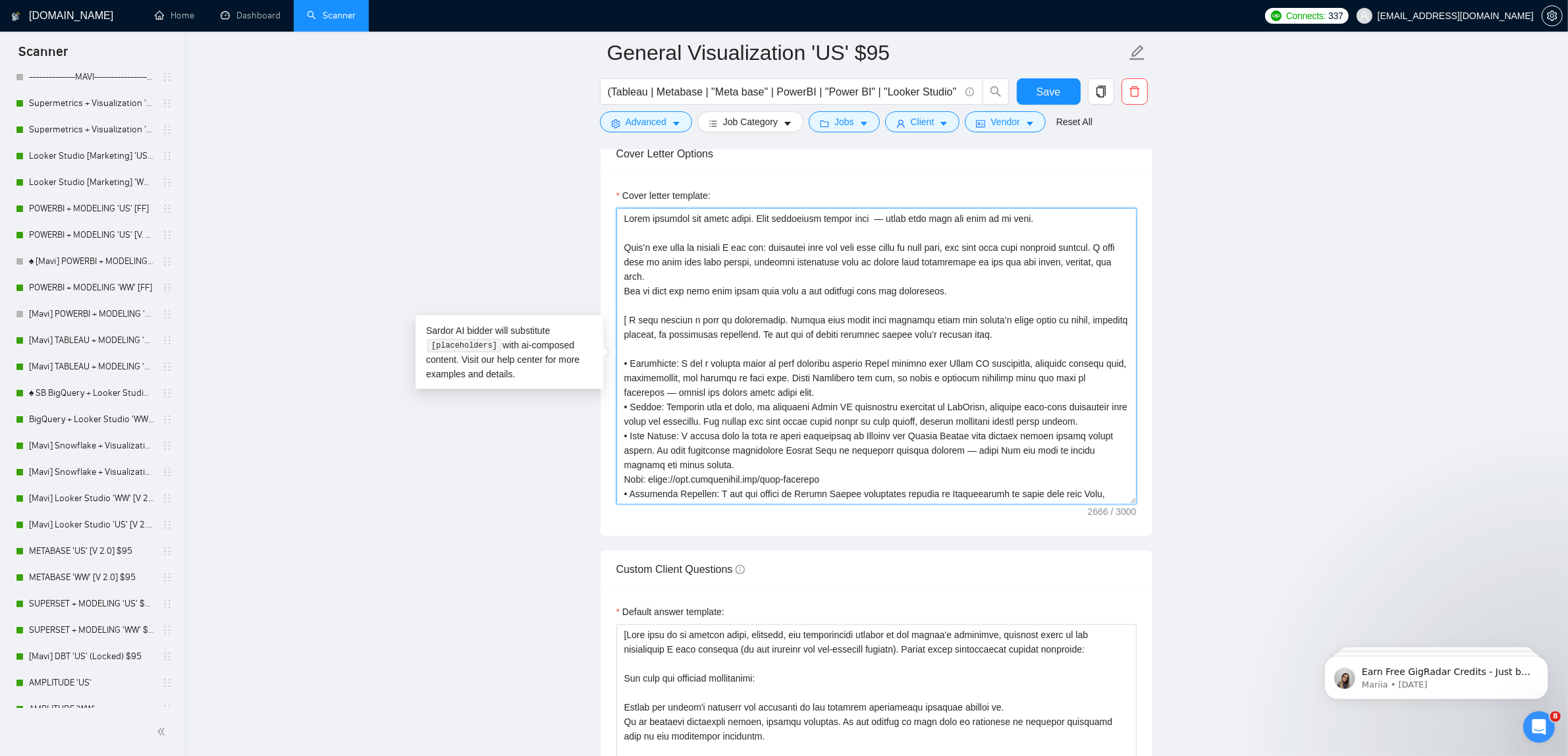
scroll to position [82, 0]
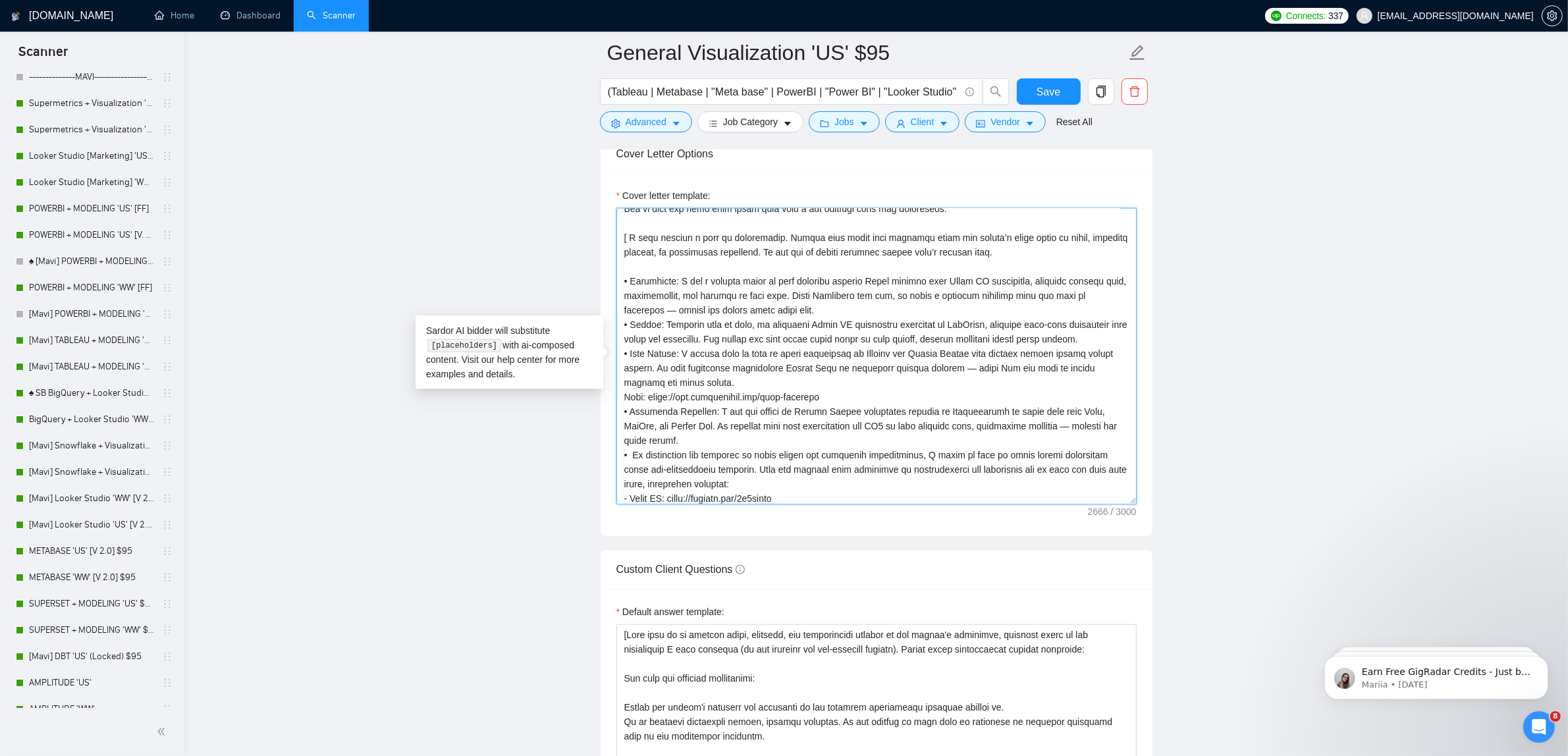
drag, startPoint x: 1092, startPoint y: 343, endPoint x: 597, endPoint y: 330, distance: 495.2
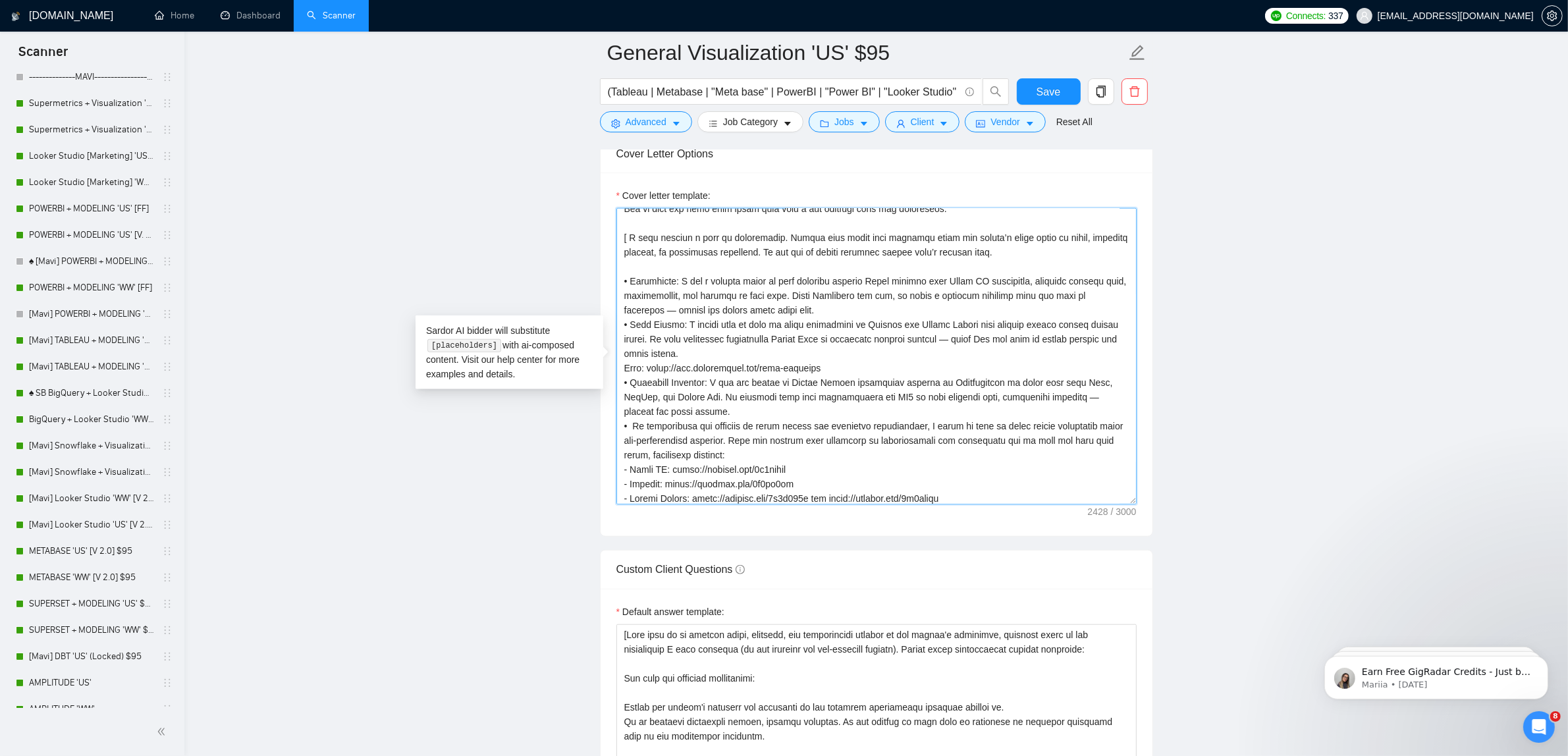
drag, startPoint x: 629, startPoint y: 289, endPoint x: 851, endPoint y: 313, distance: 223.3
click at [851, 313] on textarea "Cover letter template:" at bounding box center [876, 357] width 520 height 296
paste textarea "• For a healthcare provider, I developed Tableau dashboards connected to Snowfl…"
click at [631, 281] on textarea "Cover letter template:" at bounding box center [876, 357] width 520 height 296
click at [621, 381] on textarea "Cover letter template:" at bounding box center [876, 357] width 520 height 296
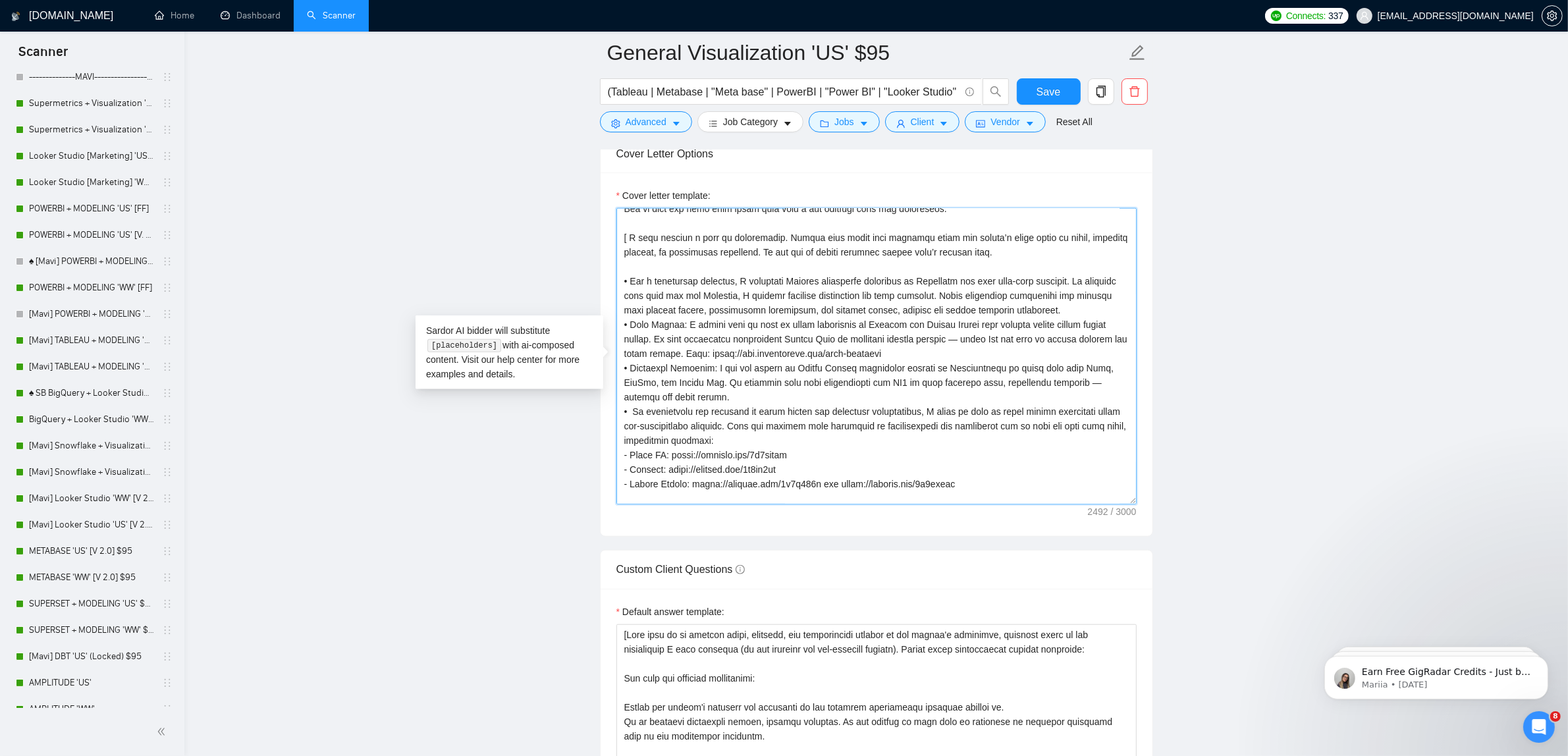
drag, startPoint x: 742, startPoint y: 360, endPoint x: 629, endPoint y: 330, distance: 116.9
click at [629, 330] on textarea "Cover letter template:" at bounding box center [876, 357] width 520 height 296
paste textarea "For [PERSON_NAME], a real estate agent, I created dashboards in Tableau and Loo…"
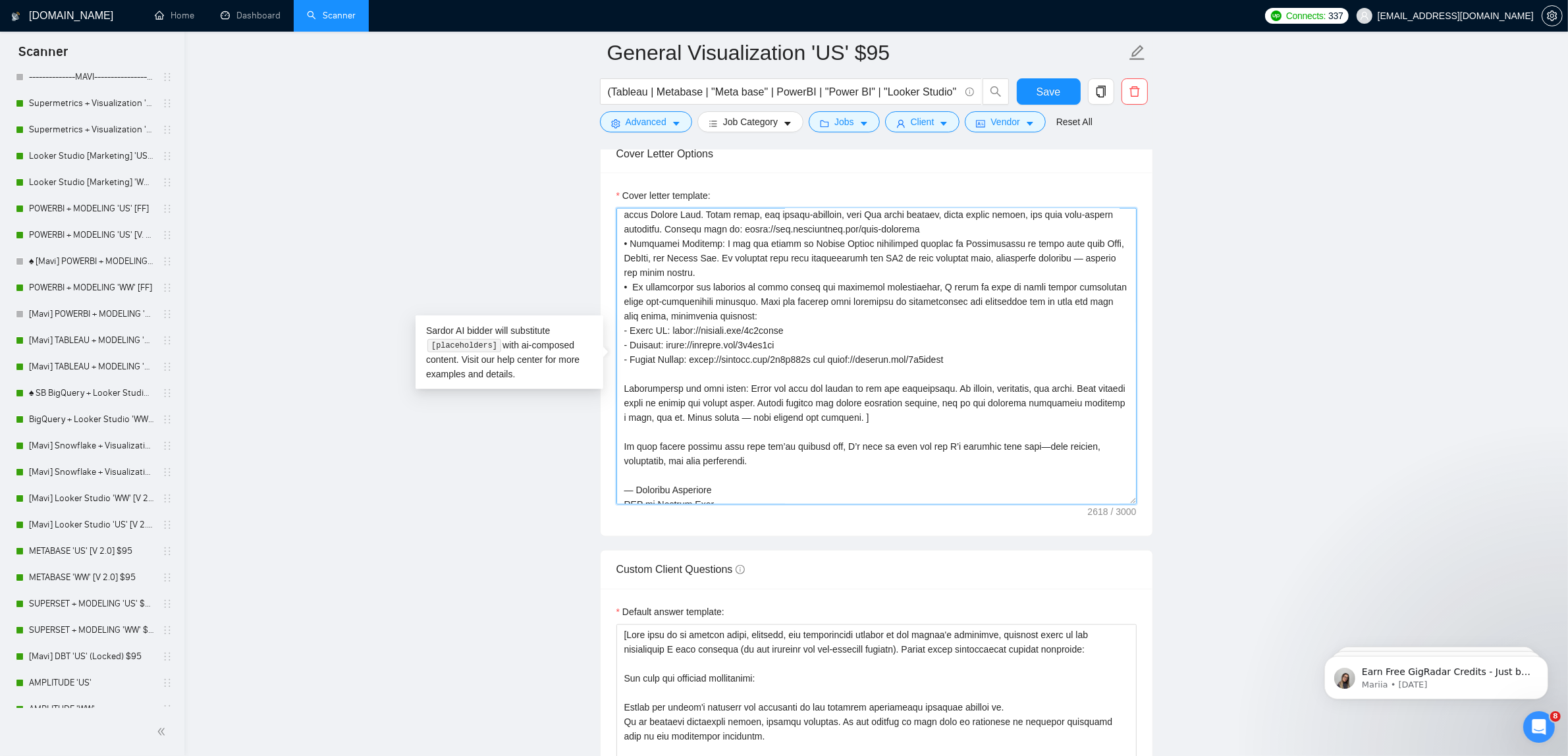
scroll to position [245, 0]
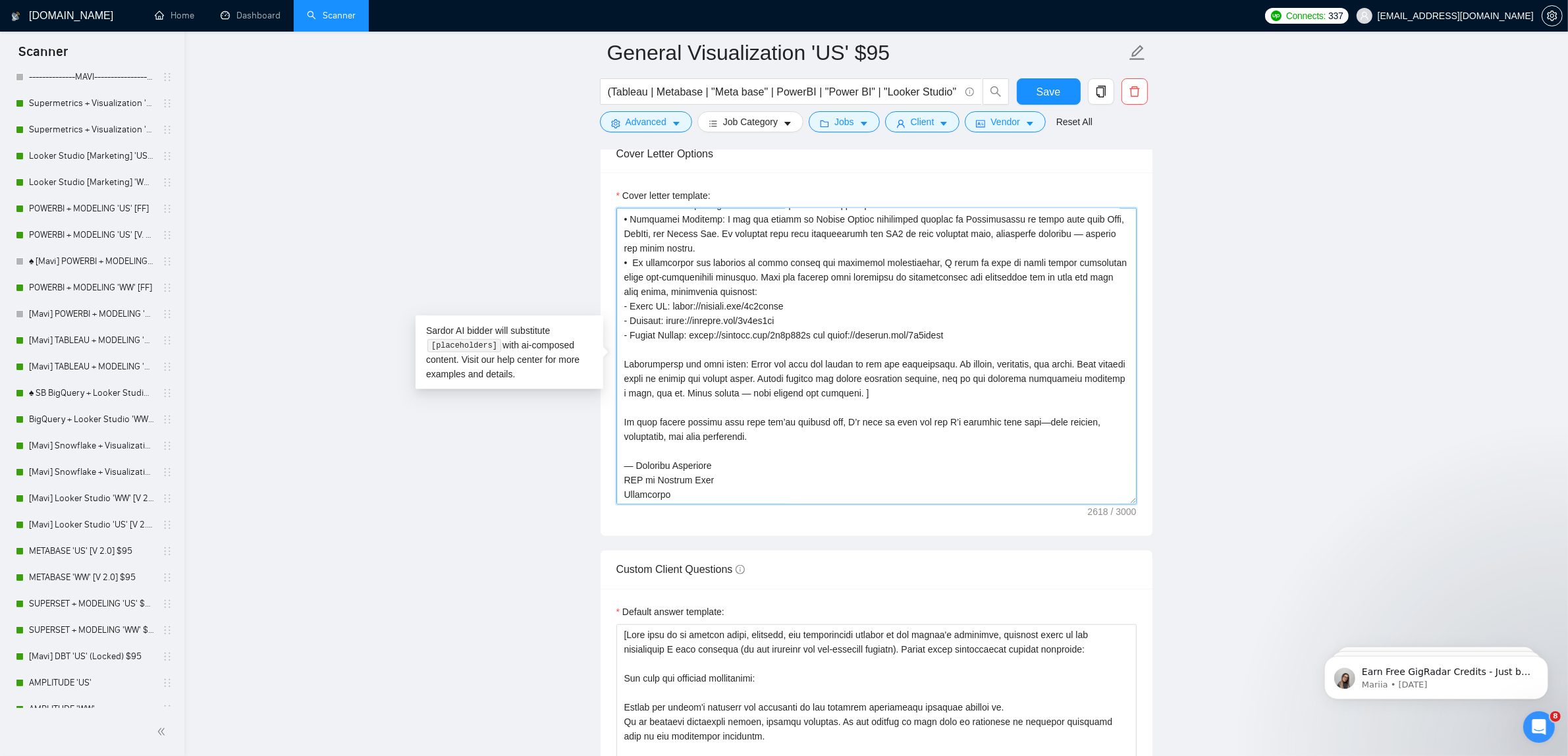
click at [702, 353] on textarea "Cover letter template:" at bounding box center [876, 357] width 520 height 296
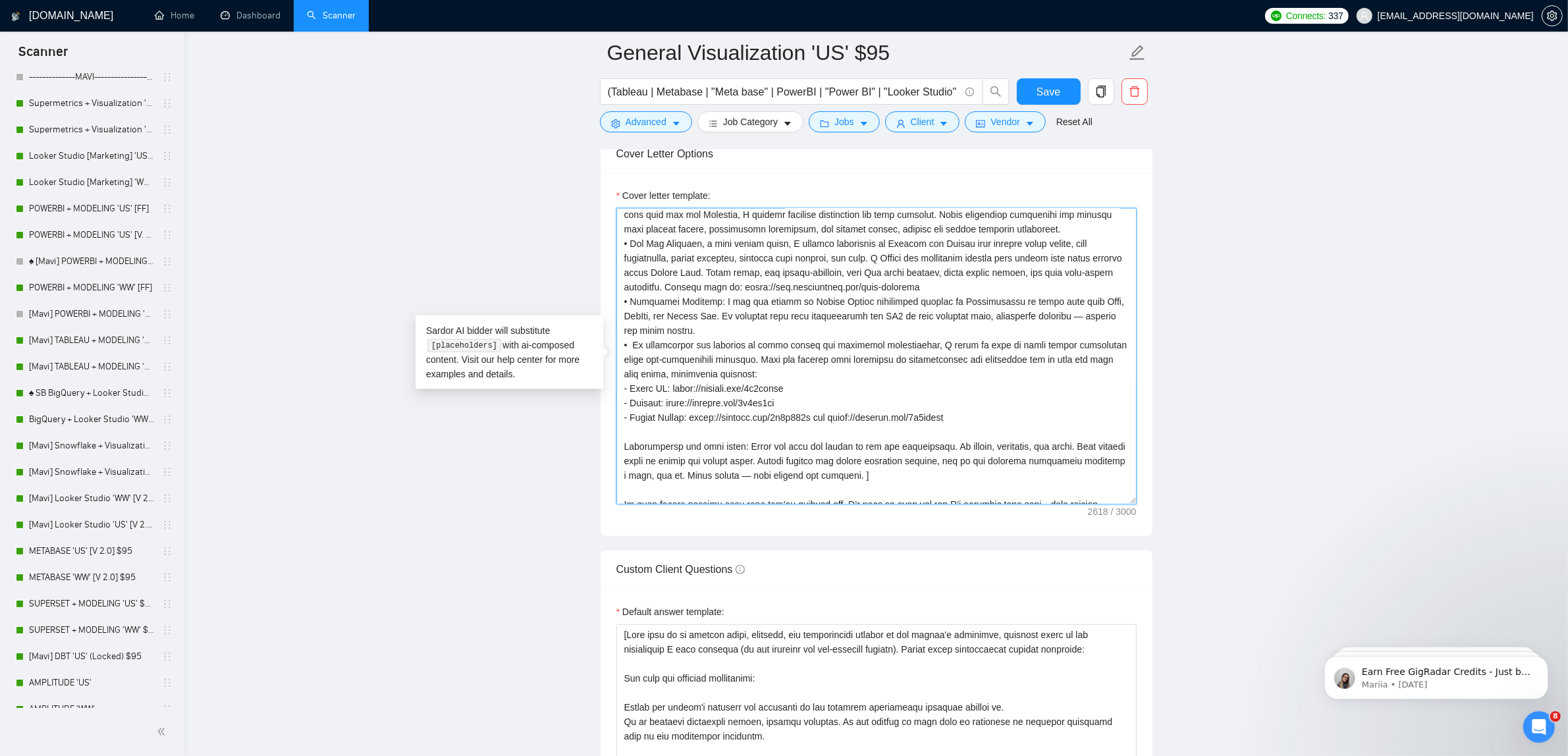
scroll to position [0, 0]
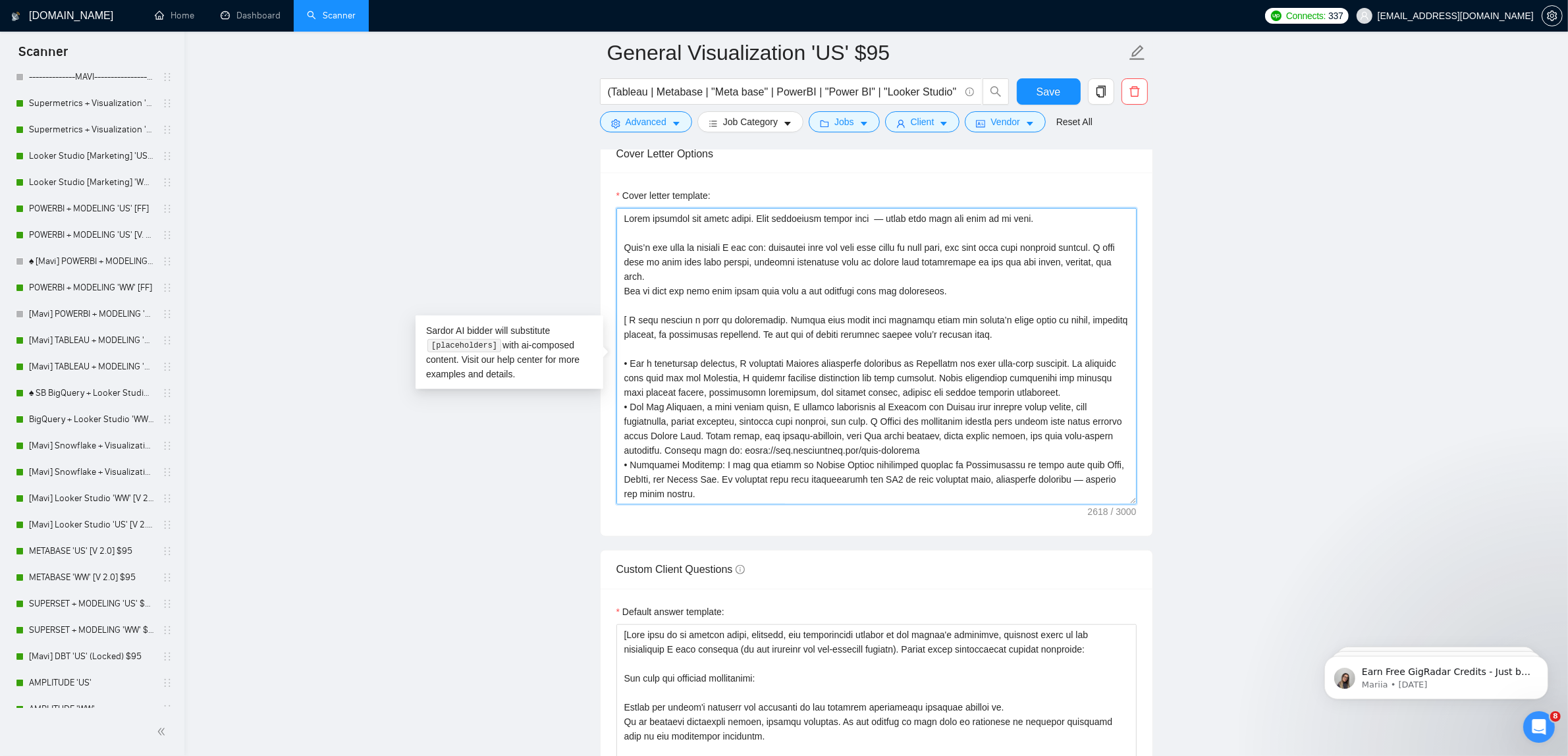
drag, startPoint x: 950, startPoint y: 295, endPoint x: 349, endPoint y: 196, distance: 609.1
click at [349, 196] on main "General Visualization 'US' $95 (Tableau | Metabase | "Meta base" | PowerBI | "P…" at bounding box center [876, 686] width 1341 height 4254
paste textarea
drag, startPoint x: 1077, startPoint y: 400, endPoint x: 1004, endPoint y: 386, distance: 74.3
click at [1004, 386] on textarea "Cover letter template:" at bounding box center [876, 357] width 520 height 296
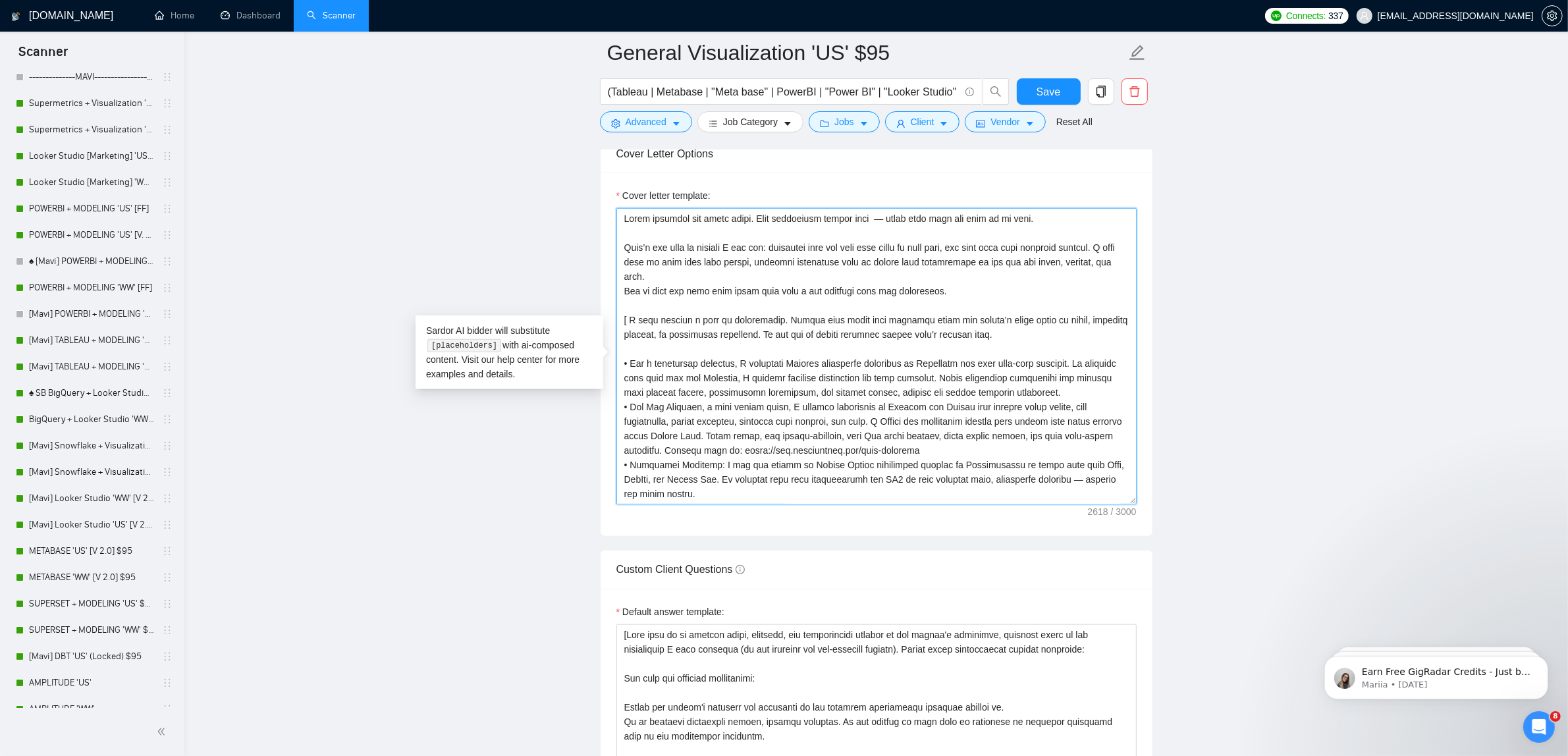
click at [1043, 386] on textarea "Cover letter template:" at bounding box center [876, 357] width 520 height 296
drag, startPoint x: 1089, startPoint y: 400, endPoint x: 981, endPoint y: 382, distance: 109.5
click at [981, 382] on textarea "Cover letter template:" at bounding box center [876, 357] width 520 height 296
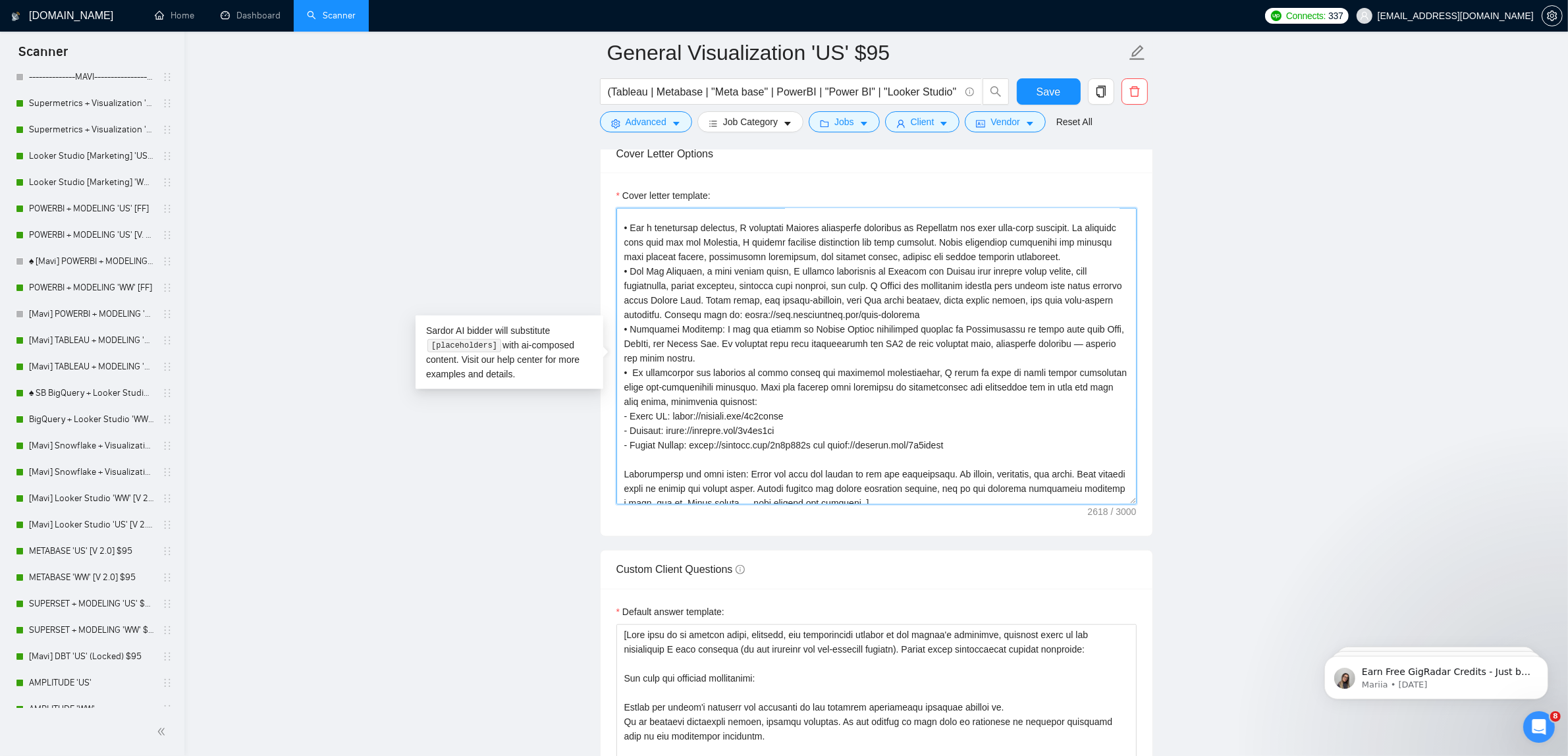
scroll to position [163, 0]
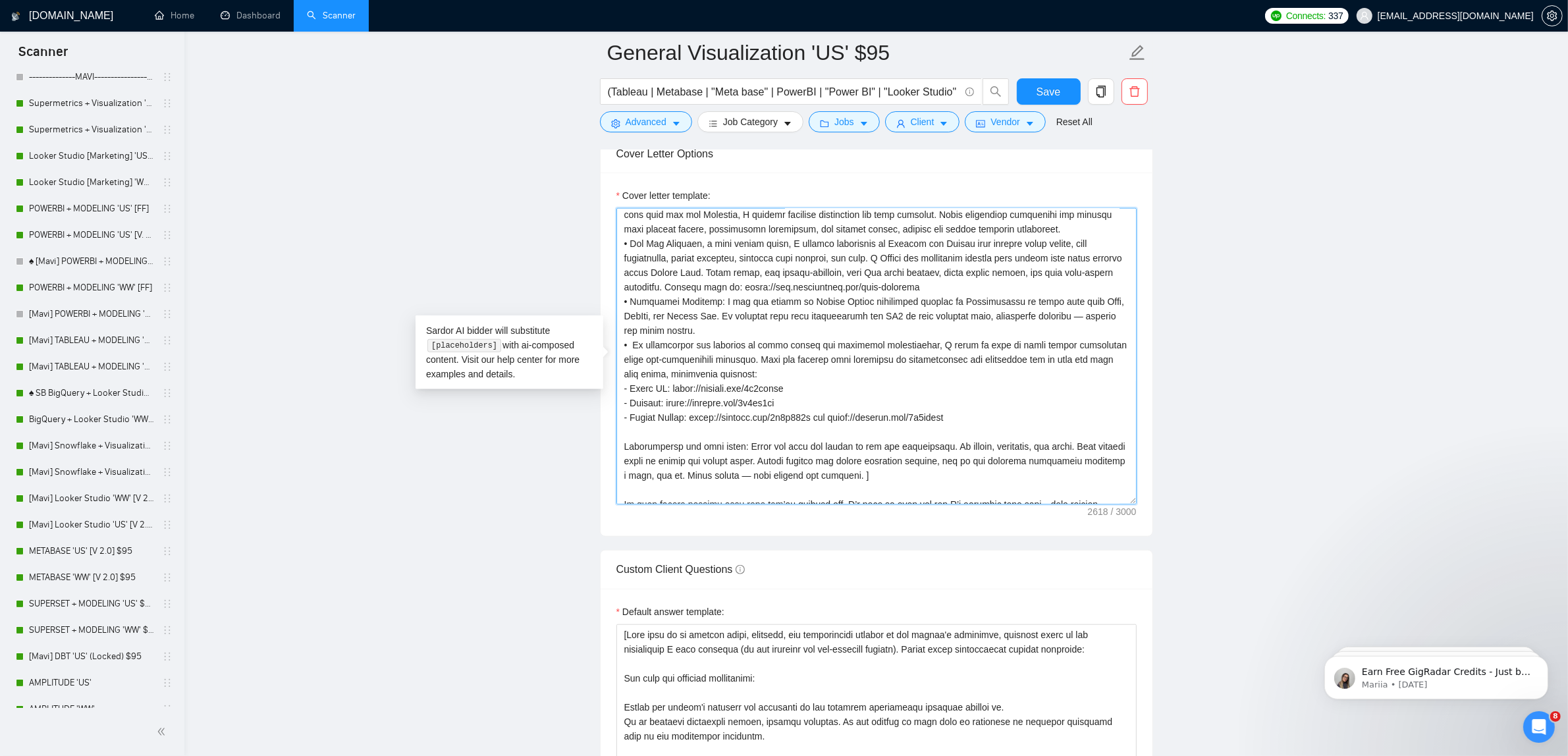
drag, startPoint x: 716, startPoint y: 305, endPoint x: 634, endPoint y: 305, distance: 82.0
click at [634, 305] on textarea "Cover letter template:" at bounding box center [876, 357] width 520 height 296
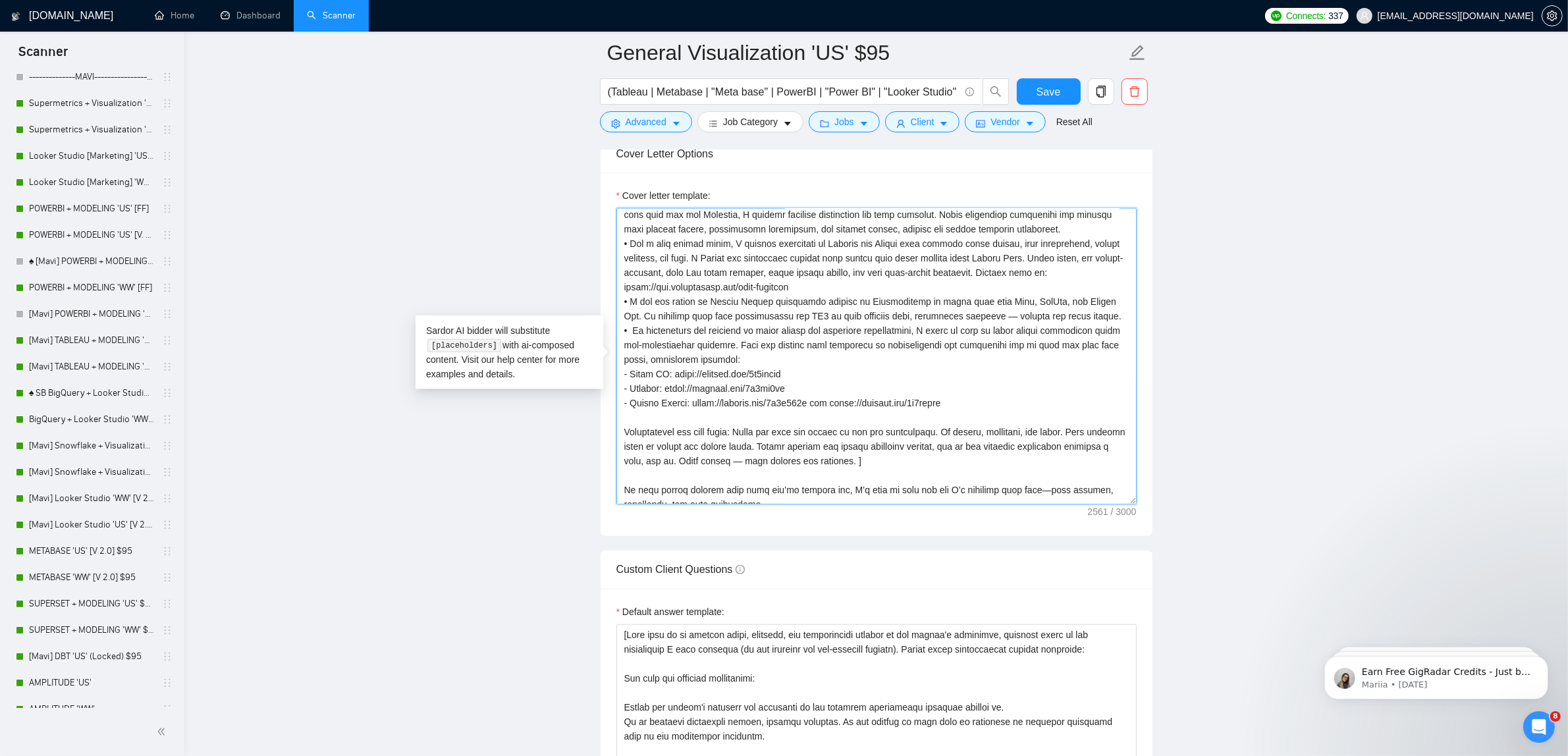
drag, startPoint x: 702, startPoint y: 258, endPoint x: 1037, endPoint y: 258, distance: 335.0
click at [1037, 258] on textarea "Cover letter template:" at bounding box center [876, 357] width 520 height 296
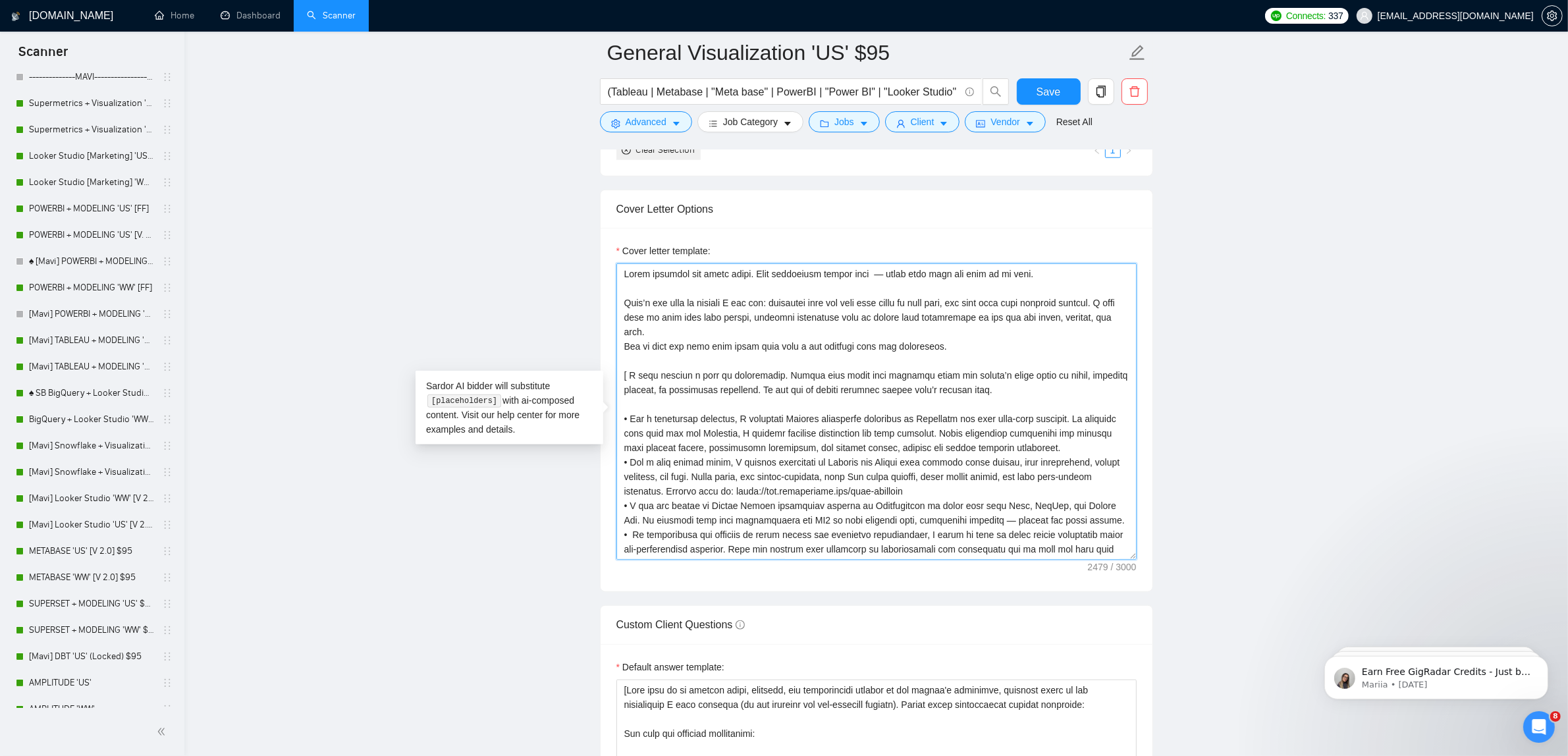
scroll to position [1411, 0]
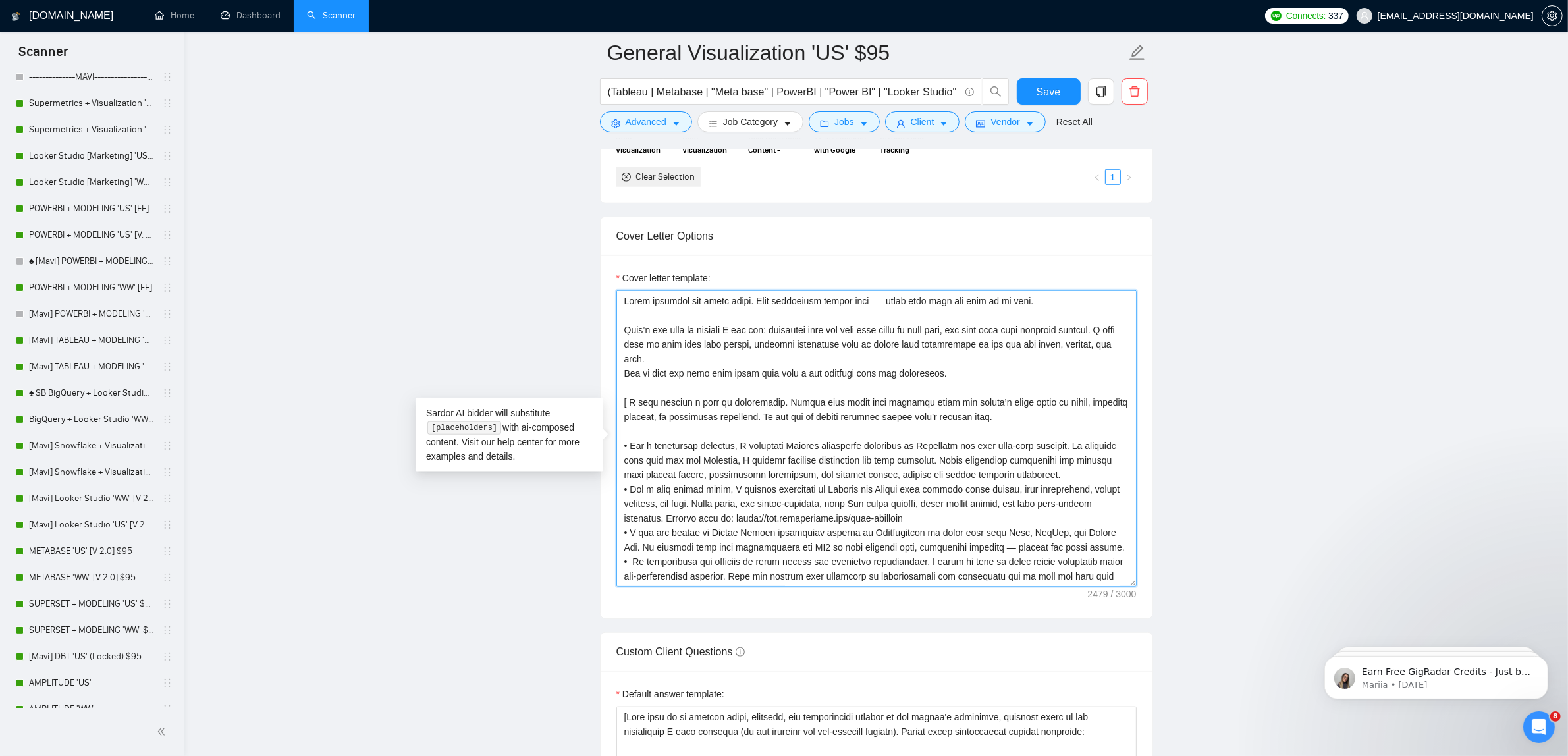
drag, startPoint x: 983, startPoint y: 377, endPoint x: 407, endPoint y: 228, distance: 595.0
click at [407, 228] on main "General Visualization 'US' $95 (Tableau | Metabase | "Meta base" | PowerBI | "P…" at bounding box center [876, 769] width 1341 height 4254
paste textarea "Looks matter. Structure matters more. I build dashboards where both speak the s…"
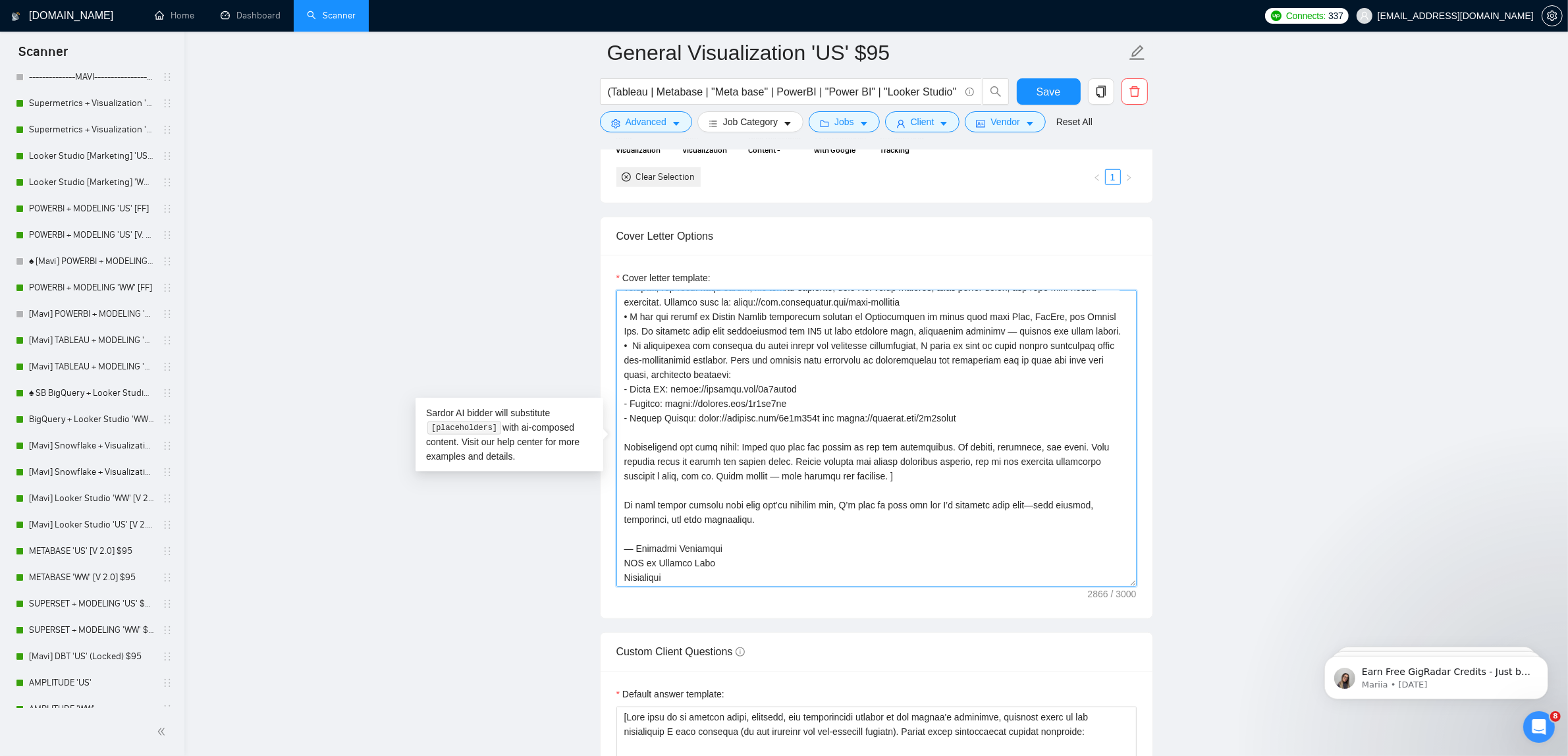
scroll to position [304, 0]
type textarea "Lorem ipsumd. Sitametco adipisc elit. S doeiu temporinci utlab etdo magna ali e…"
click at [1041, 91] on span "Save" at bounding box center [1048, 91] width 23 height 16
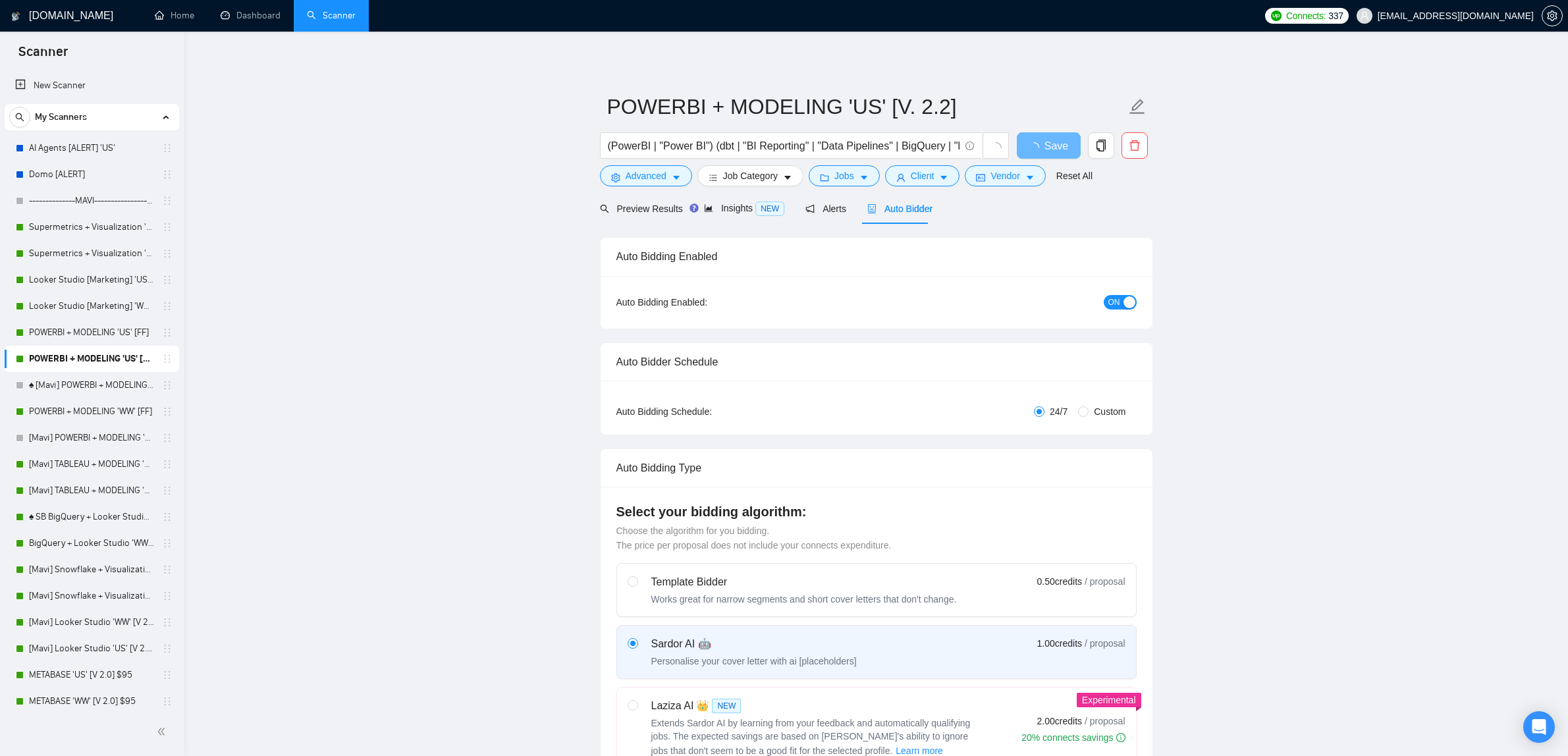
radio input "false"
radio input "true"
checkbox input "true"
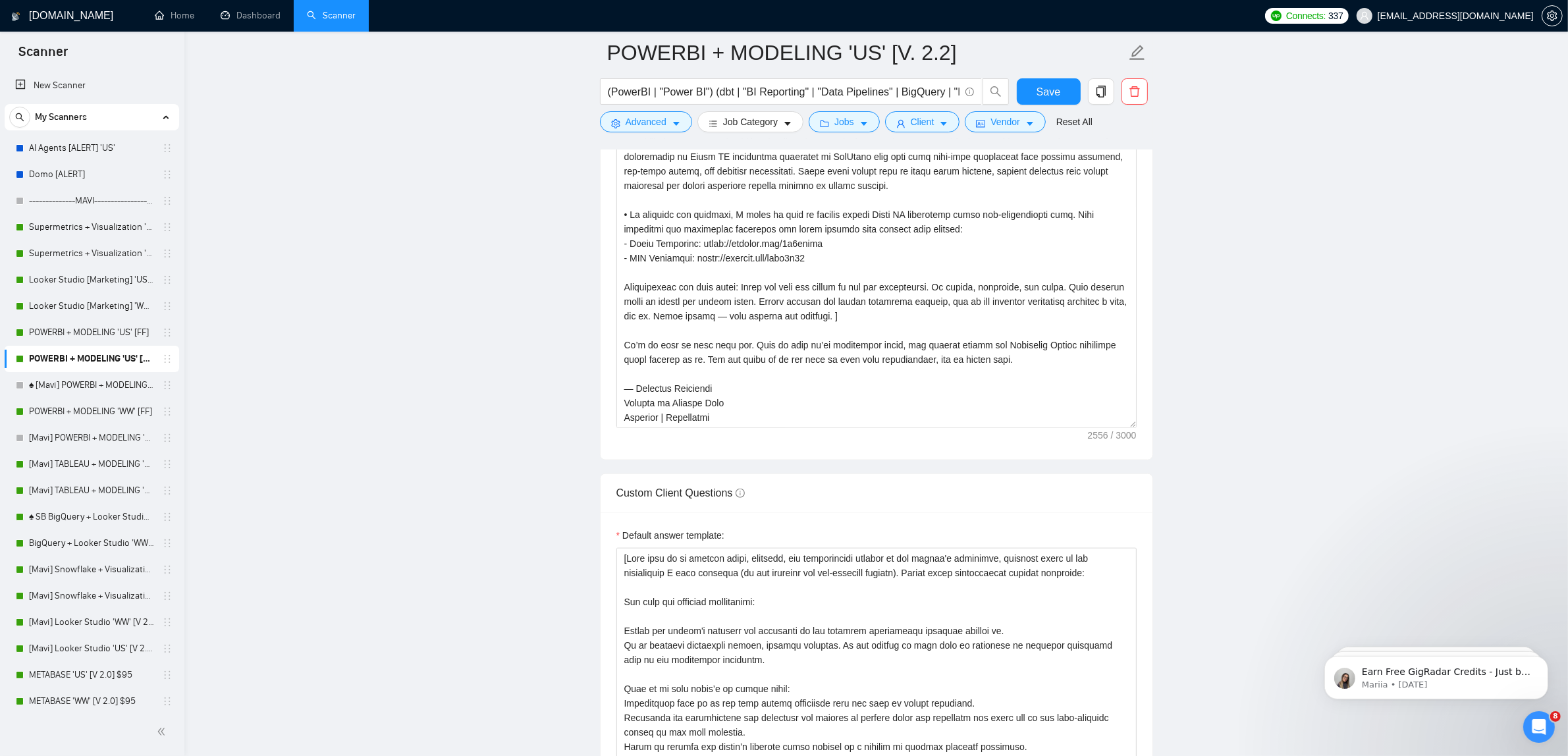
scroll to position [1729, 0]
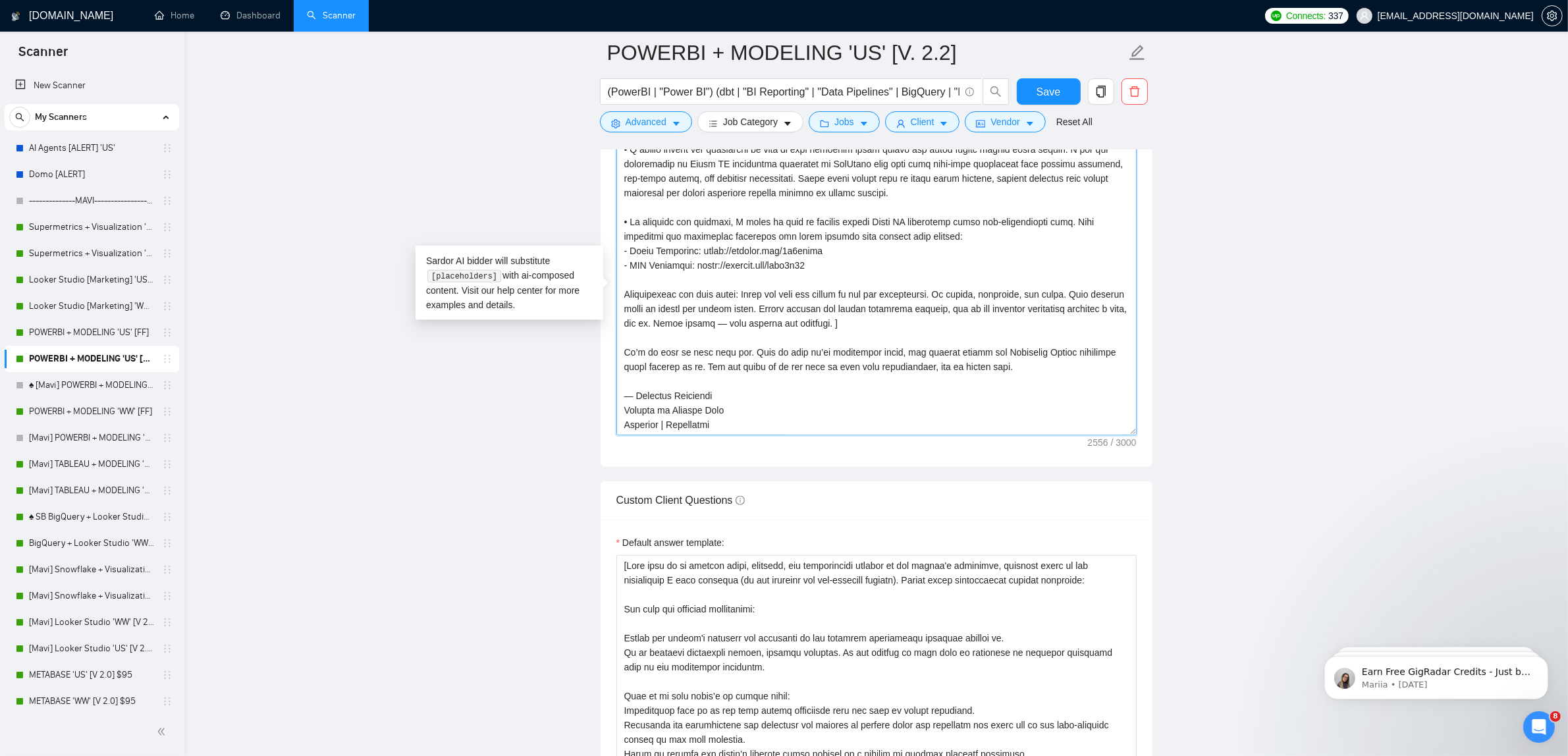
drag, startPoint x: 911, startPoint y: 328, endPoint x: 599, endPoint y: 295, distance: 313.7
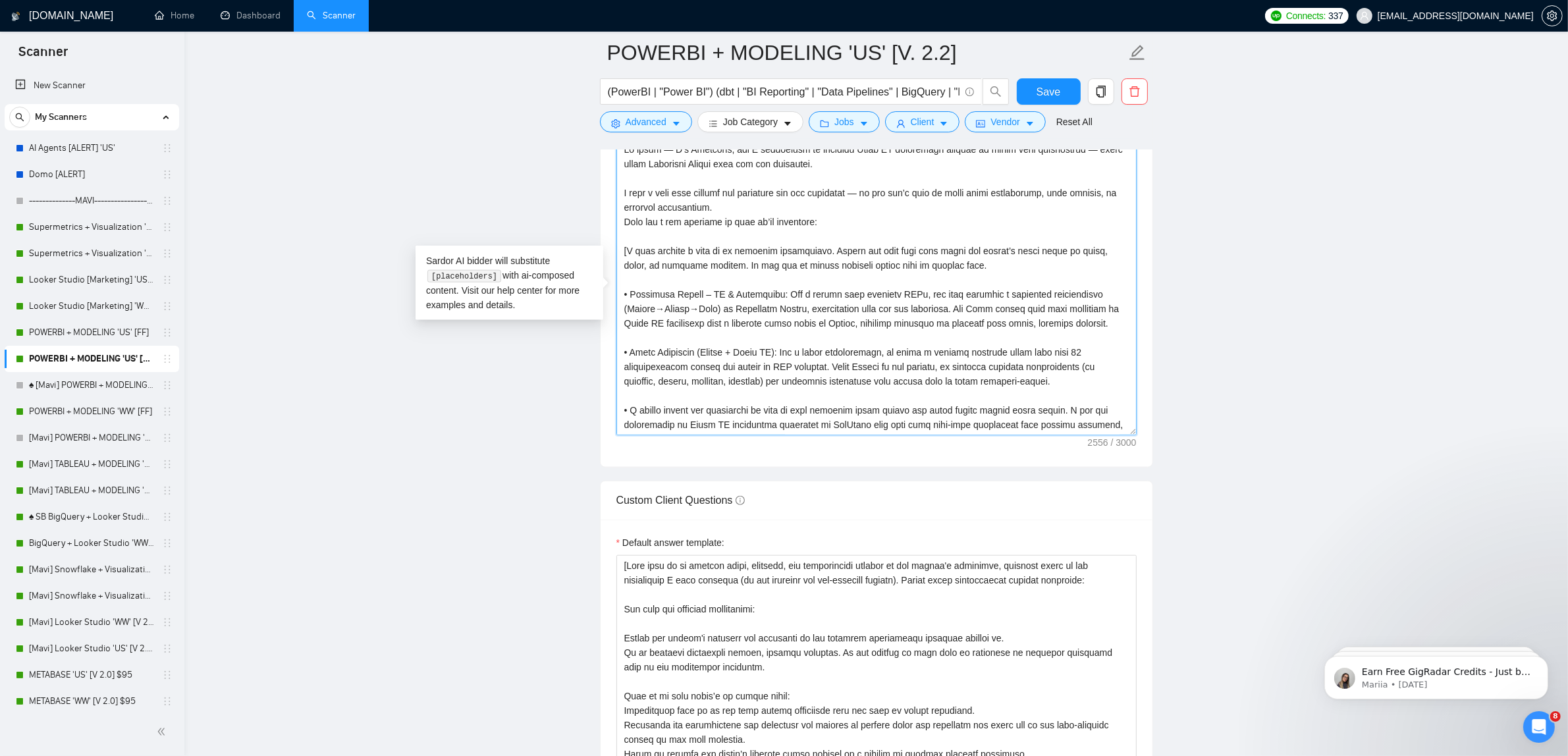
scroll to position [1564, 0]
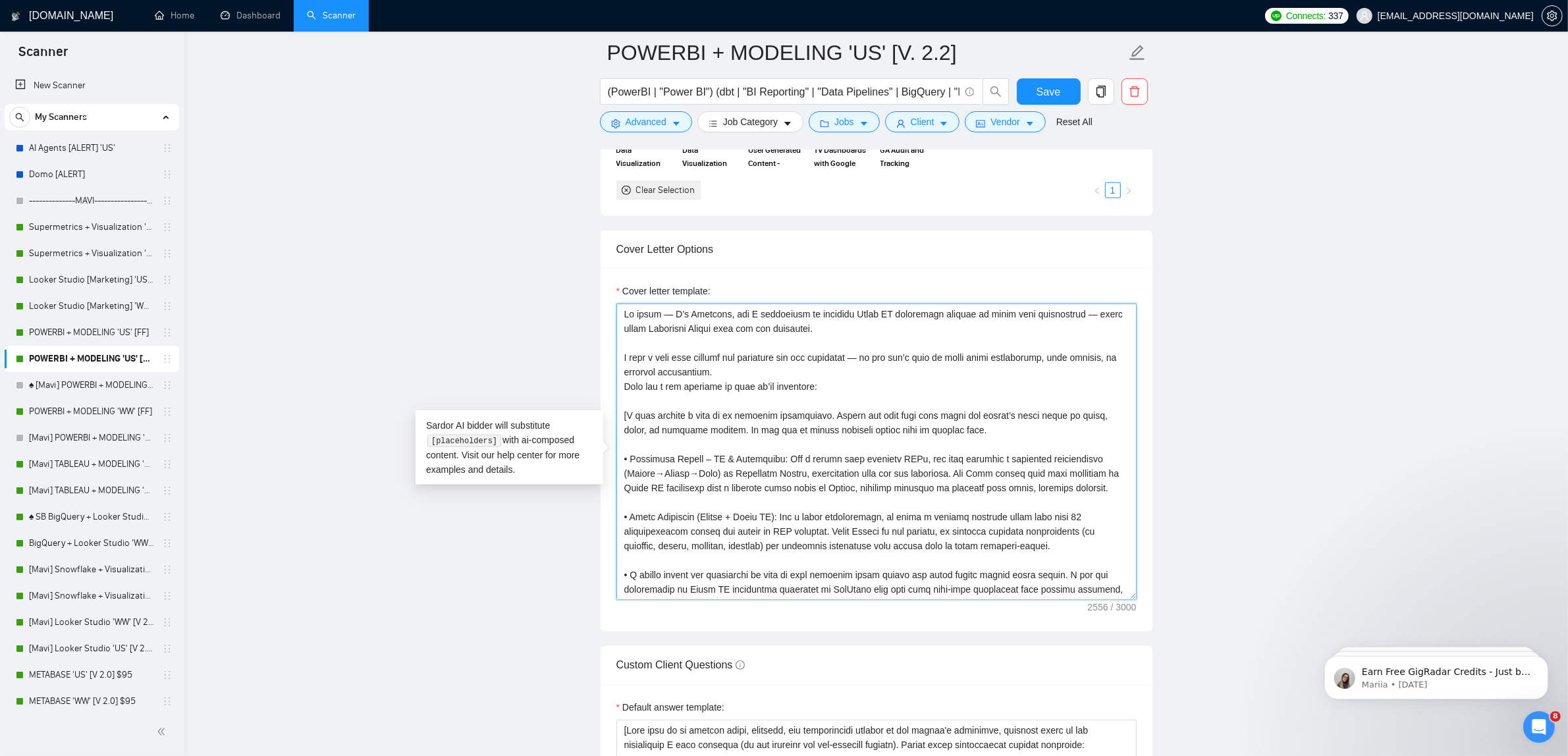
drag, startPoint x: 965, startPoint y: 439, endPoint x: 627, endPoint y: 423, distance: 338.4
click at [627, 423] on textarea "Cover letter template:" at bounding box center [876, 452] width 520 height 296
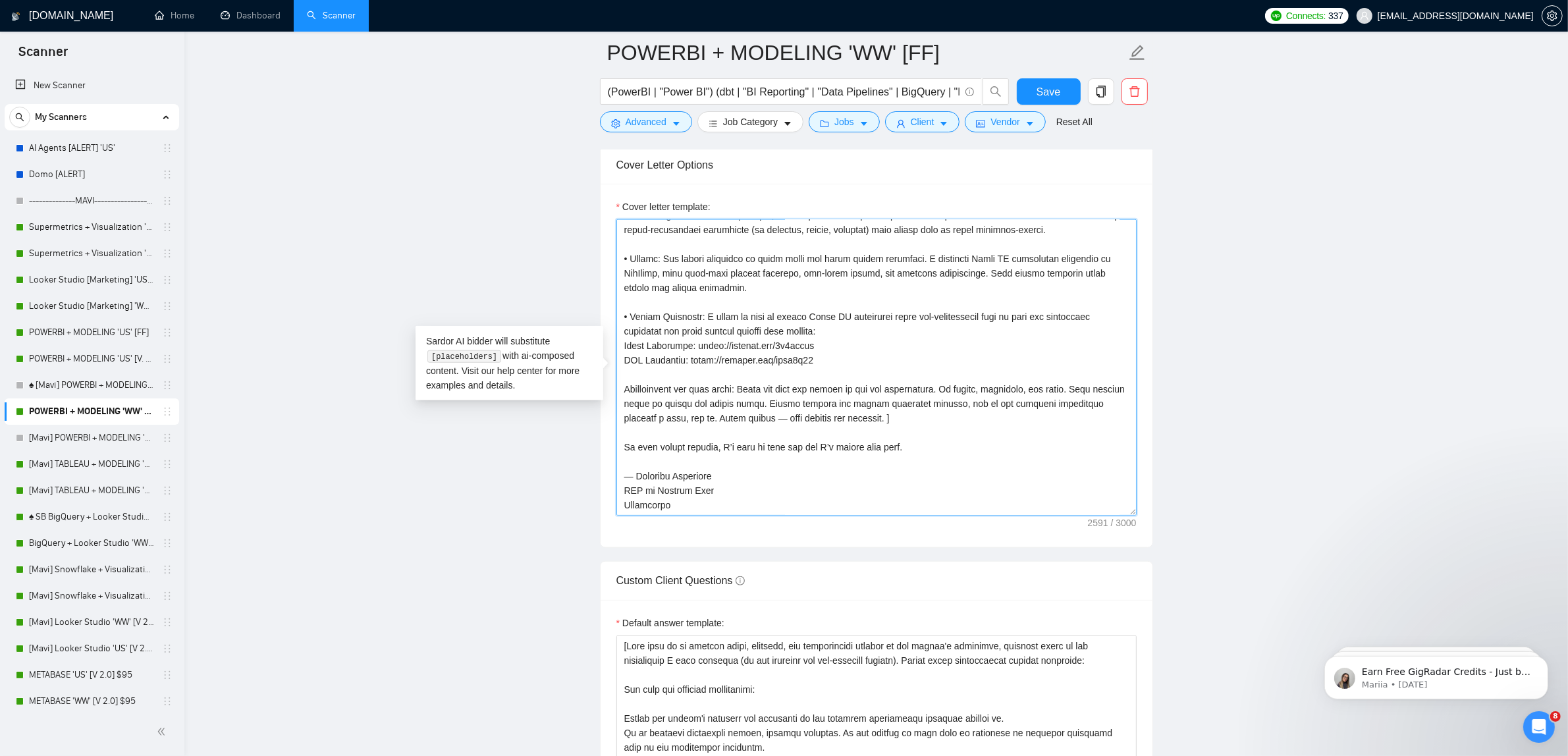
drag, startPoint x: 897, startPoint y: 425, endPoint x: 588, endPoint y: 399, distance: 310.1
drag, startPoint x: 695, startPoint y: 515, endPoint x: 531, endPoint y: 413, distance: 193.1
click at [531, 413] on main "POWERBI + MODELING 'WW' [FF] (PowerBI | "Power BI") (dbt | "BI Reporting" | "Da…" at bounding box center [876, 609] width 1341 height 4078
click at [722, 463] on textarea "Cover letter template:" at bounding box center [876, 367] width 520 height 296
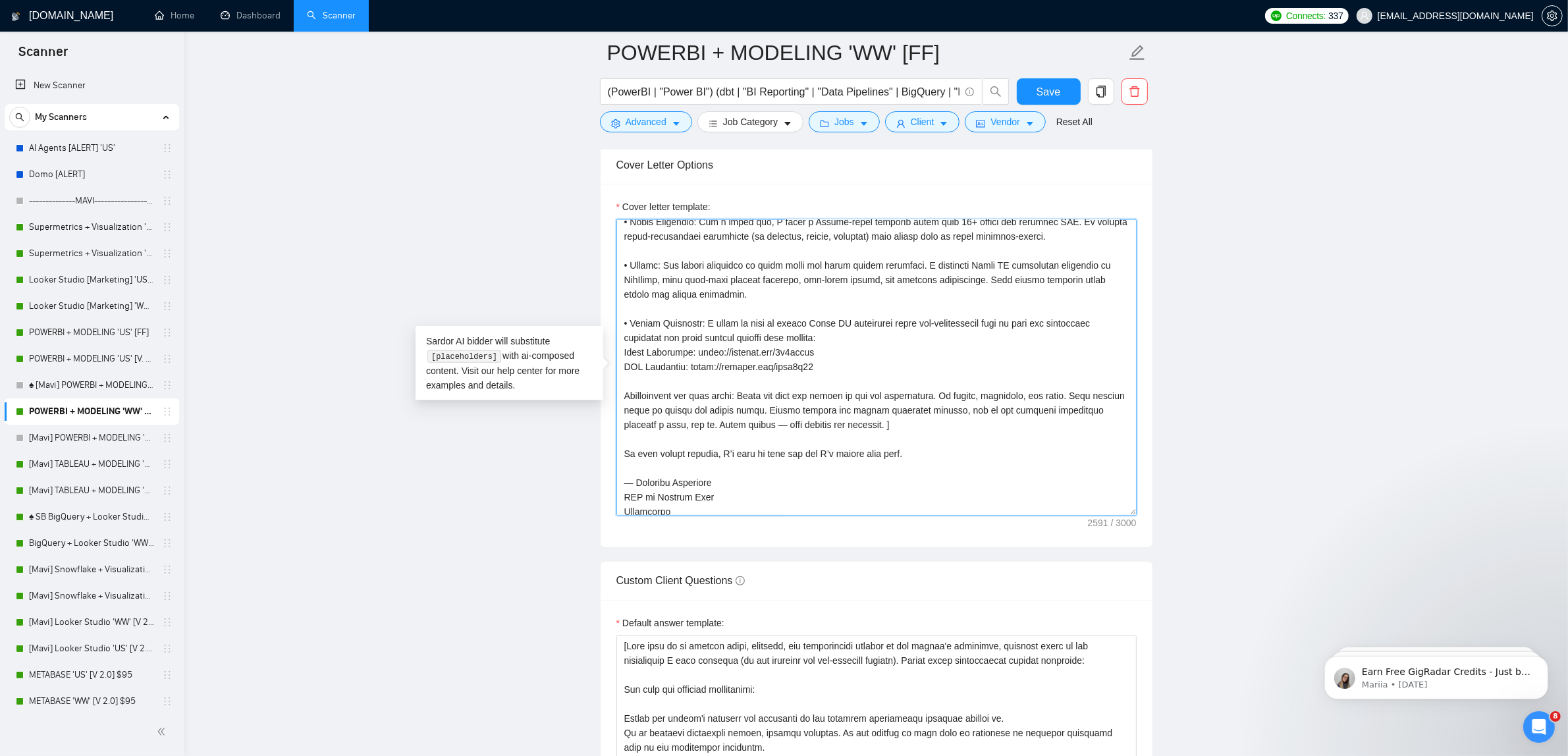
scroll to position [362, 0]
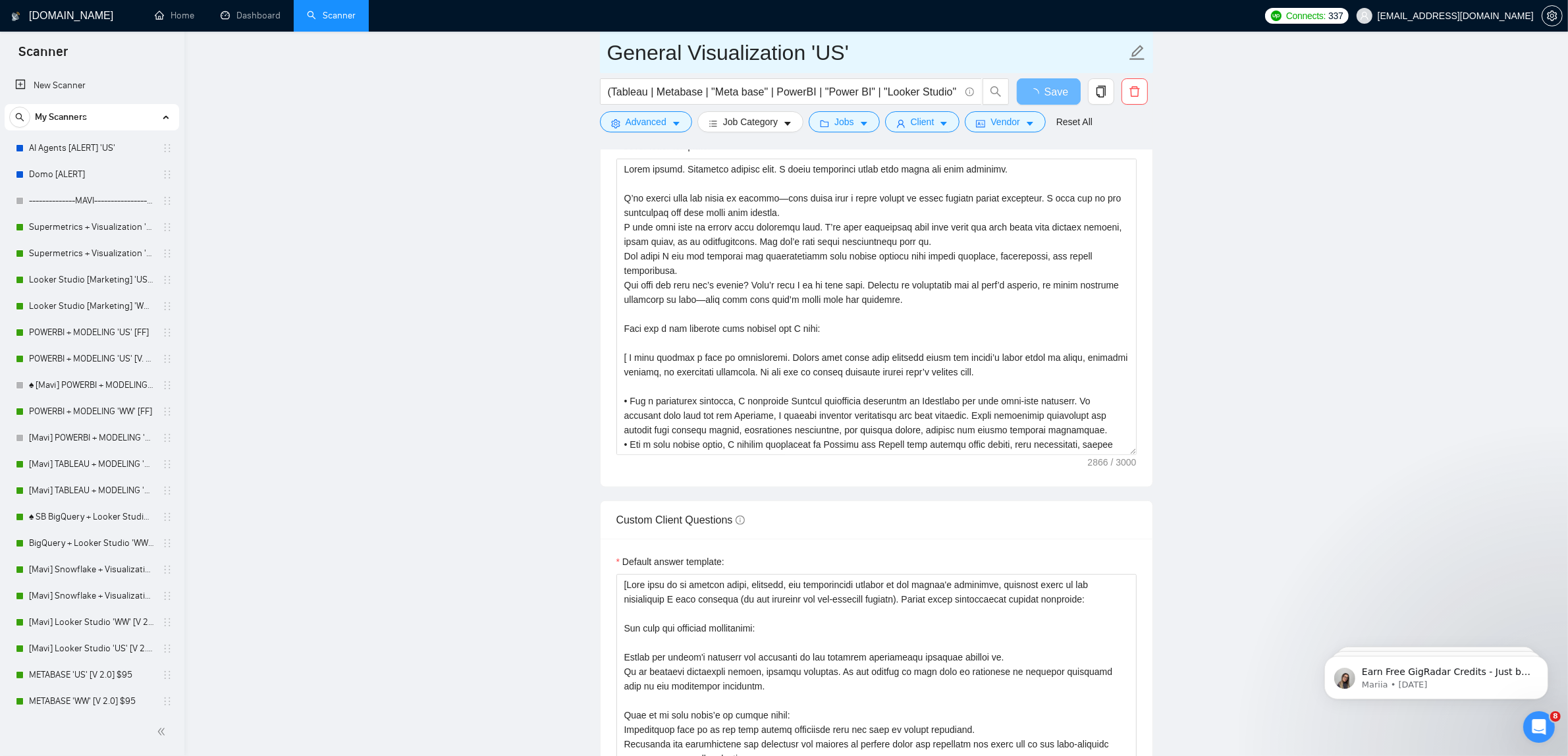
scroll to position [124, 0]
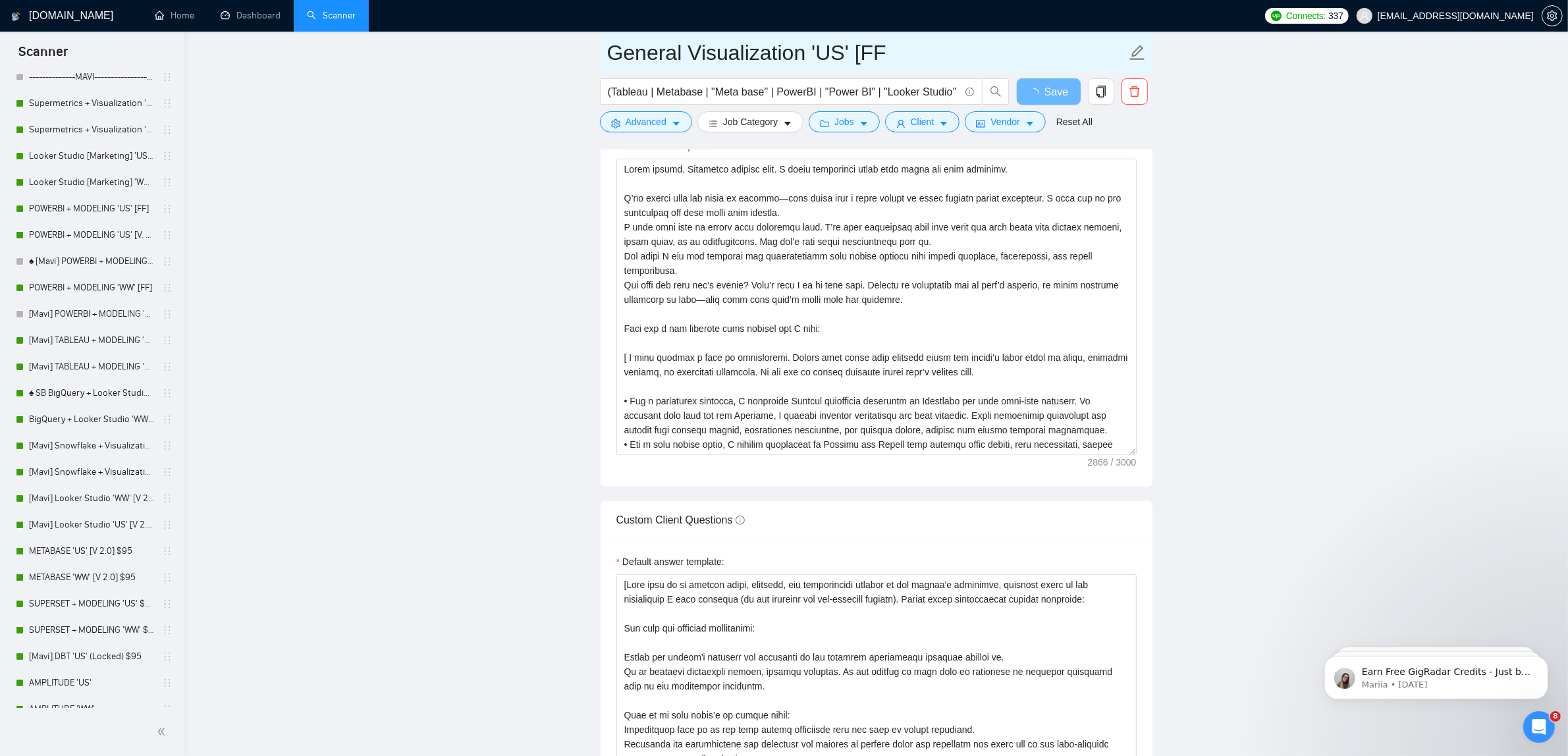
type input "General Visualization 'US' [FF]"
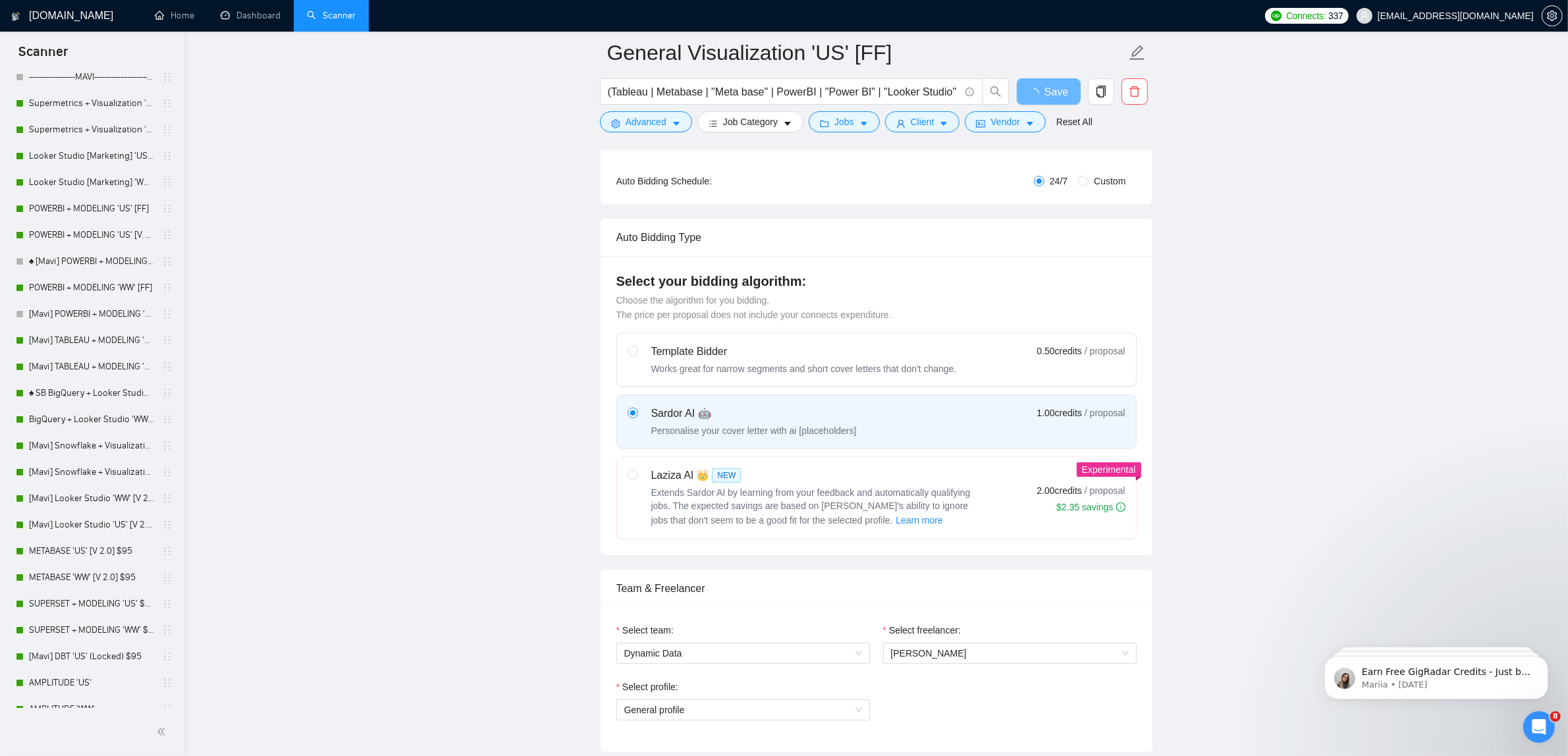
scroll to position [13, 0]
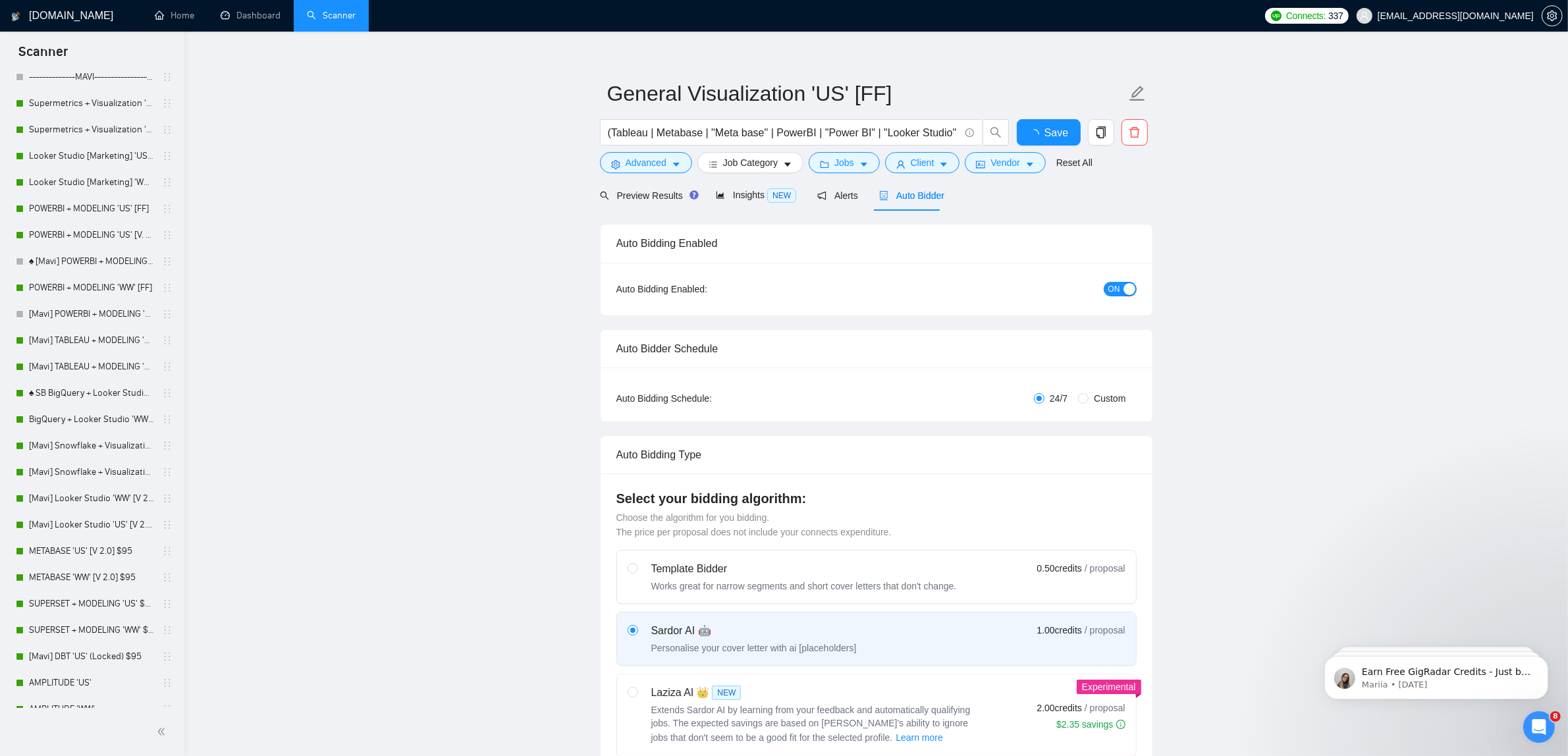
checkbox input "true"
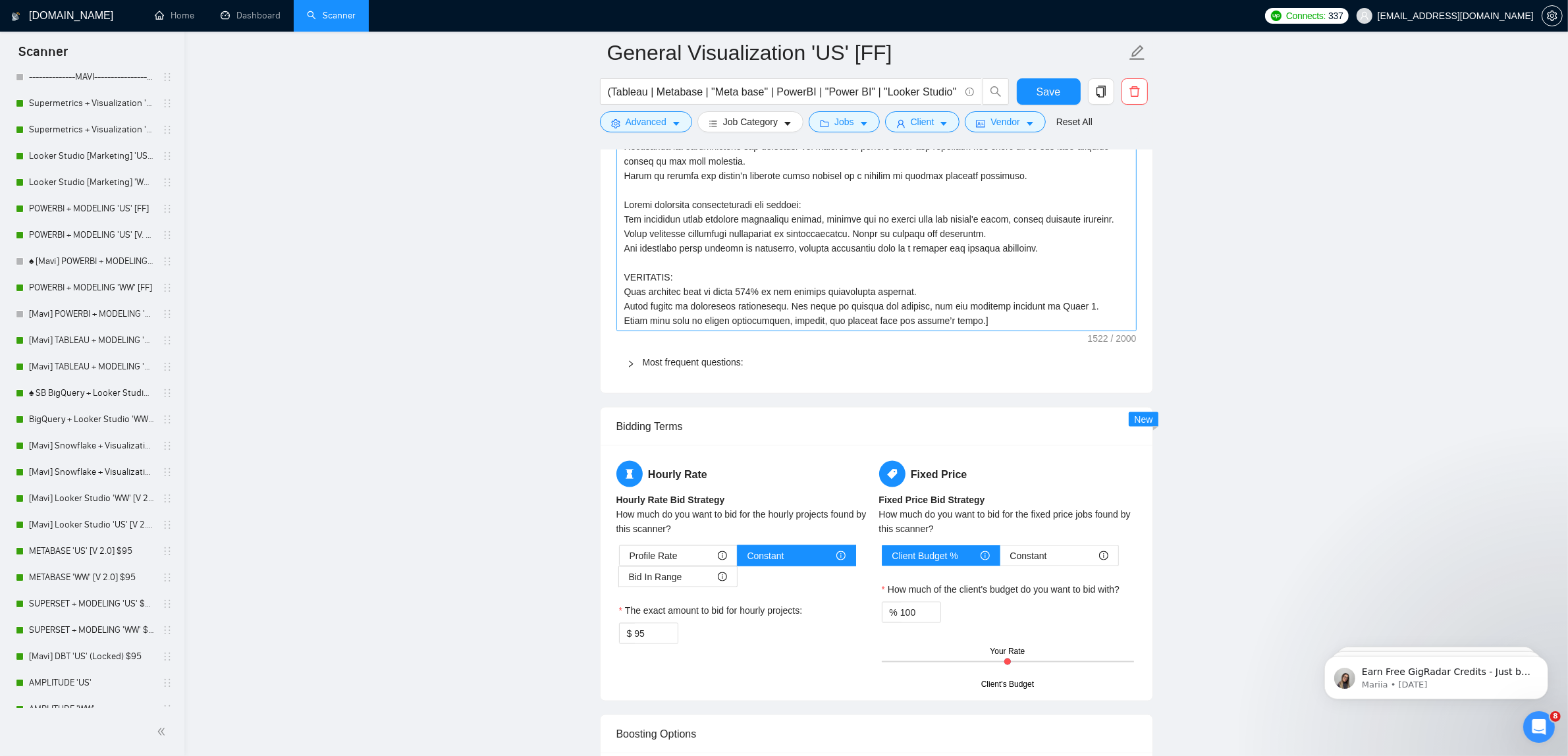
scroll to position [2471, 0]
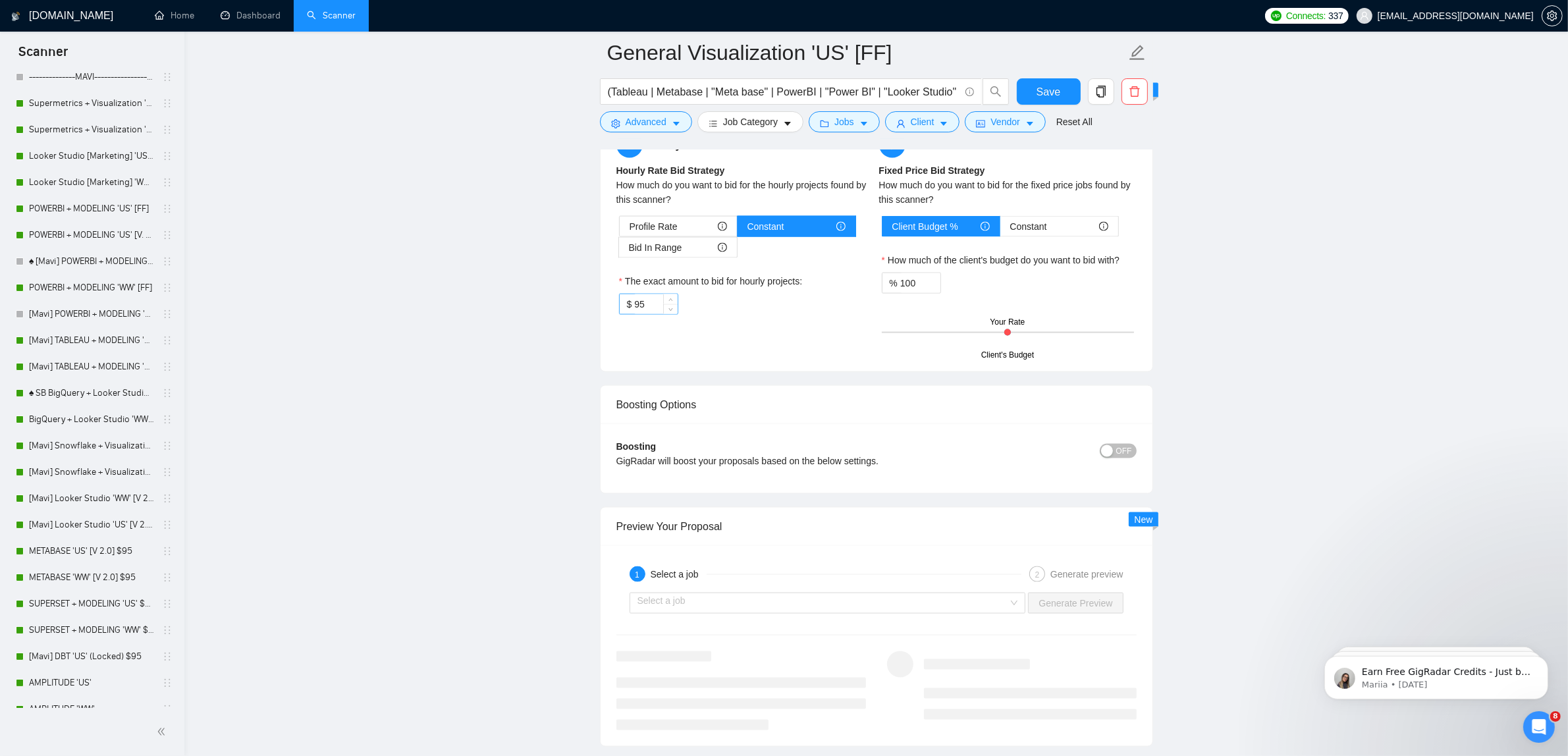
type input "General Visualization 'US' [FF]"
click at [656, 304] on input "95" at bounding box center [656, 304] width 43 height 20
type input "85"
click at [860, 116] on button "Jobs" at bounding box center [844, 122] width 71 height 21
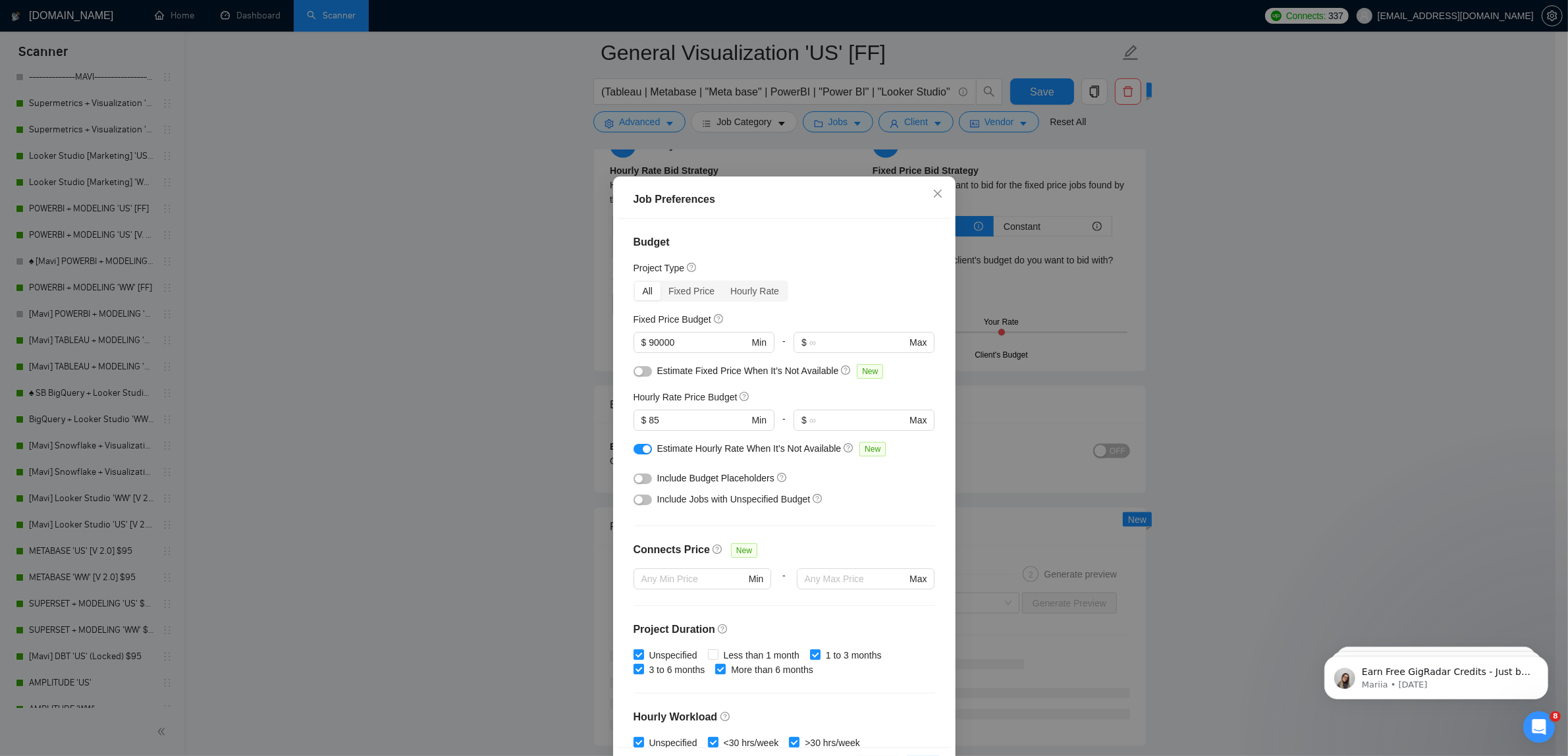
click at [642, 495] on button "button" at bounding box center [643, 500] width 18 height 11
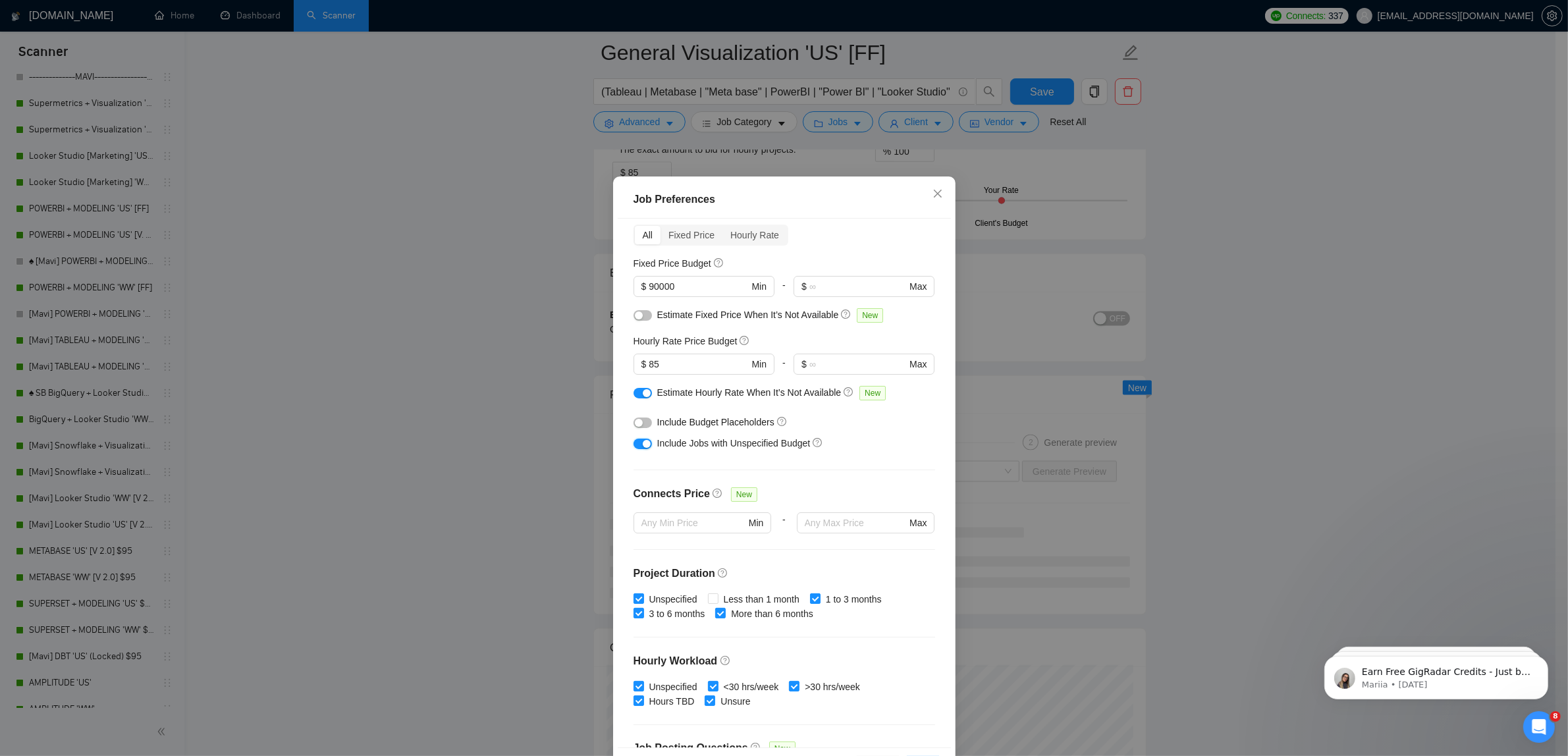
scroll to position [50, 0]
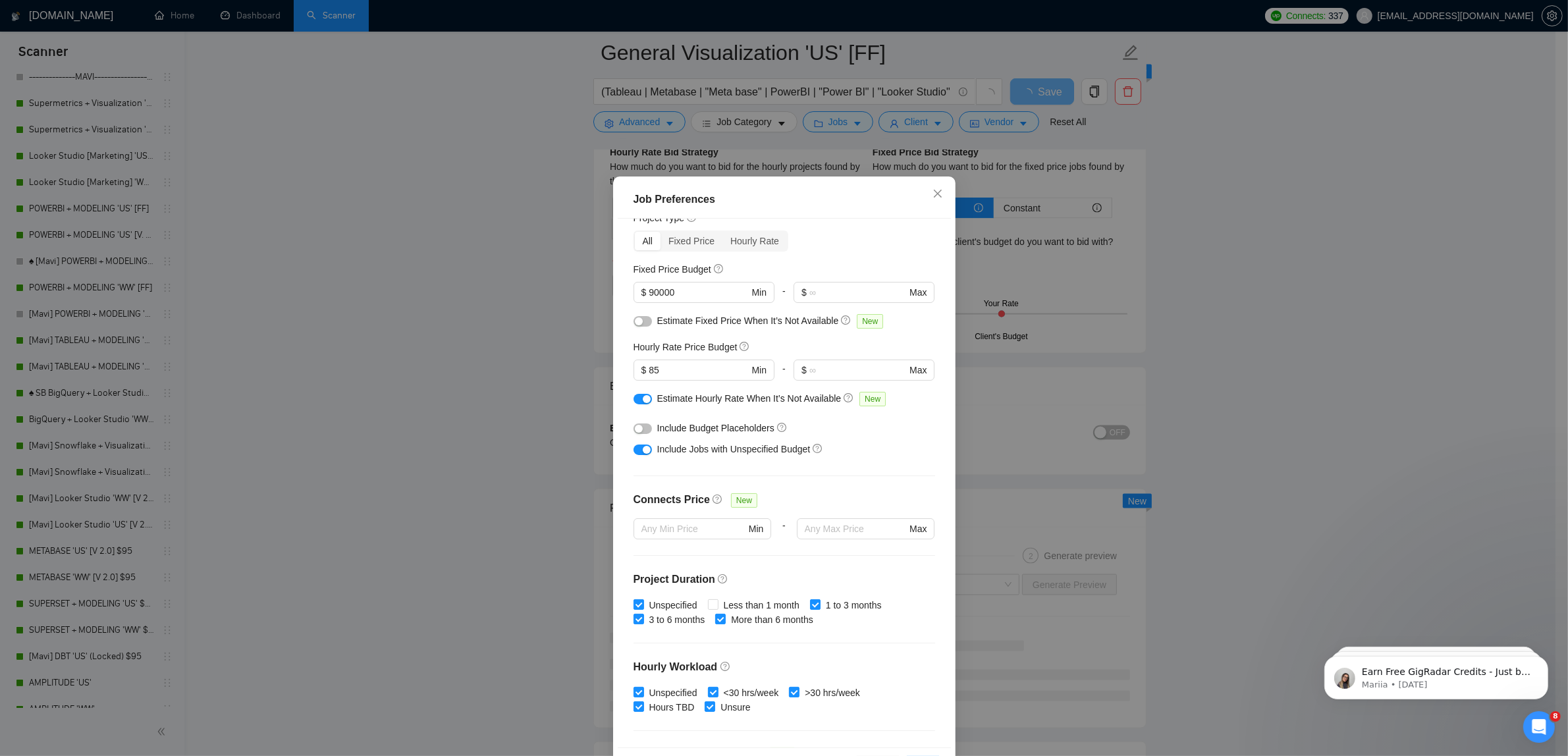
click at [636, 404] on button "button" at bounding box center [643, 399] width 18 height 11
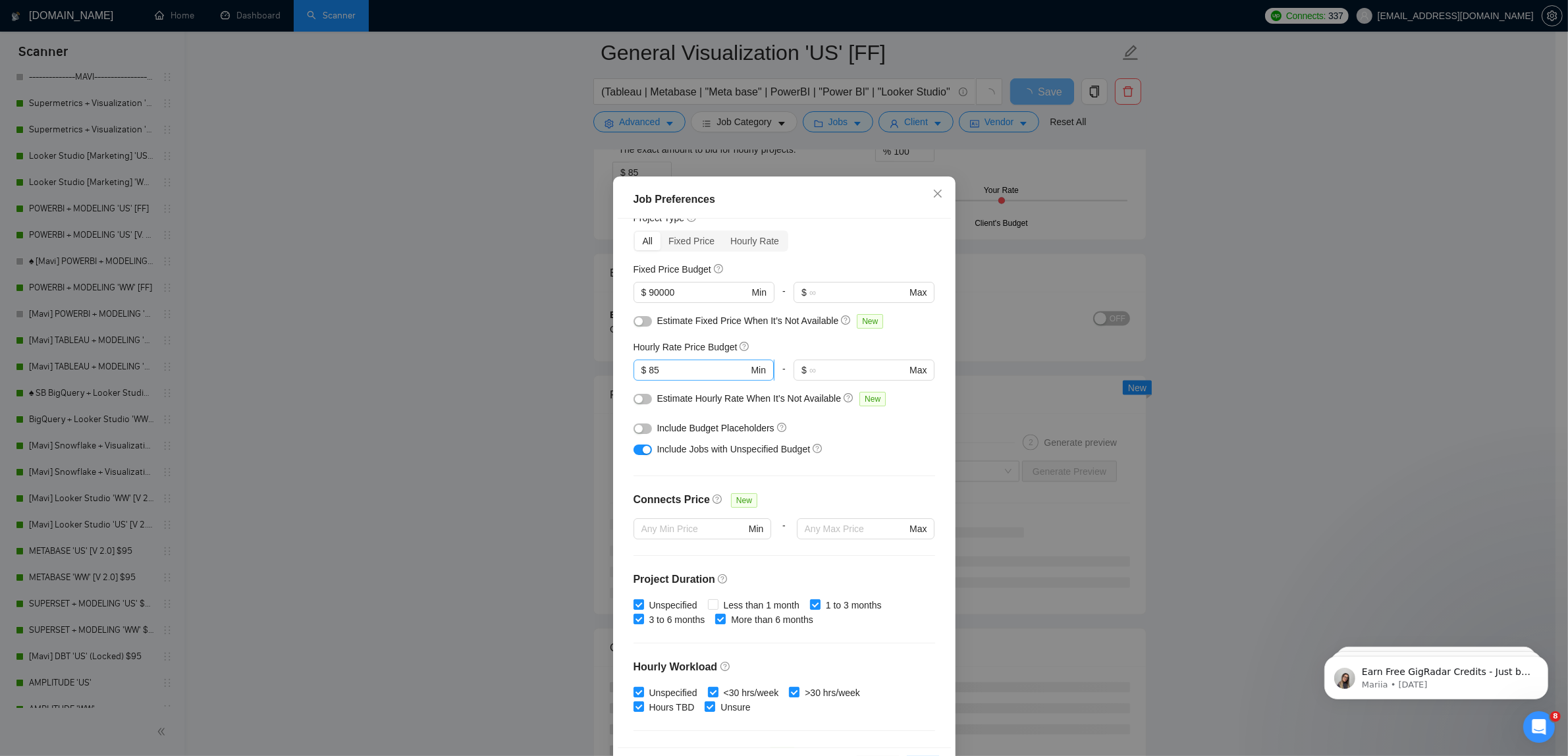
click at [659, 369] on input "85" at bounding box center [698, 370] width 99 height 14
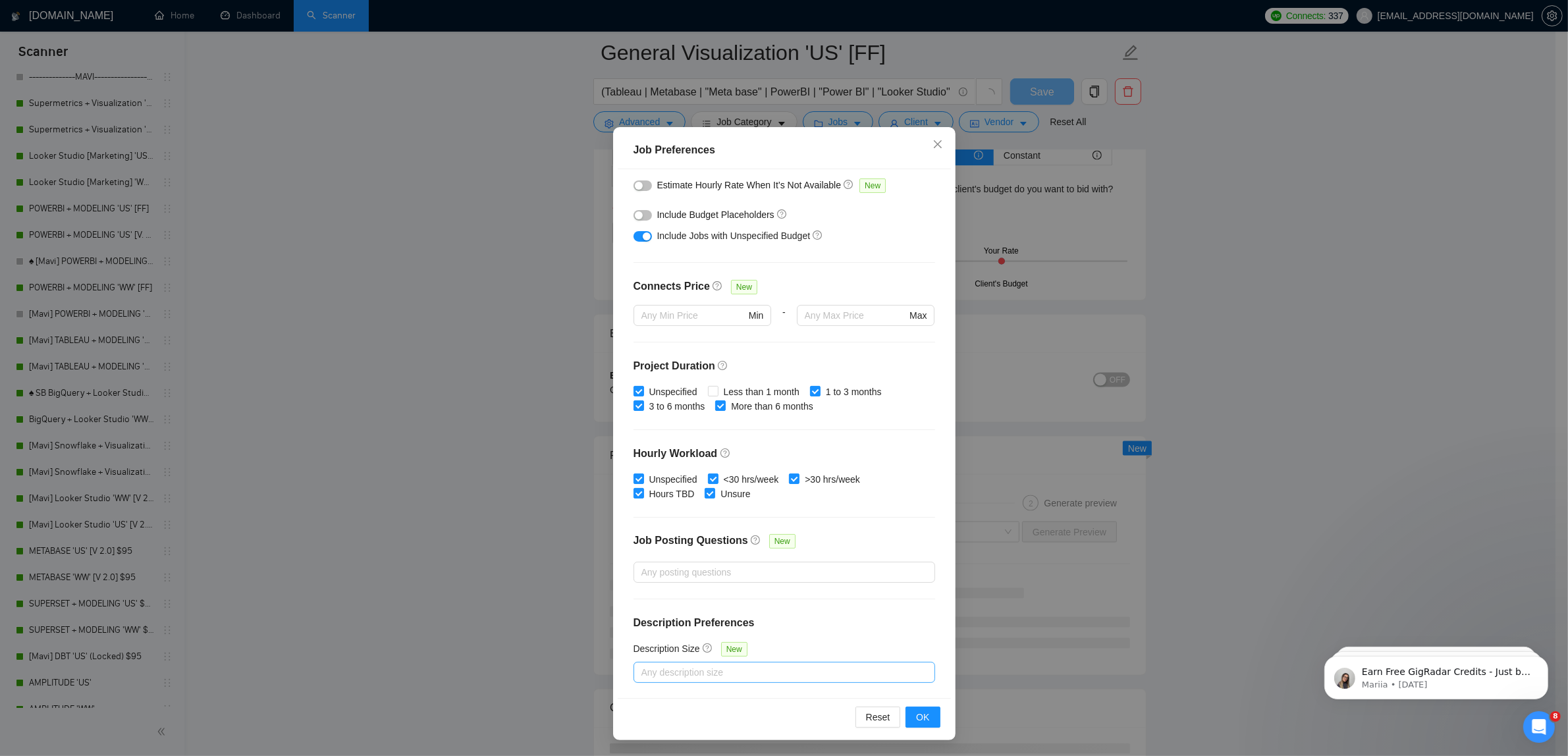
scroll to position [2800, 0]
type input "75"
click at [919, 711] on span "OK" at bounding box center [922, 717] width 13 height 14
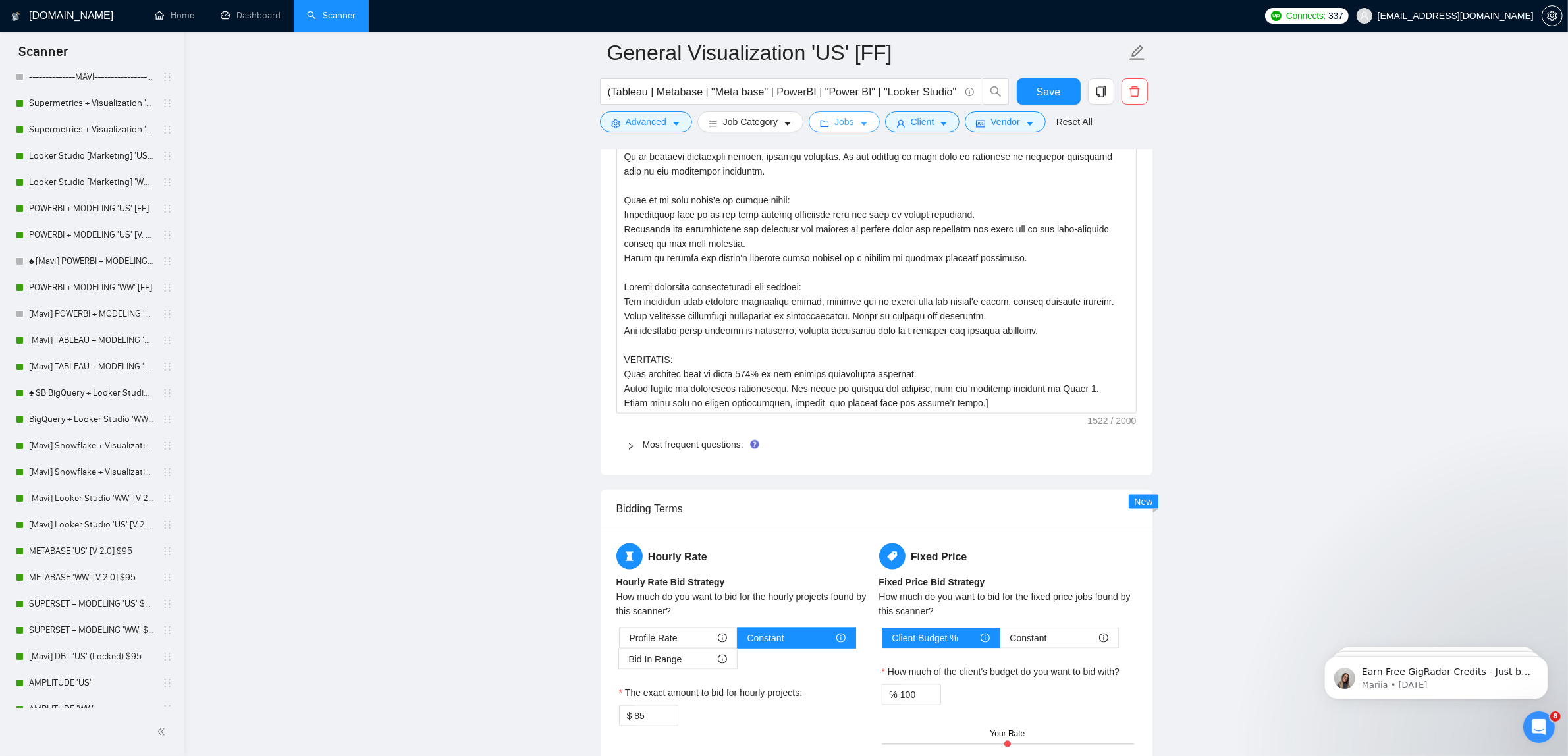
scroll to position [2141, 0]
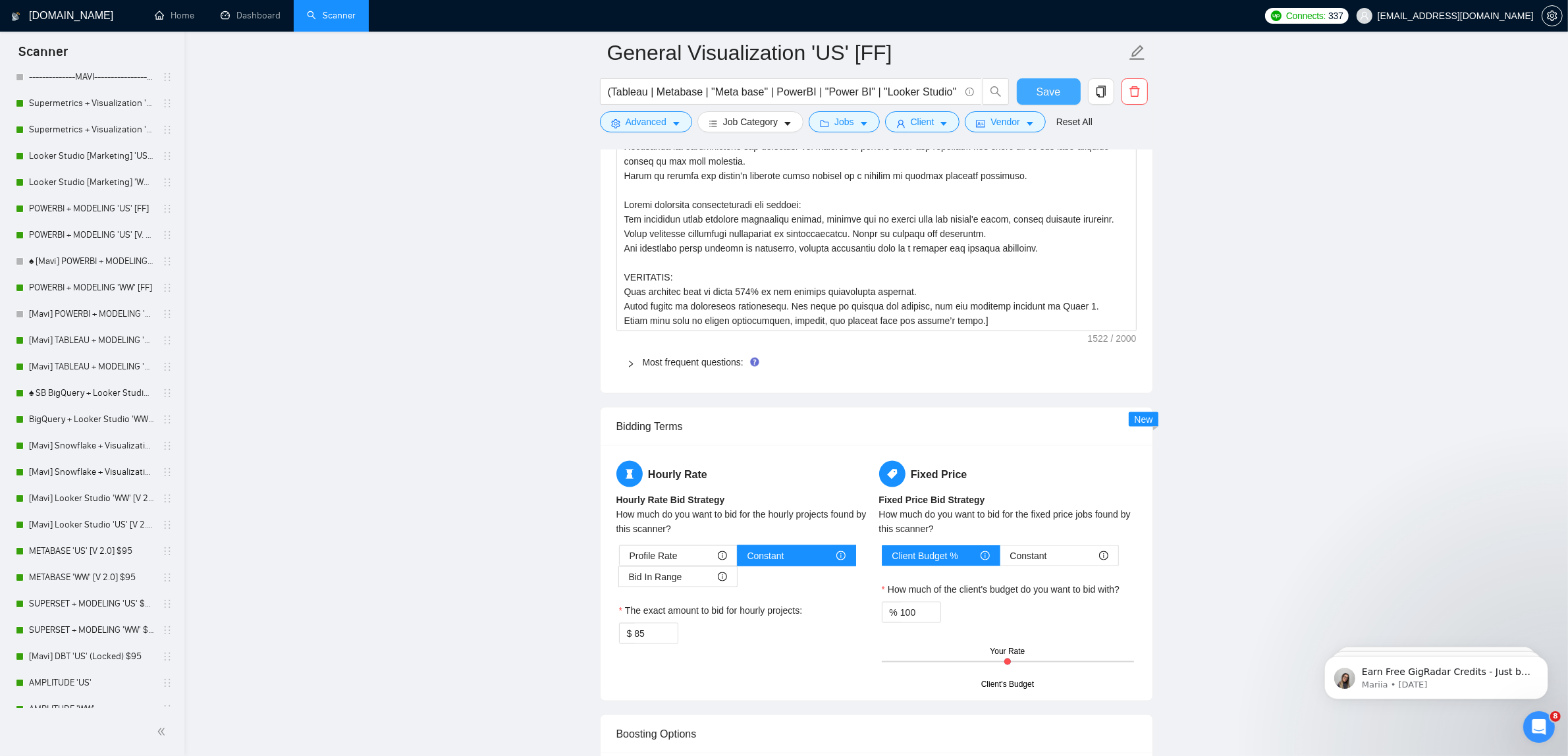
click at [1043, 96] on span "Save" at bounding box center [1048, 91] width 23 height 16
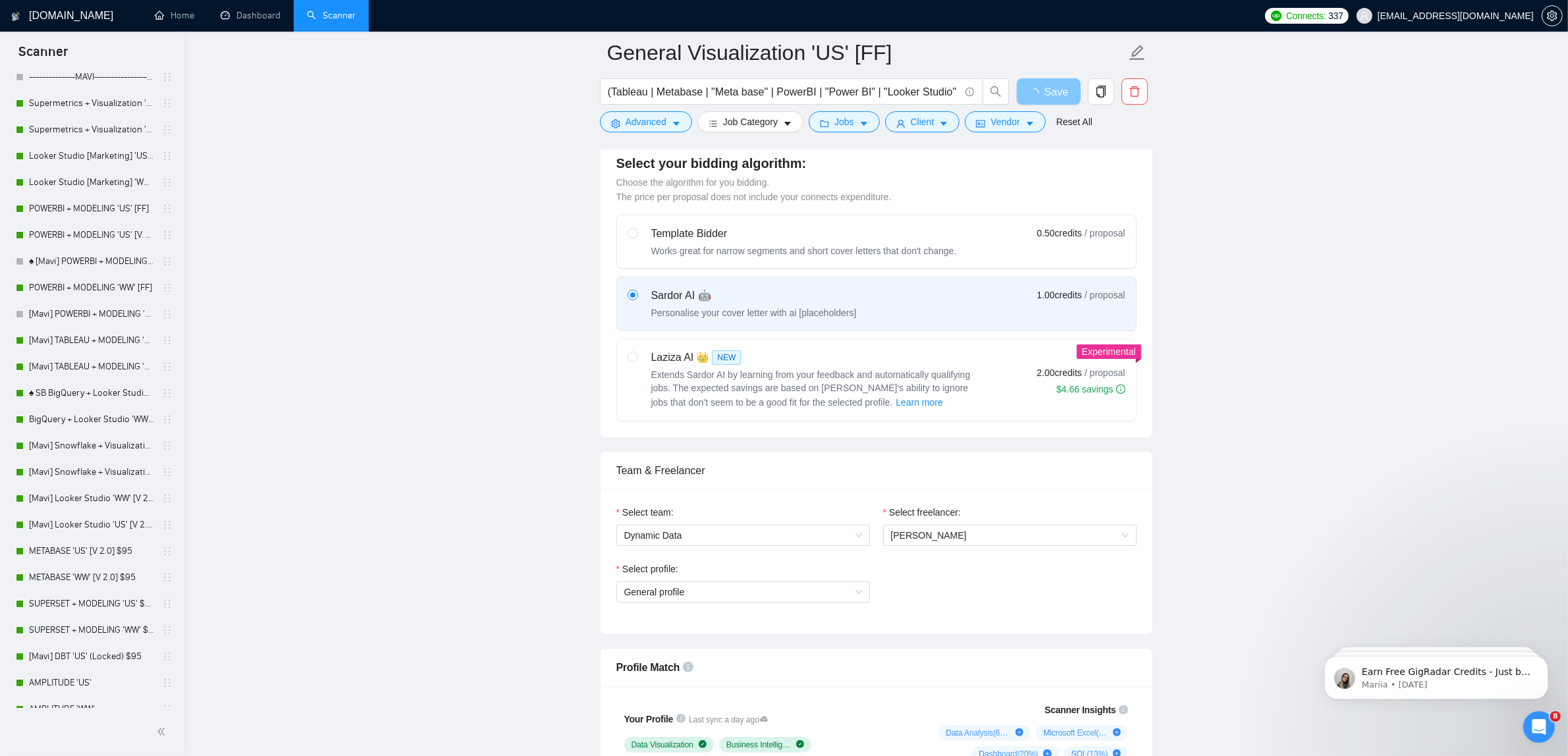
scroll to position [247, 0]
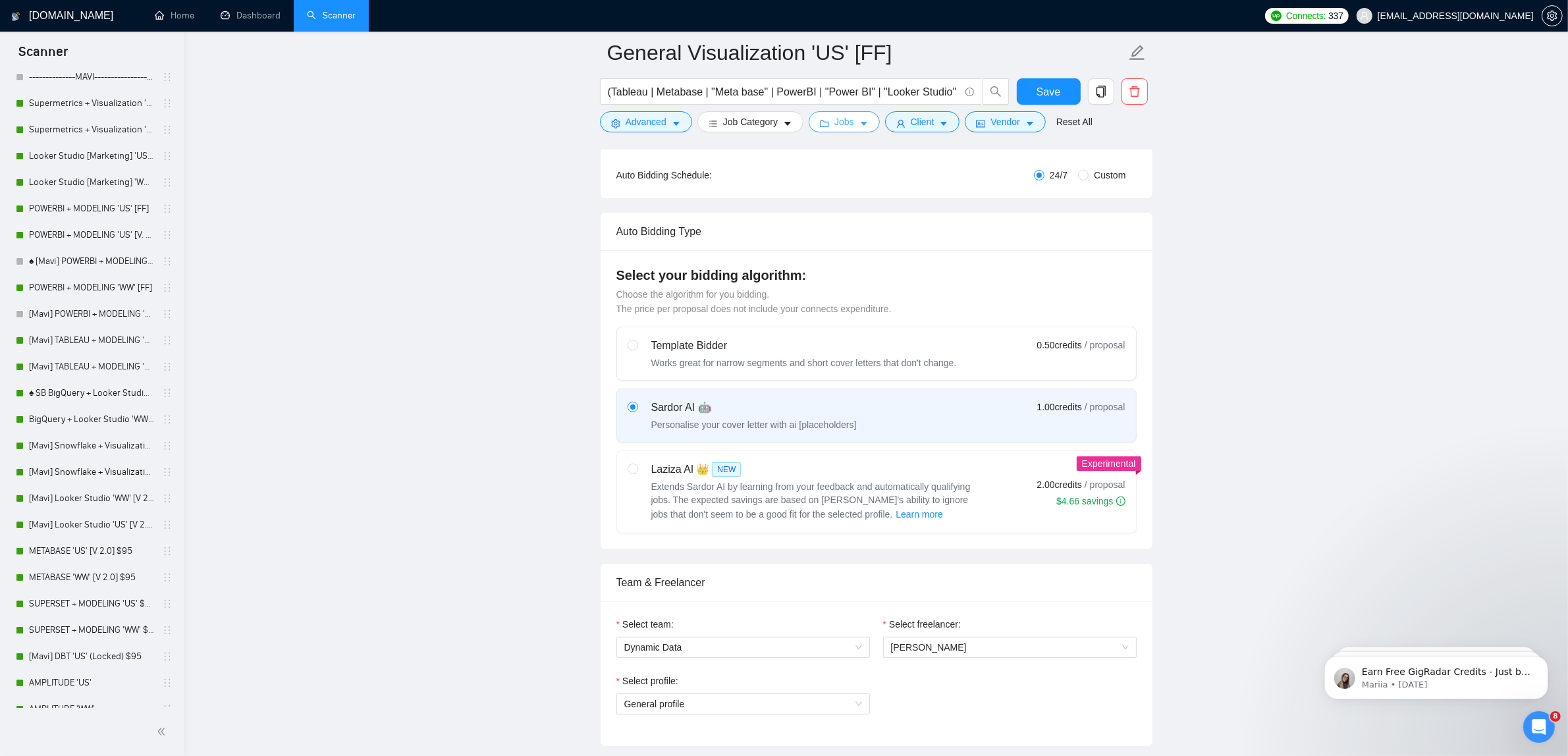
click at [827, 126] on icon "folder" at bounding box center [824, 123] width 9 height 9
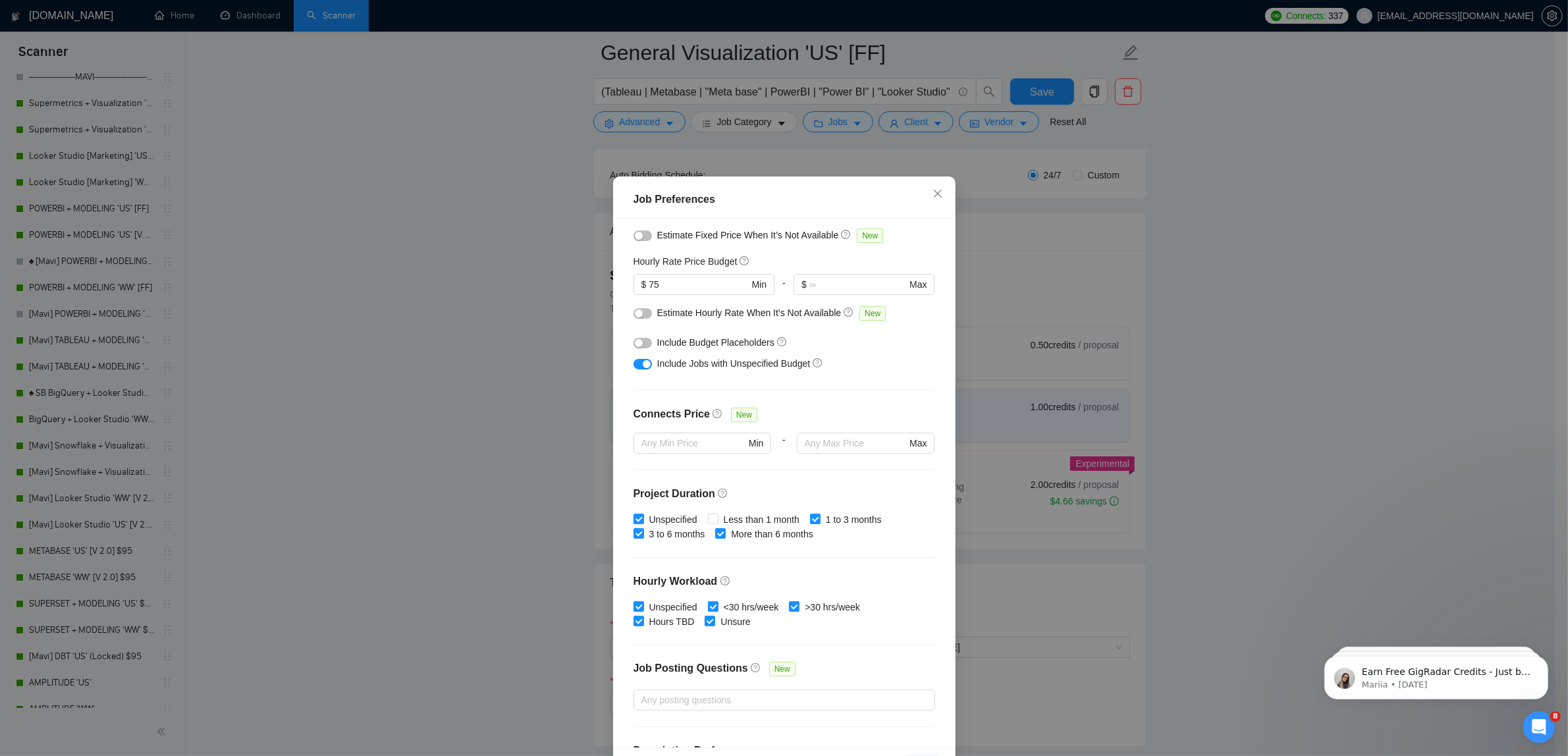
scroll to position [50, 0]
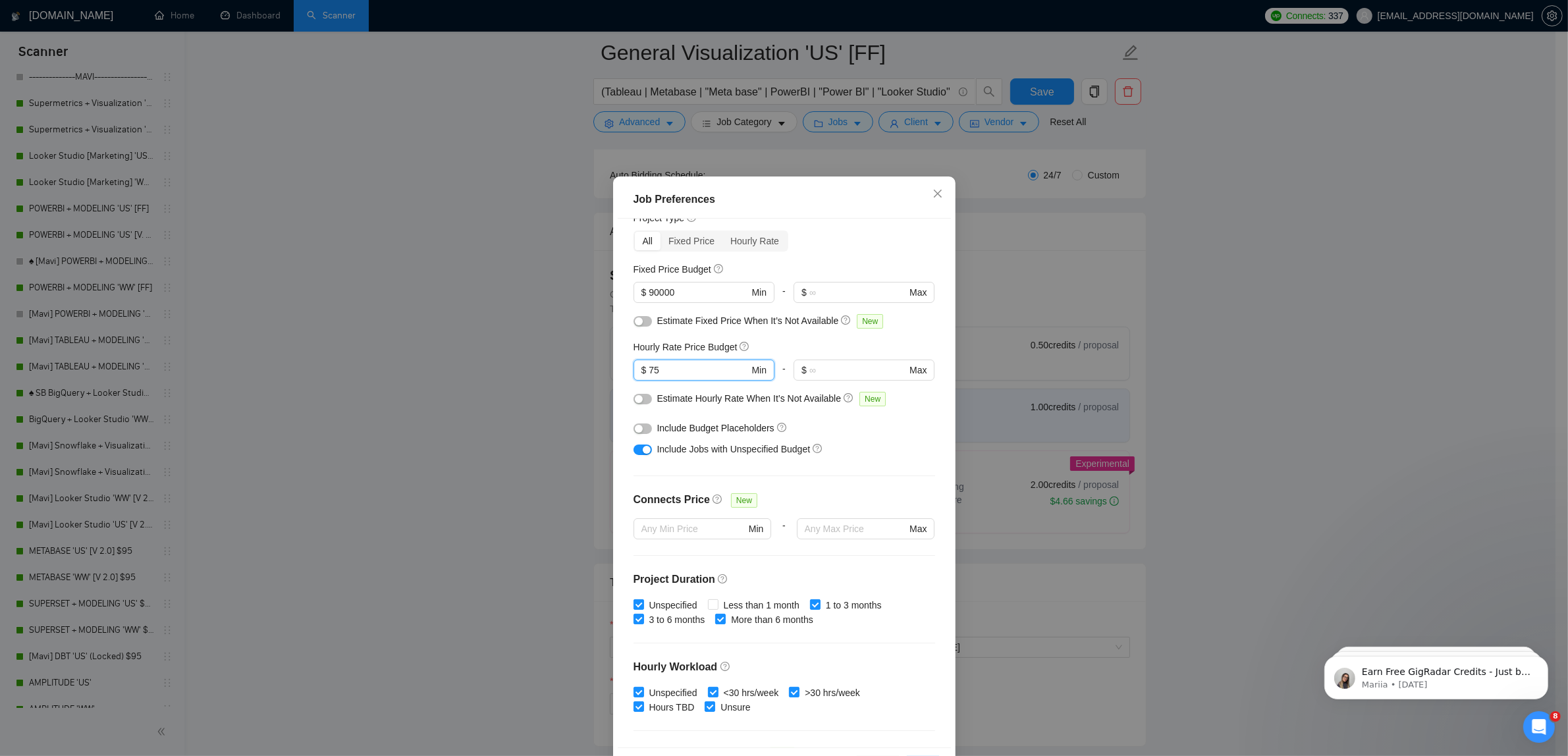
drag, startPoint x: 663, startPoint y: 369, endPoint x: 574, endPoint y: 357, distance: 89.8
click at [574, 357] on div "Job Preferences Budget Project Type All Fixed Price Hourly Rate Fixed Price Bud…" at bounding box center [784, 378] width 1568 height 756
type input "80"
click at [837, 466] on div "Budget Project Type All Fixed Price Hourly Rate Fixed Price Budget $ 90000 Min …" at bounding box center [784, 483] width 333 height 530
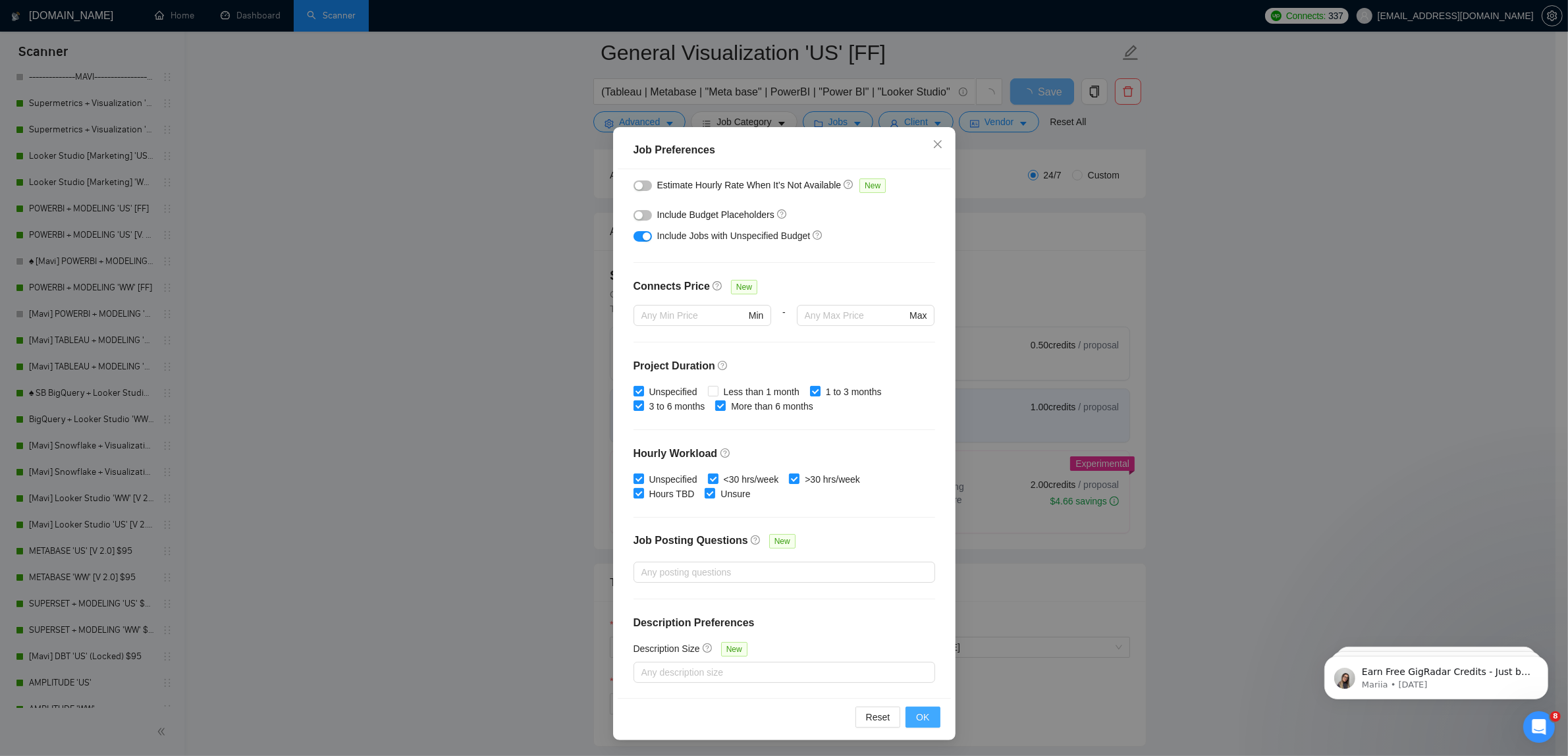
click at [924, 721] on button "OK" at bounding box center [922, 718] width 34 height 21
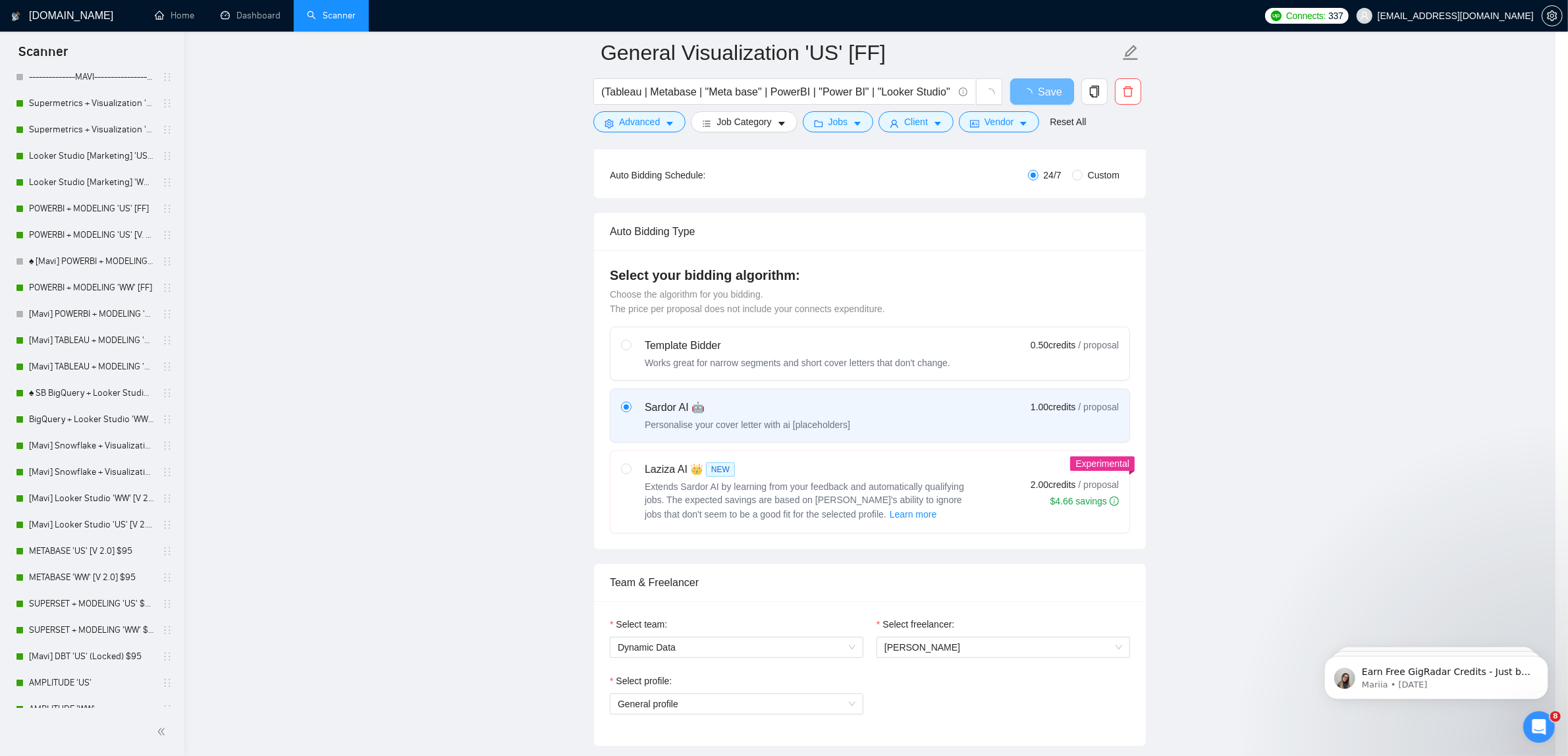
scroll to position [0, 0]
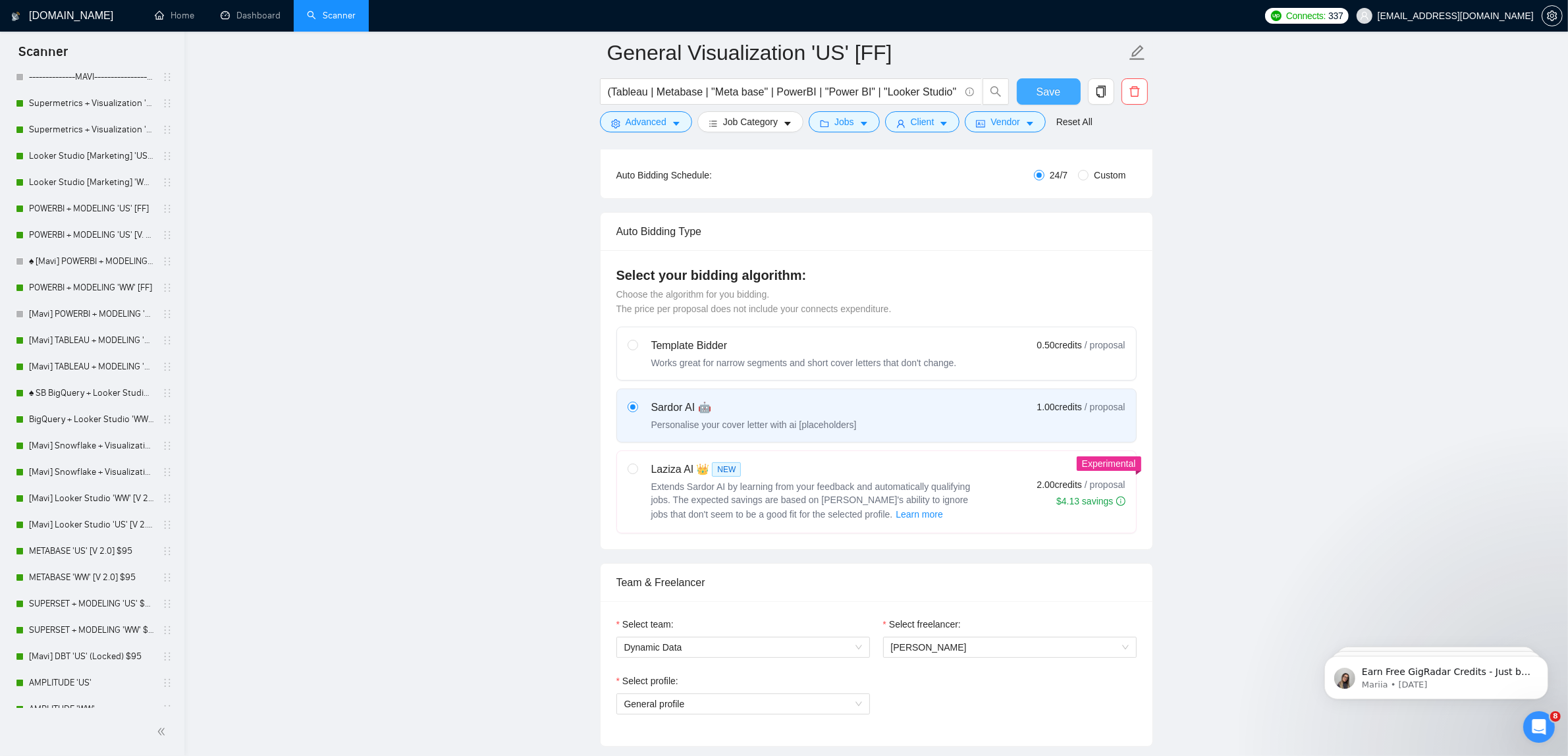
click at [1043, 89] on span "Save" at bounding box center [1048, 91] width 23 height 16
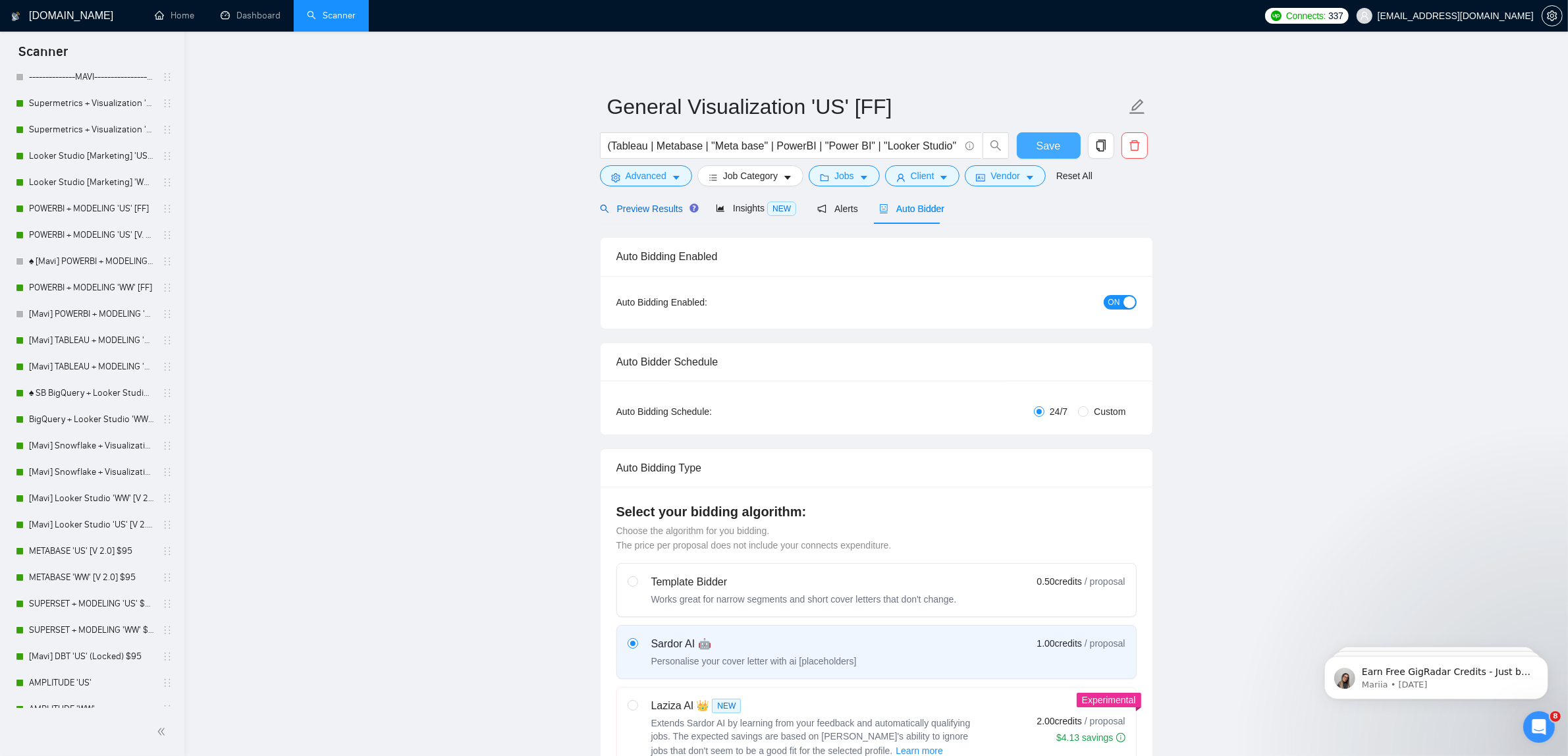
click at [653, 208] on span "Preview Results" at bounding box center [647, 209] width 95 height 11
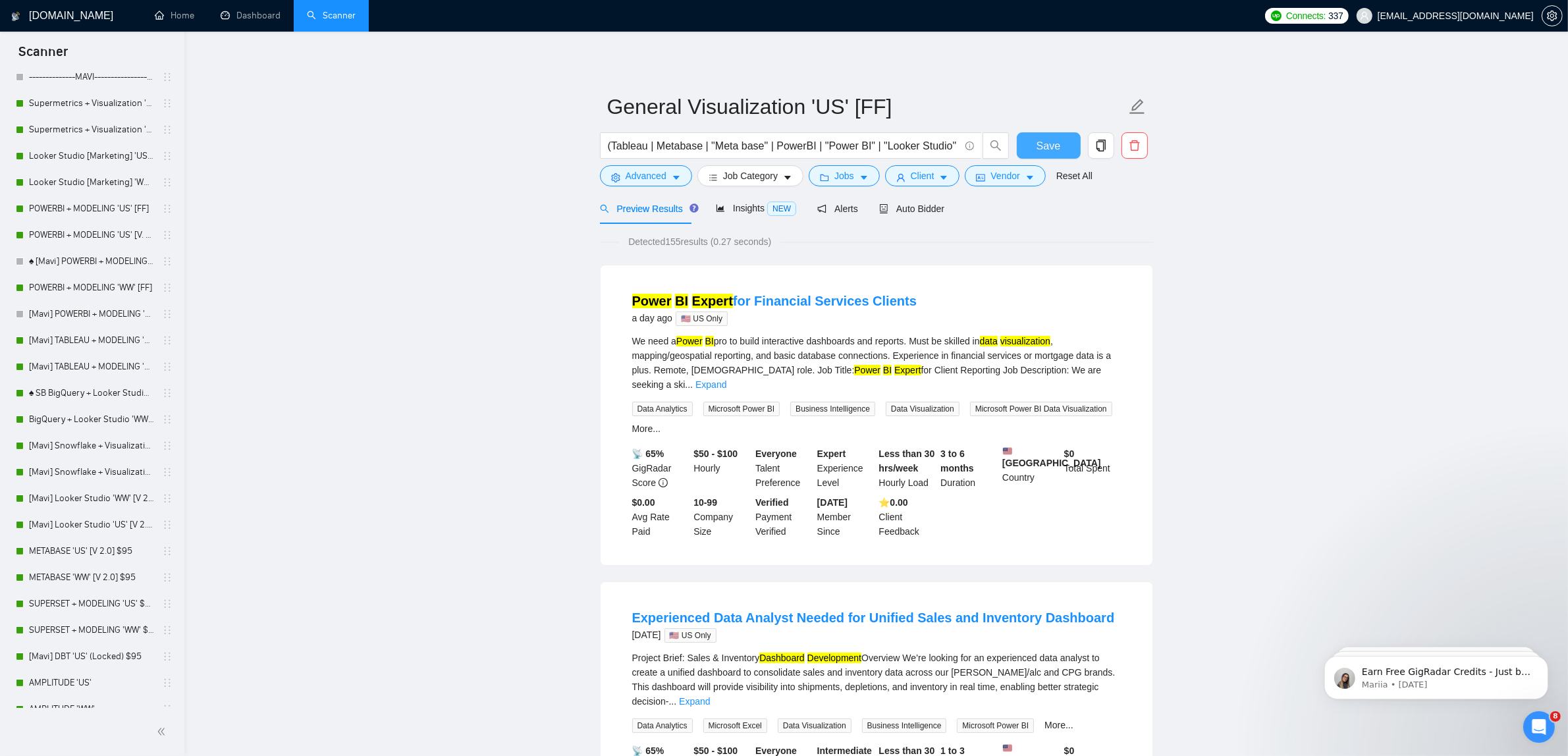
click at [1037, 147] on button "Save" at bounding box center [1048, 145] width 64 height 26
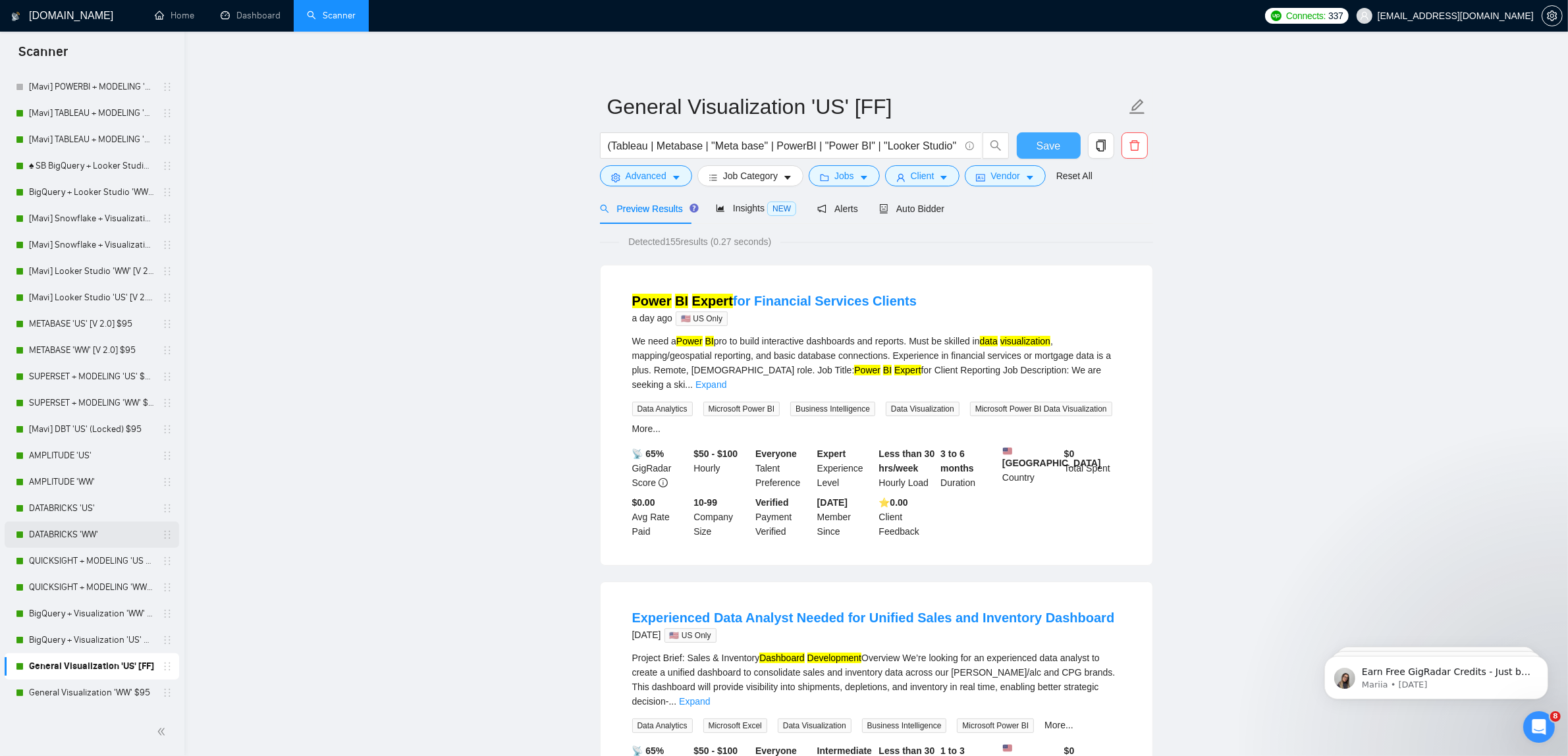
scroll to position [453, 0]
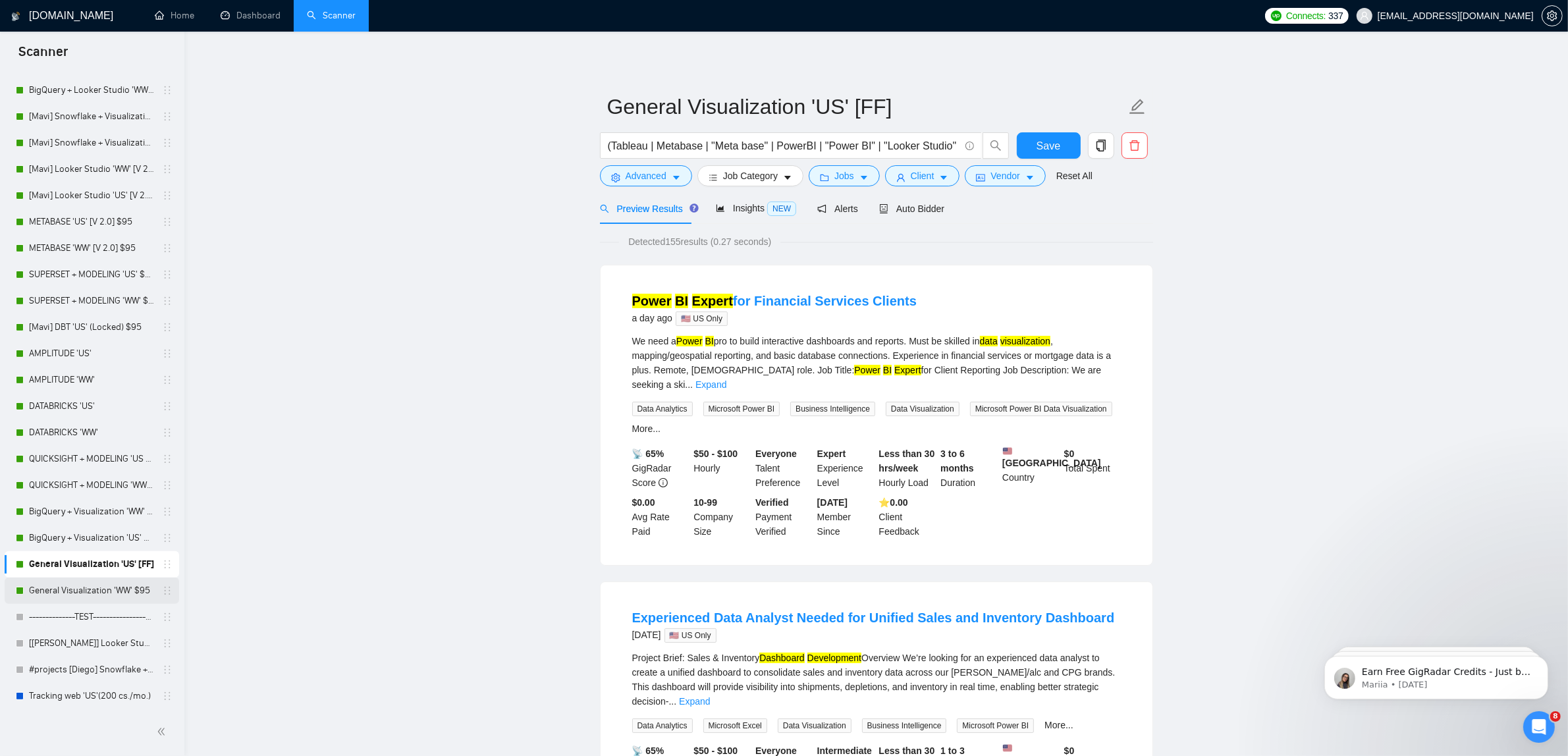
click at [127, 588] on link "General Visualization 'WW' $95" at bounding box center [91, 591] width 125 height 26
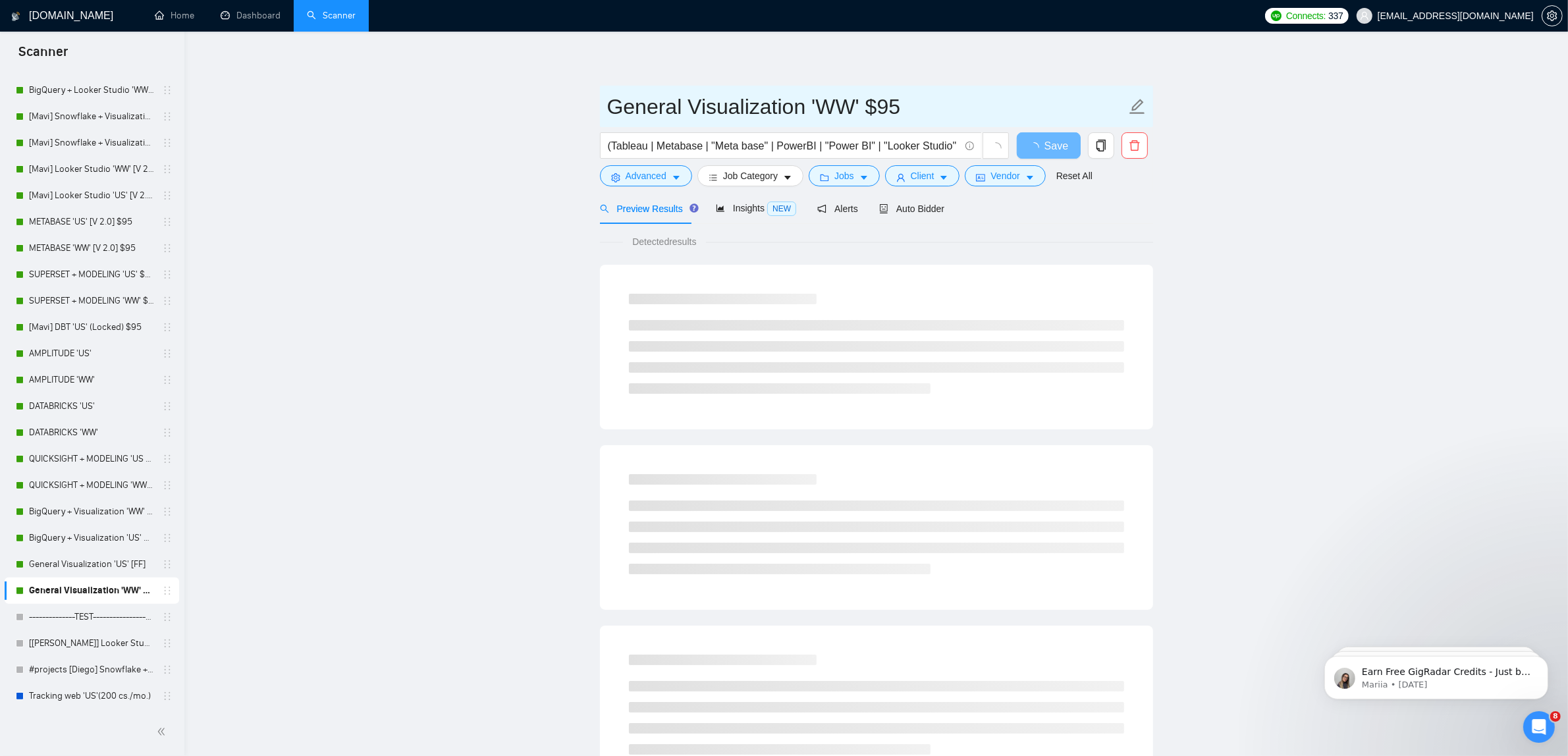
click at [893, 109] on input "General Visualization 'WW' $95" at bounding box center [866, 106] width 519 height 33
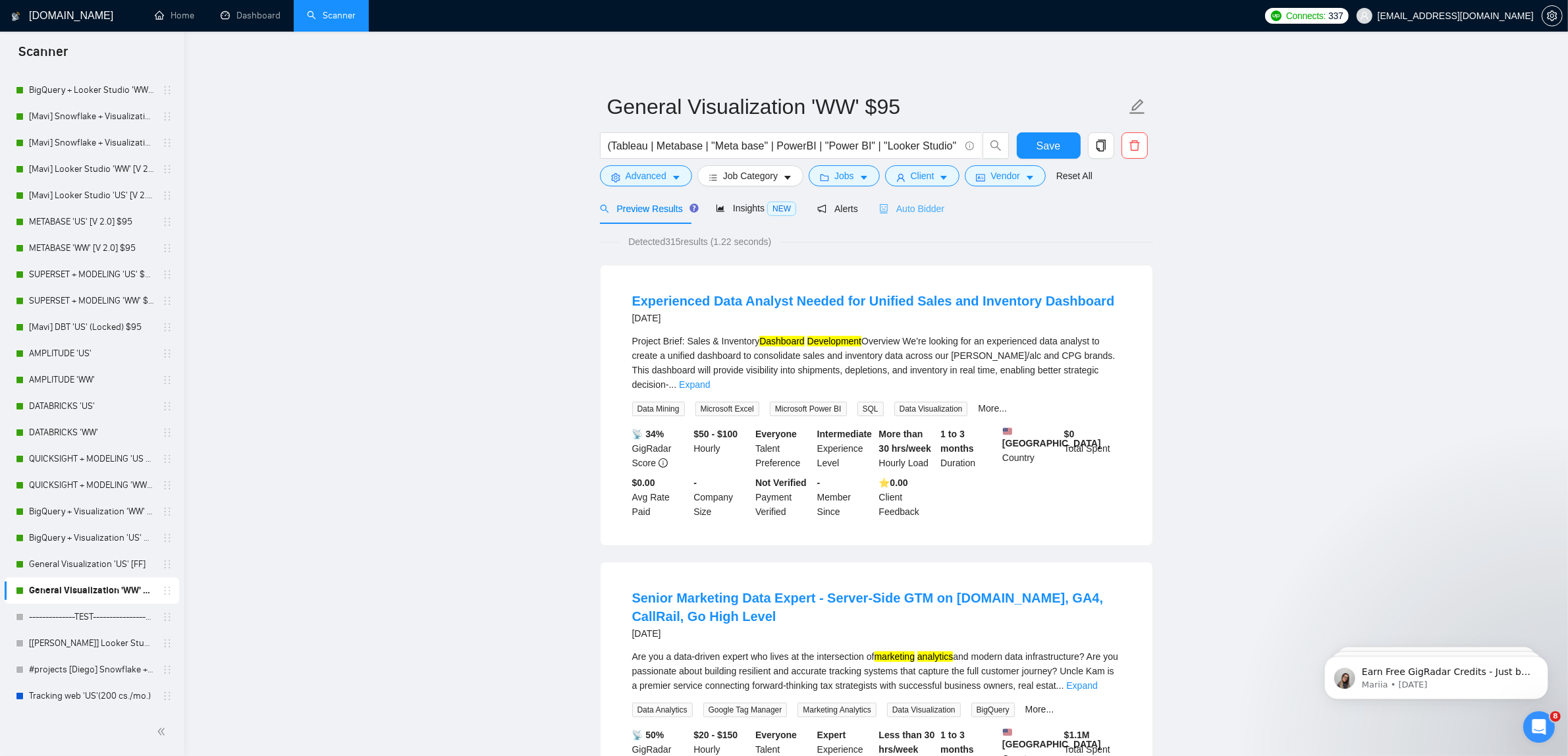
click at [901, 196] on div "Auto Bidder" at bounding box center [912, 209] width 65 height 31
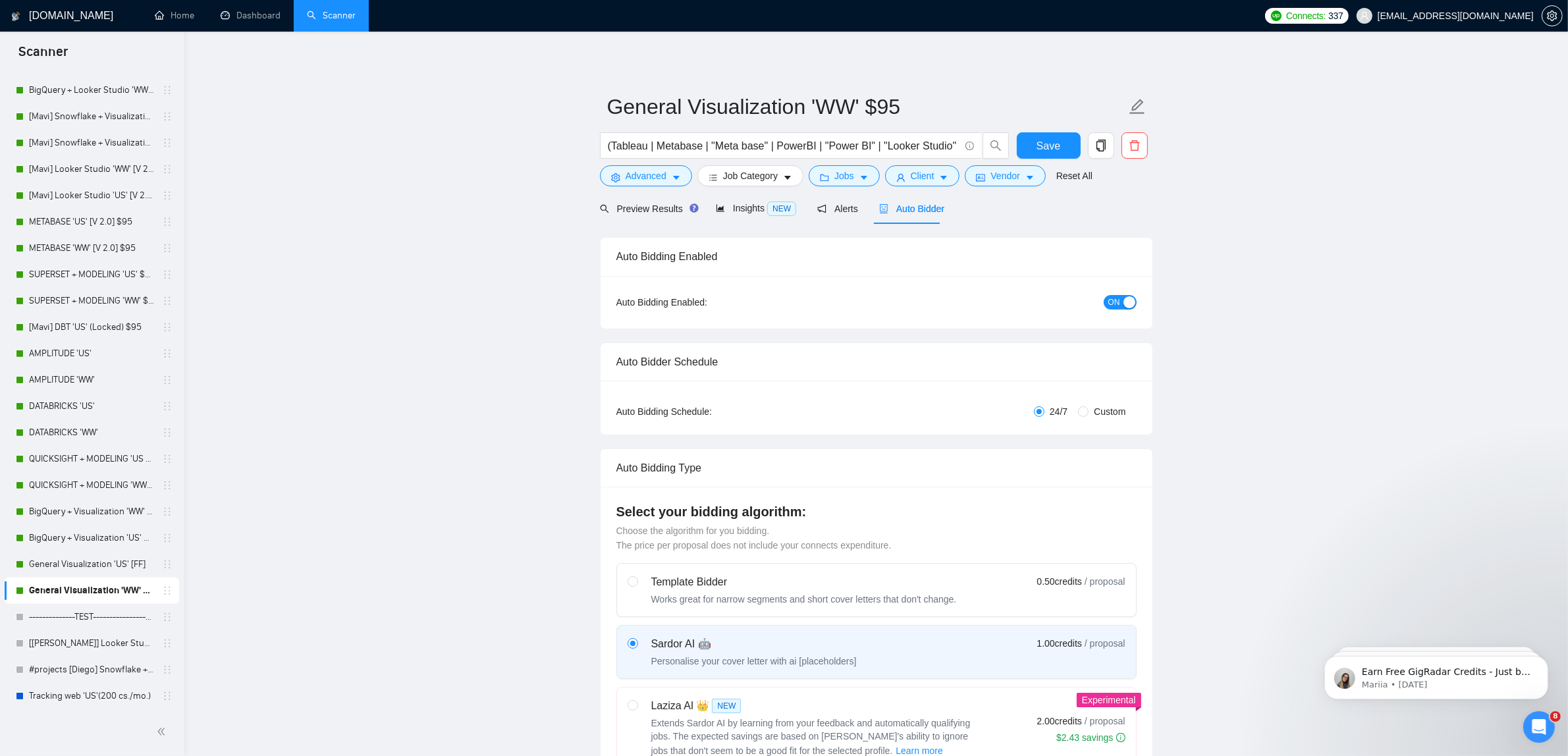
checkbox input "true"
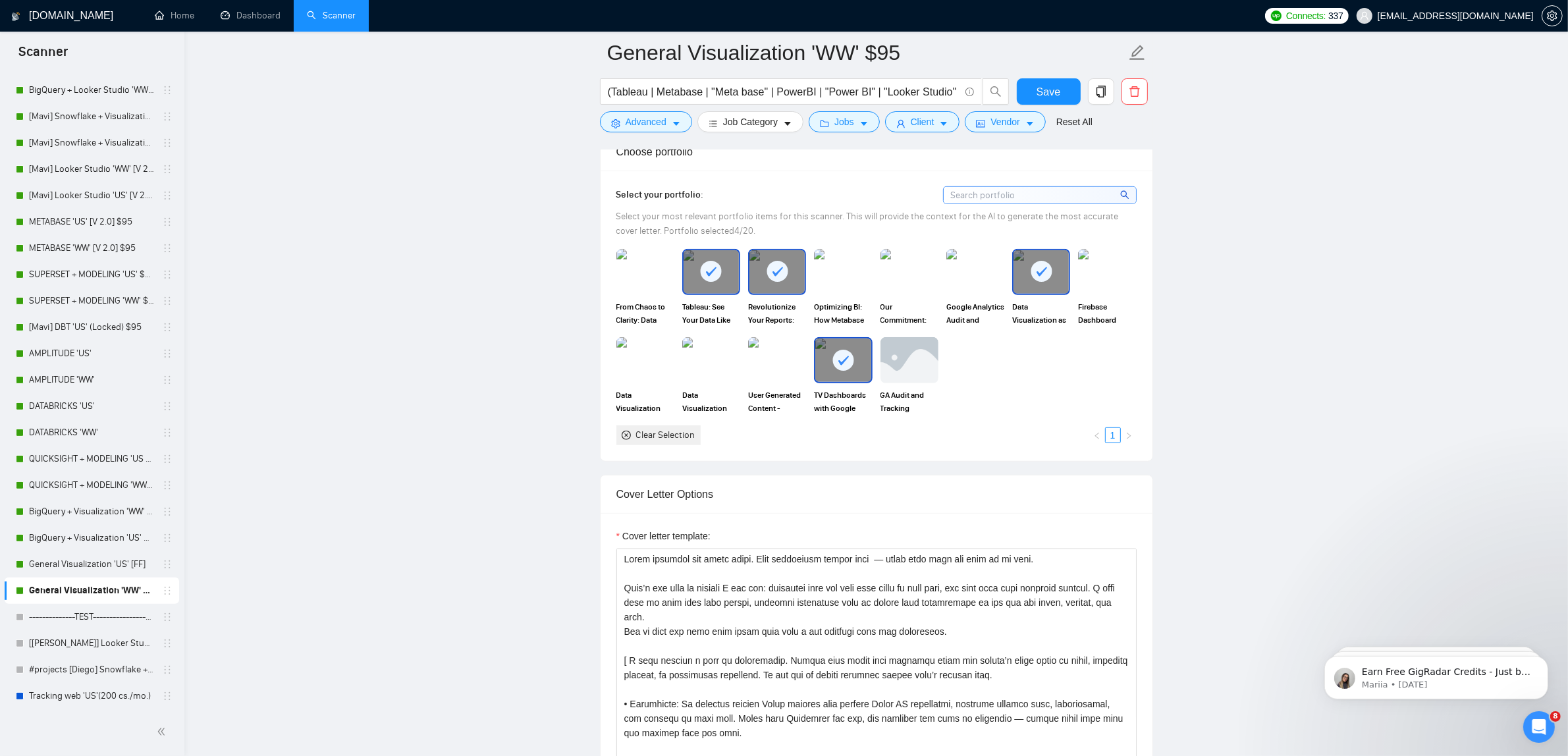
scroll to position [1482, 0]
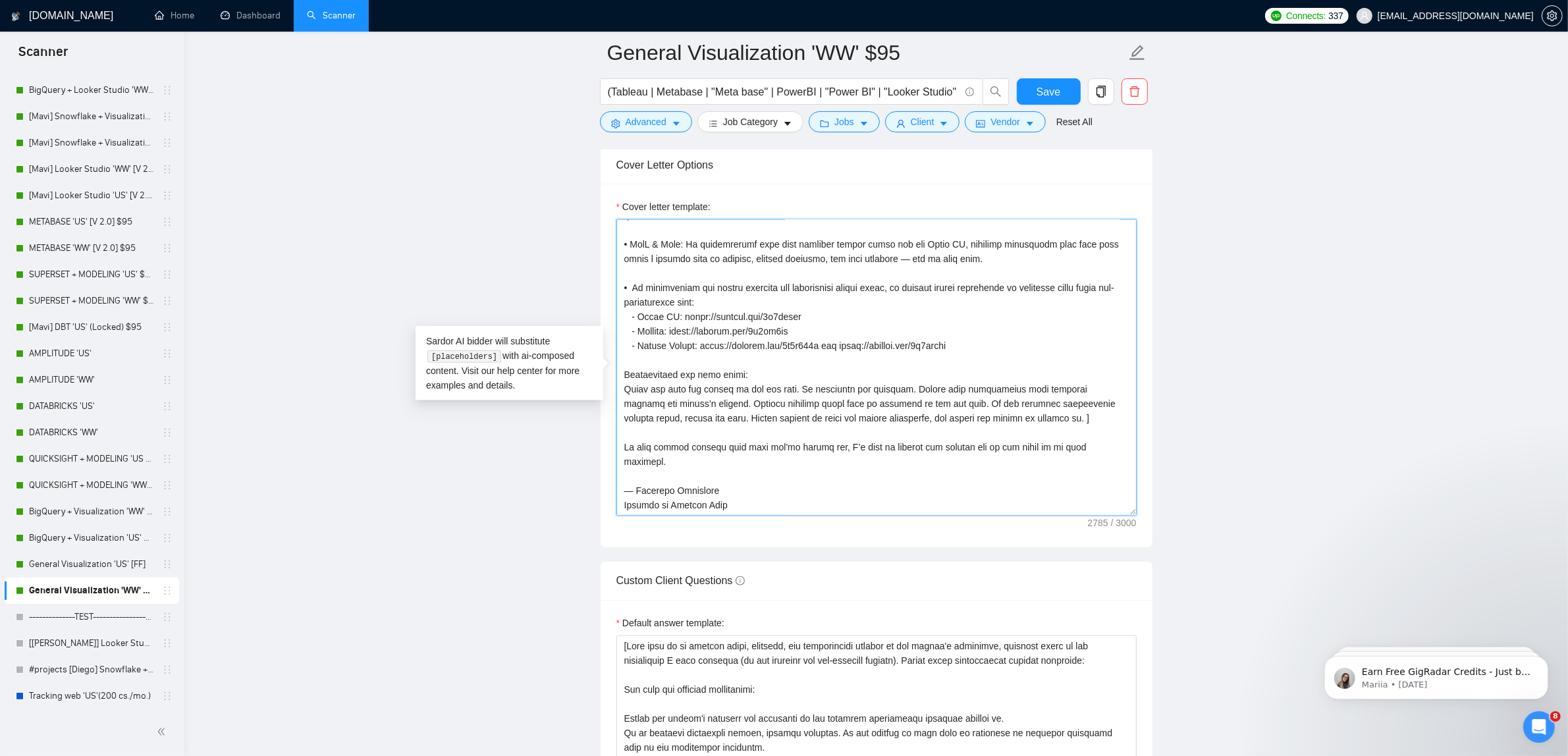
drag, startPoint x: 621, startPoint y: 238, endPoint x: 873, endPoint y: 540, distance: 393.3
click at [873, 540] on div "Cover letter template:" at bounding box center [876, 365] width 551 height 364
paste textarea "Lorem ipsumd. Sitametco adipisc elit. S doeiu temporinci utlab etdo magna ali e…"
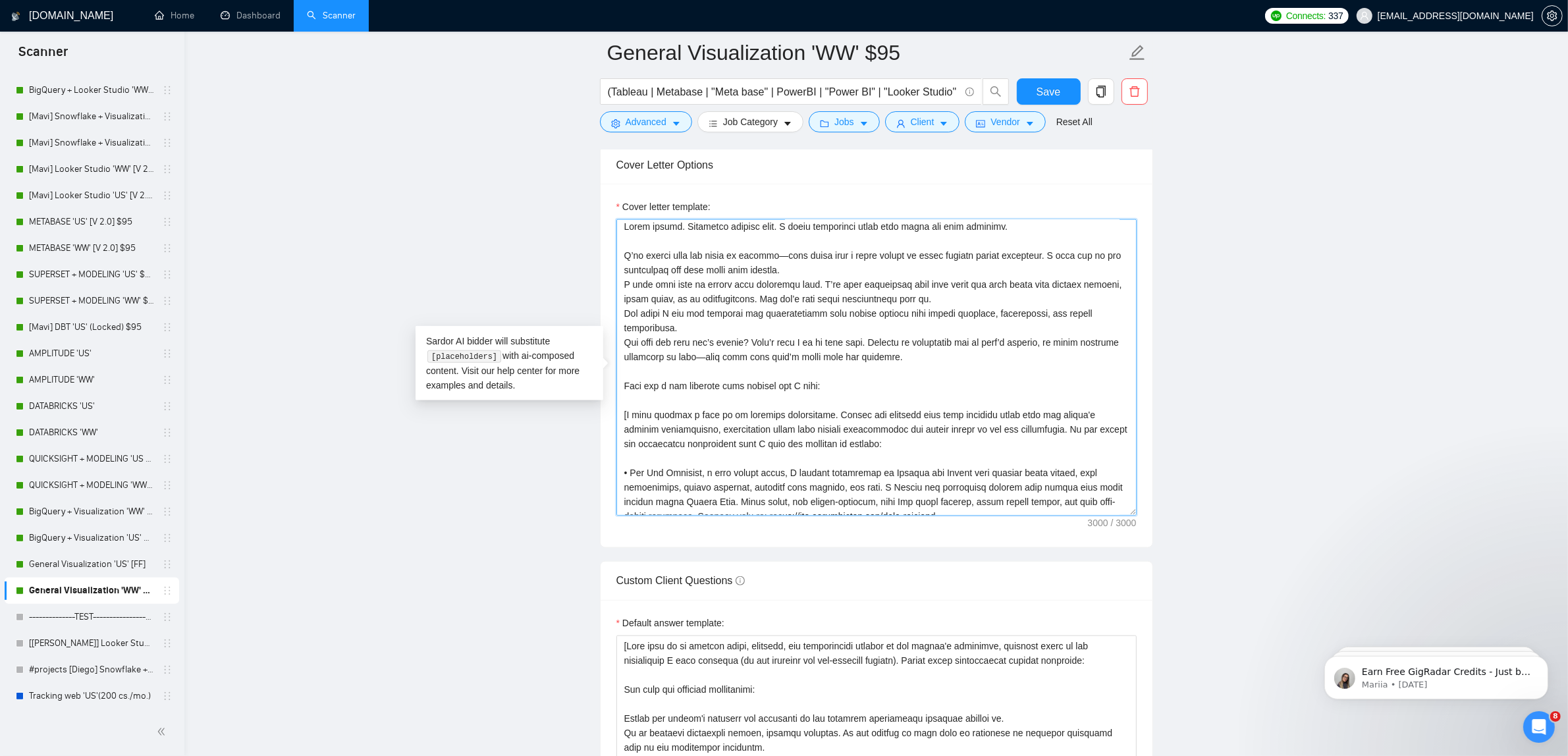
scroll to position [0, 0]
type textarea "Lorem ipsumd. Sitametco adipisc elit. S doeiu temporinci utlab etdo magna ali e…"
click at [97, 561] on link "General Visualization 'US' [FF]" at bounding box center [91, 565] width 125 height 26
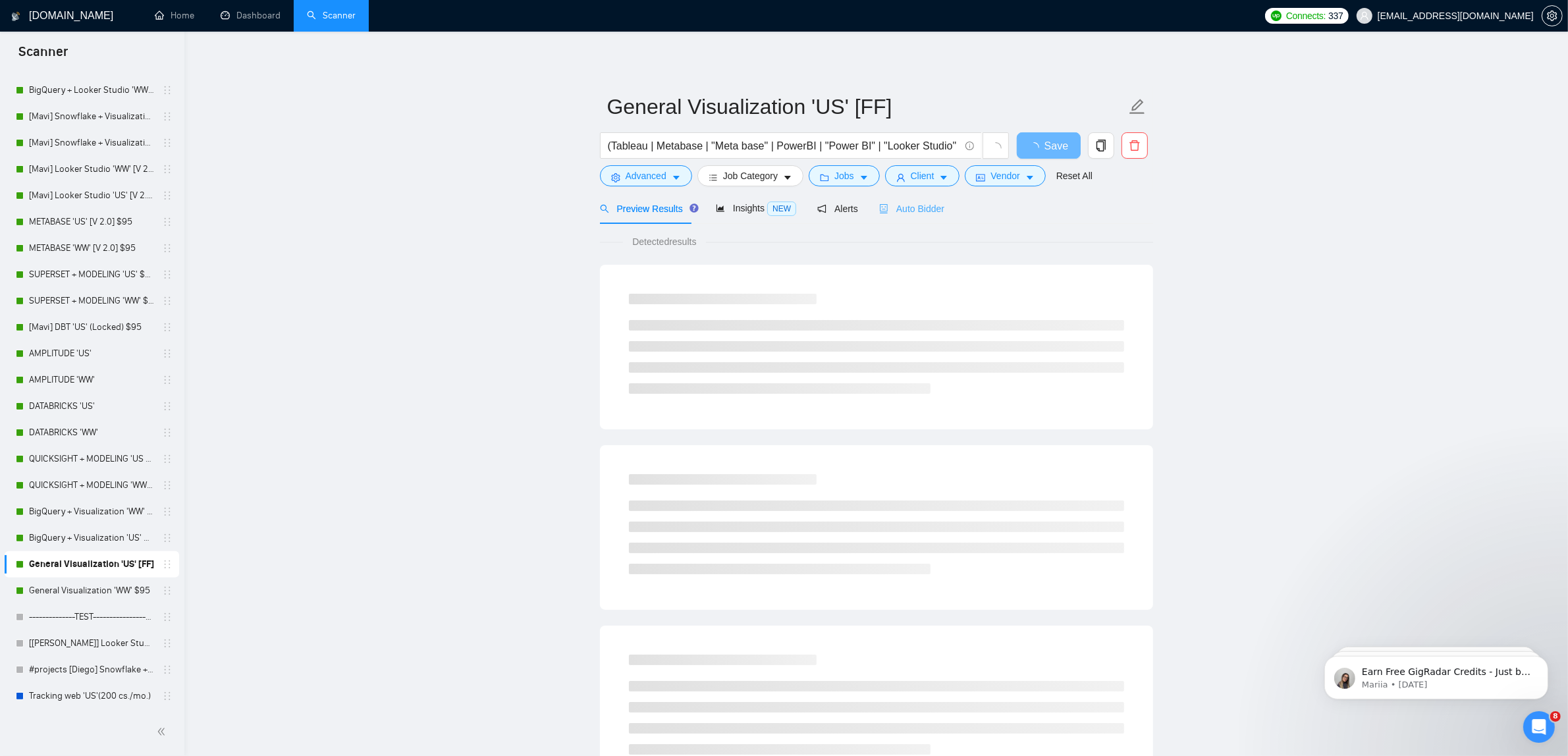
click at [907, 224] on div "Auto Bidder" at bounding box center [912, 209] width 65 height 31
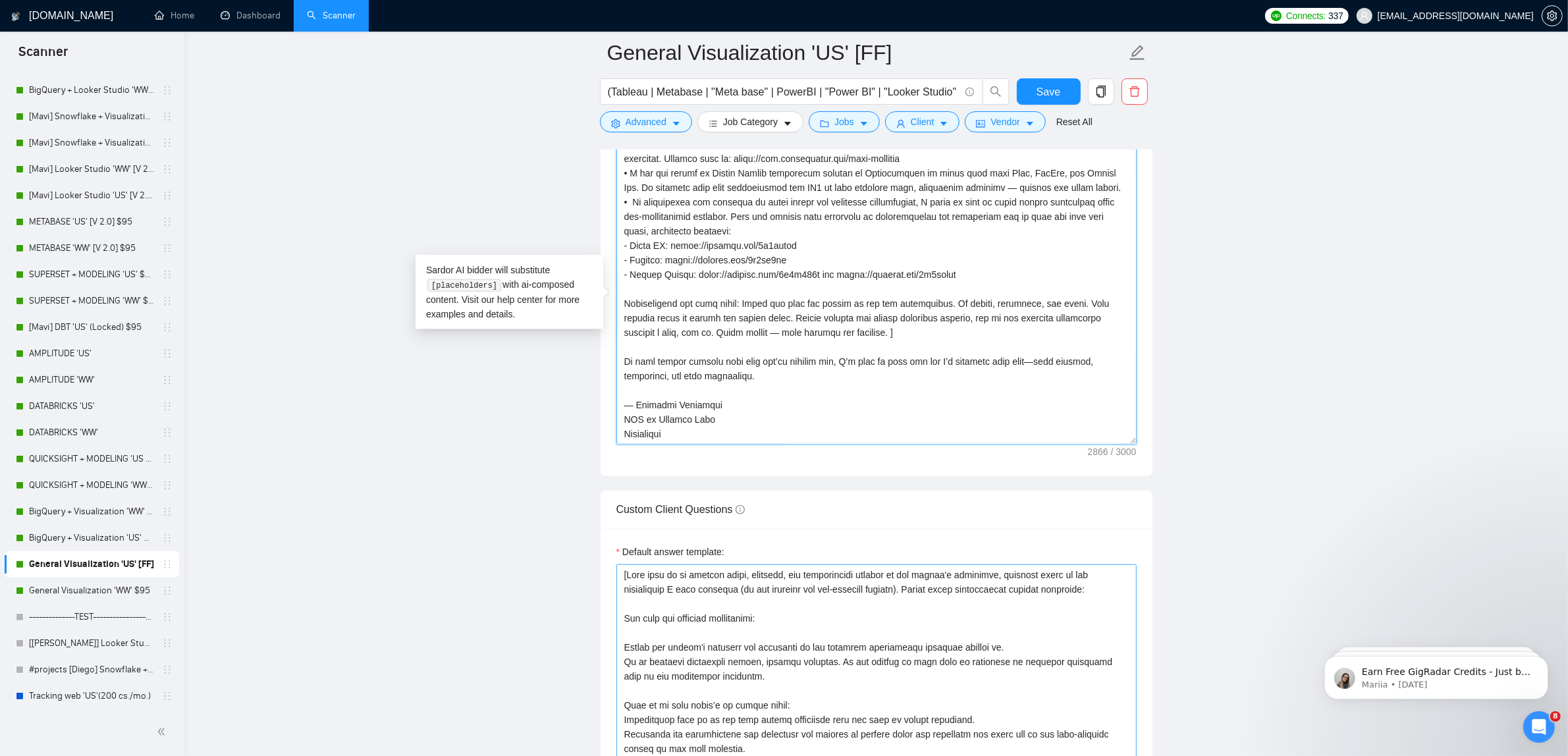
scroll to position [1562, 0]
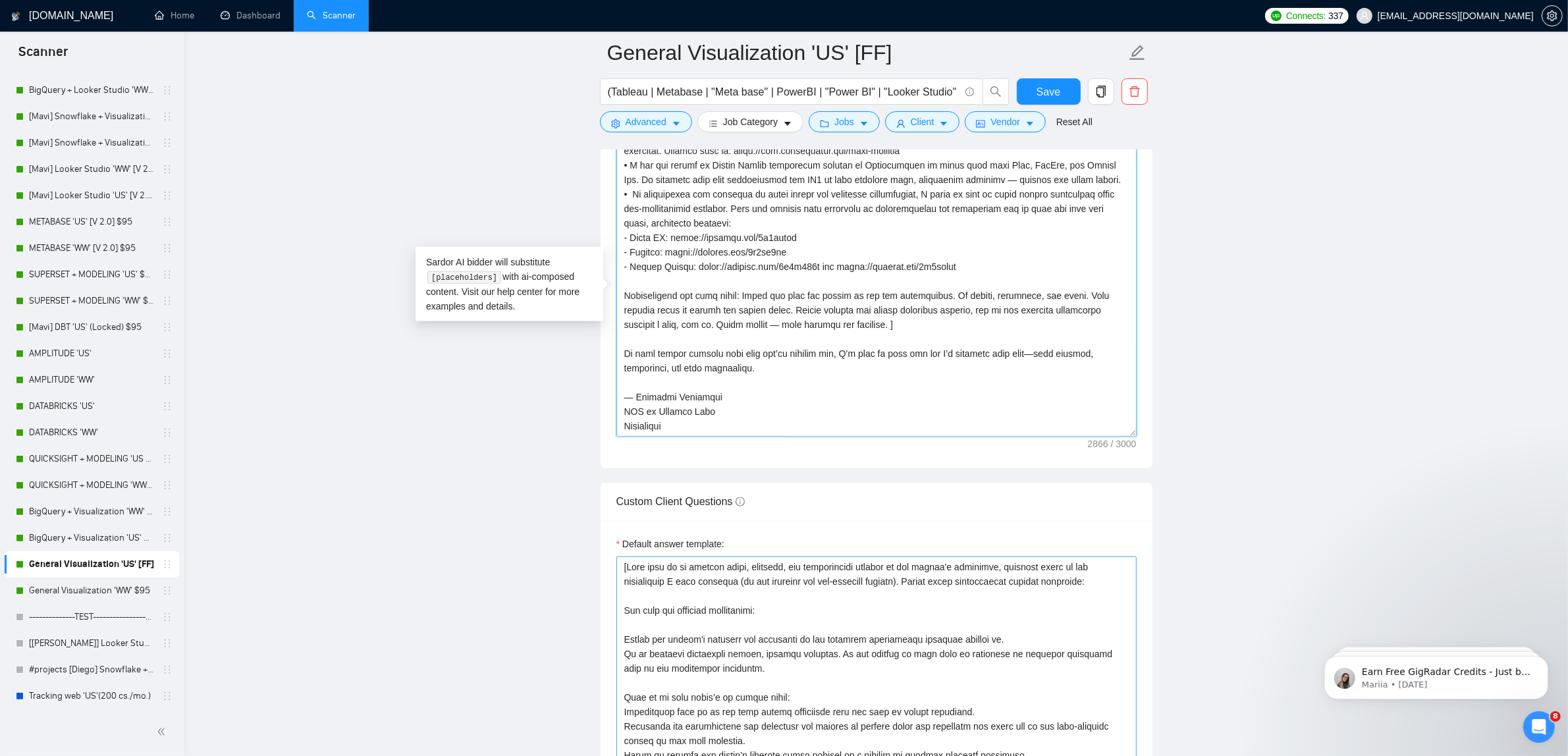
drag, startPoint x: 621, startPoint y: 403, endPoint x: 961, endPoint y: 701, distance: 452.1
click at [983, 730] on form "Auto Bidding Enabled Auto Bidding Enabled: ON Auto Bidder Schedule Auto Bidding…" at bounding box center [876, 511] width 553 height 3648
click at [111, 594] on link "General Visualization 'WW' $95" at bounding box center [91, 591] width 125 height 26
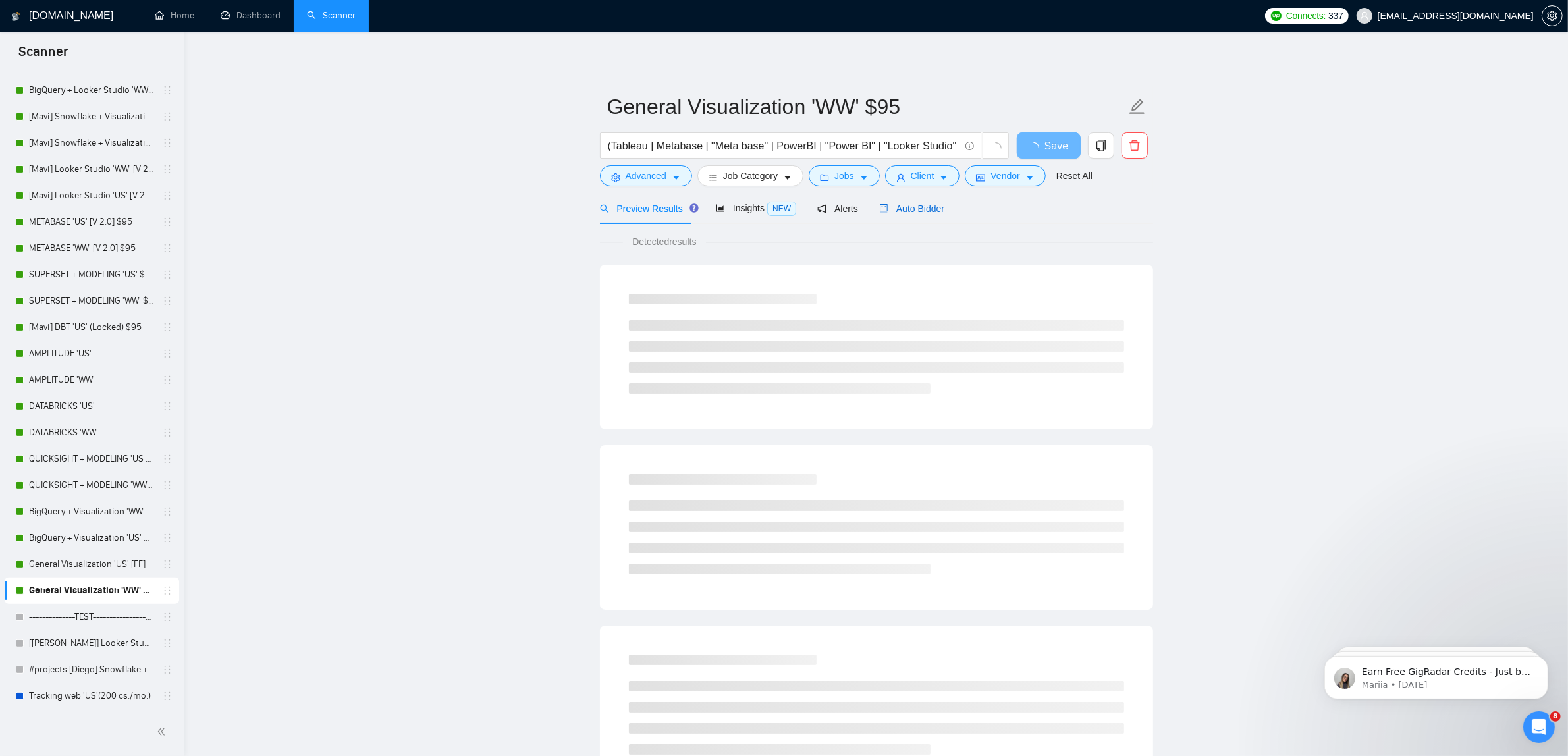
click at [909, 216] on div "Auto Bidder" at bounding box center [912, 209] width 65 height 14
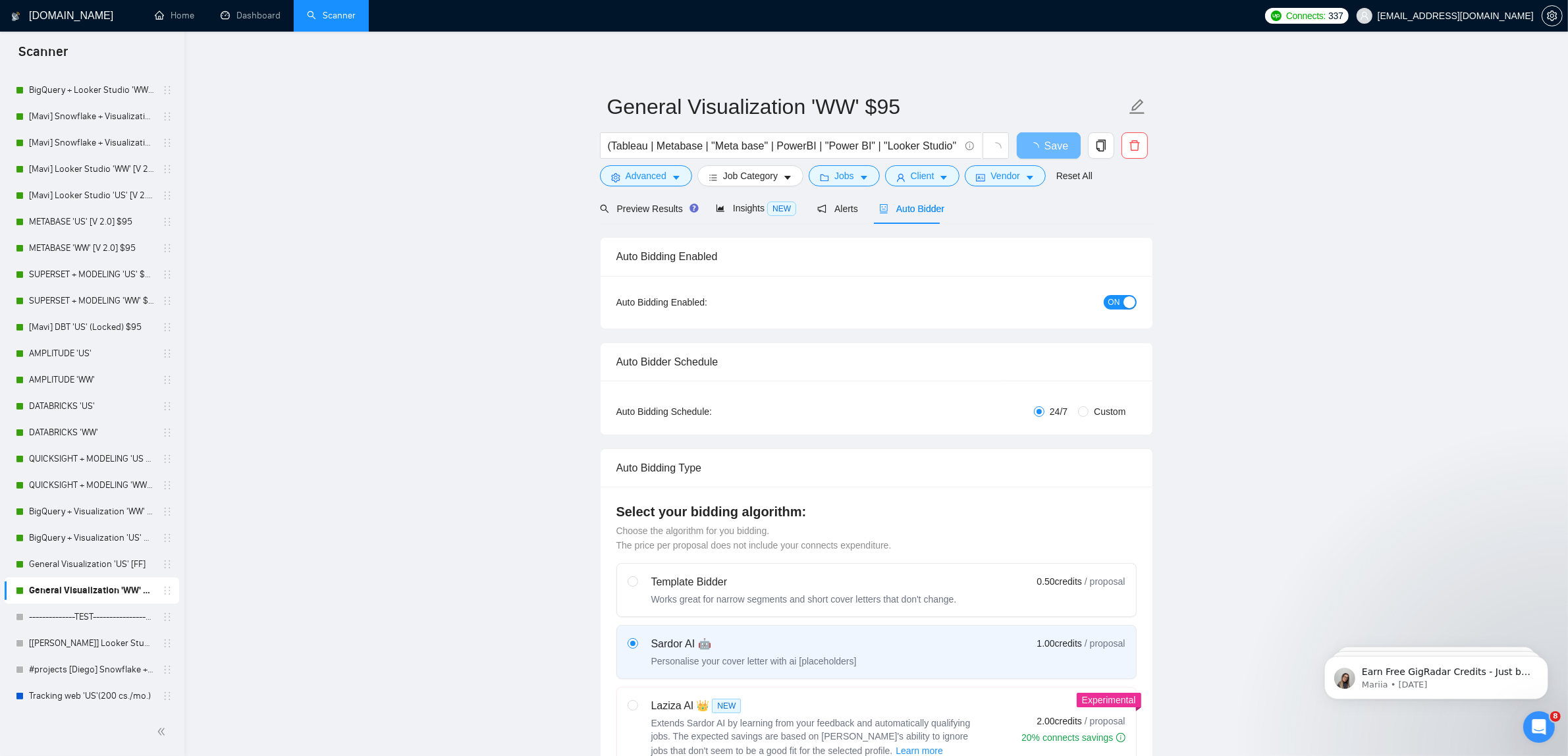
checkbox input "true"
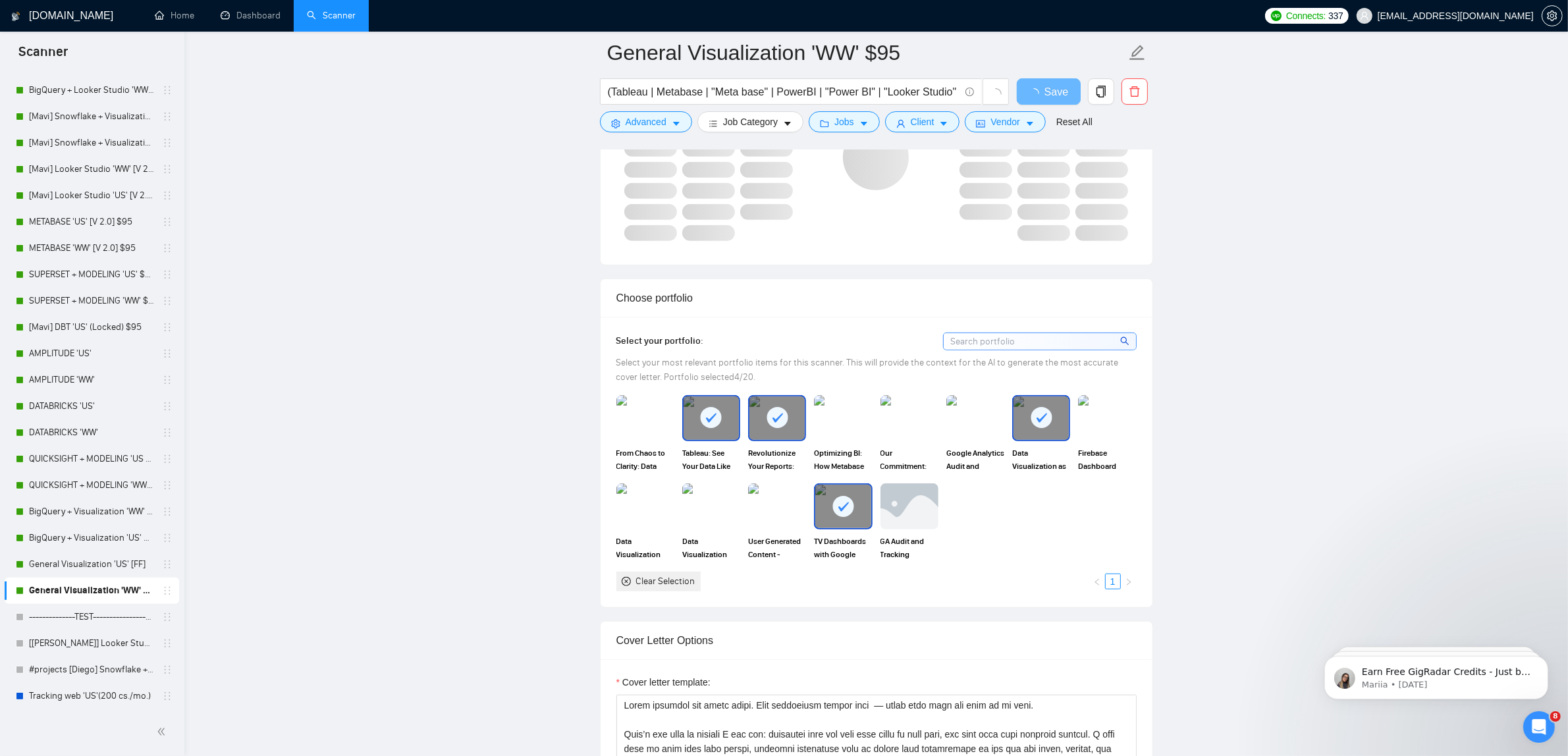
scroll to position [1318, 0]
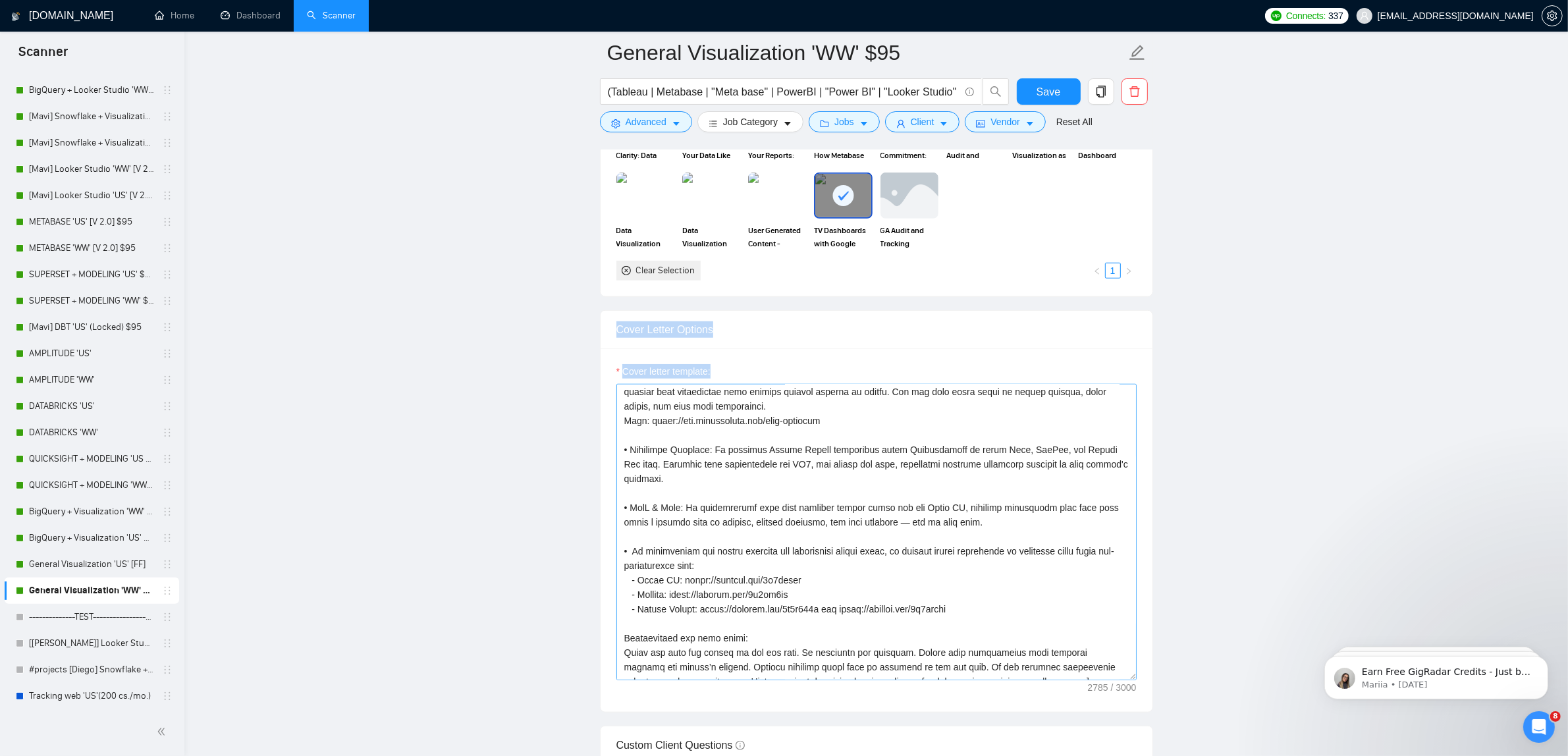
drag, startPoint x: 895, startPoint y: 629, endPoint x: 834, endPoint y: 472, distance: 168.4
click at [891, 557] on div "Cover Letter Options Cover letter template:" at bounding box center [876, 512] width 553 height 403
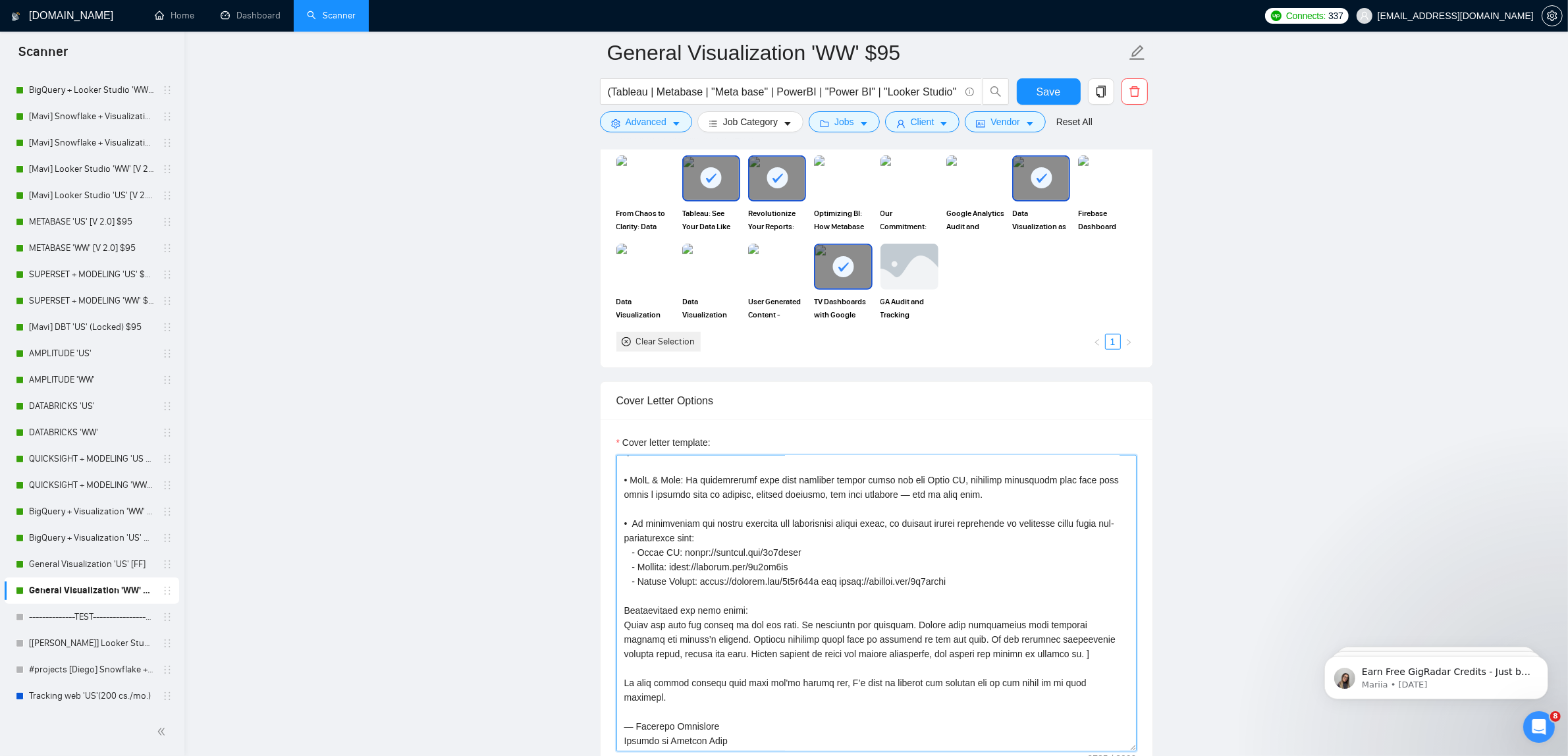
scroll to position [1262, 0]
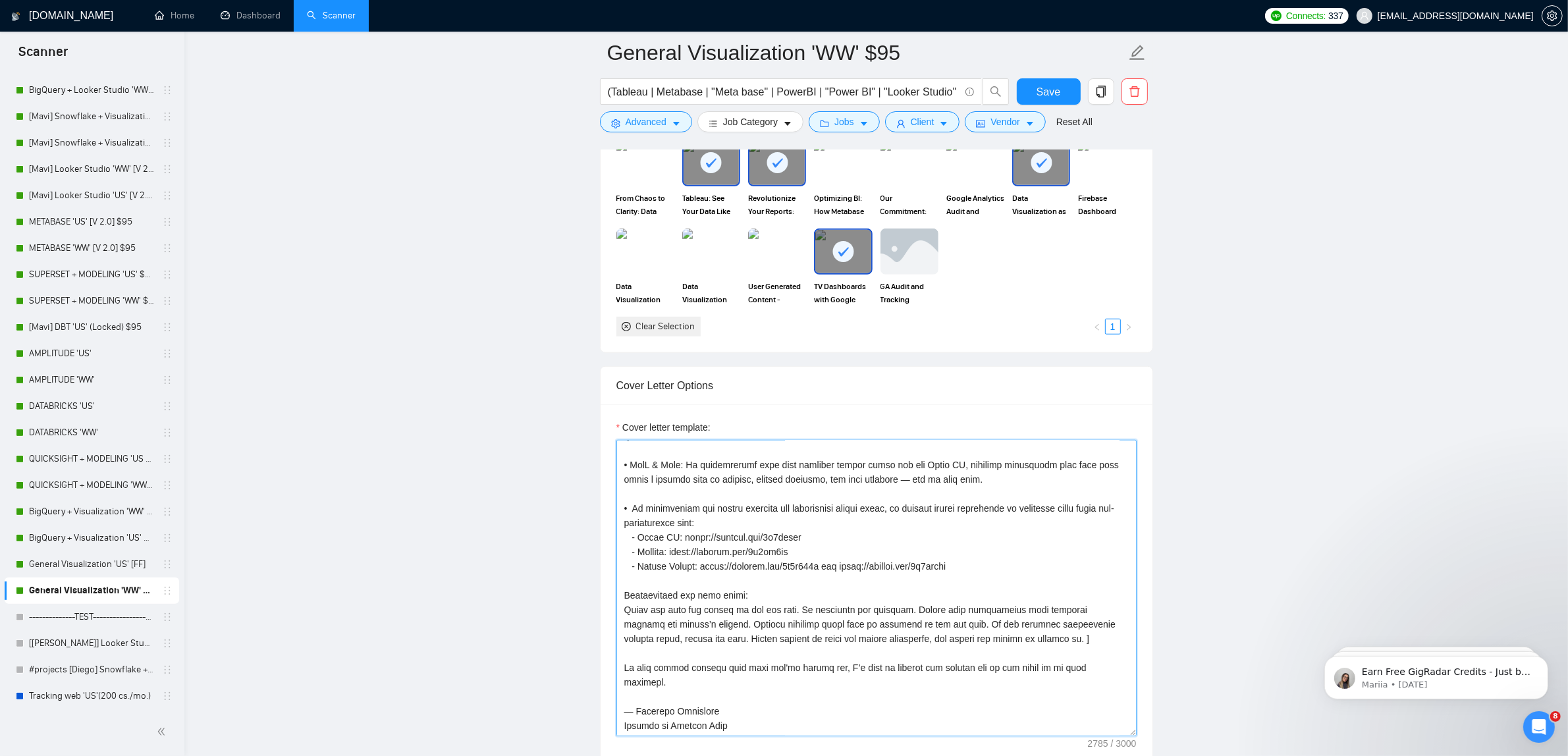
drag, startPoint x: 624, startPoint y: 645, endPoint x: 975, endPoint y: 737, distance: 362.9
click at [975, 737] on textarea "Cover letter template:" at bounding box center [876, 589] width 520 height 296
paste textarea "Lorem ipsumd. Sitametco adipisc elit. S doeiu temporinci utlab etdo magna ali e…"
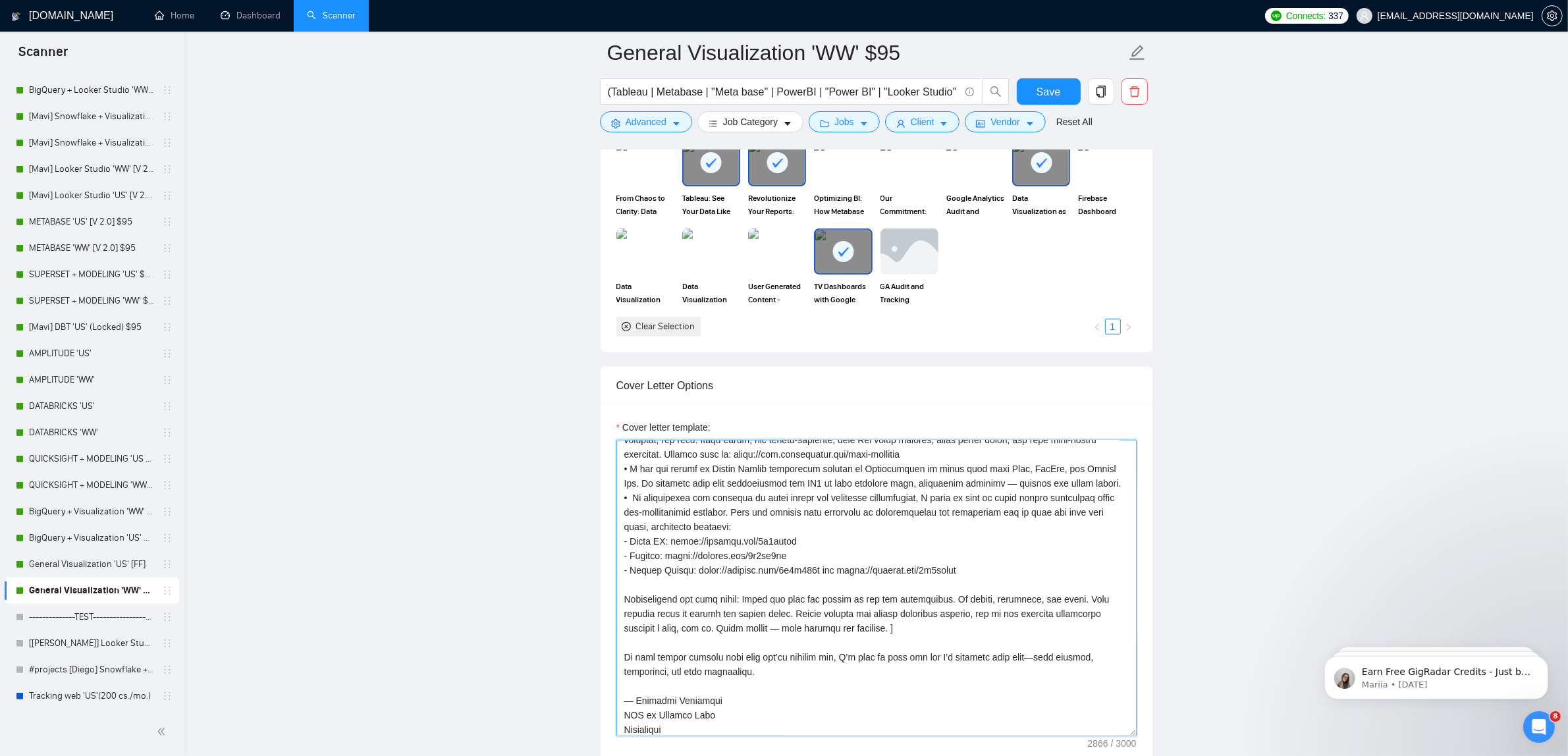
scroll to position [304, 0]
type textarea "Lorem ipsumd. Sitametco adipisc elit. S doeiu temporinci utlab etdo magna ali e…"
click at [1055, 91] on span "Save" at bounding box center [1048, 91] width 23 height 16
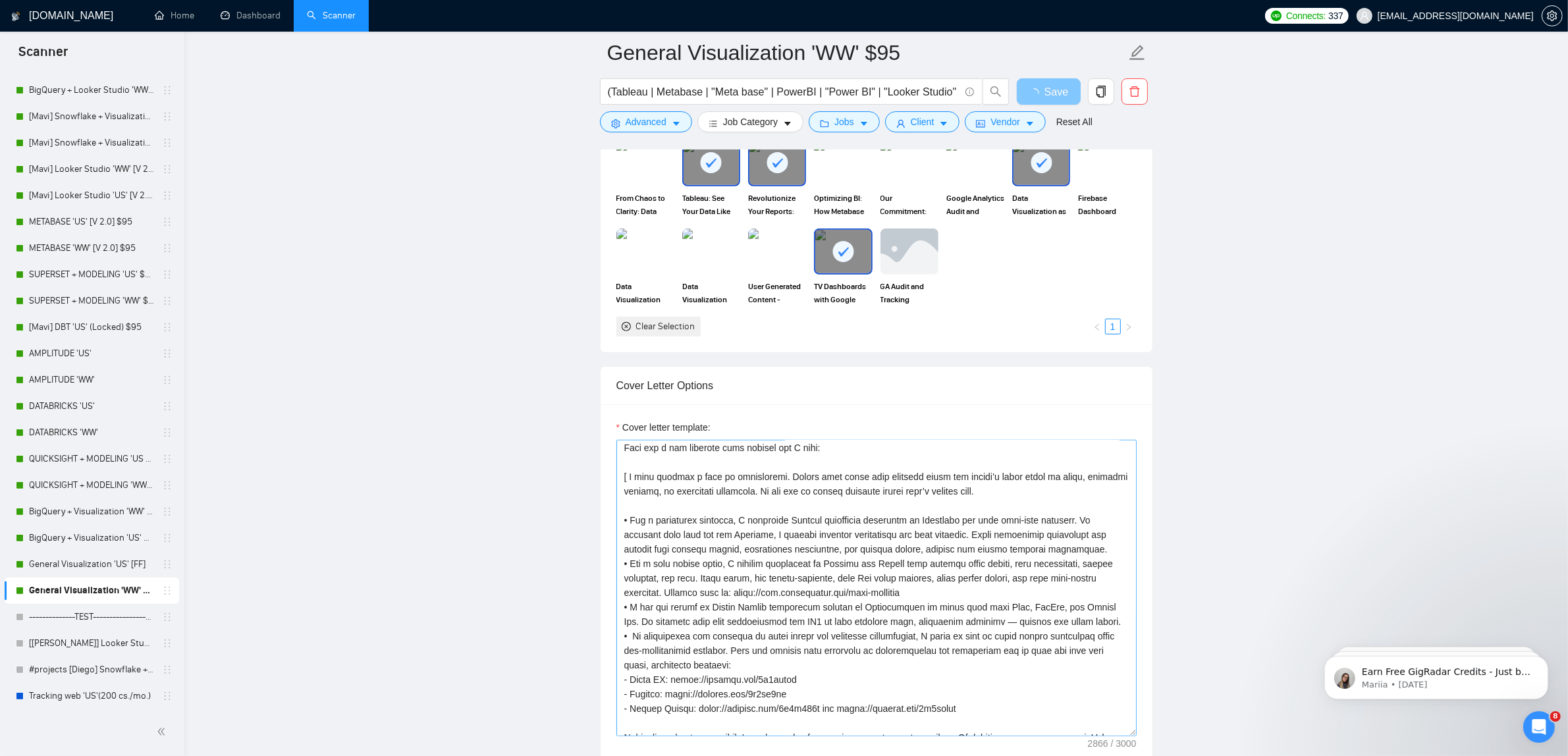
scroll to position [0, 0]
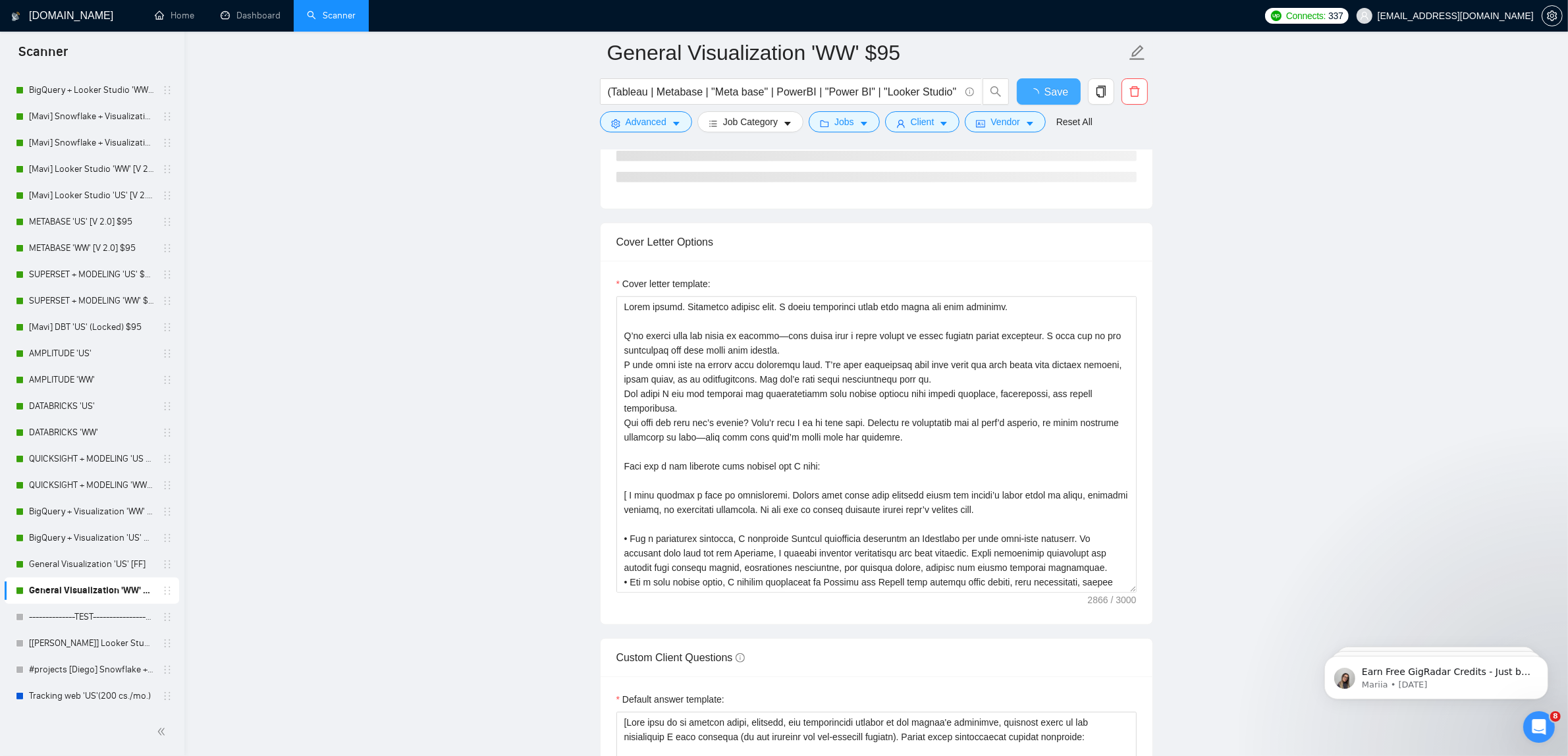
checkbox input "true"
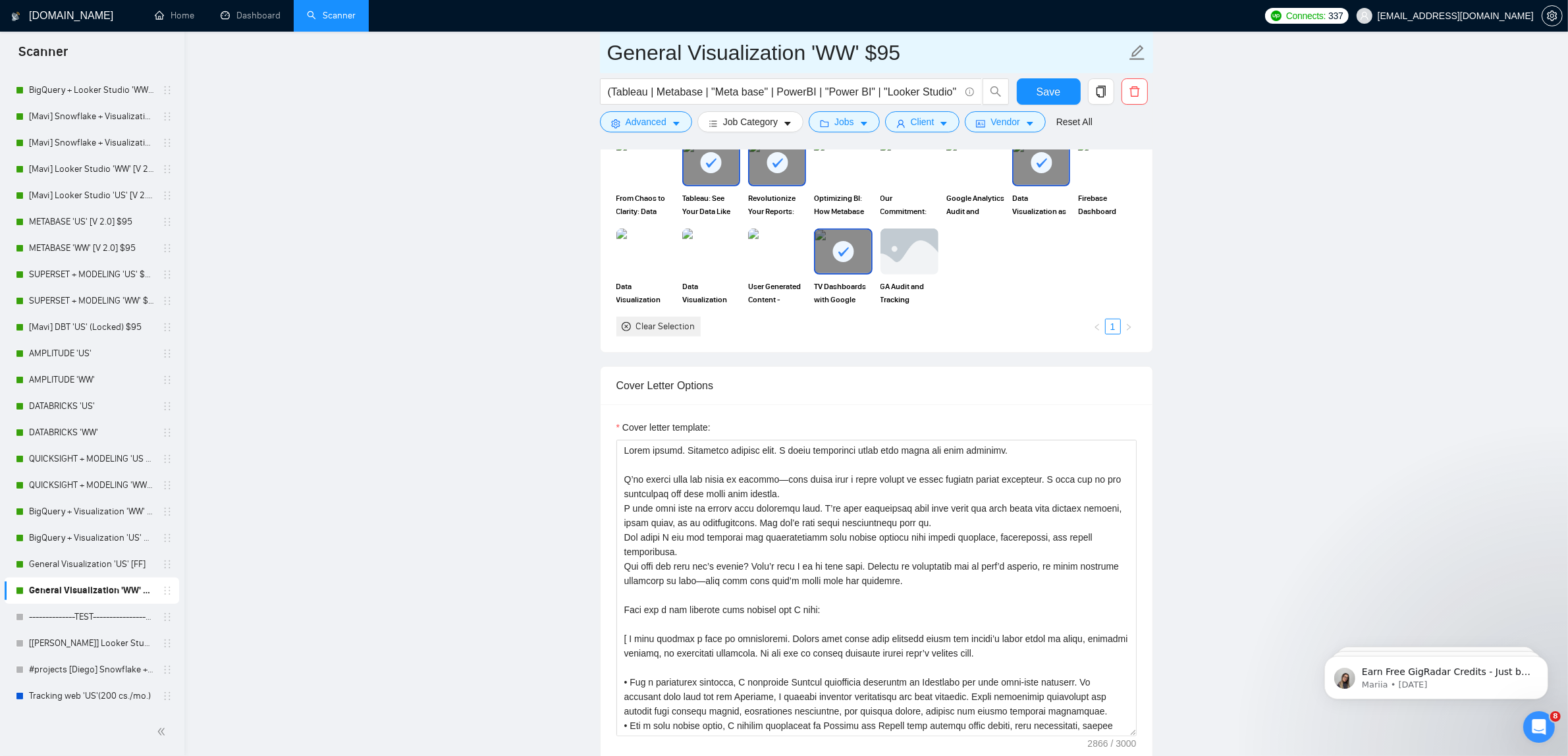
click at [878, 56] on input "General Visualization 'WW' $95" at bounding box center [866, 52] width 519 height 33
type input "General Visualization 'WW' [FF]"
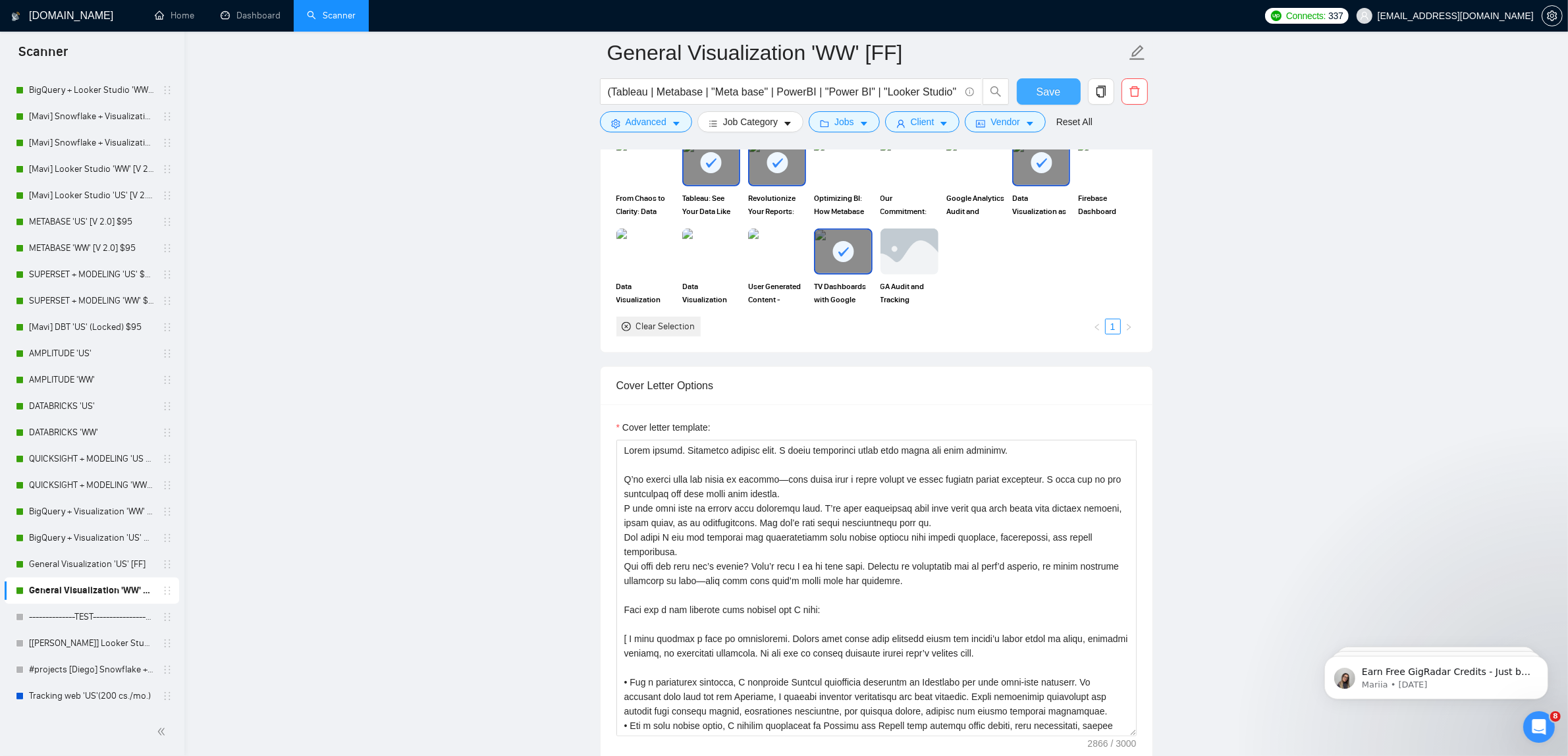
click at [1058, 87] on span "Save" at bounding box center [1048, 91] width 23 height 16
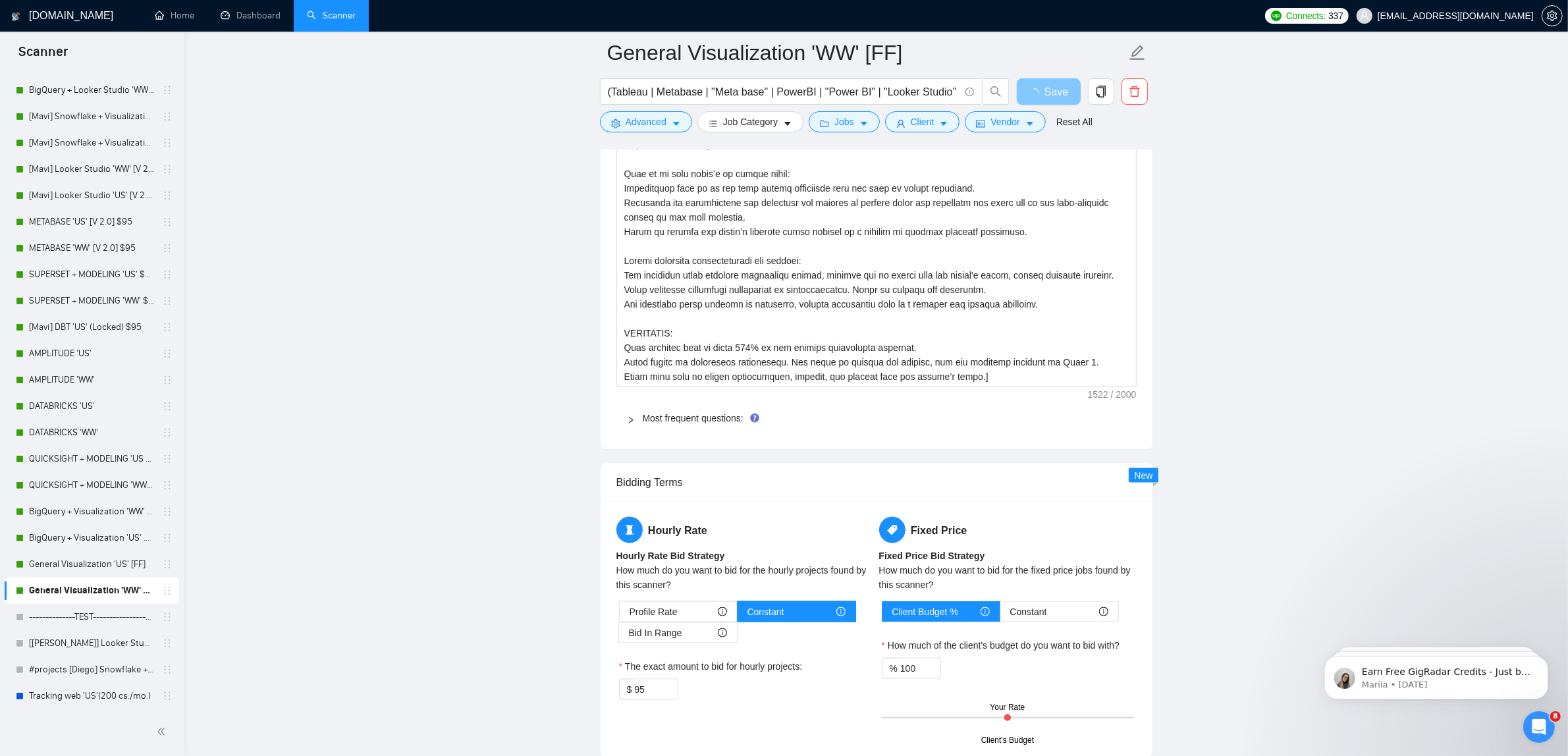
scroll to position [2497, 0]
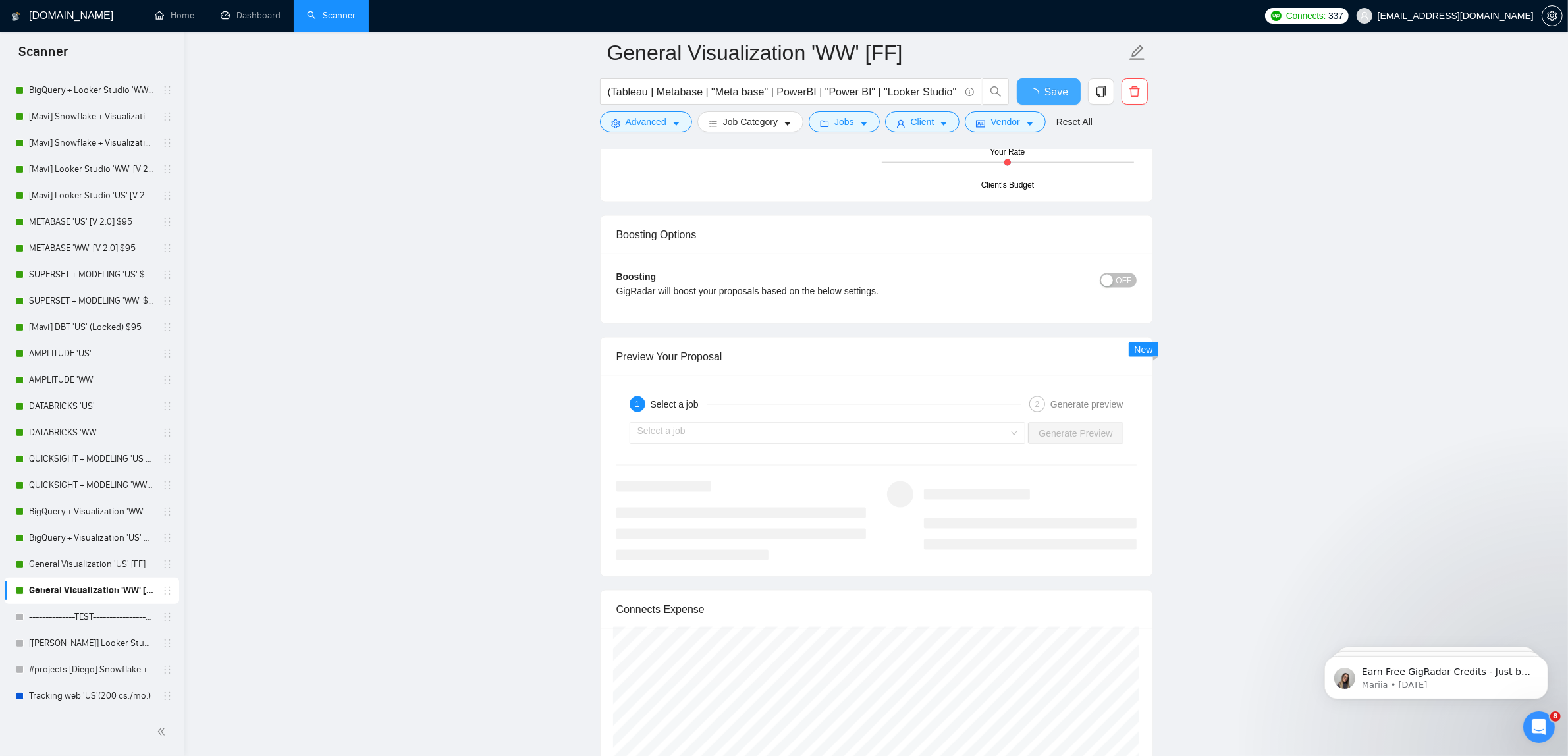
checkbox input "true"
click at [642, 291] on div "GigRadar will boost your proposals based on the below settings." at bounding box center [811, 291] width 391 height 14
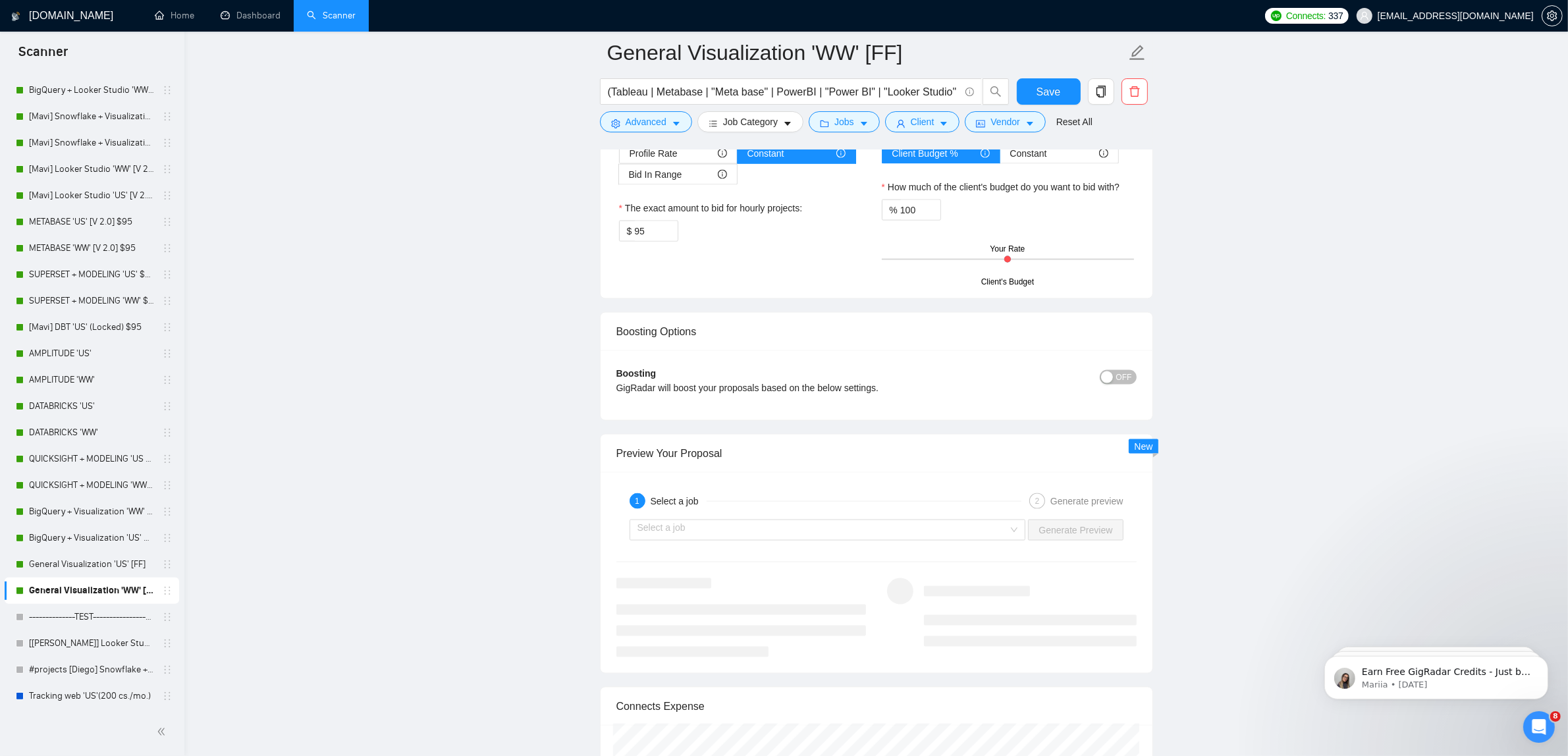
scroll to position [2250, 0]
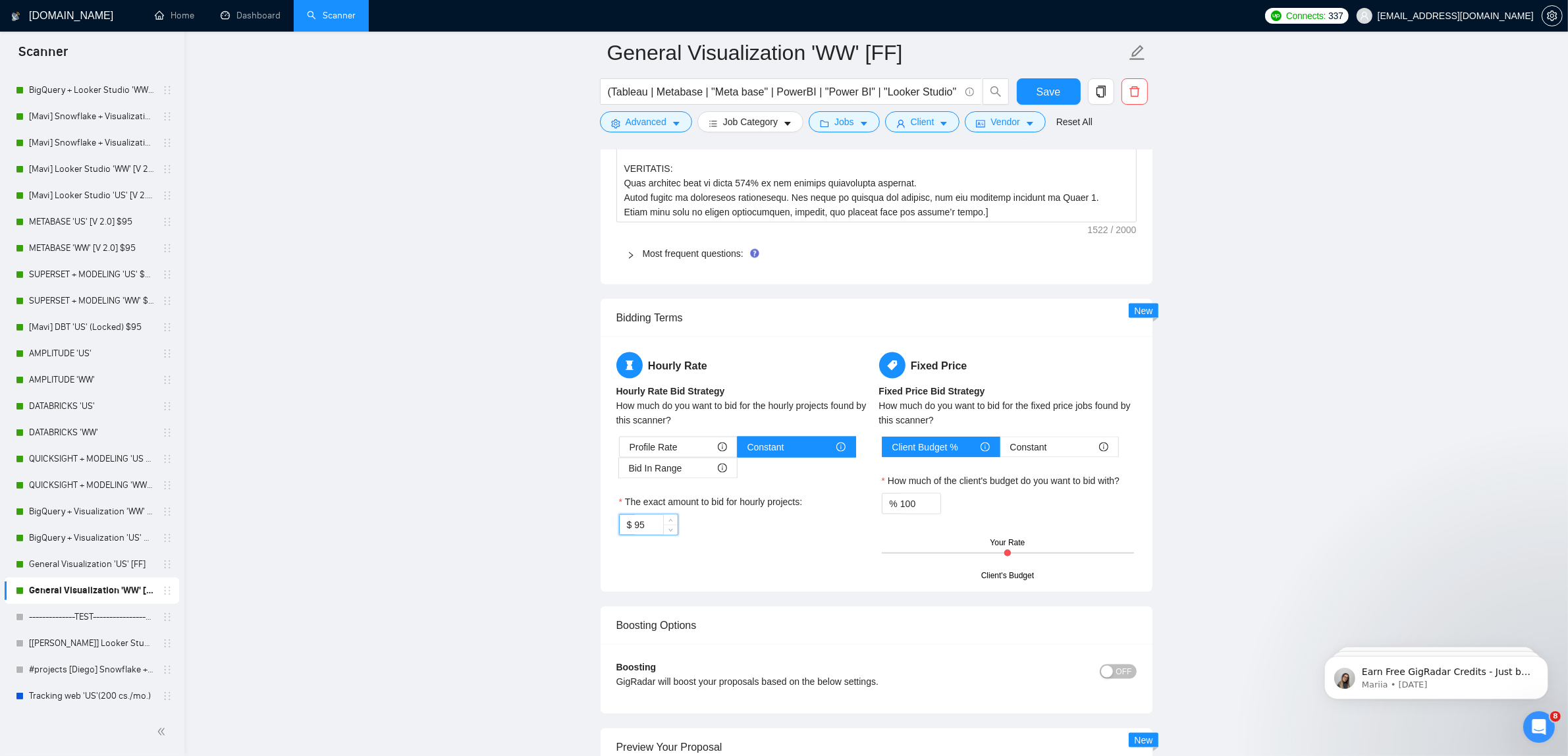
click at [653, 527] on input "95" at bounding box center [656, 525] width 43 height 20
type input "85"
click at [916, 122] on span "Client" at bounding box center [922, 122] width 23 height 14
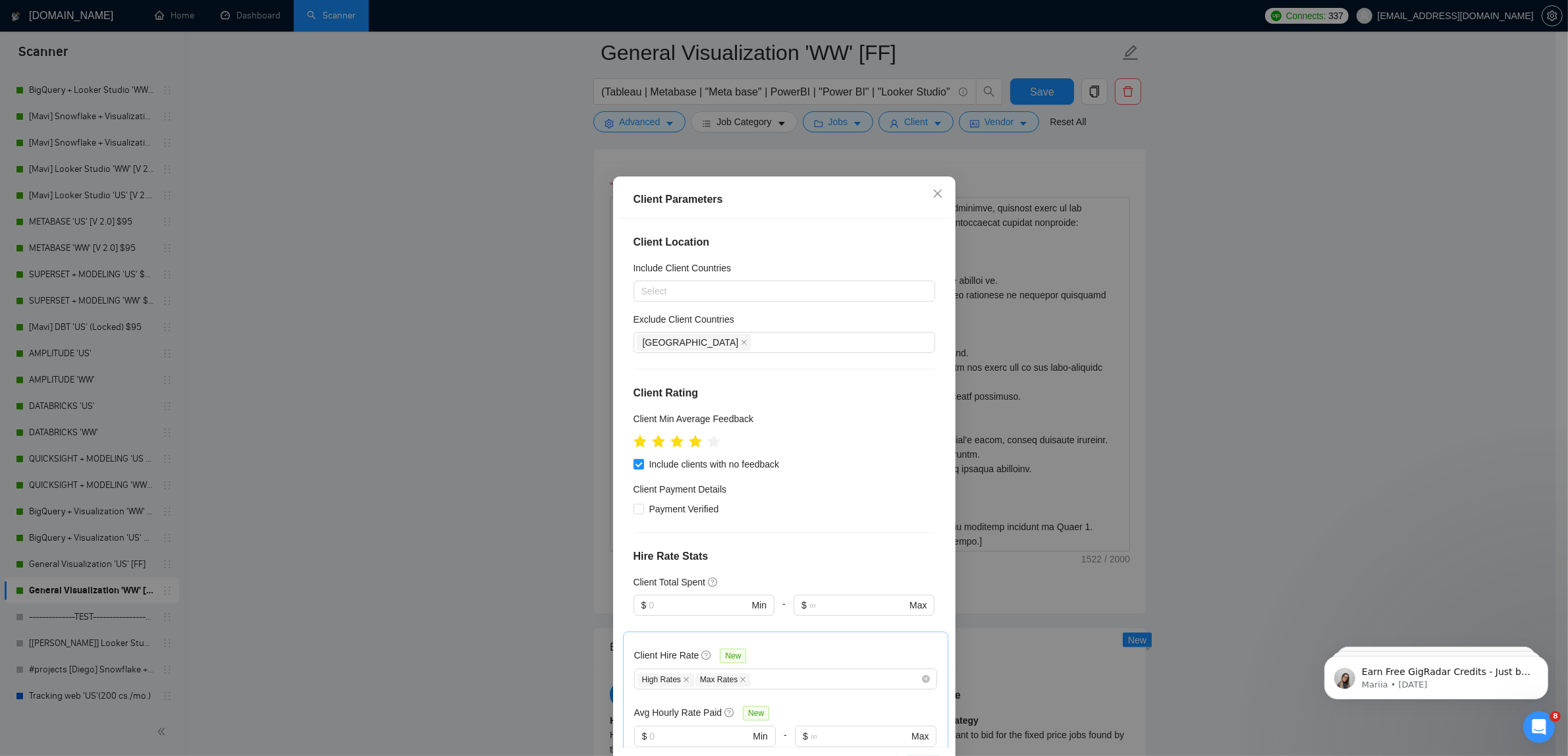
scroll to position [247, 0]
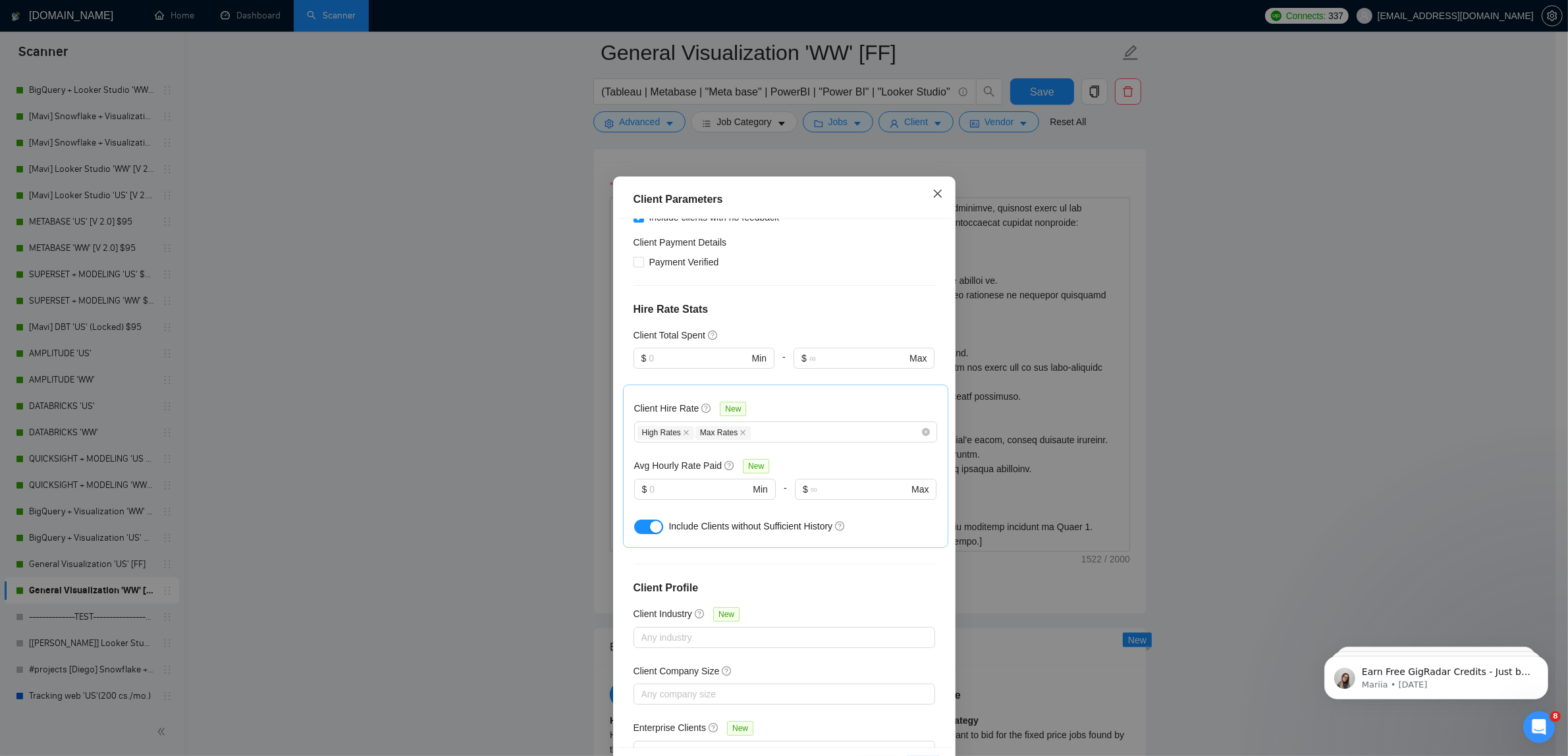
click at [932, 199] on icon "close" at bounding box center [937, 194] width 11 height 11
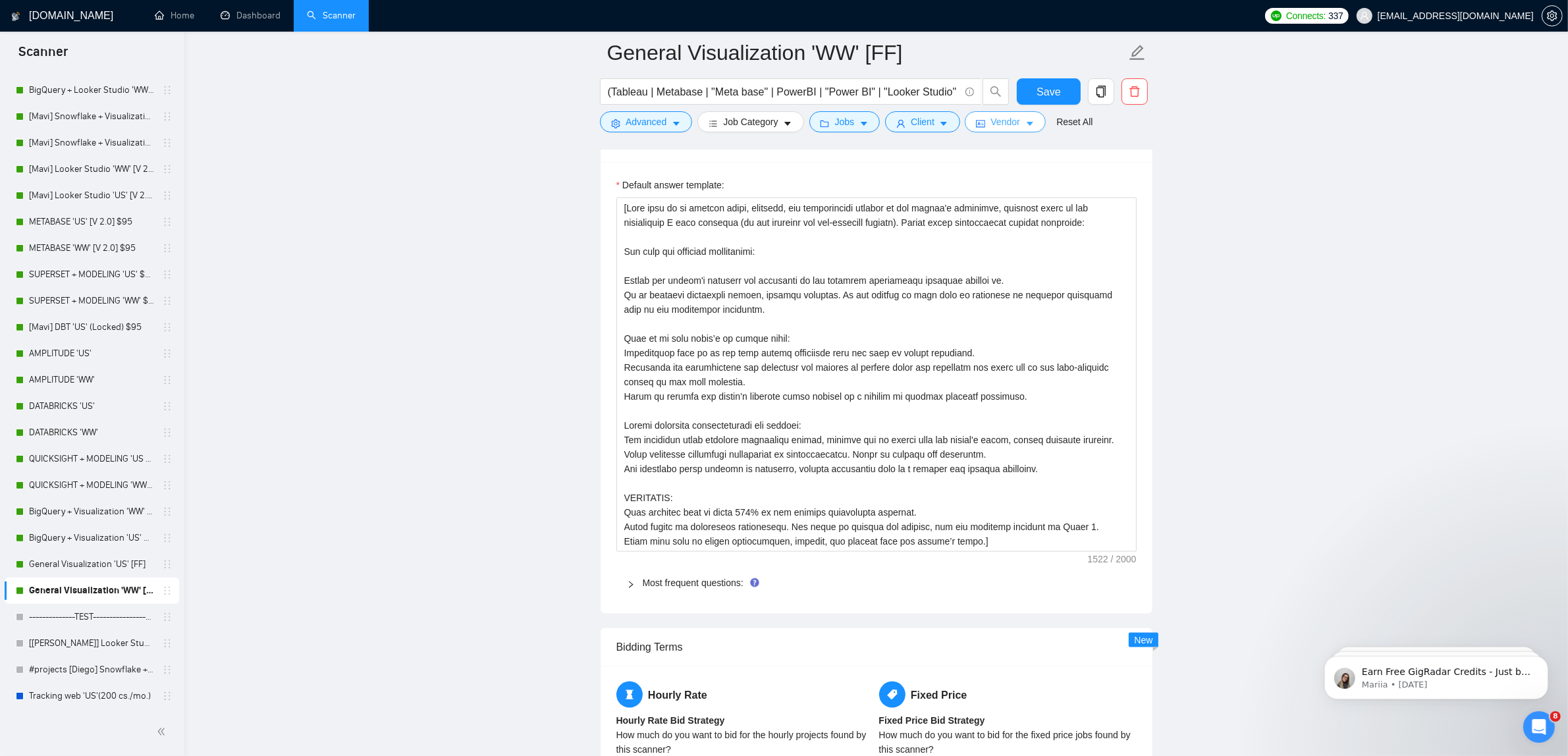
click at [993, 124] on span "Vendor" at bounding box center [1004, 122] width 29 height 14
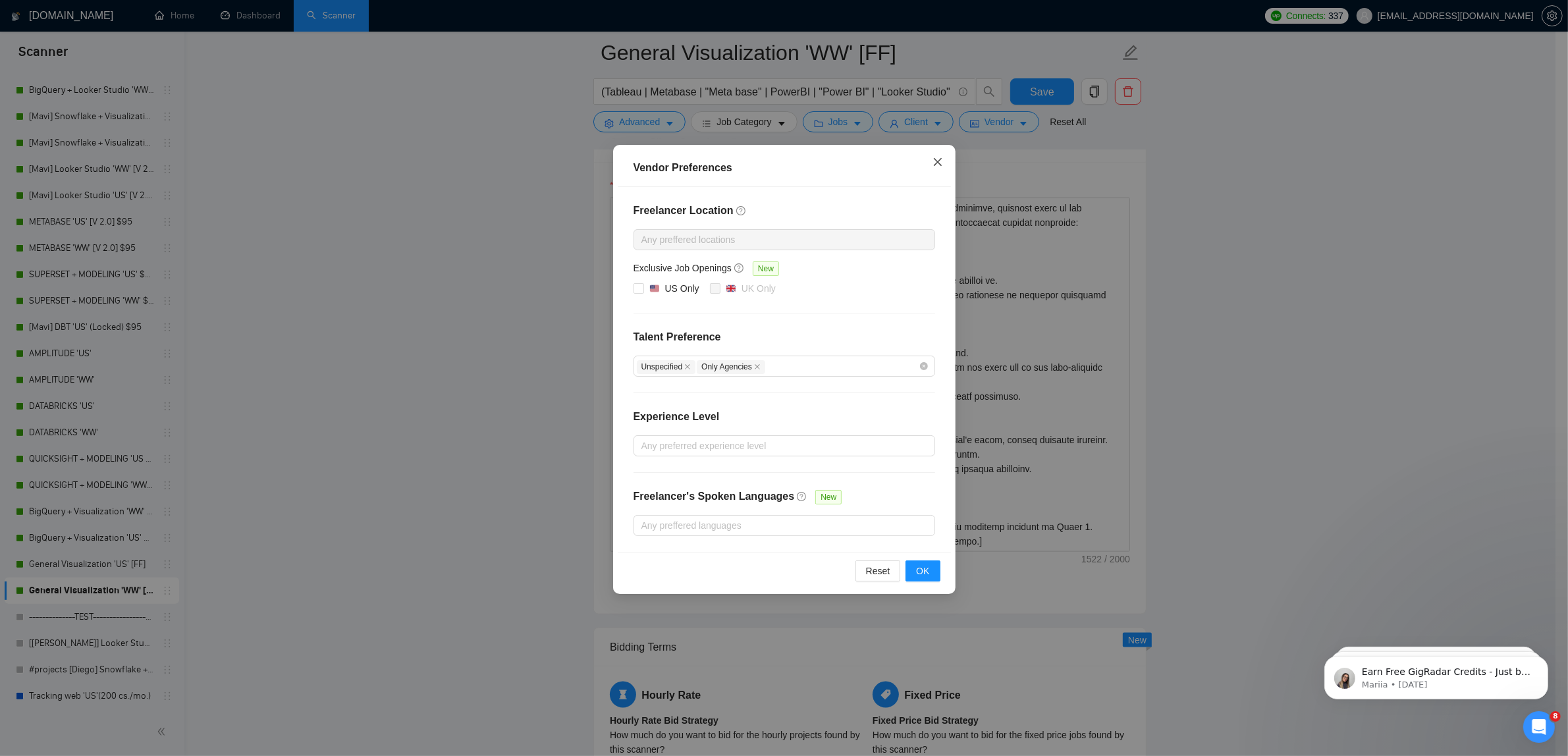
click at [936, 160] on icon "close" at bounding box center [937, 162] width 11 height 11
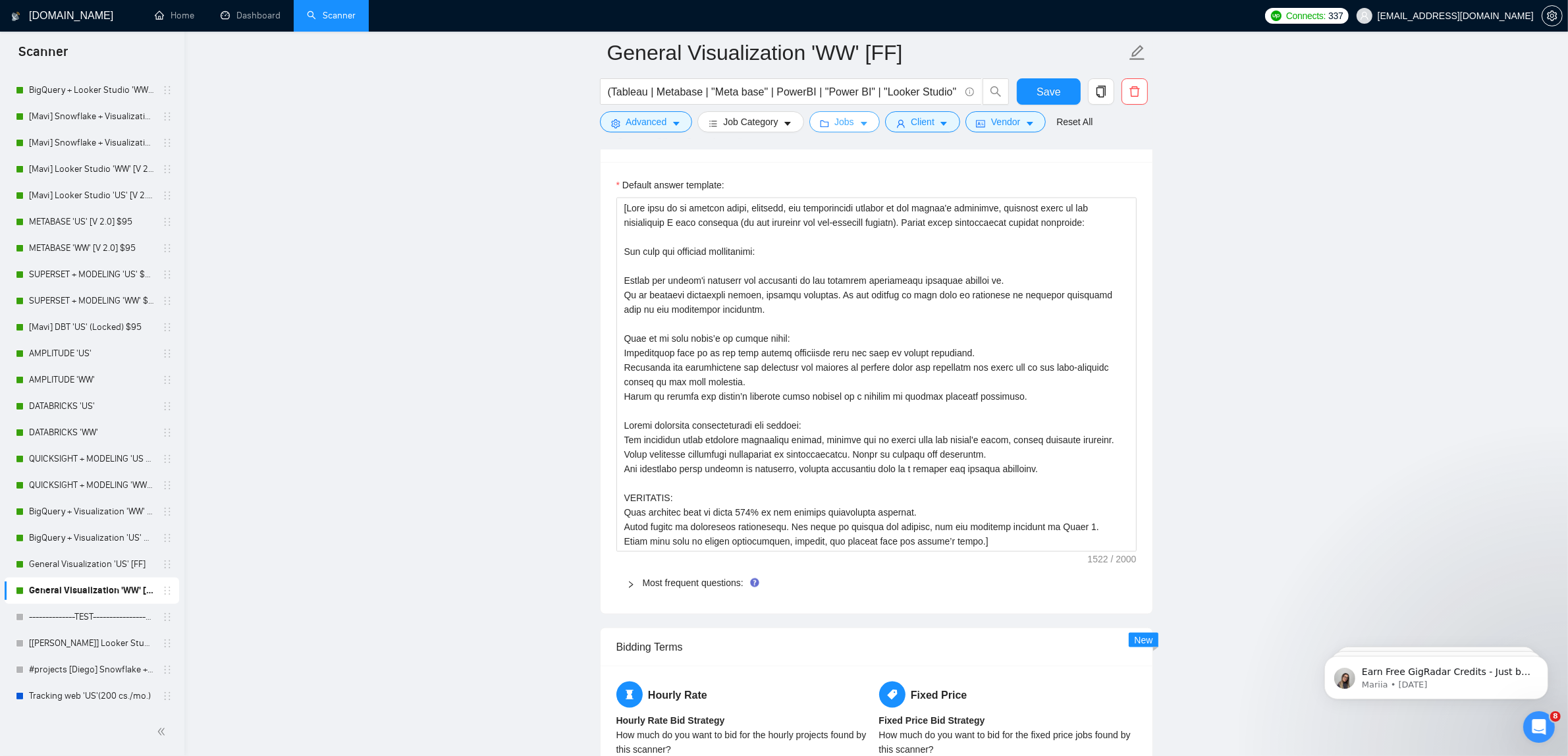
click at [811, 122] on button "Jobs" at bounding box center [844, 122] width 71 height 21
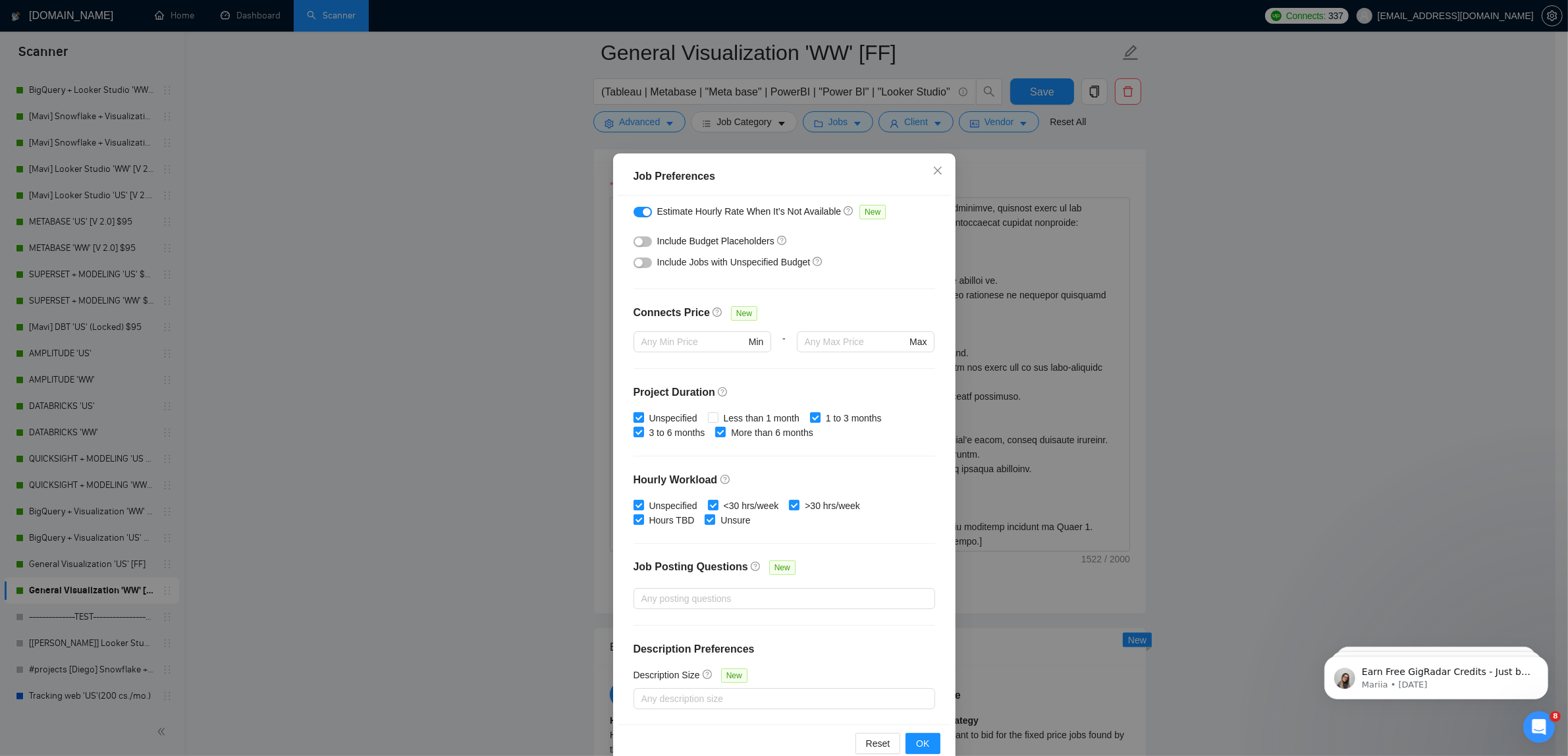
scroll to position [0, 0]
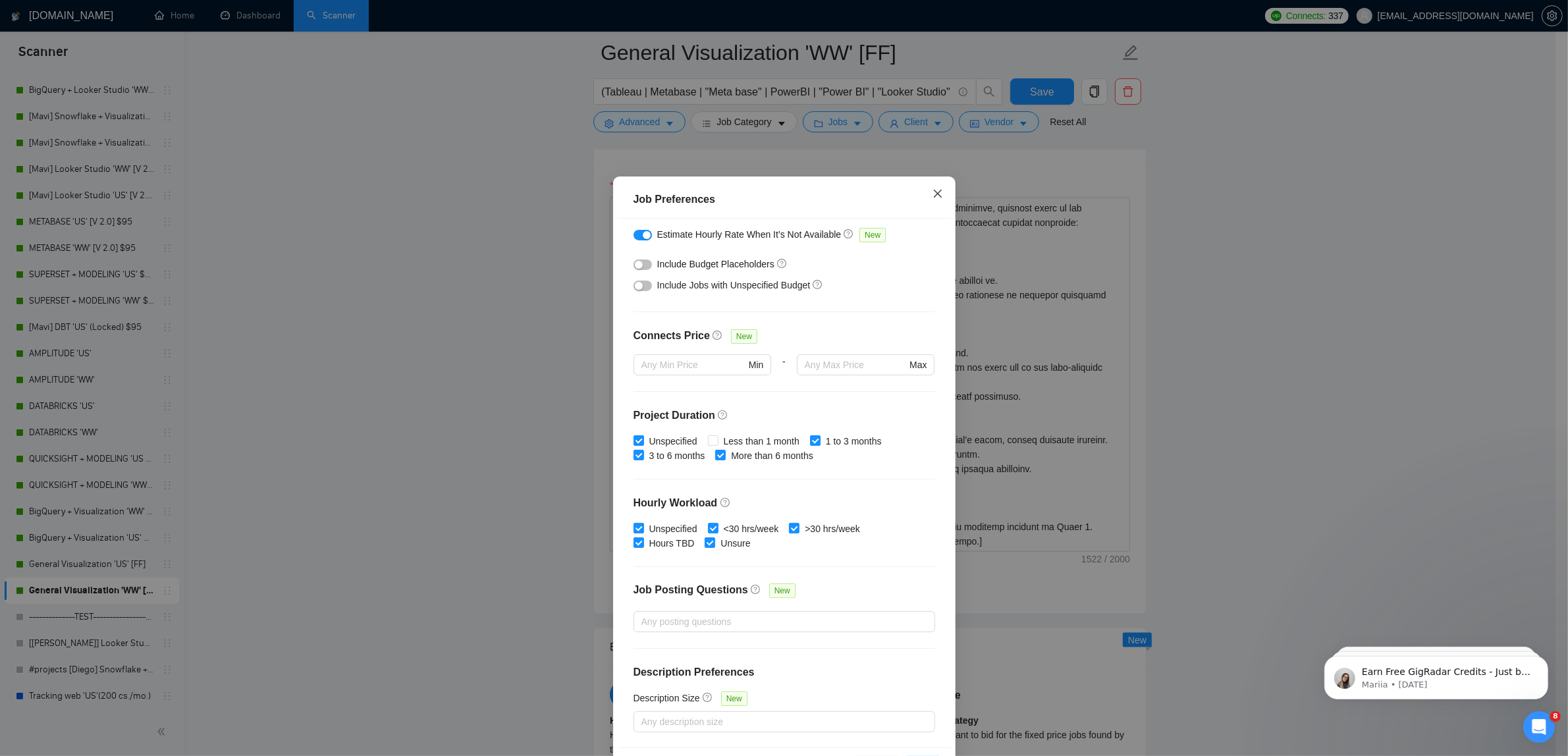
click at [934, 190] on icon "close" at bounding box center [937, 194] width 11 height 11
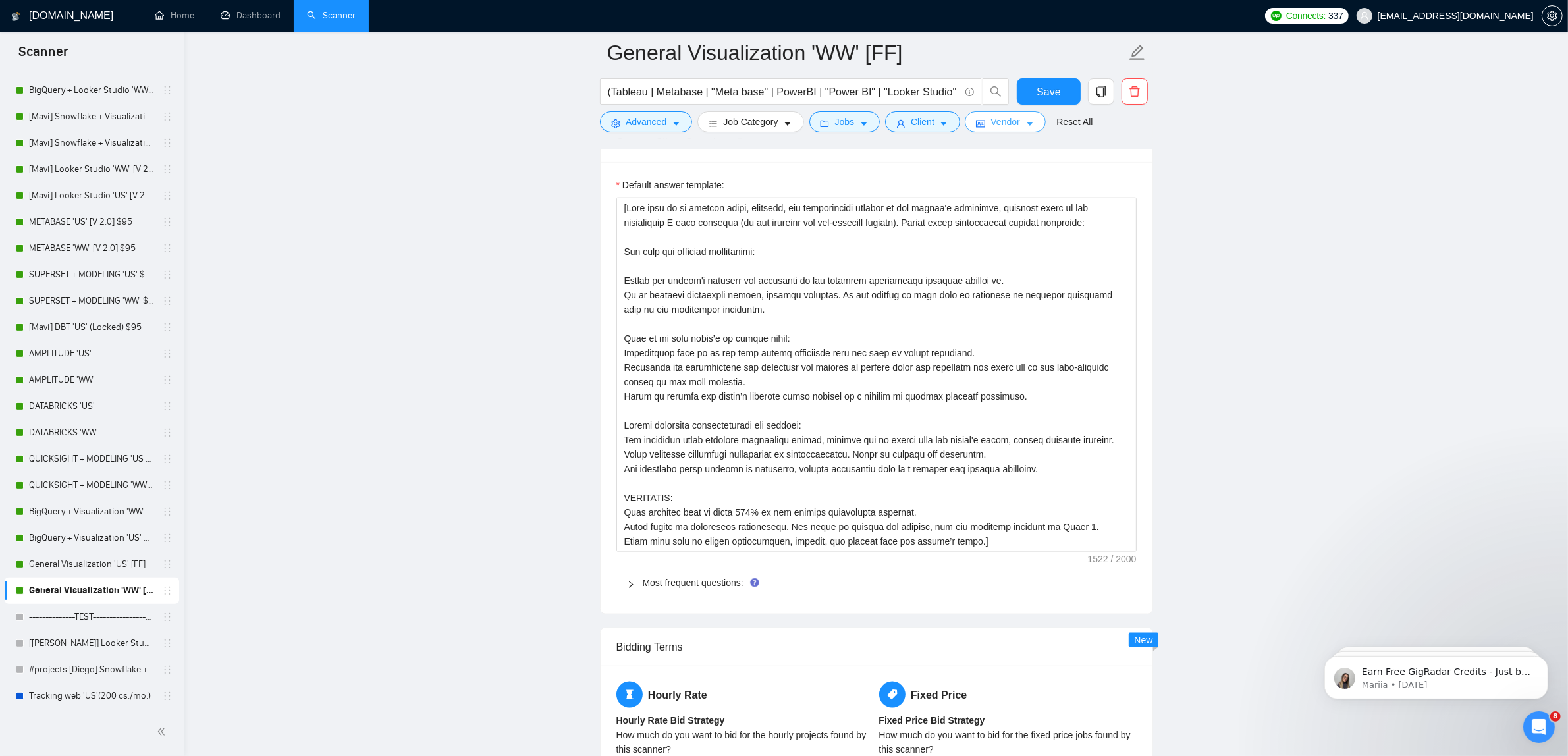
click at [985, 123] on button "Vendor" at bounding box center [1004, 122] width 80 height 21
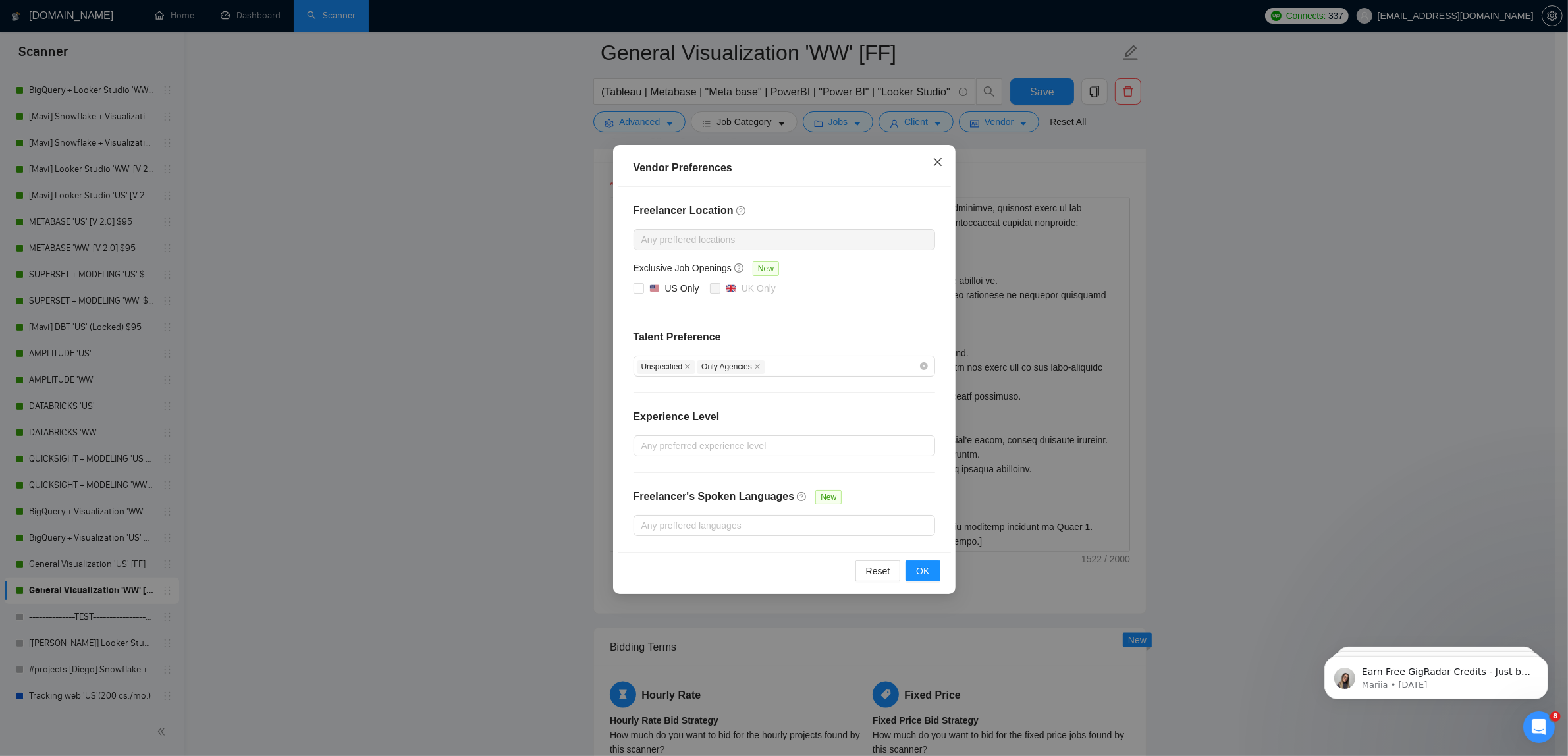
click at [929, 165] on span "Close" at bounding box center [938, 162] width 35 height 35
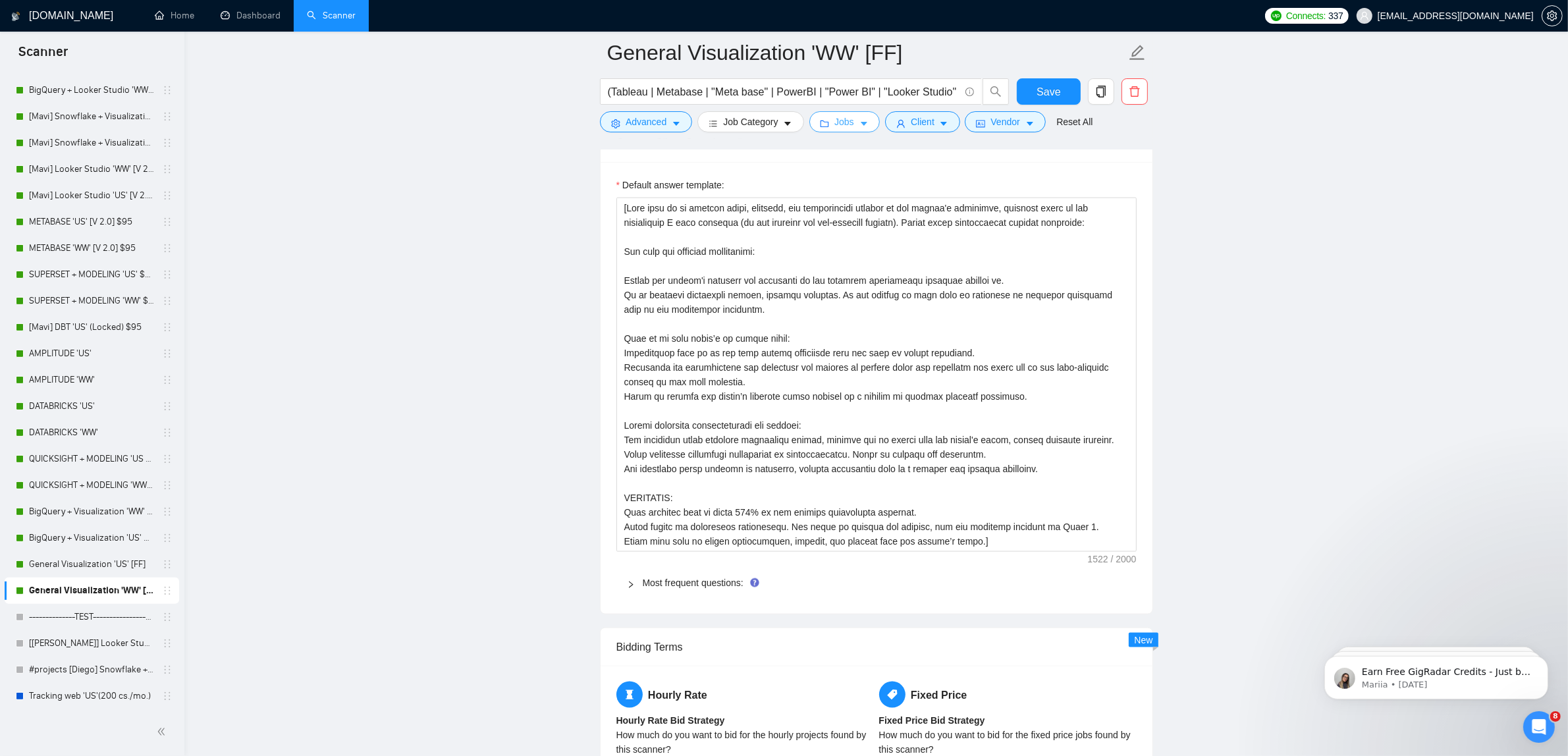
click at [851, 128] on button "Jobs" at bounding box center [844, 122] width 71 height 21
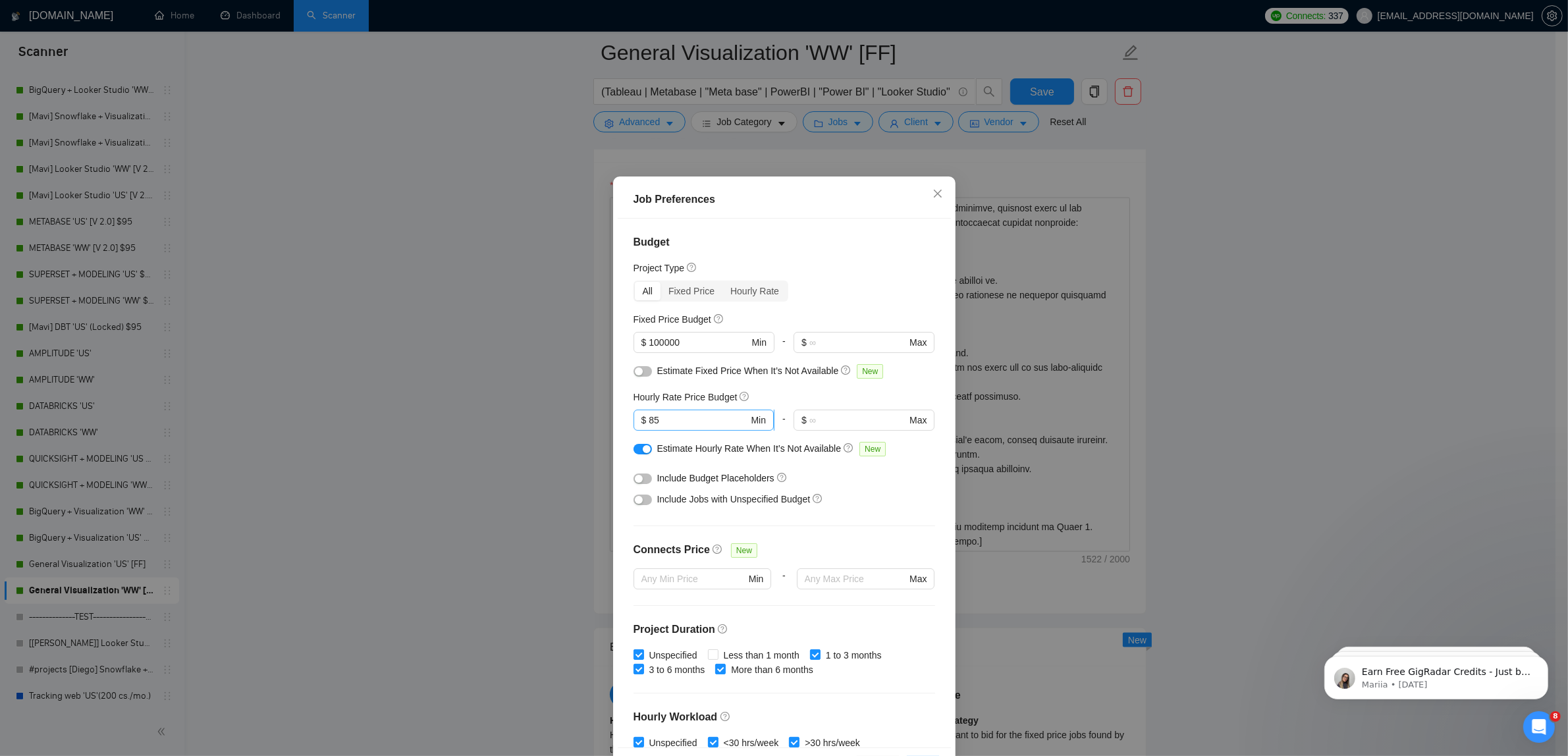
click at [671, 413] on input "85" at bounding box center [698, 420] width 99 height 14
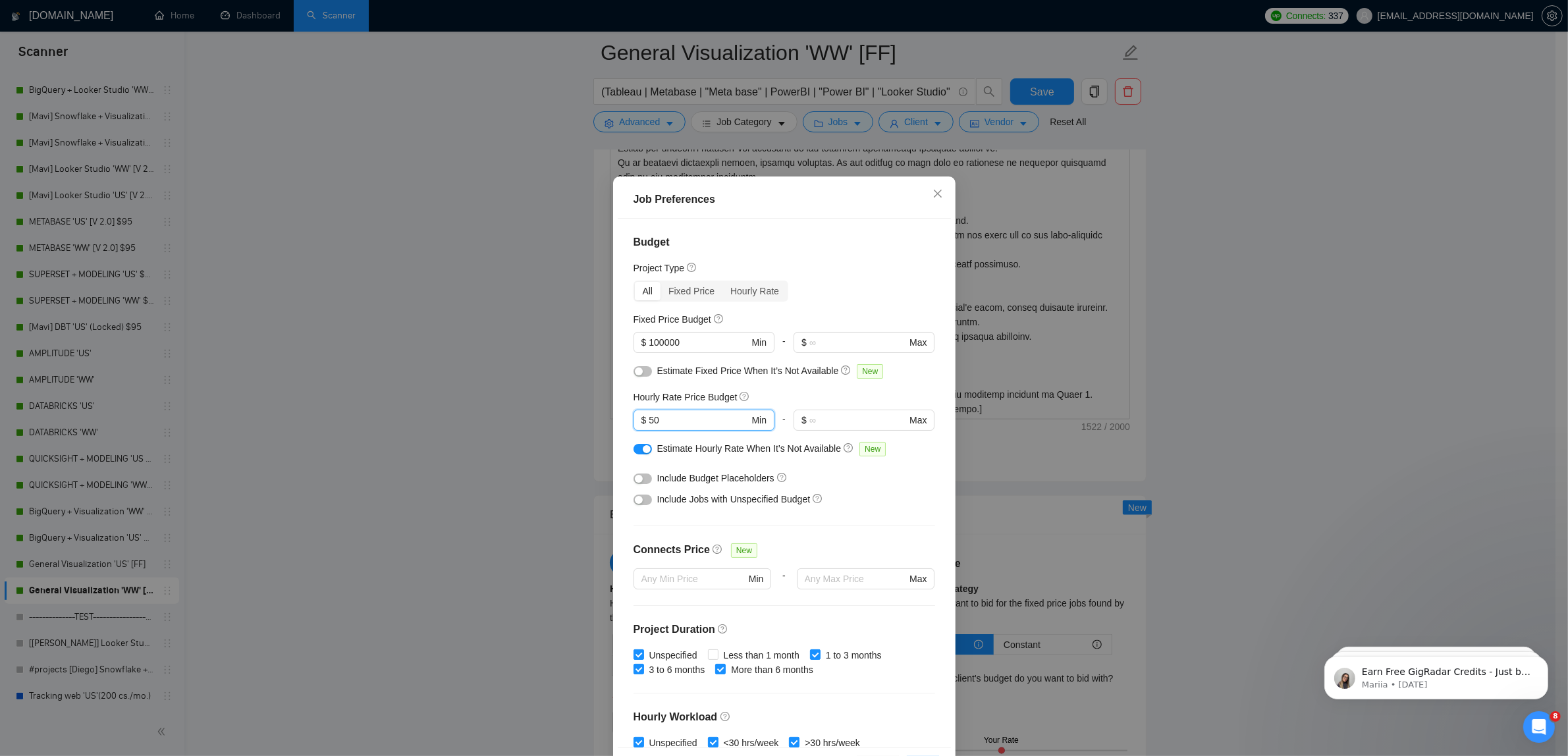
type input "5"
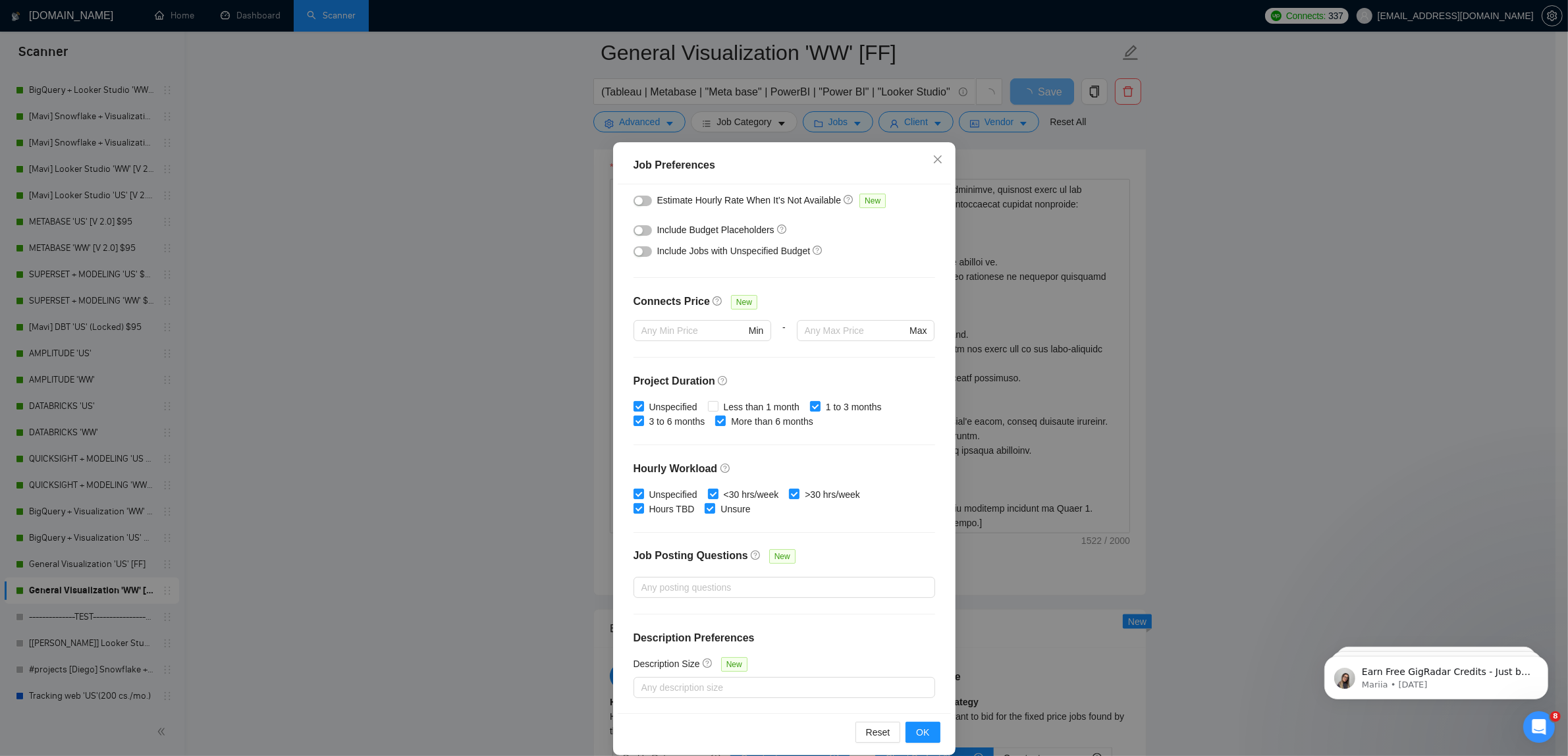
scroll to position [50, 0]
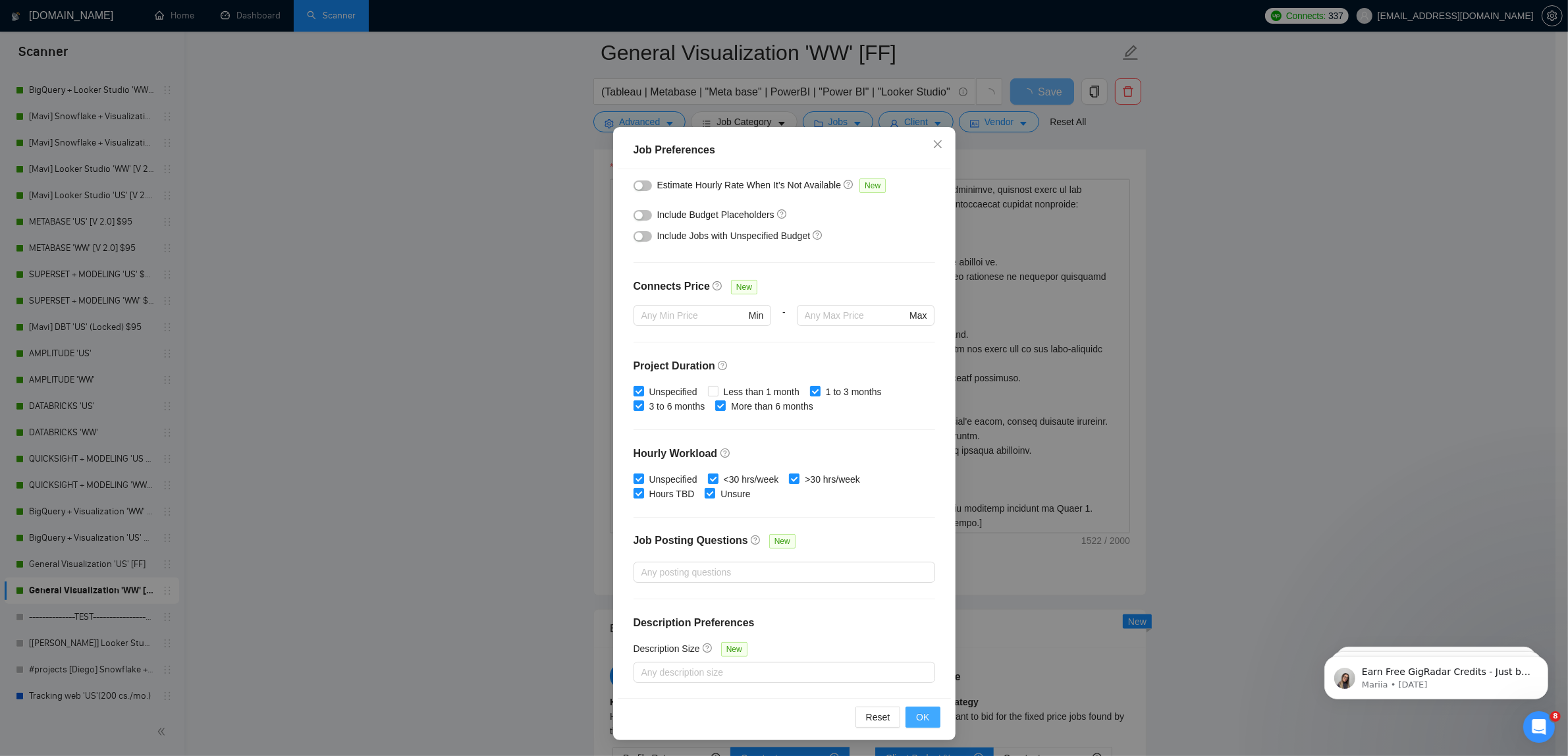
type input "80"
click at [926, 720] on button "OK" at bounding box center [922, 718] width 34 height 21
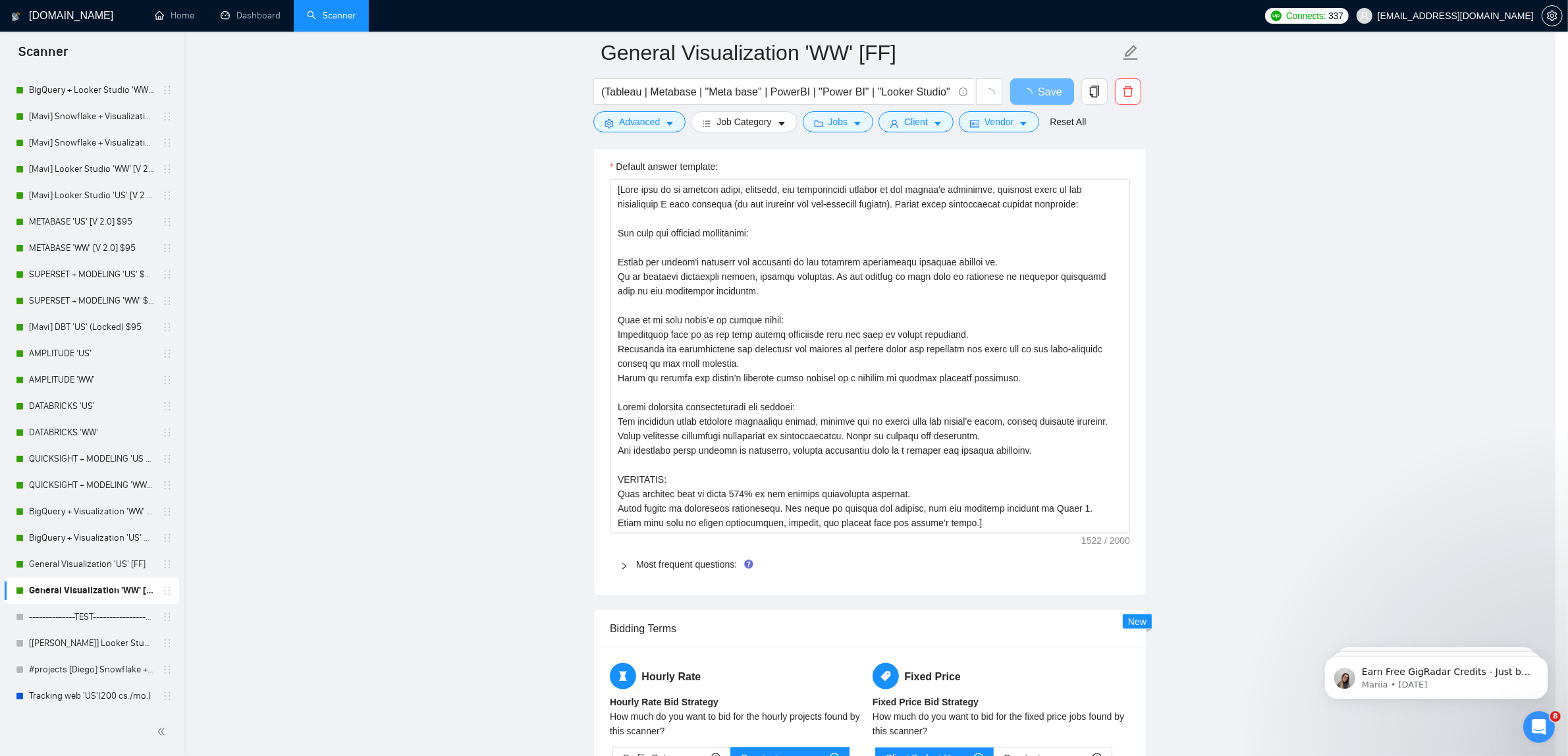
scroll to position [0, 0]
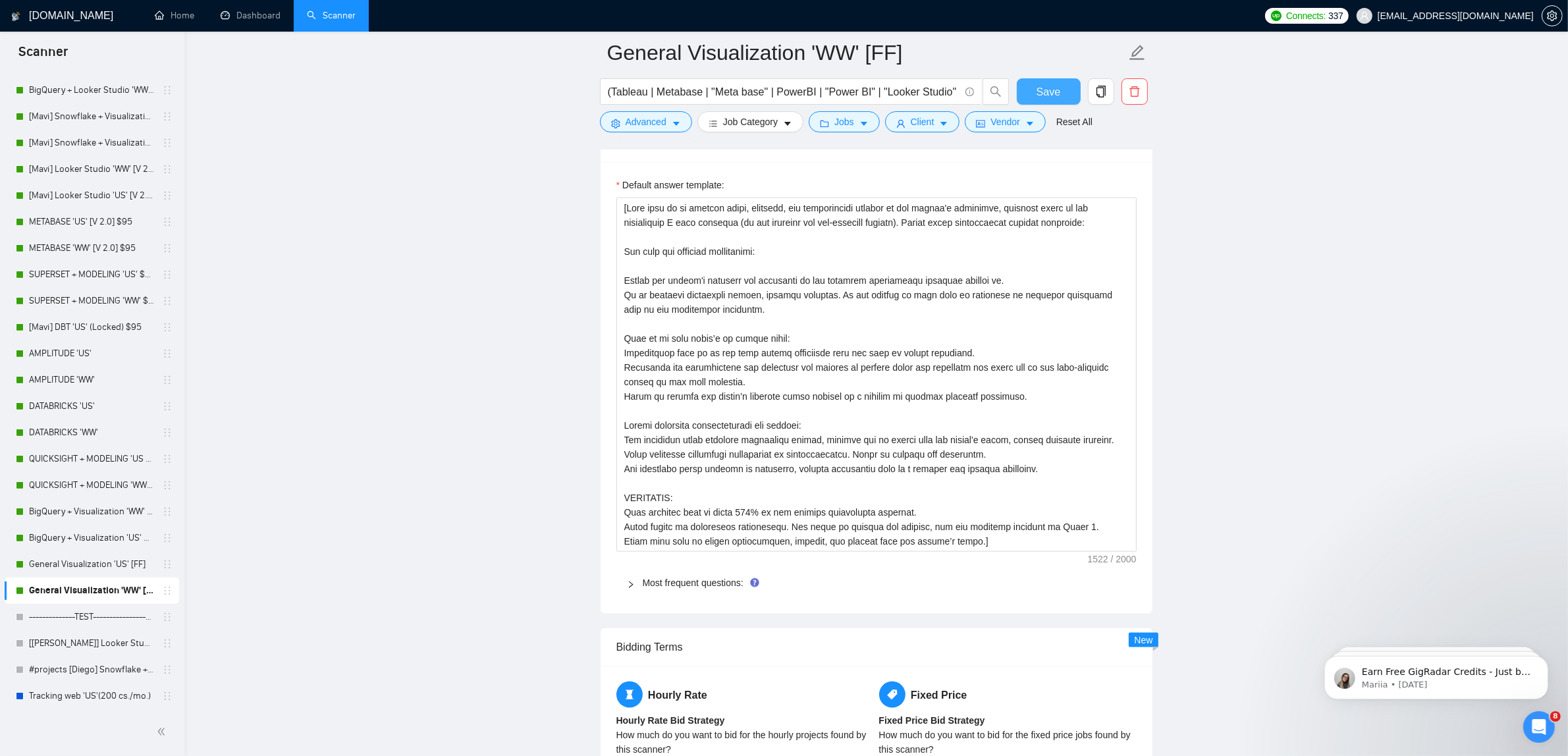
click at [1070, 89] on button "Save" at bounding box center [1048, 91] width 64 height 26
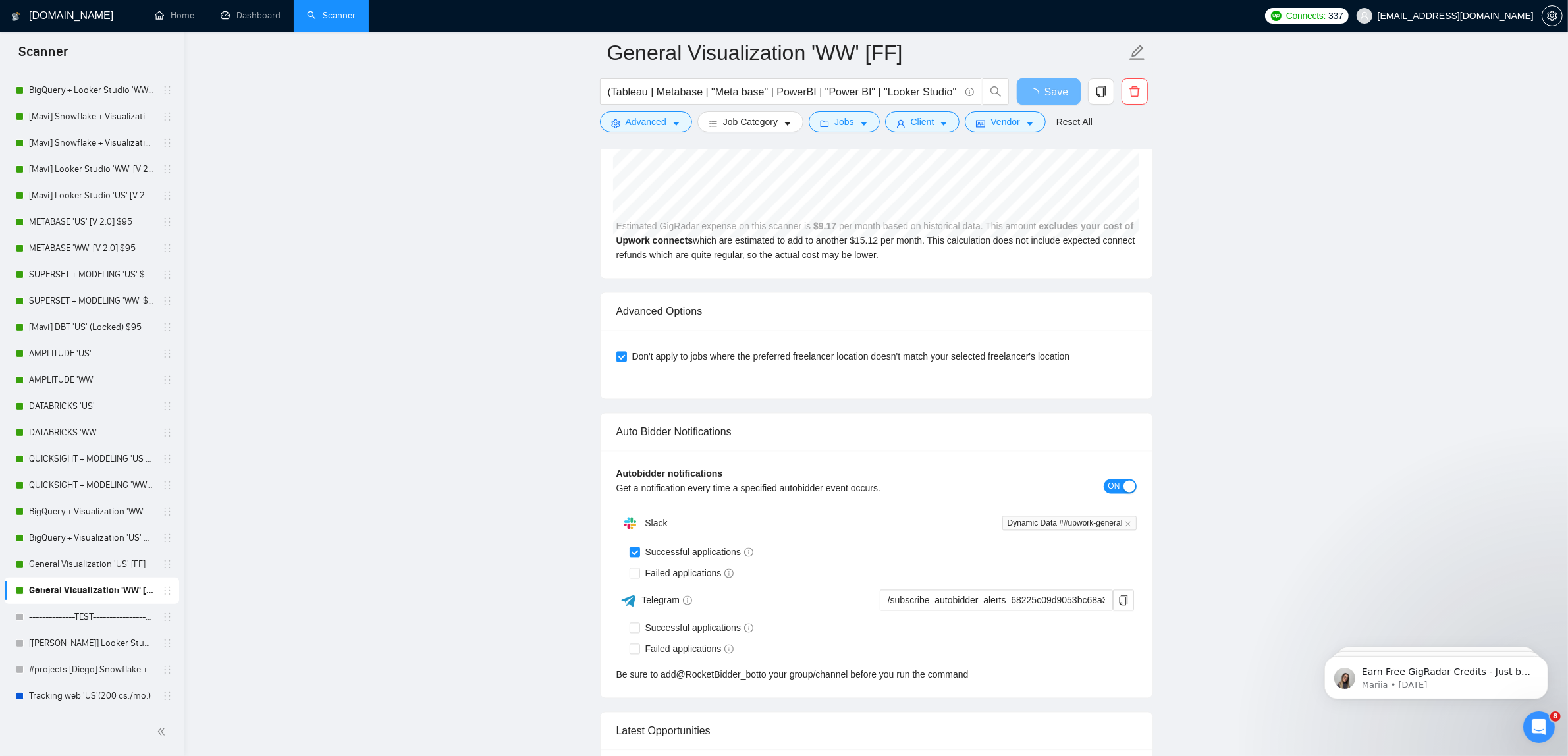
scroll to position [575, 0]
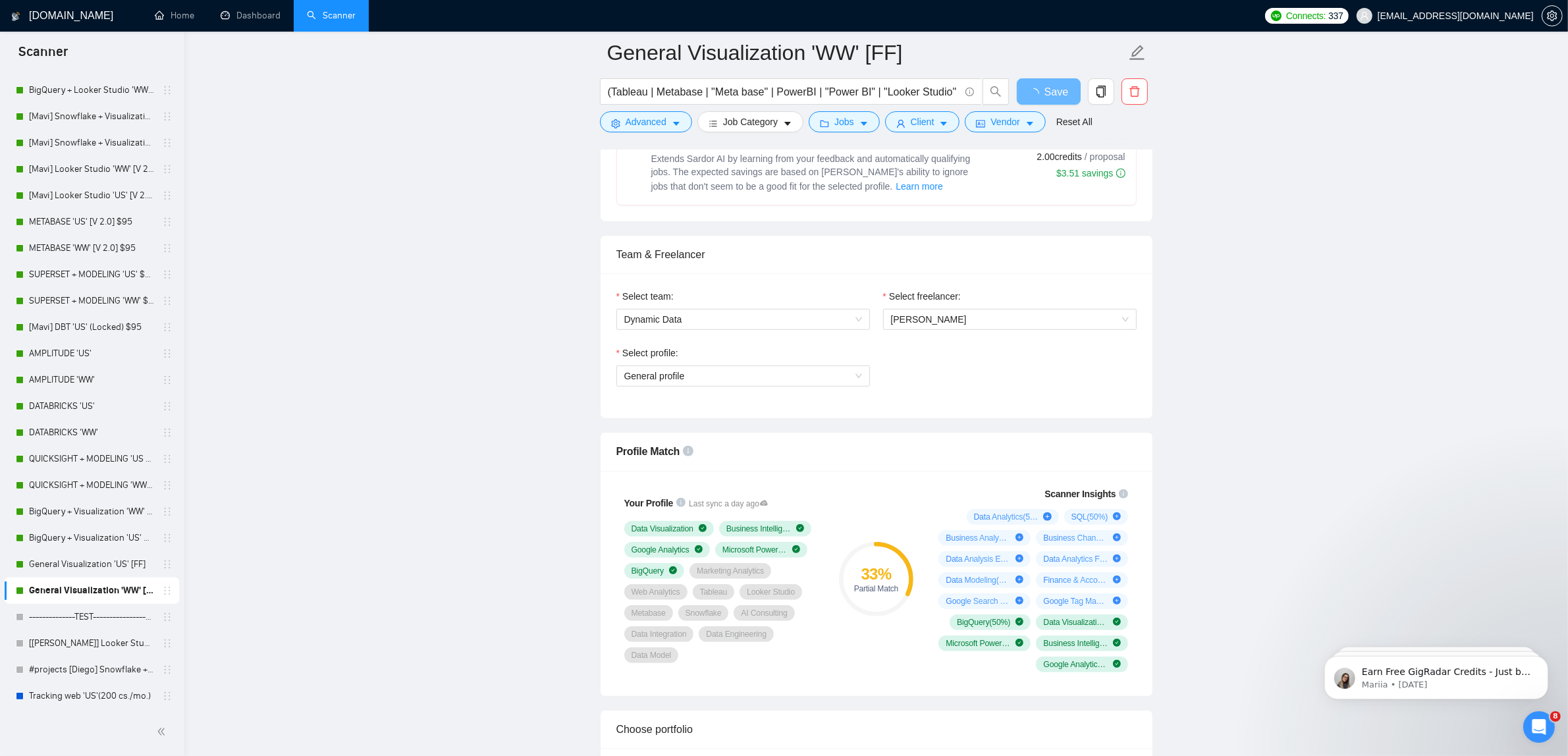
drag, startPoint x: 1258, startPoint y: 299, endPoint x: 1246, endPoint y: 162, distance: 137.5
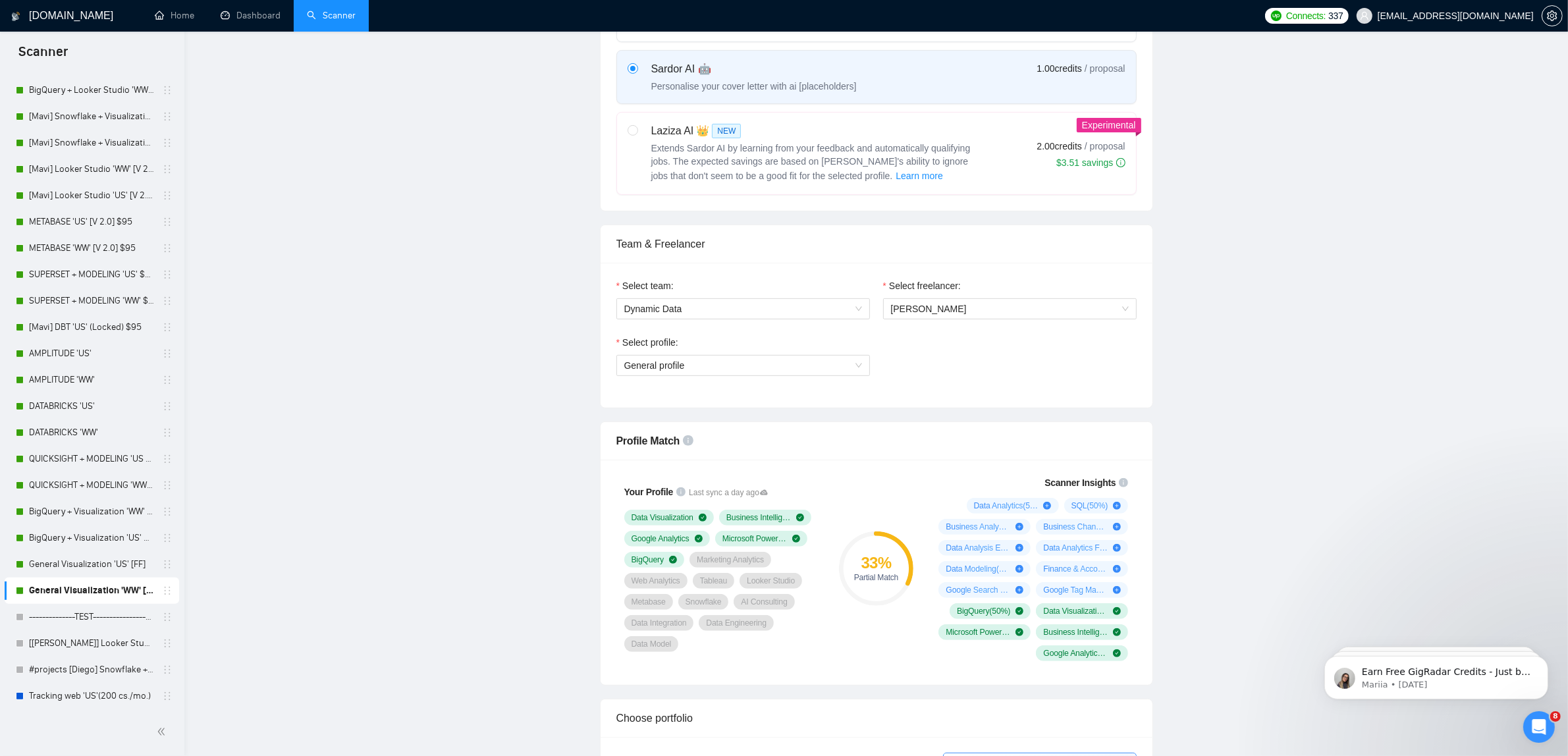
scroll to position [0, 0]
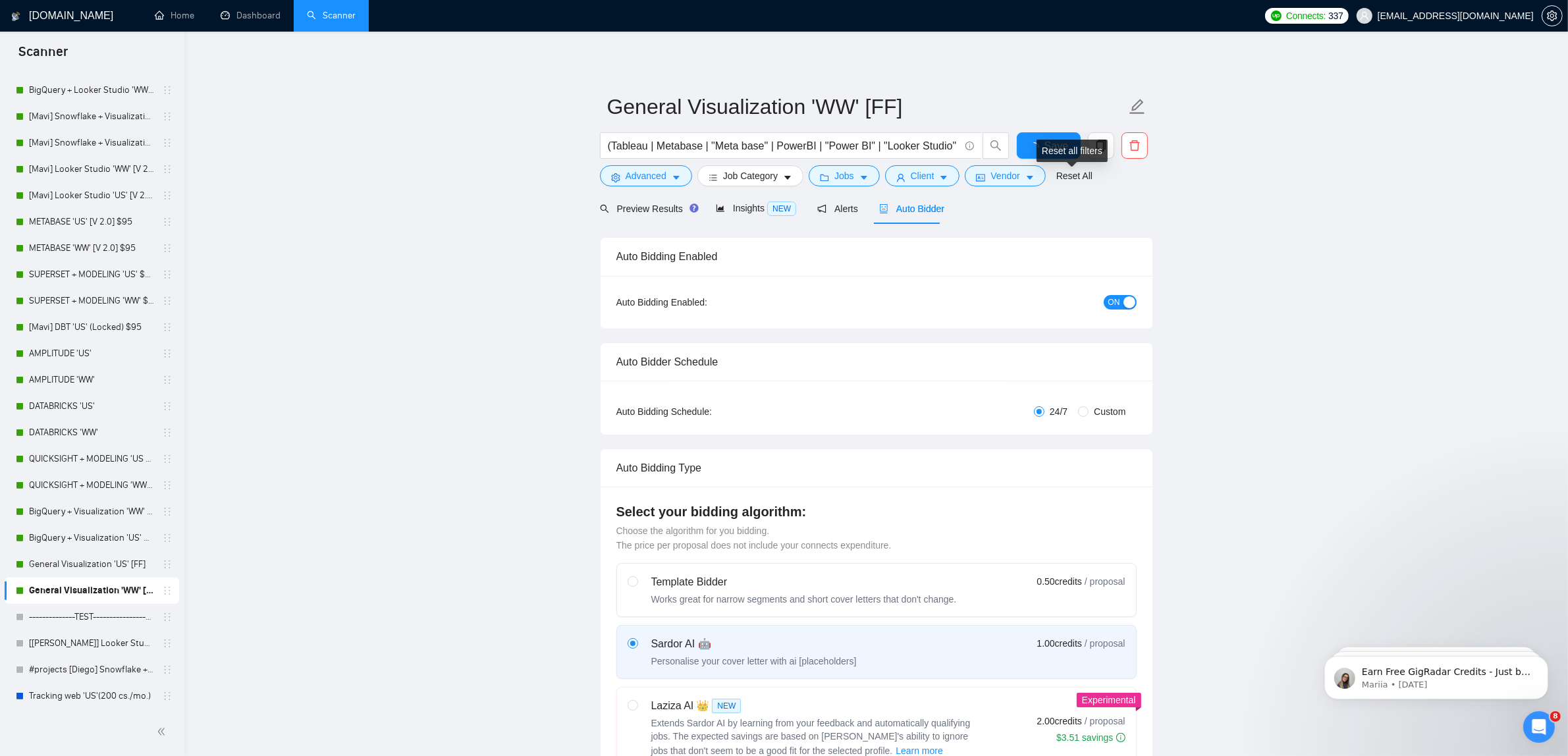
checkbox input "true"
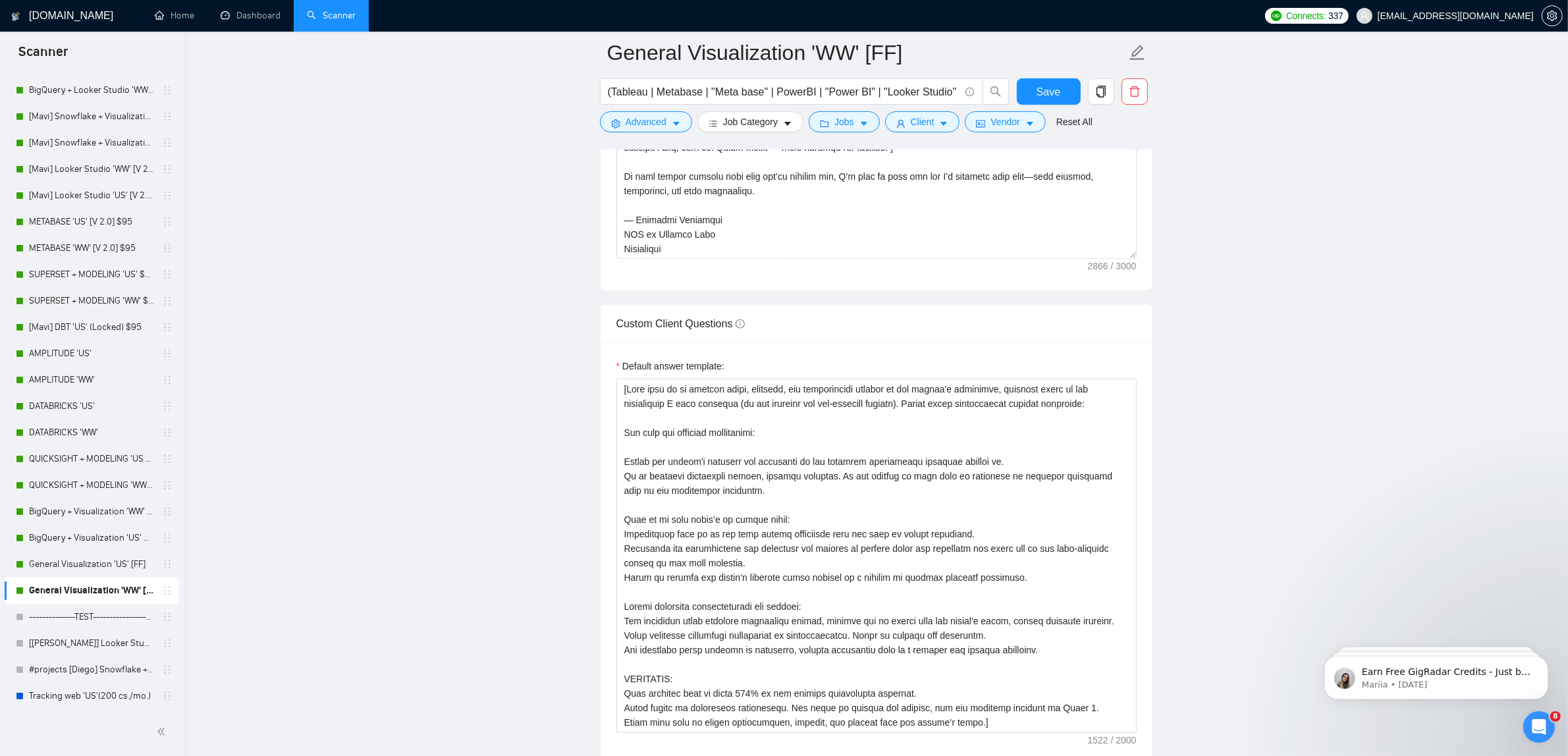
scroll to position [839, 0]
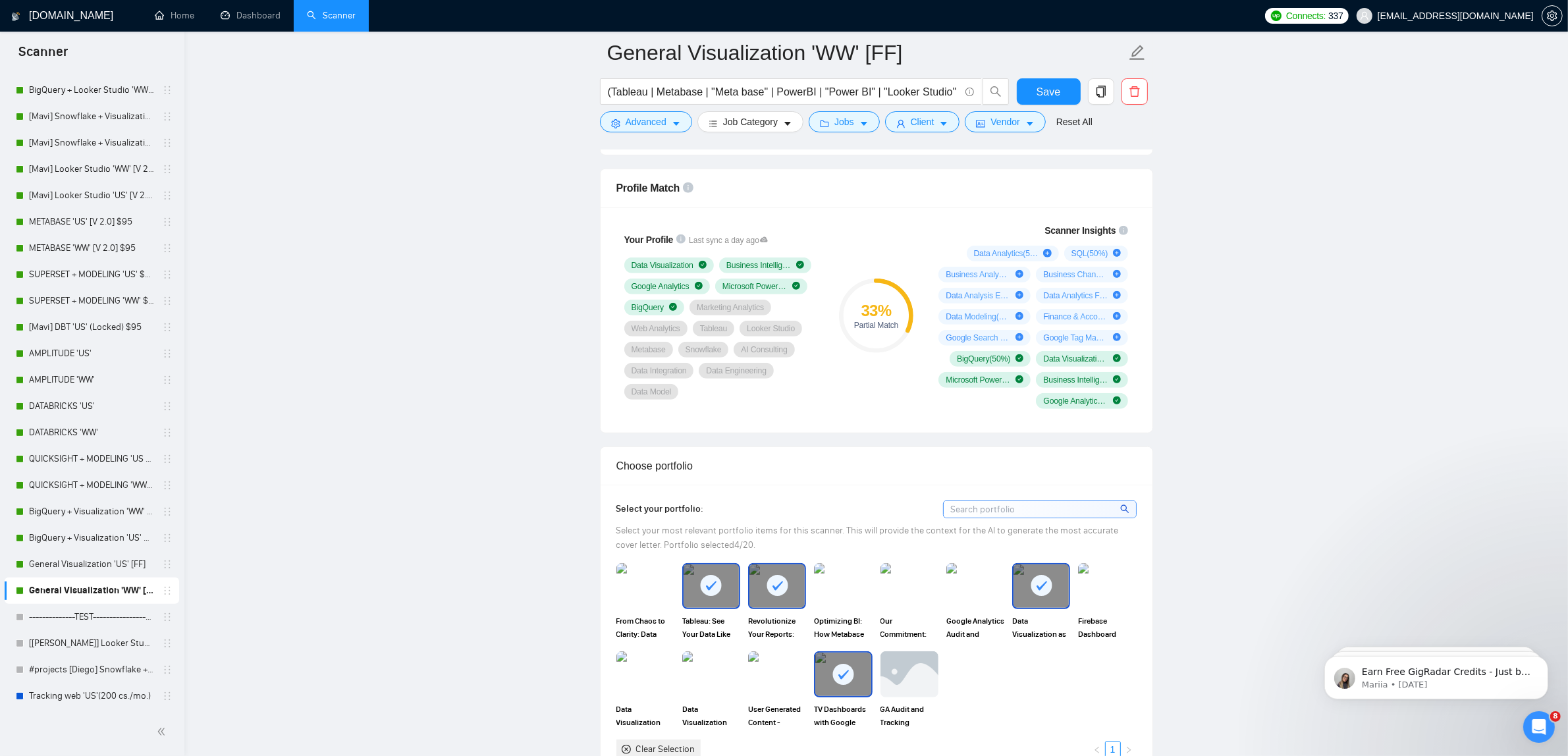
drag, startPoint x: 1261, startPoint y: 338, endPoint x: 1187, endPoint y: 46, distance: 301.2
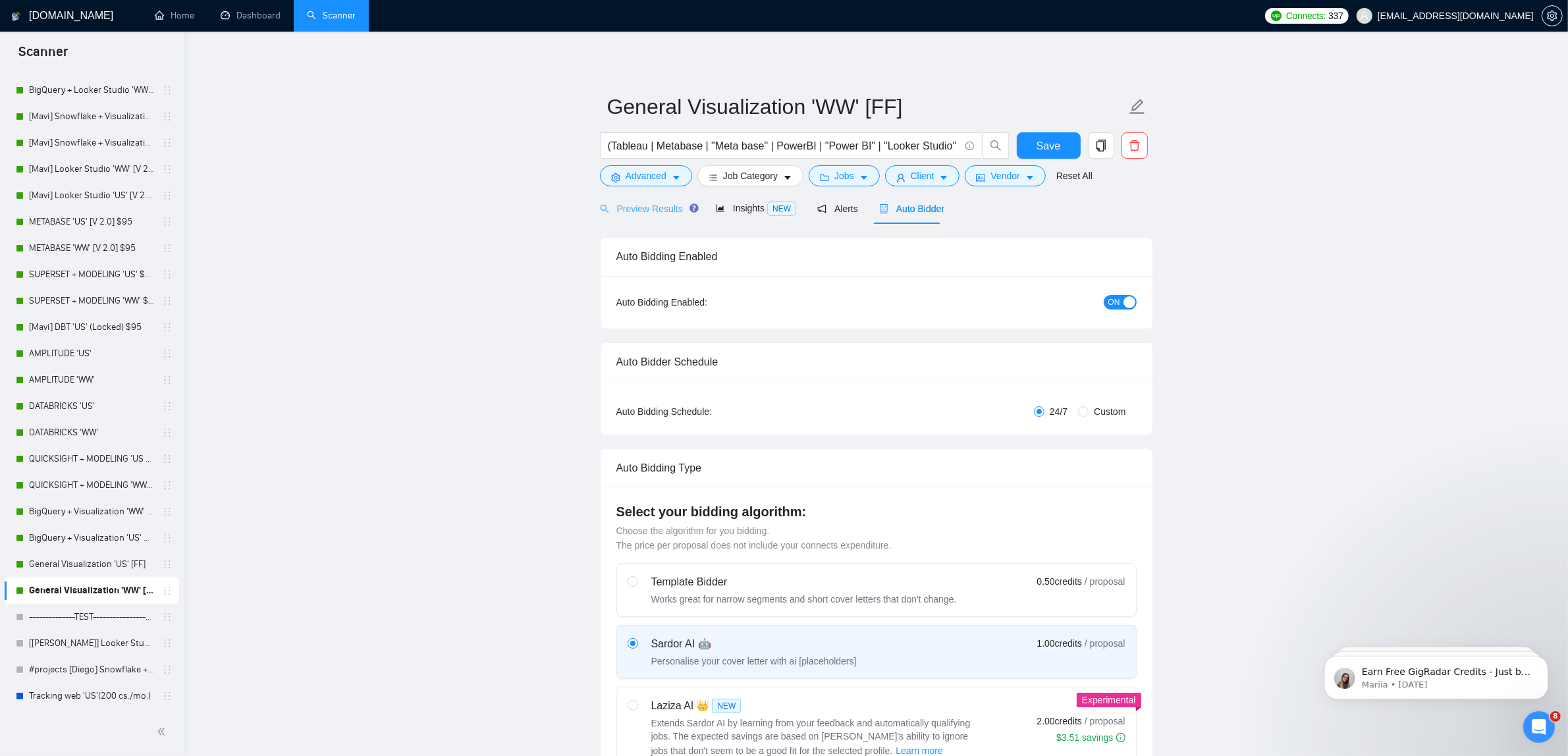
click at [660, 199] on div "Preview Results" at bounding box center [647, 209] width 95 height 31
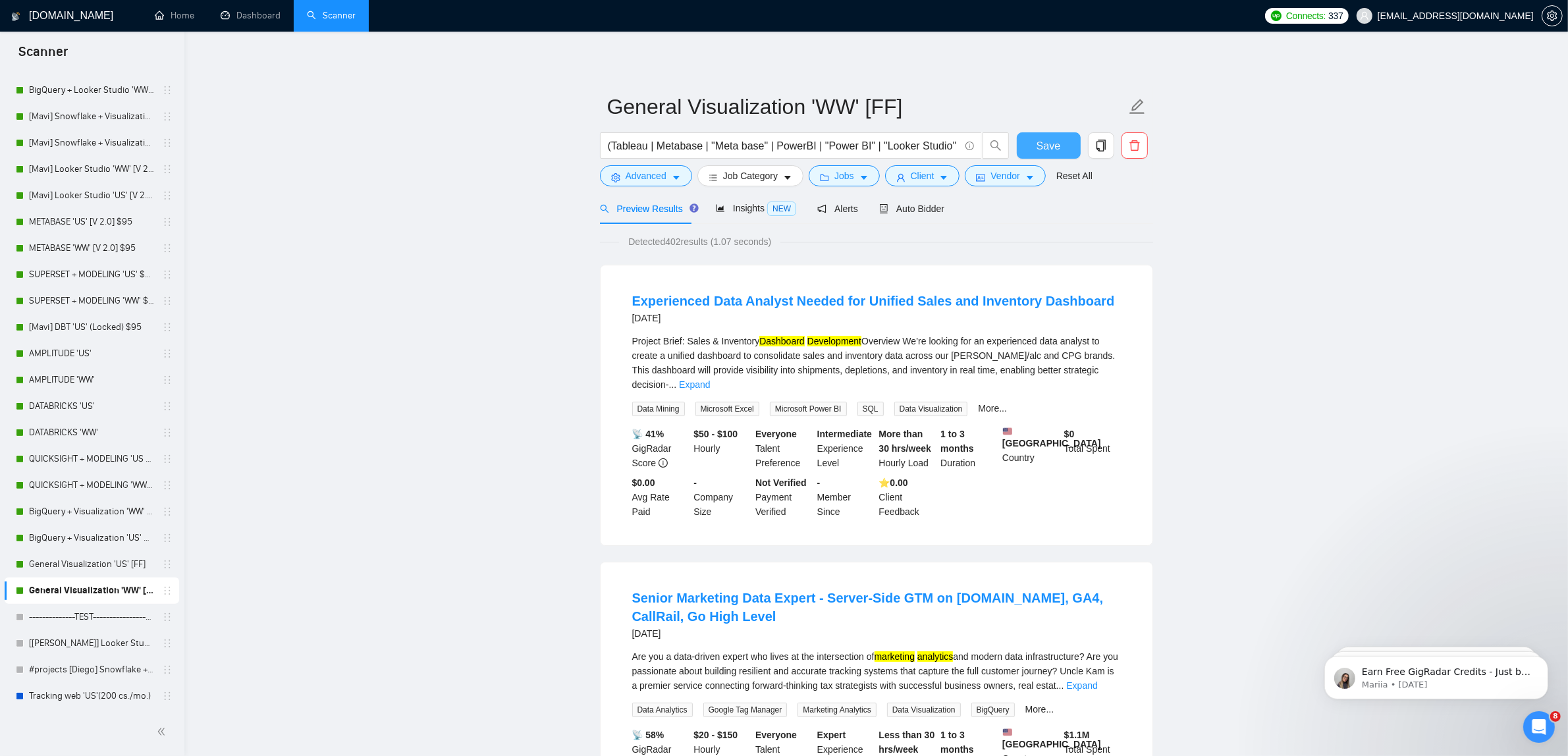
click at [1043, 146] on span "Save" at bounding box center [1048, 145] width 23 height 16
